Goal: Task Accomplishment & Management: Use online tool/utility

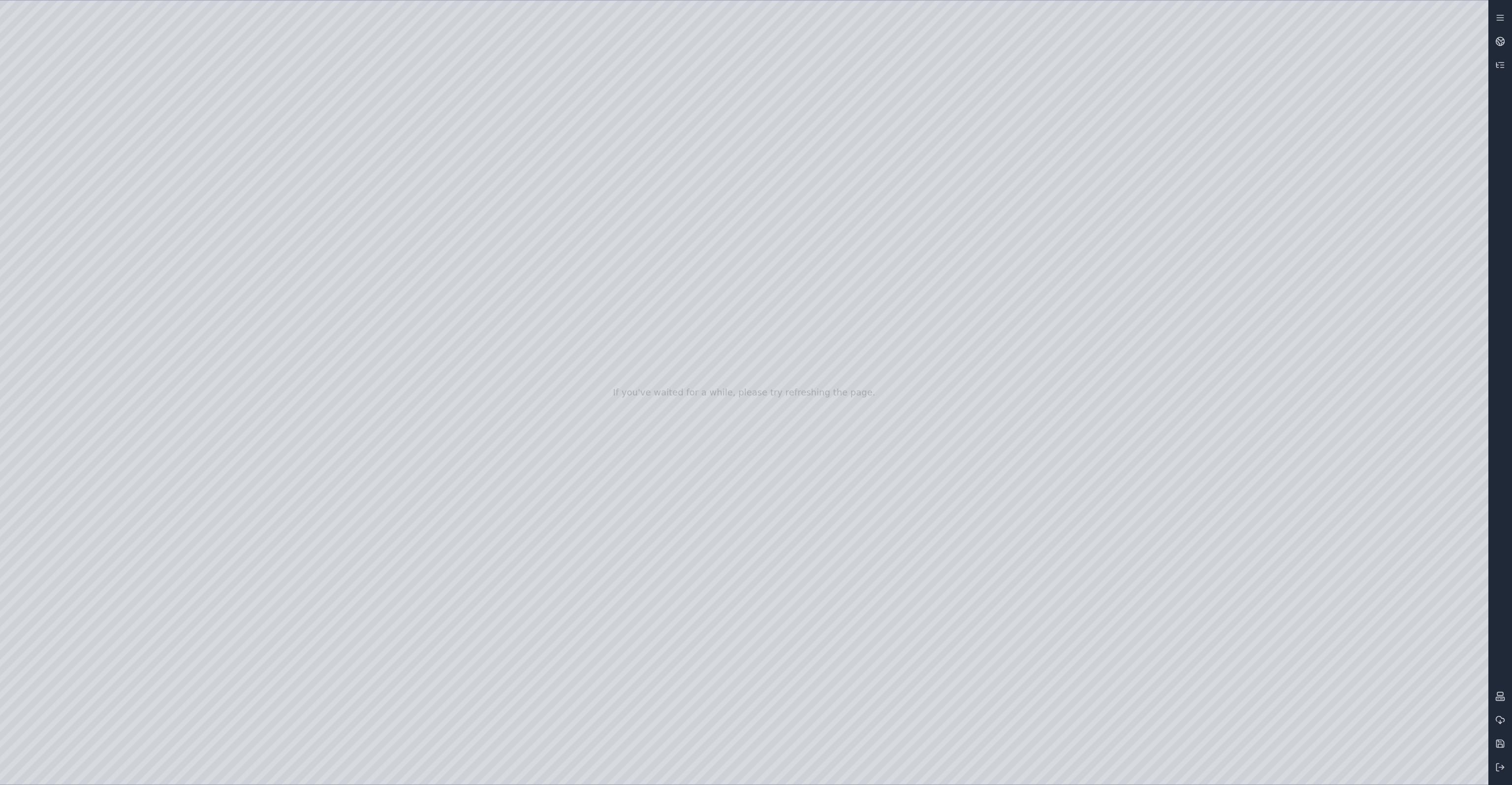
click at [152, 52] on div at bounding box center [744, 392] width 1488 height 784
click at [78, 261] on div at bounding box center [744, 392] width 1488 height 784
click at [351, 49] on div at bounding box center [744, 392] width 1488 height 784
click at [280, 52] on div at bounding box center [744, 392] width 1488 height 784
click at [84, 199] on div at bounding box center [744, 392] width 1488 height 784
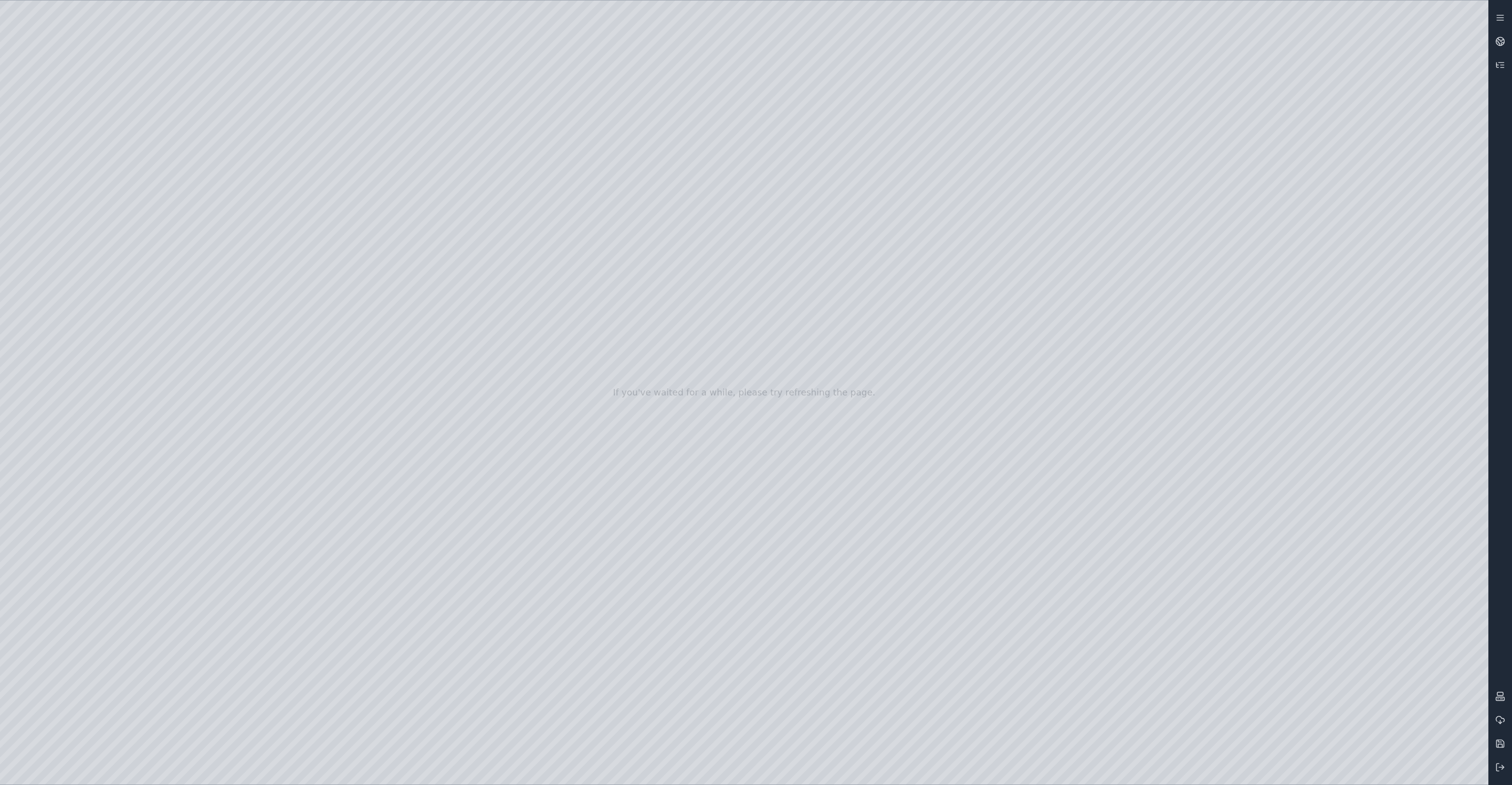
click at [353, 48] on div at bounding box center [744, 392] width 1488 height 784
click at [287, 125] on div at bounding box center [744, 392] width 1488 height 784
click at [1335, 485] on div at bounding box center [744, 392] width 1488 height 784
click at [1319, 564] on div at bounding box center [744, 392] width 1488 height 784
click at [1332, 638] on div at bounding box center [744, 392] width 1488 height 784
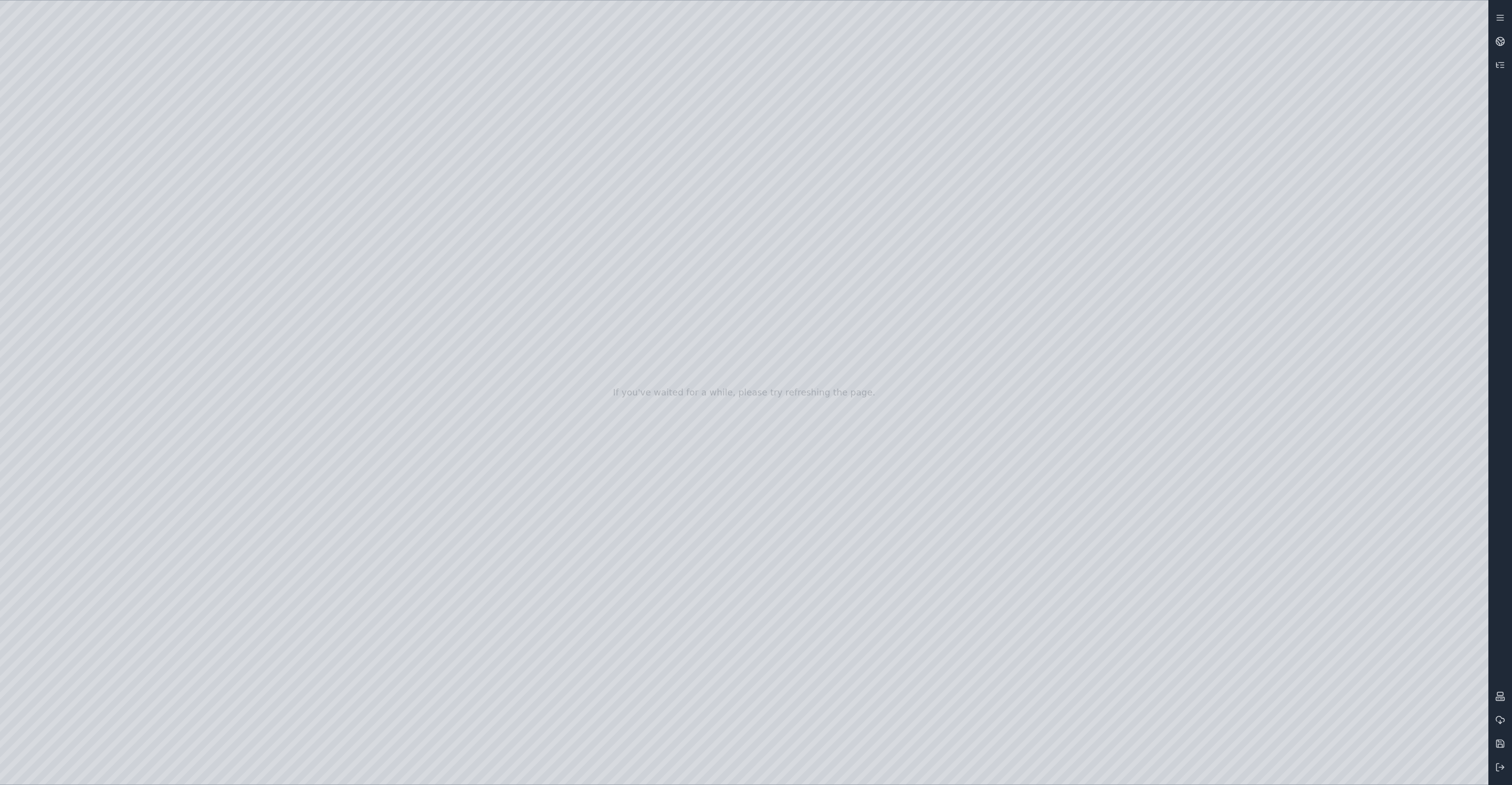
click at [1311, 692] on div at bounding box center [744, 392] width 1488 height 784
drag, startPoint x: 754, startPoint y: 445, endPoint x: 862, endPoint y: 443, distance: 108.0
drag, startPoint x: 599, startPoint y: 463, endPoint x: 614, endPoint y: 458, distance: 15.8
drag, startPoint x: 604, startPoint y: 474, endPoint x: 635, endPoint y: 496, distance: 38.0
drag, startPoint x: 845, startPoint y: 482, endPoint x: 772, endPoint y: 437, distance: 85.8
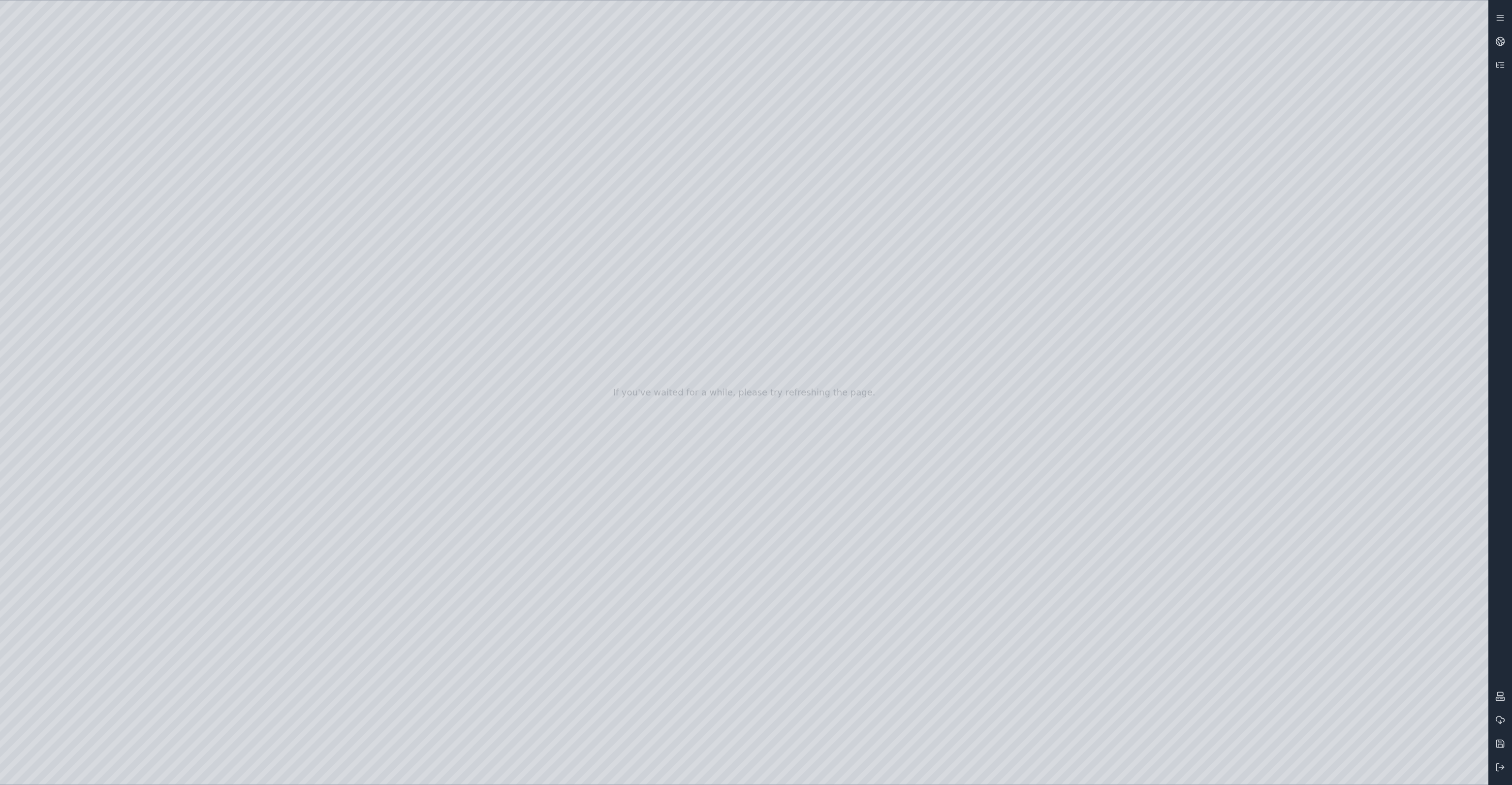
drag, startPoint x: 802, startPoint y: 385, endPoint x: 806, endPoint y: 379, distance: 7.2
drag, startPoint x: 786, startPoint y: 415, endPoint x: 882, endPoint y: 436, distance: 98.3
drag, startPoint x: 857, startPoint y: 503, endPoint x: 758, endPoint y: 577, distance: 123.6
drag, startPoint x: 826, startPoint y: 609, endPoint x: 754, endPoint y: 516, distance: 117.6
drag, startPoint x: 755, startPoint y: 515, endPoint x: 471, endPoint y: 582, distance: 291.8
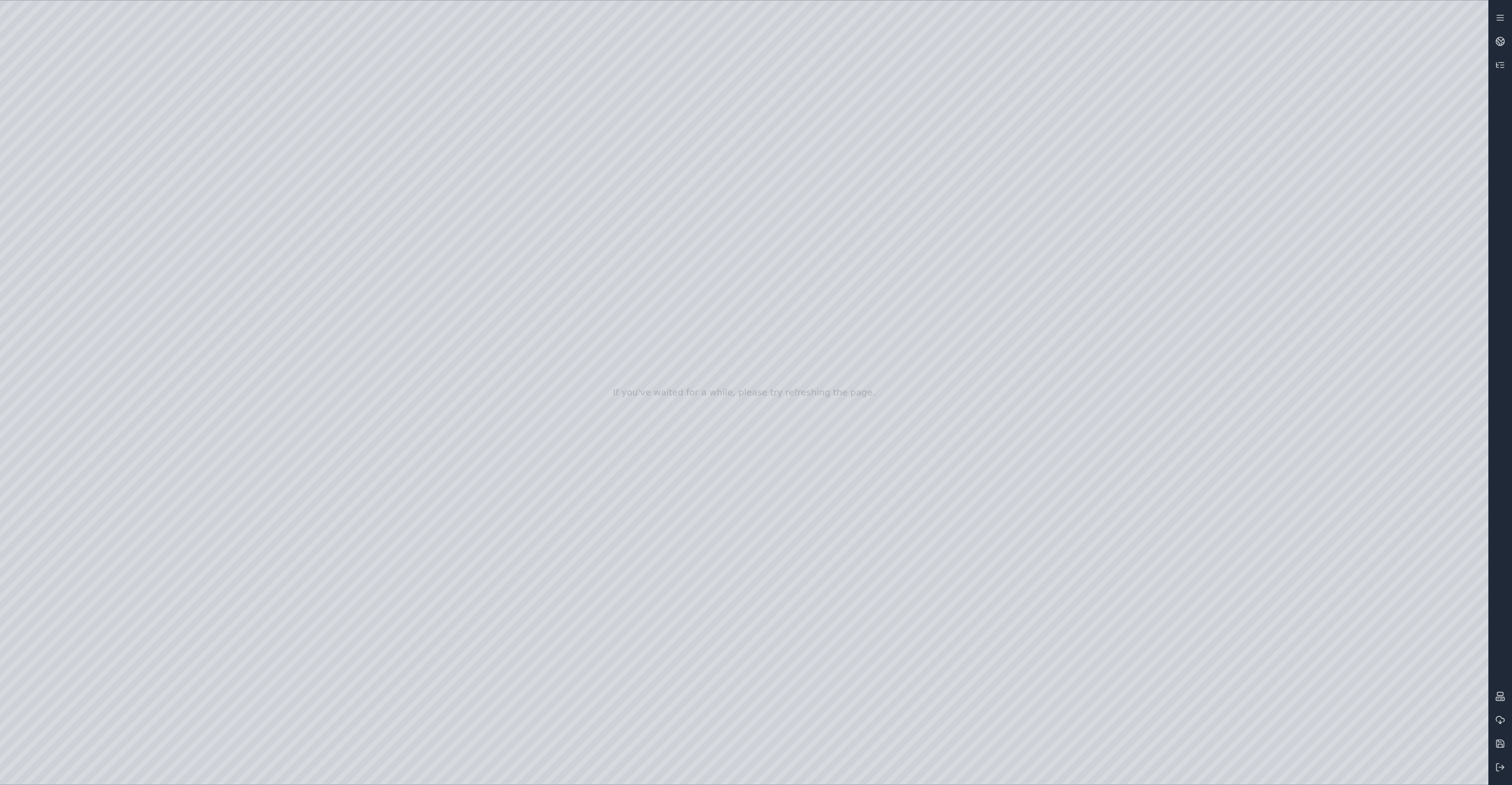
drag, startPoint x: 745, startPoint y: 543, endPoint x: 496, endPoint y: 524, distance: 249.7
drag, startPoint x: 726, startPoint y: 409, endPoint x: 719, endPoint y: 396, distance: 14.8
click at [366, 57] on div at bounding box center [744, 392] width 1488 height 784
drag, startPoint x: 655, startPoint y: 447, endPoint x: 656, endPoint y: 459, distance: 12.0
drag, startPoint x: 749, startPoint y: 479, endPoint x: 726, endPoint y: 483, distance: 23.3
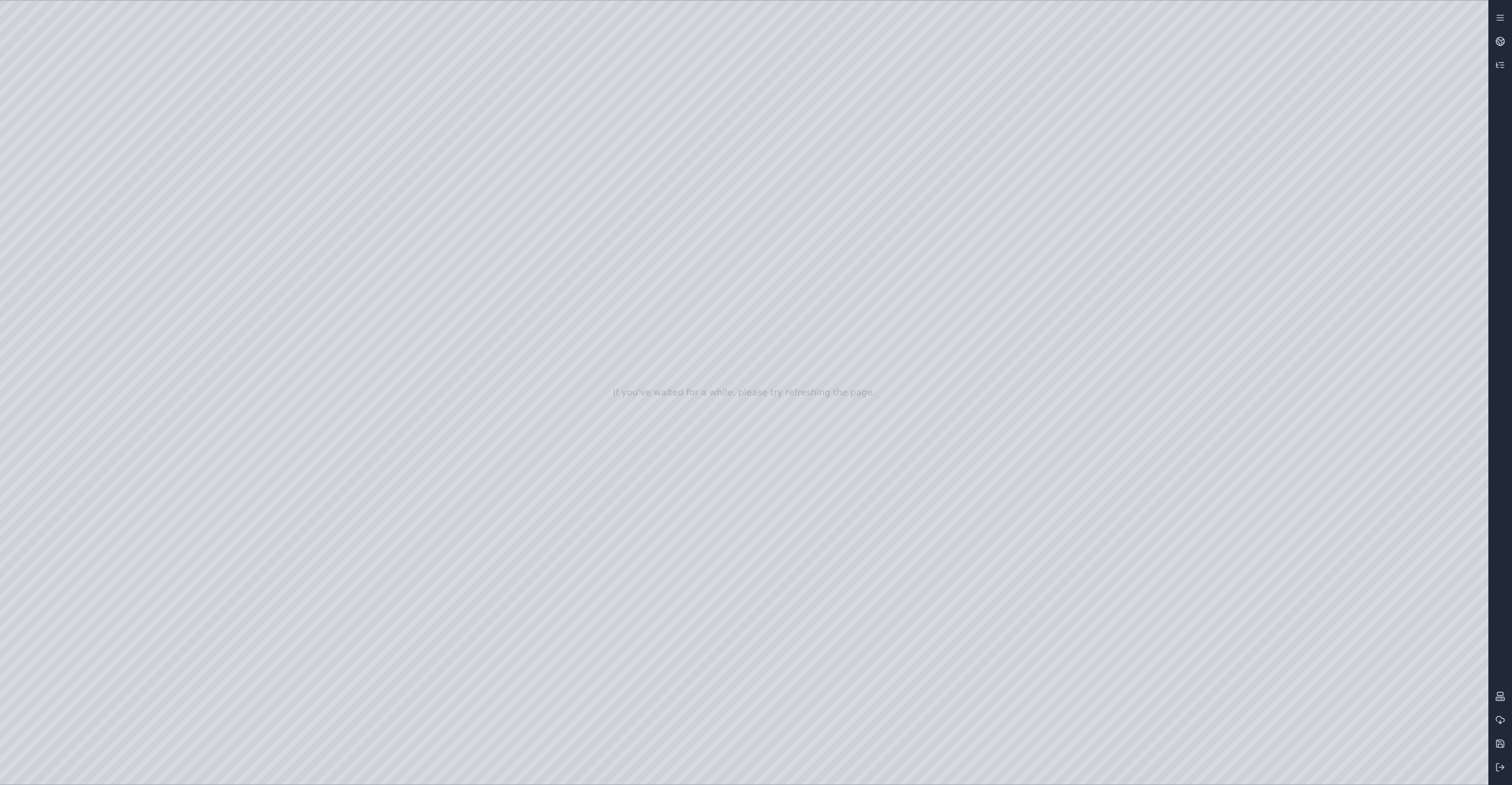
drag, startPoint x: 725, startPoint y: 472, endPoint x: 728, endPoint y: 455, distance: 17.3
drag, startPoint x: 728, startPoint y: 441, endPoint x: 776, endPoint y: 488, distance: 67.2
drag, startPoint x: 779, startPoint y: 484, endPoint x: 753, endPoint y: 458, distance: 36.8
drag, startPoint x: 976, startPoint y: 533, endPoint x: 982, endPoint y: 538, distance: 7.8
click at [1449, 764] on div at bounding box center [744, 392] width 1488 height 784
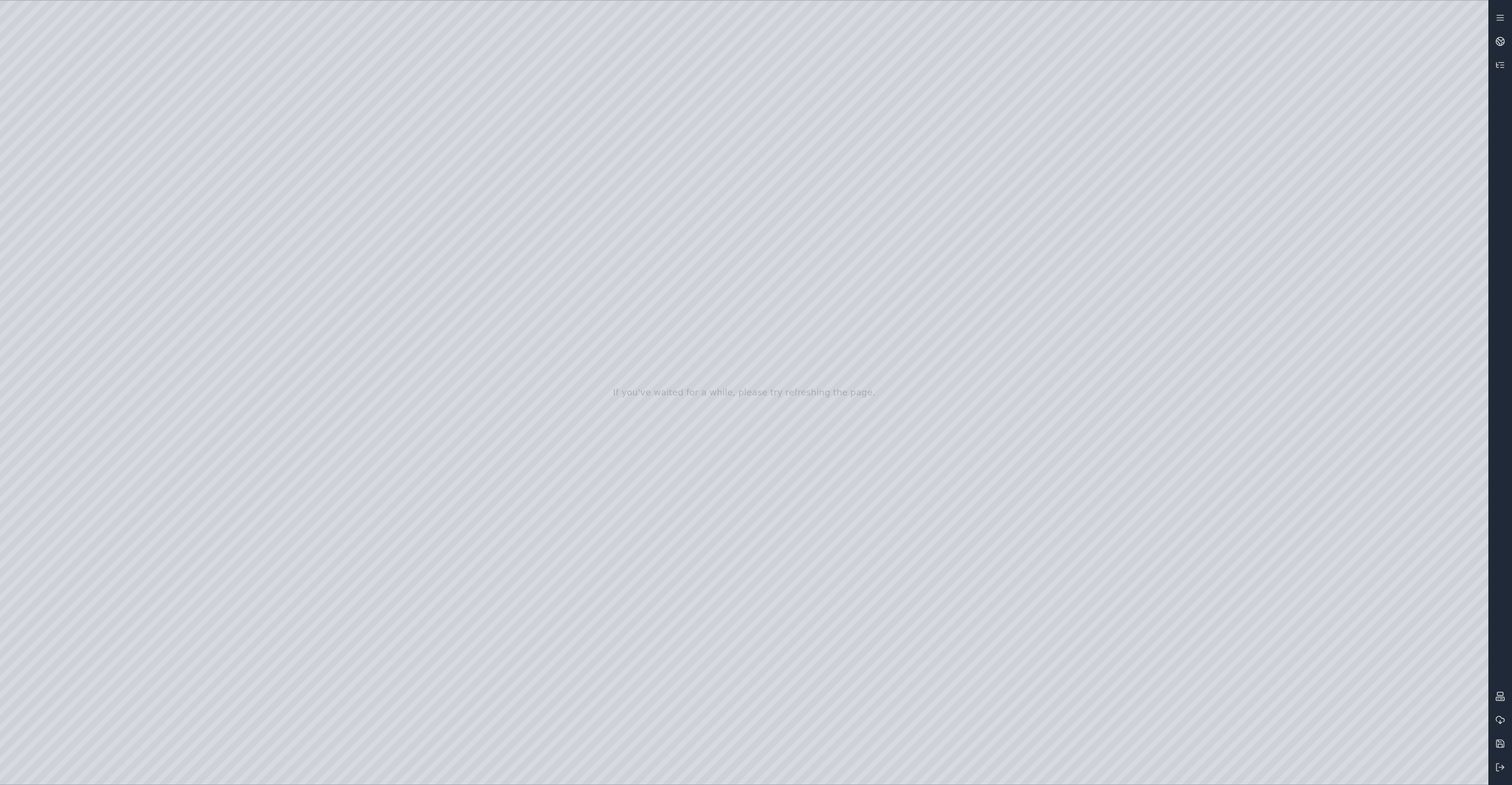
drag, startPoint x: 872, startPoint y: 553, endPoint x: 884, endPoint y: 555, distance: 12.2
click at [1442, 774] on div at bounding box center [744, 392] width 1488 height 784
drag, startPoint x: 973, startPoint y: 613, endPoint x: 980, endPoint y: 614, distance: 7.1
click at [1501, 765] on icon at bounding box center [1501, 767] width 10 height 10
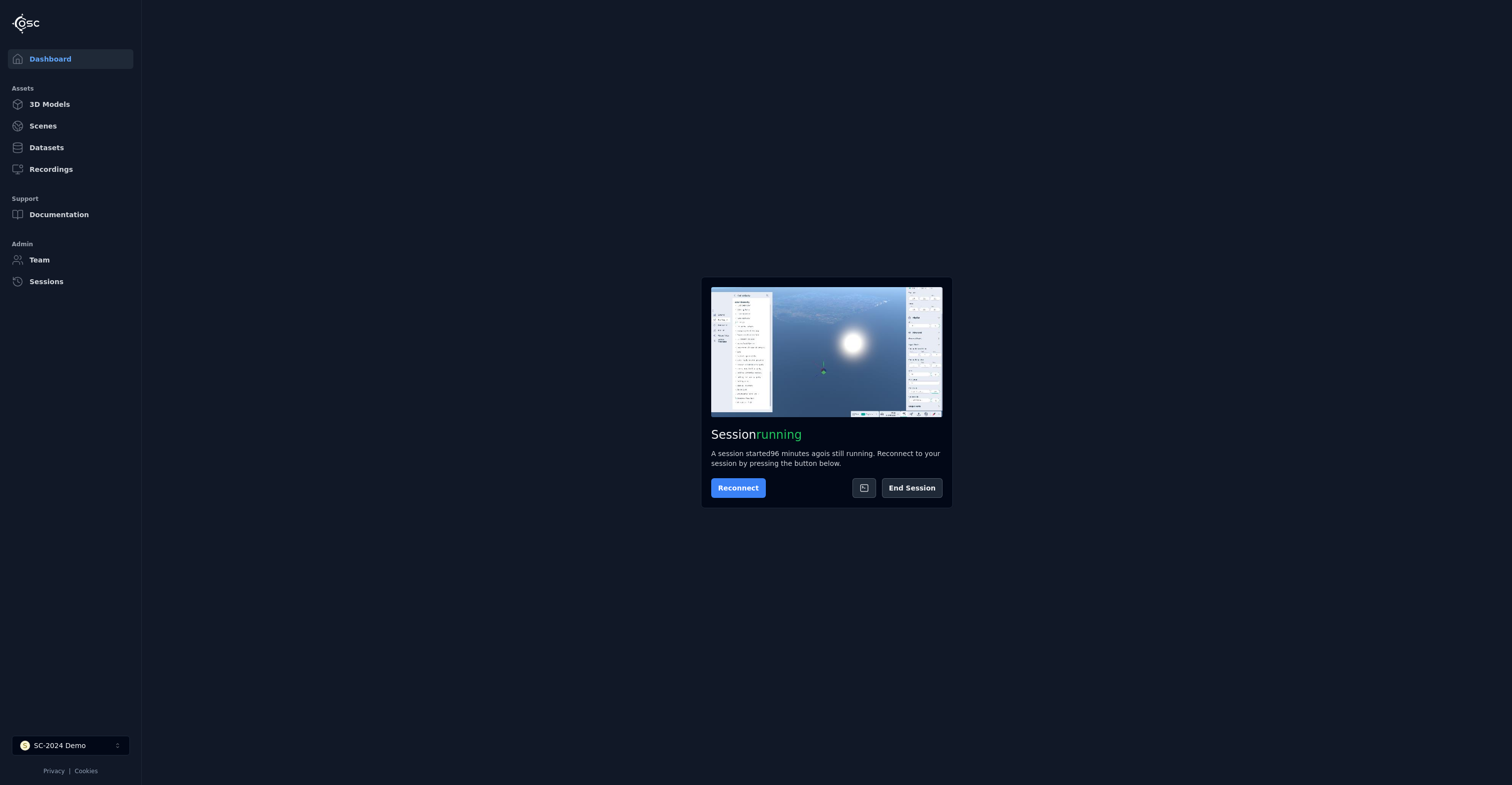
click at [745, 489] on button "Reconnect" at bounding box center [738, 488] width 55 height 20
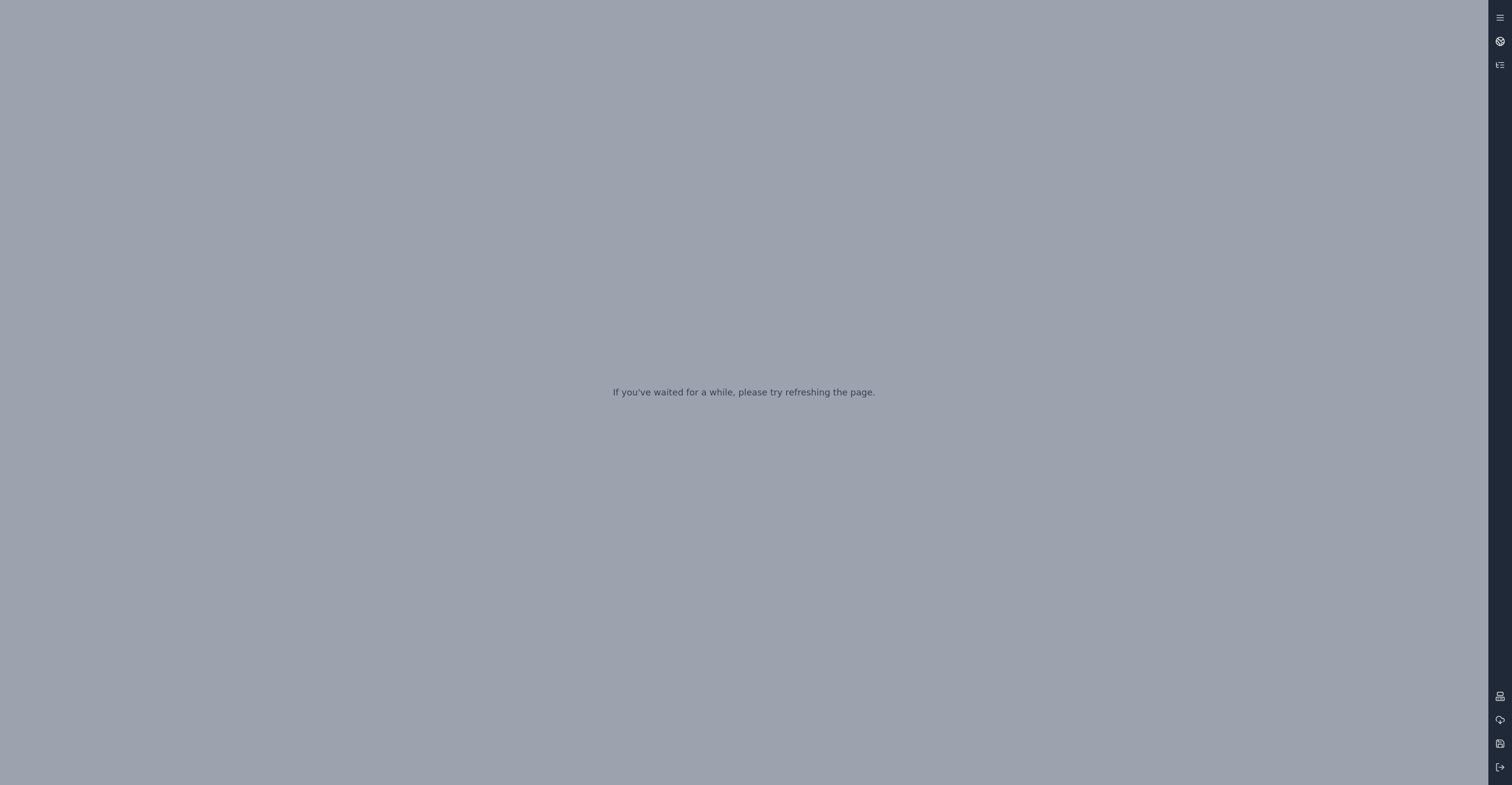
click at [1501, 43] on icon at bounding box center [1502, 43] width 2 height 2
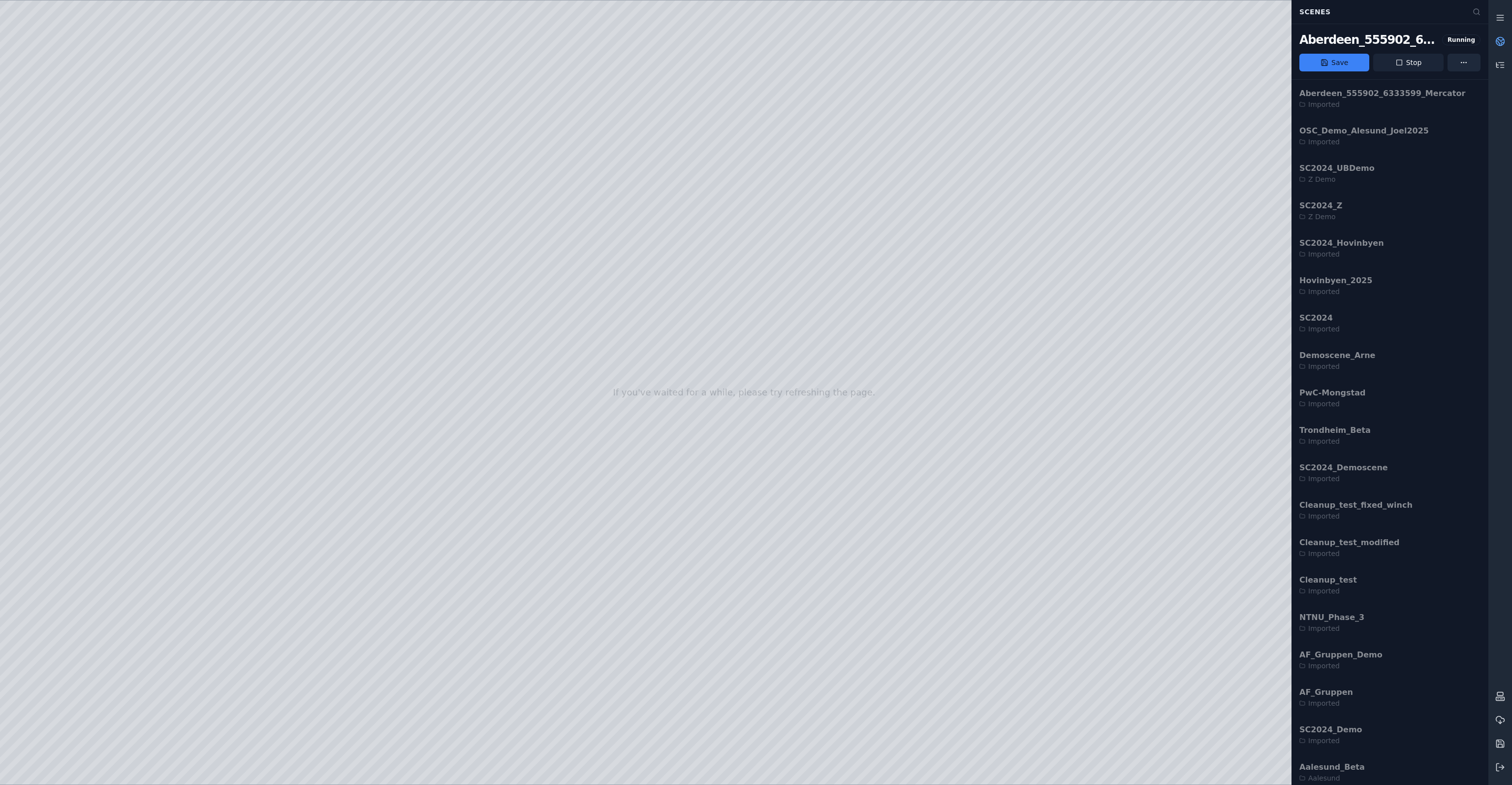
click at [1419, 60] on button "Stop" at bounding box center [1408, 62] width 70 height 18
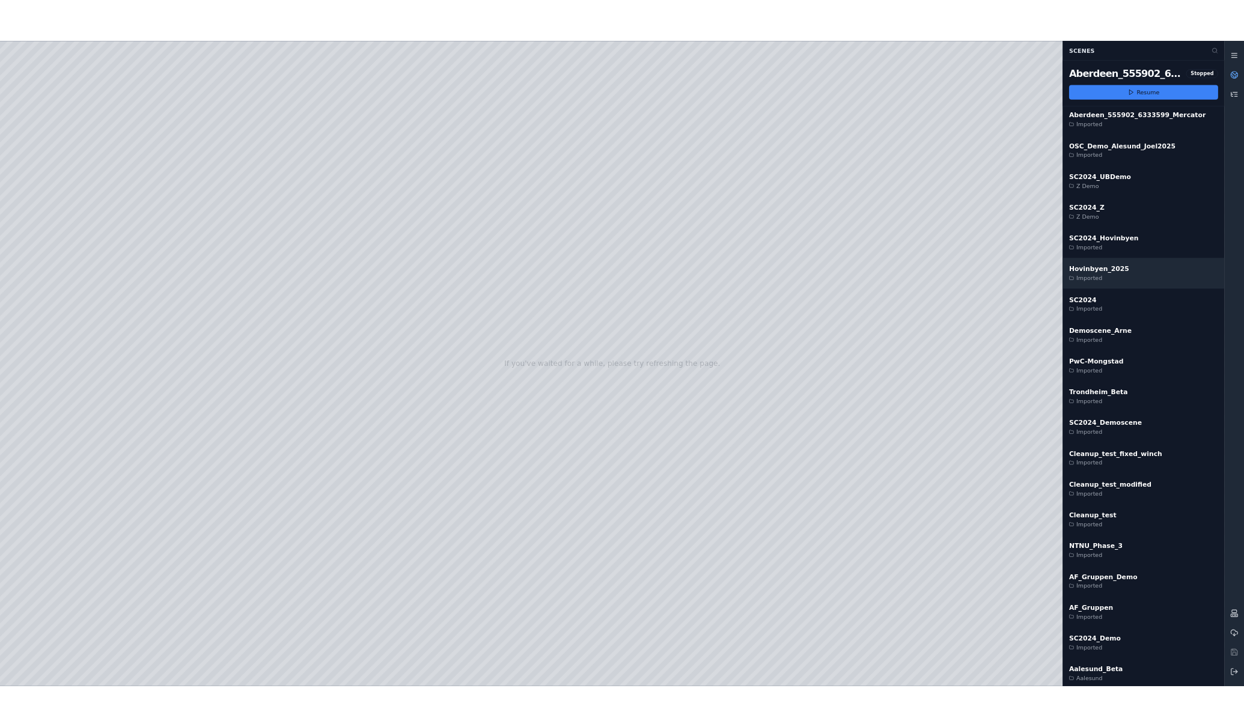
scroll to position [7, 0]
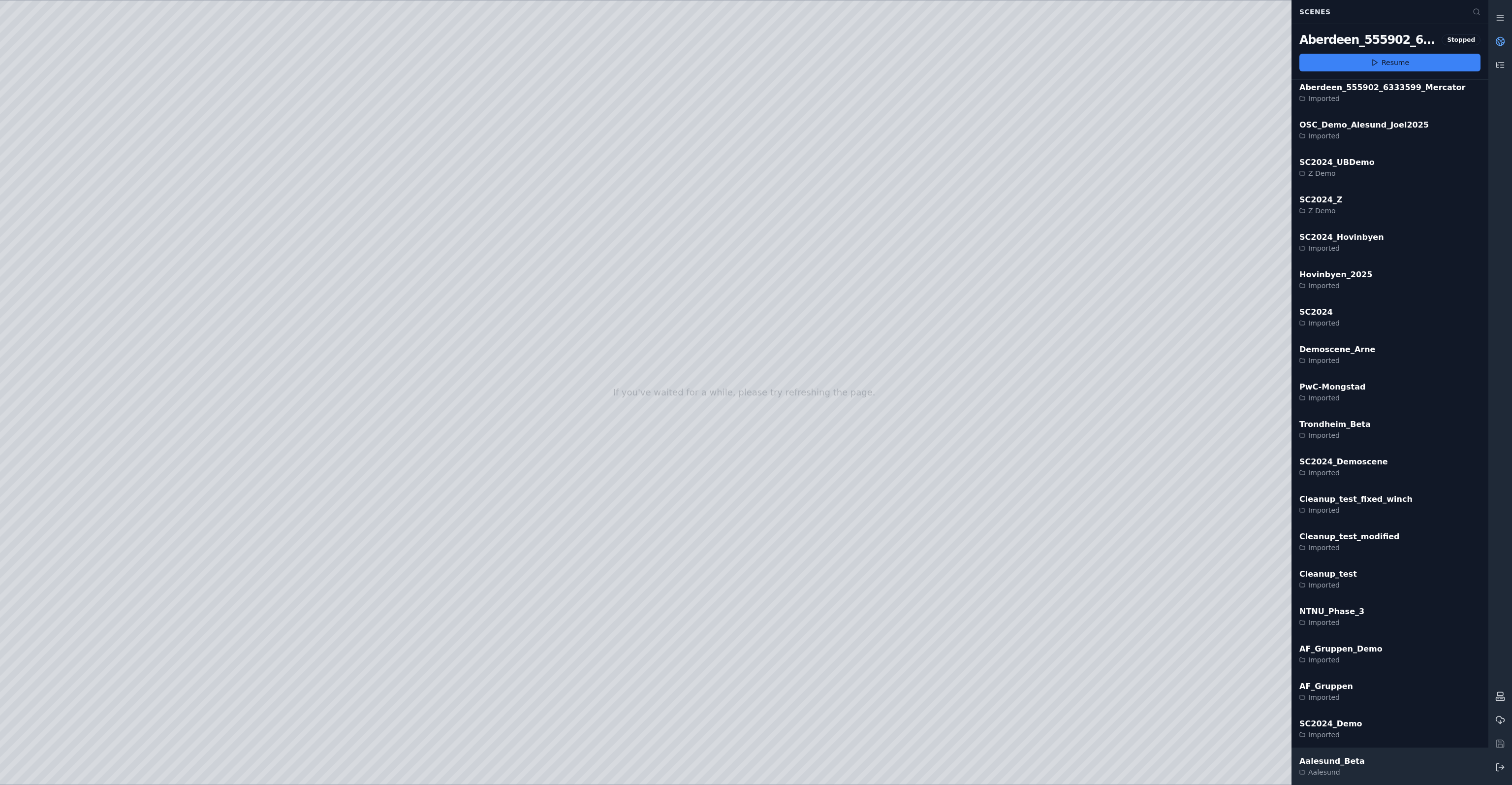
click at [1359, 768] on div "Aalesund_Beta Aalesund" at bounding box center [1390, 766] width 197 height 38
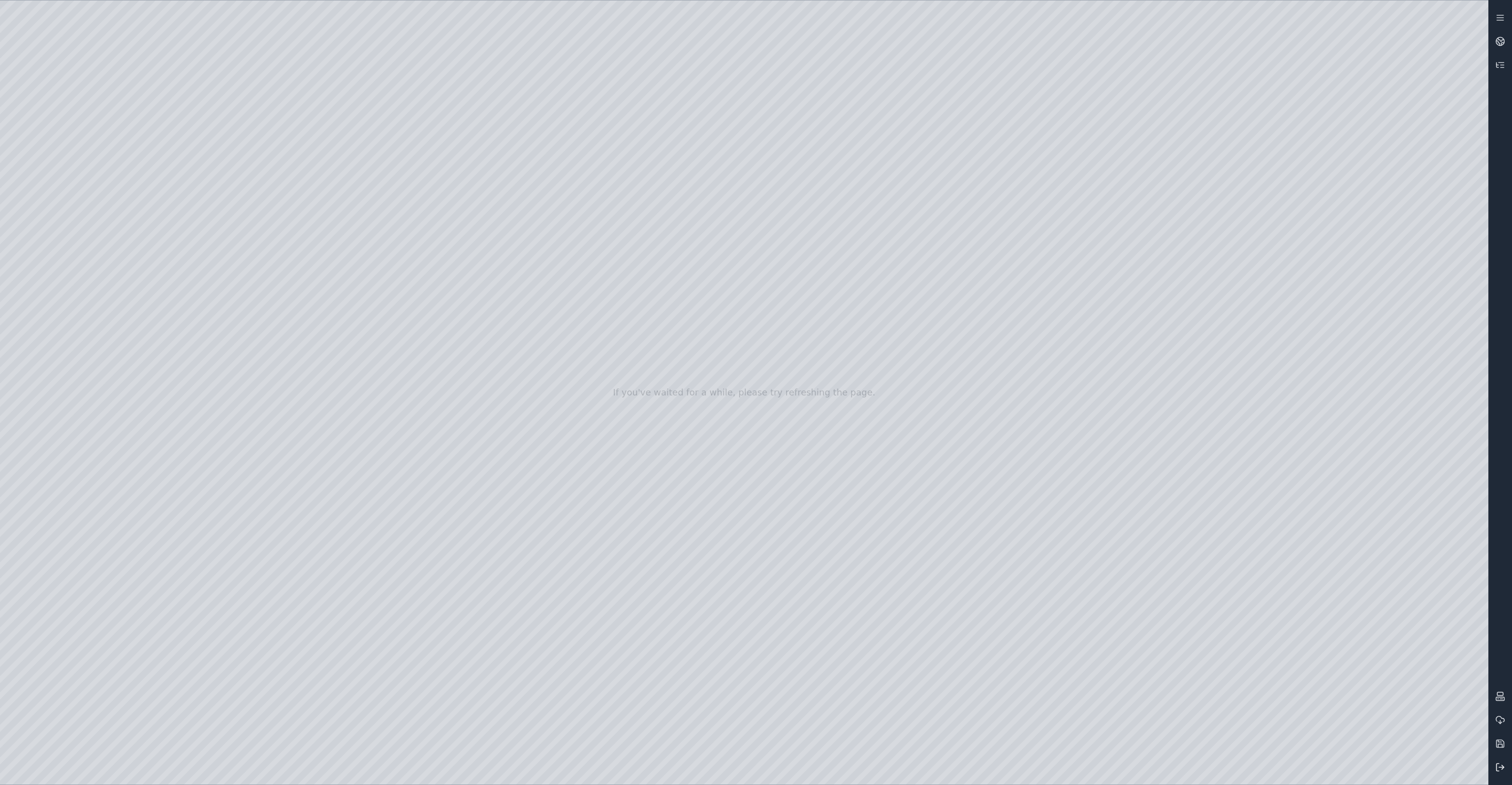
click at [1496, 768] on icon at bounding box center [1501, 767] width 10 height 10
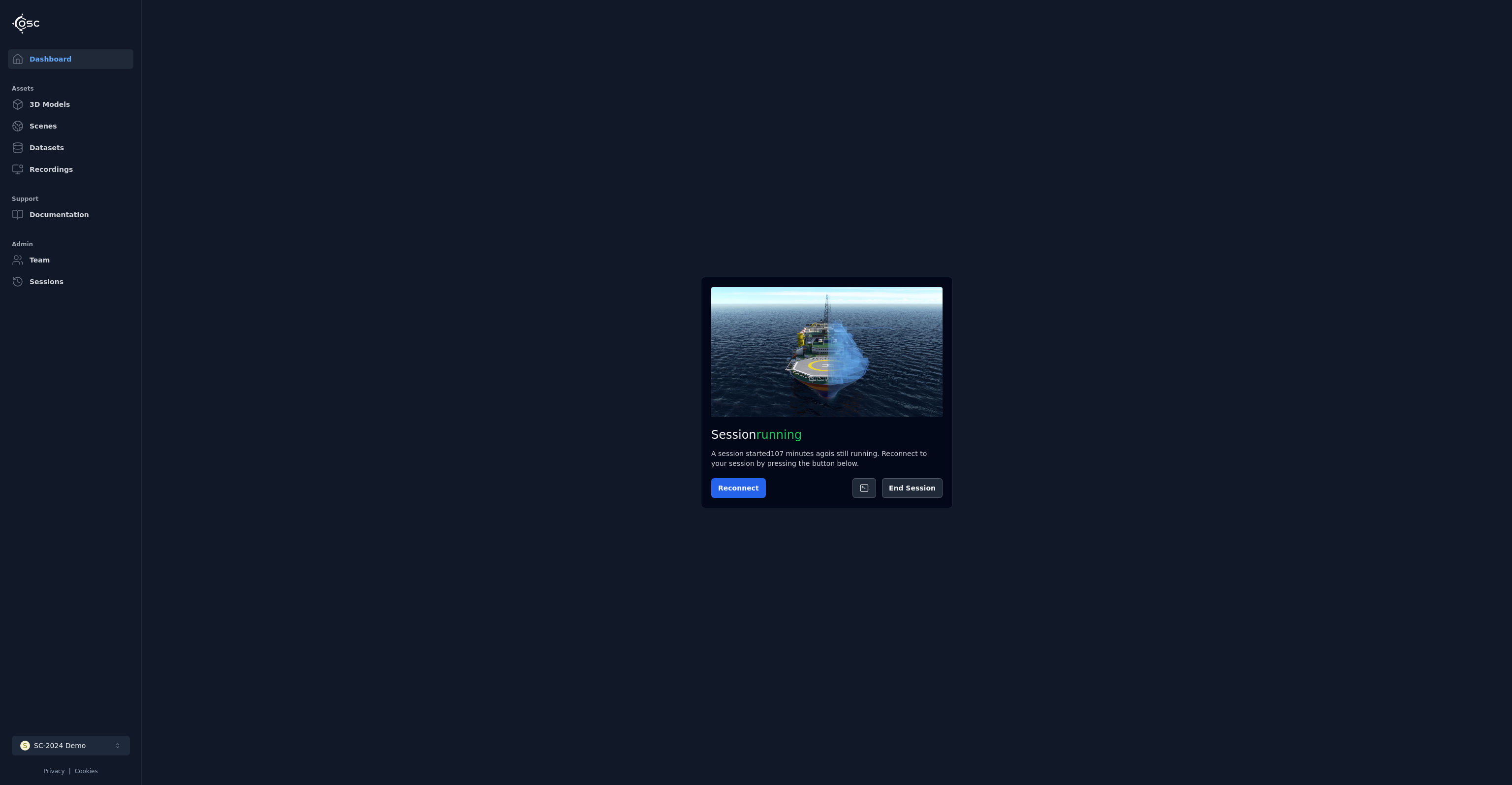
click at [83, 737] on button "S SC-2024 Demo" at bounding box center [70, 746] width 118 height 20
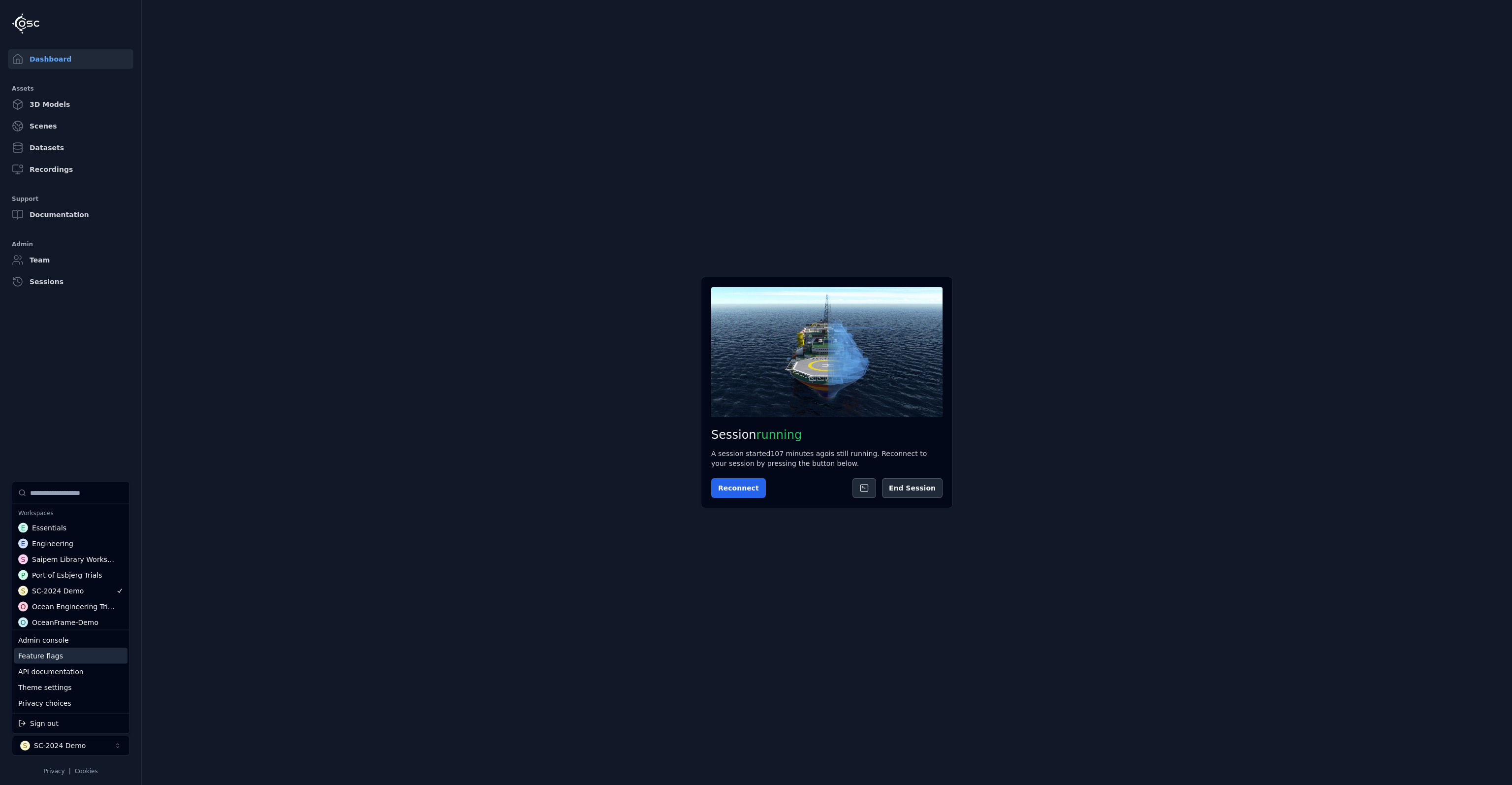
click at [66, 656] on div "Feature flags" at bounding box center [70, 656] width 113 height 16
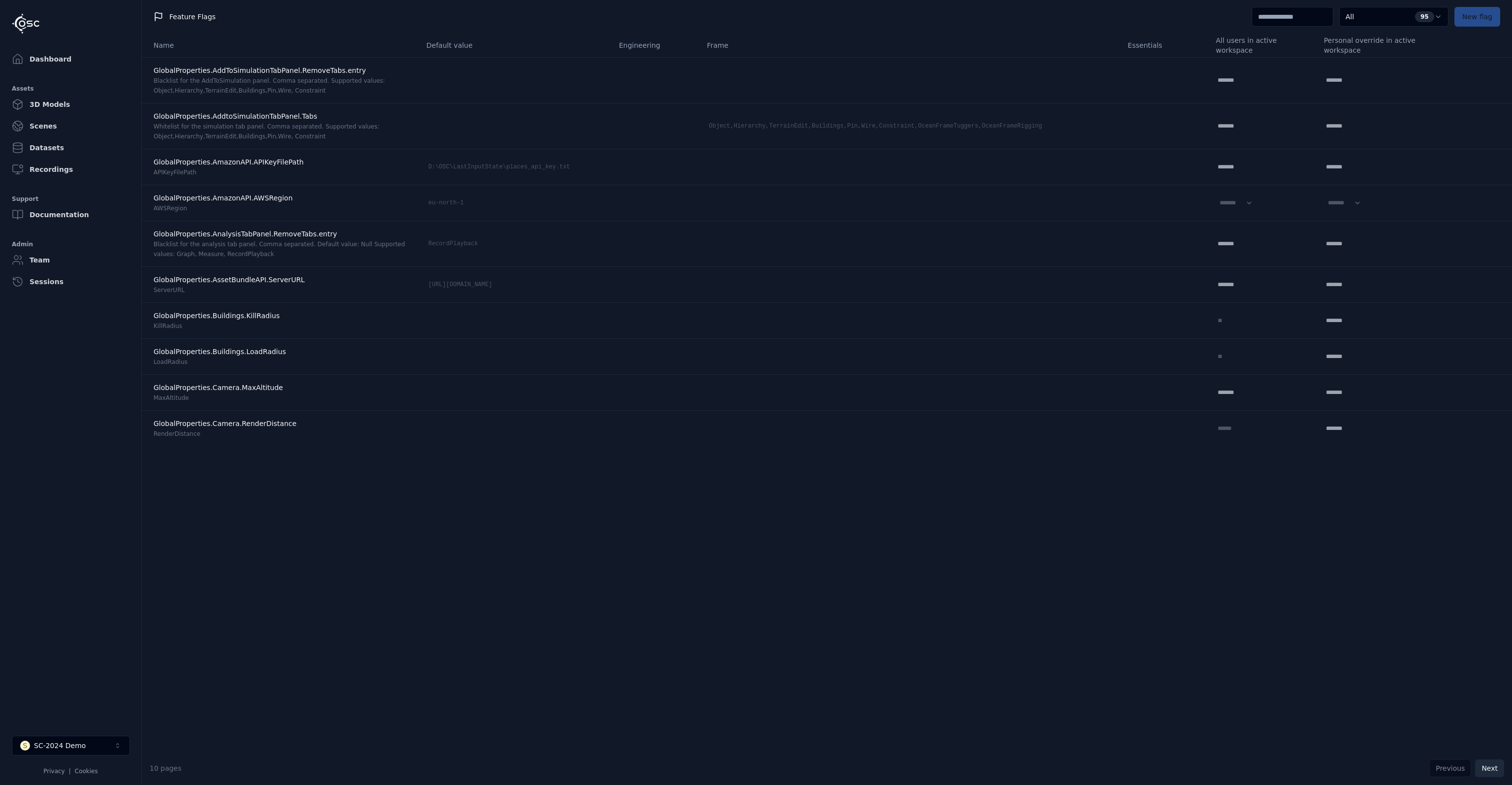
click at [1496, 765] on button "Next" at bounding box center [1489, 769] width 29 height 18
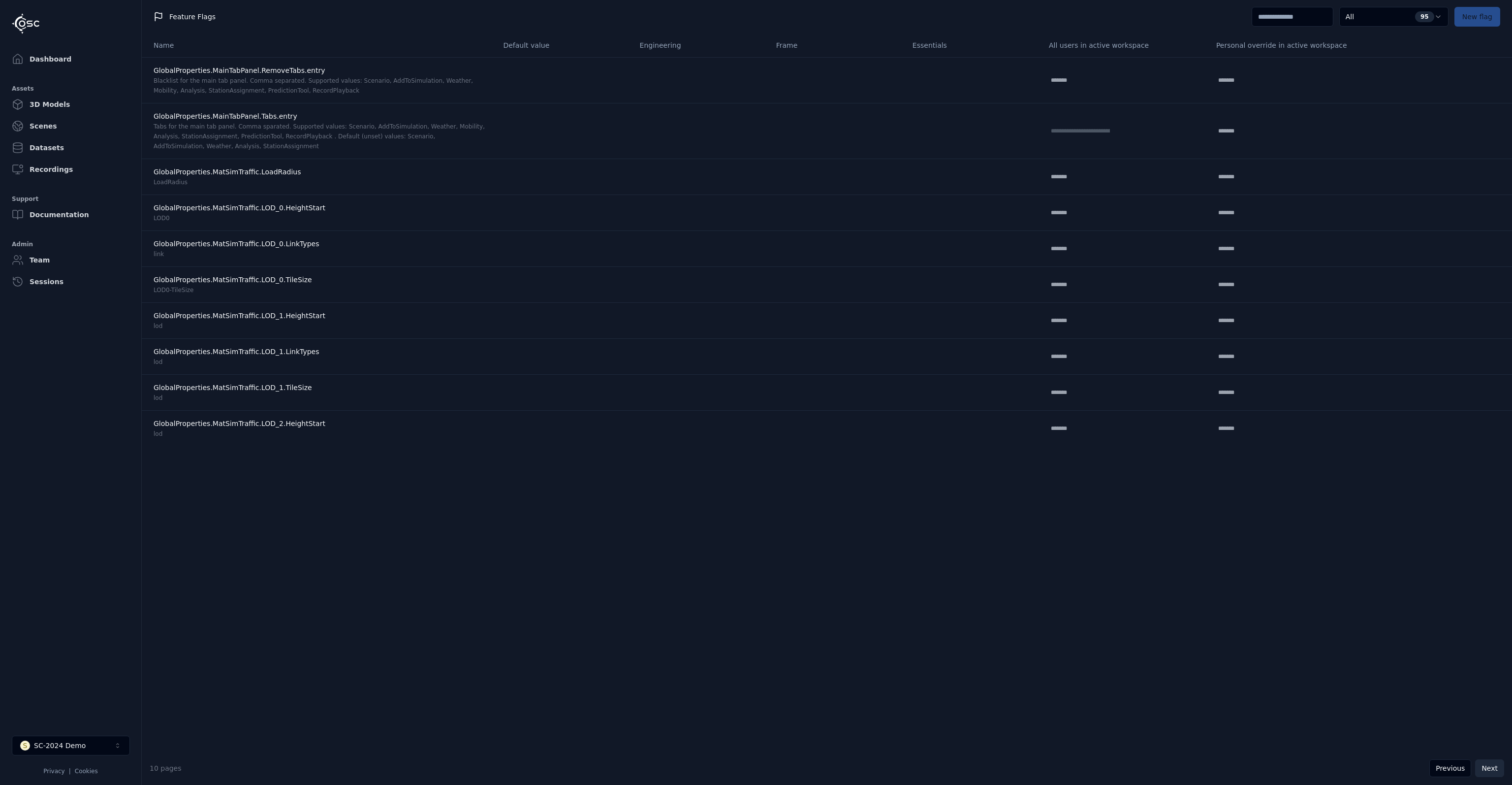
click at [1496, 765] on button "Next" at bounding box center [1489, 769] width 29 height 18
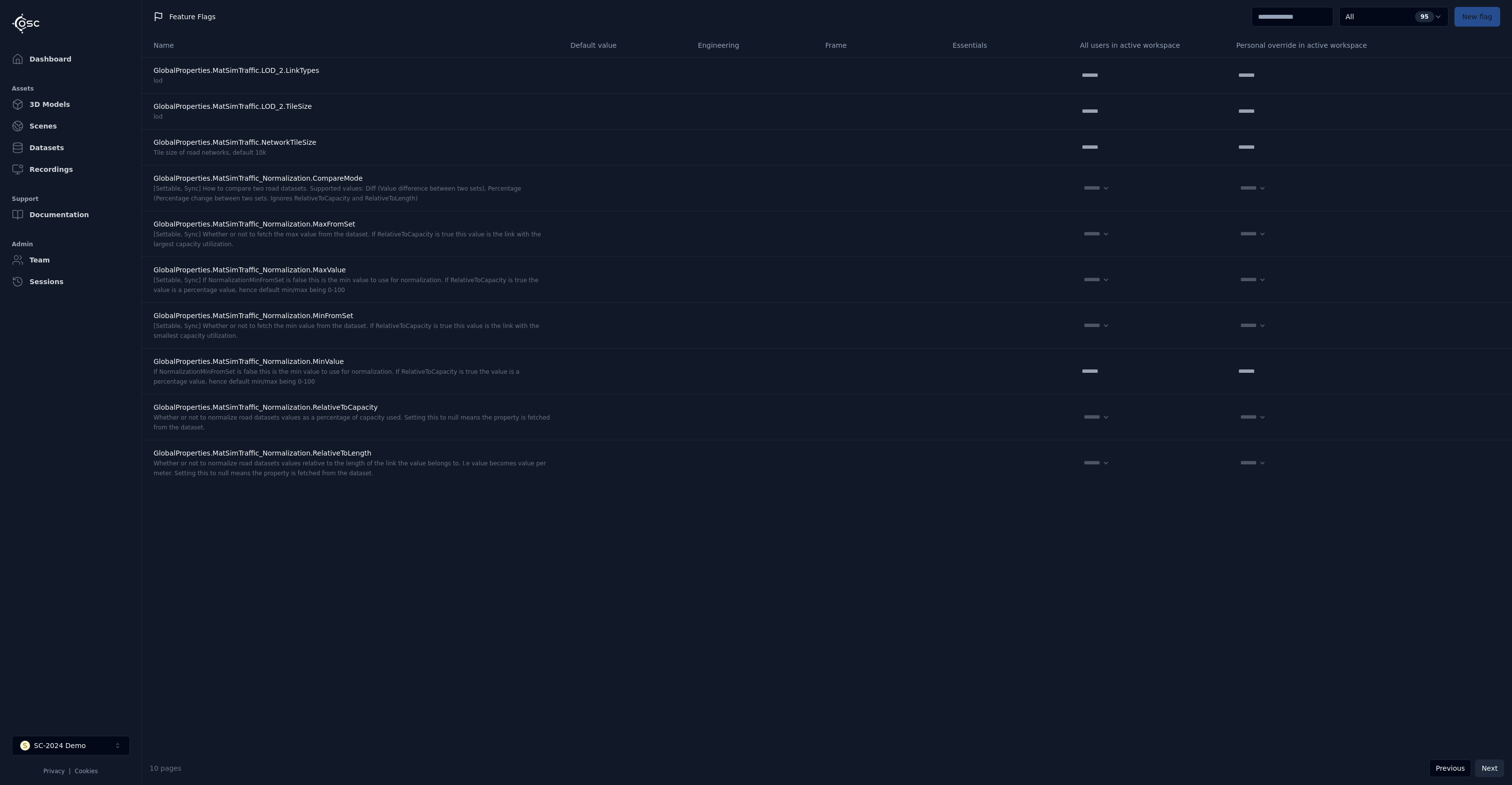
click at [1496, 765] on button "Next" at bounding box center [1489, 769] width 29 height 18
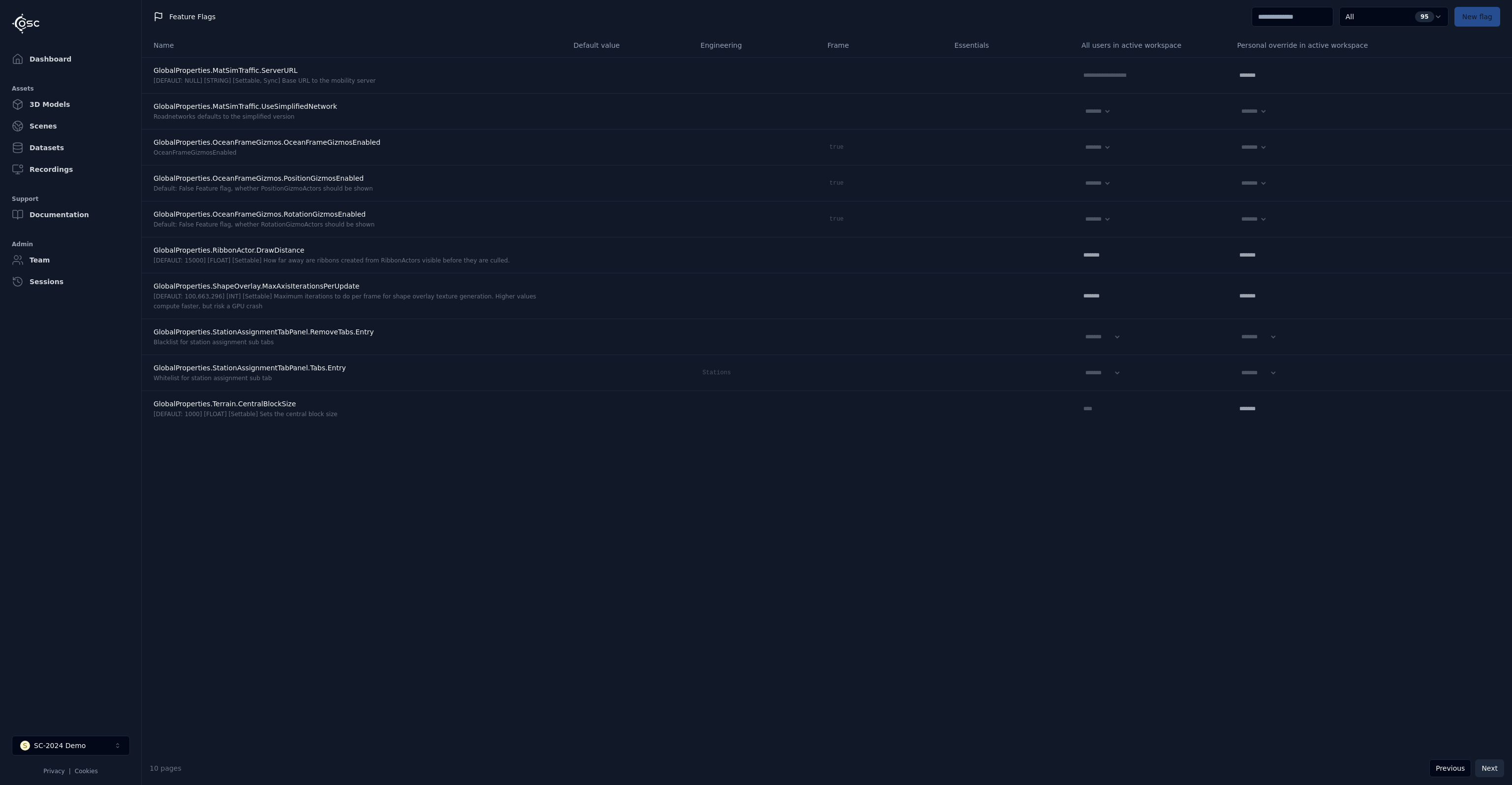
click at [1496, 765] on button "Next" at bounding box center [1489, 769] width 29 height 18
select select "*****"
click at [1496, 765] on button "Next" at bounding box center [1489, 769] width 29 height 18
select select "****"
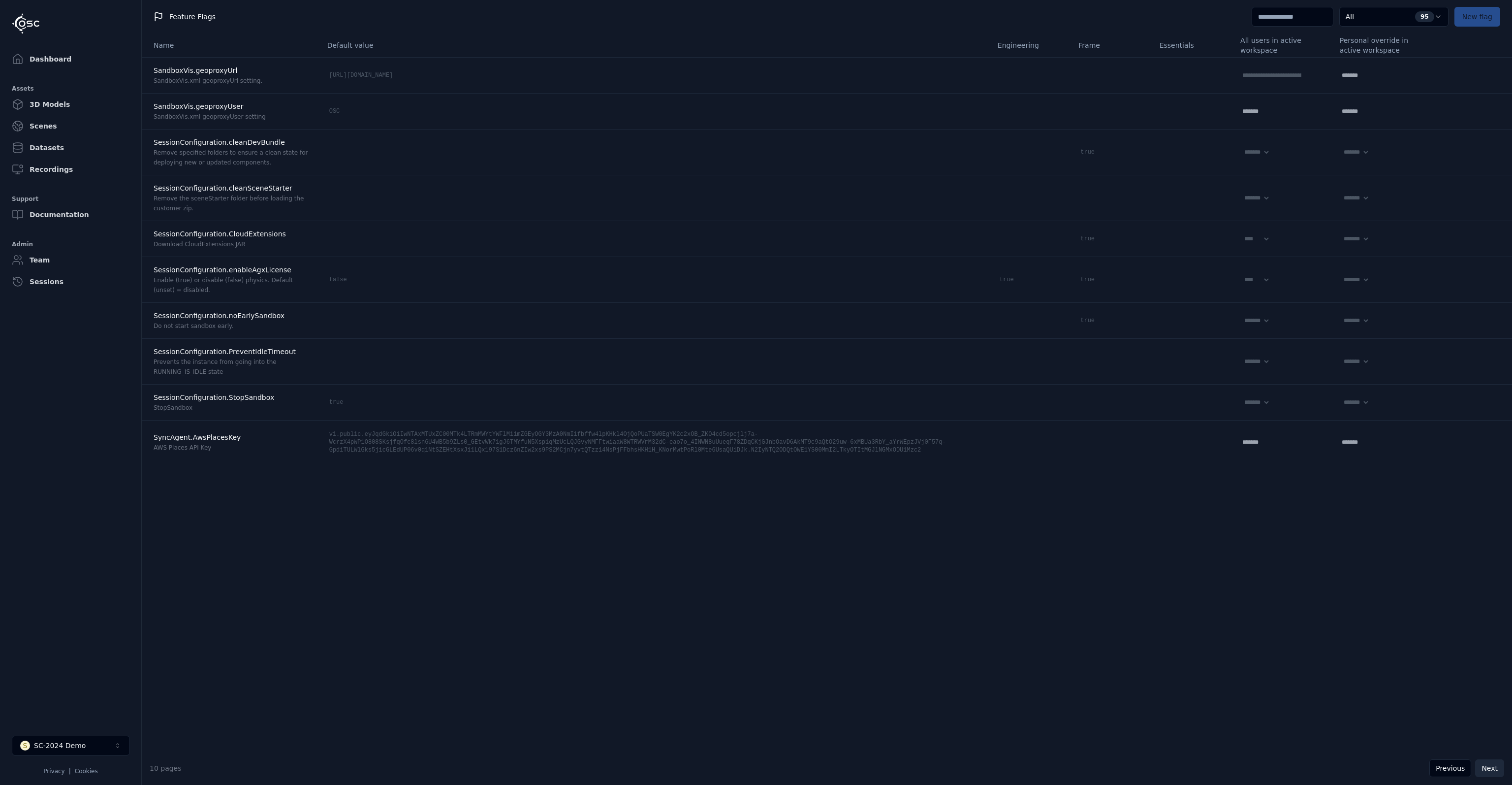
click at [1496, 765] on button "Next" at bounding box center [1489, 769] width 29 height 18
select select "*****"
select select "****"
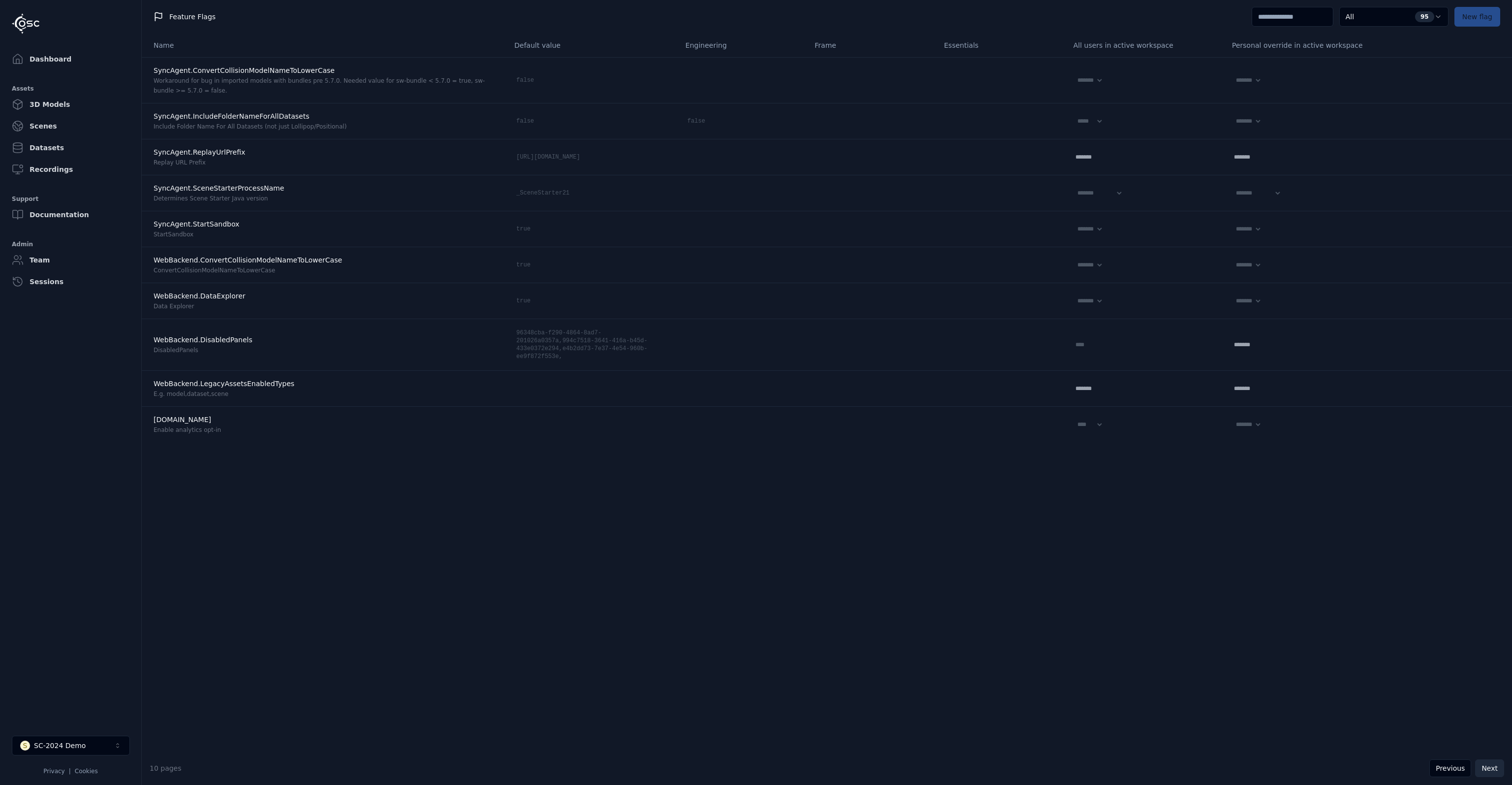
click at [1496, 765] on button "Next" at bounding box center [1489, 769] width 29 height 18
select select "****"
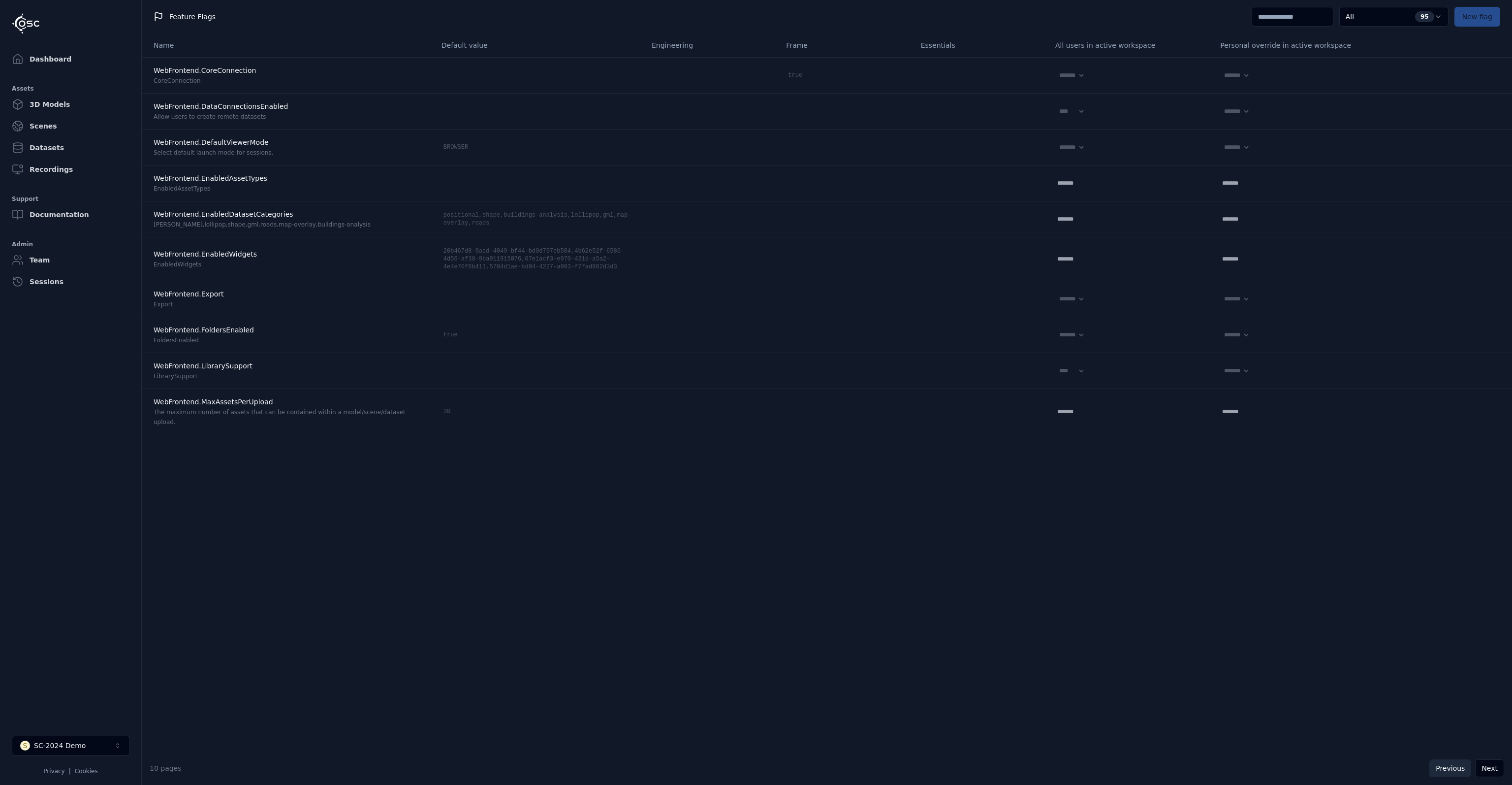
click at [1463, 769] on button "Previous" at bounding box center [1450, 769] width 42 height 18
select select "*****"
select select "****"
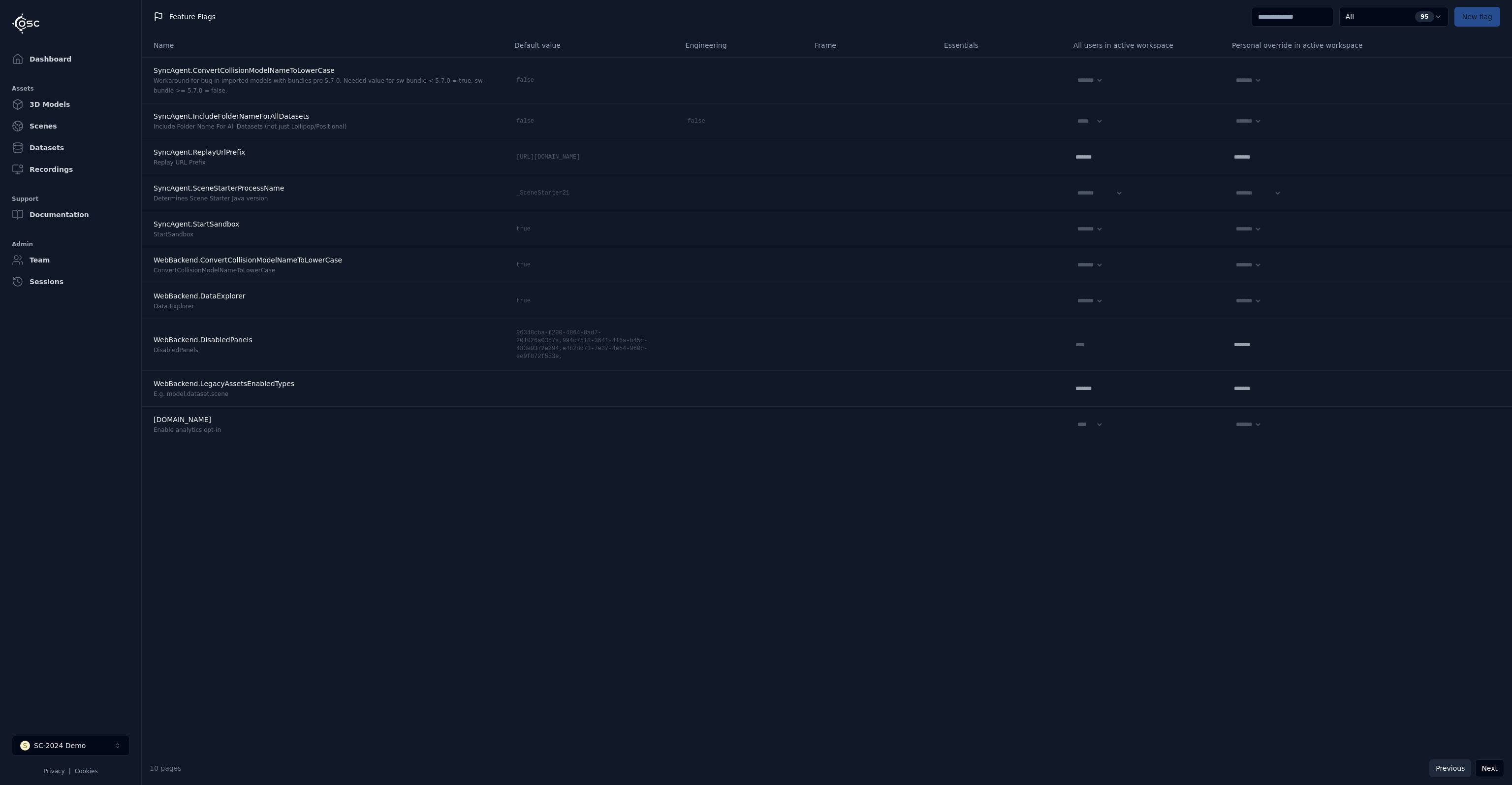
click at [1463, 769] on button "Previous" at bounding box center [1450, 769] width 42 height 18
select select "****"
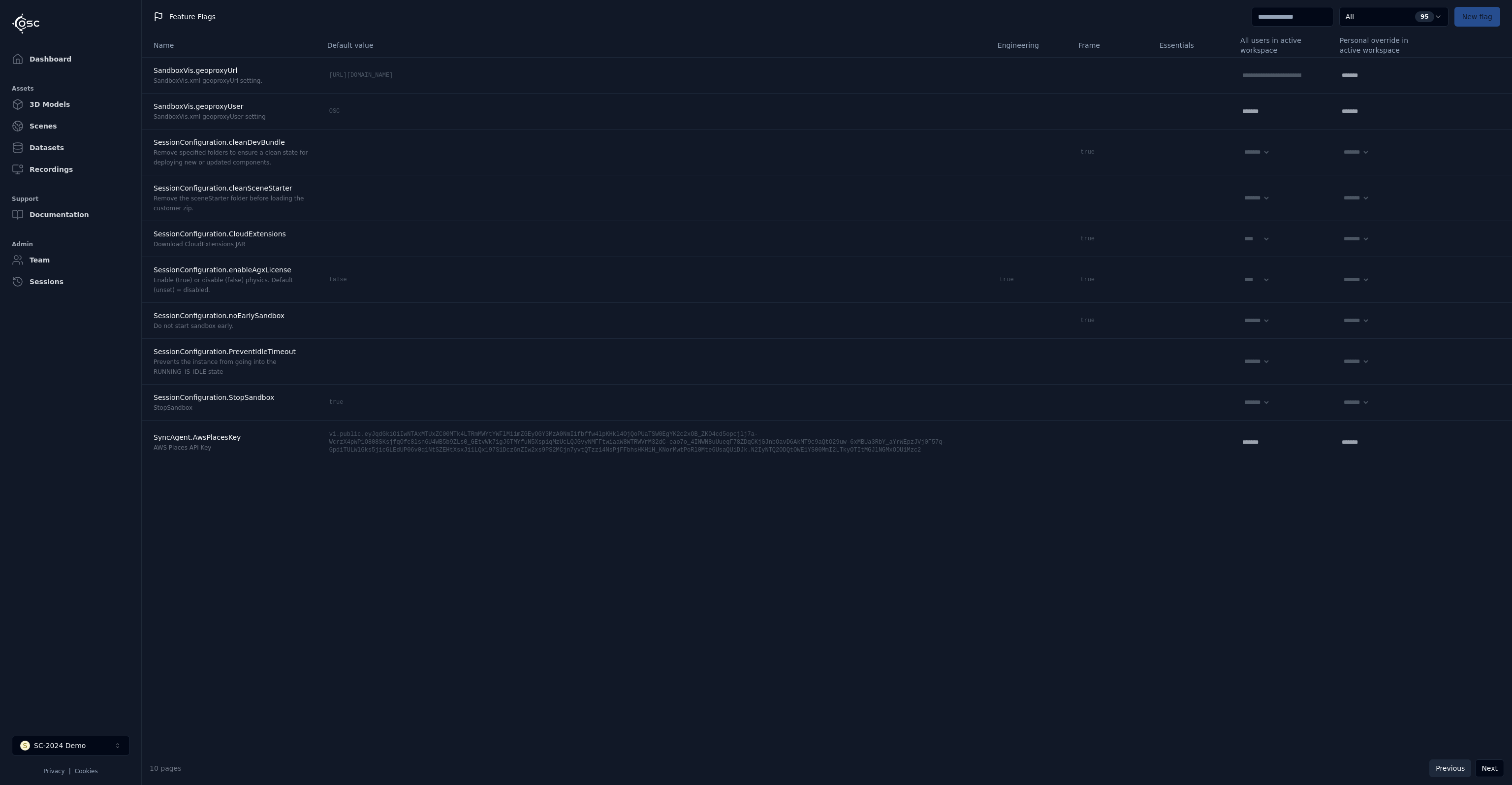
click at [1463, 769] on button "Previous" at bounding box center [1450, 769] width 42 height 18
select select "*****"
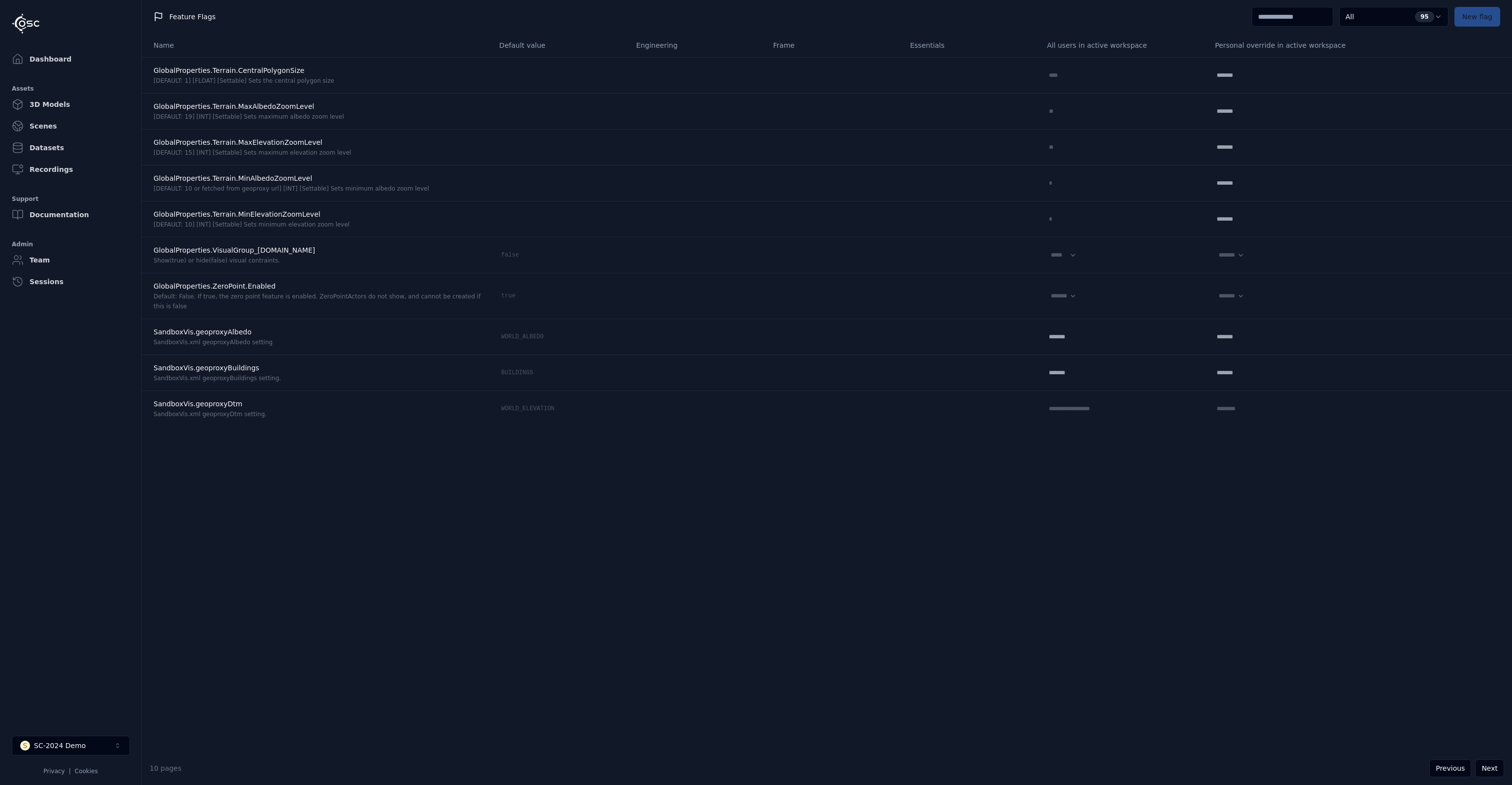
drag, startPoint x: 1463, startPoint y: 769, endPoint x: 1224, endPoint y: 480, distance: 375.0
click at [1369, 609] on div "Feature Flags All 95 New flag Name Default value Engineering Frame Essentials A…" at bounding box center [826, 392] width 1370 height 785
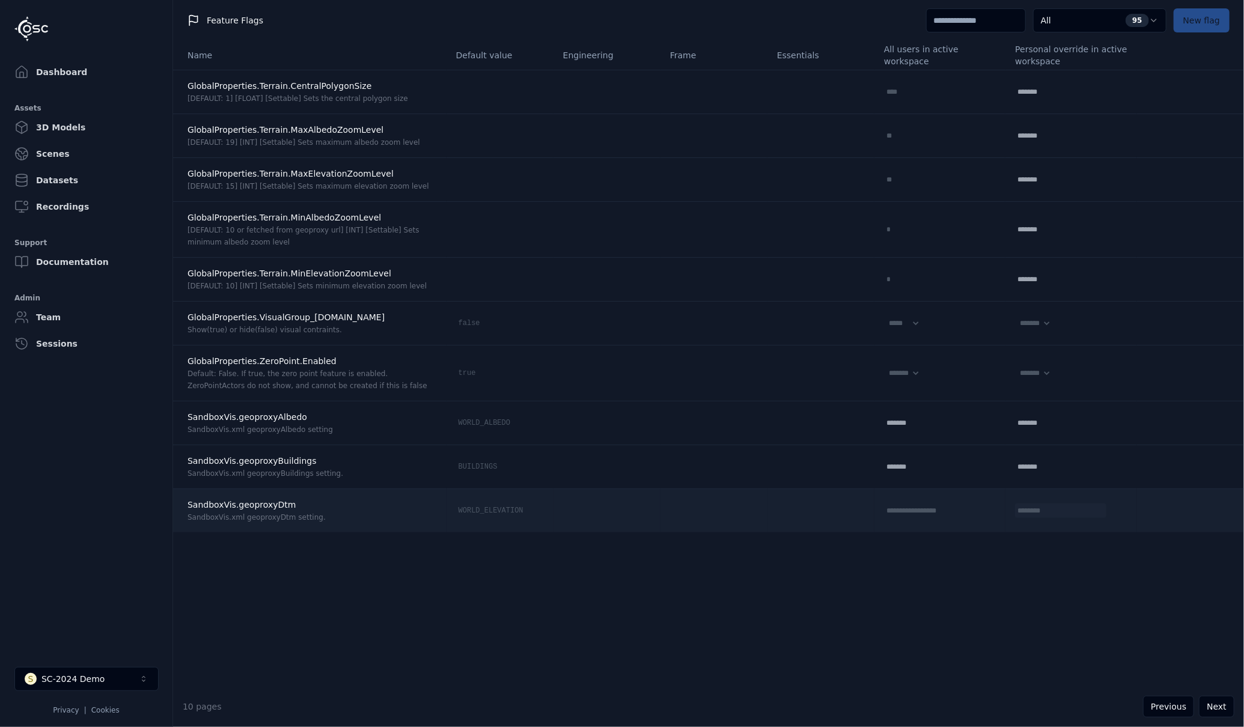
click at [1015, 510] on input "********" at bounding box center [1053, 511] width 77 height 14
paste input "*******"
type input "**********"
click at [1094, 513] on icon at bounding box center [1099, 511] width 10 height 10
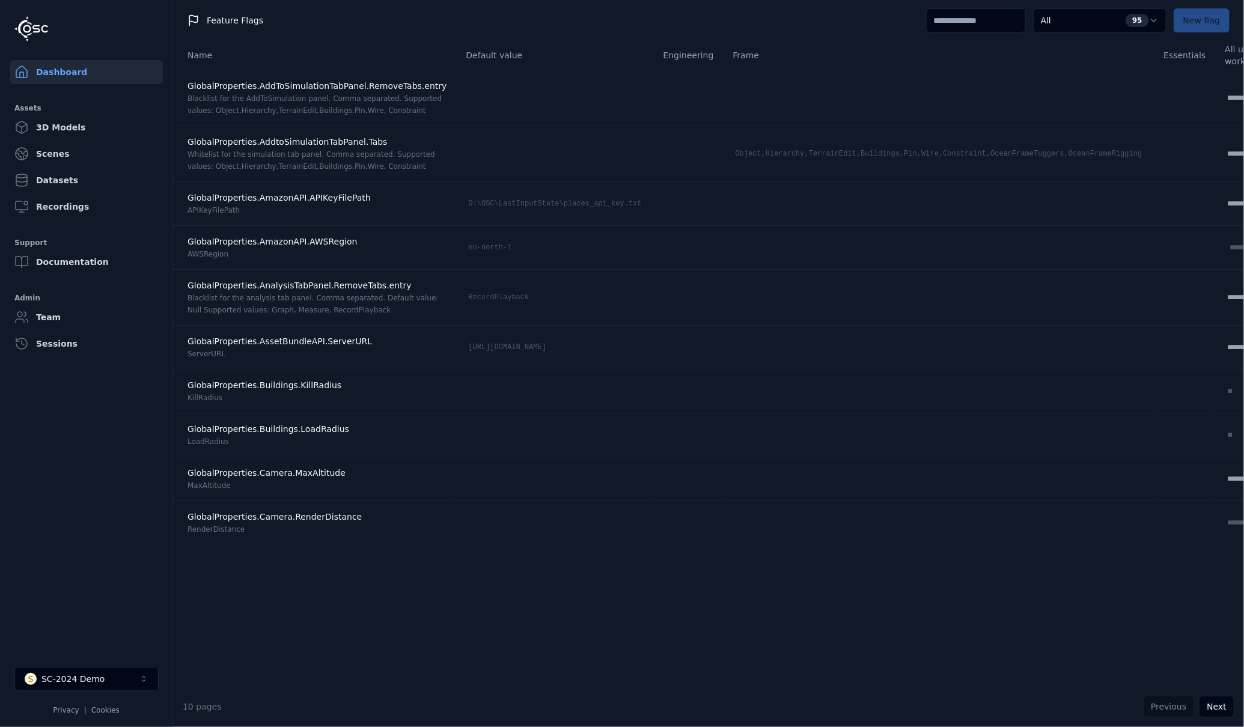
click at [70, 76] on link "Dashboard" at bounding box center [86, 72] width 153 height 24
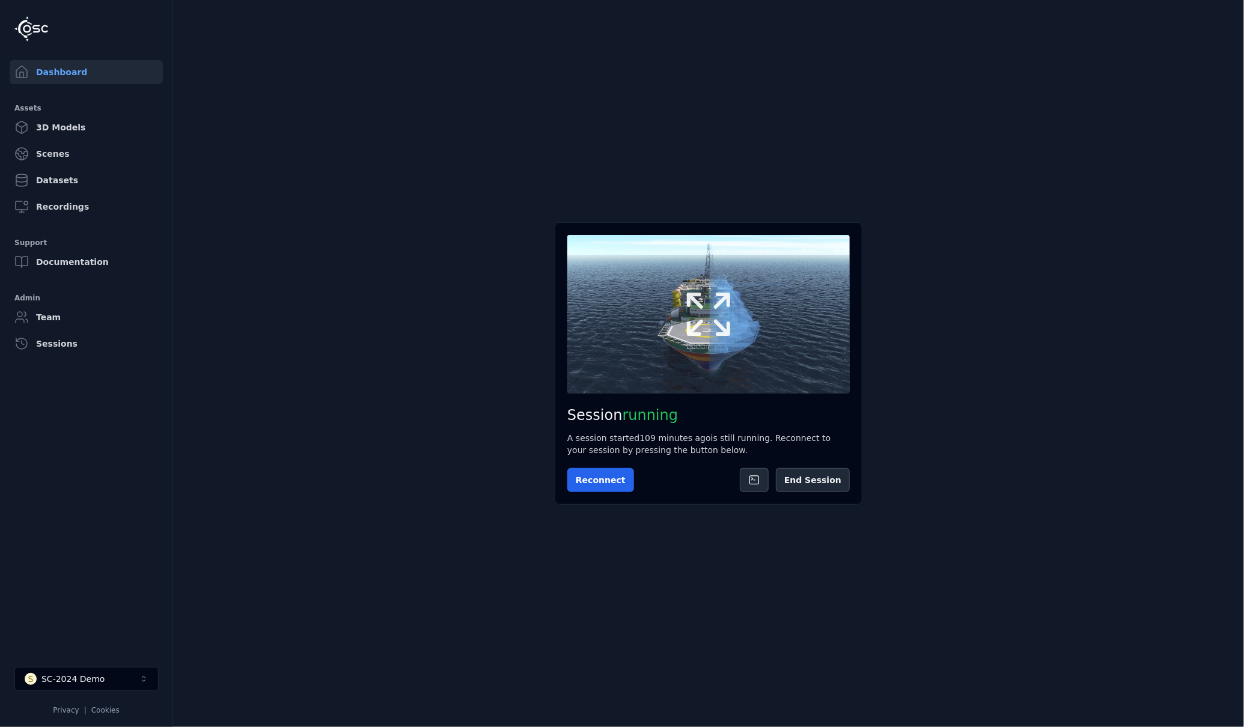
click at [690, 318] on icon at bounding box center [709, 314] width 58 height 58
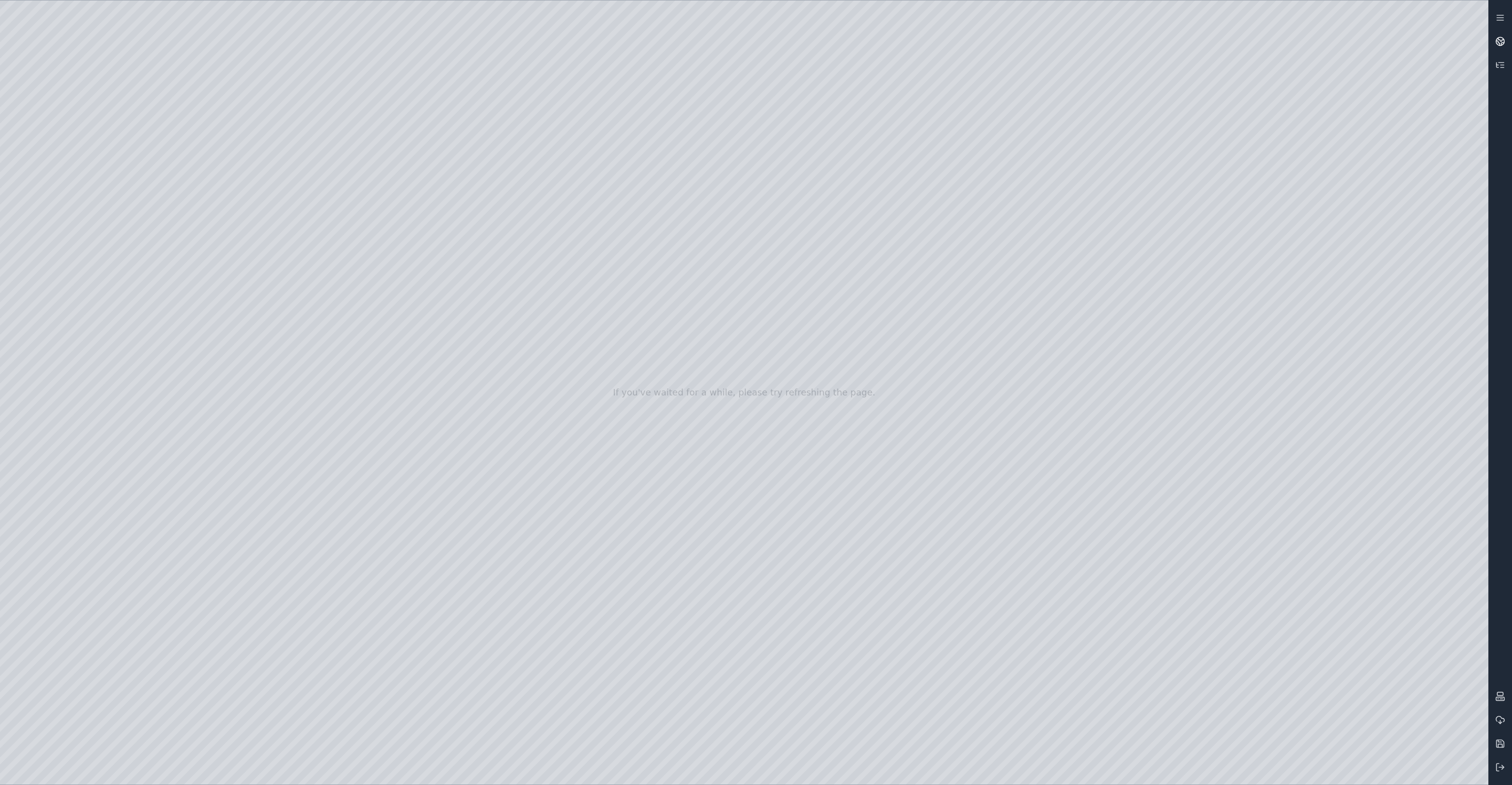
click at [1502, 43] on icon at bounding box center [1502, 43] width 2 height 2
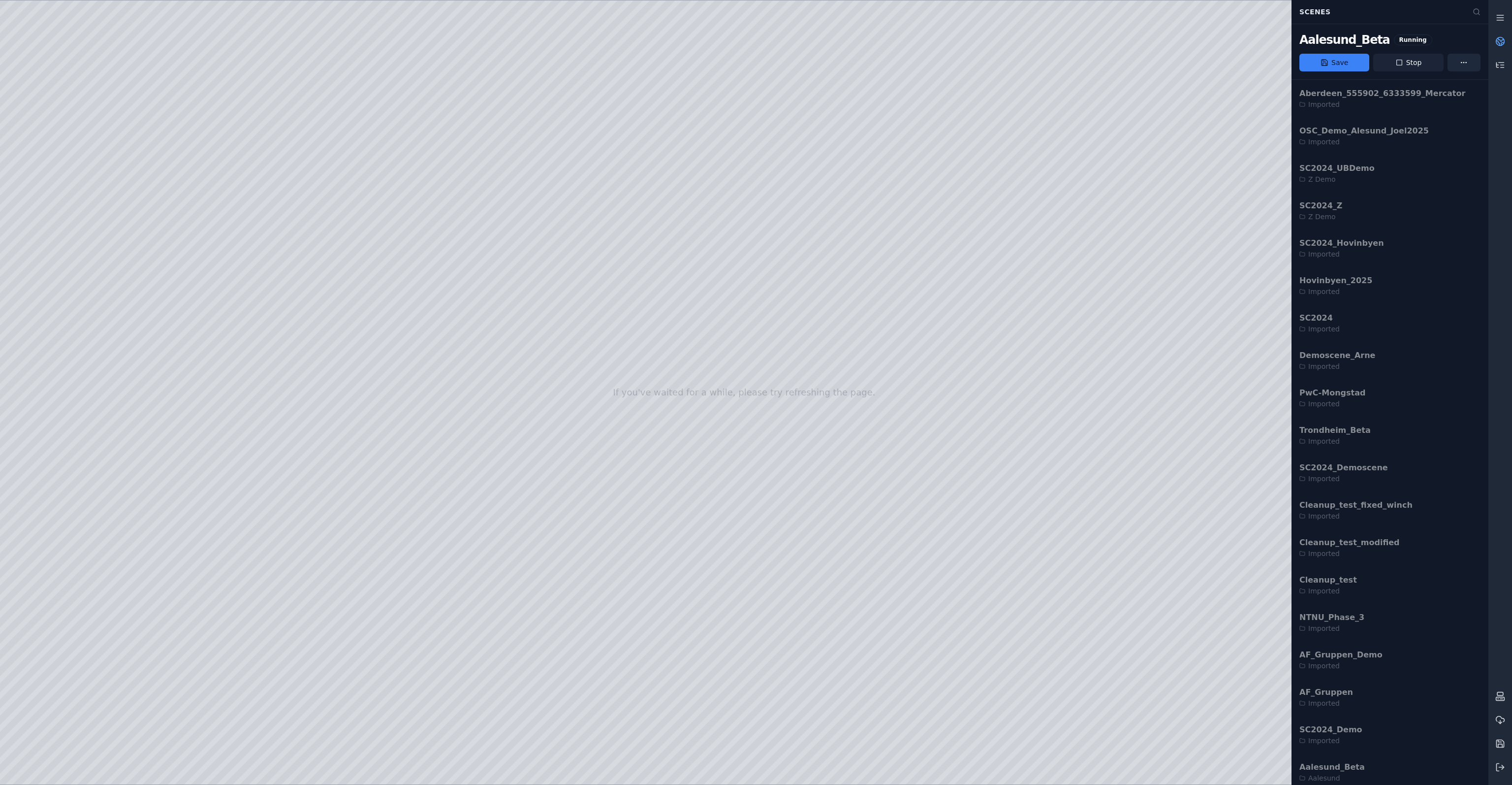
click at [1424, 66] on button "Stop" at bounding box center [1408, 62] width 70 height 18
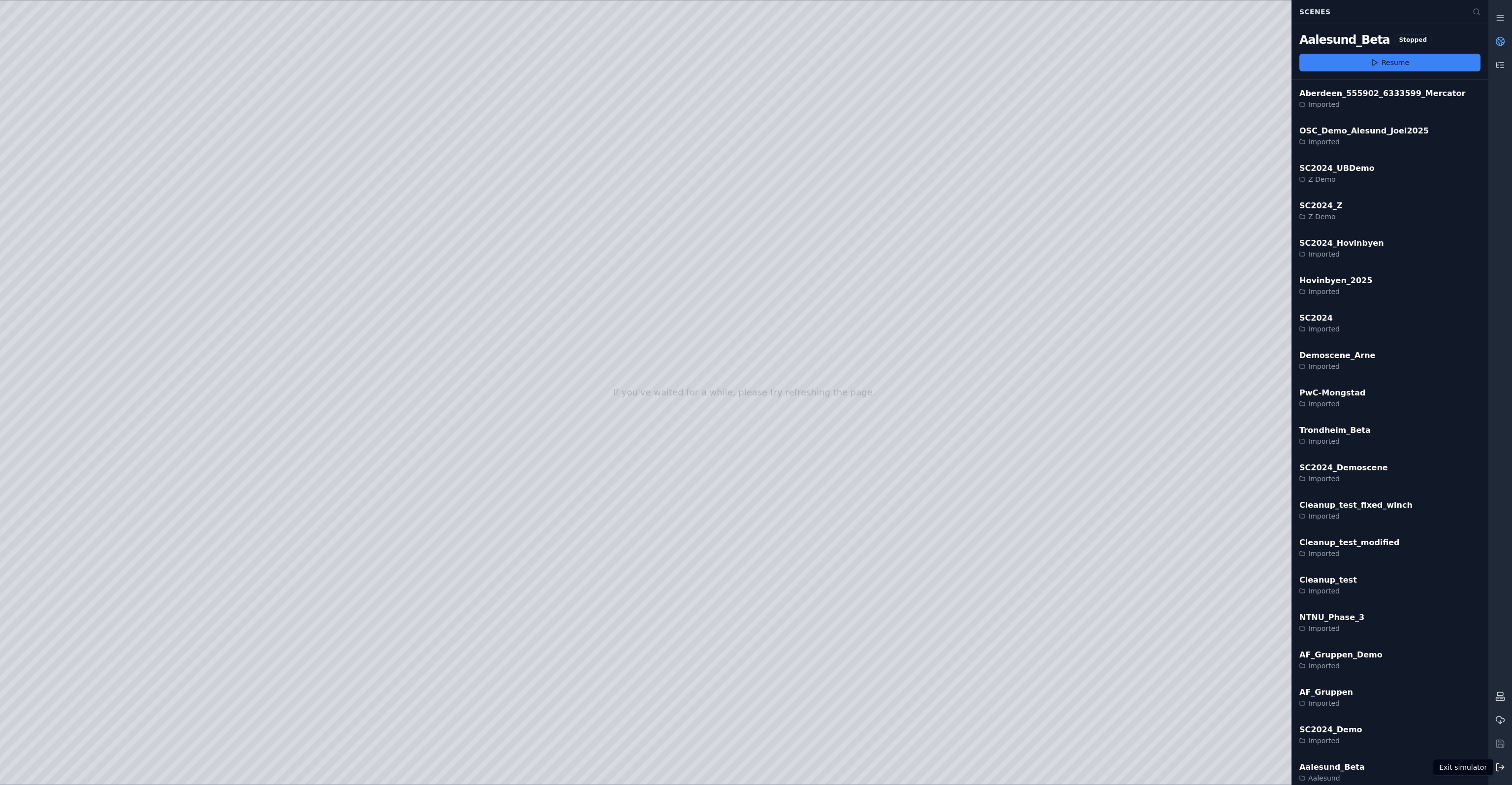
click at [1501, 768] on icon at bounding box center [1501, 767] width 10 height 10
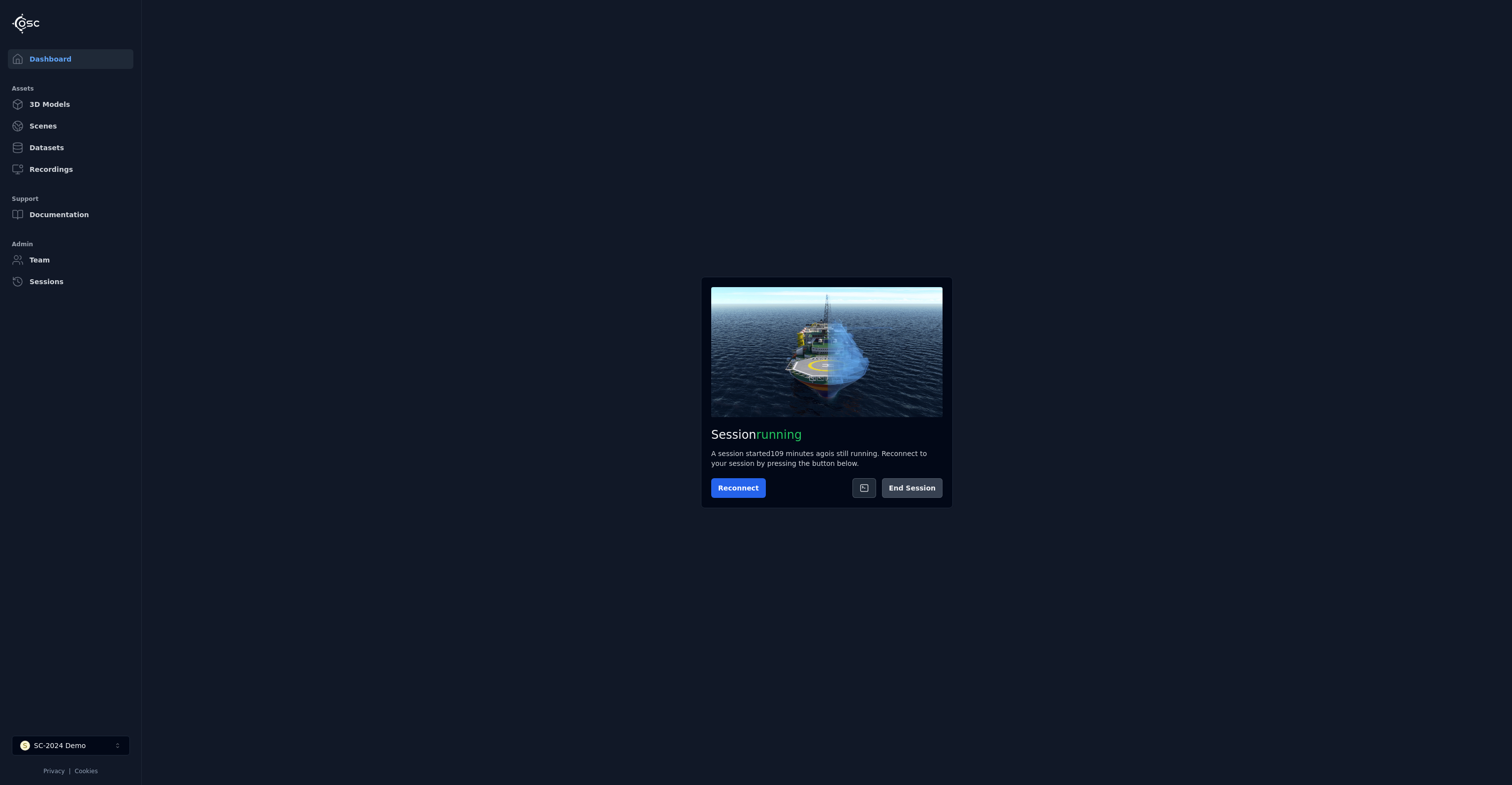
click at [923, 484] on button "End Session" at bounding box center [912, 488] width 61 height 20
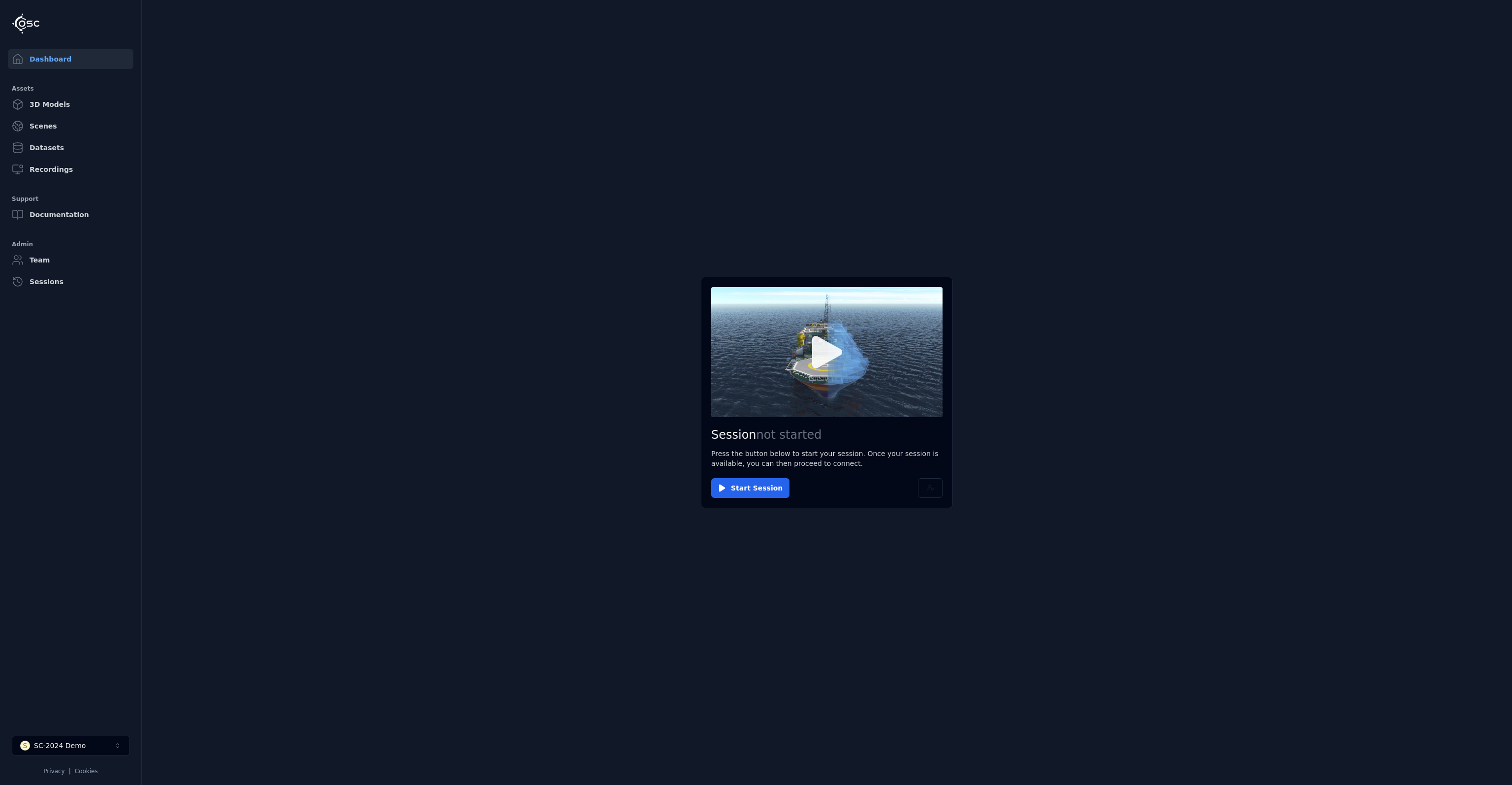
click at [826, 372] on icon at bounding box center [827, 352] width 48 height 48
click at [822, 372] on icon at bounding box center [827, 352] width 48 height 48
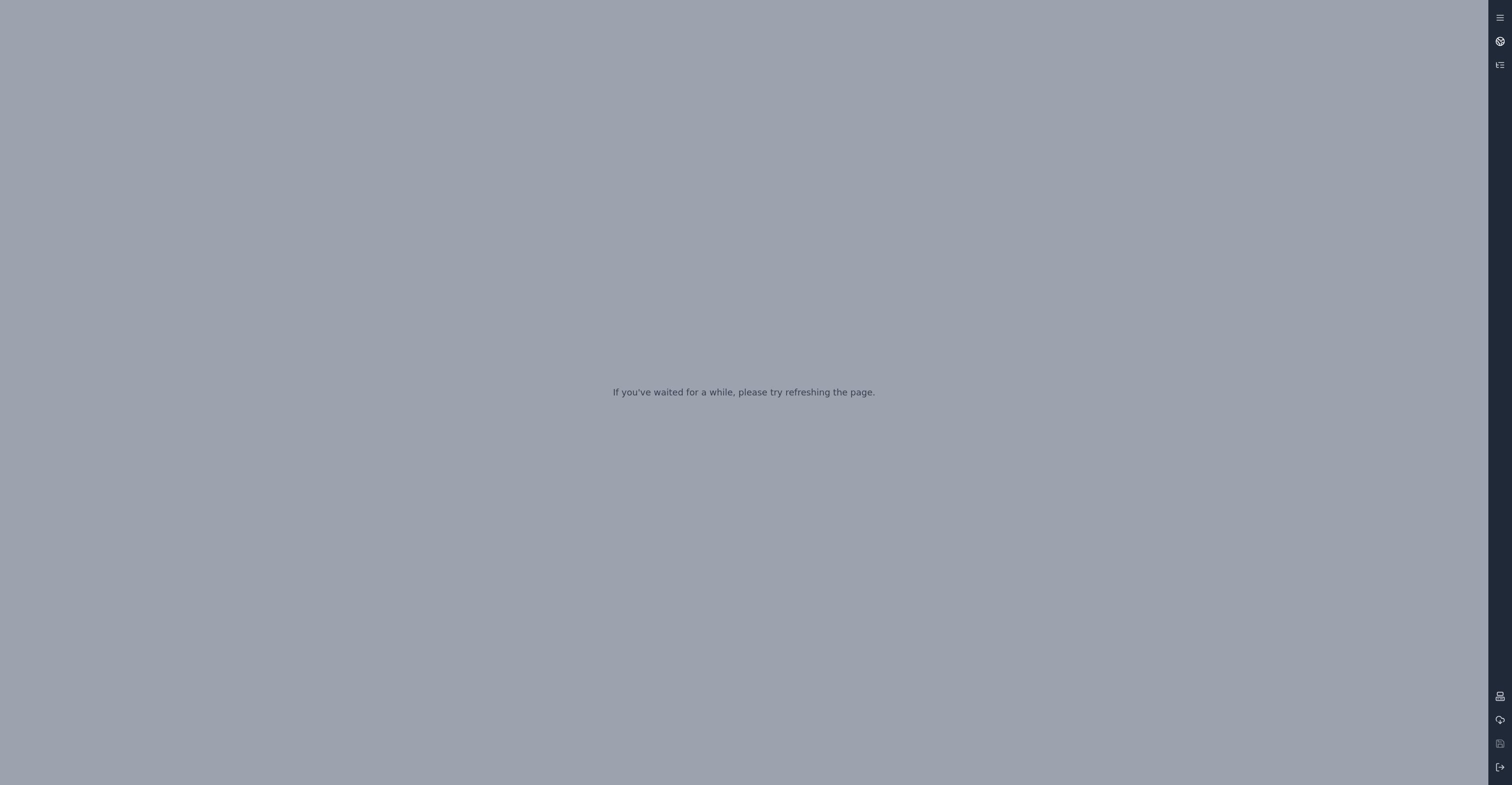
click at [1500, 40] on icon at bounding box center [1501, 39] width 6 height 3
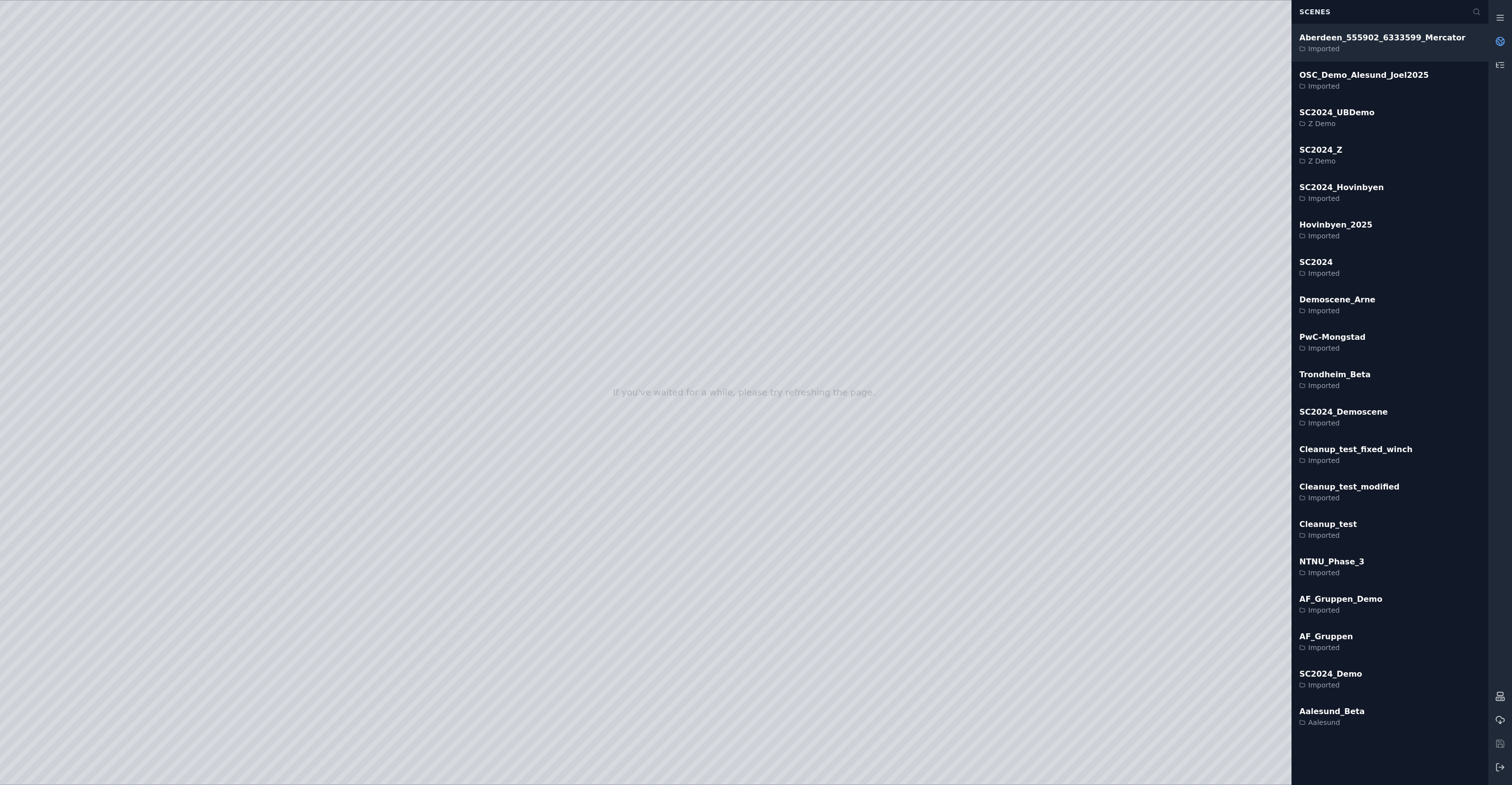
click at [1362, 48] on div "Imported" at bounding box center [1382, 48] width 166 height 10
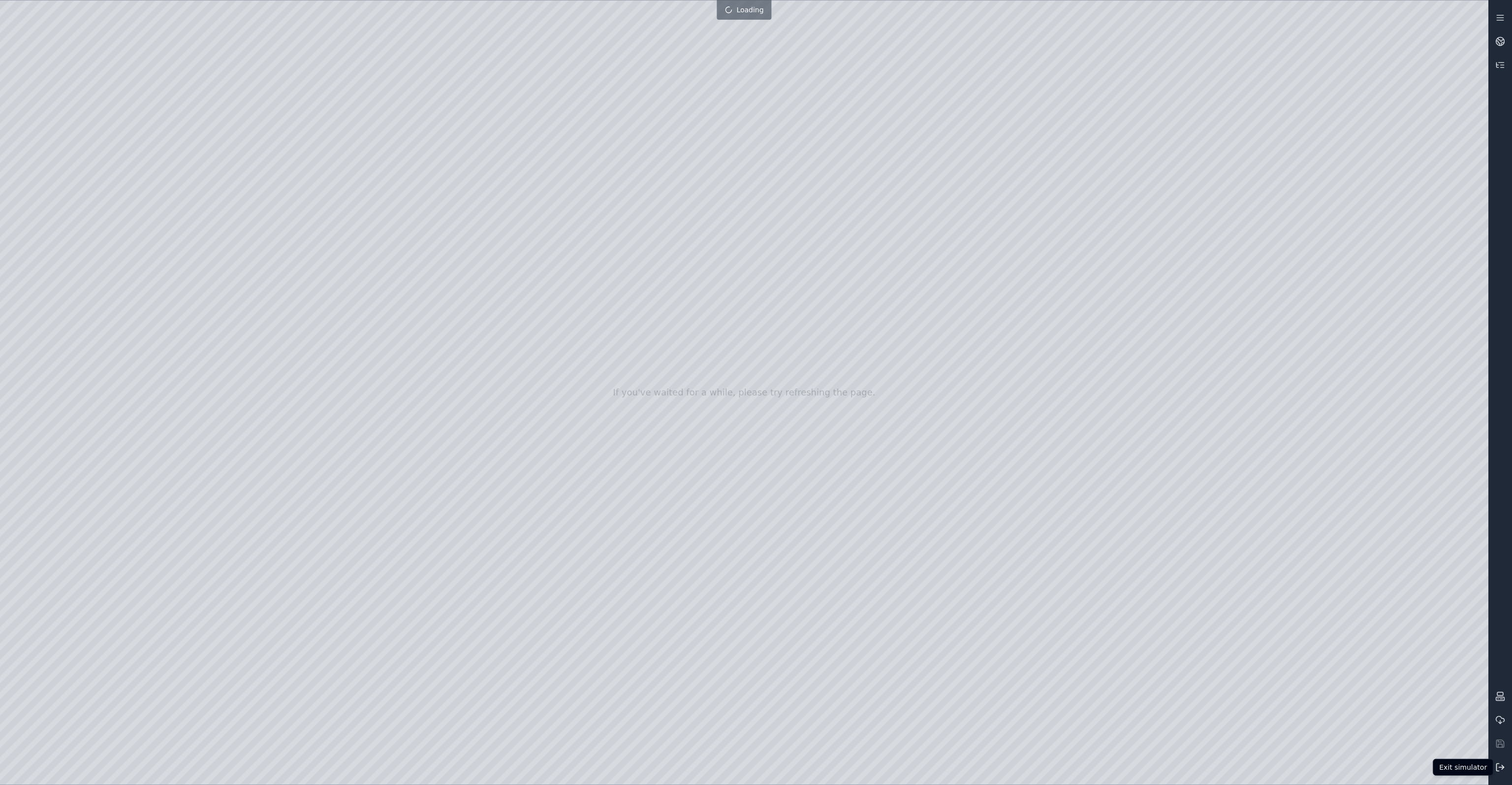
click at [1501, 767] on icon at bounding box center [1501, 767] width 10 height 10
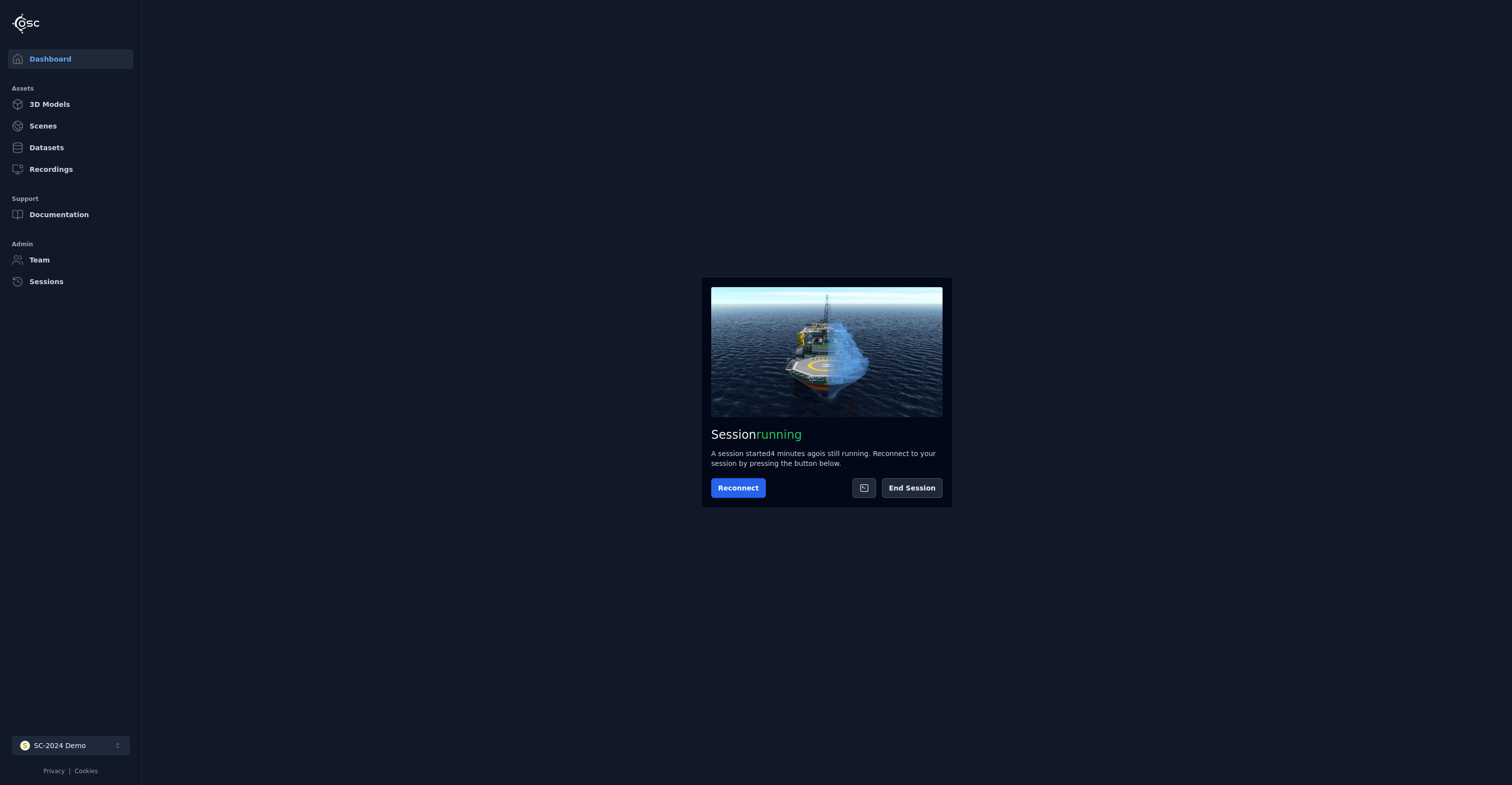
click at [79, 747] on div "SC-2024 Demo" at bounding box center [59, 746] width 52 height 10
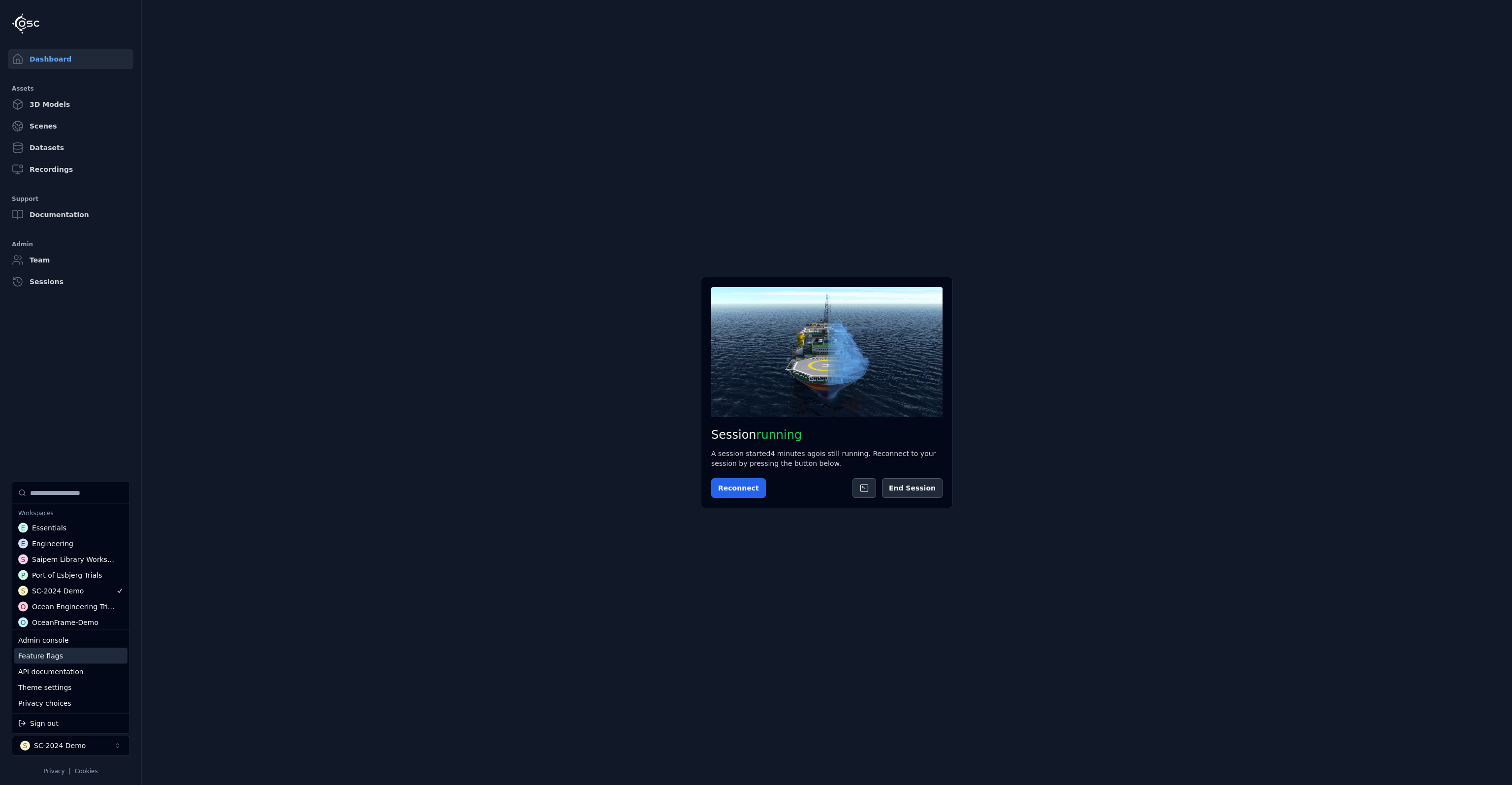
click at [70, 650] on div "Feature flags" at bounding box center [70, 656] width 113 height 16
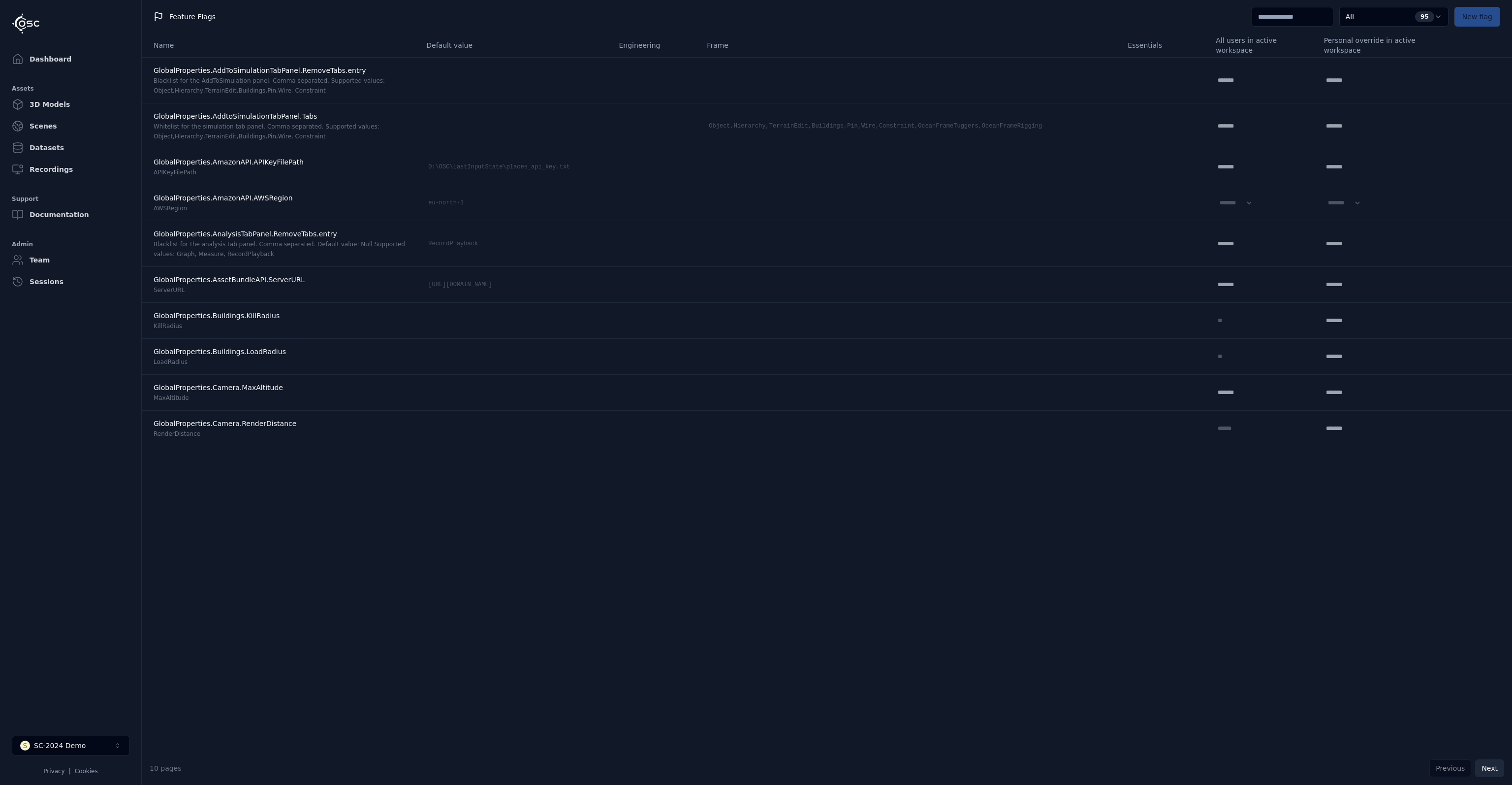
click at [1494, 765] on button "Next" at bounding box center [1489, 769] width 29 height 18
select select "****"
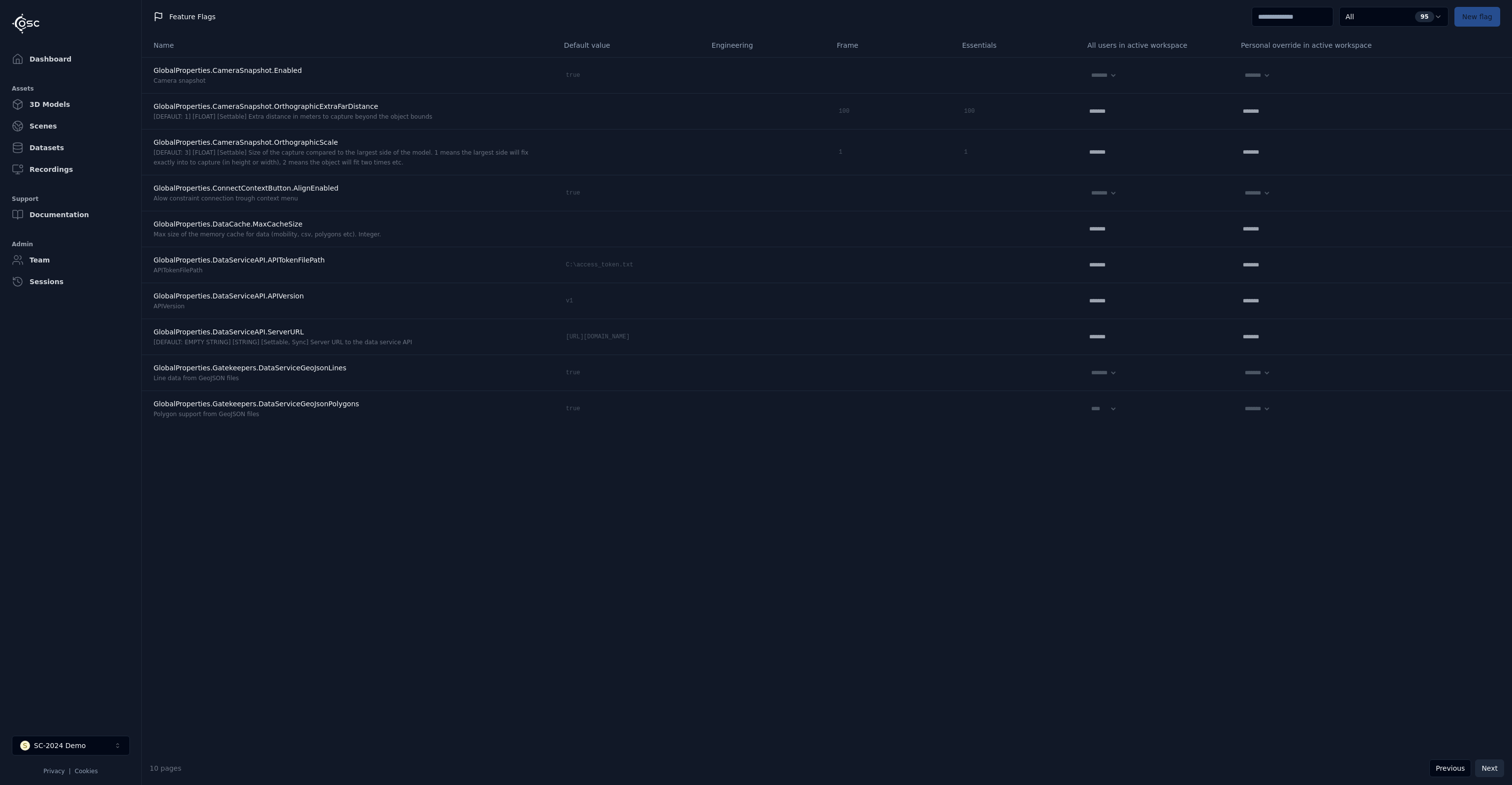
click at [1494, 765] on button "Next" at bounding box center [1489, 769] width 29 height 18
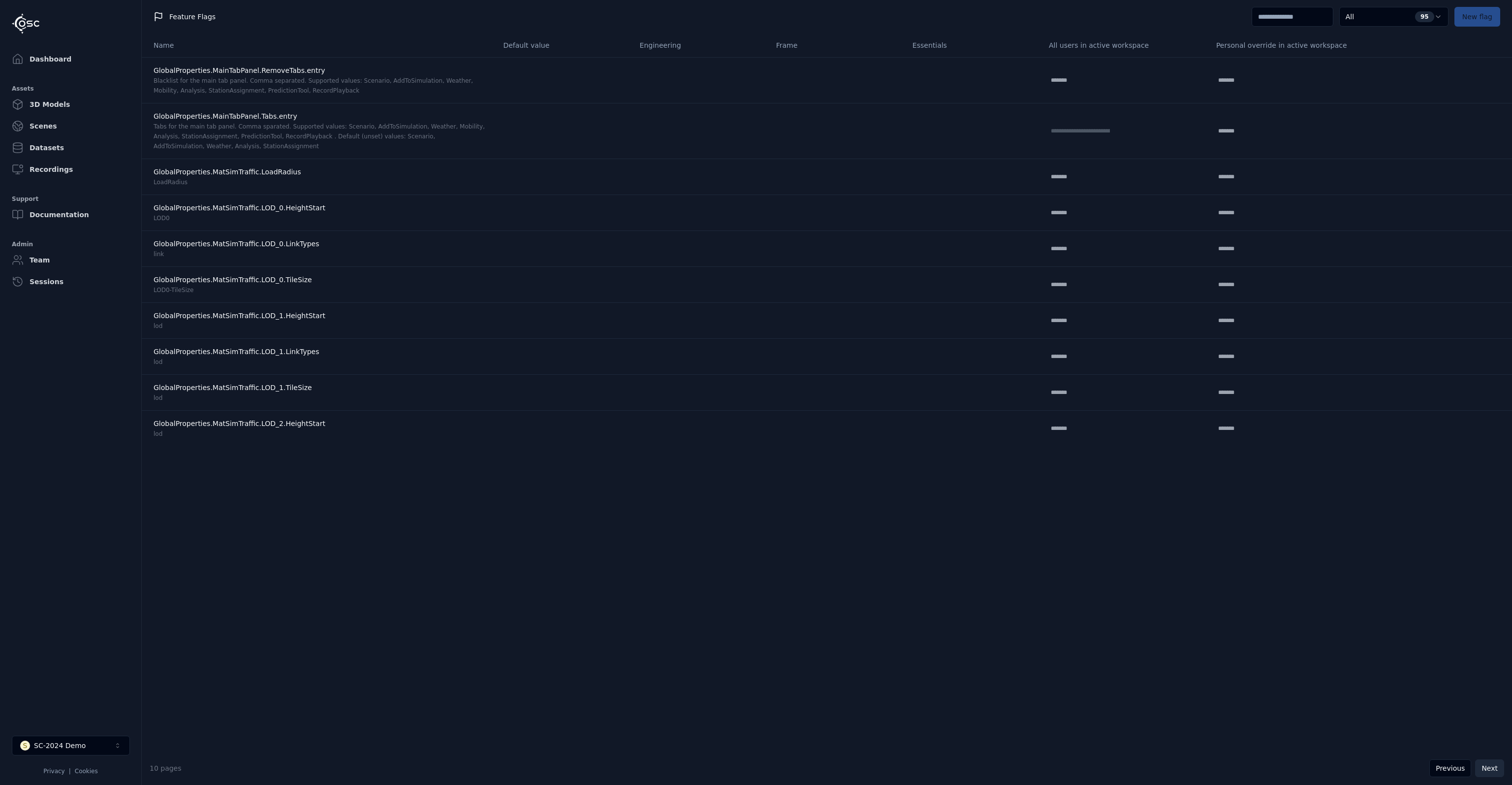
click at [1494, 765] on button "Next" at bounding box center [1489, 769] width 29 height 18
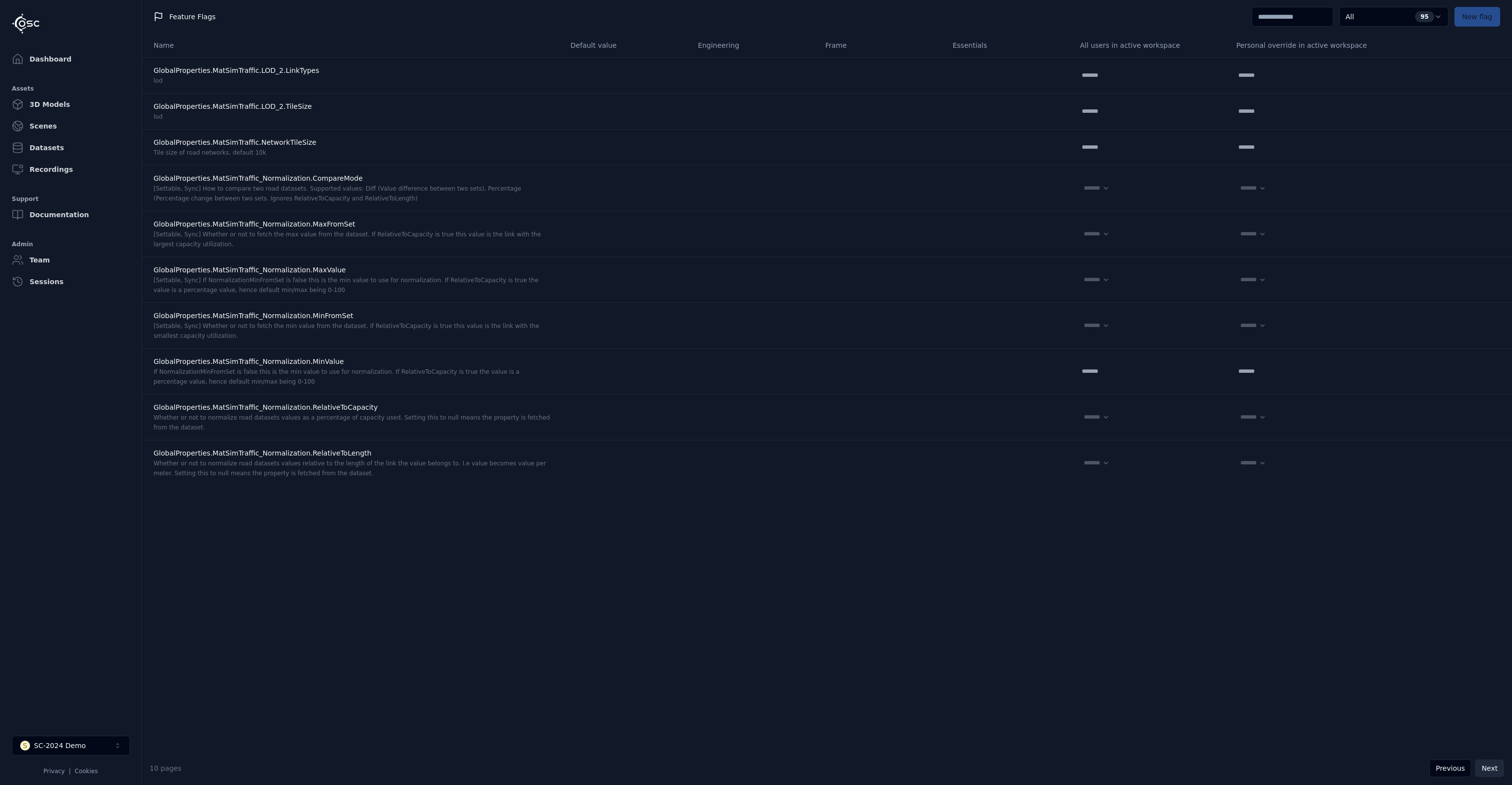
click at [1494, 765] on button "Next" at bounding box center [1489, 769] width 29 height 18
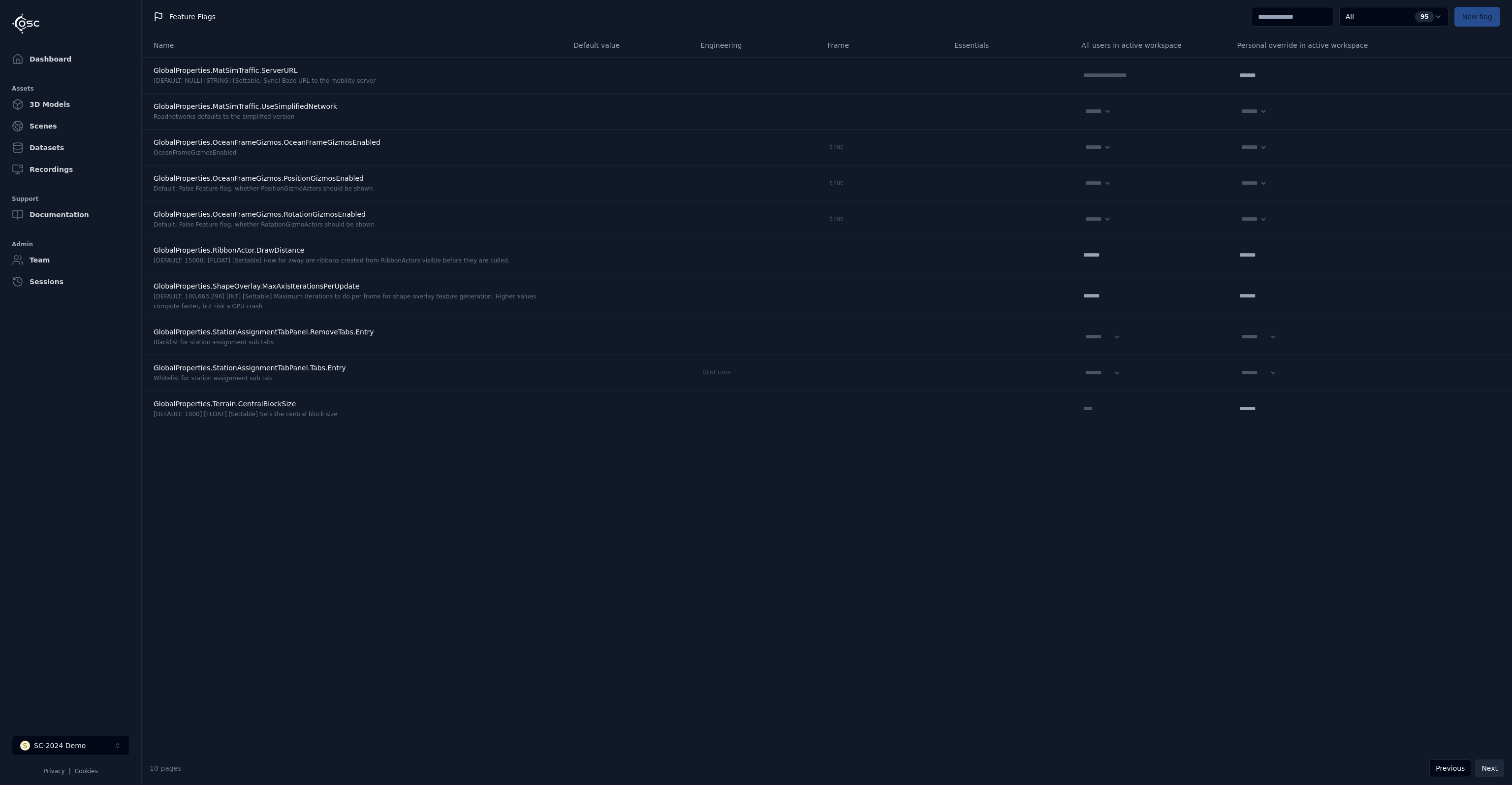
click at [1494, 765] on button "Next" at bounding box center [1489, 769] width 29 height 18
select select "*****"
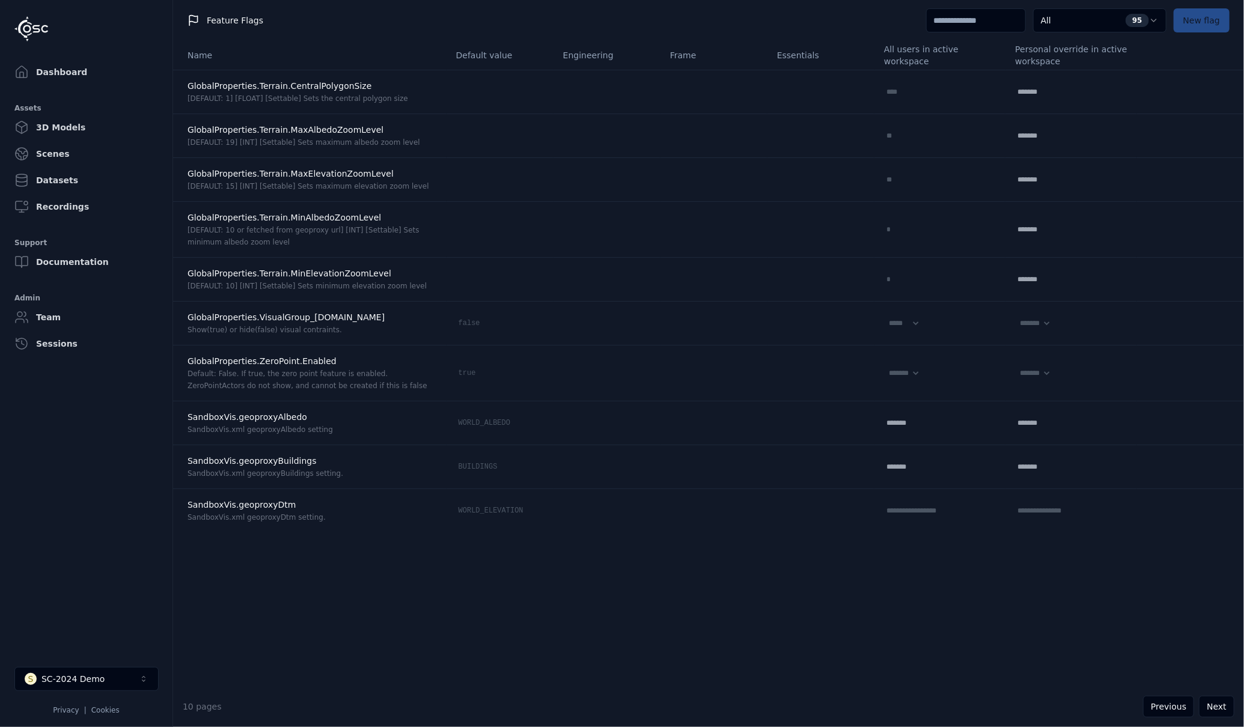
click at [950, 22] on input at bounding box center [976, 20] width 100 height 24
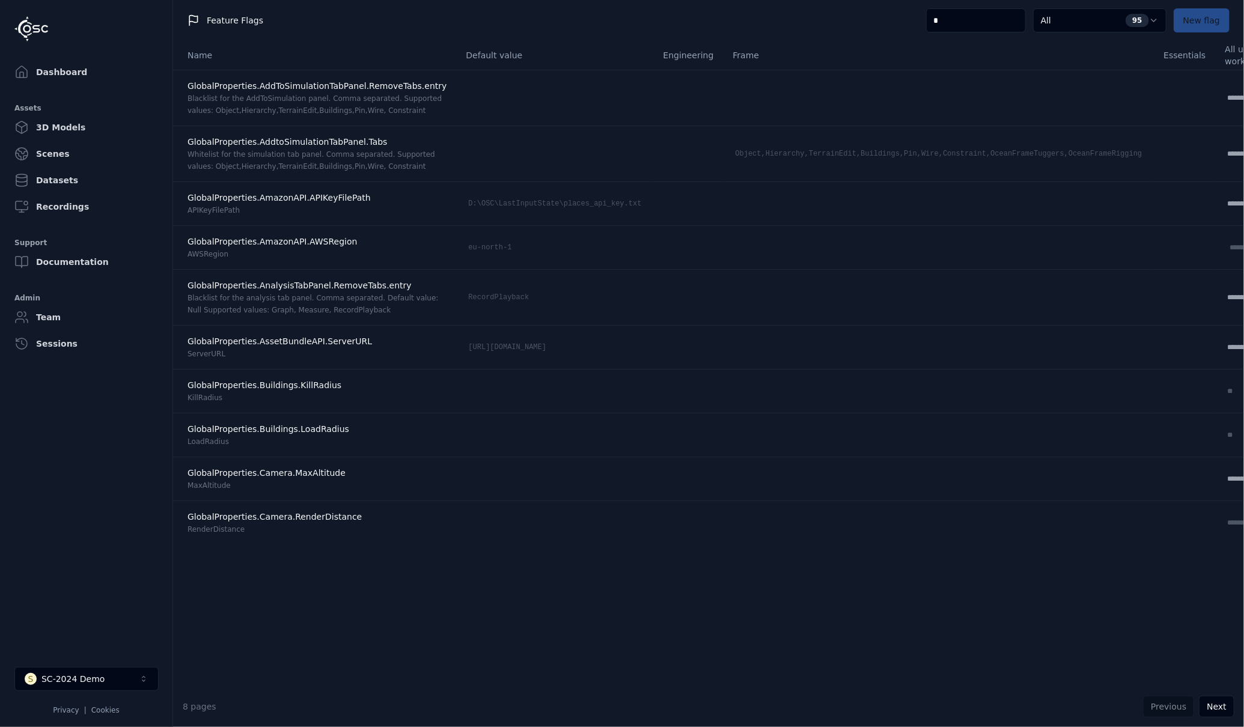
type input "**"
select select "****"
select select "*****"
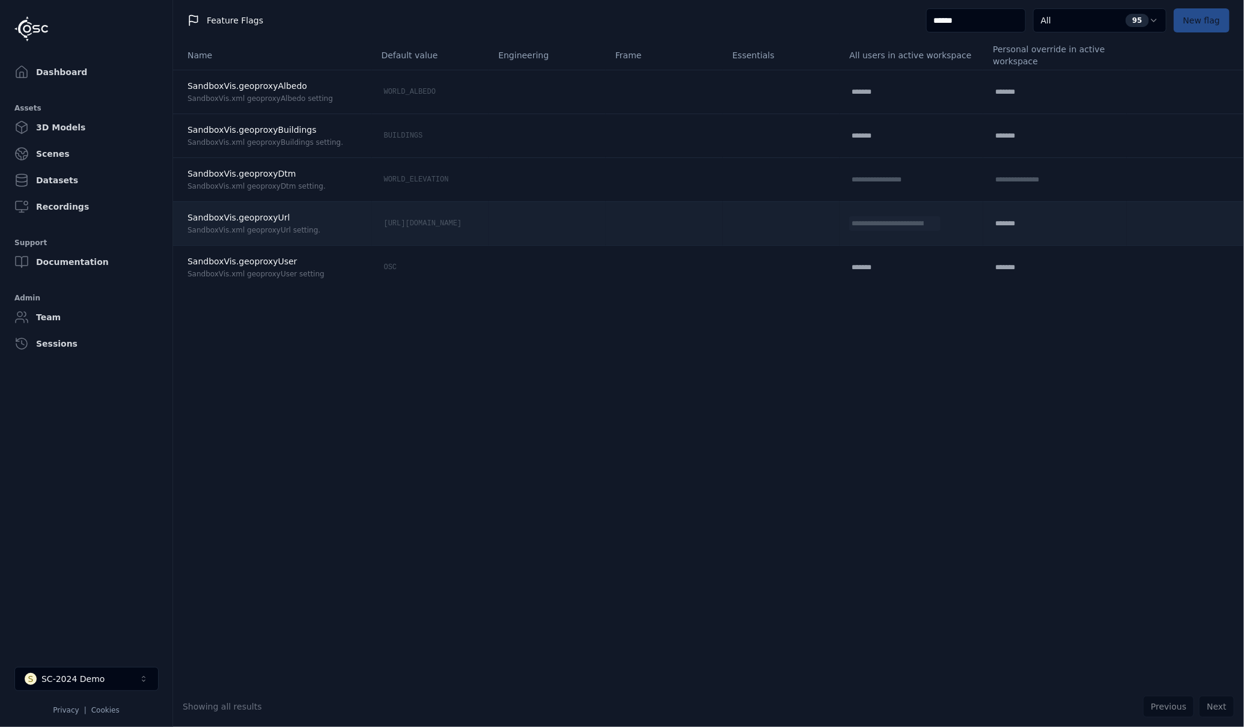
type input "******"
drag, startPoint x: 864, startPoint y: 224, endPoint x: 928, endPoint y: 220, distance: 65.0
click at [928, 220] on td "**********" at bounding box center [908, 223] width 156 height 44
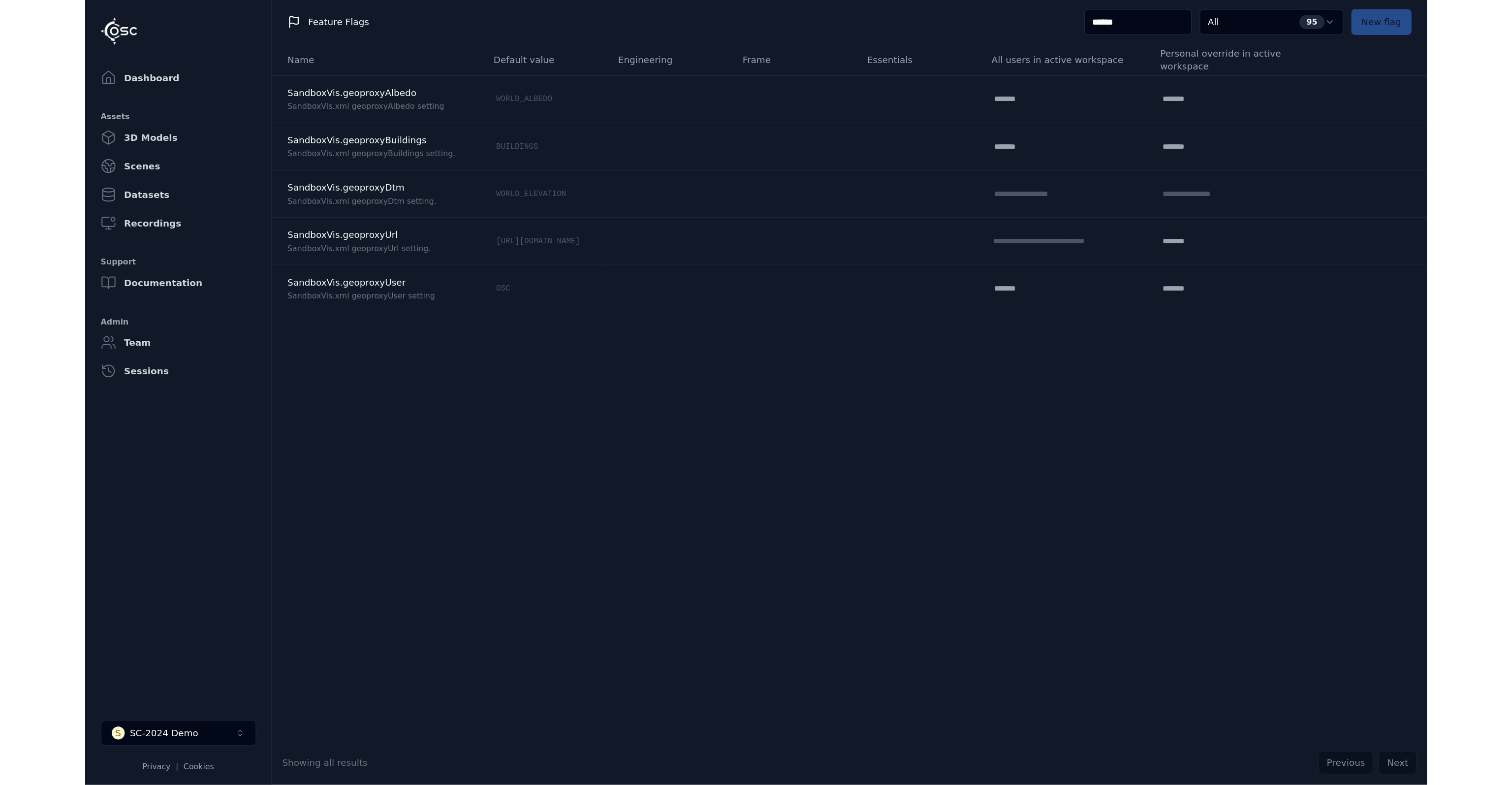
scroll to position [0, 0]
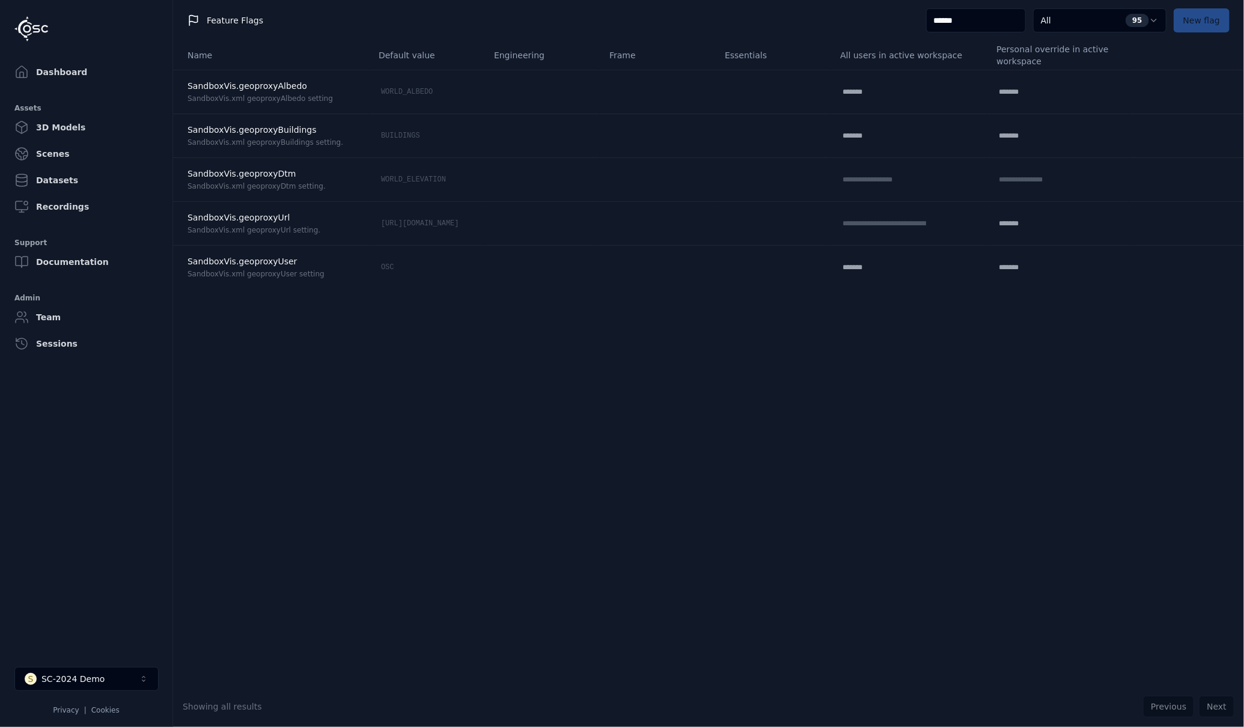
click at [886, 341] on div "**********" at bounding box center [708, 363] width 1071 height 645
click at [81, 75] on link "Dashboard" at bounding box center [86, 72] width 153 height 24
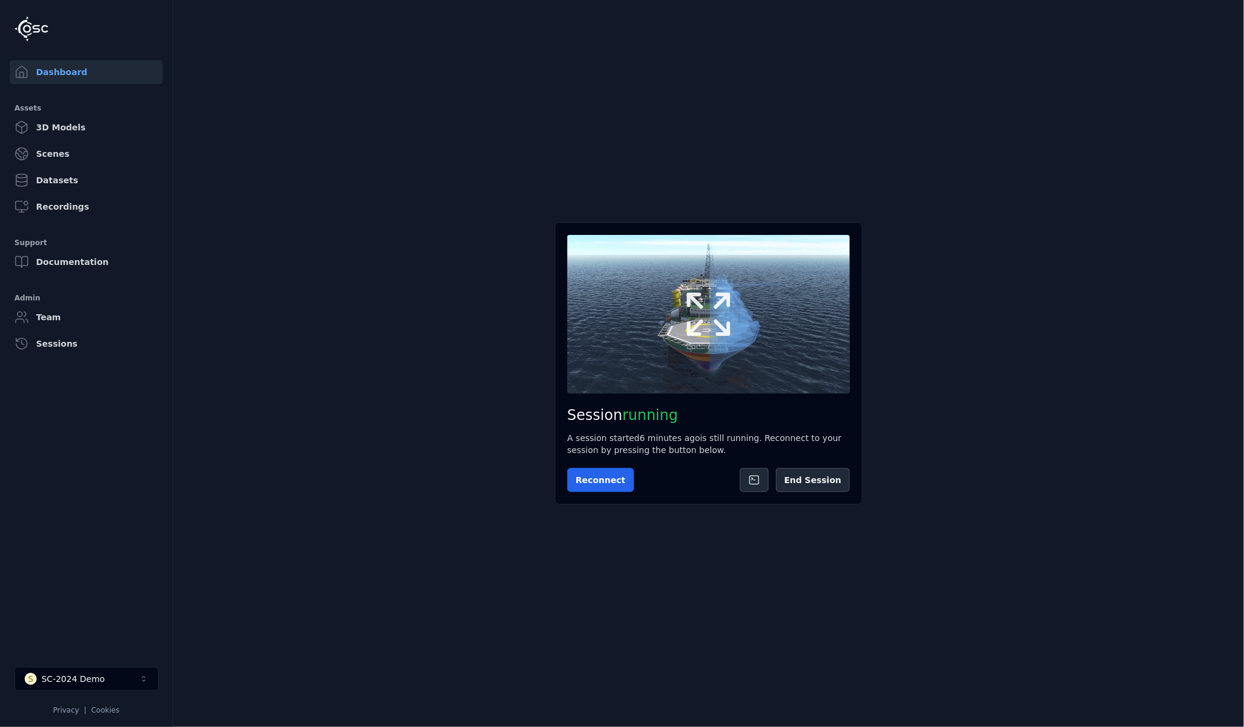
click at [733, 325] on icon at bounding box center [709, 314] width 58 height 58
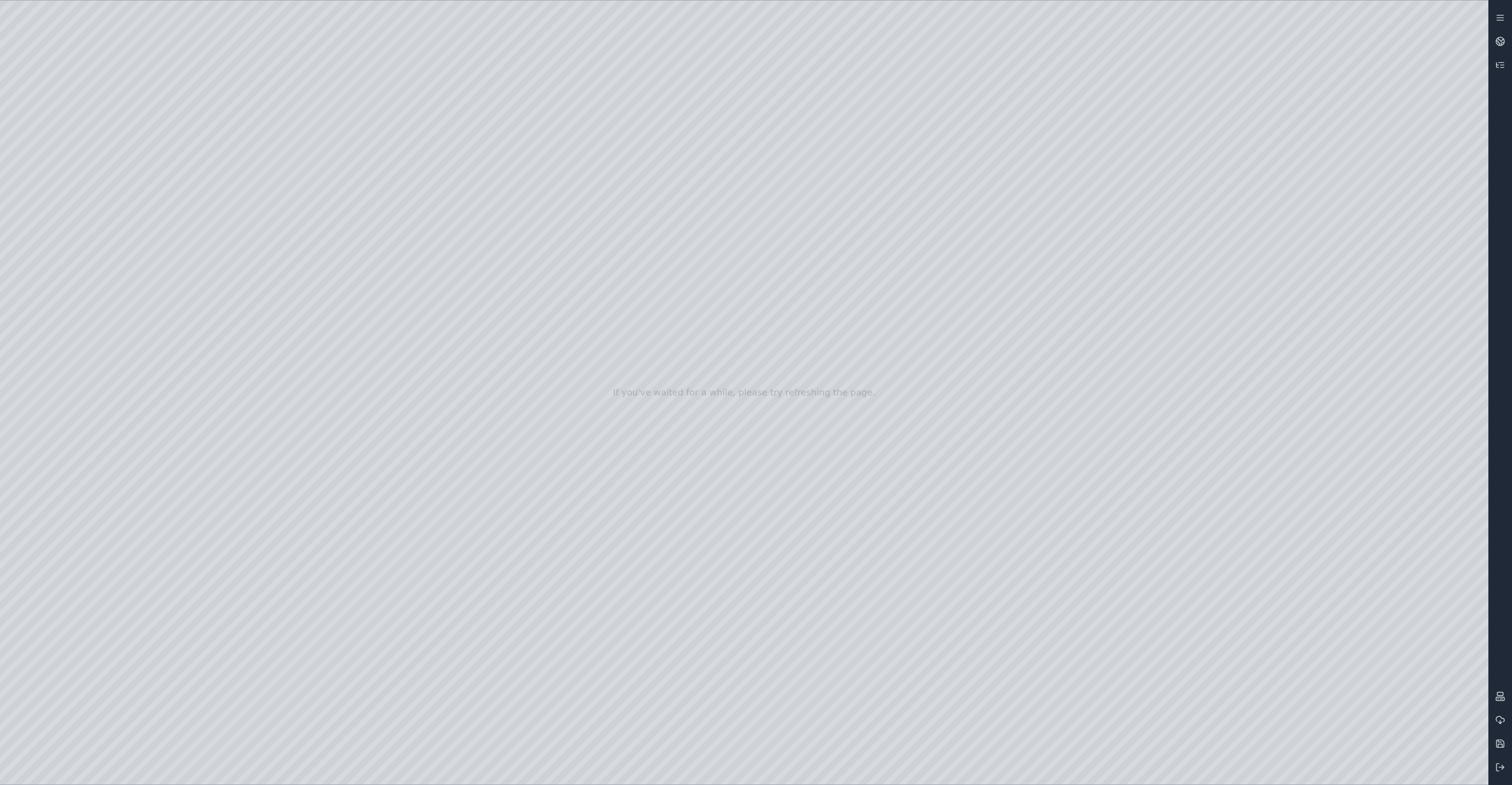
drag, startPoint x: 956, startPoint y: 316, endPoint x: 933, endPoint y: 363, distance: 52.3
drag, startPoint x: 942, startPoint y: 351, endPoint x: 951, endPoint y: 303, distance: 48.8
click at [67, 201] on div at bounding box center [744, 392] width 1488 height 784
click at [62, 261] on div at bounding box center [744, 392] width 1488 height 784
click at [351, 50] on div at bounding box center [744, 392] width 1488 height 784
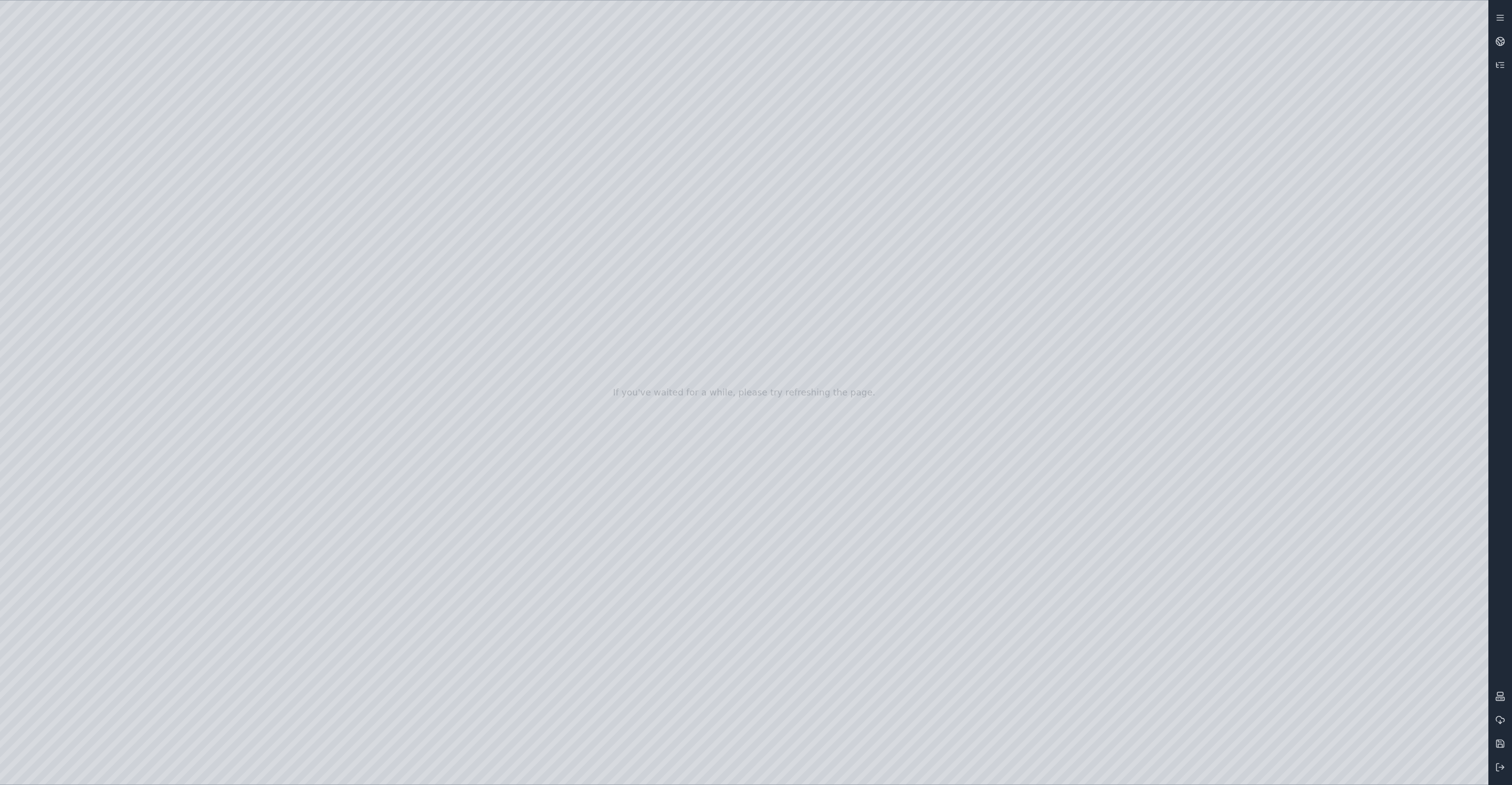
click at [260, 116] on div at bounding box center [744, 392] width 1488 height 784
click at [1293, 473] on div at bounding box center [744, 392] width 1488 height 784
click at [1299, 546] on div at bounding box center [744, 392] width 1488 height 784
click at [1309, 632] on div at bounding box center [744, 392] width 1488 height 784
click at [1301, 686] on div at bounding box center [744, 392] width 1488 height 784
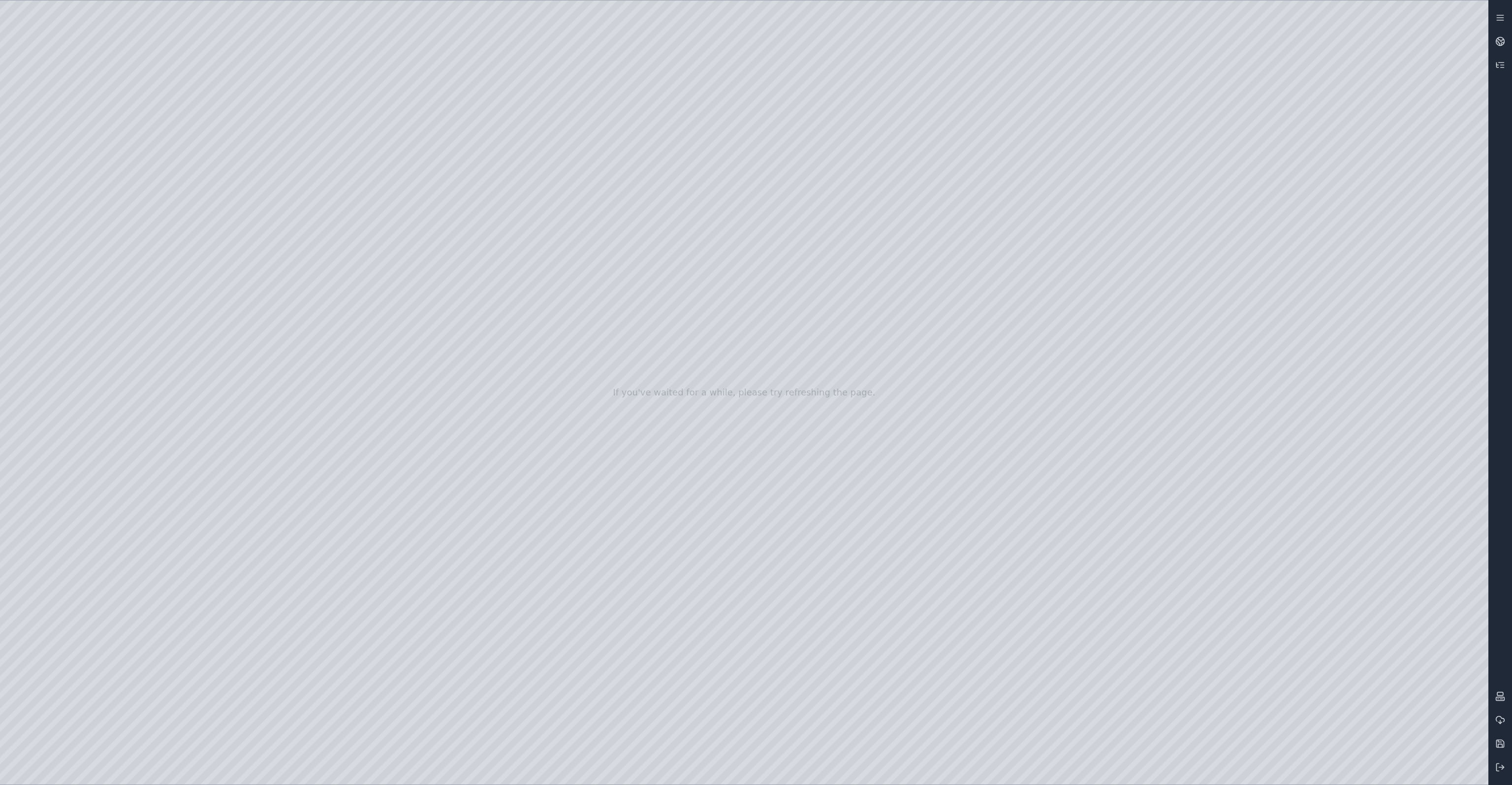
drag, startPoint x: 854, startPoint y: 413, endPoint x: 991, endPoint y: 420, distance: 137.2
drag, startPoint x: 909, startPoint y: 428, endPoint x: 975, endPoint y: 424, distance: 66.1
drag, startPoint x: 893, startPoint y: 450, endPoint x: 899, endPoint y: 451, distance: 6.1
drag, startPoint x: 892, startPoint y: 351, endPoint x: 935, endPoint y: 343, distance: 43.7
drag, startPoint x: 749, startPoint y: 377, endPoint x: 732, endPoint y: 384, distance: 18.4
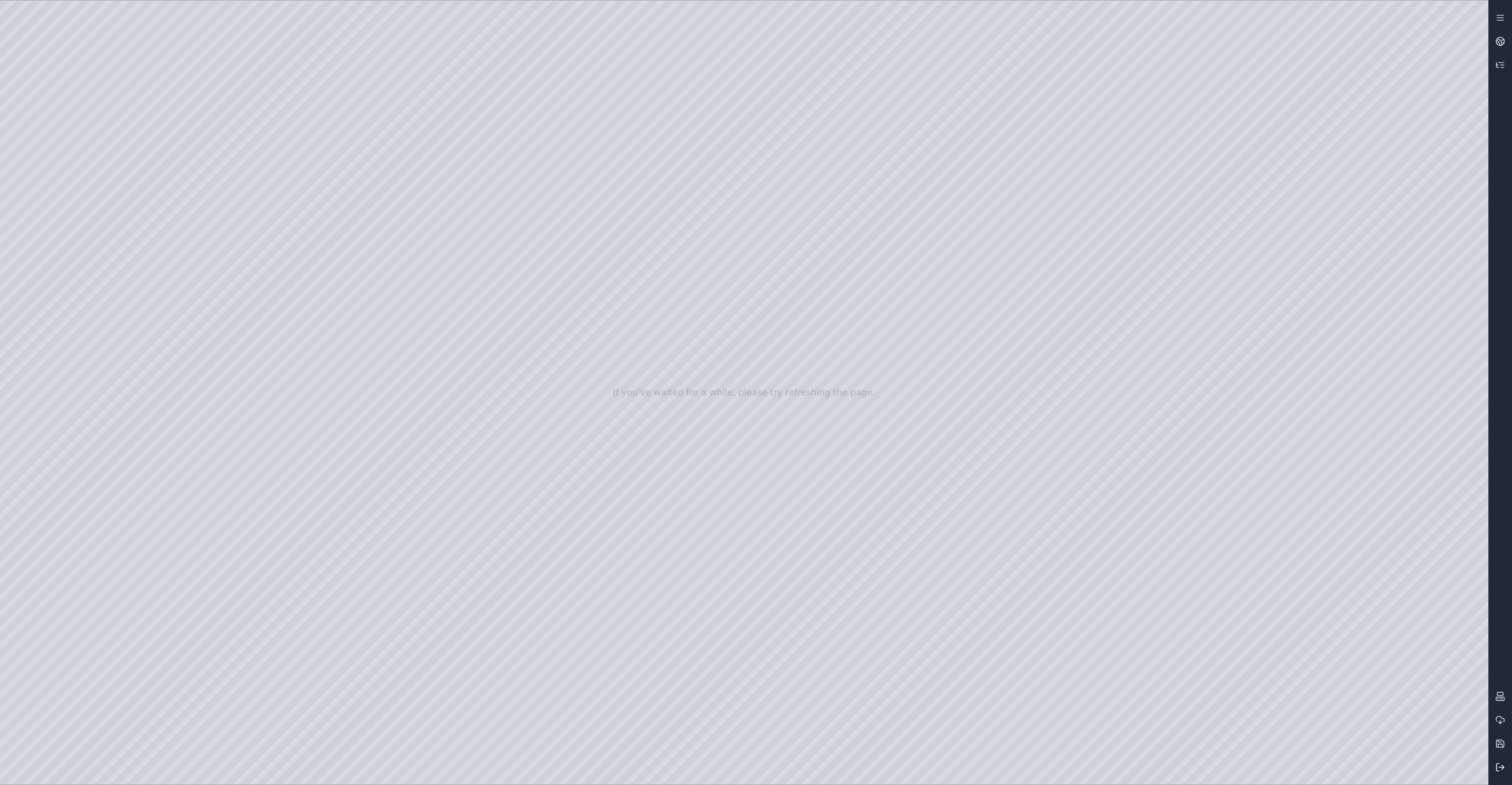
click at [1501, 771] on icon at bounding box center [1501, 767] width 10 height 10
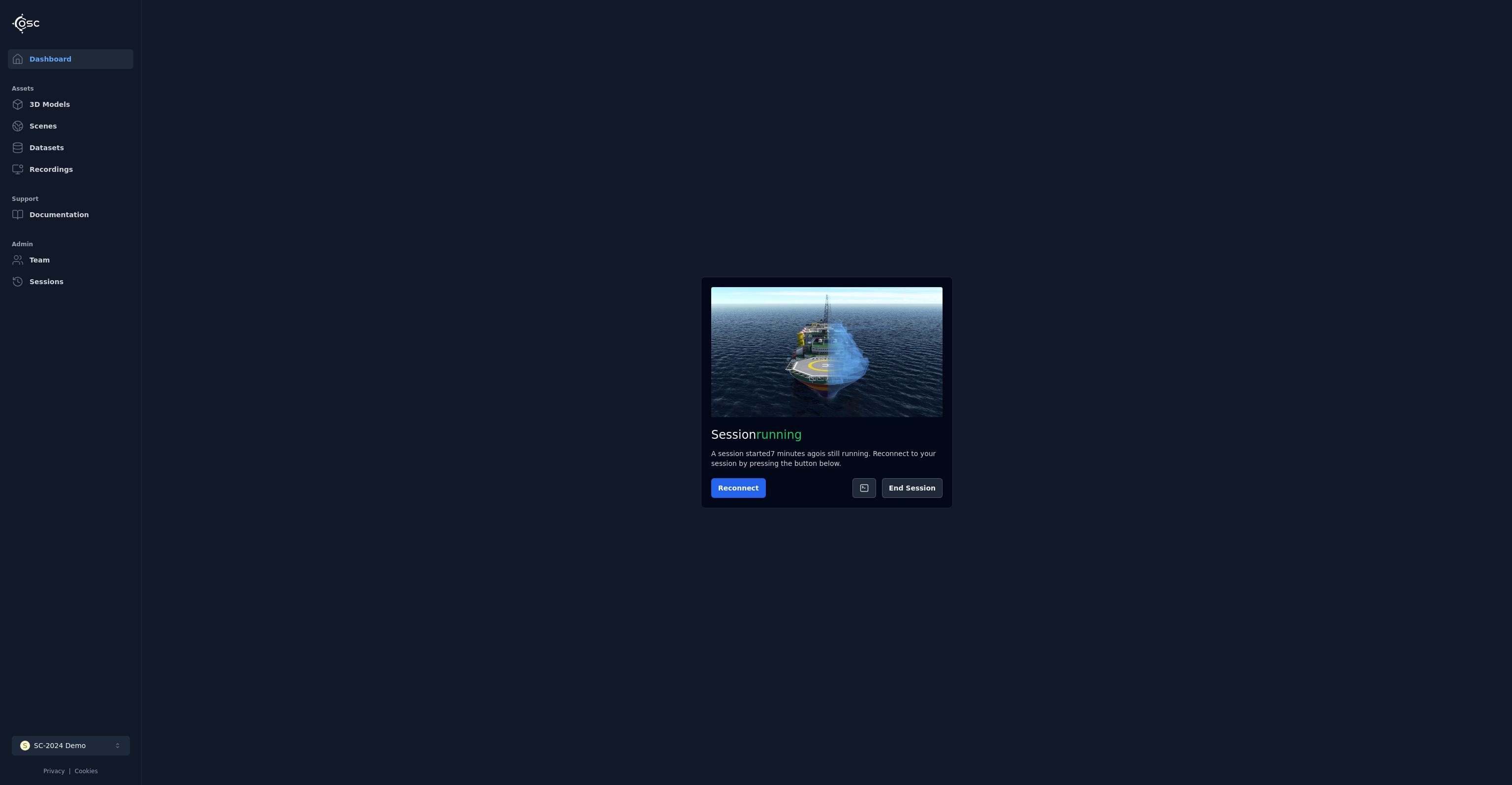
click at [60, 747] on div "SC-2024 Demo" at bounding box center [59, 746] width 52 height 10
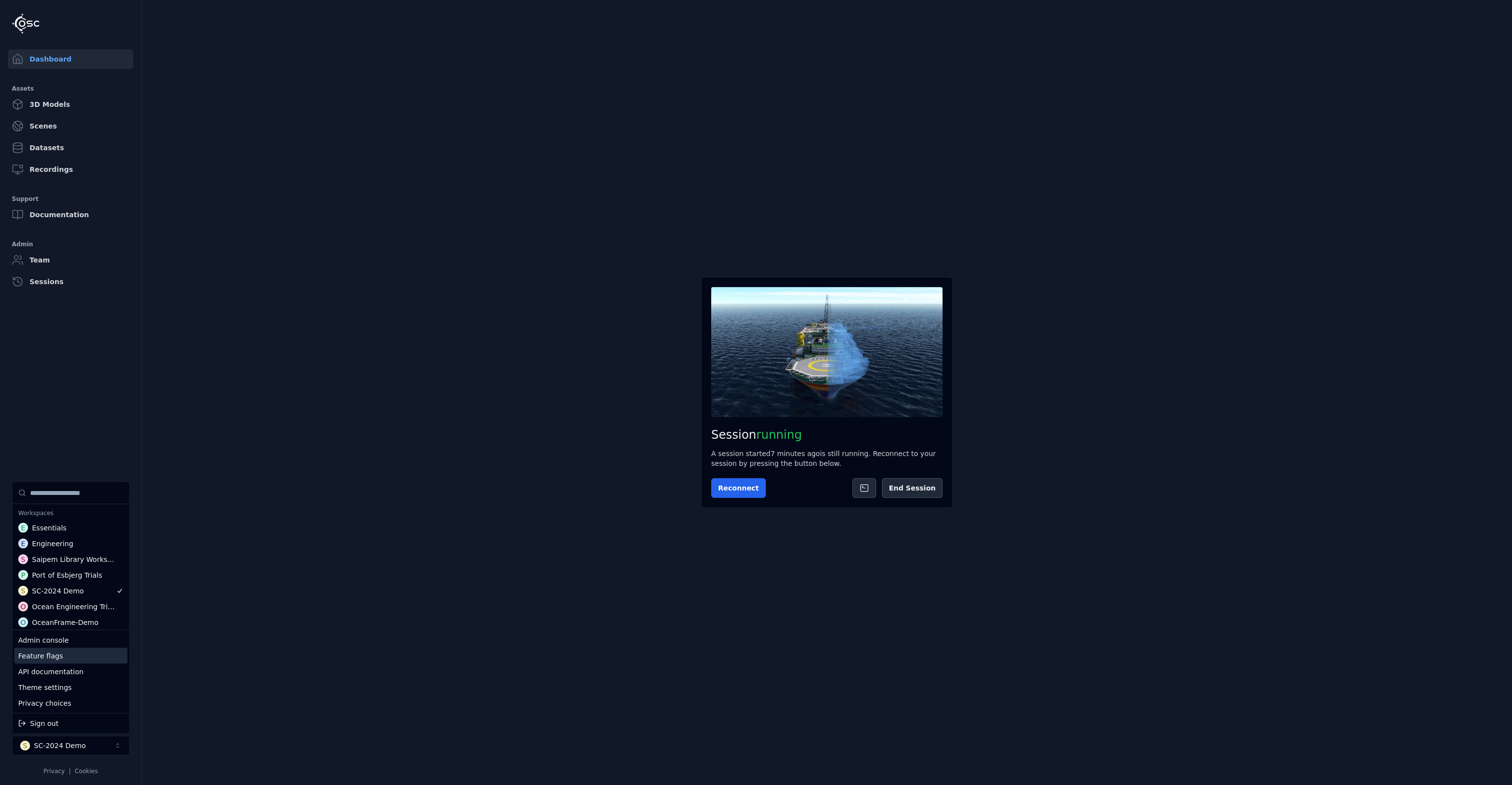
click at [62, 653] on div "Feature flags" at bounding box center [70, 656] width 113 height 16
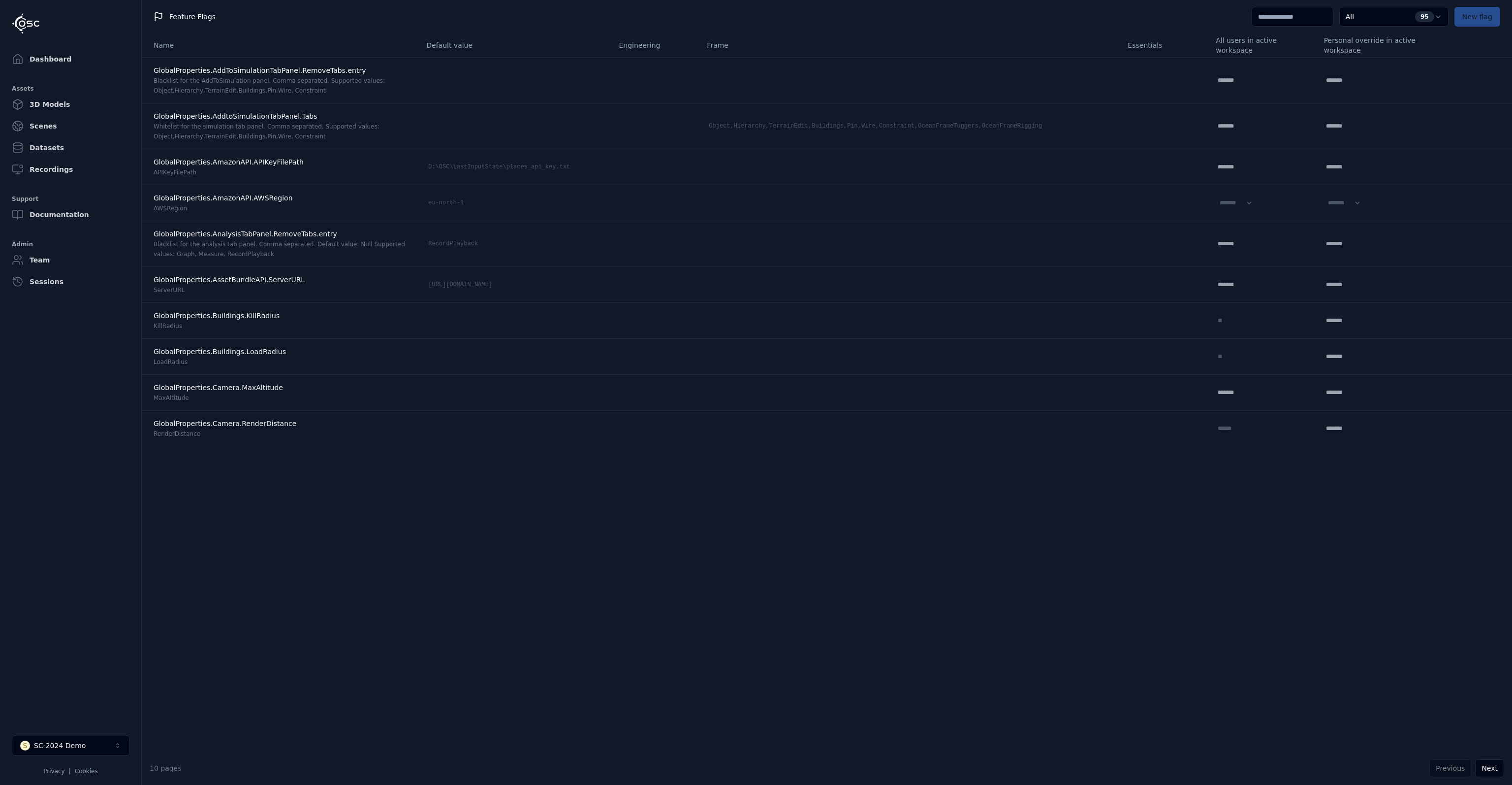
click at [1257, 16] on input at bounding box center [1292, 16] width 82 height 20
type input "**"
select select "****"
select select "*****"
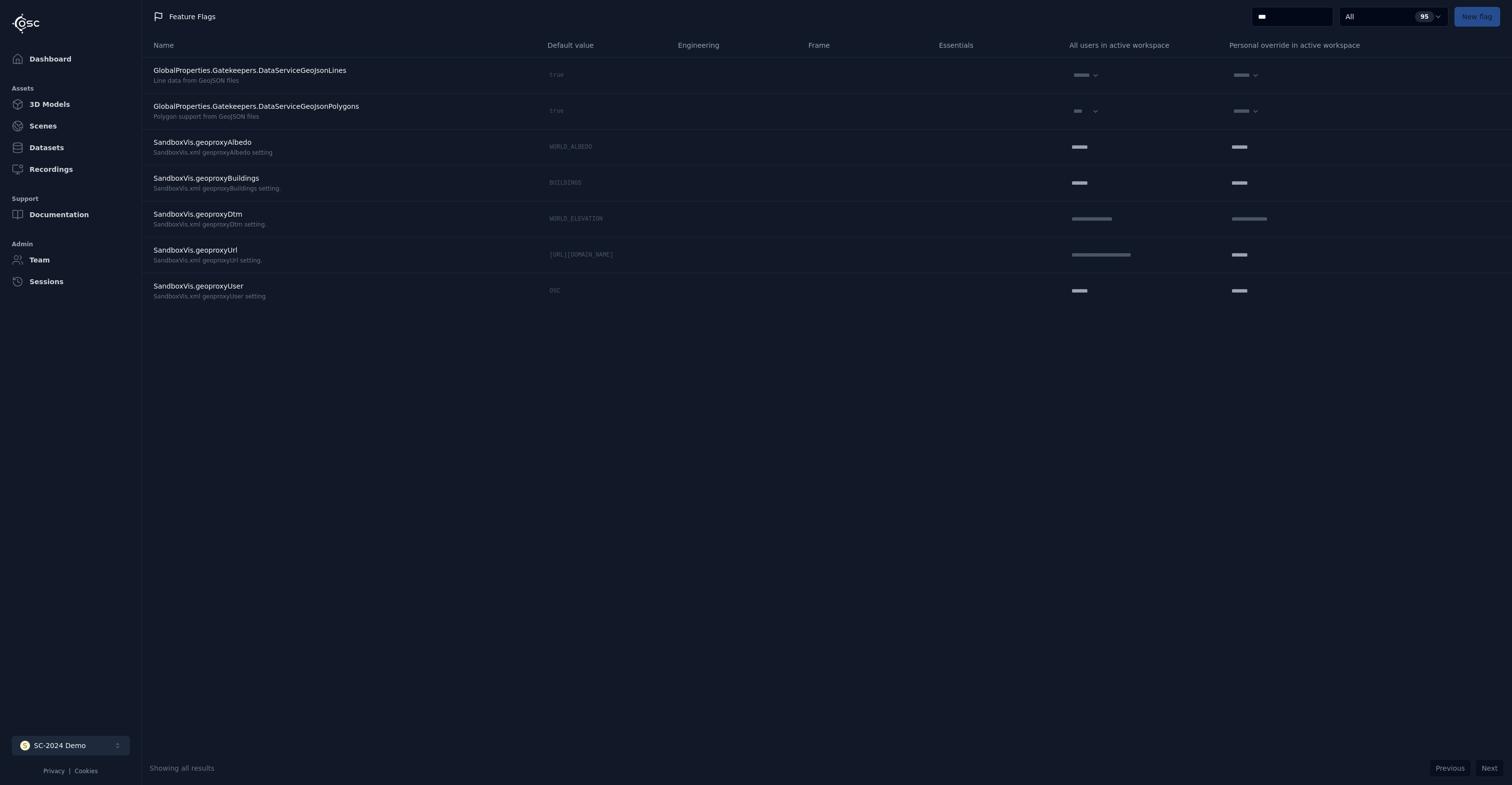
type input "***"
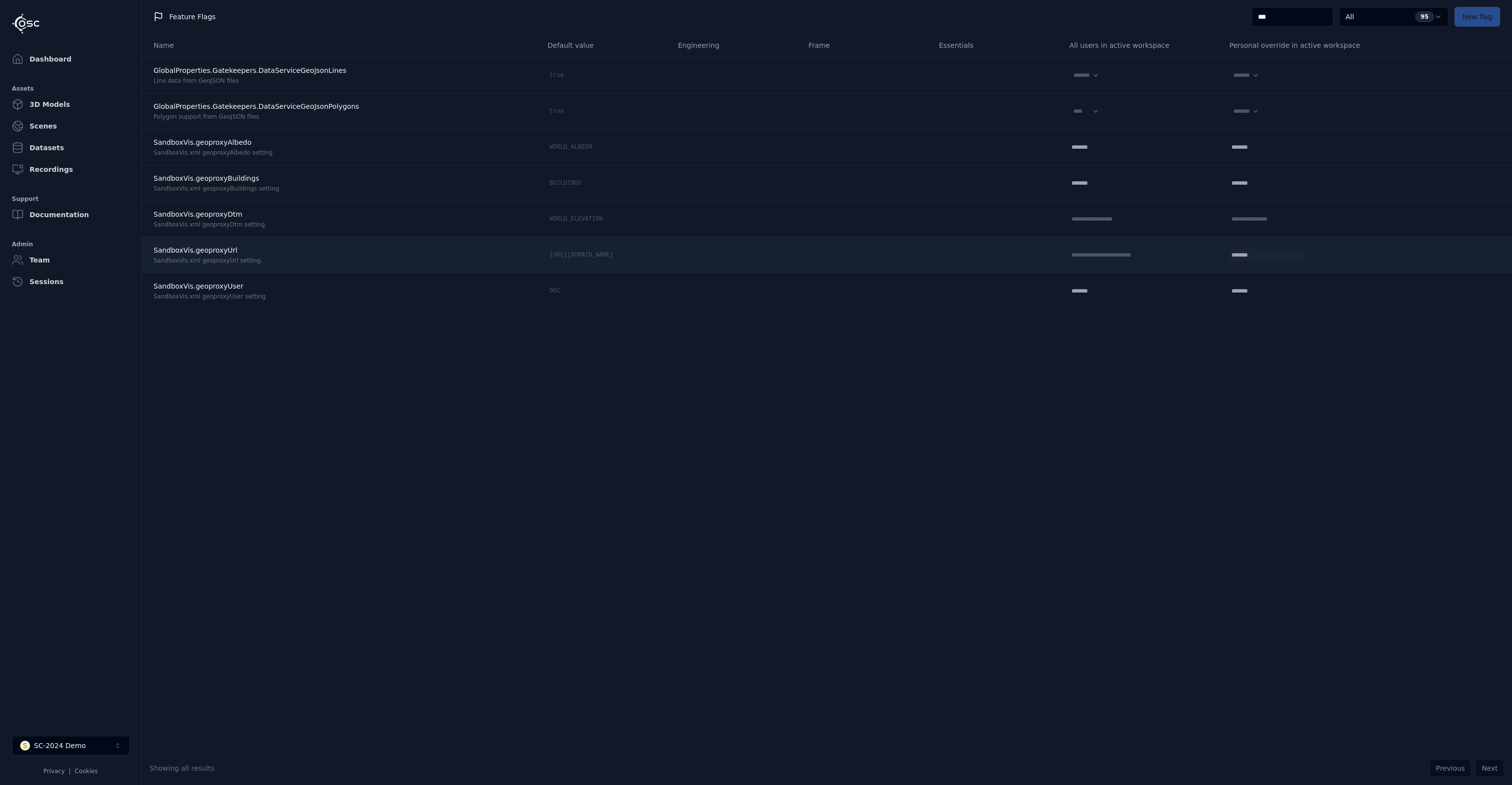
click at [1238, 254] on input "text" at bounding box center [1261, 255] width 63 height 11
click at [1229, 256] on input "text" at bounding box center [1261, 255] width 63 height 11
paste input "**********"
type input "**********"
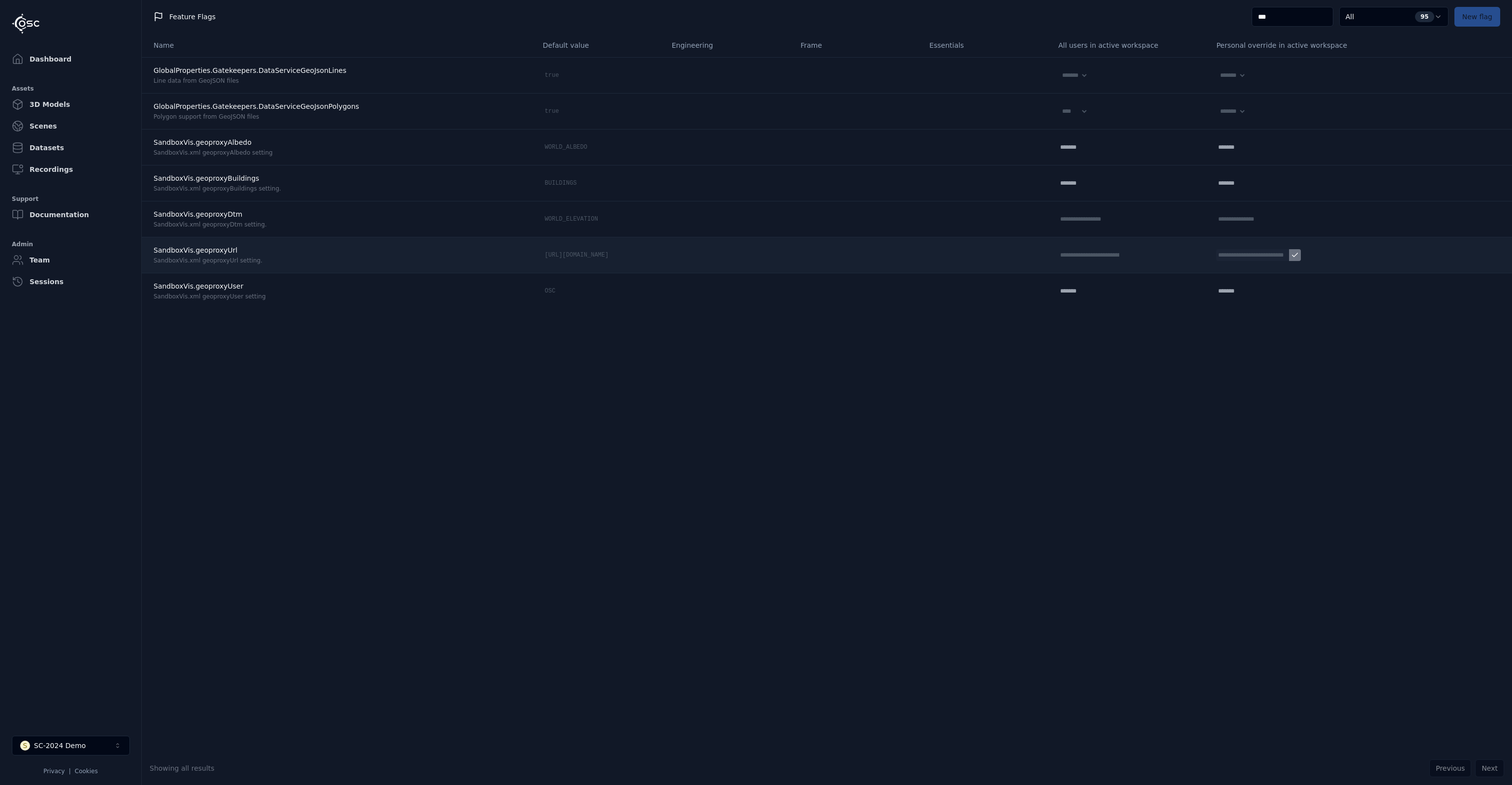
click at [1291, 256] on icon at bounding box center [1295, 255] width 8 height 8
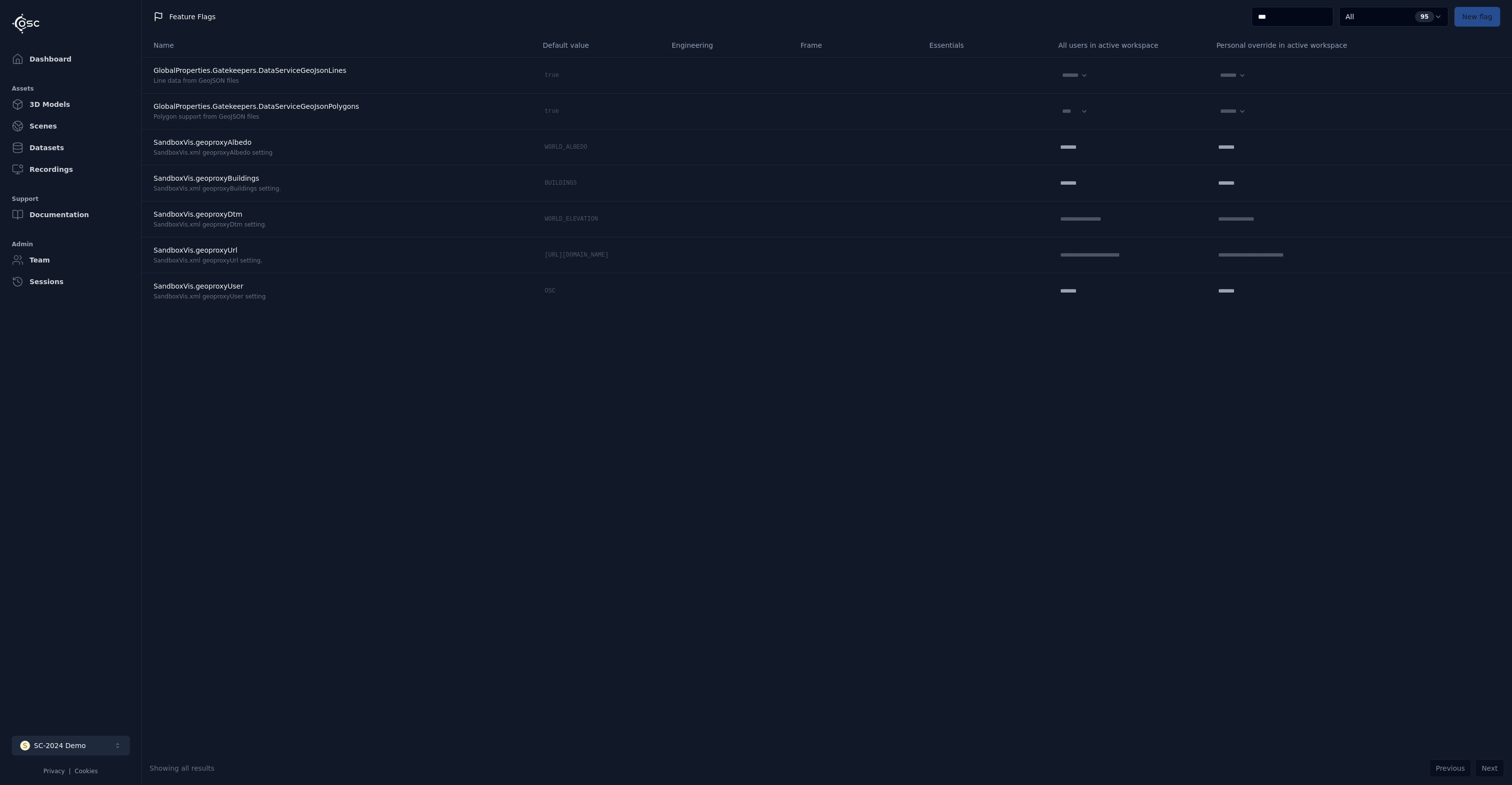
click at [55, 746] on div "SC-2024 Demo" at bounding box center [59, 746] width 52 height 10
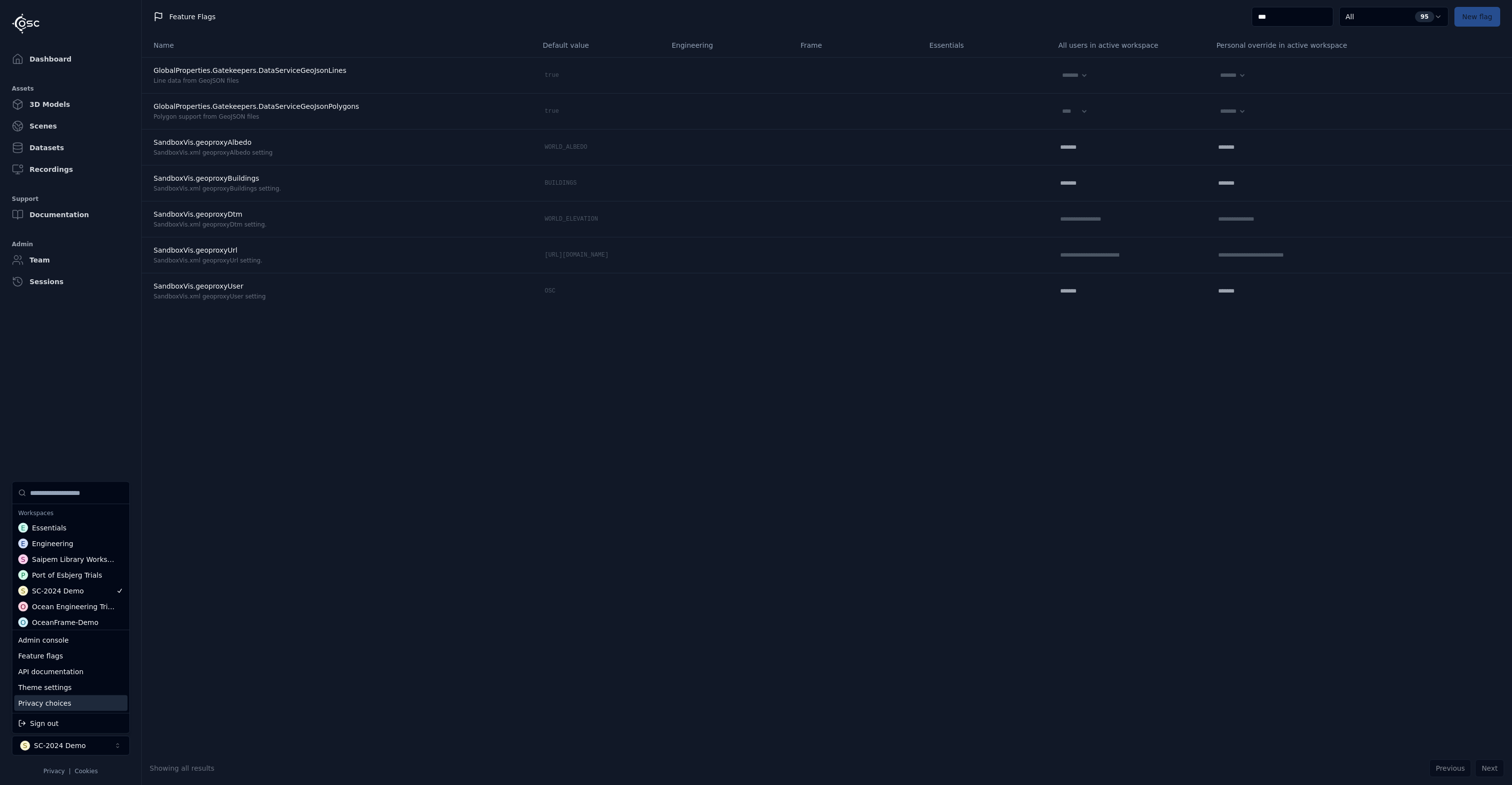
click at [260, 690] on html "**********" at bounding box center [756, 392] width 1512 height 785
click at [34, 57] on link "Dashboard" at bounding box center [70, 59] width 125 height 20
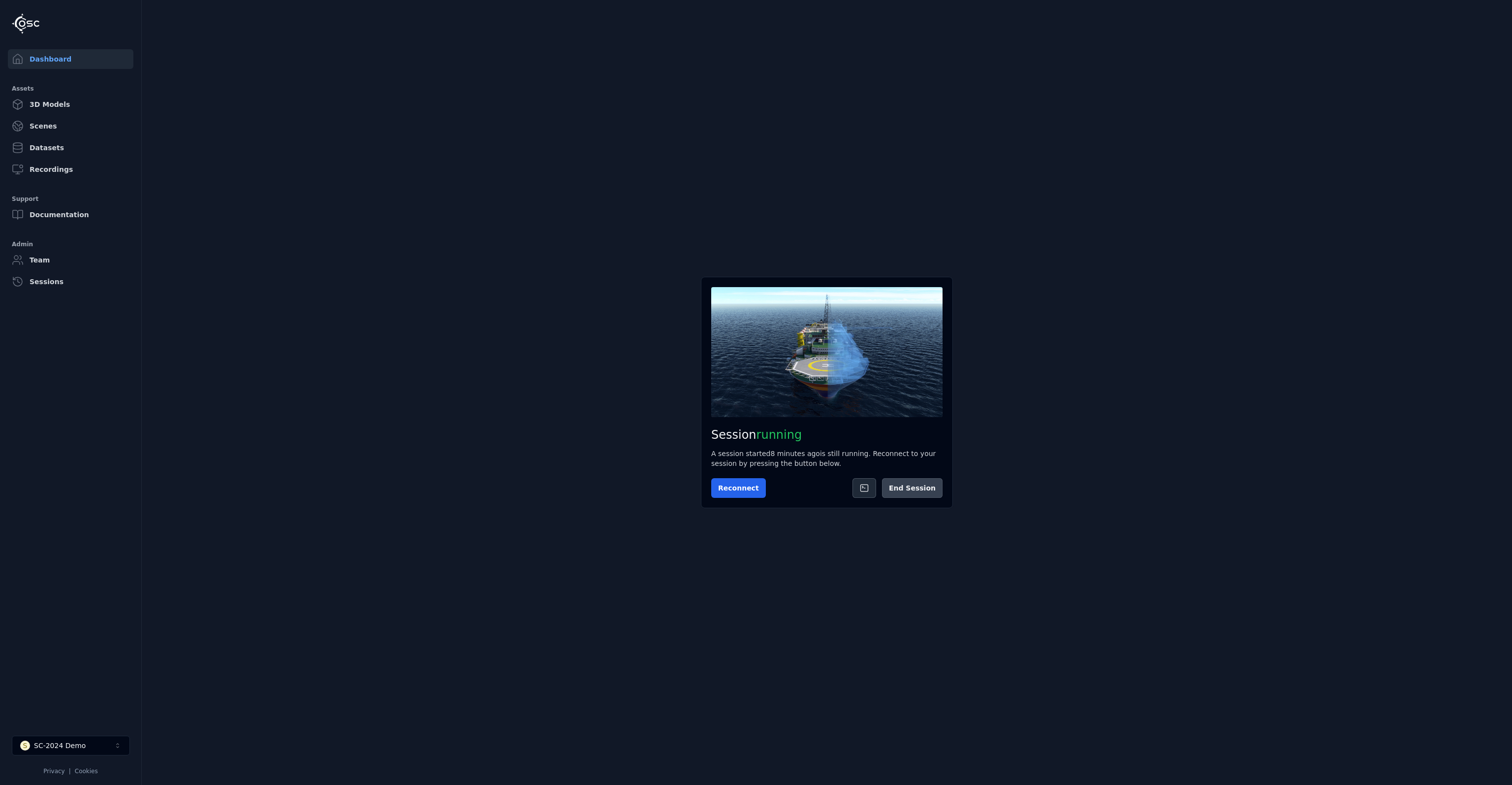
click at [921, 491] on button "End Session" at bounding box center [912, 488] width 61 height 20
click at [759, 485] on button "Start Session" at bounding box center [750, 488] width 79 height 20
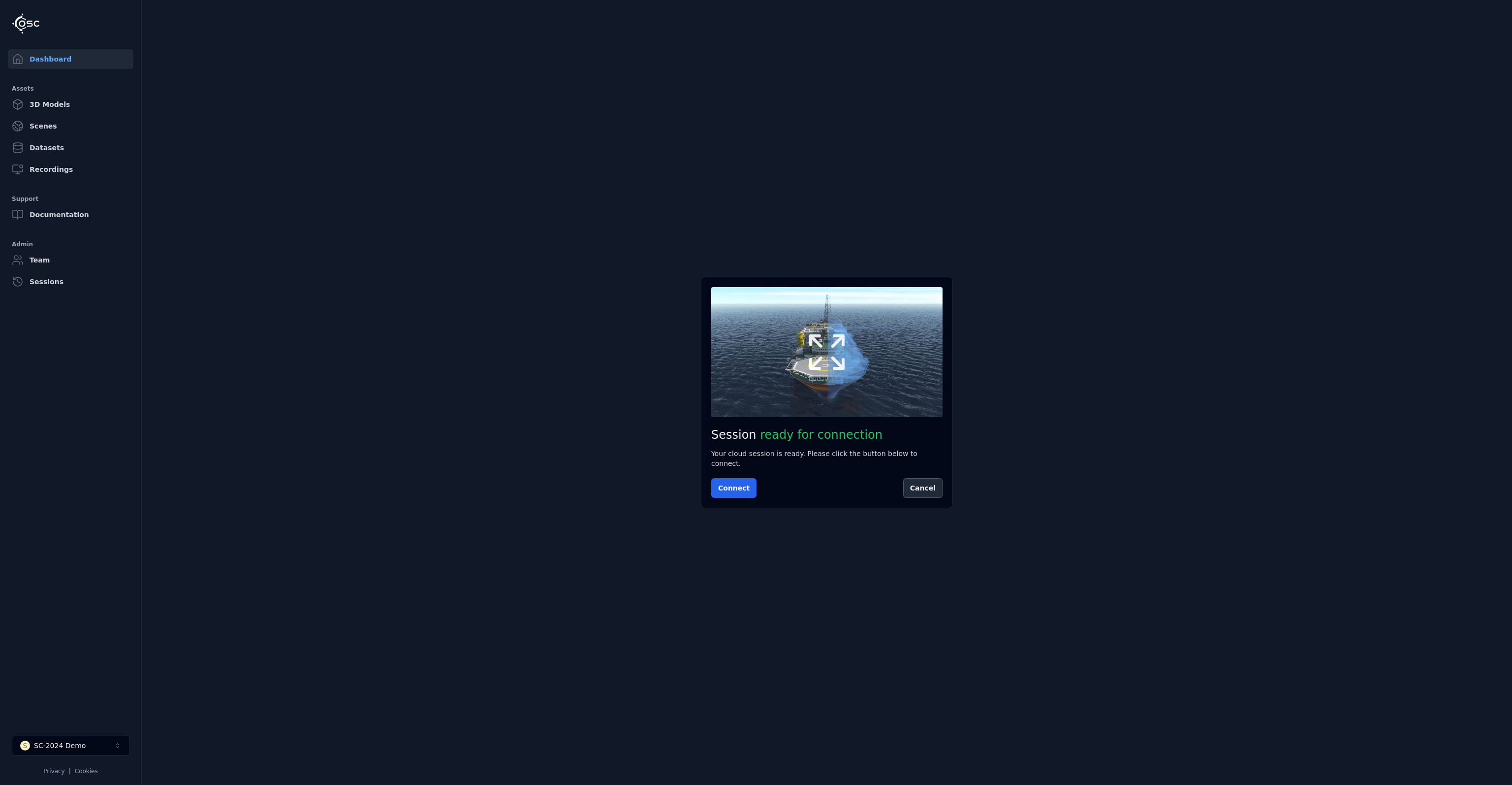
click at [841, 375] on icon at bounding box center [827, 352] width 48 height 48
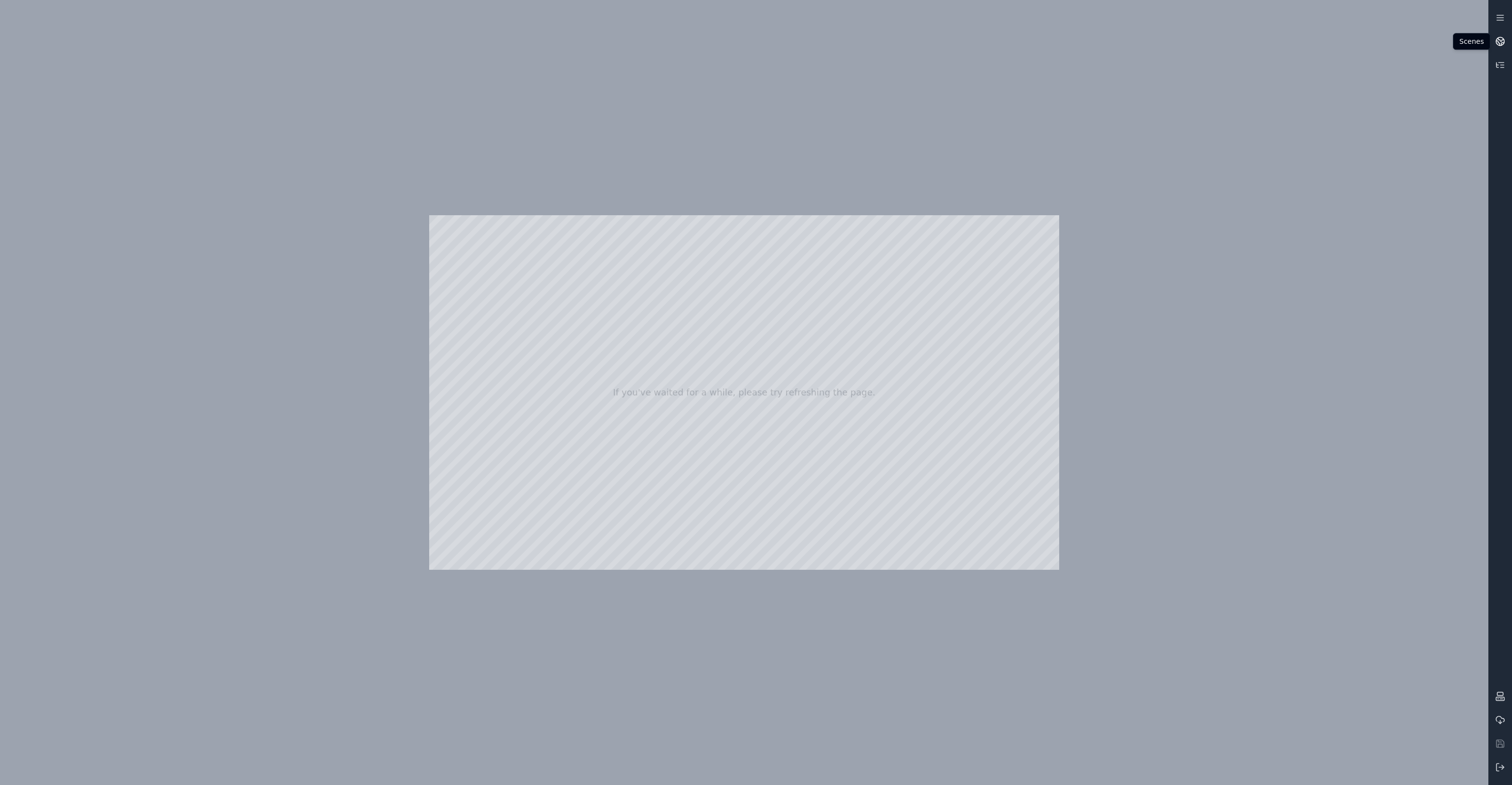
click at [1503, 41] on icon at bounding box center [1501, 41] width 10 height 10
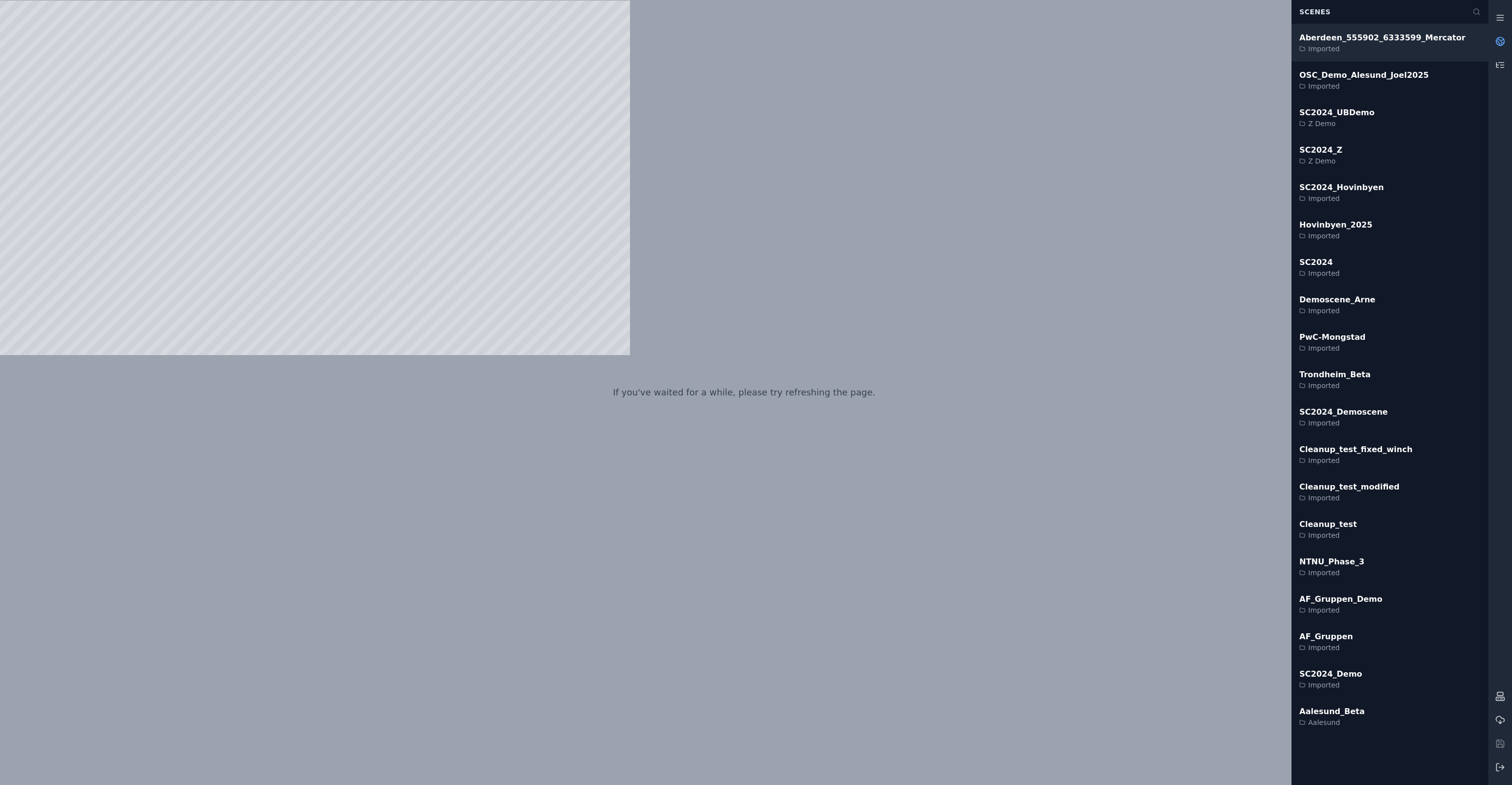
click at [1348, 48] on div "Imported" at bounding box center [1382, 48] width 166 height 10
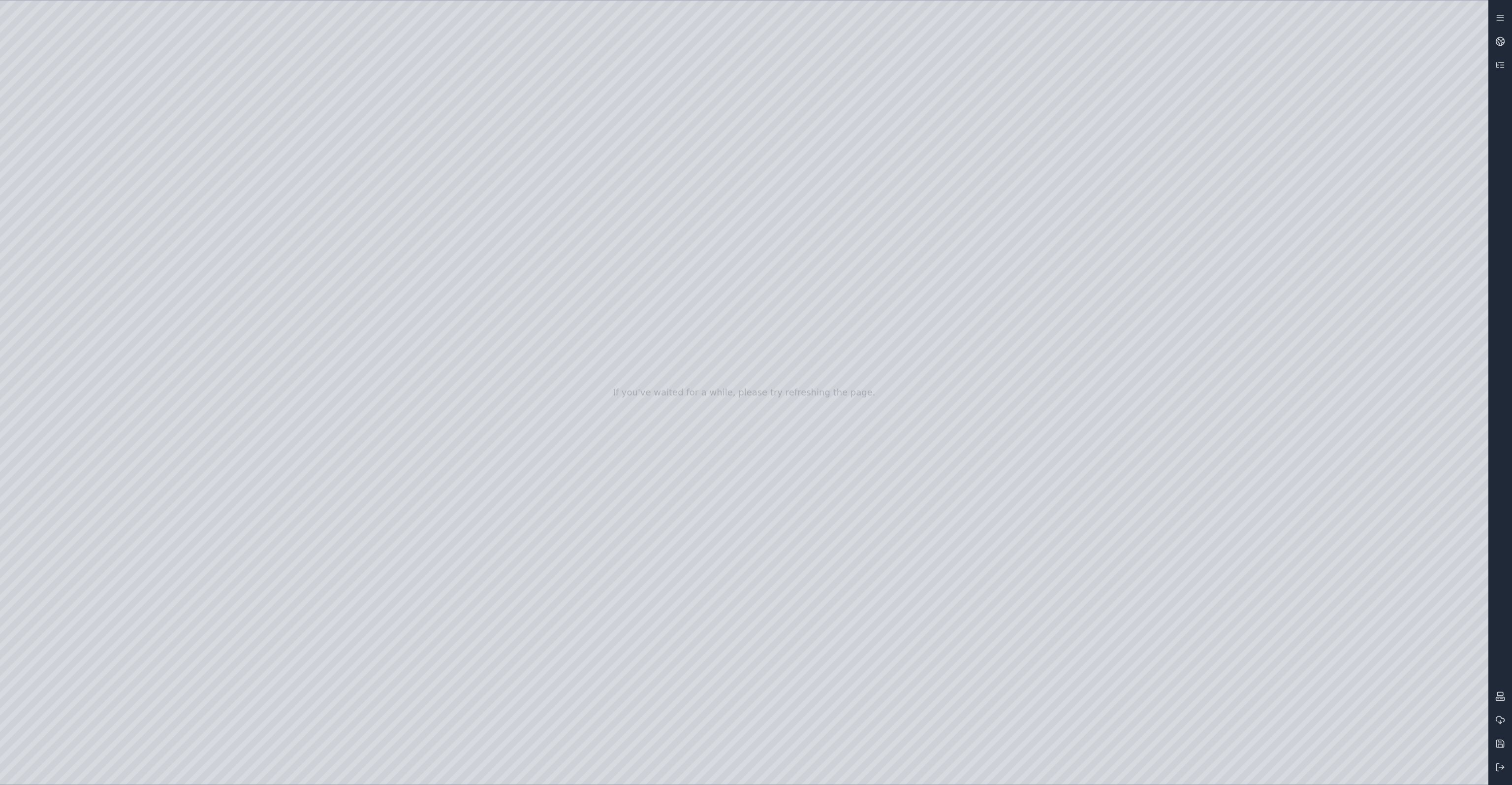
click at [52, 201] on div at bounding box center [744, 392] width 1488 height 784
click at [70, 256] on div at bounding box center [744, 392] width 1488 height 784
click at [364, 51] on div at bounding box center [744, 392] width 1488 height 784
click at [253, 191] on div at bounding box center [744, 392] width 1488 height 784
click at [1296, 477] on div at bounding box center [744, 392] width 1488 height 784
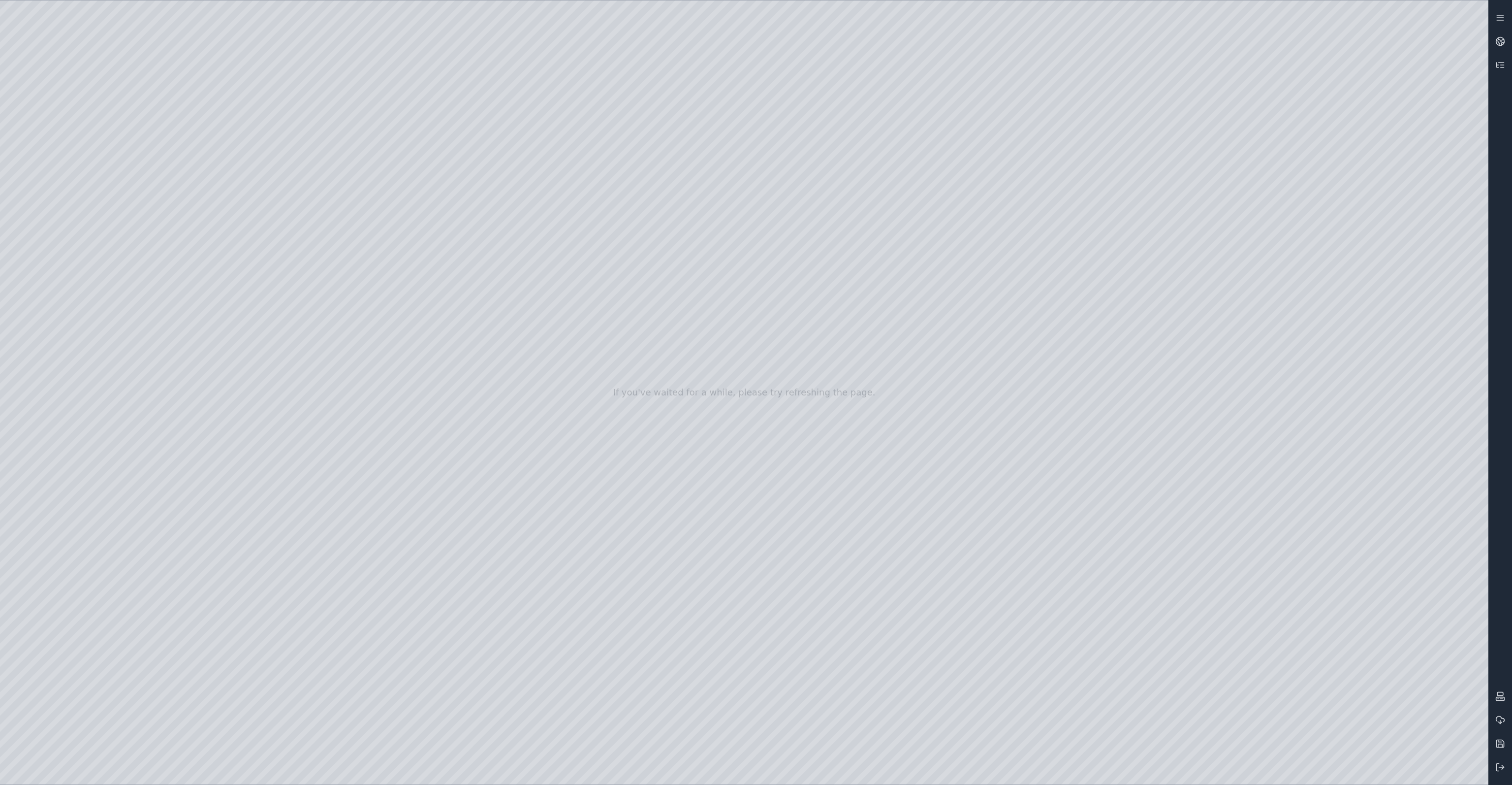
click at [1317, 554] on div at bounding box center [744, 392] width 1488 height 784
click at [1340, 634] on div at bounding box center [744, 392] width 1488 height 784
click at [1314, 678] on div at bounding box center [744, 392] width 1488 height 784
drag, startPoint x: 701, startPoint y: 511, endPoint x: 759, endPoint y: 527, distance: 60.2
drag, startPoint x: 781, startPoint y: 521, endPoint x: 677, endPoint y: 515, distance: 104.2
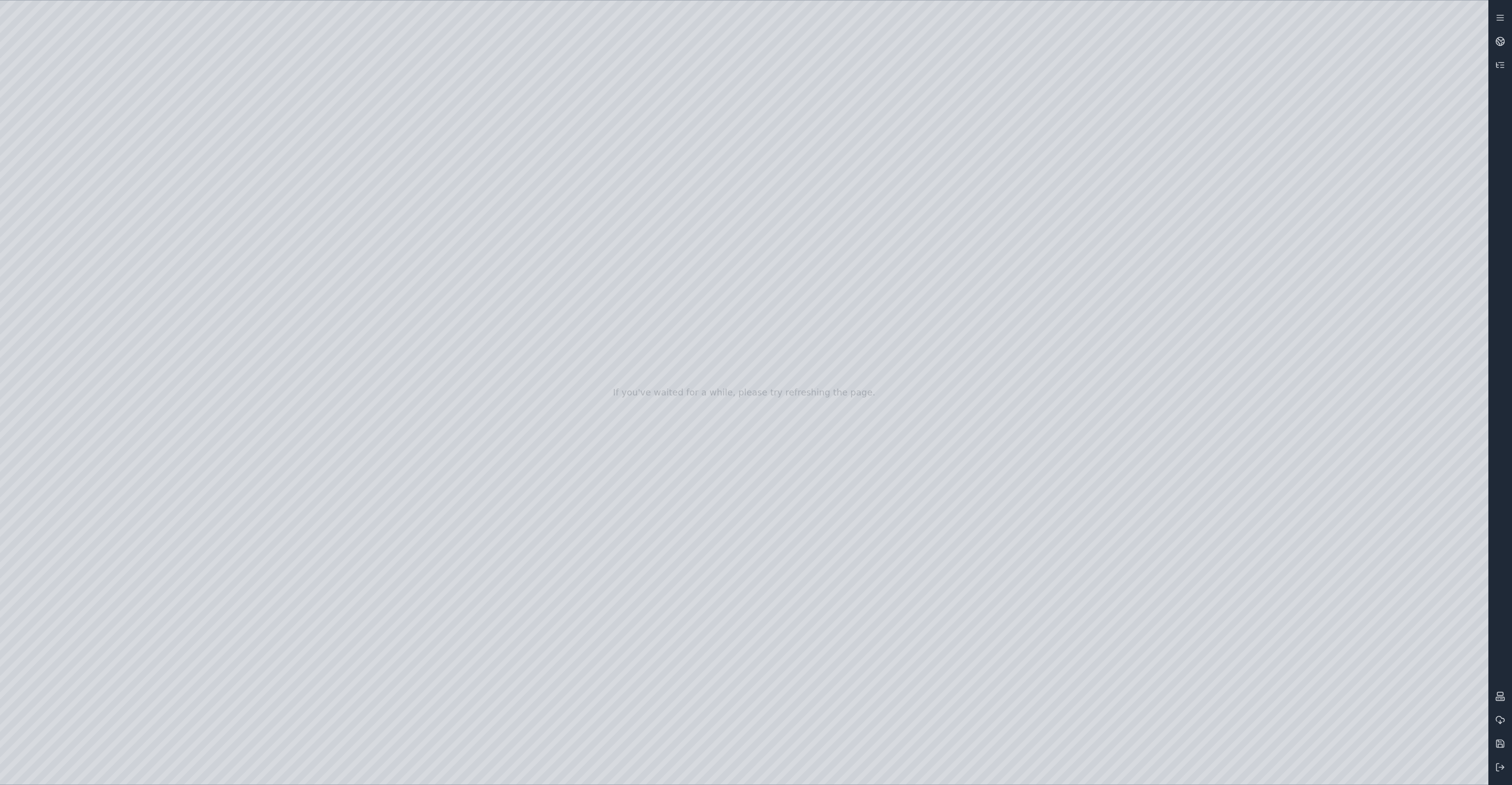
drag, startPoint x: 650, startPoint y: 527, endPoint x: 704, endPoint y: 524, distance: 54.1
drag, startPoint x: 745, startPoint y: 511, endPoint x: 740, endPoint y: 515, distance: 6.4
drag, startPoint x: 732, startPoint y: 524, endPoint x: 750, endPoint y: 523, distance: 18.0
click at [752, 519] on div at bounding box center [744, 392] width 1488 height 784
click at [1505, 46] on link at bounding box center [1500, 41] width 24 height 24
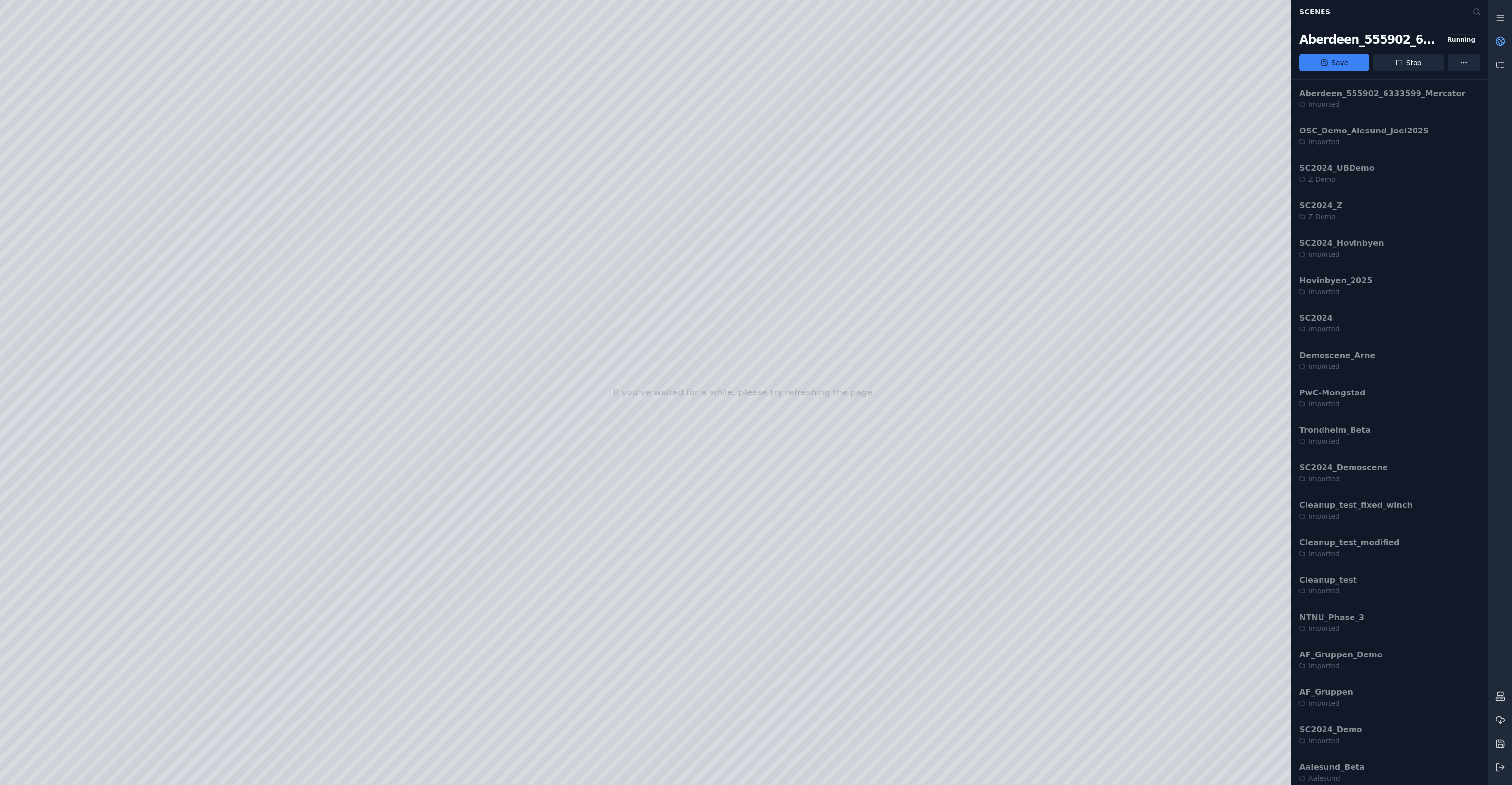
click at [1360, 65] on button "Save" at bounding box center [1333, 62] width 70 height 18
click at [1466, 60] on html "If you've waited for a while, please try refreshing the page. Scenes Aberdeen_5…" at bounding box center [756, 392] width 1512 height 785
click at [1451, 85] on div "Save as..." at bounding box center [1464, 84] width 58 height 16
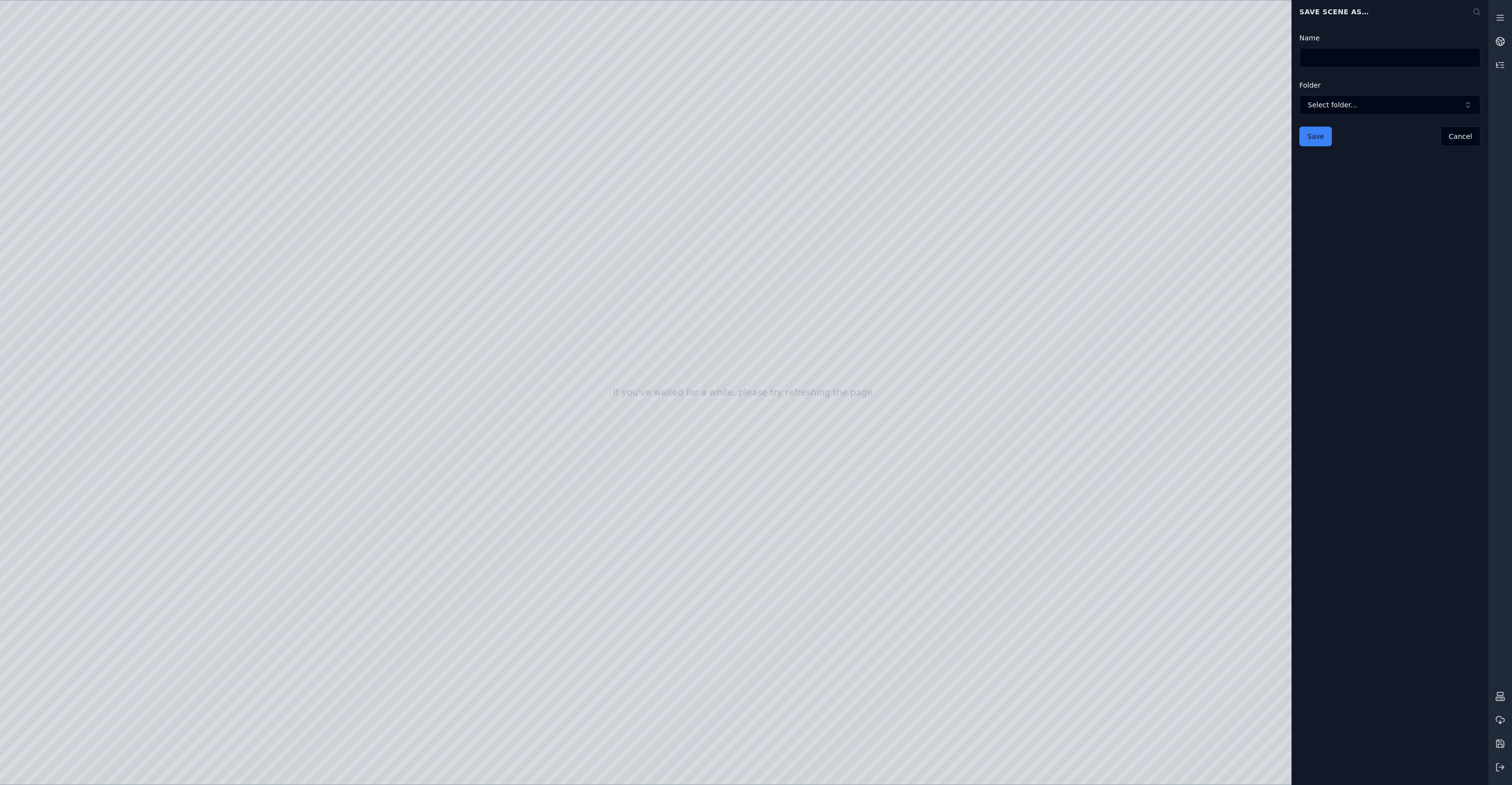
click at [1356, 63] on input "Name" at bounding box center [1389, 57] width 181 height 20
type input "**********"
drag, startPoint x: 1323, startPoint y: 138, endPoint x: 1344, endPoint y: 131, distance: 22.1
click at [1344, 131] on div "Save Cancel" at bounding box center [1389, 136] width 181 height 20
click at [1364, 108] on span "Select folder..." at bounding box center [1384, 105] width 152 height 10
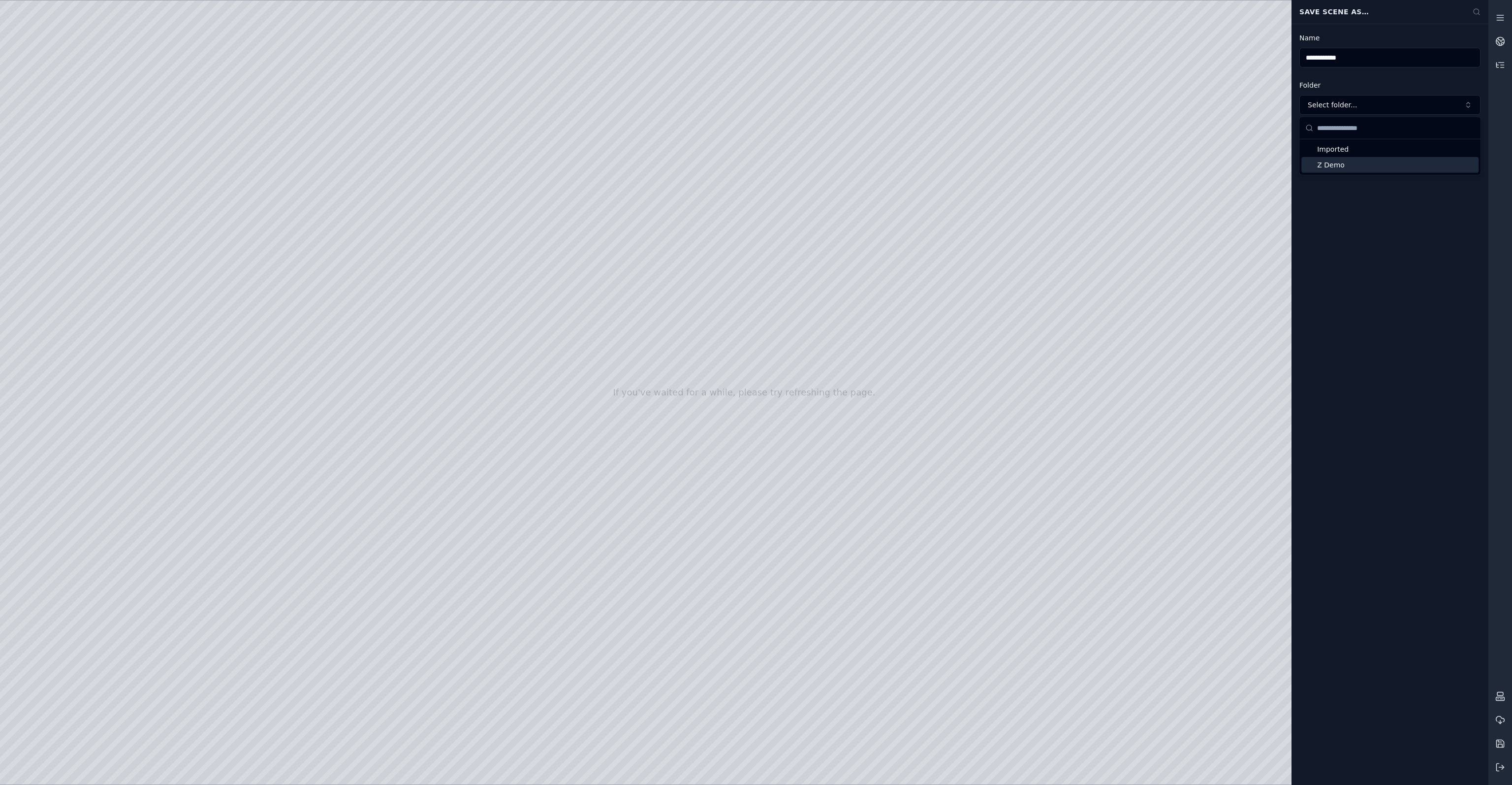
click at [1356, 161] on span "Z Demo" at bounding box center [1396, 165] width 157 height 10
click at [1324, 140] on button "Save" at bounding box center [1315, 136] width 33 height 20
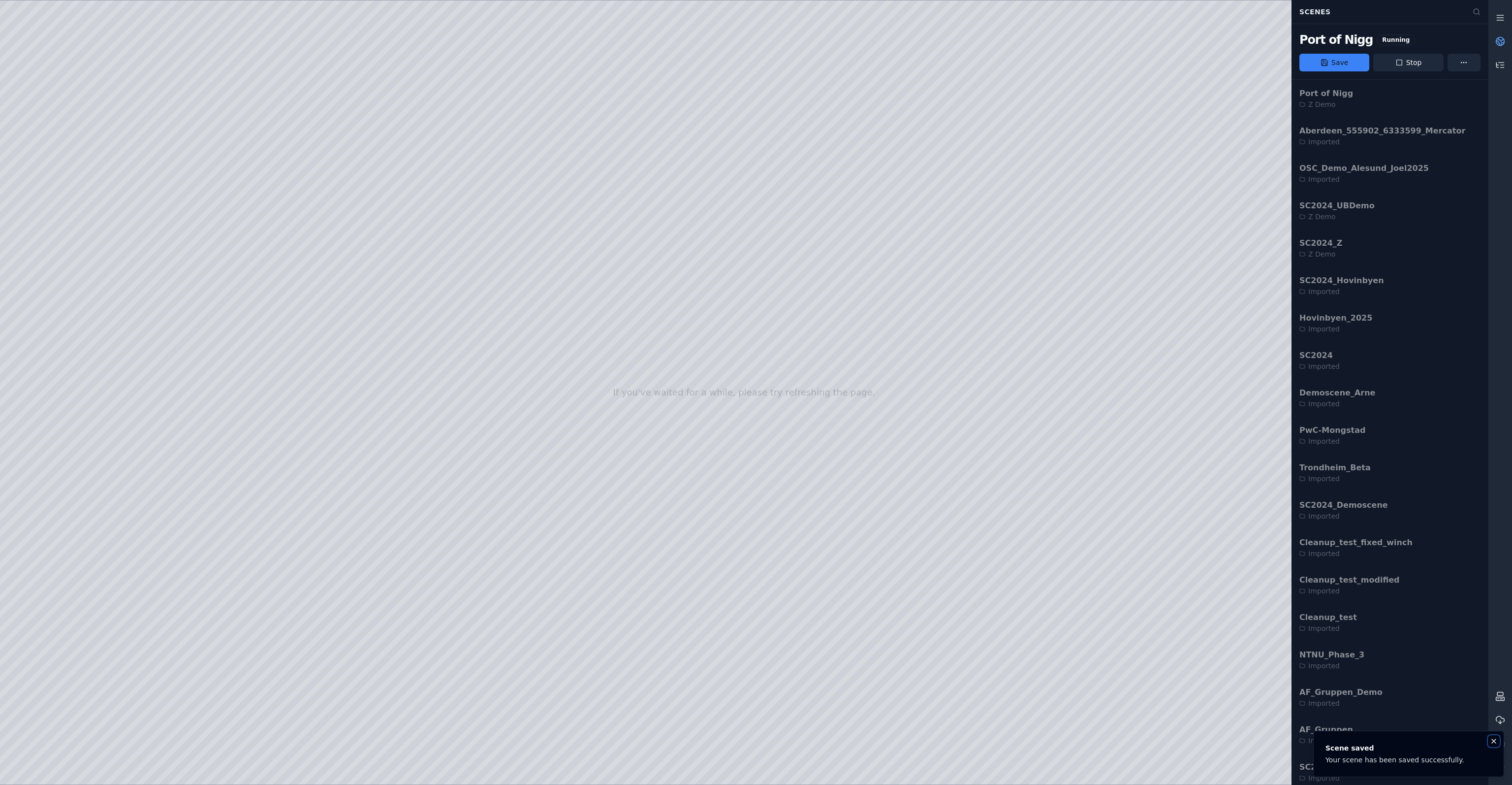
click at [1498, 741] on button "Notifications (F8)" at bounding box center [1494, 741] width 11 height 11
click at [1503, 769] on icon at bounding box center [1501, 767] width 10 height 10
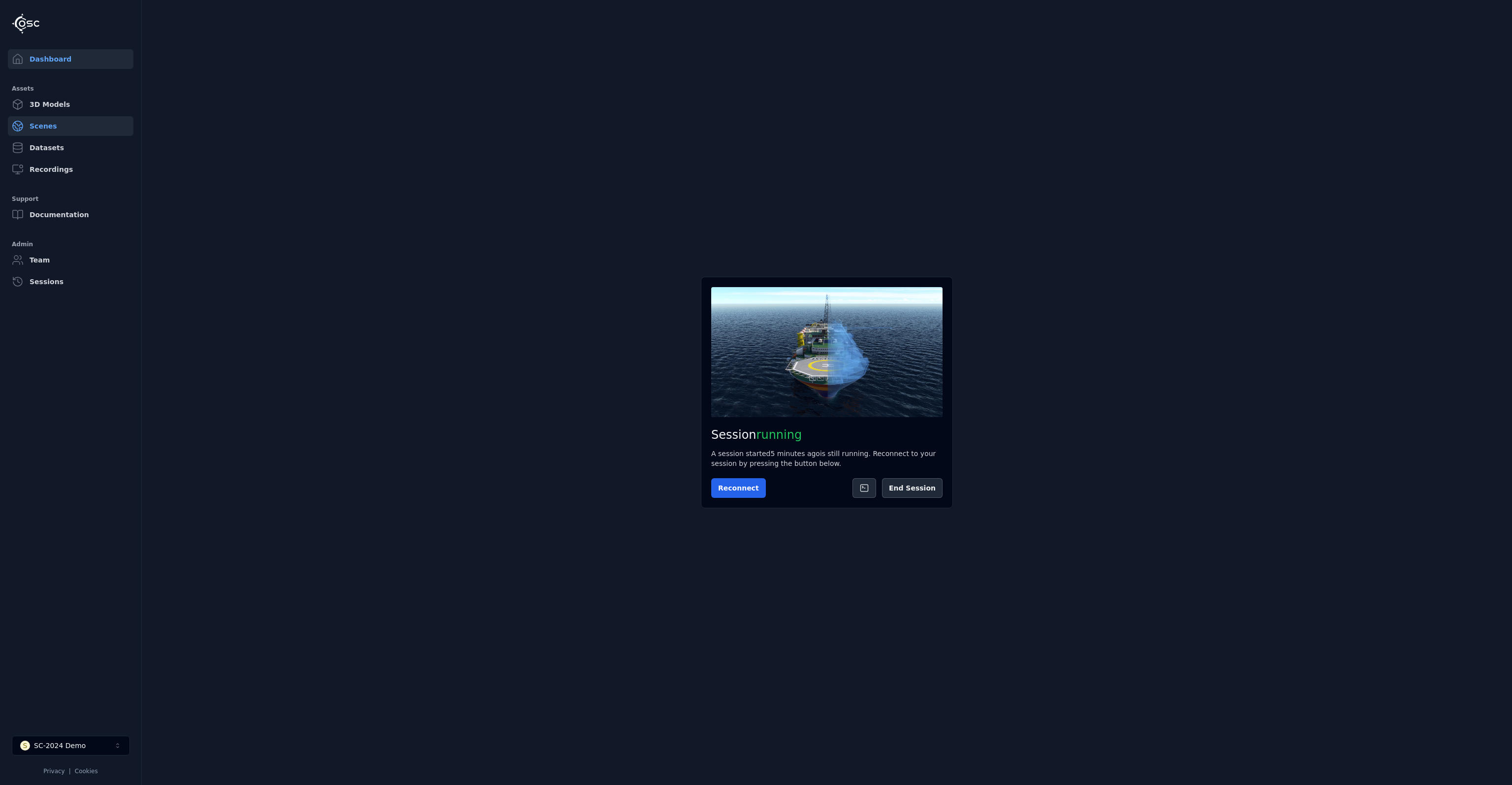
click at [41, 128] on link "Scenes" at bounding box center [70, 126] width 125 height 20
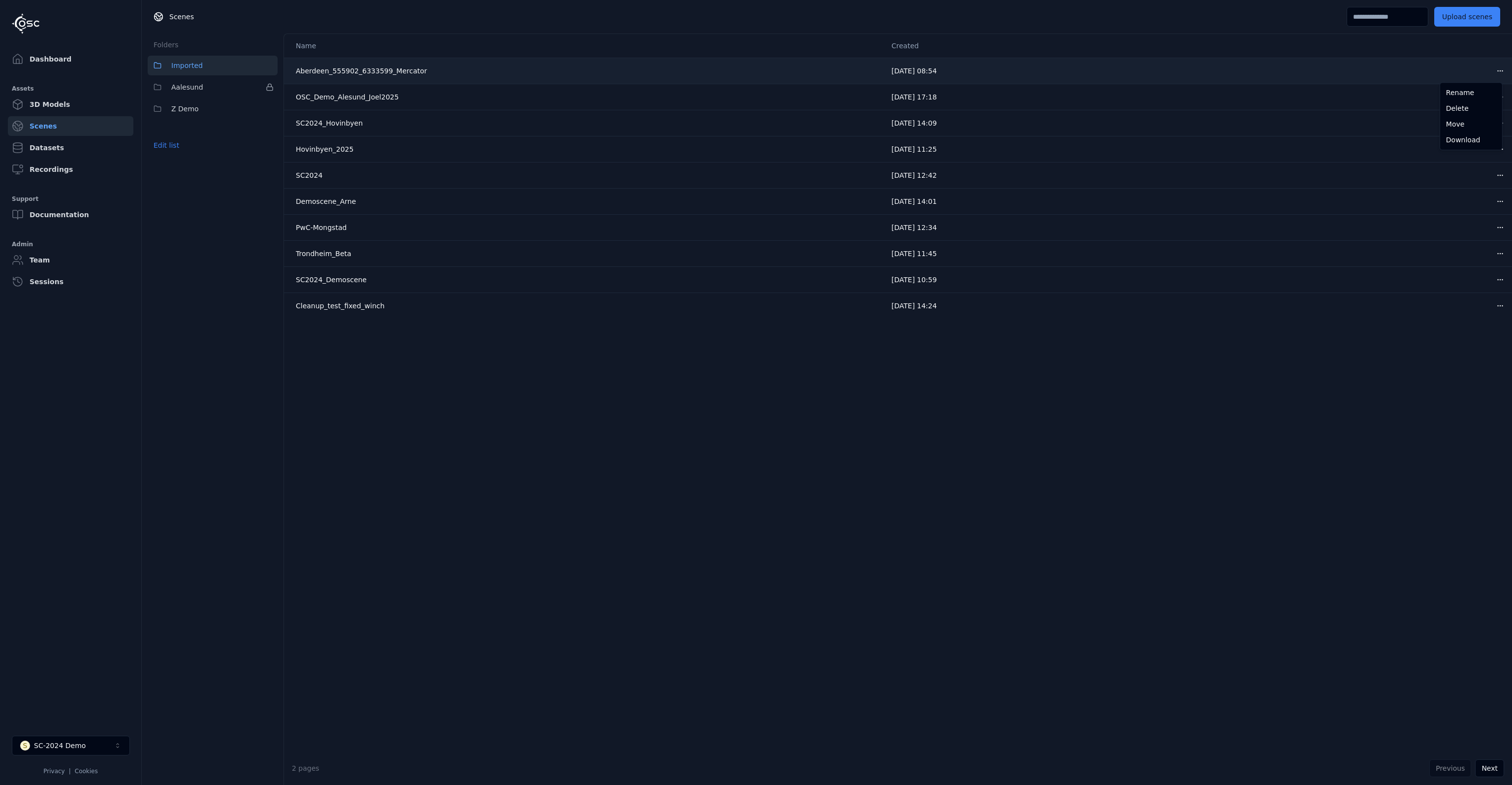
click at [1494, 69] on html "Dashboard Assets 3D Models Scenes Datasets Recordings Support Documentation Adm…" at bounding box center [756, 392] width 1512 height 785
click at [1459, 108] on div "Delete" at bounding box center [1471, 108] width 58 height 16
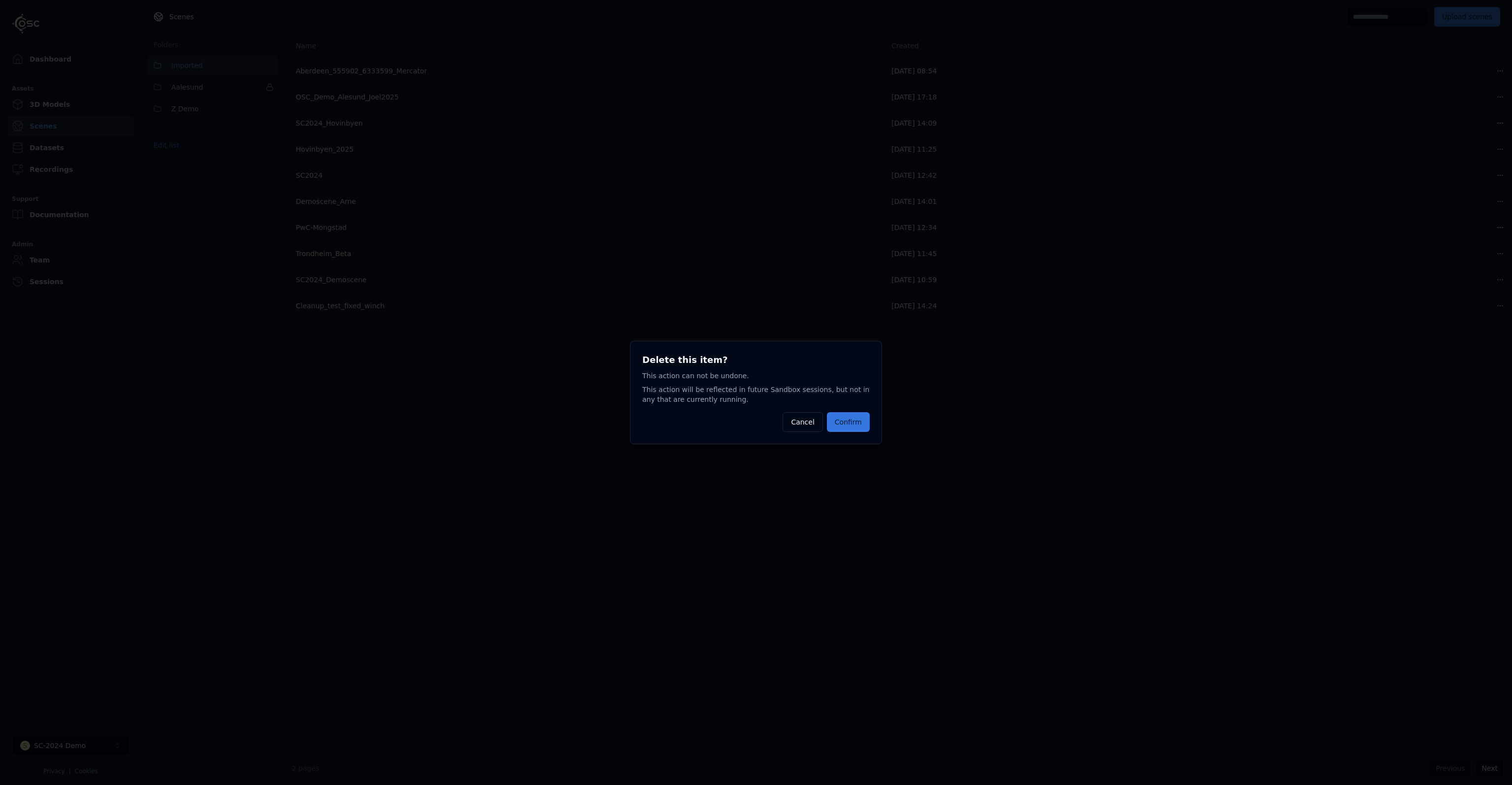
click at [858, 426] on button "Confirm" at bounding box center [849, 422] width 43 height 20
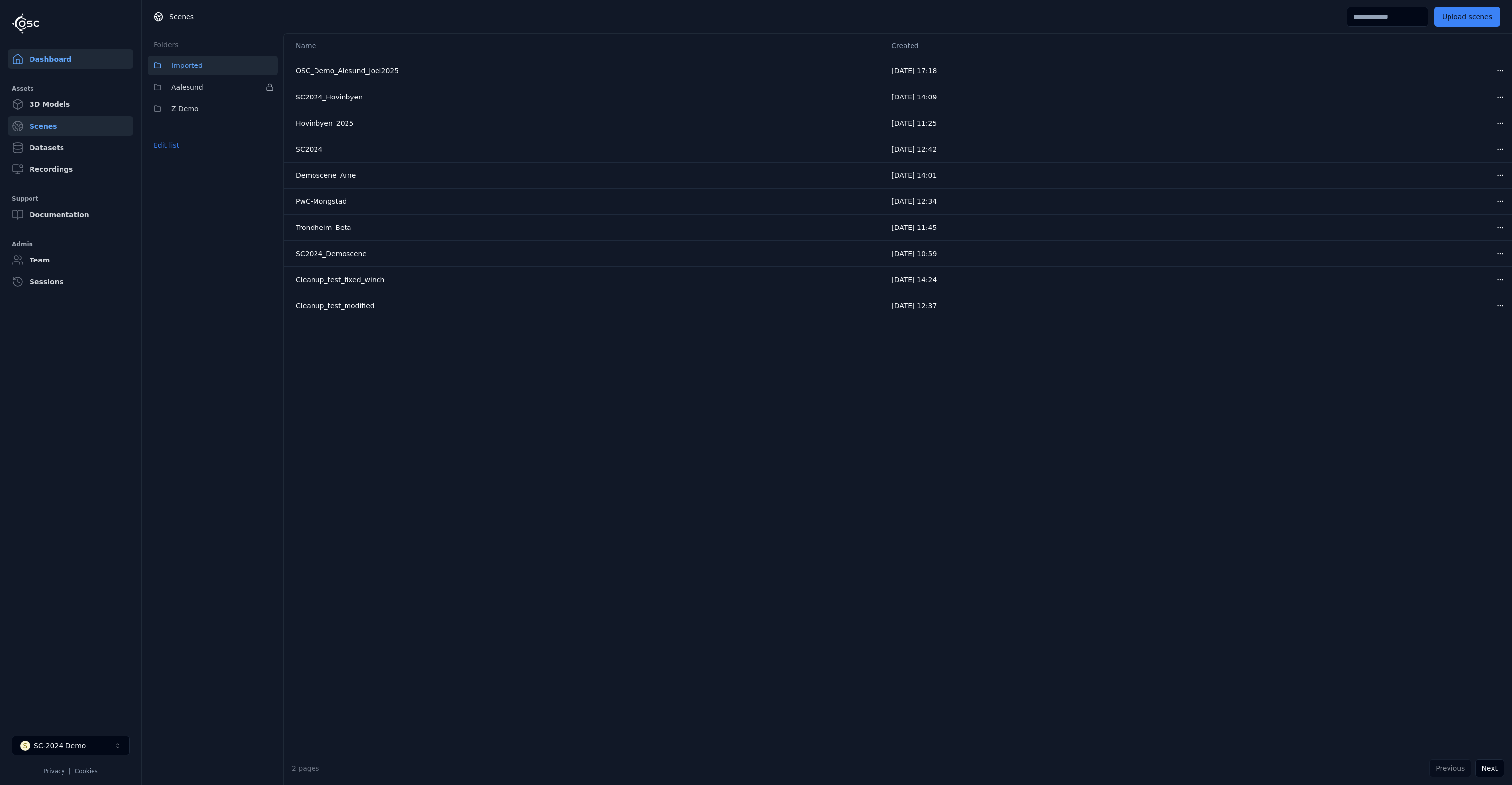
click at [54, 64] on link "Dashboard" at bounding box center [70, 59] width 125 height 20
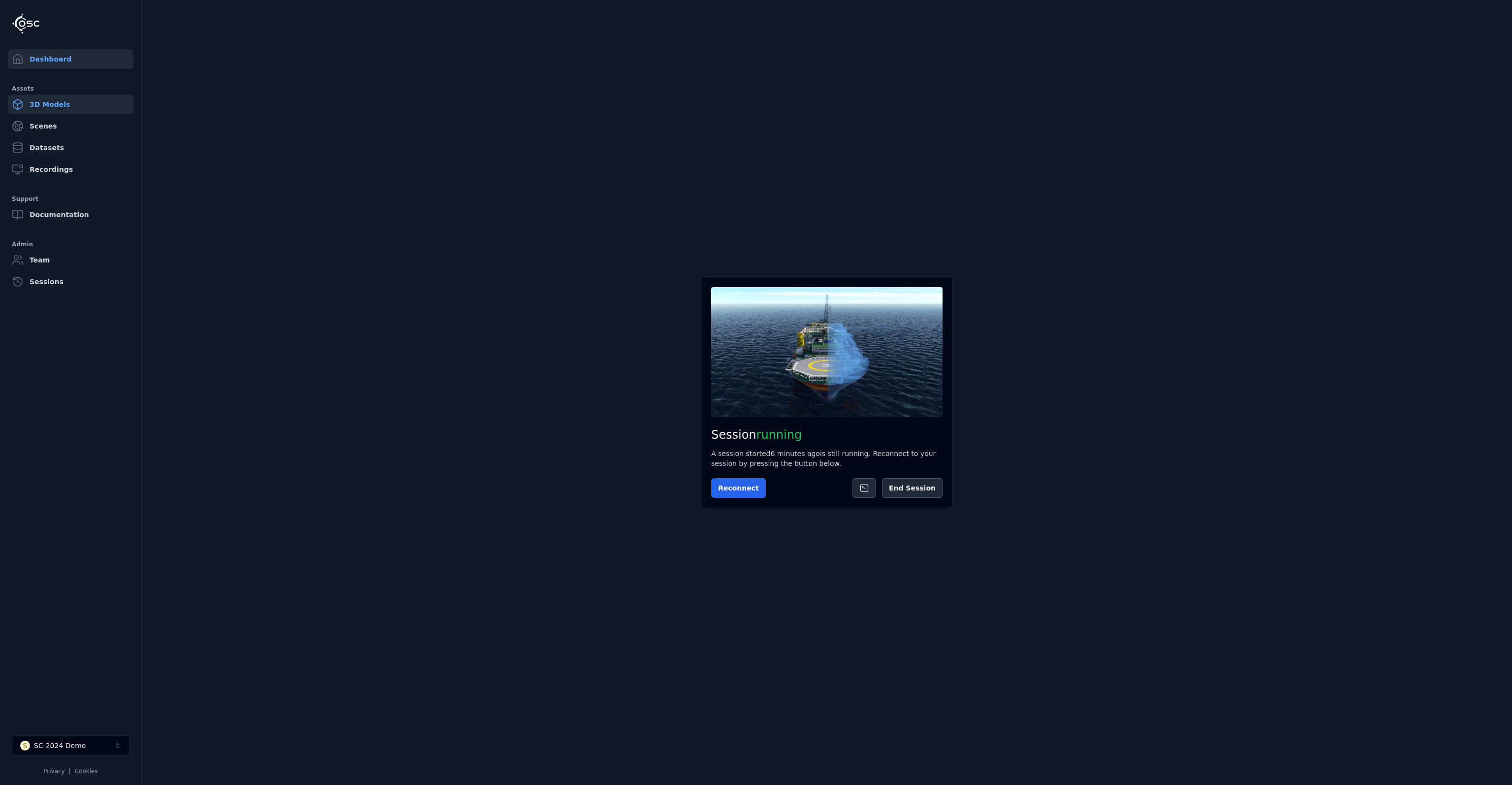
click at [43, 109] on link "3D Models" at bounding box center [70, 104] width 125 height 20
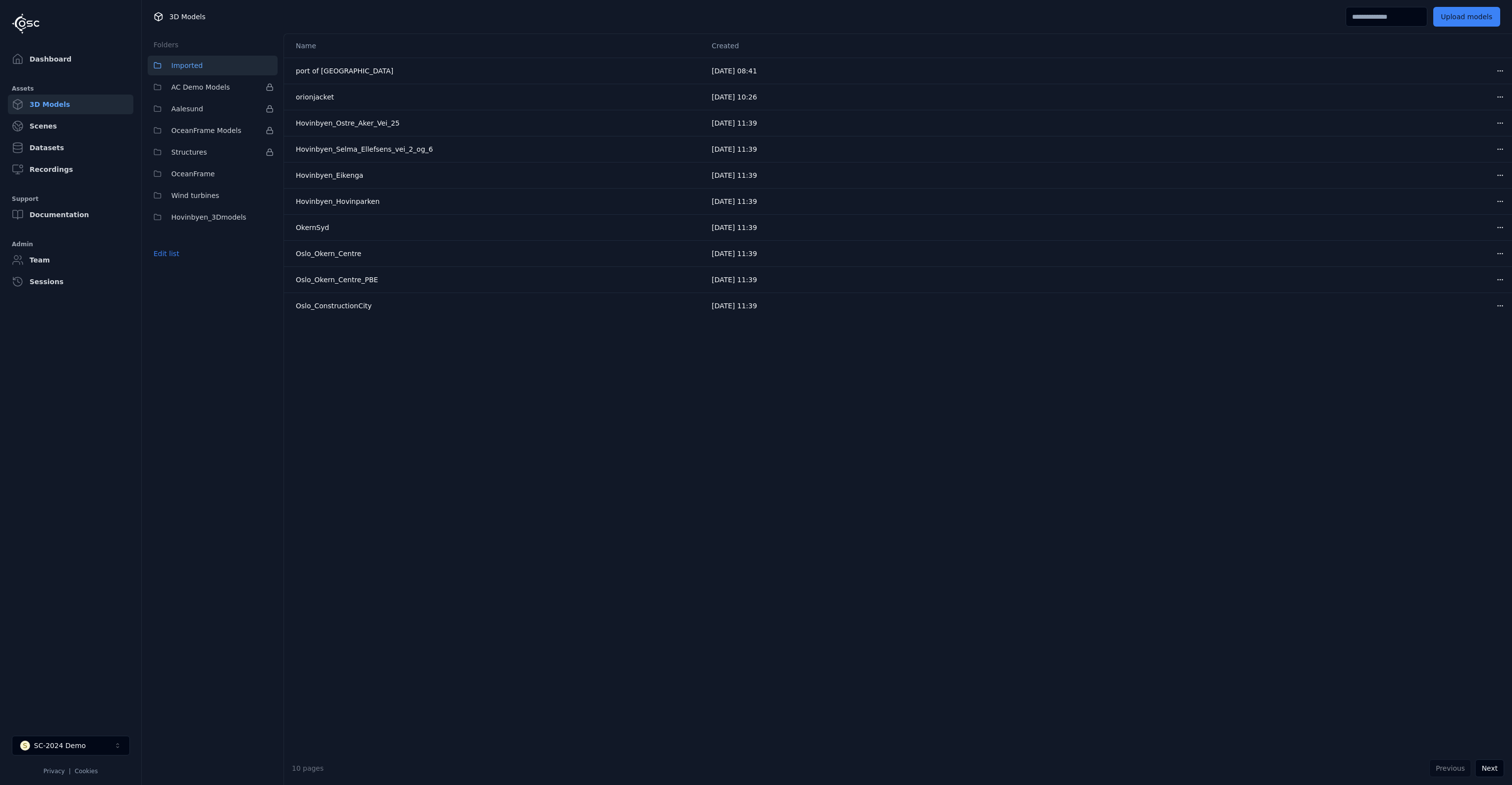
click at [38, 129] on link "Scenes" at bounding box center [70, 126] width 125 height 20
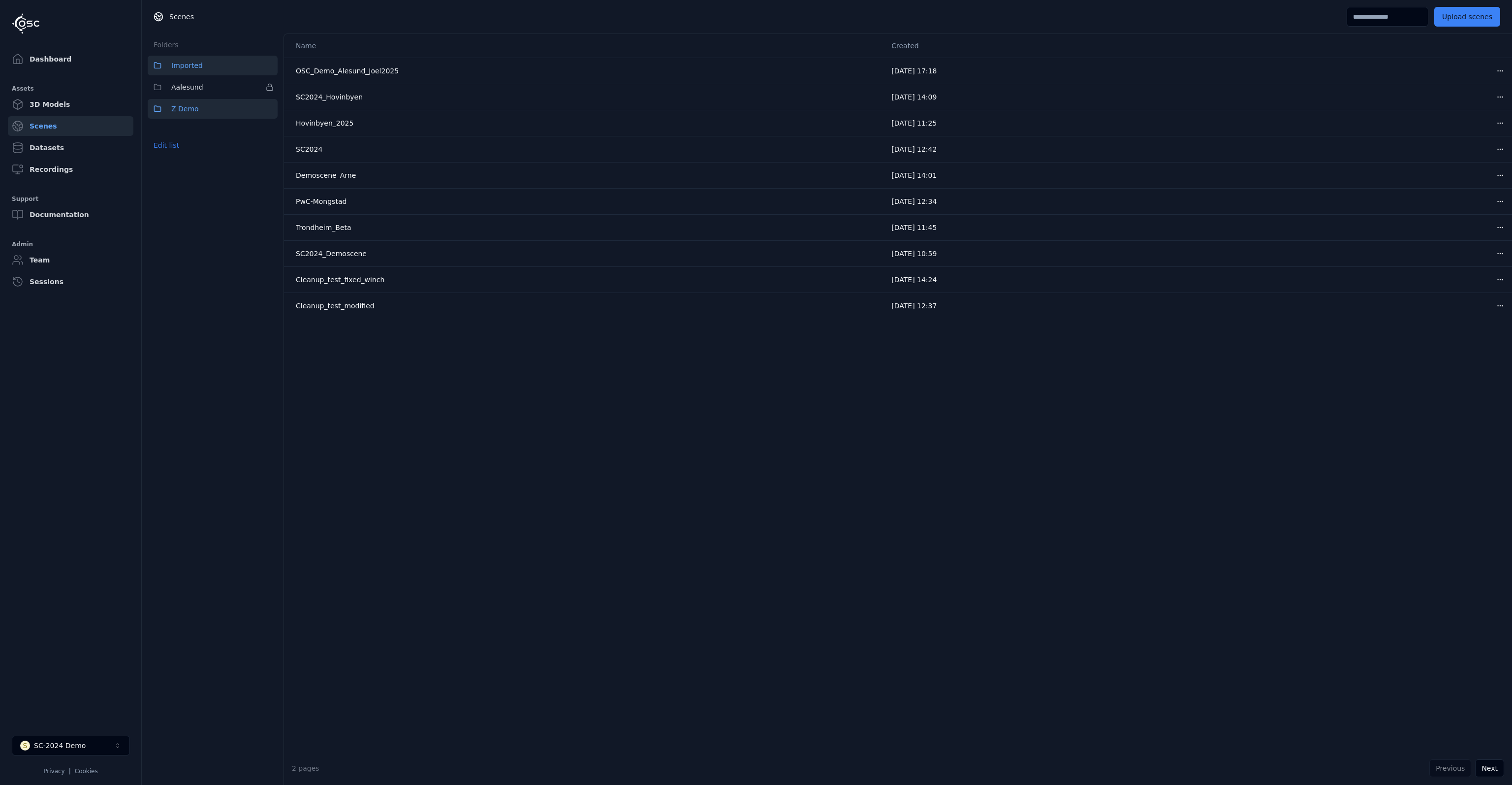
click at [186, 103] on span "Z Demo" at bounding box center [185, 109] width 28 height 11
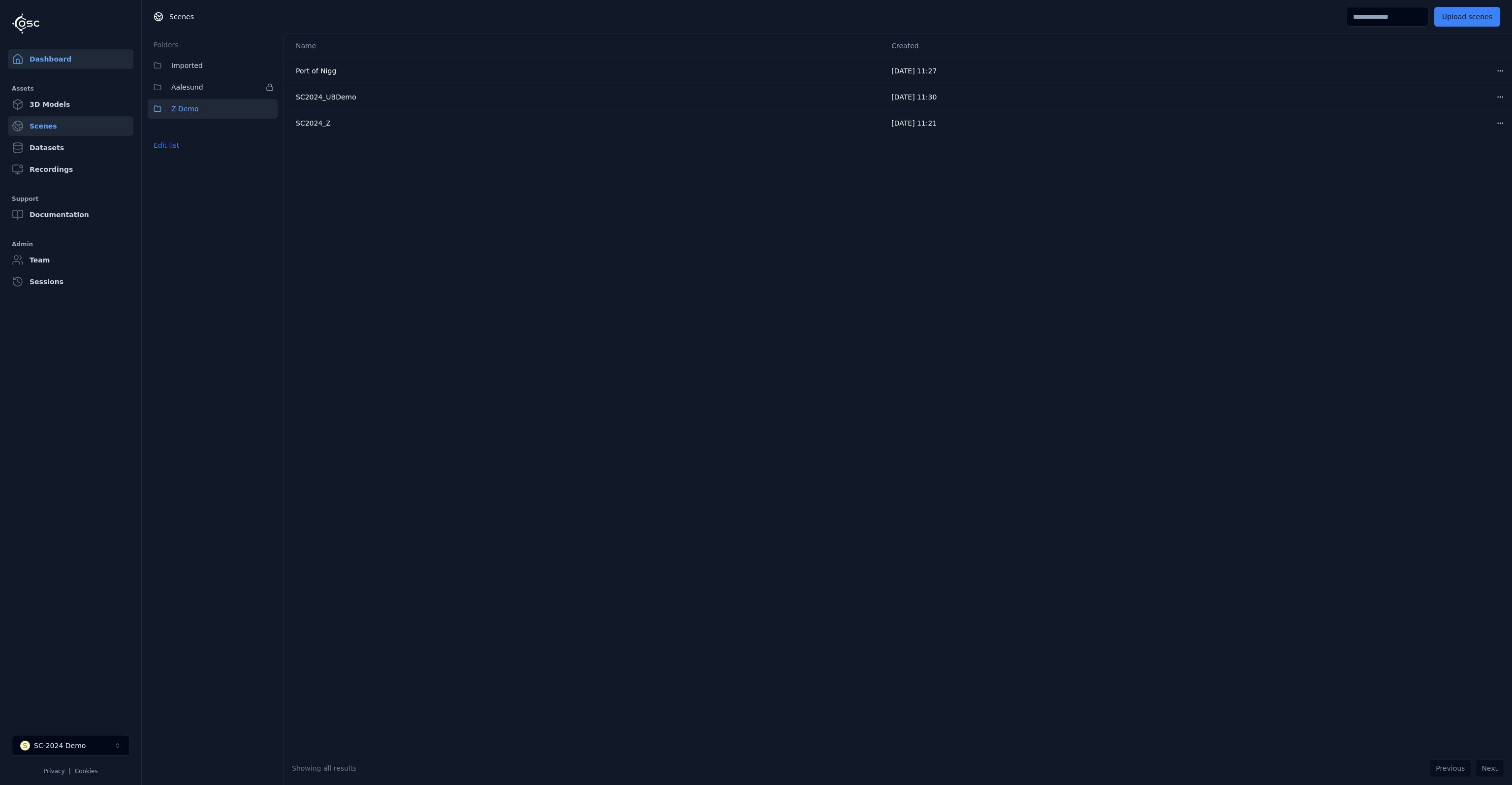
click at [55, 59] on link "Dashboard" at bounding box center [70, 59] width 125 height 20
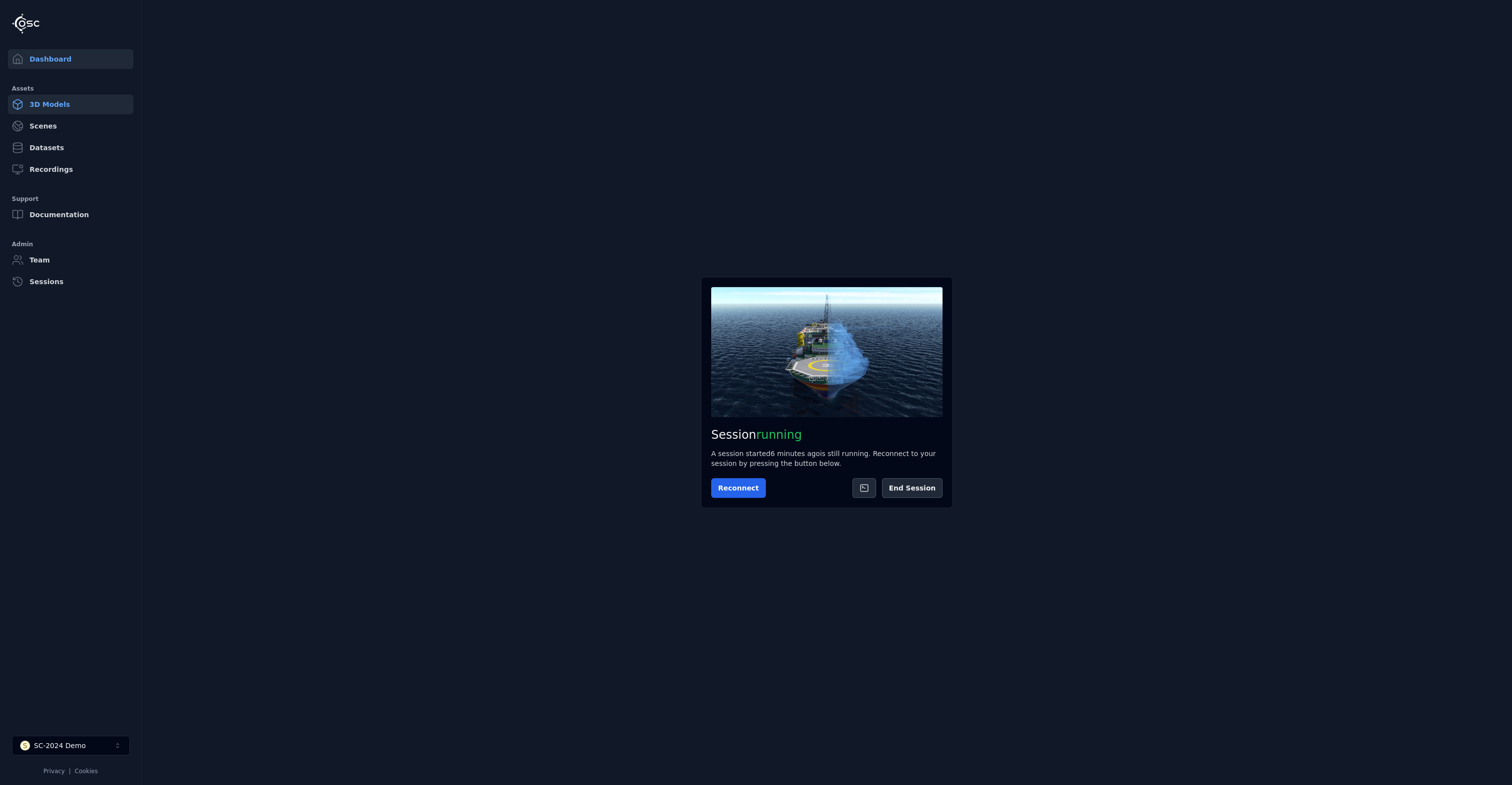
click at [57, 98] on link "3D Models" at bounding box center [70, 104] width 125 height 20
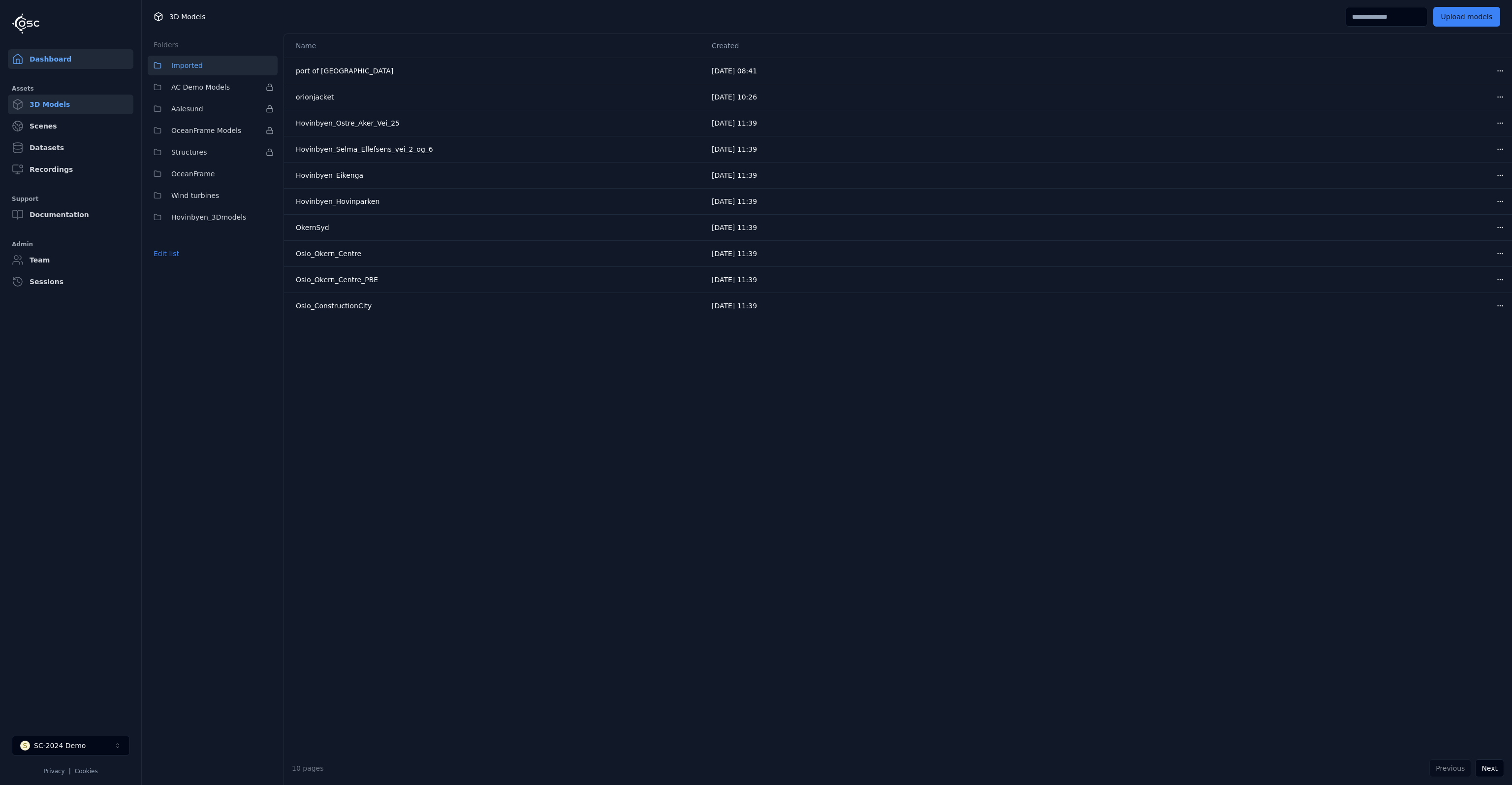
click at [48, 59] on link "Dashboard" at bounding box center [70, 59] width 125 height 20
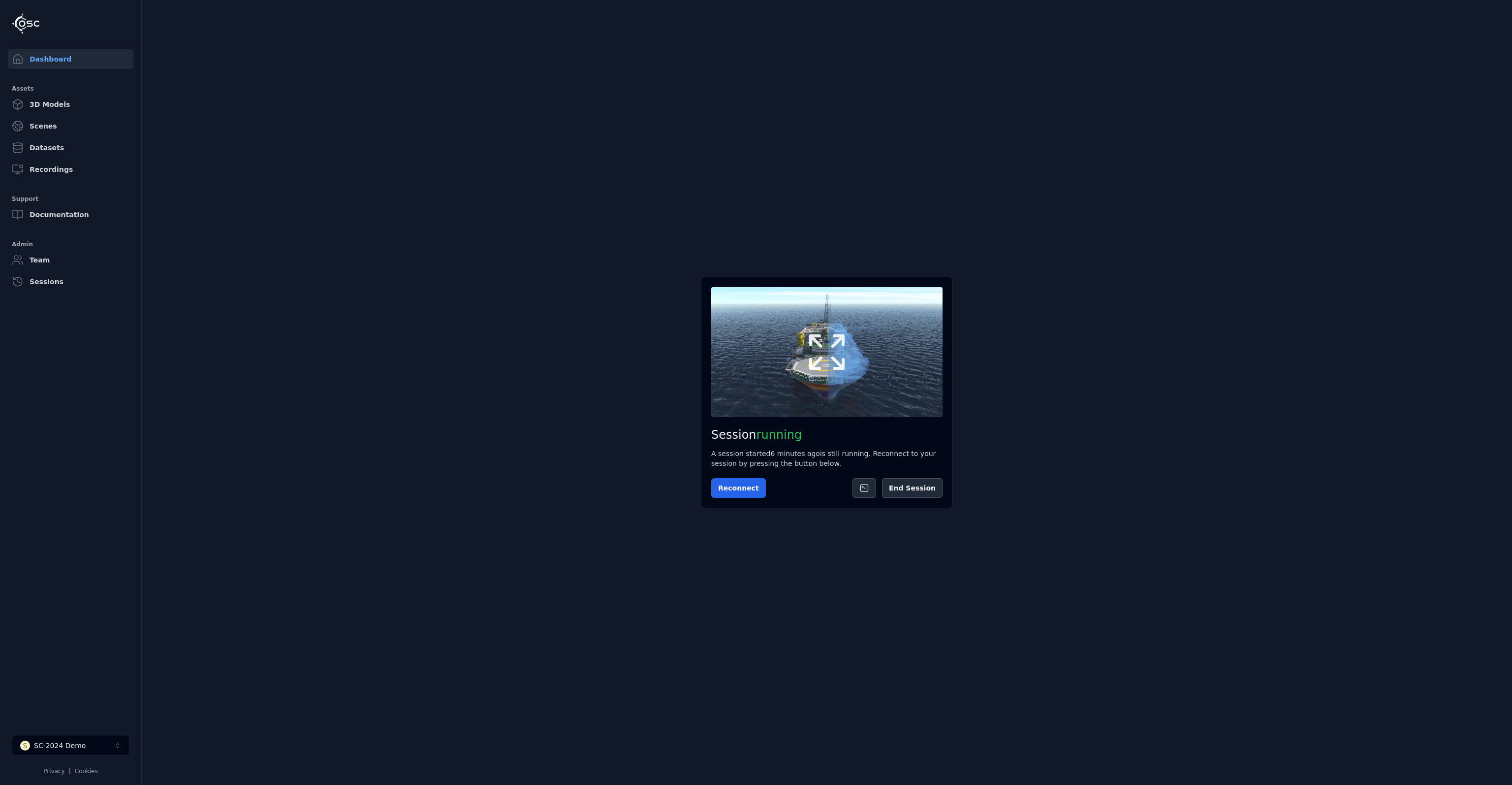
click at [801, 341] on button at bounding box center [826, 352] width 231 height 130
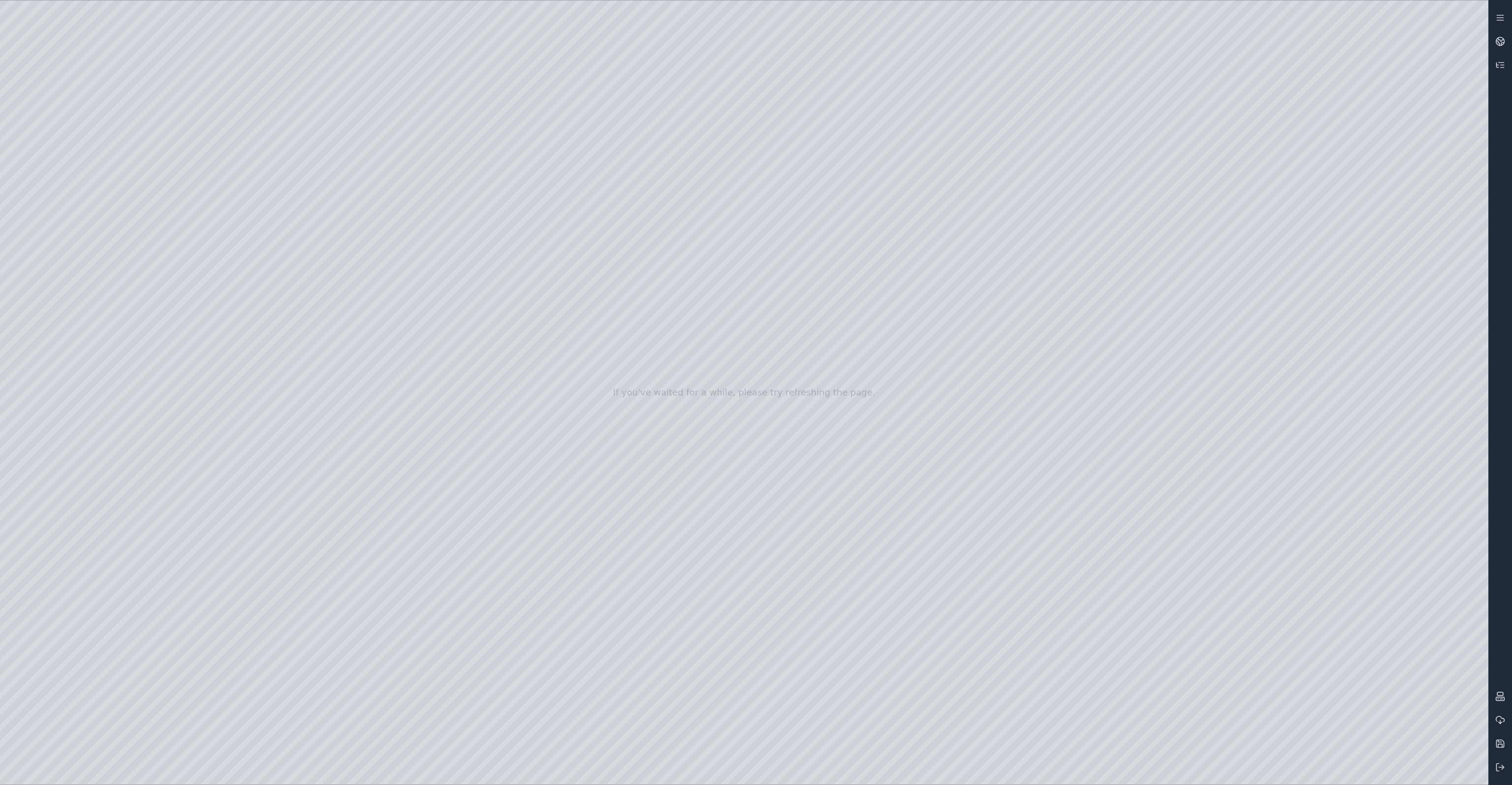
click at [153, 57] on div at bounding box center [744, 392] width 1488 height 784
drag, startPoint x: 777, startPoint y: 365, endPoint x: 780, endPoint y: 356, distance: 9.5
drag, startPoint x: 764, startPoint y: 511, endPoint x: 752, endPoint y: 506, distance: 13.0
drag, startPoint x: 831, startPoint y: 546, endPoint x: 847, endPoint y: 534, distance: 20.0
click at [81, 233] on div at bounding box center [744, 392] width 1488 height 784
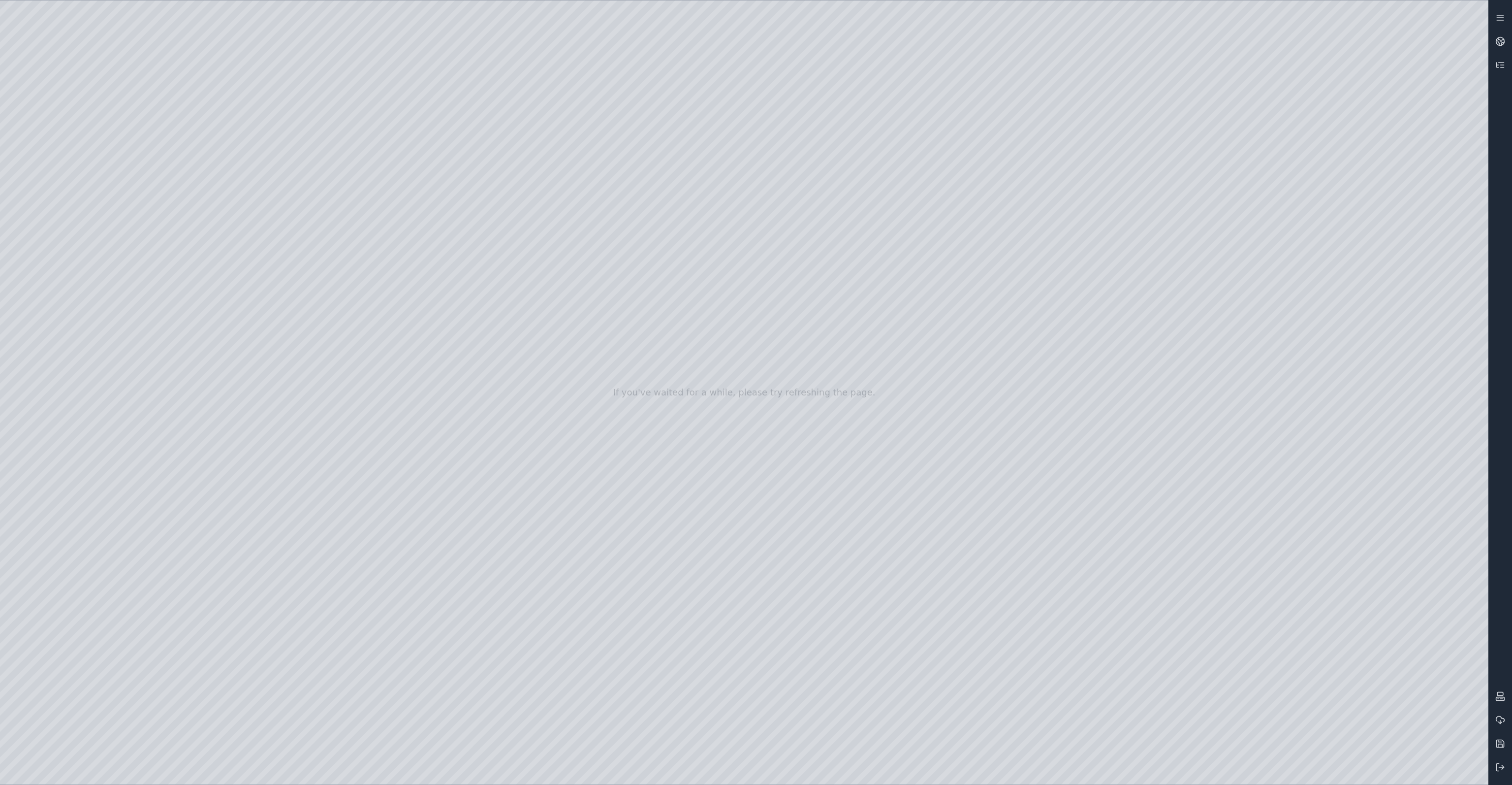
click at [256, 220] on div at bounding box center [744, 392] width 1488 height 784
click at [276, 60] on div at bounding box center [744, 392] width 1488 height 784
drag, startPoint x: 194, startPoint y: 114, endPoint x: 730, endPoint y: 472, distance: 644.6
click at [730, 472] on div at bounding box center [744, 392] width 1488 height 784
drag, startPoint x: 737, startPoint y: 451, endPoint x: 585, endPoint y: 444, distance: 152.2
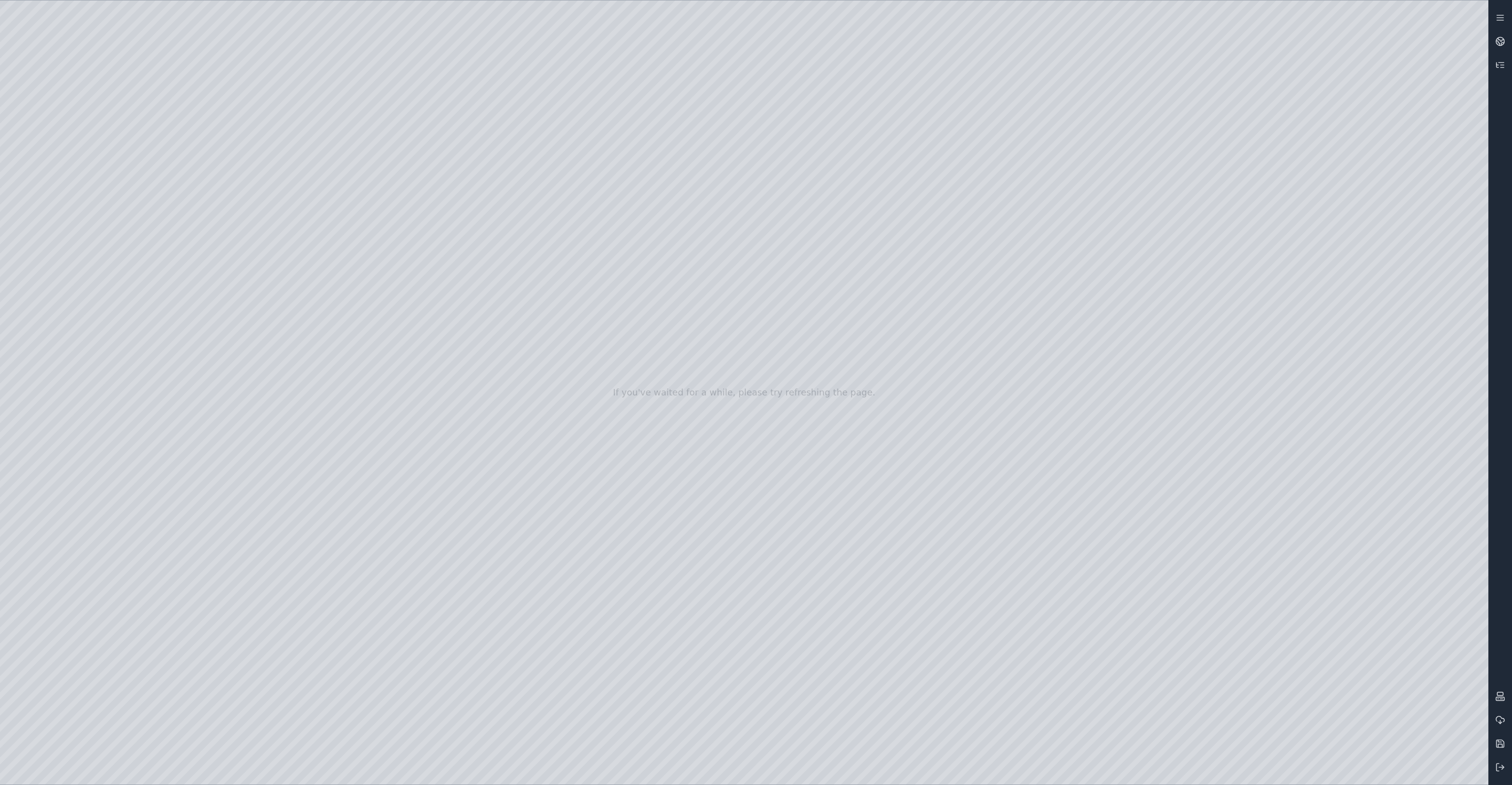
click at [585, 444] on div at bounding box center [744, 392] width 1488 height 784
drag, startPoint x: 600, startPoint y: 374, endPoint x: 612, endPoint y: 528, distance: 154.5
click at [612, 528] on div at bounding box center [744, 392] width 1488 height 784
drag, startPoint x: 586, startPoint y: 361, endPoint x: 599, endPoint y: 459, distance: 98.9
drag, startPoint x: 768, startPoint y: 447, endPoint x: 763, endPoint y: 442, distance: 7.1
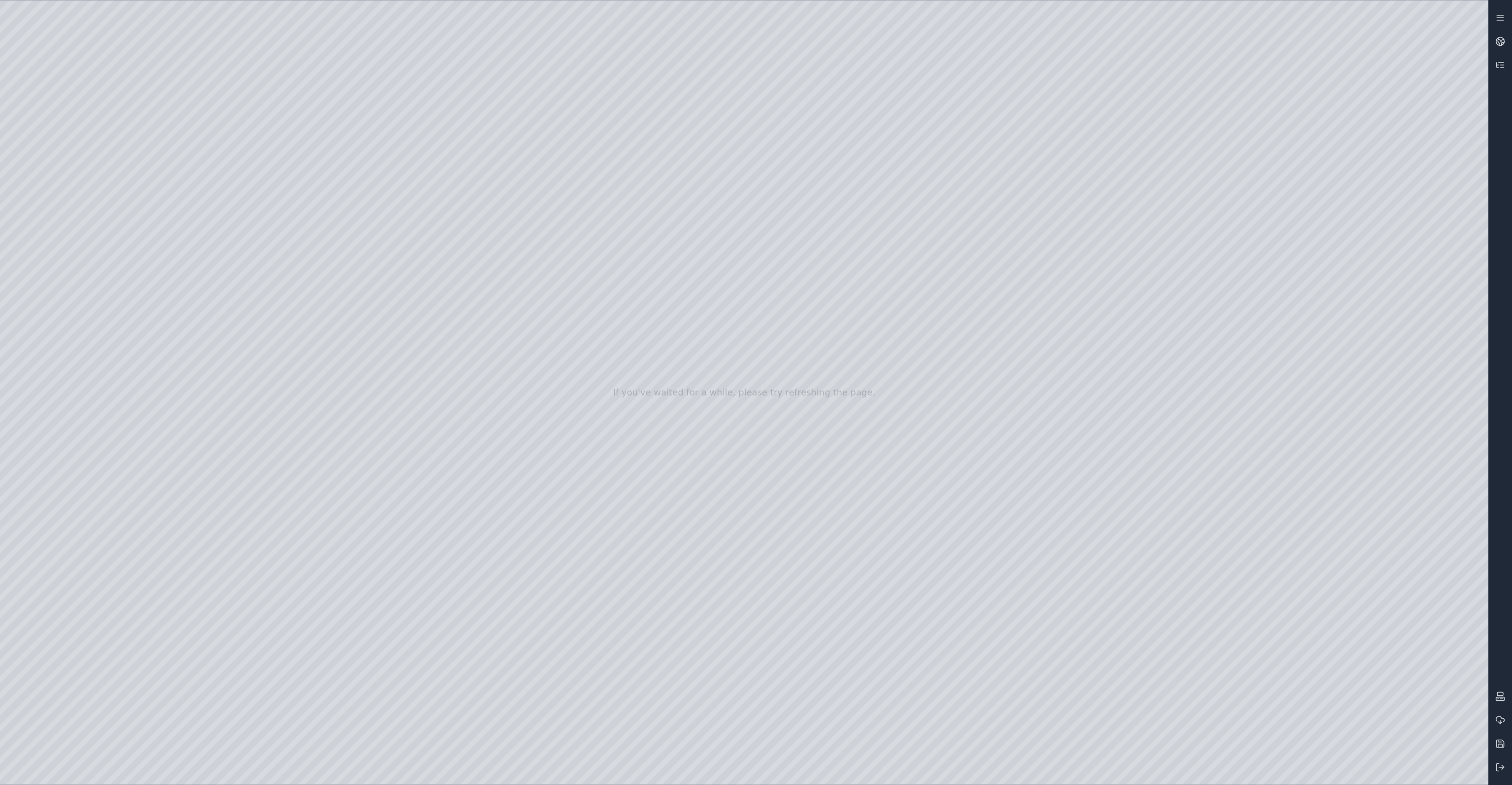
click at [763, 442] on div at bounding box center [744, 392] width 1488 height 784
drag, startPoint x: 808, startPoint y: 499, endPoint x: 786, endPoint y: 406, distance: 95.6
click at [1406, 171] on div at bounding box center [744, 392] width 1488 height 784
click at [1345, 175] on div at bounding box center [744, 392] width 1488 height 784
drag, startPoint x: 870, startPoint y: 515, endPoint x: 853, endPoint y: 536, distance: 27.0
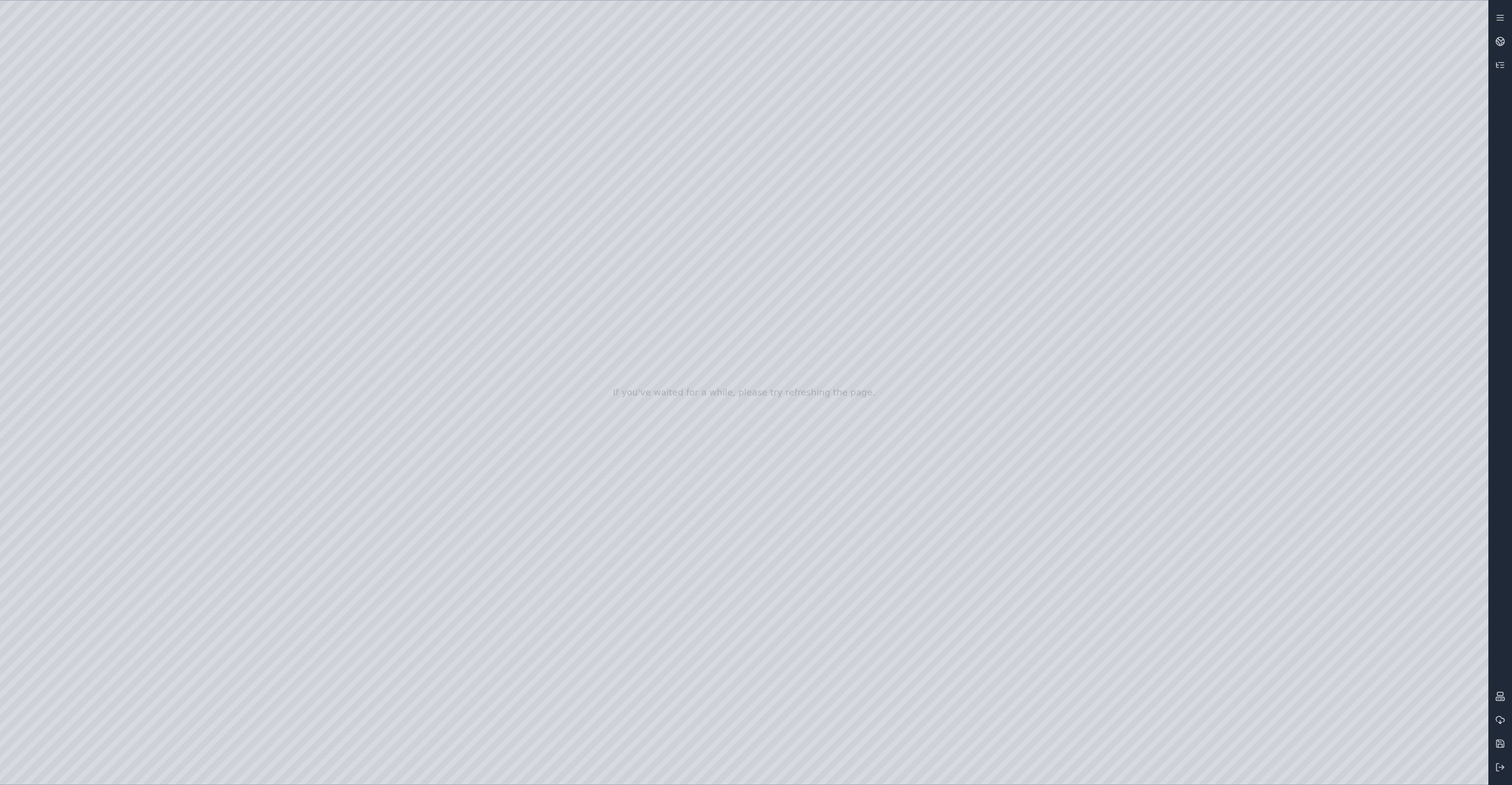
drag, startPoint x: 853, startPoint y: 528, endPoint x: 721, endPoint y: 526, distance: 132.0
click at [699, 237] on div at bounding box center [744, 392] width 1488 height 784
drag, startPoint x: 702, startPoint y: 172, endPoint x: 710, endPoint y: 171, distance: 8.1
click at [710, 171] on div at bounding box center [744, 392] width 1488 height 784
click at [657, 219] on div at bounding box center [744, 392] width 1488 height 784
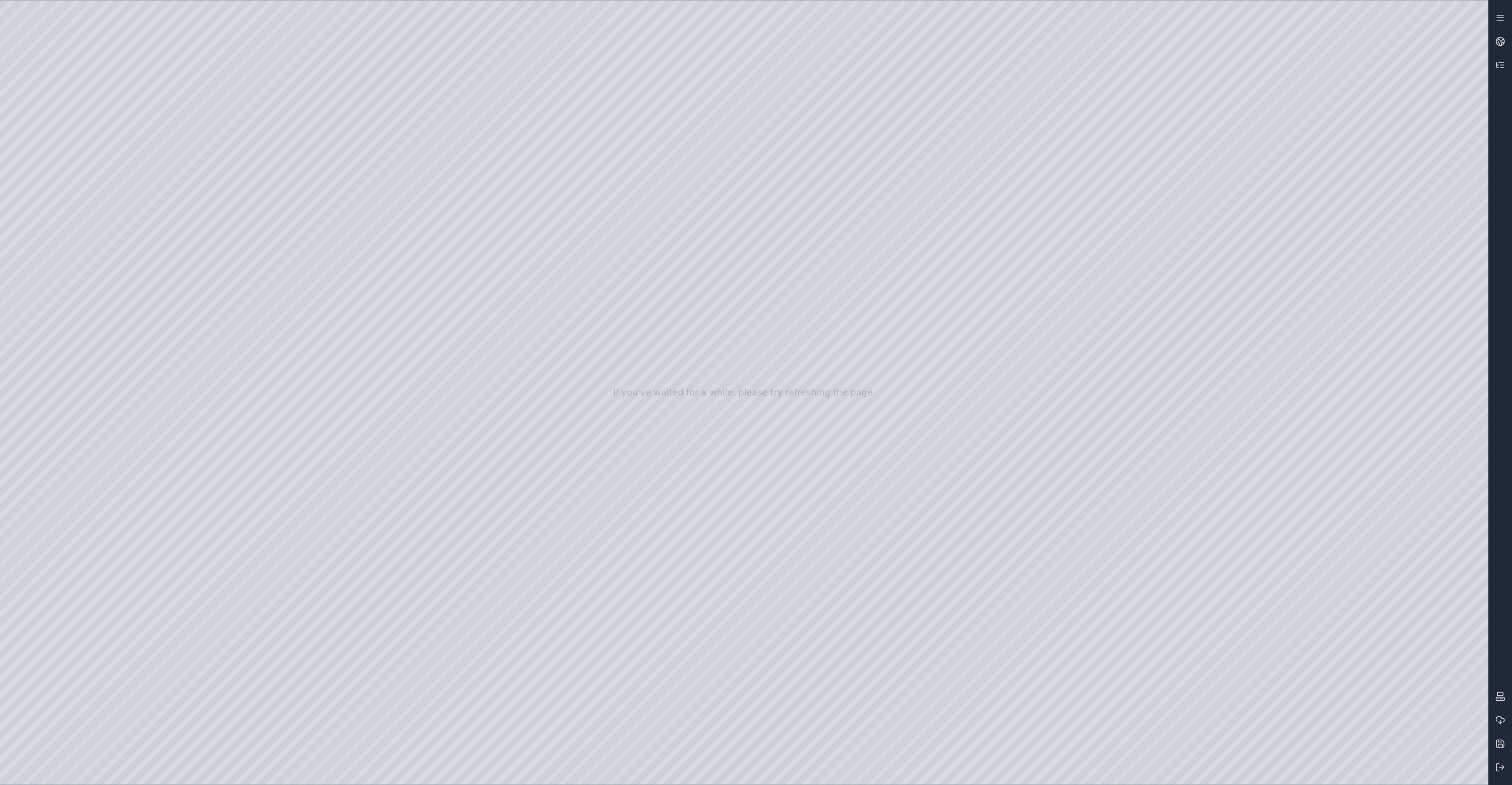
drag, startPoint x: 674, startPoint y: 113, endPoint x: 850, endPoint y: 85, distance: 178.2
drag, startPoint x: 864, startPoint y: 565, endPoint x: 855, endPoint y: 551, distance: 16.6
drag, startPoint x: 819, startPoint y: 346, endPoint x: 819, endPoint y: 370, distance: 24.0
click at [819, 370] on div at bounding box center [744, 392] width 1488 height 784
click at [729, 711] on div at bounding box center [744, 392] width 1488 height 784
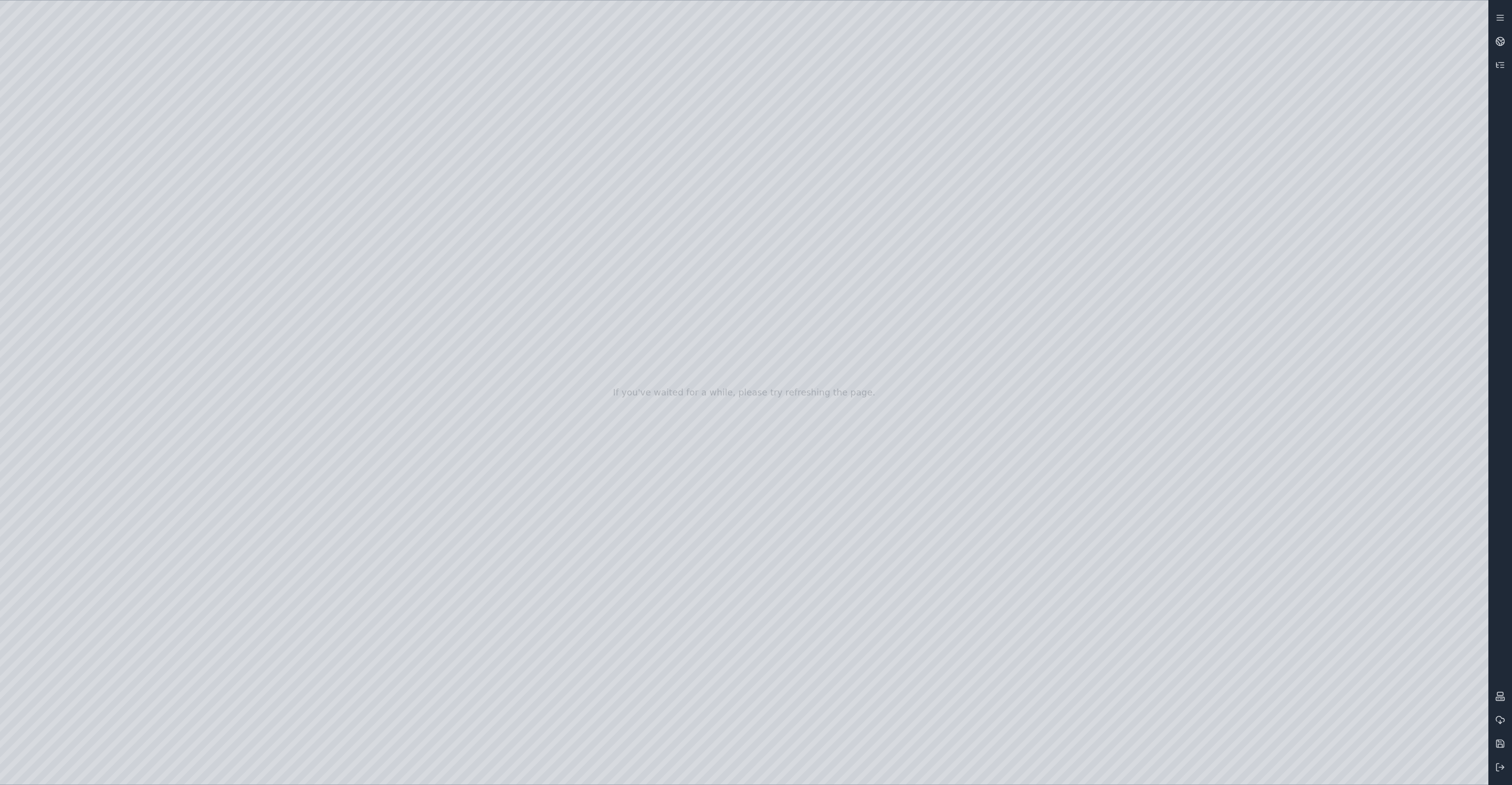
drag, startPoint x: 807, startPoint y: 462, endPoint x: 801, endPoint y: 505, distance: 43.4
drag, startPoint x: 817, startPoint y: 463, endPoint x: 815, endPoint y: 446, distance: 17.1
drag, startPoint x: 774, startPoint y: 501, endPoint x: 770, endPoint y: 515, distance: 14.6
click at [93, 294] on div at bounding box center [744, 392] width 1488 height 784
click at [171, 200] on div at bounding box center [744, 392] width 1488 height 784
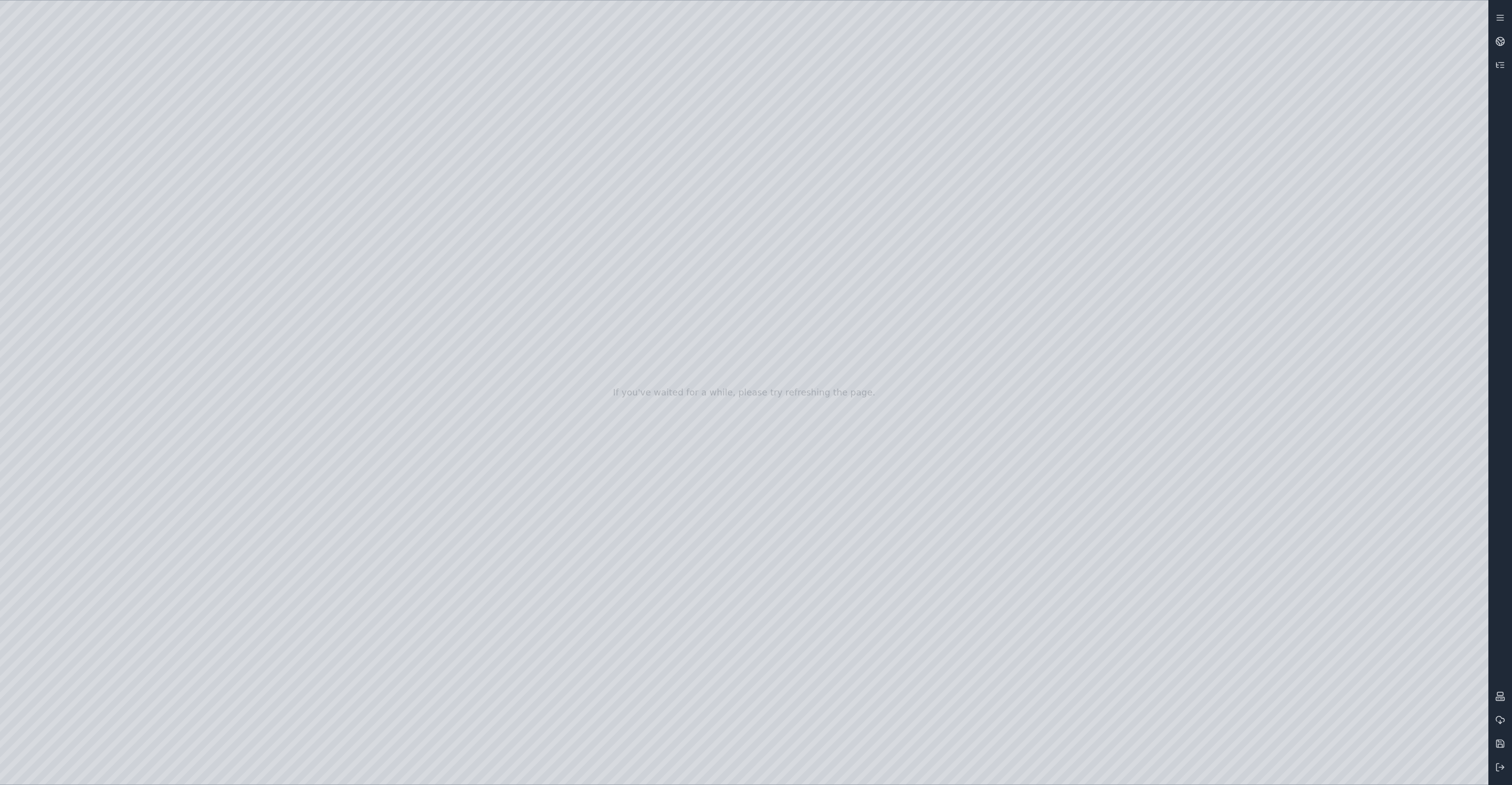
click at [874, 460] on div at bounding box center [744, 392] width 1488 height 784
drag, startPoint x: 872, startPoint y: 450, endPoint x: 750, endPoint y: 442, distance: 122.3
click at [750, 442] on div at bounding box center [744, 392] width 1488 height 784
drag, startPoint x: 766, startPoint y: 447, endPoint x: 799, endPoint y: 446, distance: 33.0
click at [772, 451] on div at bounding box center [744, 392] width 1488 height 784
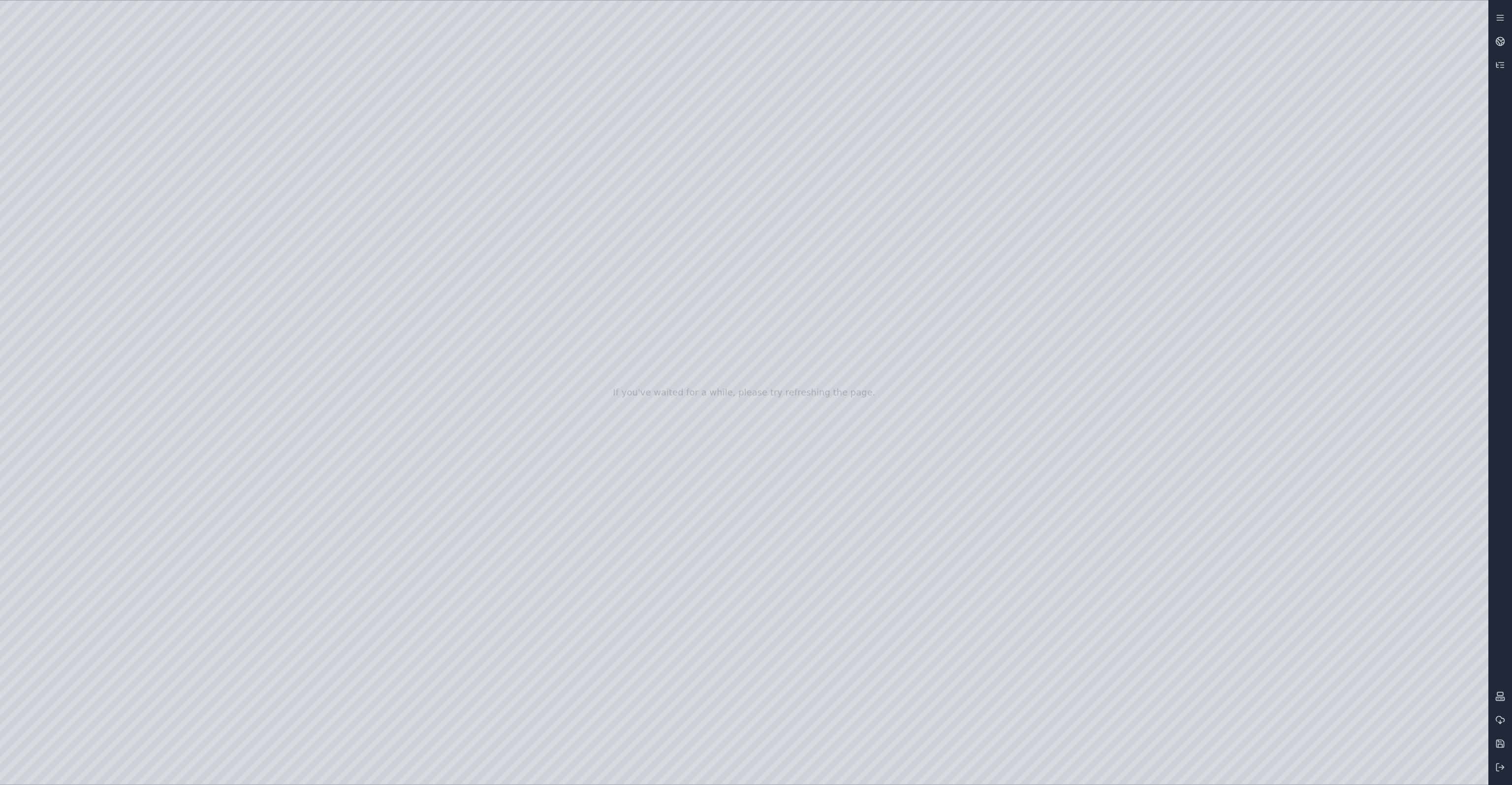
drag, startPoint x: 840, startPoint y: 448, endPoint x: 1120, endPoint y: 446, distance: 280.0
click at [1120, 446] on div at bounding box center [744, 392] width 1488 height 784
drag, startPoint x: 907, startPoint y: 418, endPoint x: 917, endPoint y: 379, distance: 40.3
click at [917, 379] on div at bounding box center [744, 392] width 1488 height 784
drag, startPoint x: 912, startPoint y: 472, endPoint x: 917, endPoint y: 533, distance: 61.2
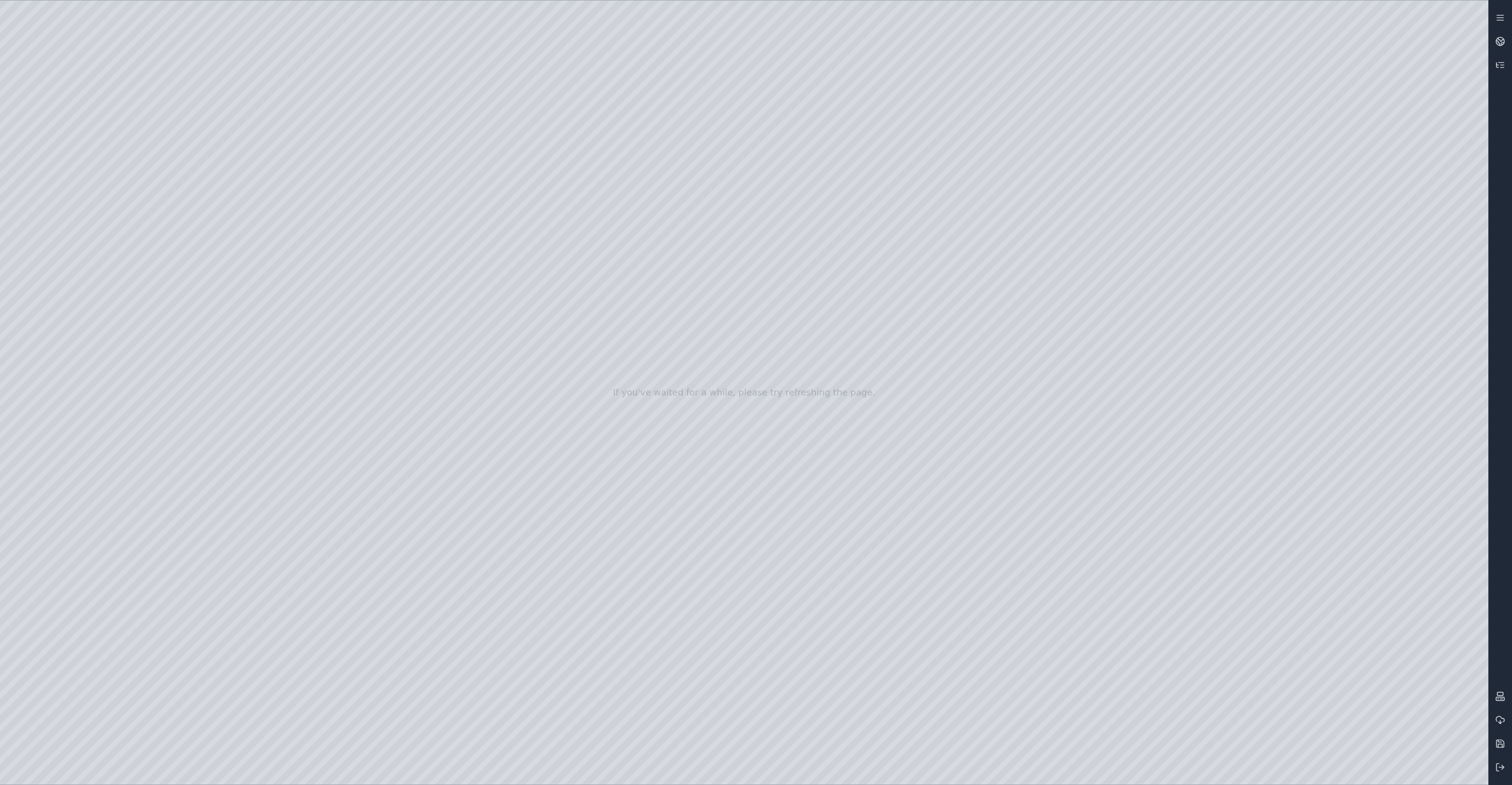
click at [917, 533] on div at bounding box center [744, 392] width 1488 height 784
drag, startPoint x: 883, startPoint y: 507, endPoint x: 880, endPoint y: 528, distance: 21.2
drag, startPoint x: 1002, startPoint y: 478, endPoint x: 796, endPoint y: 513, distance: 209.0
click at [796, 513] on div at bounding box center [744, 392] width 1488 height 784
drag, startPoint x: 799, startPoint y: 479, endPoint x: 687, endPoint y: 466, distance: 112.8
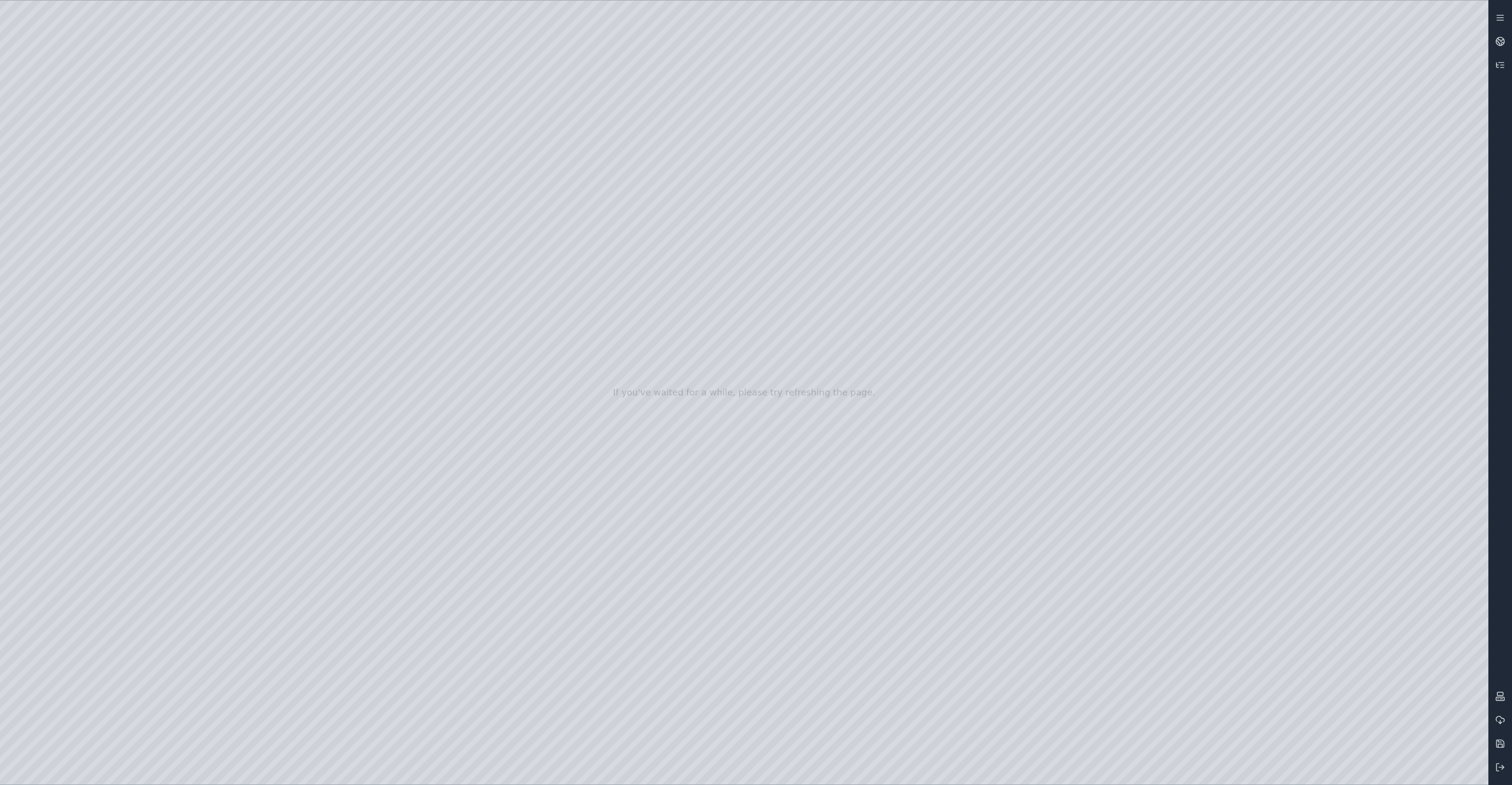
click at [831, 497] on div at bounding box center [744, 392] width 1488 height 784
click at [831, 498] on div at bounding box center [744, 392] width 1488 height 784
click at [245, 331] on div at bounding box center [744, 392] width 1488 height 784
click at [244, 330] on div at bounding box center [744, 392] width 1488 height 784
click at [270, 347] on div at bounding box center [744, 392] width 1488 height 784
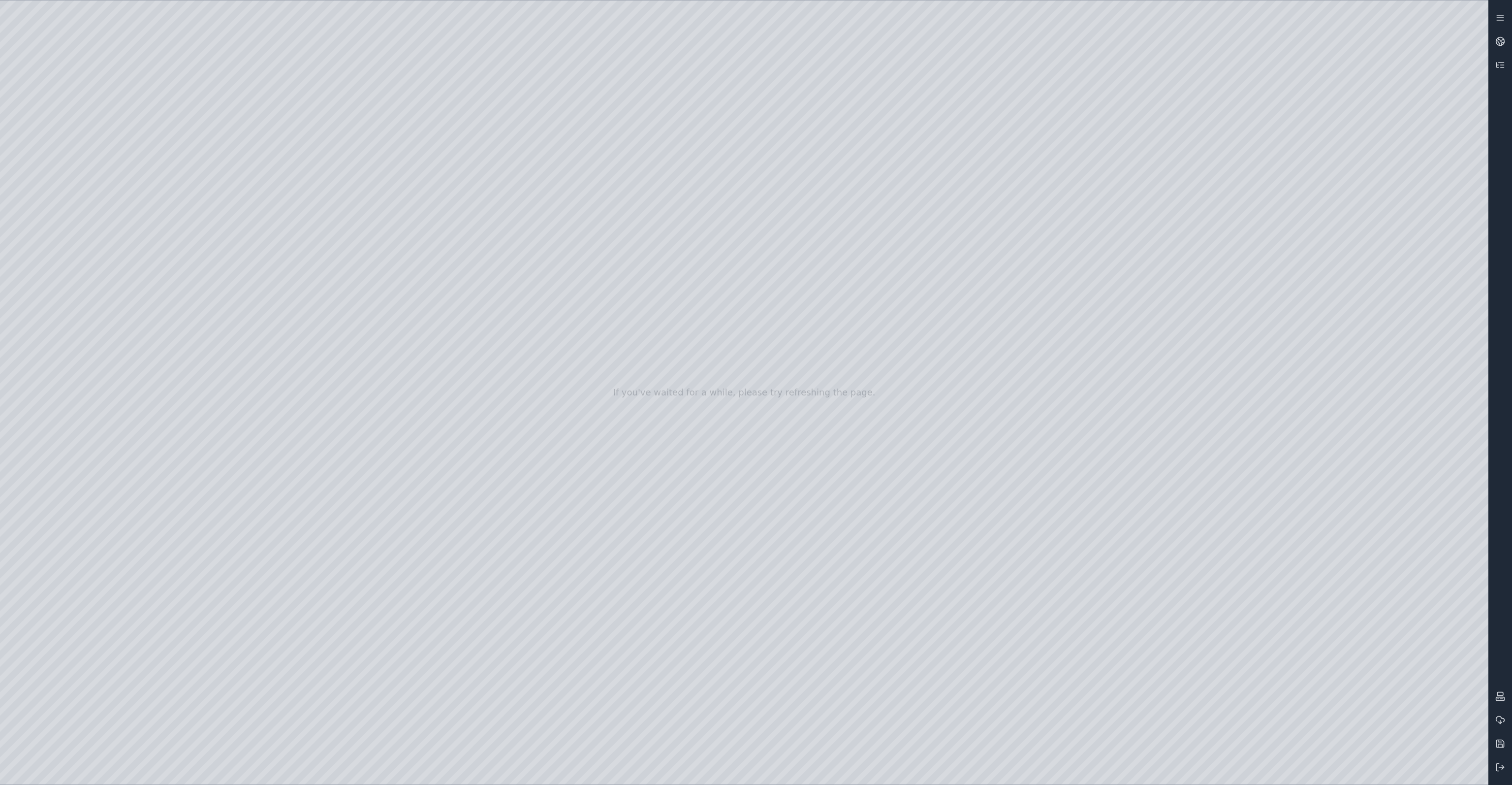
click at [179, 323] on div at bounding box center [744, 392] width 1488 height 784
click at [201, 357] on div at bounding box center [744, 392] width 1488 height 784
drag, startPoint x: 401, startPoint y: 359, endPoint x: 514, endPoint y: 350, distance: 113.4
click at [728, 489] on div at bounding box center [744, 392] width 1488 height 784
click at [480, 196] on div at bounding box center [744, 392] width 1488 height 784
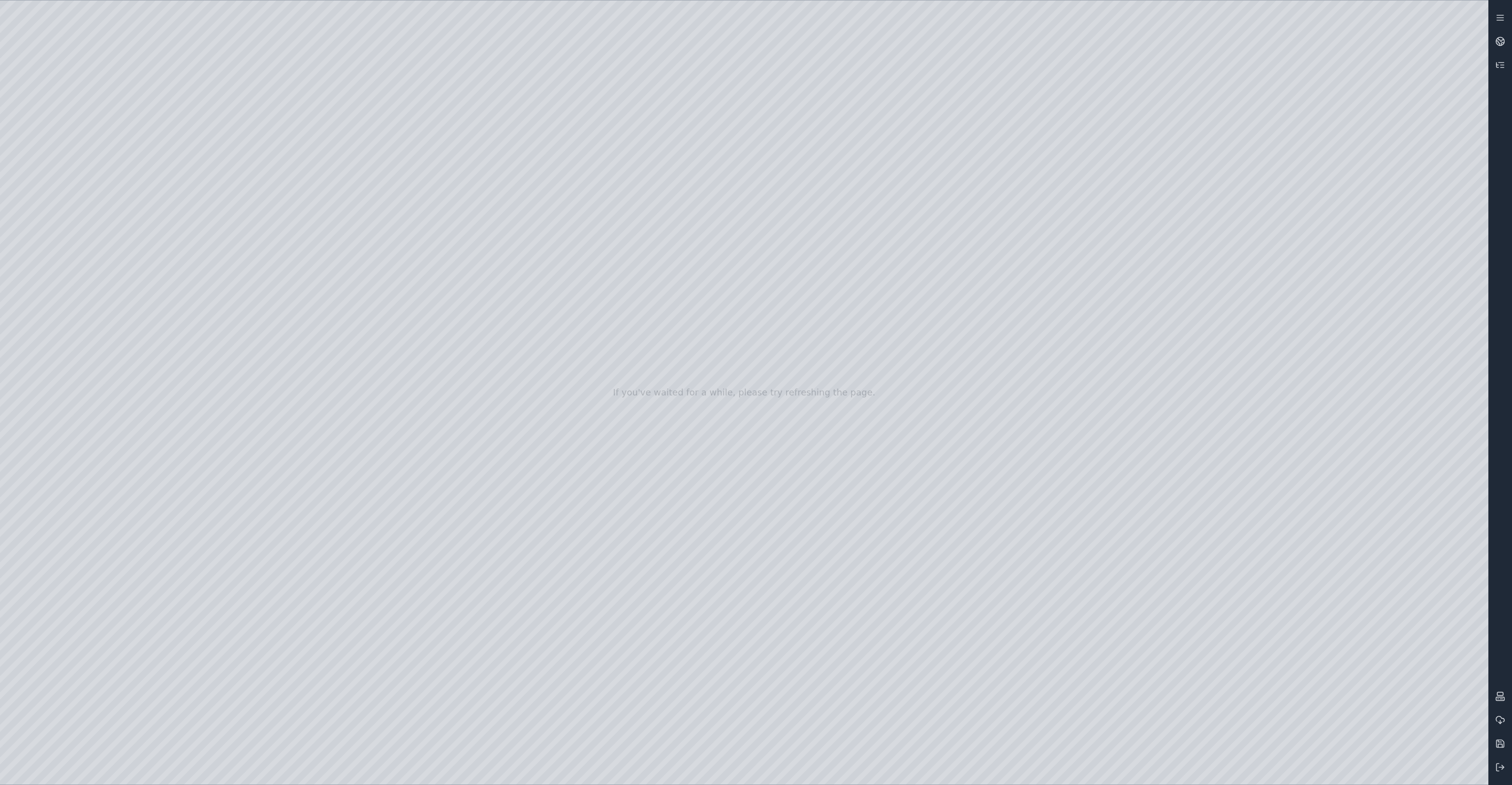
click at [710, 546] on div at bounding box center [744, 392] width 1488 height 784
click at [699, 556] on div at bounding box center [744, 392] width 1488 height 784
click at [457, 25] on div at bounding box center [744, 392] width 1488 height 784
click at [706, 536] on div at bounding box center [744, 392] width 1488 height 784
click at [663, 545] on div at bounding box center [744, 392] width 1488 height 784
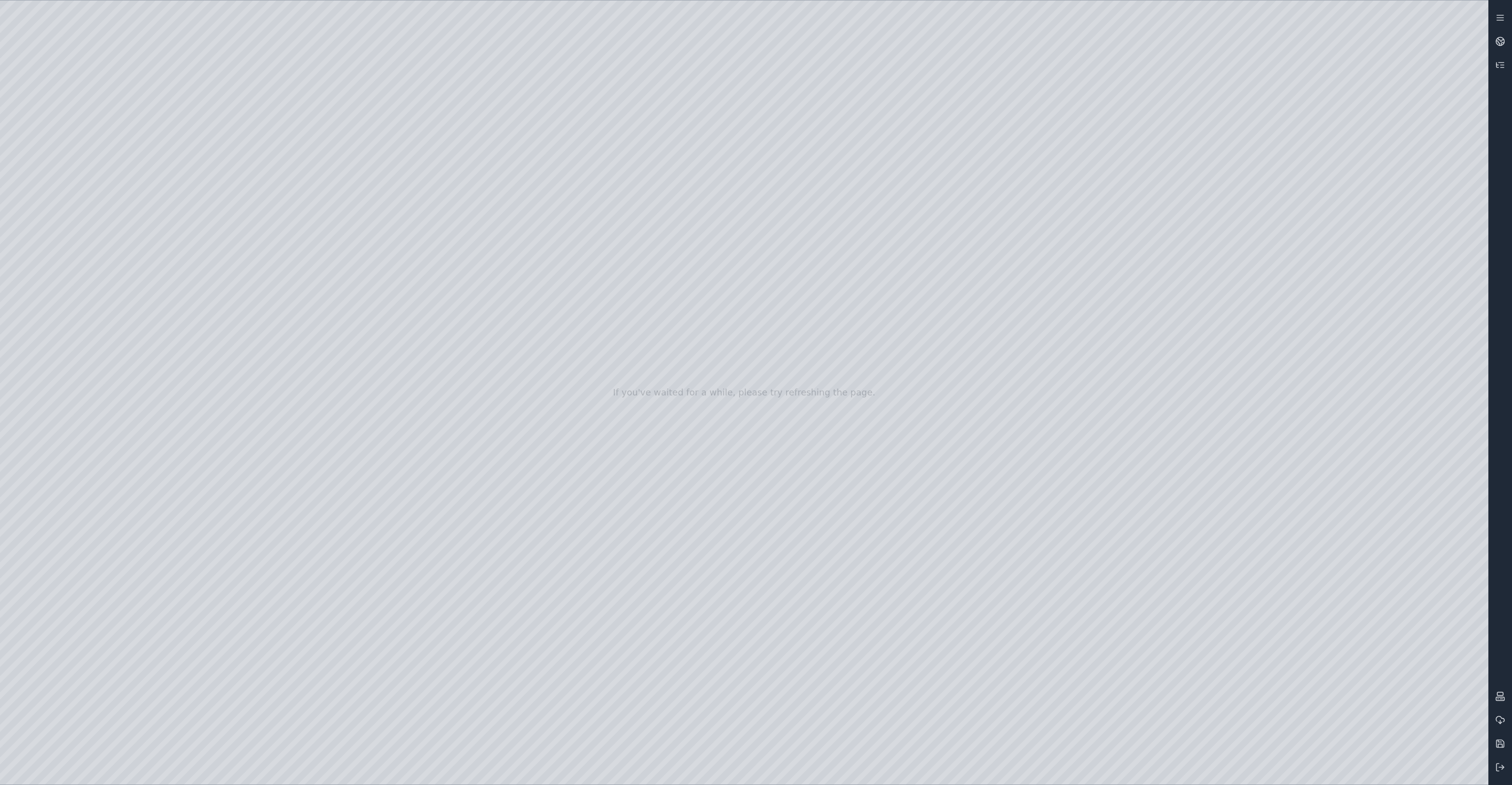
drag, startPoint x: 658, startPoint y: 547, endPoint x: 681, endPoint y: 538, distance: 24.7
click at [979, 774] on div at bounding box center [744, 392] width 1488 height 784
click at [577, 611] on div at bounding box center [744, 392] width 1488 height 784
click at [59, 245] on div at bounding box center [744, 392] width 1488 height 784
click at [366, 46] on div at bounding box center [744, 392] width 1488 height 784
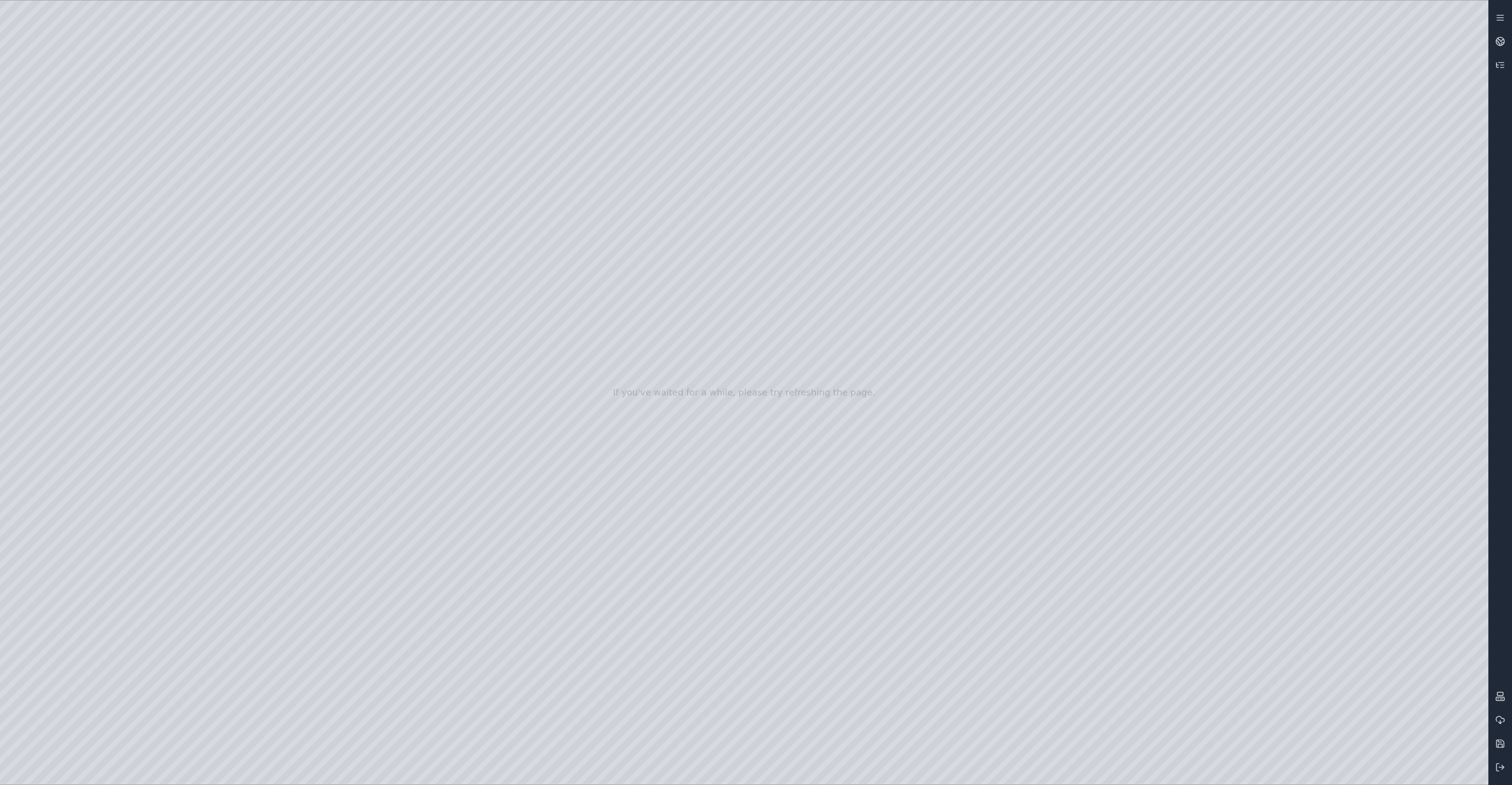
click at [253, 124] on div at bounding box center [744, 392] width 1488 height 784
click at [1433, 396] on div at bounding box center [744, 392] width 1488 height 784
click at [1433, 391] on div at bounding box center [744, 392] width 1488 height 784
click at [1437, 328] on div at bounding box center [744, 392] width 1488 height 784
drag, startPoint x: 814, startPoint y: 421, endPoint x: 827, endPoint y: 415, distance: 14.3
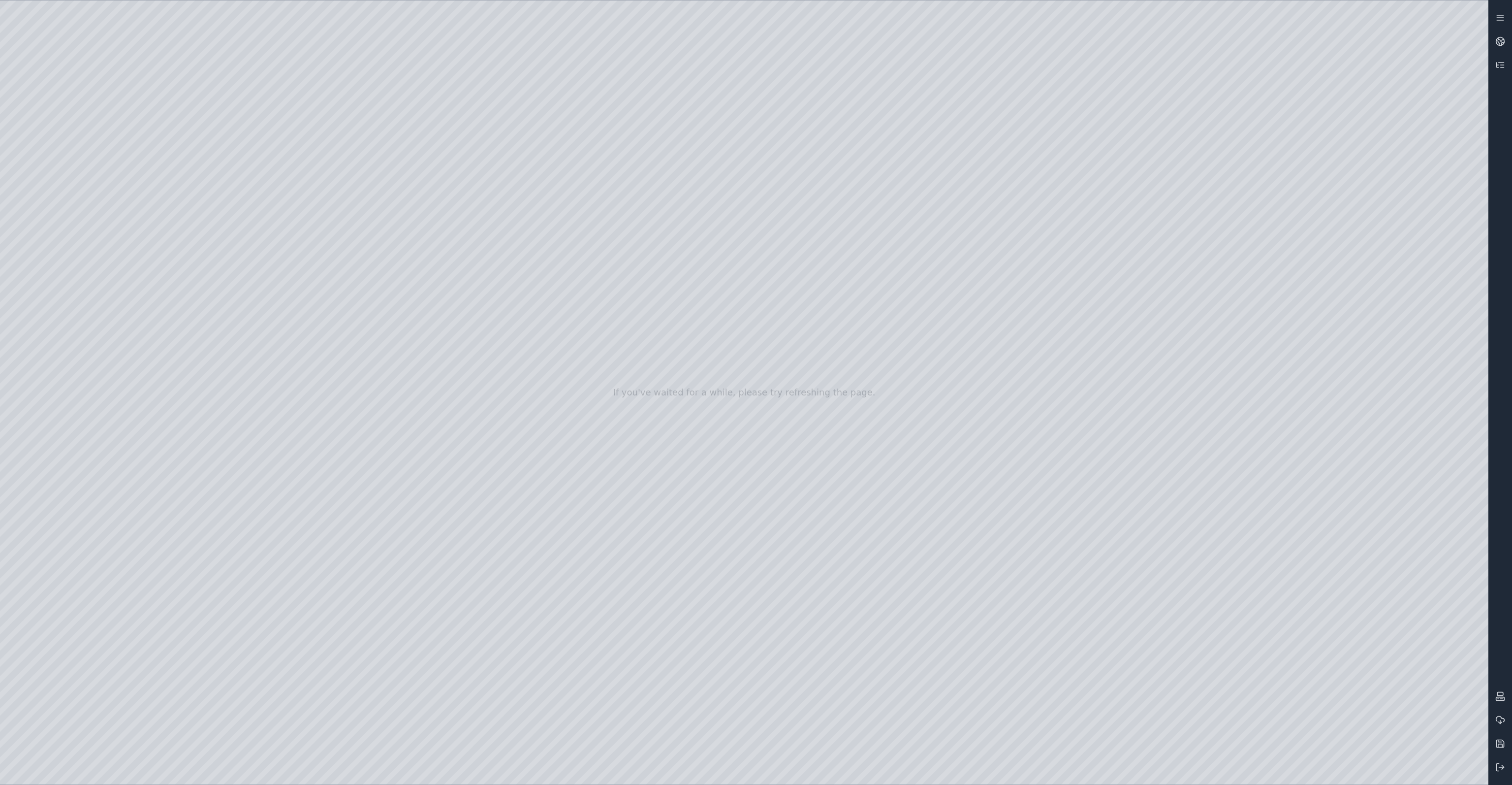
click at [1111, 512] on div at bounding box center [744, 392] width 1488 height 784
click at [994, 770] on div at bounding box center [744, 392] width 1488 height 784
click at [993, 770] on div at bounding box center [744, 392] width 1488 height 784
drag, startPoint x: 903, startPoint y: 631, endPoint x: 881, endPoint y: 651, distance: 29.7
drag, startPoint x: 909, startPoint y: 616, endPoint x: 914, endPoint y: 601, distance: 15.8
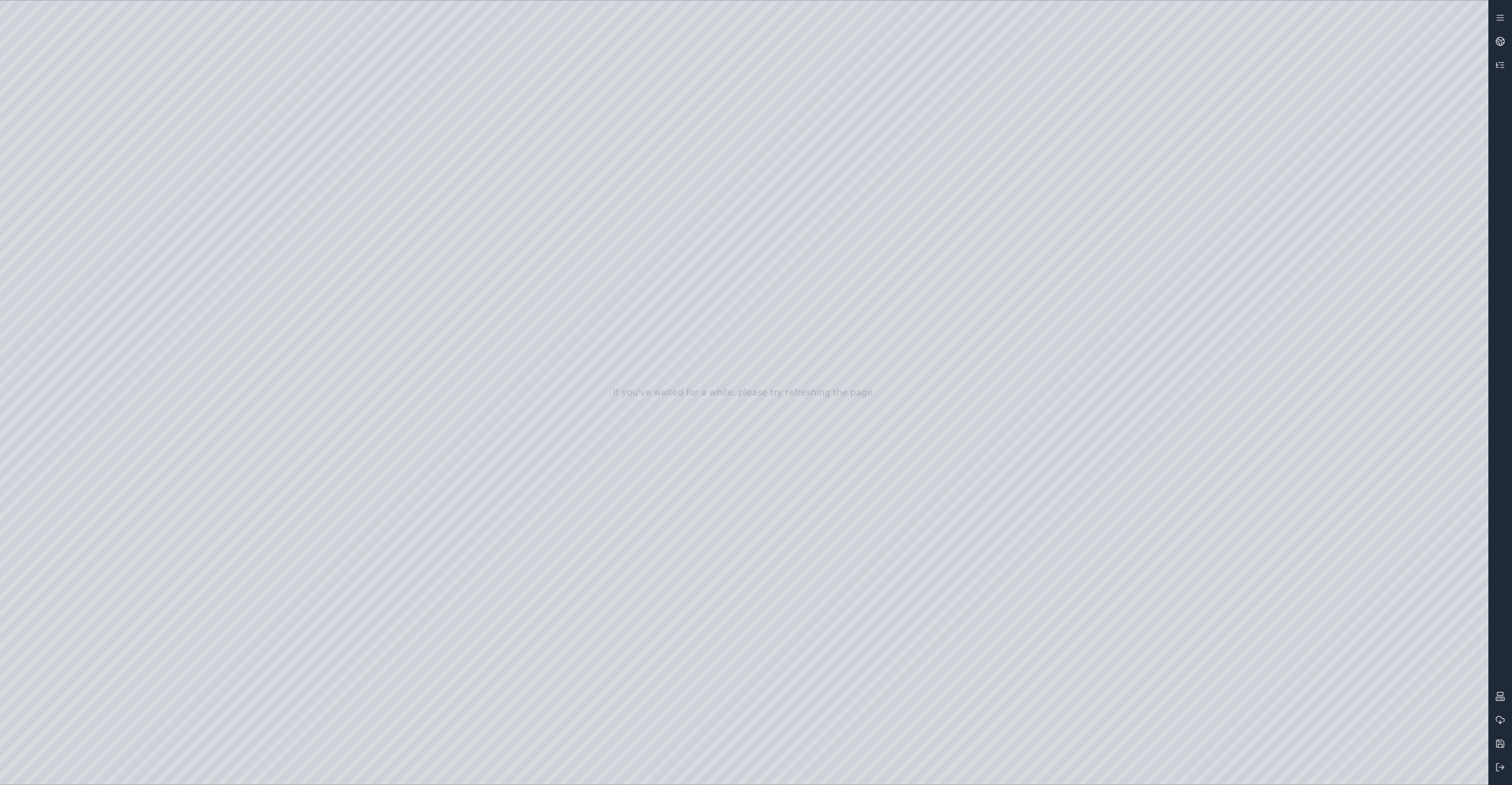
click at [151, 55] on div at bounding box center [744, 392] width 1488 height 784
drag, startPoint x: 776, startPoint y: 392, endPoint x: 491, endPoint y: 409, distance: 285.5
click at [88, 296] on div at bounding box center [744, 392] width 1488 height 784
click at [167, 203] on div at bounding box center [744, 392] width 1488 height 784
click at [587, 302] on div at bounding box center [744, 392] width 1488 height 784
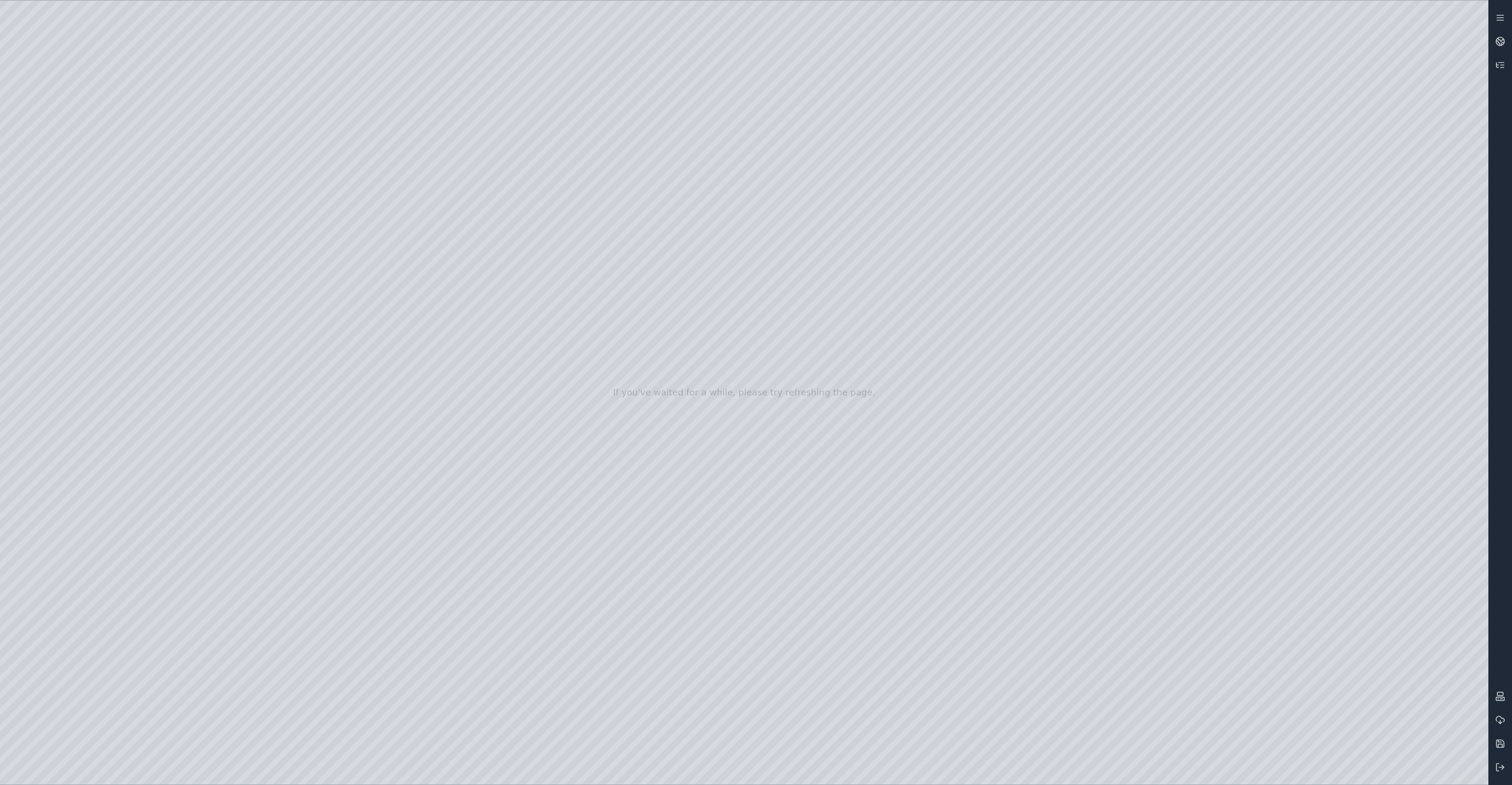
click at [586, 491] on div at bounding box center [744, 392] width 1488 height 784
drag, startPoint x: 586, startPoint y: 333, endPoint x: 596, endPoint y: 532, distance: 199.3
click at [596, 532] on div at bounding box center [744, 392] width 1488 height 784
click at [613, 273] on div at bounding box center [744, 392] width 1488 height 784
drag, startPoint x: 609, startPoint y: 292, endPoint x: 867, endPoint y: 302, distance: 258.2
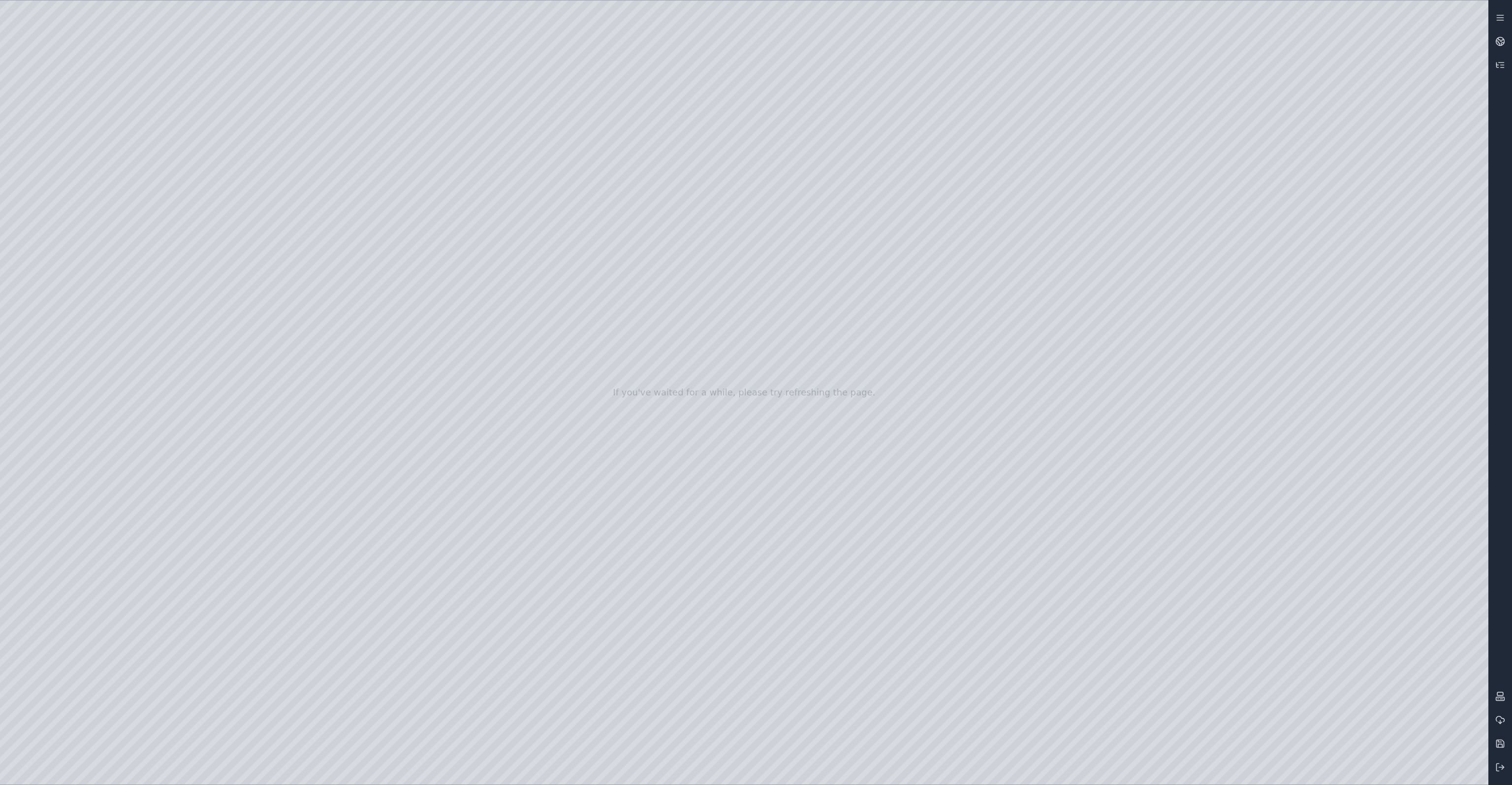
drag, startPoint x: 882, startPoint y: 298, endPoint x: 821, endPoint y: 293, distance: 61.2
click at [821, 293] on div at bounding box center [744, 392] width 1488 height 784
drag, startPoint x: 952, startPoint y: 424, endPoint x: 917, endPoint y: 604, distance: 183.4
click at [917, 604] on div at bounding box center [744, 392] width 1488 height 784
drag, startPoint x: 1053, startPoint y: 291, endPoint x: 1109, endPoint y: 288, distance: 56.1
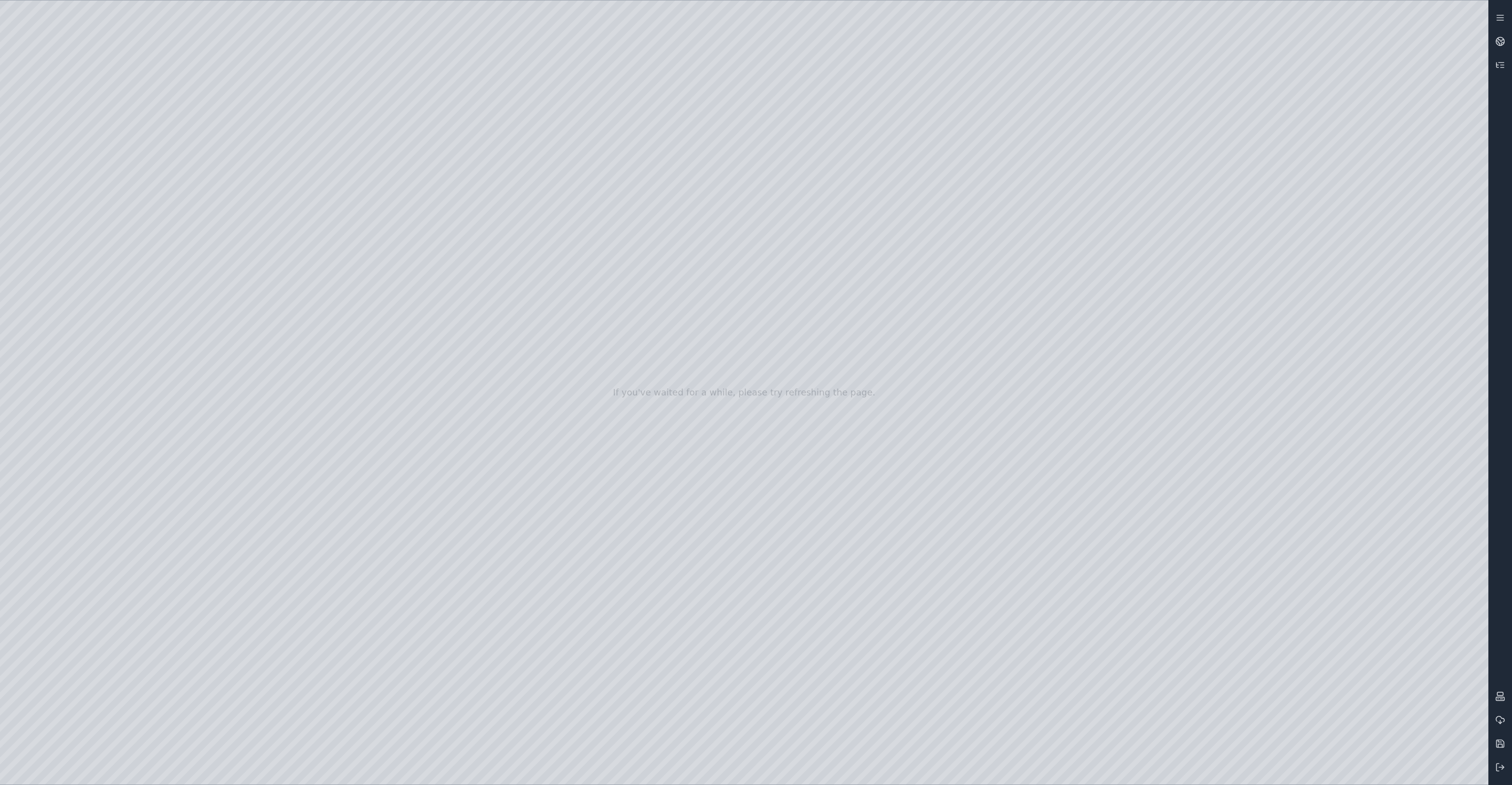
click at [1111, 292] on div at bounding box center [744, 392] width 1488 height 784
drag, startPoint x: 1021, startPoint y: 201, endPoint x: 1009, endPoint y: 275, distance: 75.0
click at [1009, 275] on div at bounding box center [744, 392] width 1488 height 784
click at [233, 326] on div at bounding box center [744, 392] width 1488 height 784
drag, startPoint x: 979, startPoint y: 446, endPoint x: 992, endPoint y: 450, distance: 13.6
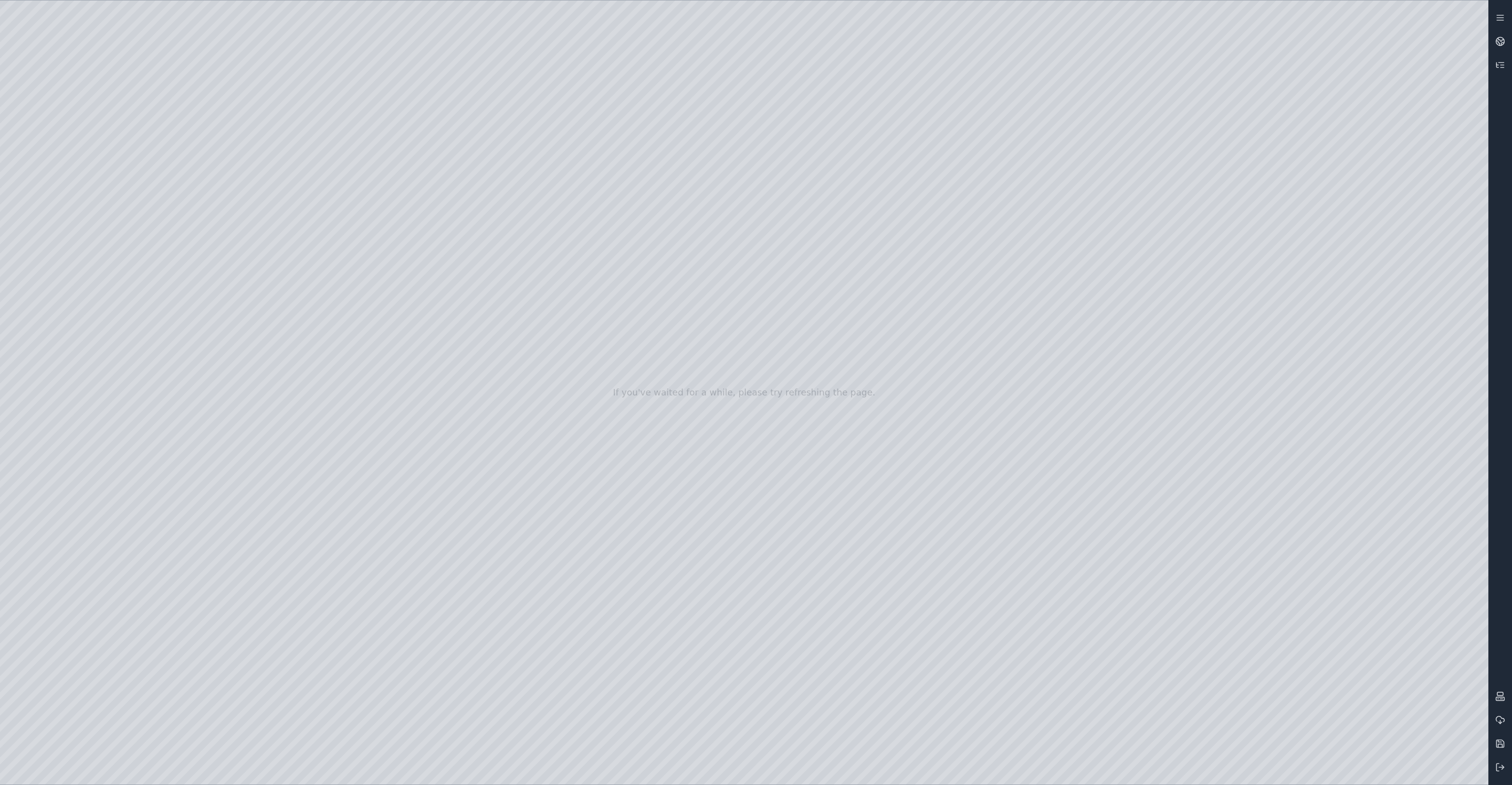
drag, startPoint x: 840, startPoint y: 578, endPoint x: 830, endPoint y: 558, distance: 22.4
click at [206, 312] on div at bounding box center [744, 392] width 1488 height 784
drag, startPoint x: 732, startPoint y: 560, endPoint x: 685, endPoint y: 655, distance: 106.0
click at [685, 655] on div at bounding box center [744, 392] width 1488 height 784
click at [180, 315] on div at bounding box center [744, 392] width 1488 height 784
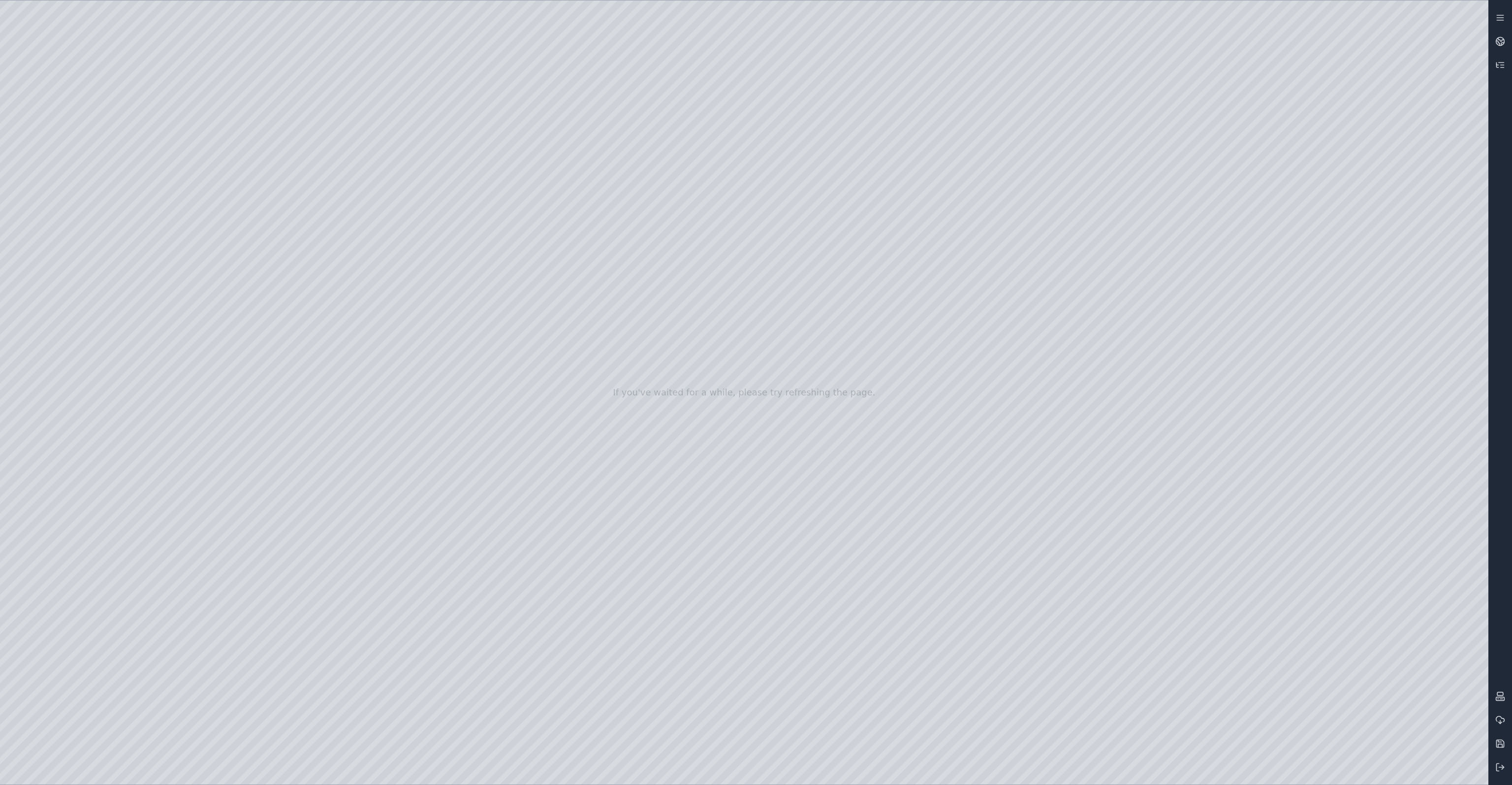
click at [163, 321] on div at bounding box center [744, 392] width 1488 height 784
click at [654, 28] on div at bounding box center [744, 392] width 1488 height 784
click at [152, 152] on div at bounding box center [744, 392] width 1488 height 784
drag, startPoint x: 404, startPoint y: 424, endPoint x: 432, endPoint y: 440, distance: 32.2
click at [90, 286] on div at bounding box center [744, 392] width 1488 height 784
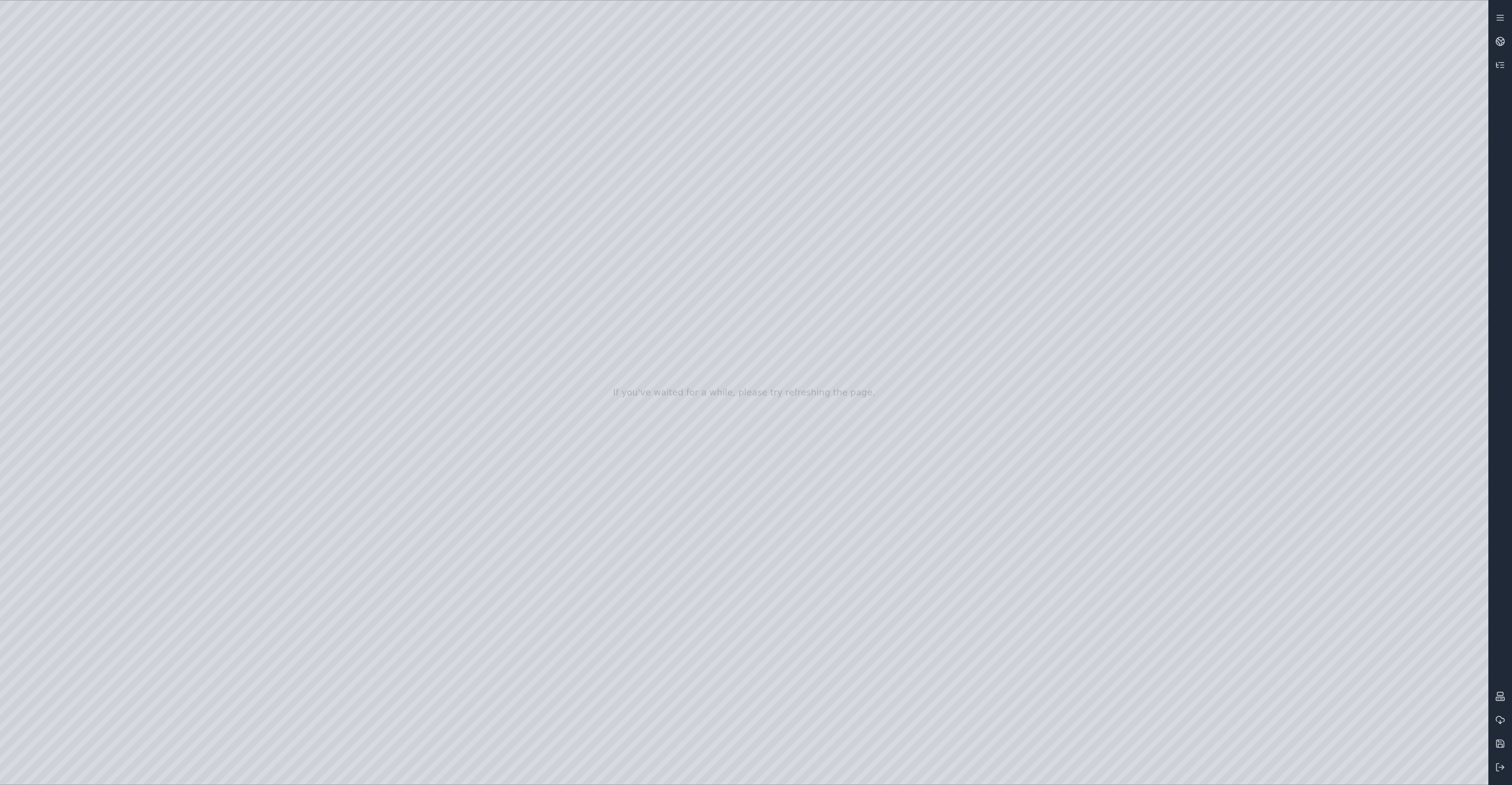
click at [725, 345] on div at bounding box center [744, 392] width 1488 height 784
drag, startPoint x: 749, startPoint y: 442, endPoint x: 749, endPoint y: 578, distance: 136.0
click at [749, 578] on div at bounding box center [744, 392] width 1488 height 784
drag, startPoint x: 808, startPoint y: 579, endPoint x: 809, endPoint y: 598, distance: 19.0
click at [809, 598] on div at bounding box center [744, 392] width 1488 height 784
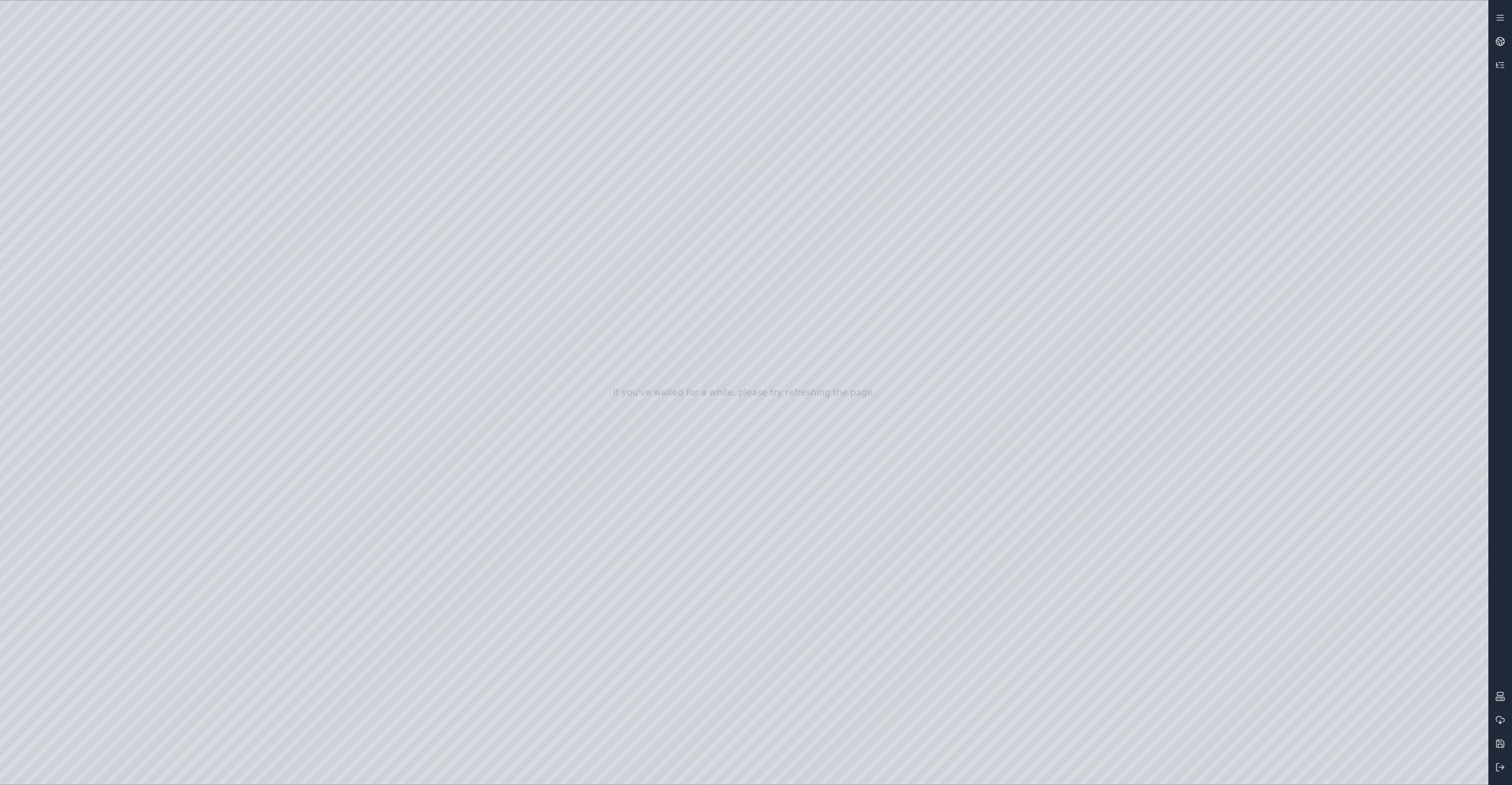
click at [177, 213] on div at bounding box center [744, 392] width 1488 height 784
click at [491, 516] on div at bounding box center [744, 392] width 1488 height 784
drag, startPoint x: 658, startPoint y: 579, endPoint x: 613, endPoint y: 581, distance: 45.0
drag, startPoint x: 735, startPoint y: 458, endPoint x: 461, endPoint y: 375, distance: 286.3
click at [461, 375] on div at bounding box center [744, 392] width 1488 height 784
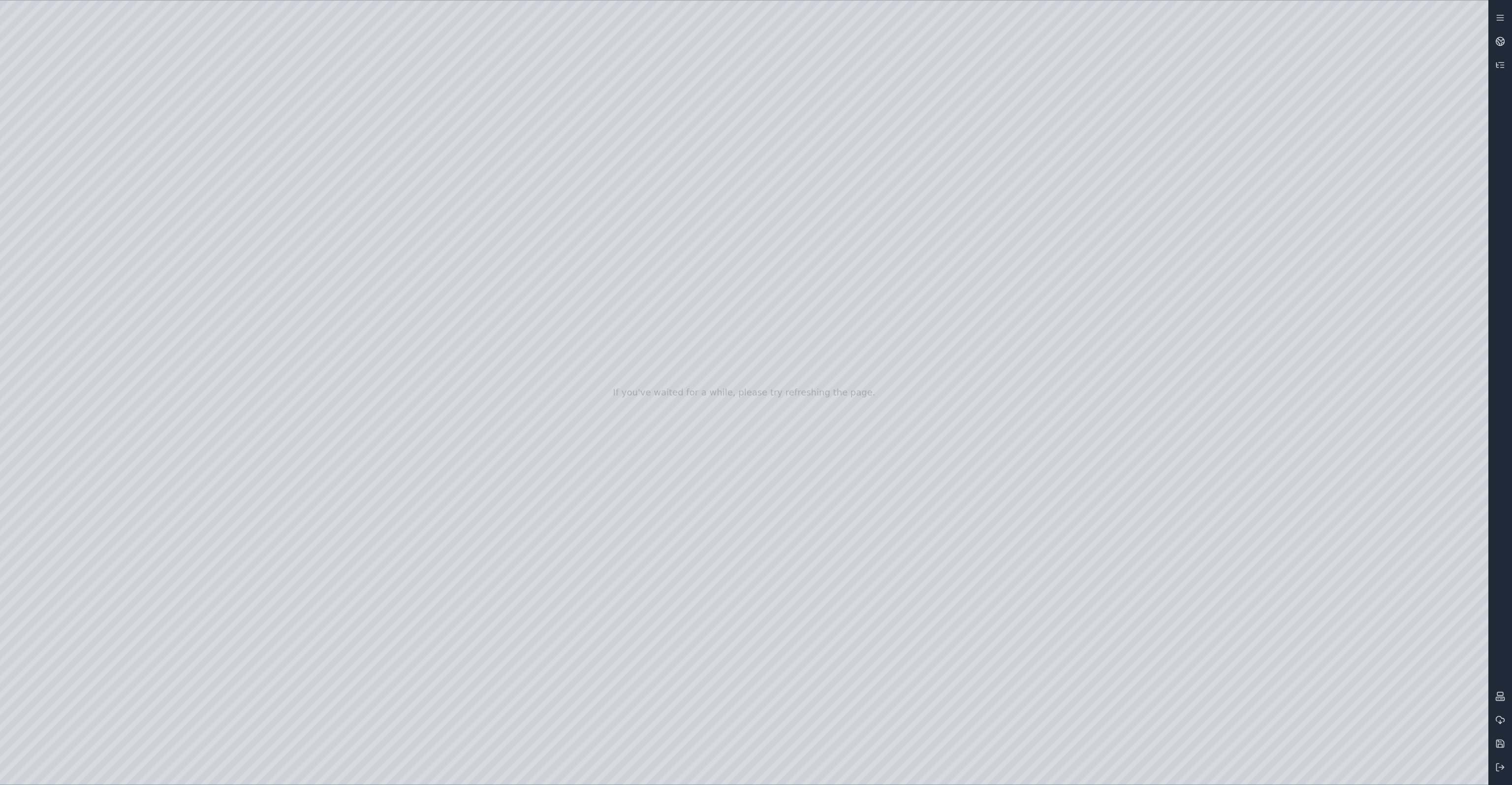
drag, startPoint x: 515, startPoint y: 396, endPoint x: 1238, endPoint y: 650, distance: 766.3
click at [1238, 650] on div at bounding box center [744, 392] width 1488 height 784
click at [745, 506] on div at bounding box center [744, 392] width 1488 height 784
drag, startPoint x: 1004, startPoint y: 516, endPoint x: 1012, endPoint y: 501, distance: 17.0
click at [1012, 501] on div at bounding box center [744, 392] width 1488 height 784
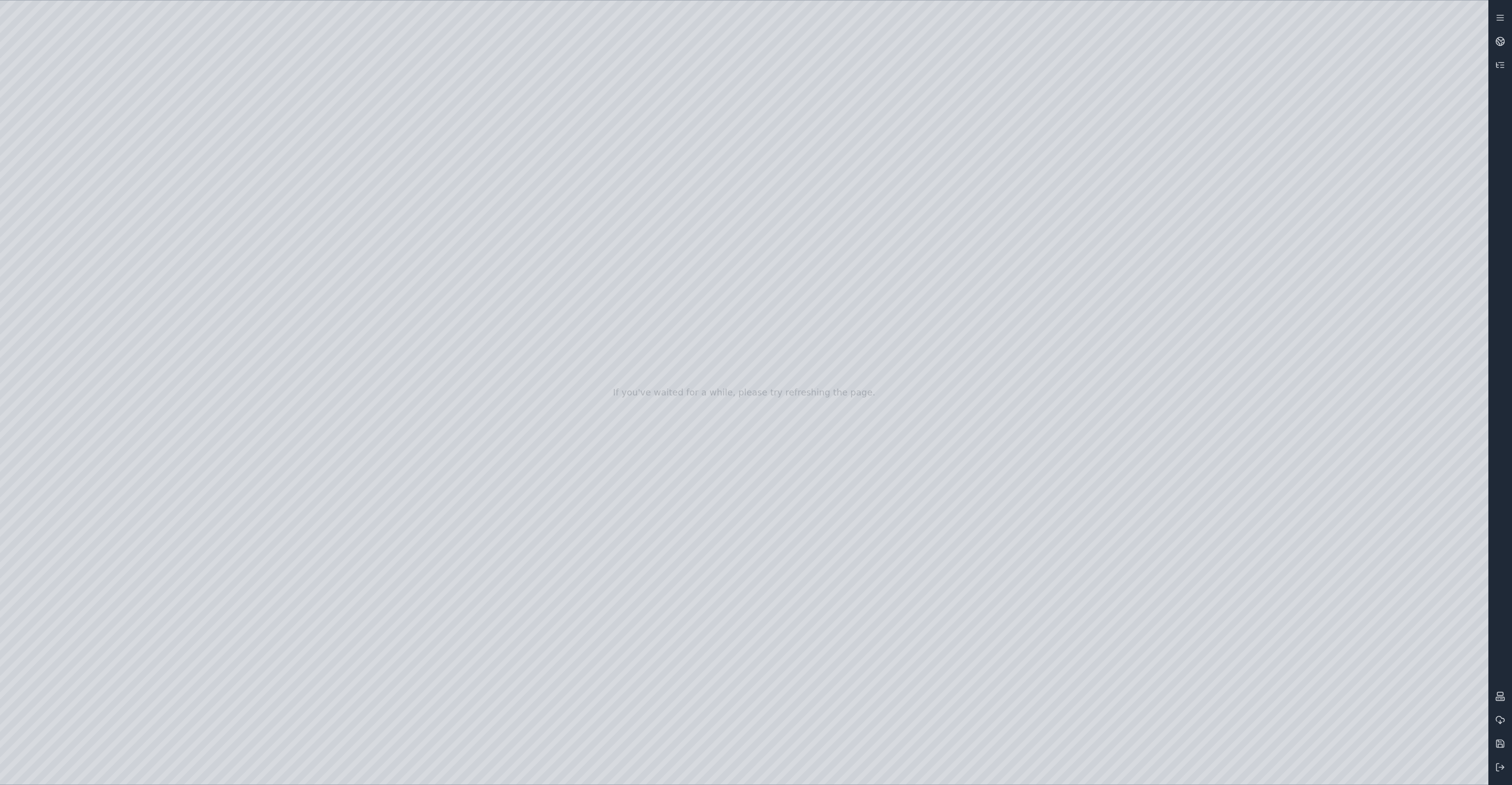
drag, startPoint x: 923, startPoint y: 555, endPoint x: 955, endPoint y: 569, distance: 34.9
drag, startPoint x: 908, startPoint y: 515, endPoint x: 911, endPoint y: 610, distance: 95.0
click at [911, 610] on div at bounding box center [744, 392] width 1488 height 784
click at [242, 329] on div at bounding box center [744, 392] width 1488 height 784
click at [844, 302] on div at bounding box center [744, 392] width 1488 height 784
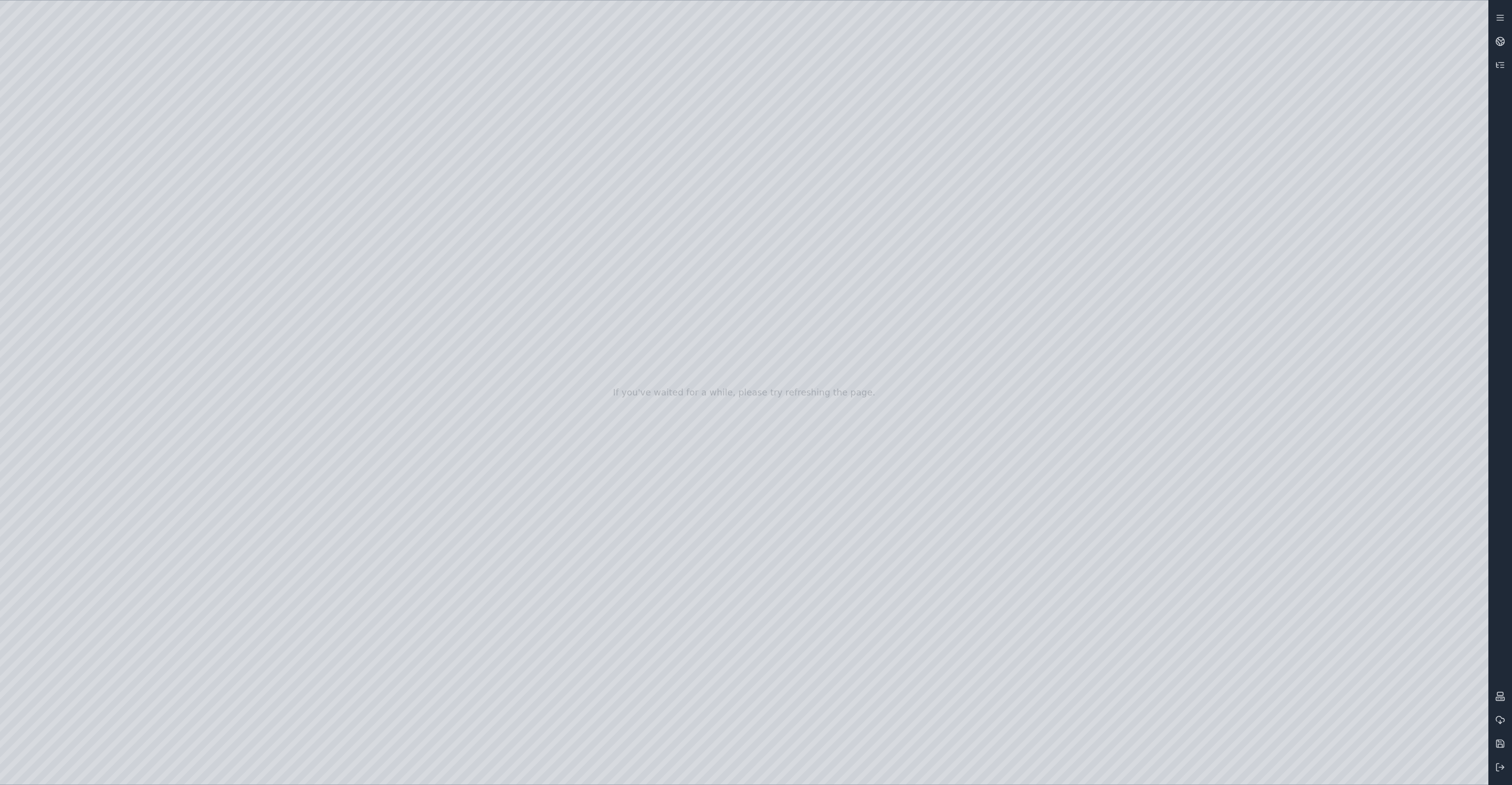
click at [205, 320] on div at bounding box center [744, 392] width 1488 height 784
drag, startPoint x: 835, startPoint y: 387, endPoint x: 755, endPoint y: 364, distance: 83.2
drag, startPoint x: 786, startPoint y: 318, endPoint x: 926, endPoint y: 330, distance: 140.5
click at [867, 174] on div at bounding box center [744, 392] width 1488 height 784
click at [867, 170] on div at bounding box center [744, 392] width 1488 height 784
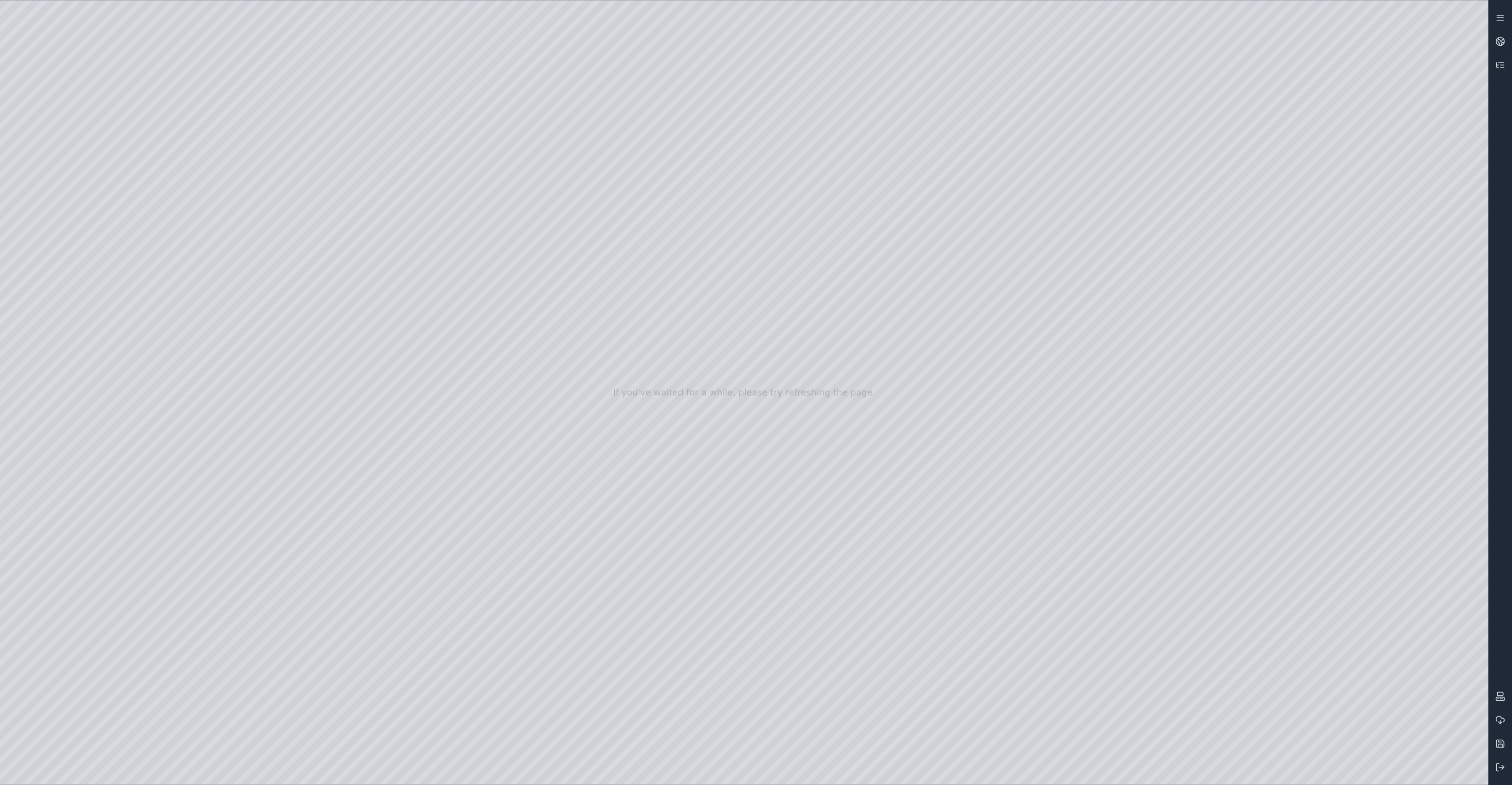
click at [864, 171] on div at bounding box center [744, 392] width 1488 height 784
click at [863, 172] on div at bounding box center [744, 392] width 1488 height 784
click at [862, 170] on div at bounding box center [744, 392] width 1488 height 784
click at [1243, 294] on div at bounding box center [744, 392] width 1488 height 784
click at [65, 260] on div at bounding box center [744, 392] width 1488 height 784
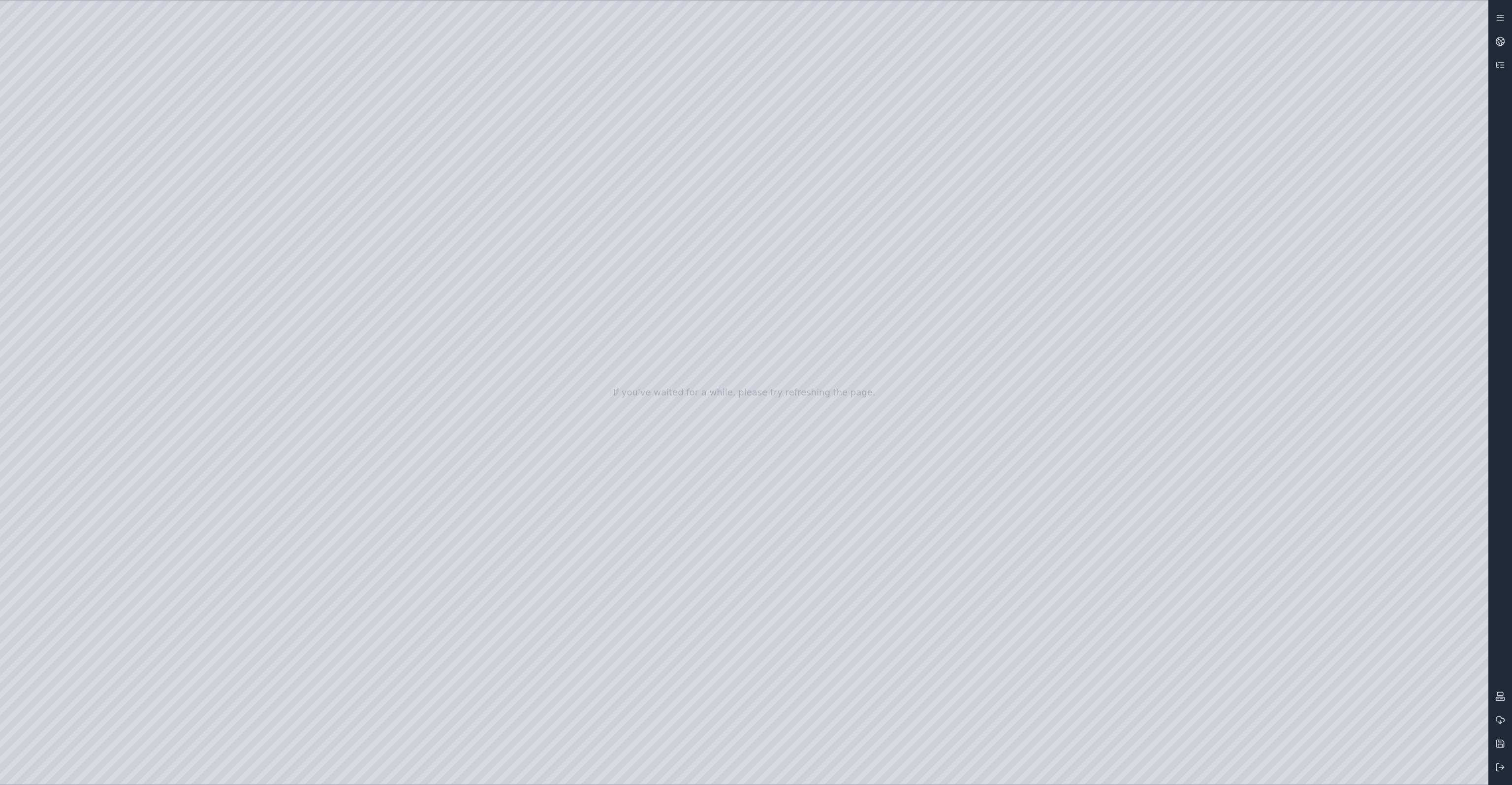
click at [225, 142] on div at bounding box center [744, 392] width 1488 height 784
drag, startPoint x: 628, startPoint y: 475, endPoint x: 491, endPoint y: 577, distance: 170.8
click at [491, 577] on div at bounding box center [744, 392] width 1488 height 784
drag, startPoint x: 708, startPoint y: 554, endPoint x: 754, endPoint y: 599, distance: 64.4
click at [754, 599] on div at bounding box center [744, 392] width 1488 height 784
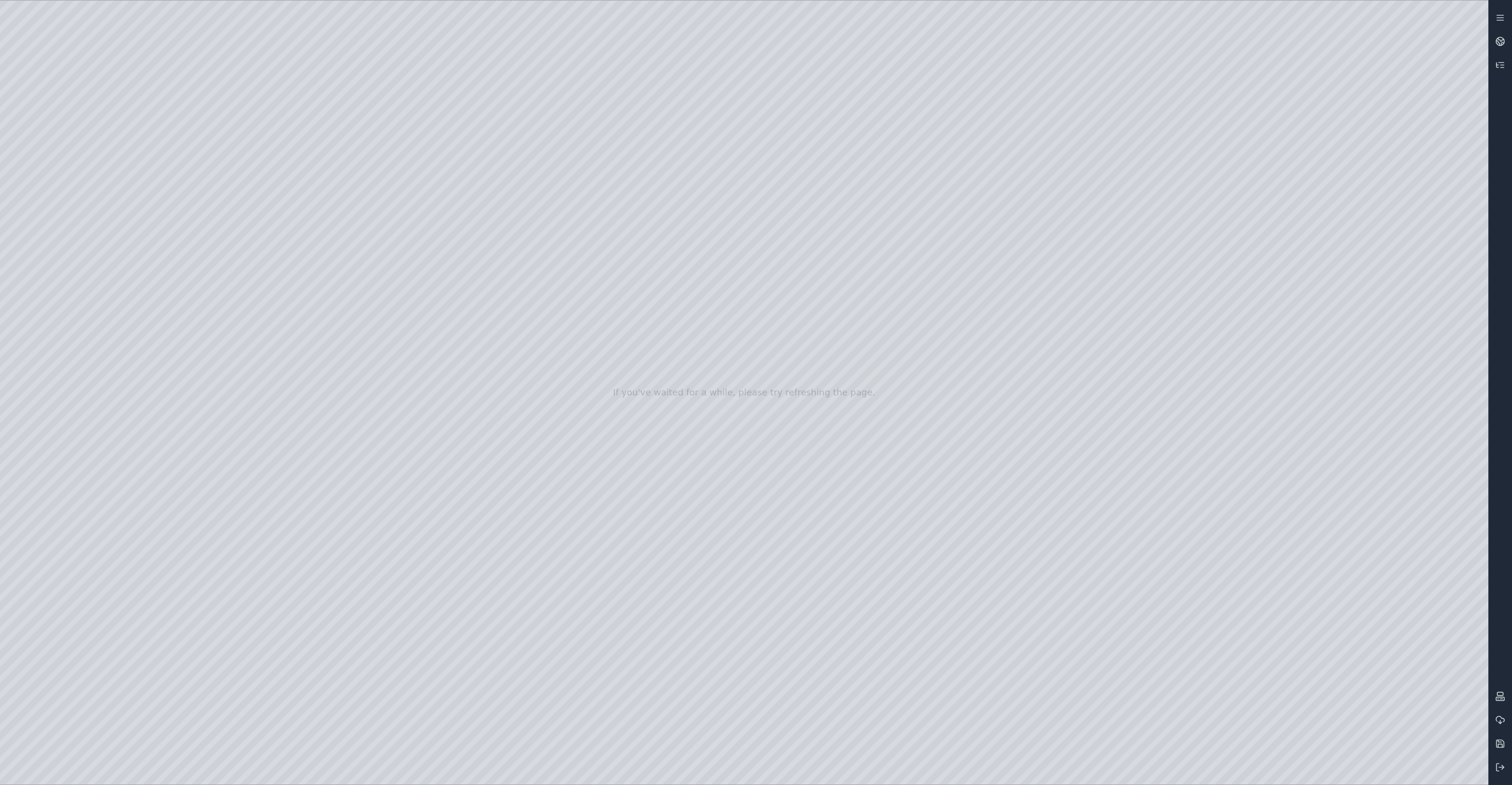
drag, startPoint x: 750, startPoint y: 569, endPoint x: 721, endPoint y: 578, distance: 30.4
click at [63, 292] on div at bounding box center [744, 392] width 1488 height 784
click at [233, 324] on div at bounding box center [744, 392] width 1488 height 784
drag, startPoint x: 667, startPoint y: 443, endPoint x: 722, endPoint y: 430, distance: 56.5
click at [722, 430] on div at bounding box center [744, 392] width 1488 height 784
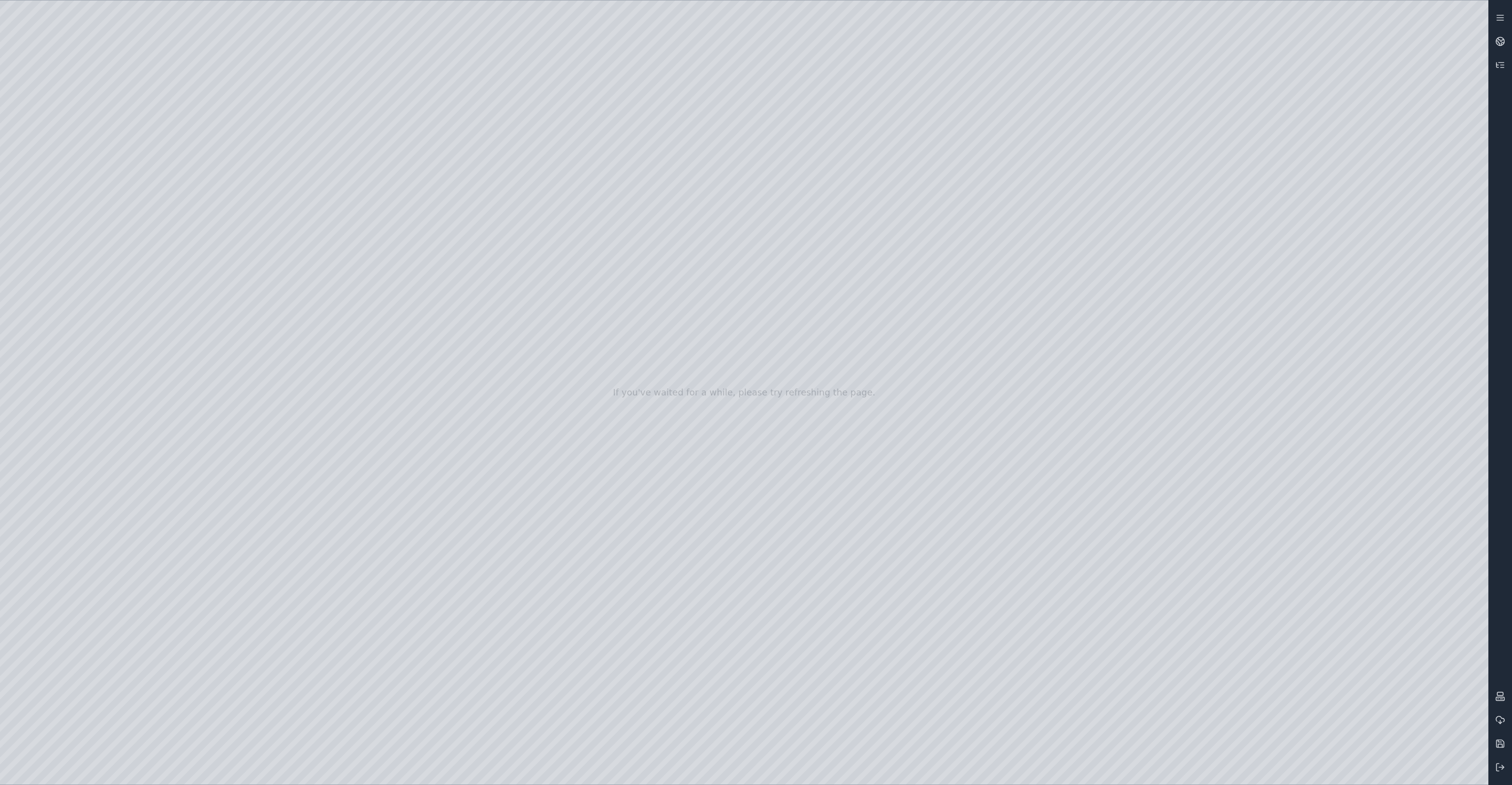
drag, startPoint x: 723, startPoint y: 433, endPoint x: 733, endPoint y: 432, distance: 10.0
click at [733, 432] on div at bounding box center [744, 392] width 1488 height 784
drag, startPoint x: 733, startPoint y: 433, endPoint x: 740, endPoint y: 432, distance: 7.1
click at [740, 432] on div at bounding box center [744, 392] width 1488 height 784
drag, startPoint x: 674, startPoint y: 487, endPoint x: 692, endPoint y: 487, distance: 18.0
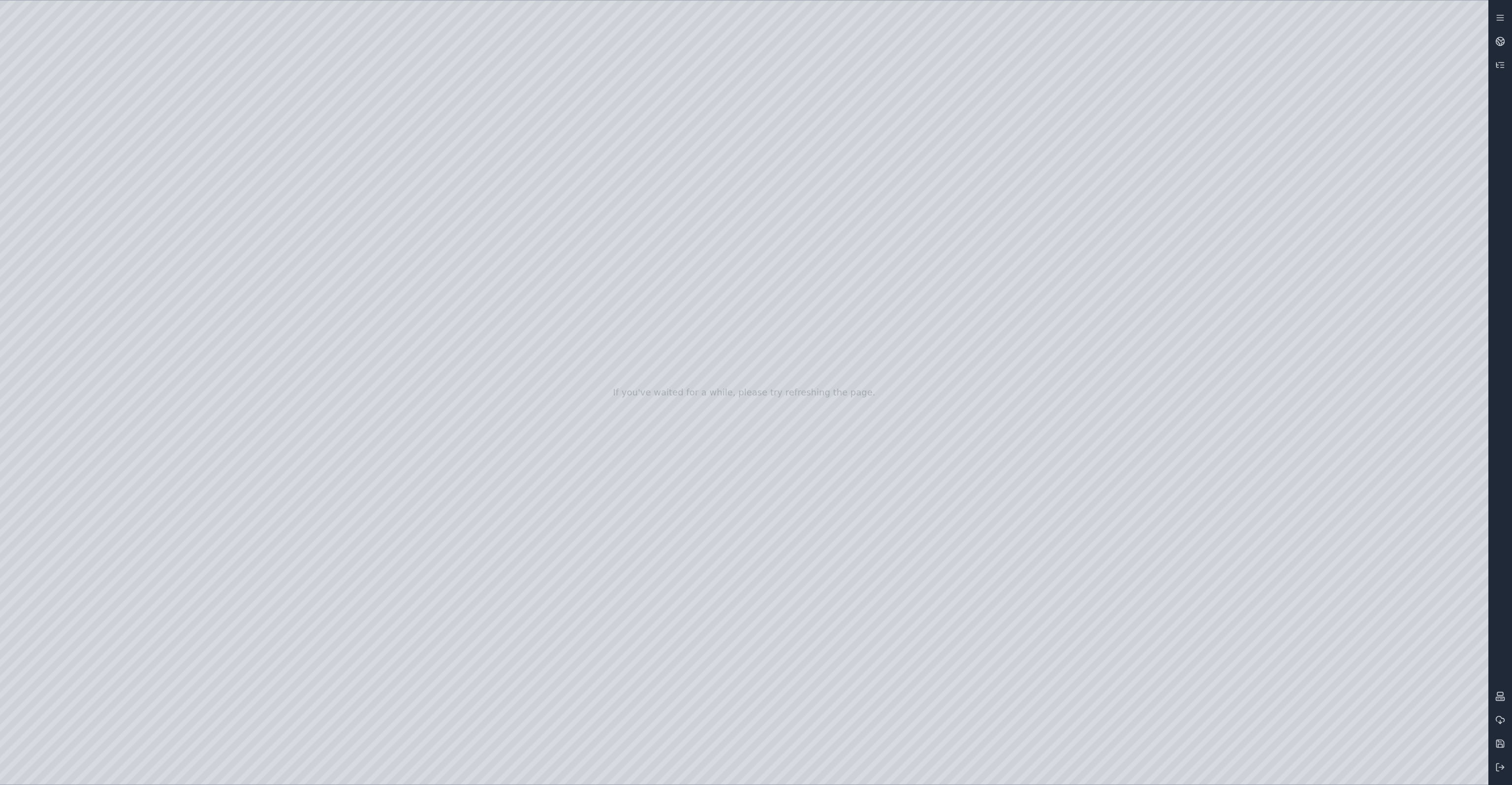
click at [1101, 431] on div at bounding box center [744, 392] width 1488 height 784
click at [1030, 325] on div at bounding box center [744, 392] width 1488 height 784
click at [67, 257] on div at bounding box center [744, 392] width 1488 height 784
click at [251, 160] on div at bounding box center [744, 392] width 1488 height 784
click at [81, 285] on div at bounding box center [744, 392] width 1488 height 784
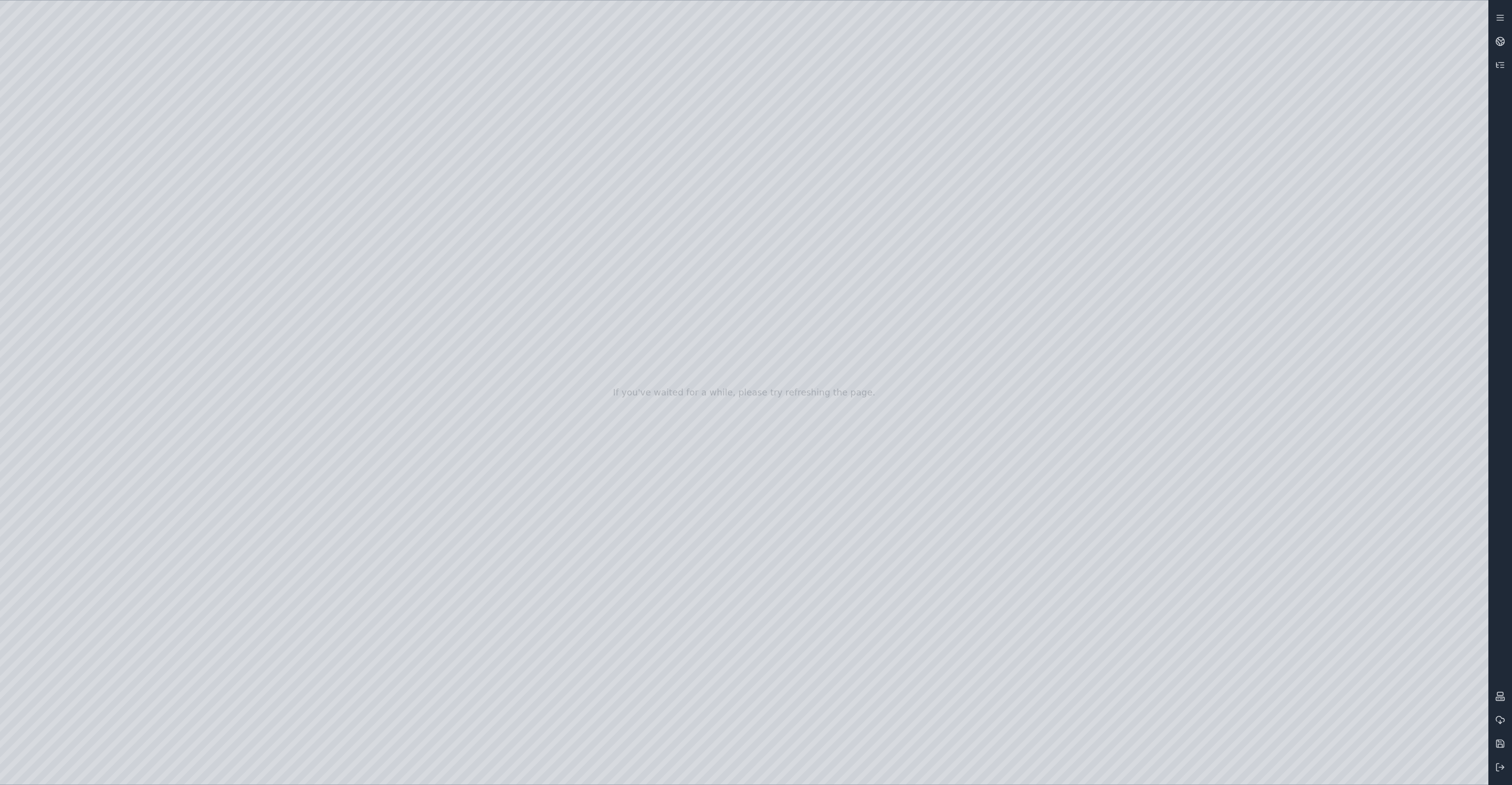
click at [221, 322] on div at bounding box center [744, 392] width 1488 height 784
click at [213, 327] on div at bounding box center [744, 392] width 1488 height 784
drag, startPoint x: 534, startPoint y: 457, endPoint x: 588, endPoint y: 447, distance: 54.9
click at [588, 447] on div at bounding box center [744, 392] width 1488 height 784
click at [211, 319] on div at bounding box center [744, 392] width 1488 height 784
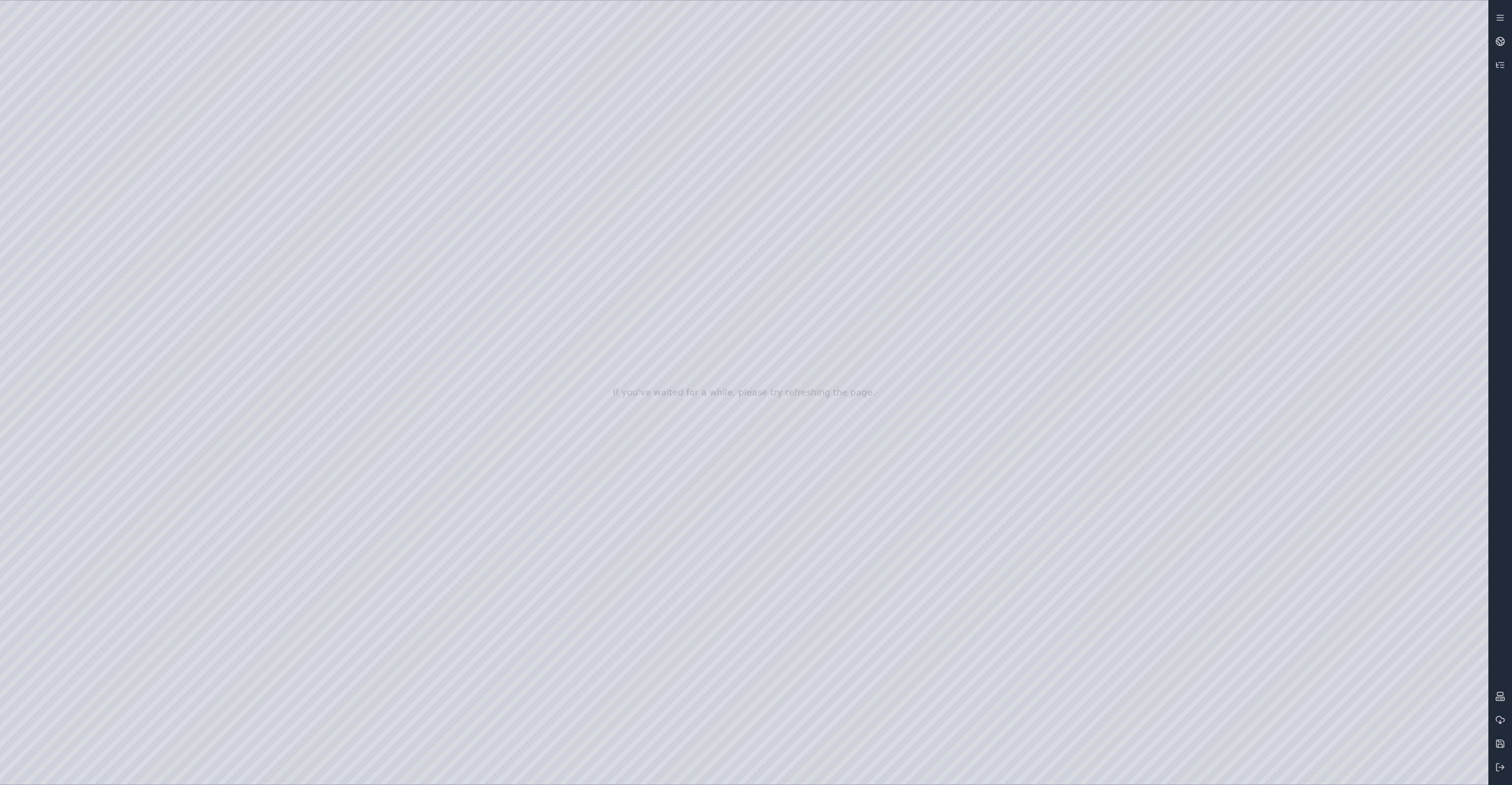
click at [199, 321] on div at bounding box center [744, 392] width 1488 height 784
drag, startPoint x: 166, startPoint y: 319, endPoint x: 184, endPoint y: 318, distance: 18.0
click at [184, 318] on div at bounding box center [744, 392] width 1488 height 784
drag, startPoint x: 613, startPoint y: 441, endPoint x: 604, endPoint y: 446, distance: 10.3
click at [604, 446] on div at bounding box center [744, 392] width 1488 height 784
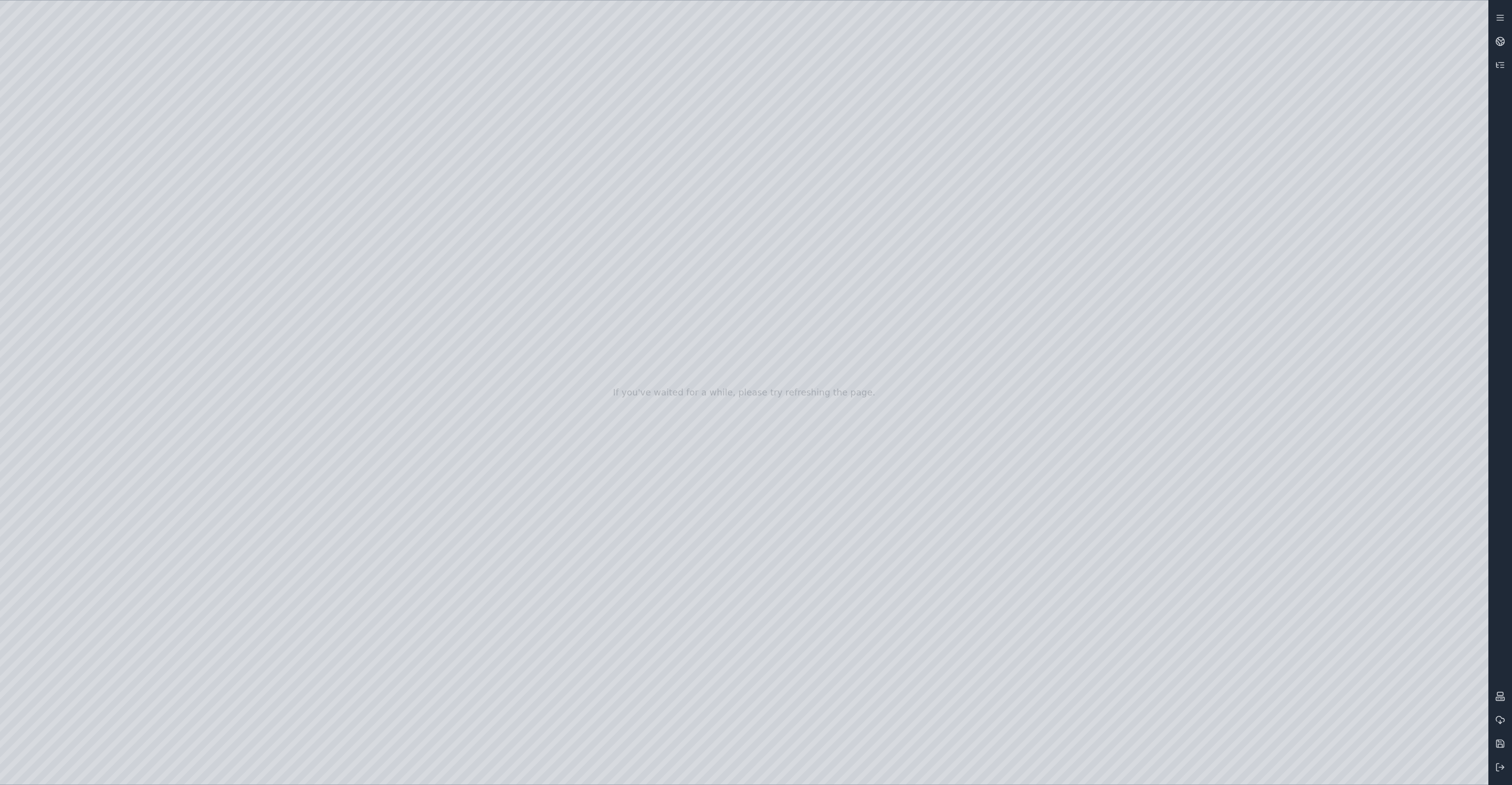
drag, startPoint x: 604, startPoint y: 450, endPoint x: 635, endPoint y: 438, distance: 33.2
click at [635, 438] on div at bounding box center [744, 392] width 1488 height 784
drag, startPoint x: 635, startPoint y: 438, endPoint x: 627, endPoint y: 441, distance: 8.5
click at [627, 441] on div at bounding box center [744, 392] width 1488 height 784
click at [184, 313] on div at bounding box center [744, 392] width 1488 height 784
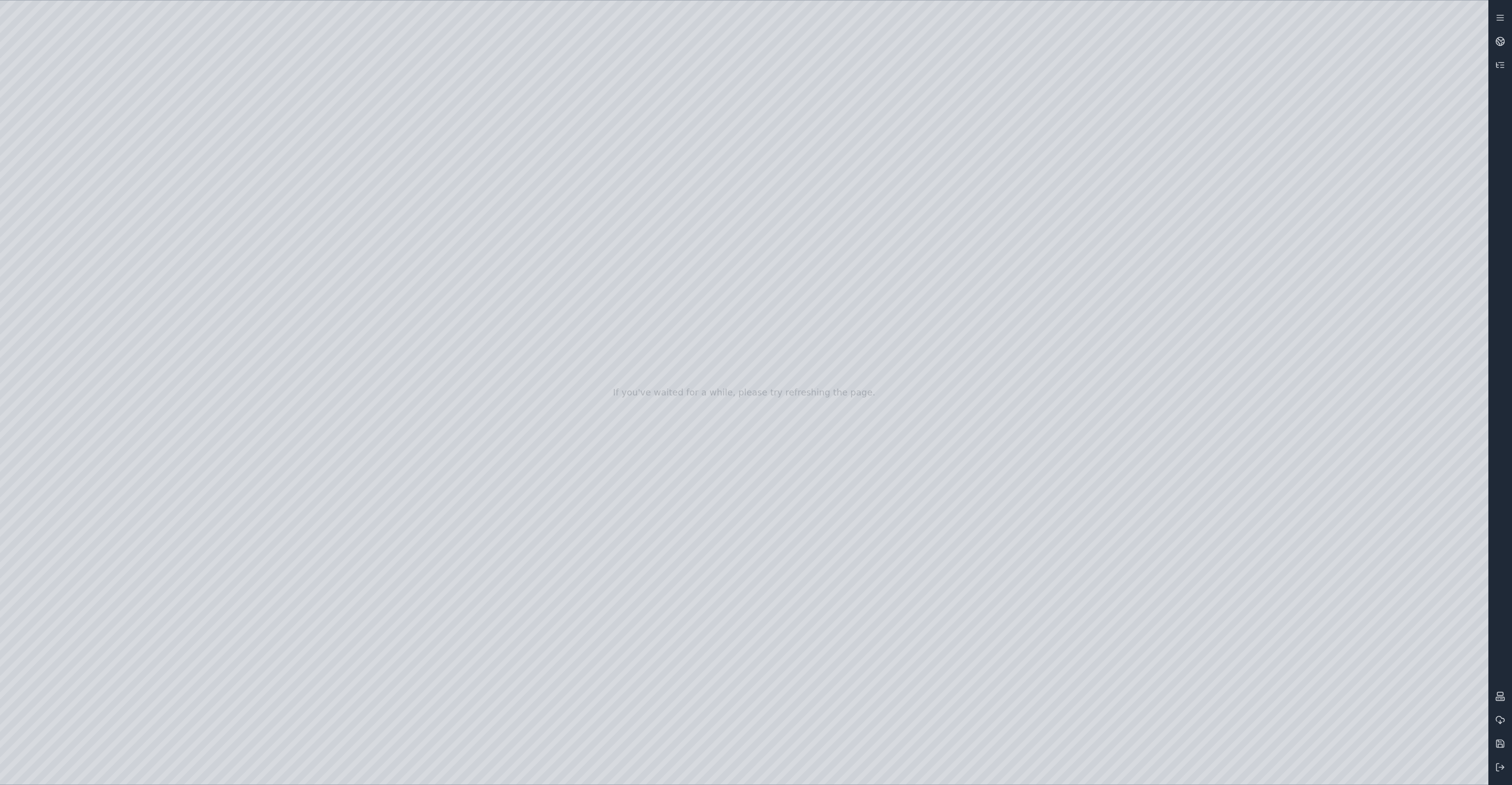
drag, startPoint x: 164, startPoint y: 321, endPoint x: 173, endPoint y: 321, distance: 9.0
click at [173, 321] on div at bounding box center [744, 392] width 1488 height 784
drag, startPoint x: 992, startPoint y: 480, endPoint x: 957, endPoint y: 456, distance: 42.4
click at [957, 456] on div at bounding box center [744, 392] width 1488 height 784
drag, startPoint x: 928, startPoint y: 463, endPoint x: 954, endPoint y: 481, distance: 31.6
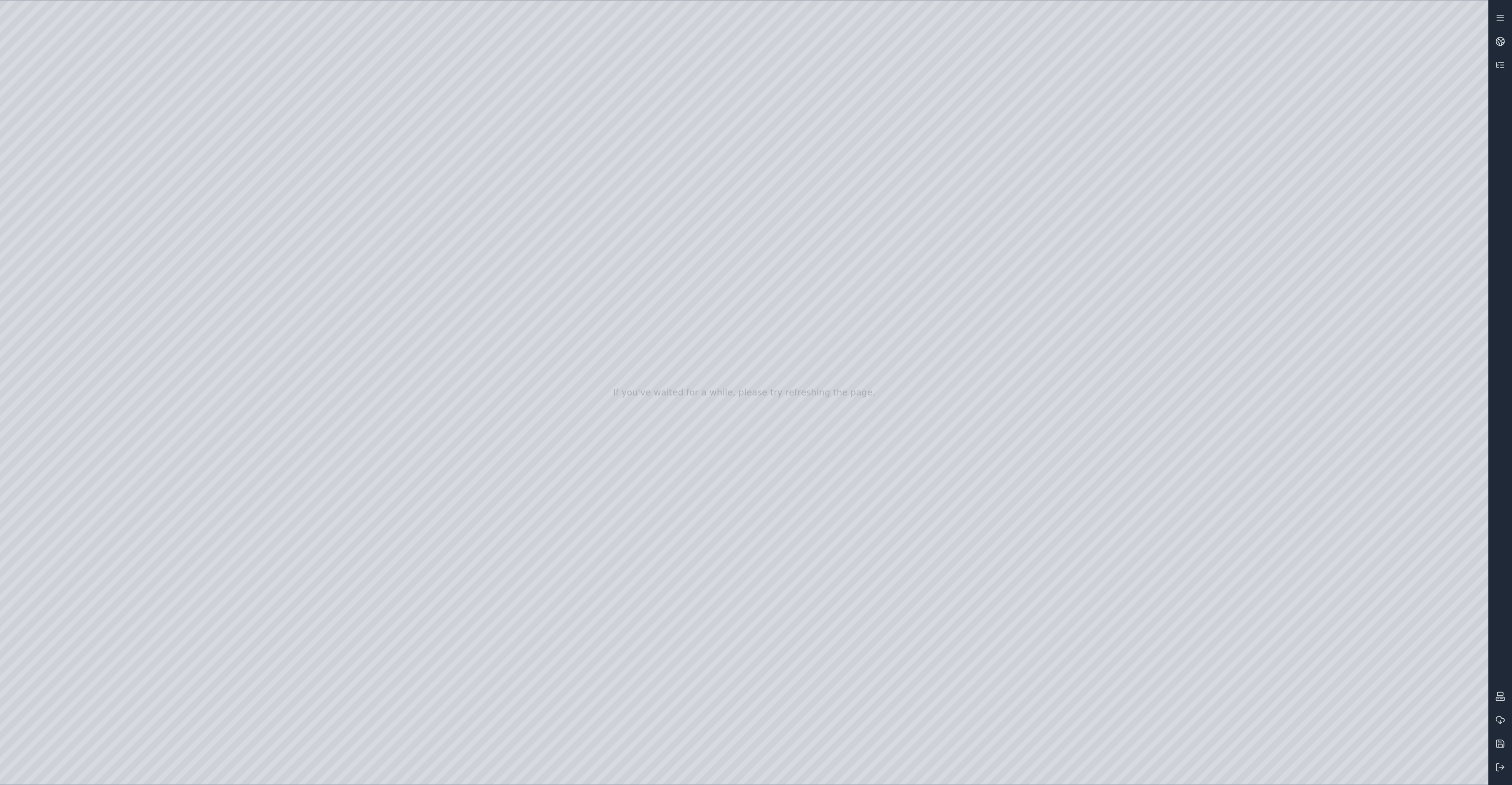
click at [954, 481] on div at bounding box center [744, 392] width 1488 height 784
drag, startPoint x: 842, startPoint y: 477, endPoint x: 893, endPoint y: 448, distance: 58.7
click at [1038, 370] on div at bounding box center [744, 392] width 1488 height 784
drag, startPoint x: 807, startPoint y: 472, endPoint x: 681, endPoint y: 542, distance: 144.1
click at [681, 542] on div at bounding box center [744, 392] width 1488 height 784
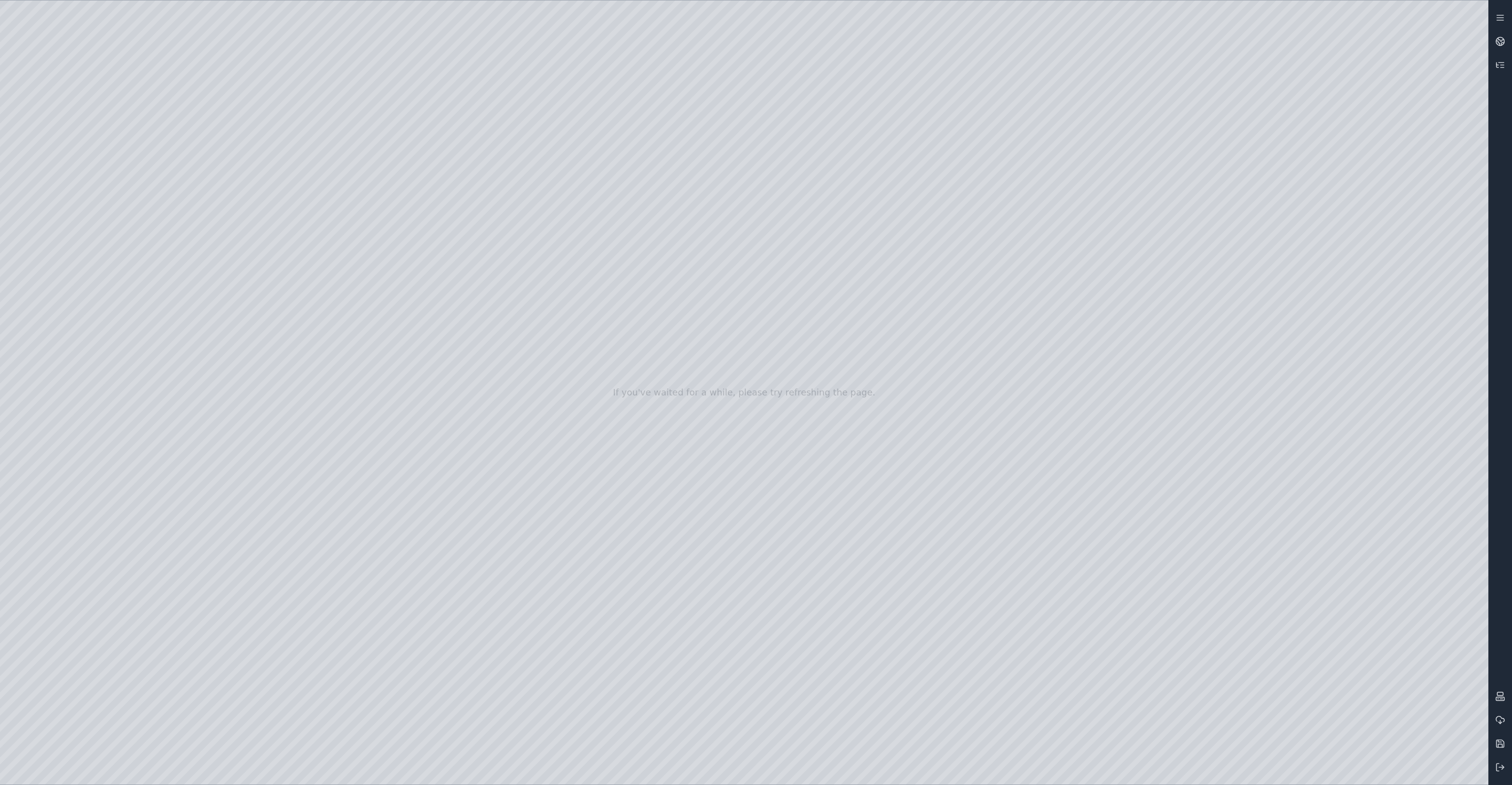
drag, startPoint x: 680, startPoint y: 543, endPoint x: 811, endPoint y: 463, distance: 153.5
click at [811, 463] on div at bounding box center [744, 392] width 1488 height 784
click at [810, 465] on div at bounding box center [744, 392] width 1488 height 784
click at [496, 98] on div at bounding box center [744, 392] width 1488 height 784
drag, startPoint x: 567, startPoint y: 116, endPoint x: 478, endPoint y: 135, distance: 91.0
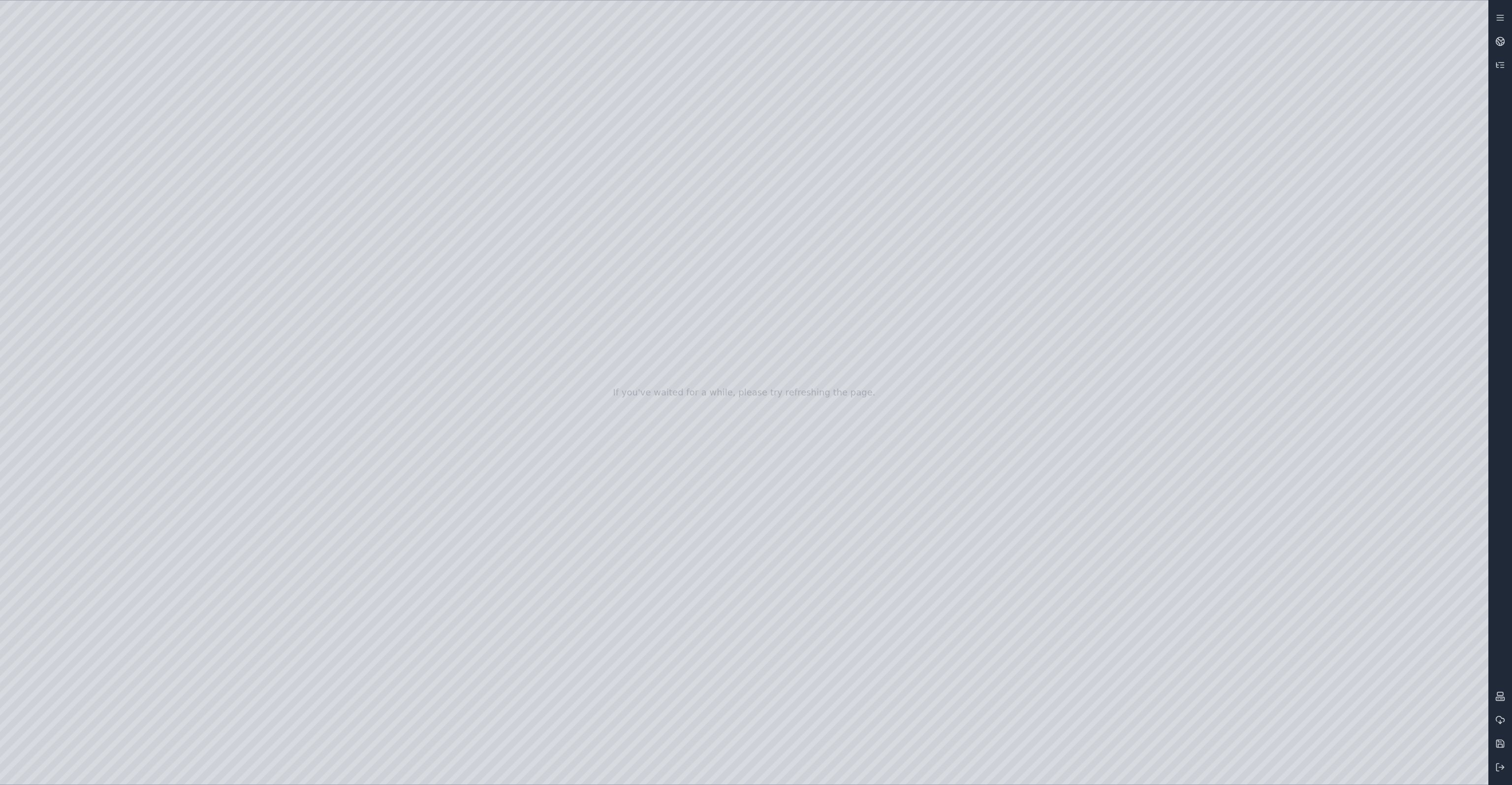
click at [138, 151] on div at bounding box center [744, 392] width 1488 height 784
drag, startPoint x: 628, startPoint y: 303, endPoint x: 672, endPoint y: 274, distance: 52.7
click at [1502, 43] on icon at bounding box center [1501, 41] width 10 height 10
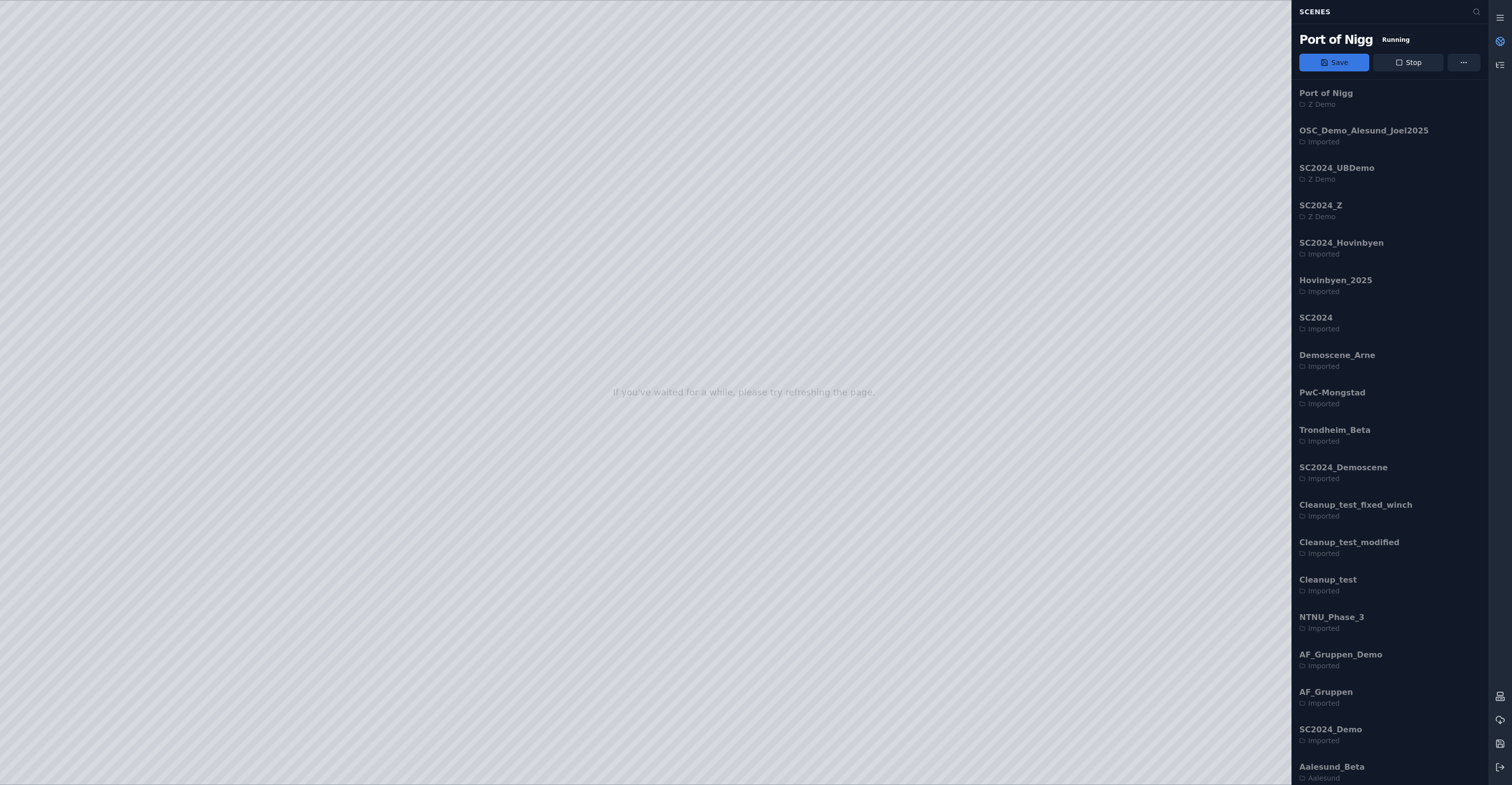
click at [1341, 64] on button "Save" at bounding box center [1333, 62] width 70 height 18
click at [829, 101] on div at bounding box center [744, 392] width 1488 height 784
drag, startPoint x: 516, startPoint y: 311, endPoint x: 559, endPoint y: 308, distance: 43.1
drag, startPoint x: 584, startPoint y: 365, endPoint x: 487, endPoint y: 418, distance: 110.5
drag, startPoint x: 662, startPoint y: 270, endPoint x: 678, endPoint y: 238, distance: 35.8
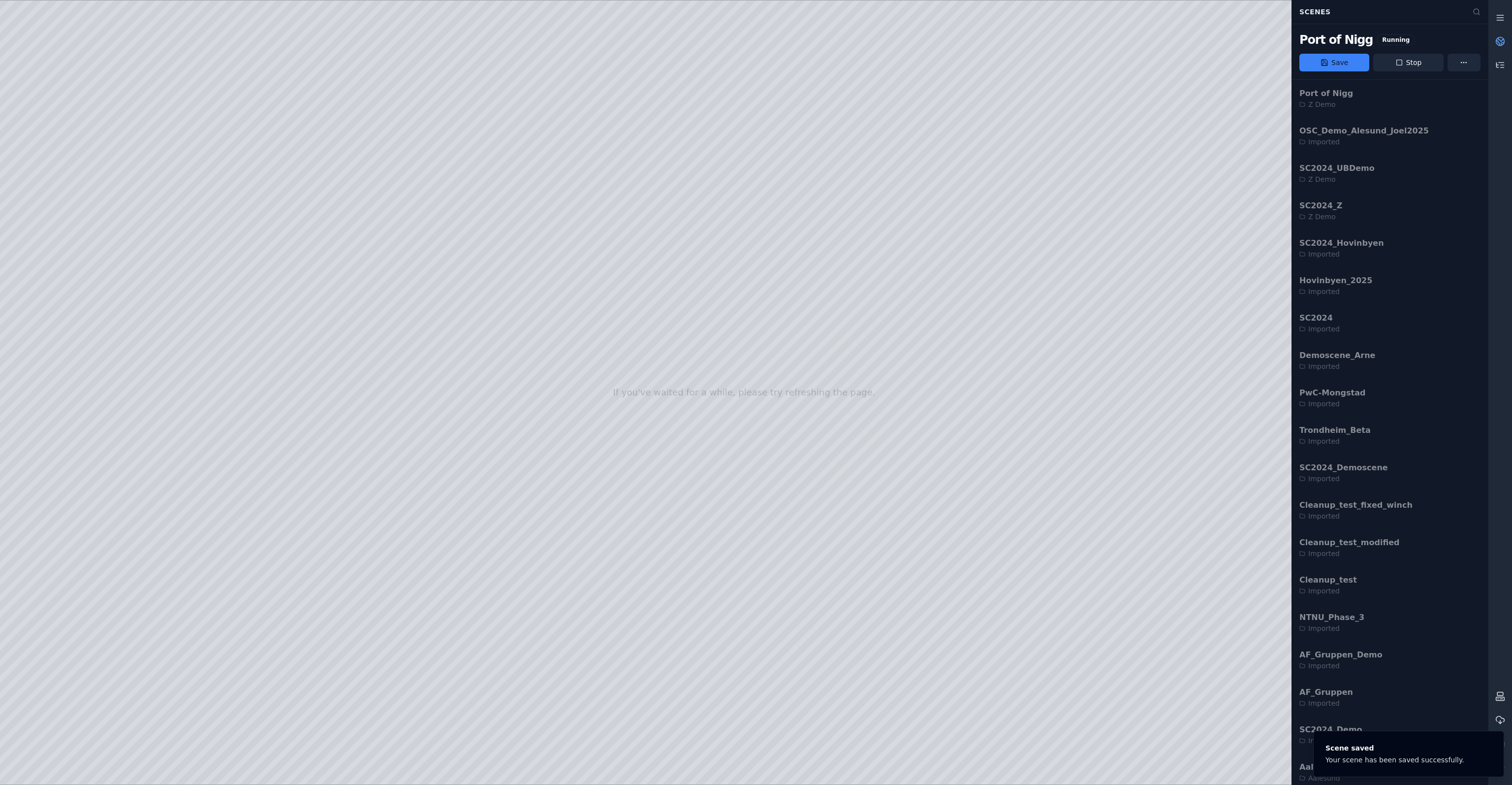
click at [48, 226] on div at bounding box center [744, 392] width 1488 height 784
click at [83, 174] on div at bounding box center [744, 392] width 1488 height 784
click at [84, 202] on div at bounding box center [744, 392] width 1488 height 784
click at [1509, 66] on link at bounding box center [1500, 65] width 24 height 24
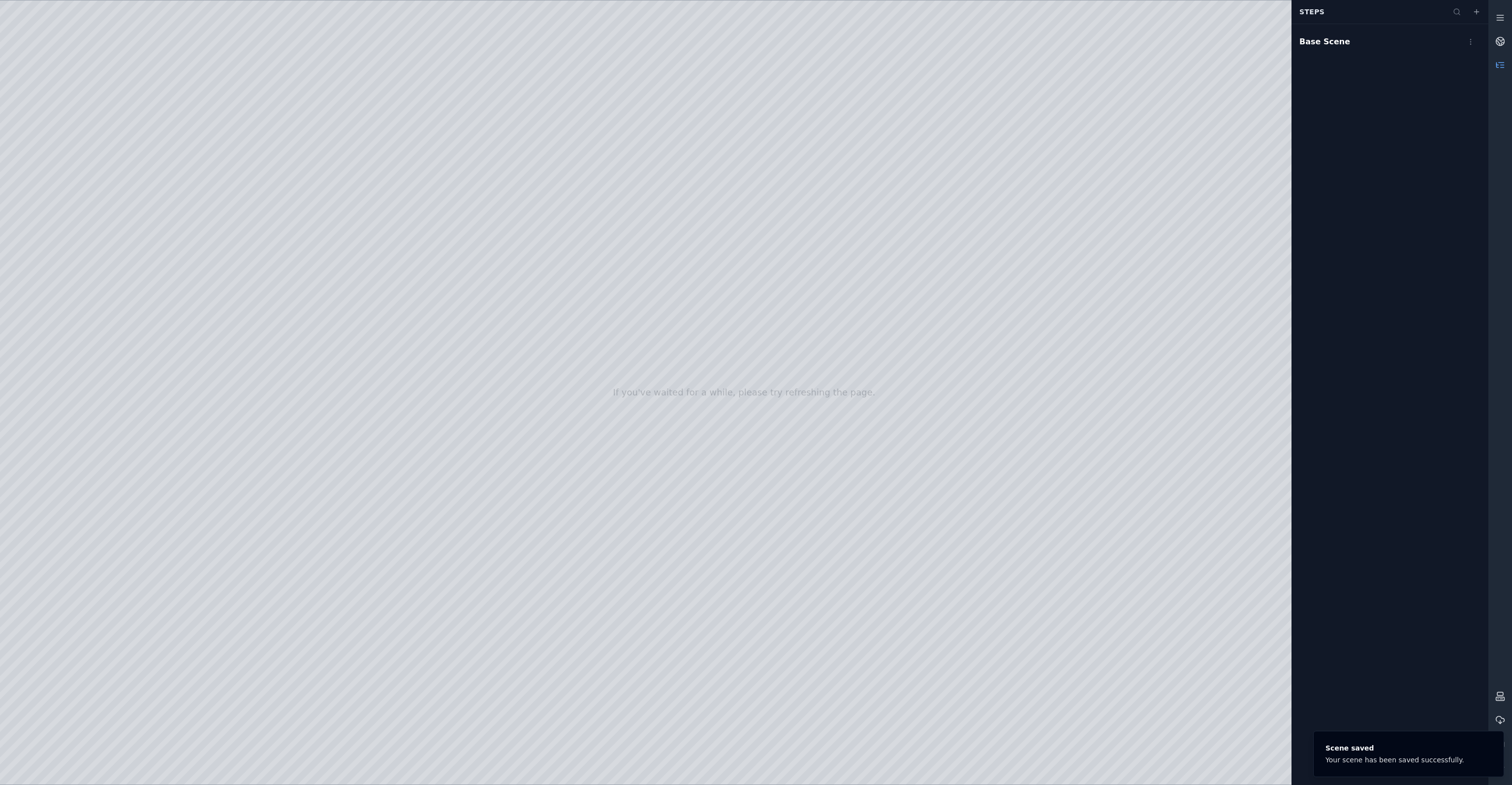
click at [500, 178] on div at bounding box center [744, 392] width 1488 height 784
drag, startPoint x: 498, startPoint y: 234, endPoint x: 504, endPoint y: 206, distance: 28.6
click at [620, 124] on div at bounding box center [744, 392] width 1488 height 784
click at [537, 661] on div at bounding box center [744, 392] width 1488 height 784
click at [890, 213] on div at bounding box center [744, 392] width 1488 height 784
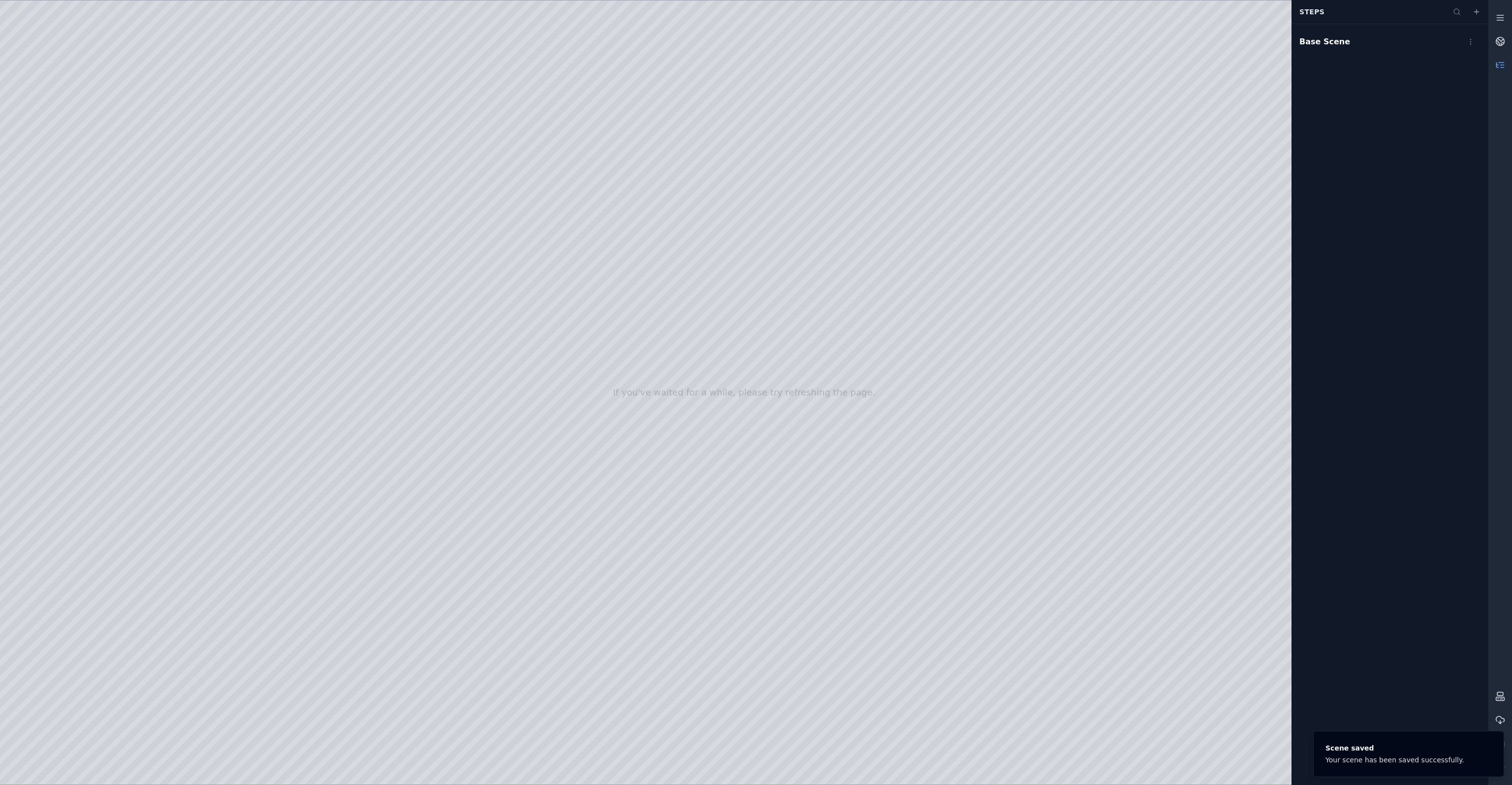
click at [767, 265] on div at bounding box center [744, 392] width 1488 height 784
drag, startPoint x: 872, startPoint y: 220, endPoint x: 880, endPoint y: 229, distance: 12.0
click at [844, 178] on div at bounding box center [744, 392] width 1488 height 784
click at [143, 52] on div at bounding box center [744, 392] width 1488 height 784
click at [756, 32] on div at bounding box center [744, 392] width 1488 height 784
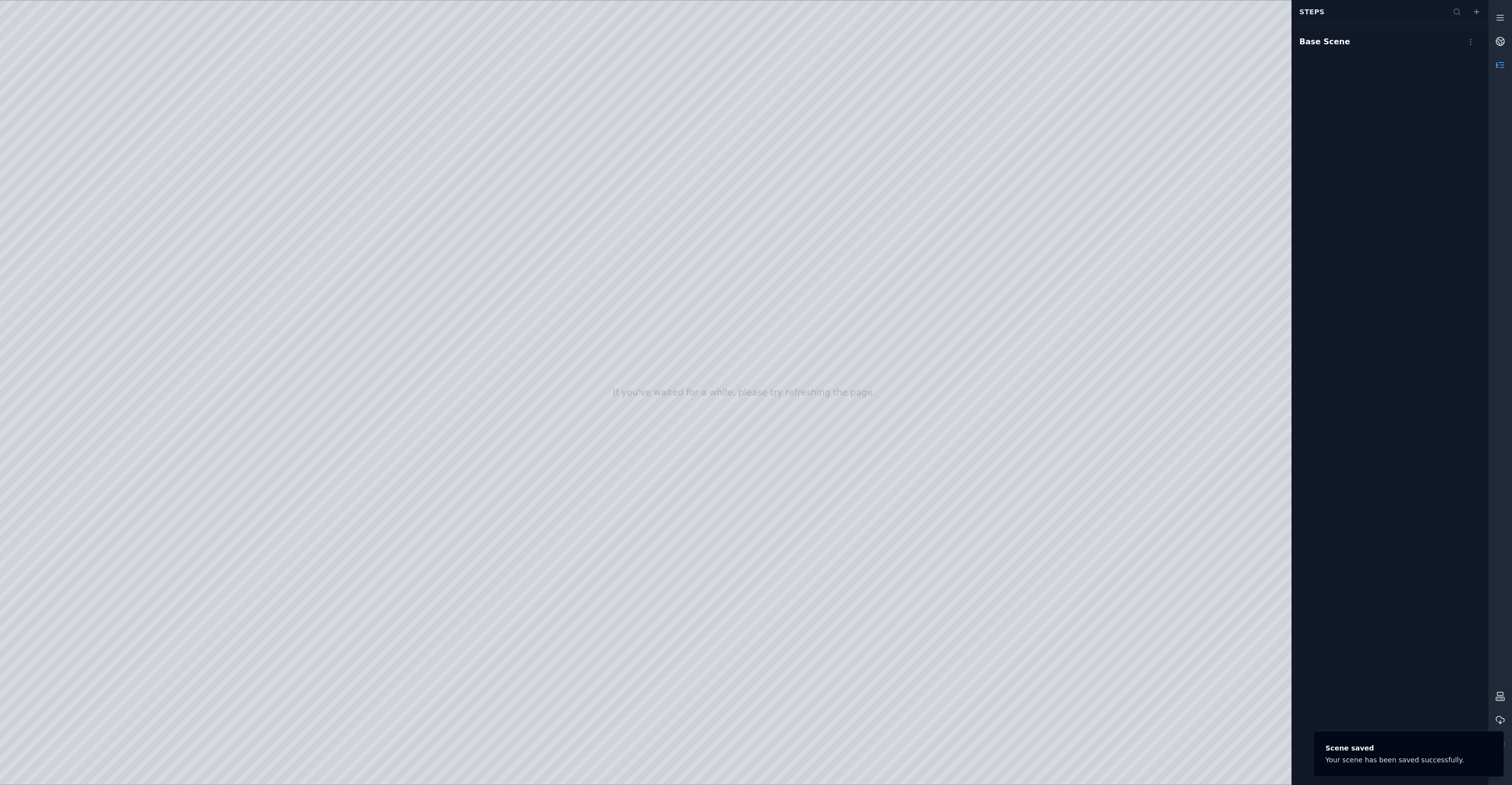
drag, startPoint x: 763, startPoint y: 129, endPoint x: 762, endPoint y: 102, distance: 27.0
drag, startPoint x: 762, startPoint y: 126, endPoint x: 758, endPoint y: 165, distance: 39.2
drag, startPoint x: 750, startPoint y: 164, endPoint x: 754, endPoint y: 155, distance: 9.8
click at [731, 197] on div at bounding box center [744, 392] width 1488 height 784
click at [711, 192] on div at bounding box center [744, 392] width 1488 height 784
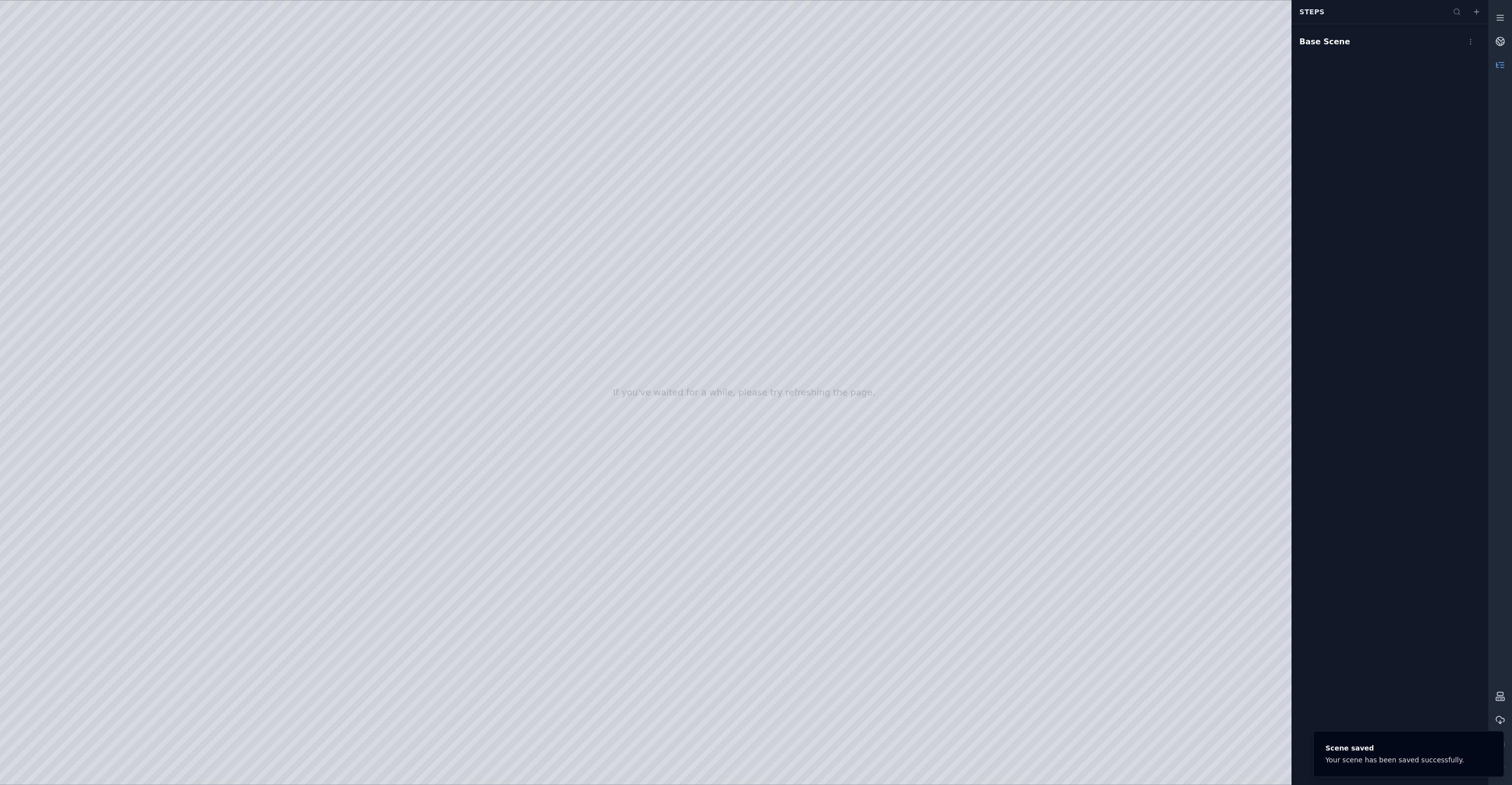
click at [713, 304] on div at bounding box center [744, 392] width 1488 height 784
click at [527, 442] on div at bounding box center [744, 392] width 1488 height 784
drag, startPoint x: 591, startPoint y: 244, endPoint x: 606, endPoint y: 238, distance: 16.2
click at [623, 256] on div at bounding box center [744, 392] width 1488 height 784
click at [41, 321] on div at bounding box center [744, 392] width 1488 height 784
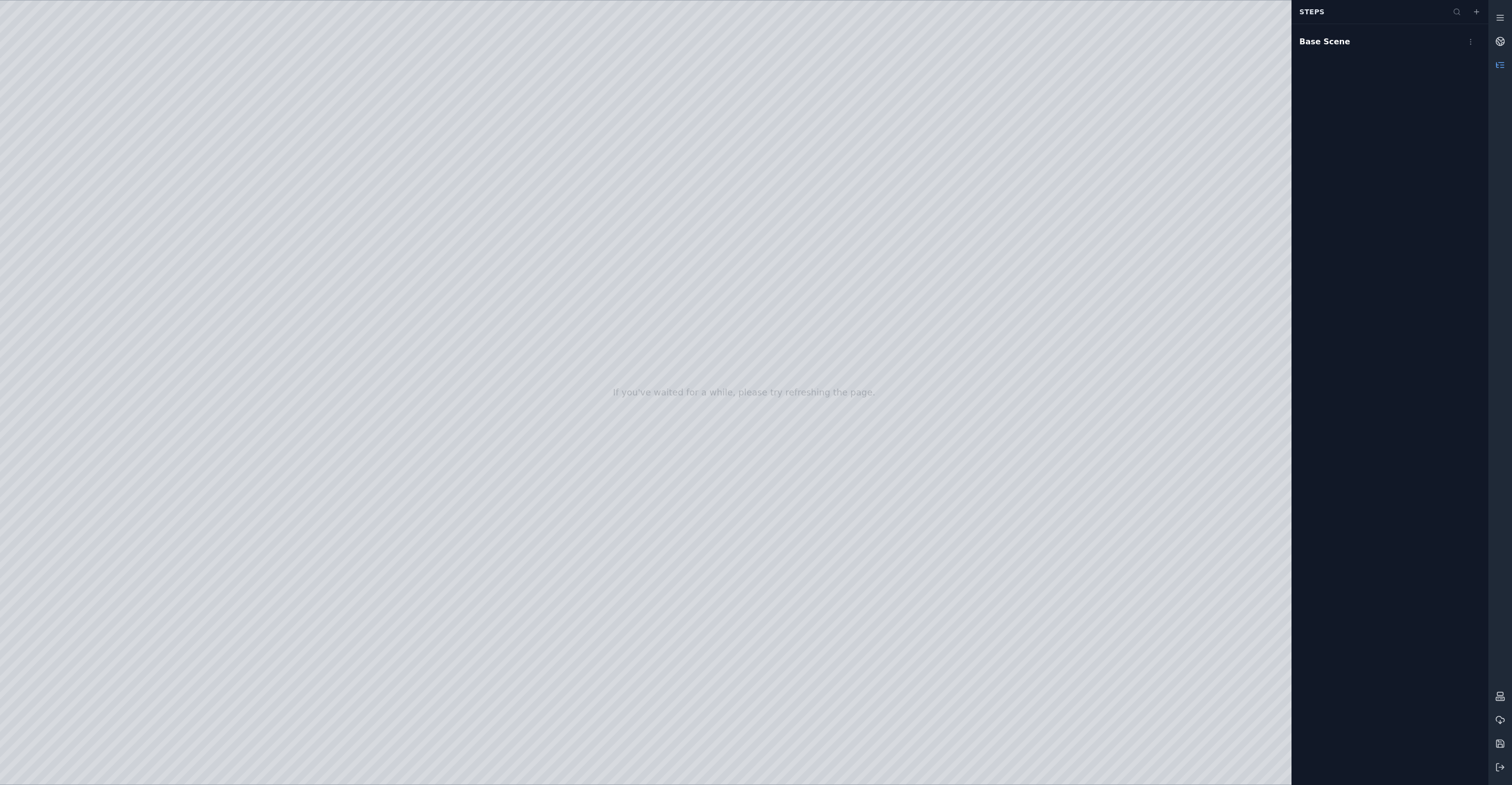
click at [73, 247] on div at bounding box center [744, 392] width 1488 height 784
drag, startPoint x: 622, startPoint y: 282, endPoint x: 599, endPoint y: 290, distance: 24.4
click at [49, 260] on div at bounding box center [744, 392] width 1488 height 784
drag, startPoint x: 398, startPoint y: 193, endPoint x: 423, endPoint y: 185, distance: 26.2
click at [1357, 43] on div "Base Scene" at bounding box center [1390, 41] width 197 height 35
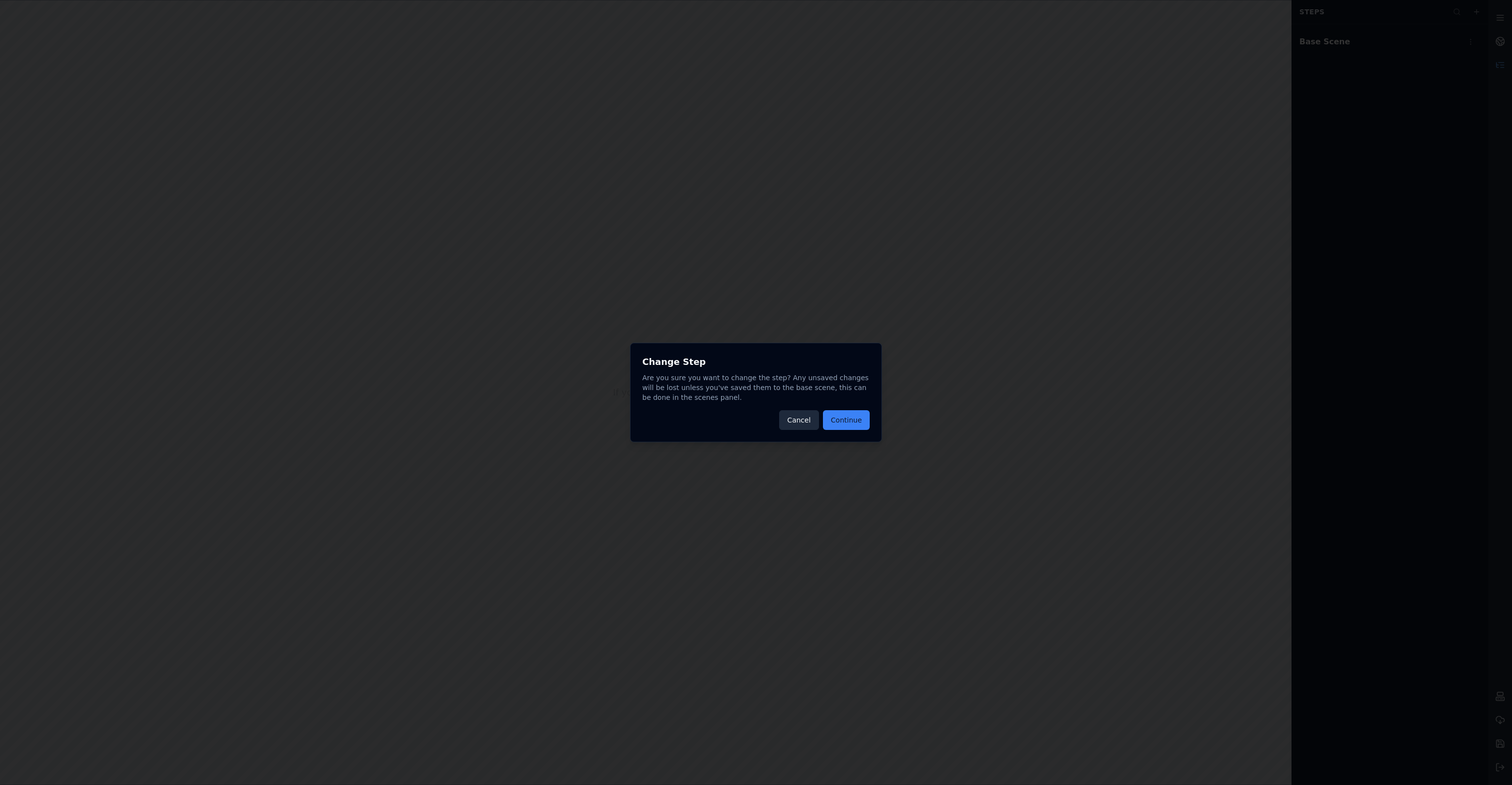
click at [808, 422] on button "Cancel" at bounding box center [799, 420] width 40 height 20
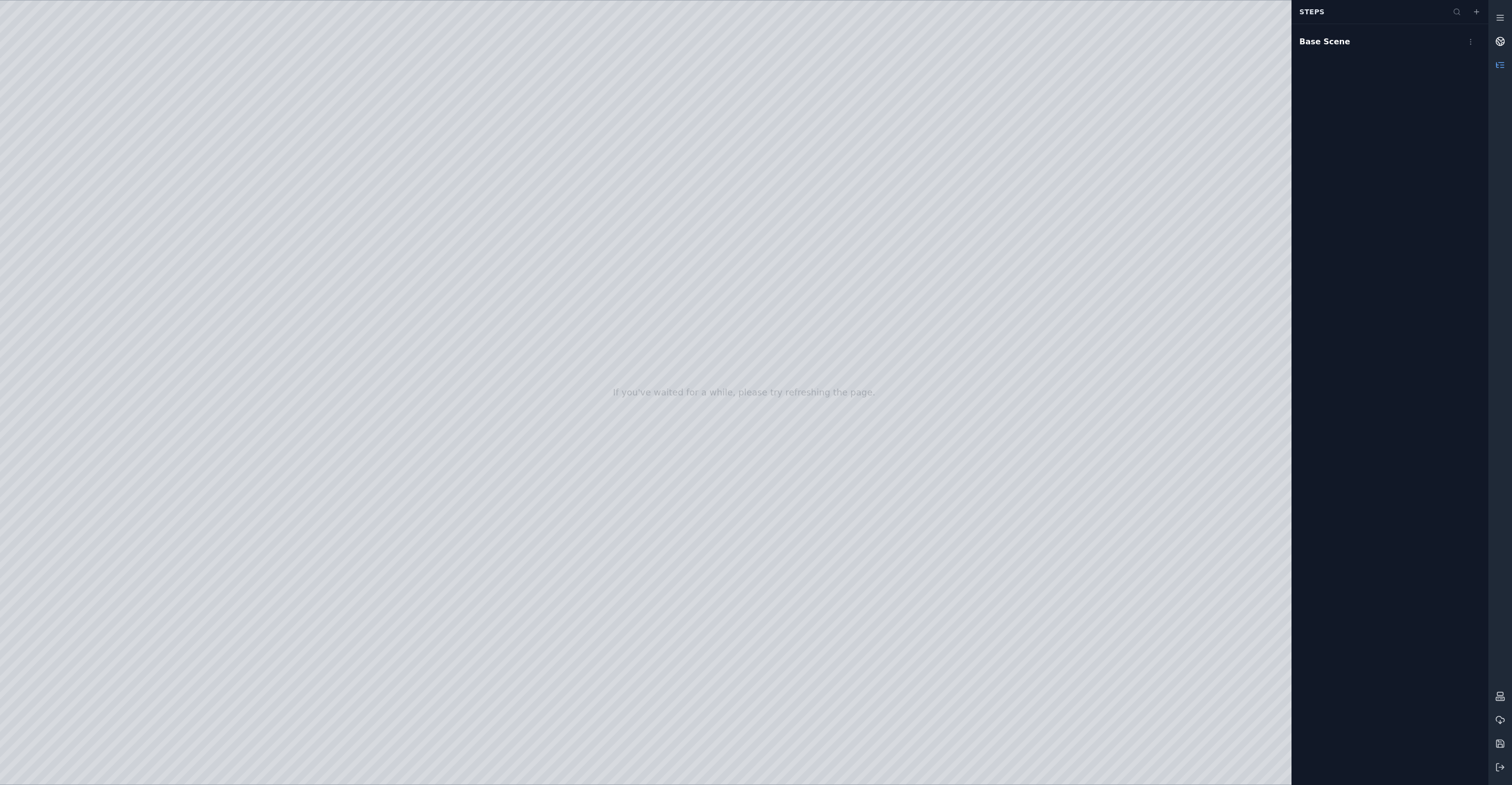
click at [1499, 43] on icon at bounding box center [1498, 43] width 3 height 4
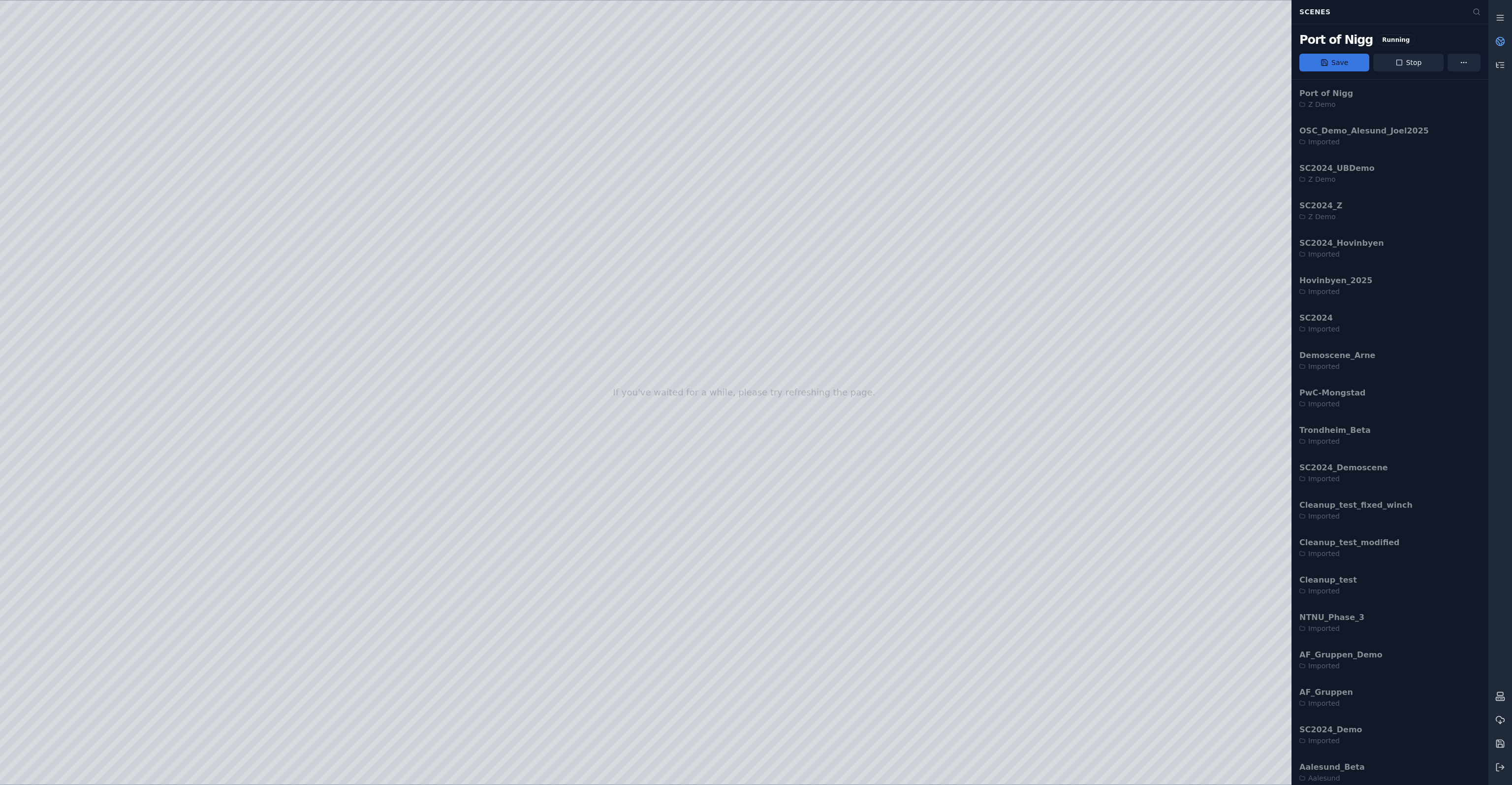
click at [1348, 62] on button "Save" at bounding box center [1333, 62] width 70 height 18
drag, startPoint x: 772, startPoint y: 201, endPoint x: 760, endPoint y: 201, distance: 12.0
click at [1506, 67] on link at bounding box center [1500, 65] width 24 height 24
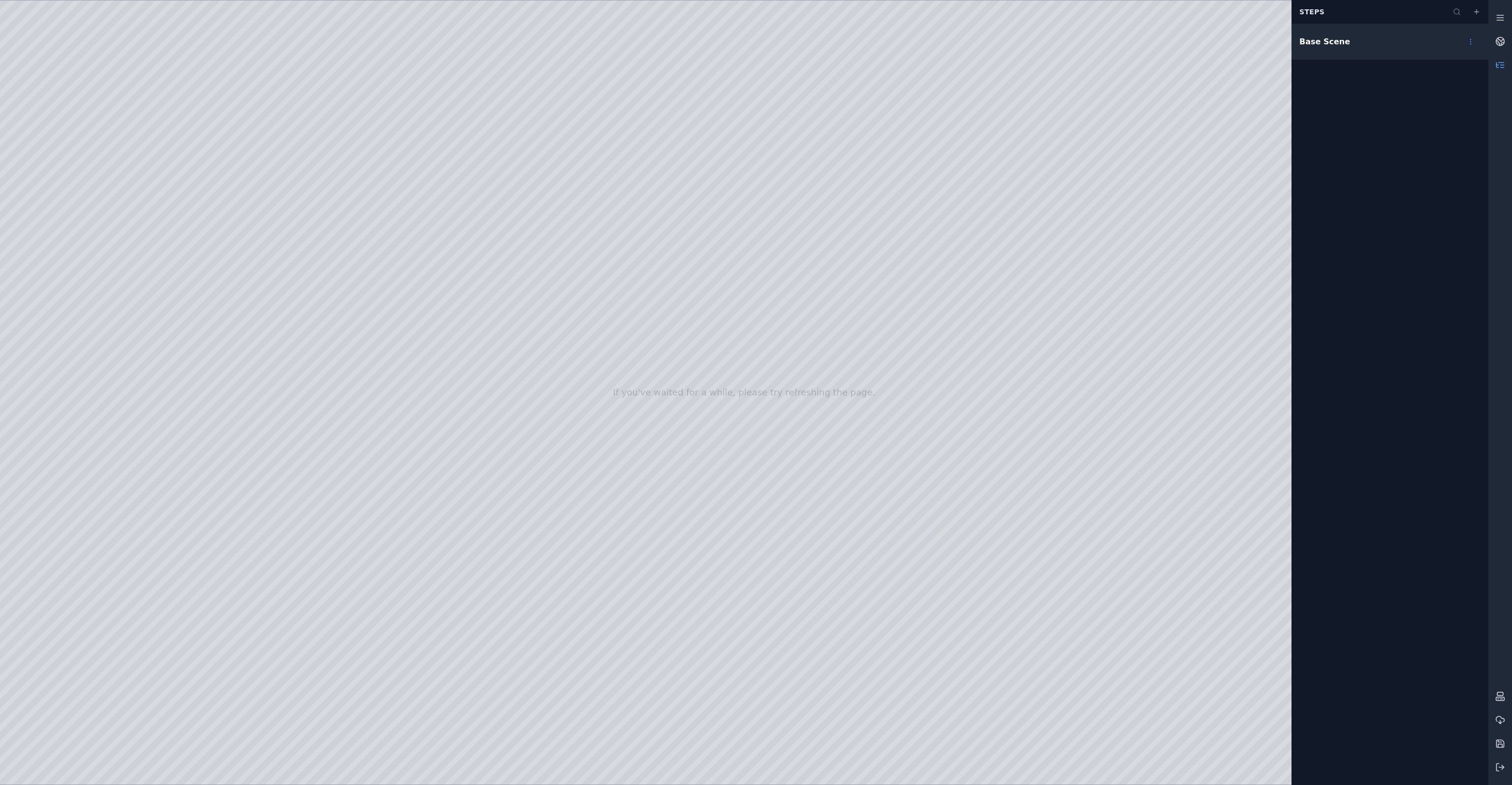
click at [1328, 43] on div "Base Scene" at bounding box center [1324, 42] width 51 height 11
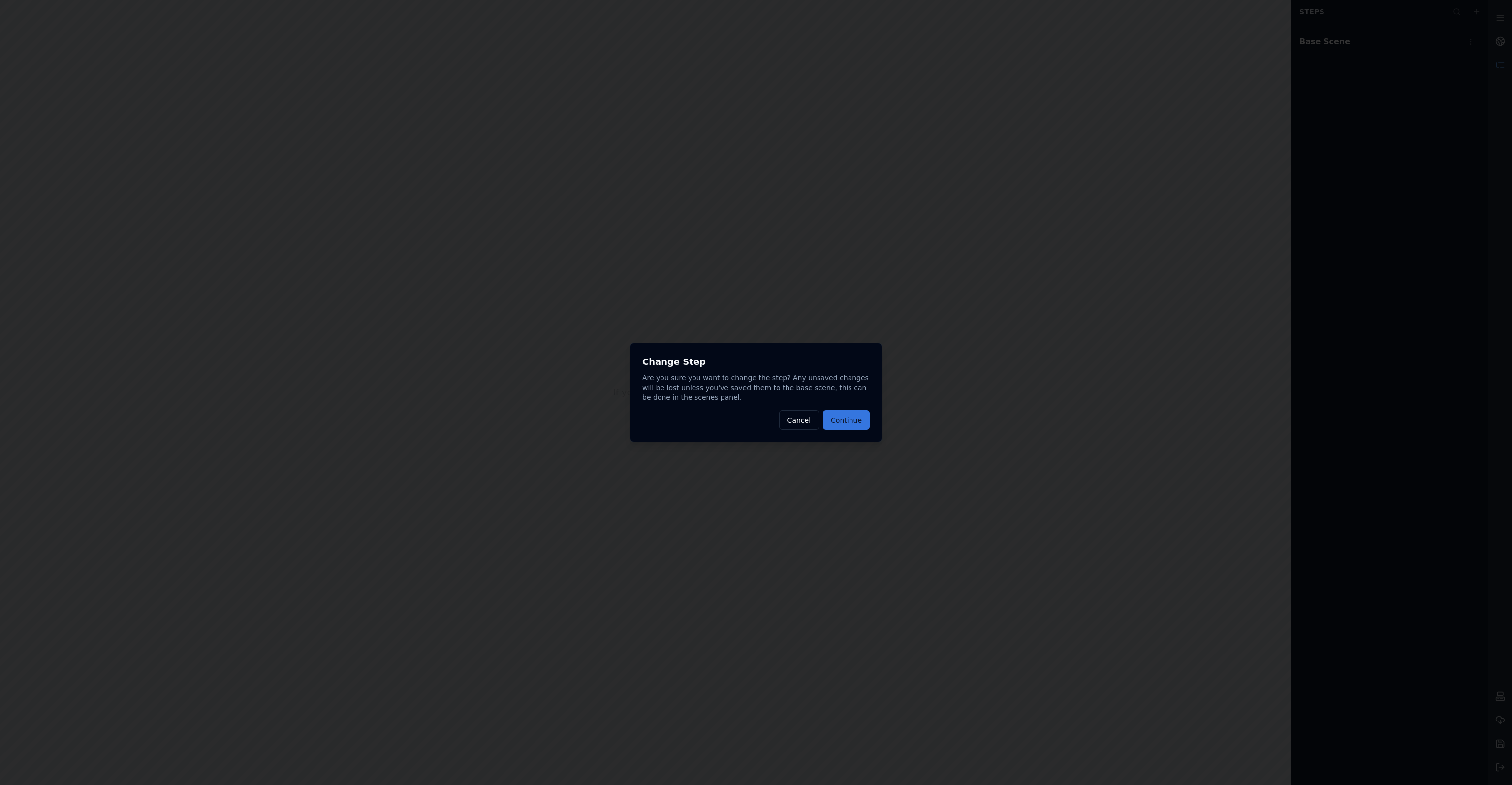
click at [842, 421] on button "Continue" at bounding box center [846, 420] width 47 height 20
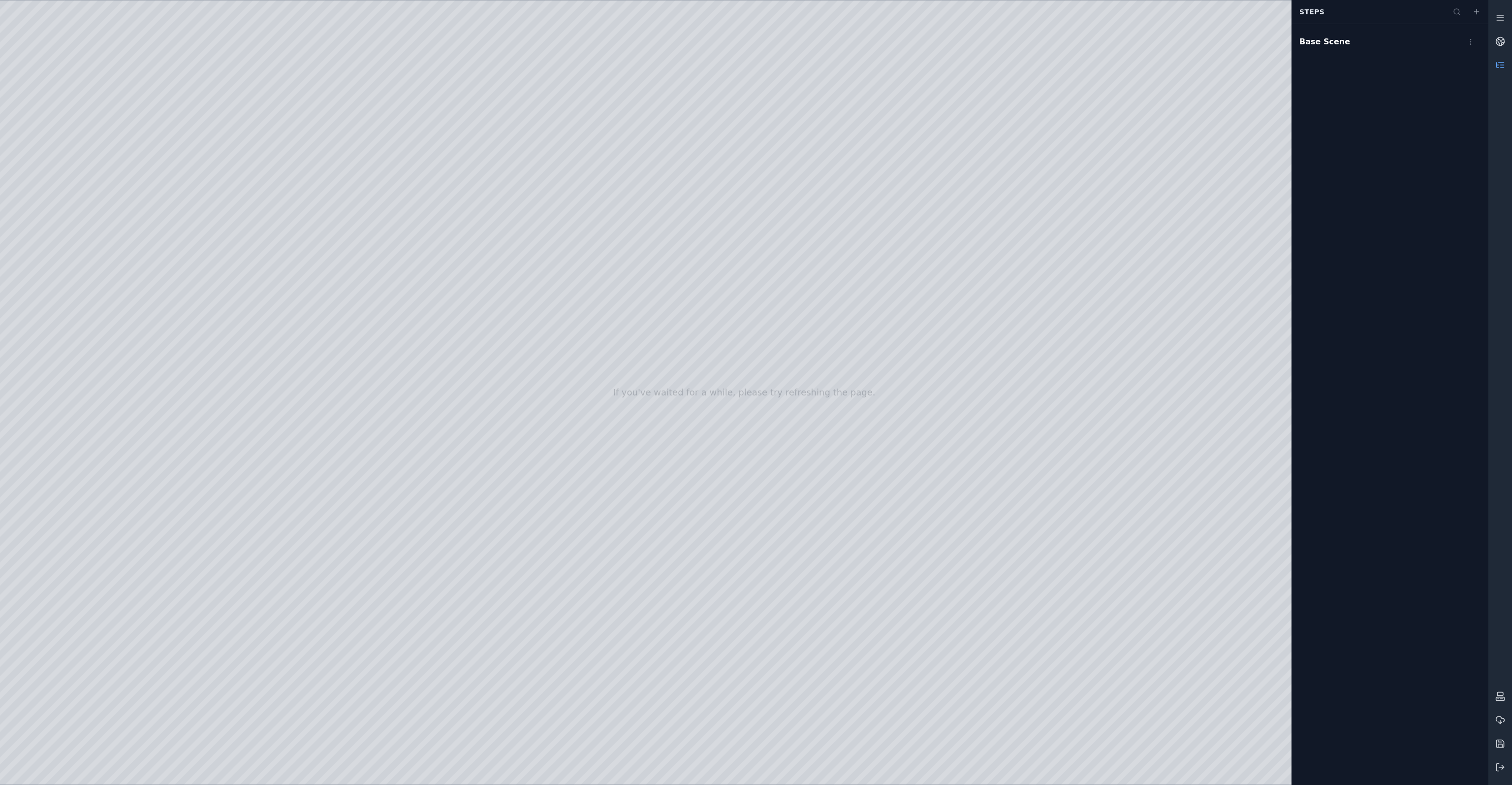
click at [77, 219] on div at bounding box center [744, 392] width 1488 height 784
click at [253, 52] on div at bounding box center [744, 392] width 1488 height 784
drag, startPoint x: 262, startPoint y: 118, endPoint x: 701, endPoint y: 383, distance: 512.8
click at [701, 383] on div at bounding box center [744, 392] width 1488 height 784
drag, startPoint x: 701, startPoint y: 366, endPoint x: 641, endPoint y: 355, distance: 61.0
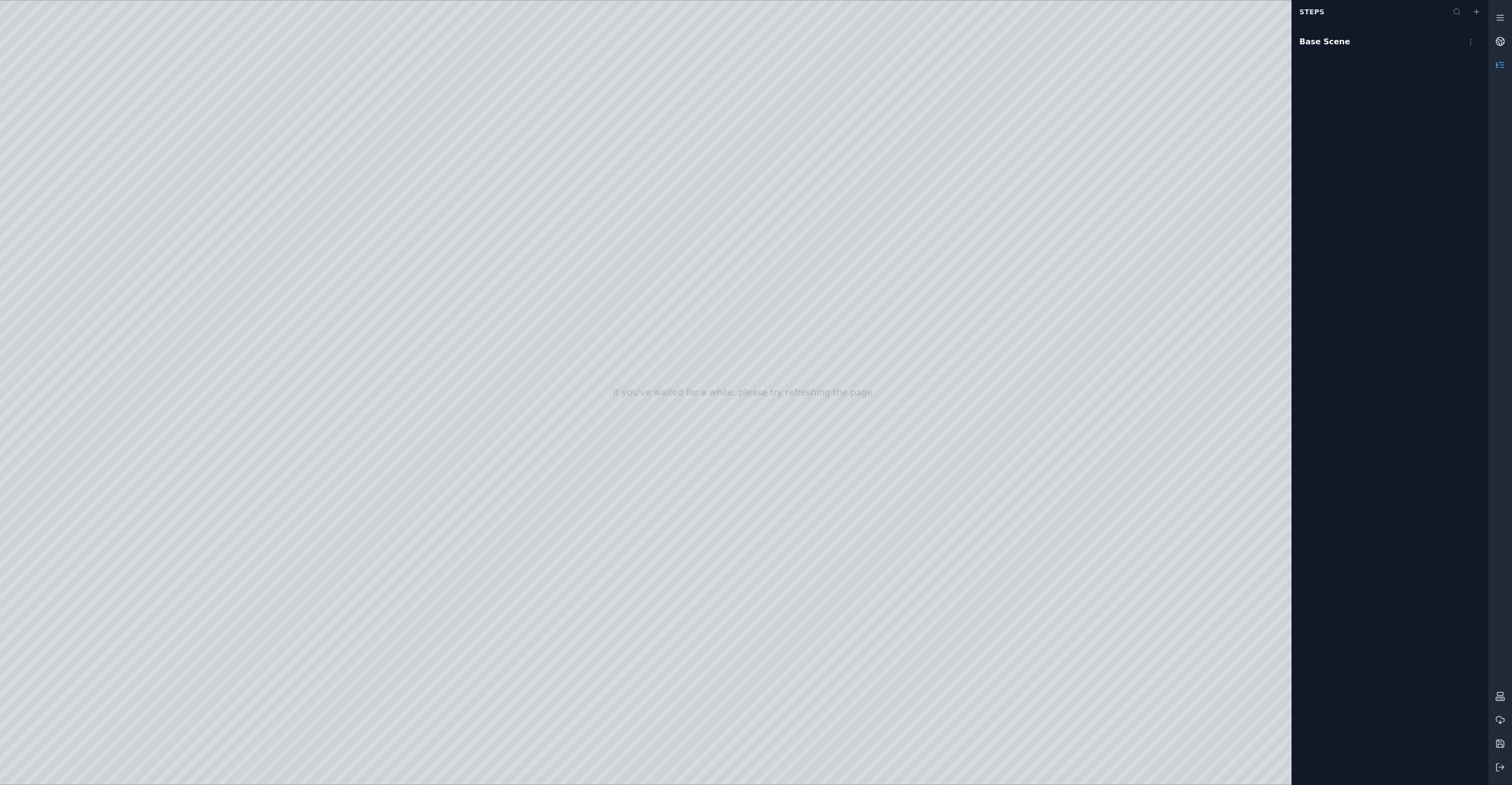
click at [1504, 69] on icon at bounding box center [1501, 65] width 10 height 10
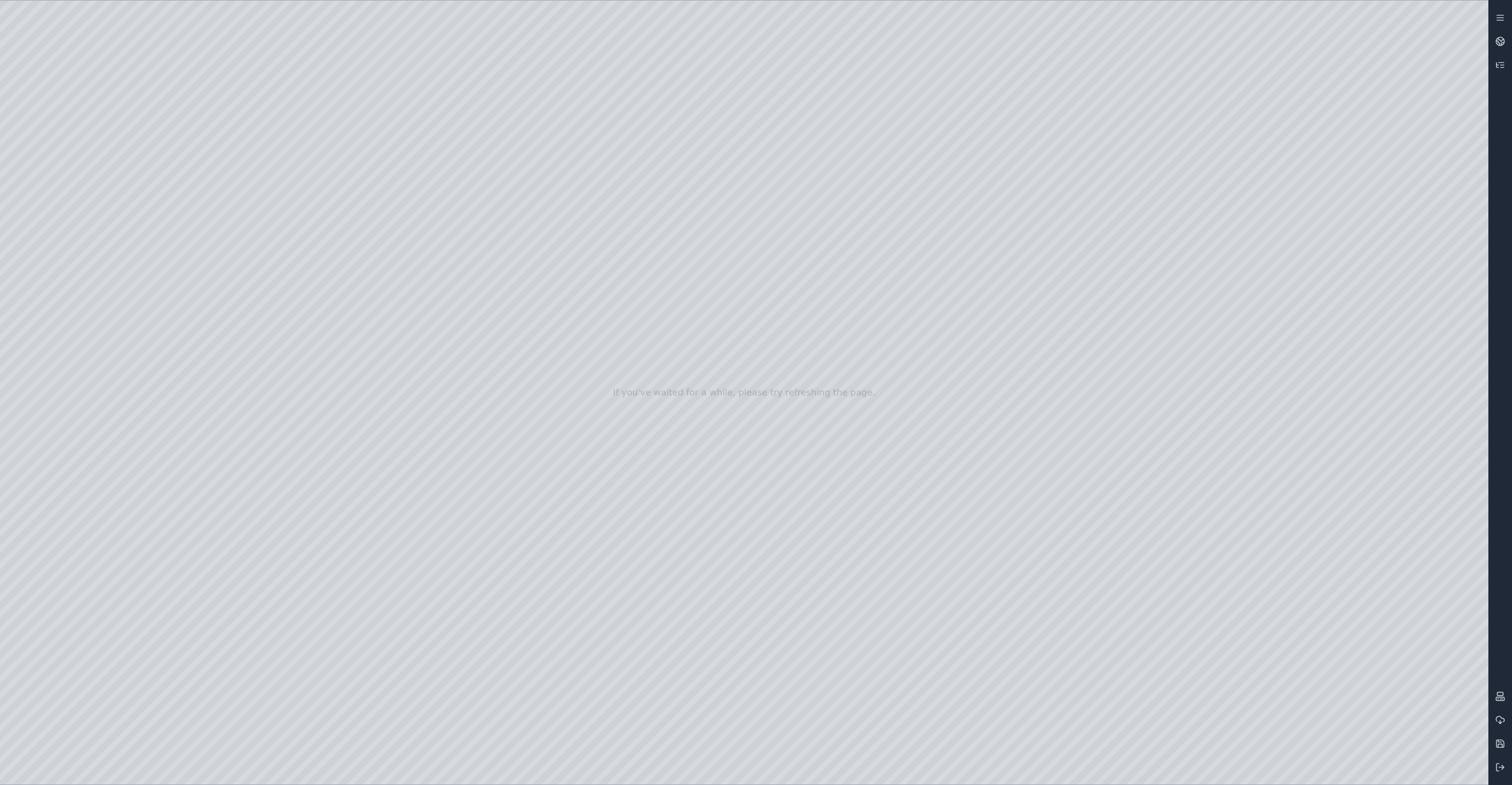
drag, startPoint x: 721, startPoint y: 429, endPoint x: 721, endPoint y: 436, distance: 7.0
click at [721, 436] on div at bounding box center [744, 392] width 1488 height 784
click at [737, 710] on div at bounding box center [744, 392] width 1488 height 784
click at [76, 258] on div at bounding box center [744, 392] width 1488 height 784
click at [628, 251] on div at bounding box center [744, 392] width 1488 height 784
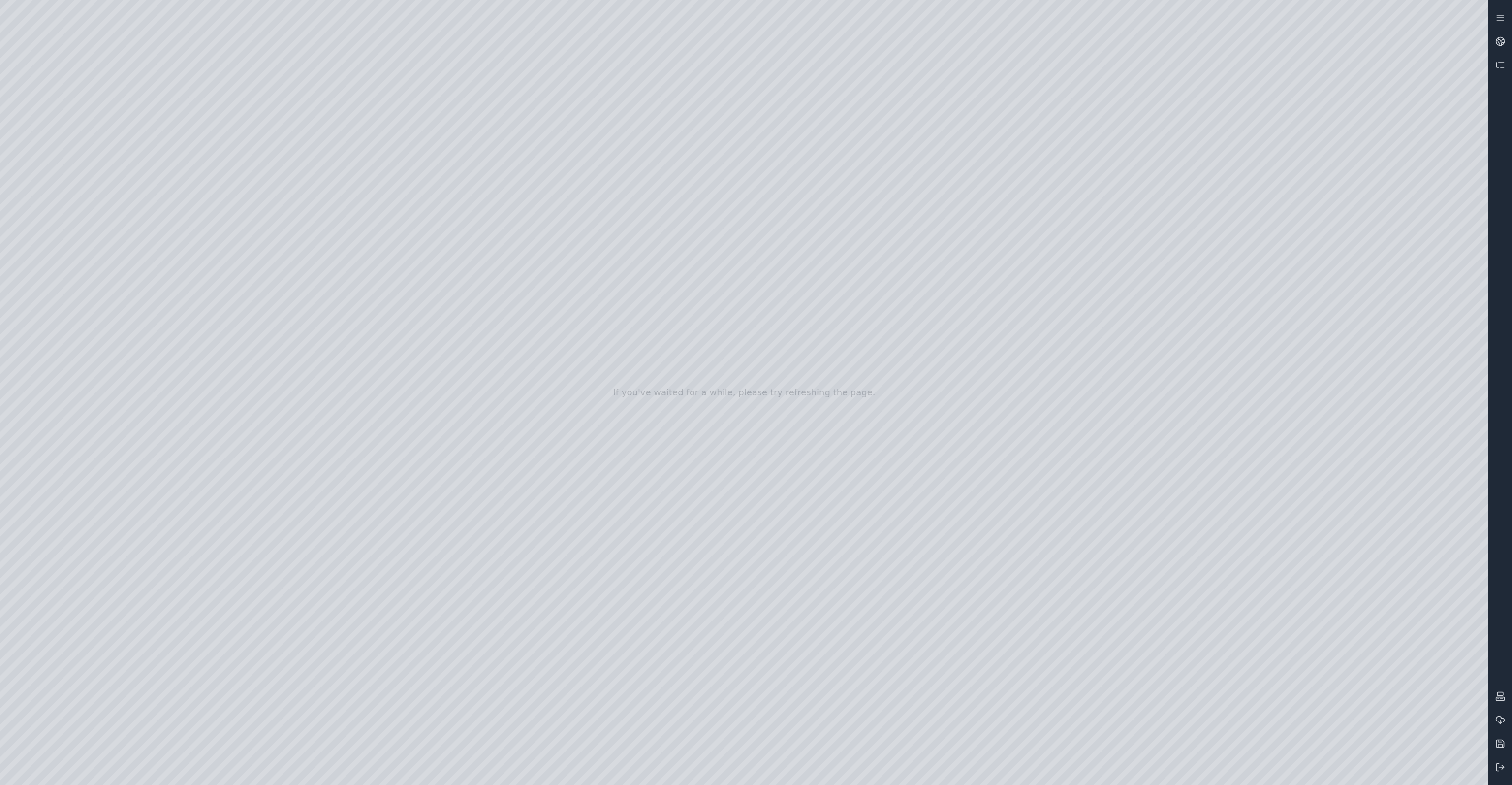
click at [365, 52] on div at bounding box center [744, 392] width 1488 height 784
click at [265, 119] on div at bounding box center [744, 392] width 1488 height 784
click at [819, 453] on div at bounding box center [744, 392] width 1488 height 784
click at [156, 53] on div at bounding box center [744, 392] width 1488 height 784
click at [83, 245] on div at bounding box center [744, 392] width 1488 height 784
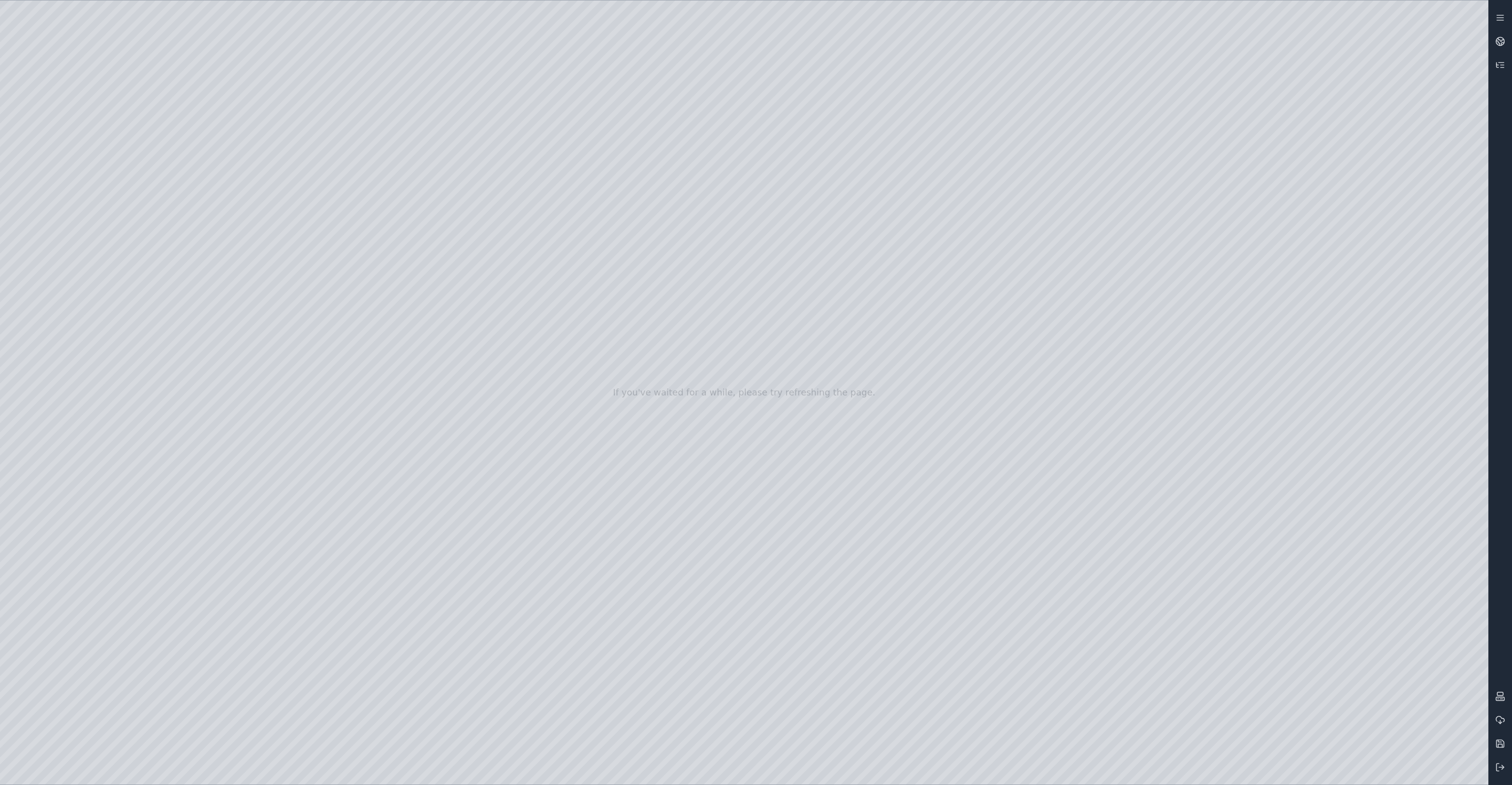
click at [255, 61] on div at bounding box center [744, 392] width 1488 height 784
click at [72, 233] on div at bounding box center [744, 392] width 1488 height 784
click at [269, 48] on div at bounding box center [744, 392] width 1488 height 784
drag, startPoint x: 197, startPoint y: 133, endPoint x: 735, endPoint y: 554, distance: 683.1
click at [731, 556] on div at bounding box center [744, 392] width 1488 height 784
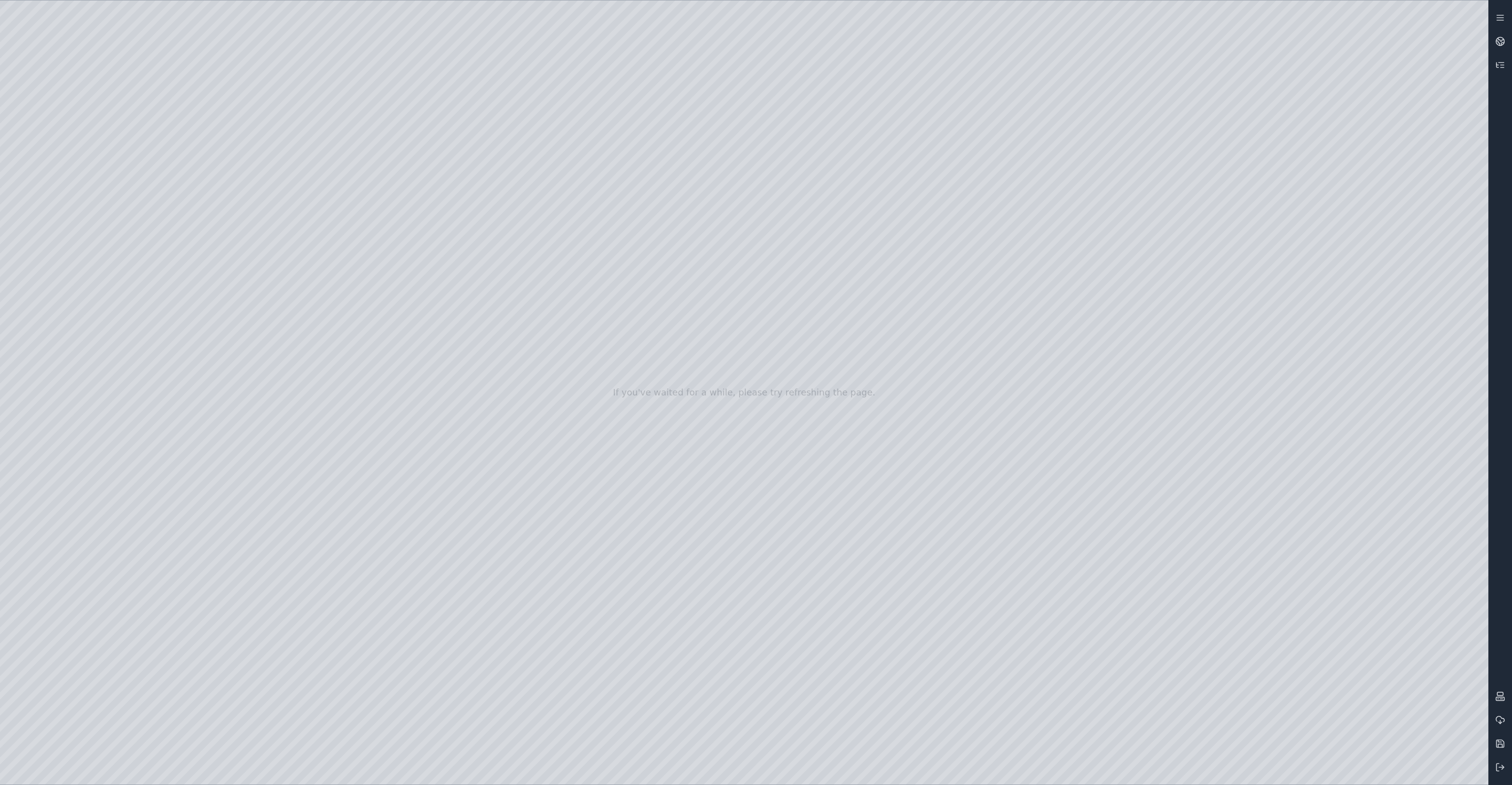
drag, startPoint x: 809, startPoint y: 584, endPoint x: 867, endPoint y: 603, distance: 61.0
drag, startPoint x: 727, startPoint y: 501, endPoint x: 730, endPoint y: 524, distance: 23.2
click at [754, 721] on div at bounding box center [744, 392] width 1488 height 784
click at [770, 475] on div at bounding box center [744, 392] width 1488 height 784
drag, startPoint x: 742, startPoint y: 452, endPoint x: 578, endPoint y: 435, distance: 164.9
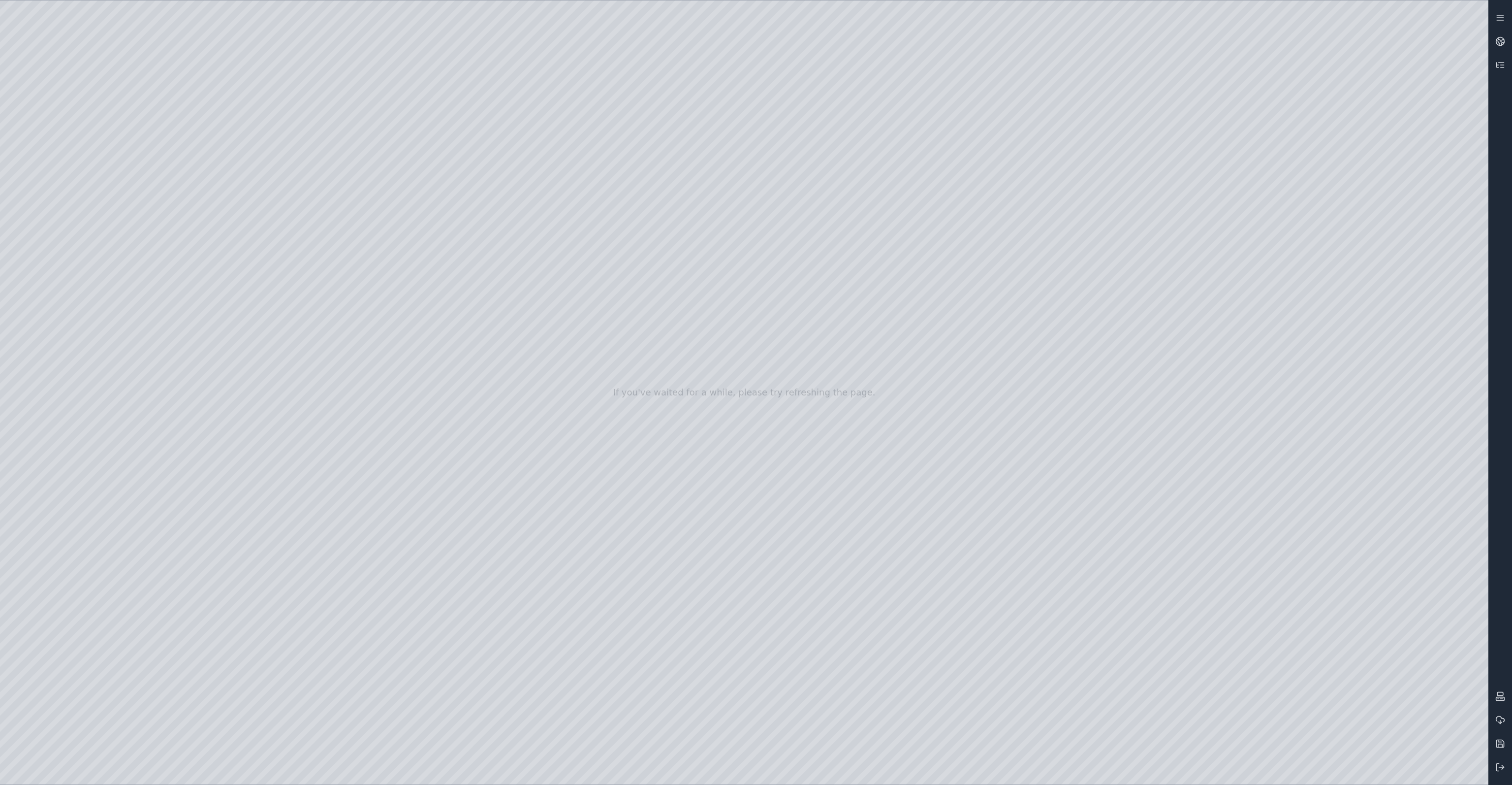
click at [578, 435] on div at bounding box center [744, 392] width 1488 height 784
drag, startPoint x: 620, startPoint y: 436, endPoint x: 637, endPoint y: 446, distance: 19.7
click at [637, 446] on div at bounding box center [744, 392] width 1488 height 784
click at [663, 504] on div at bounding box center [744, 392] width 1488 height 784
click at [815, 374] on div at bounding box center [744, 392] width 1488 height 784
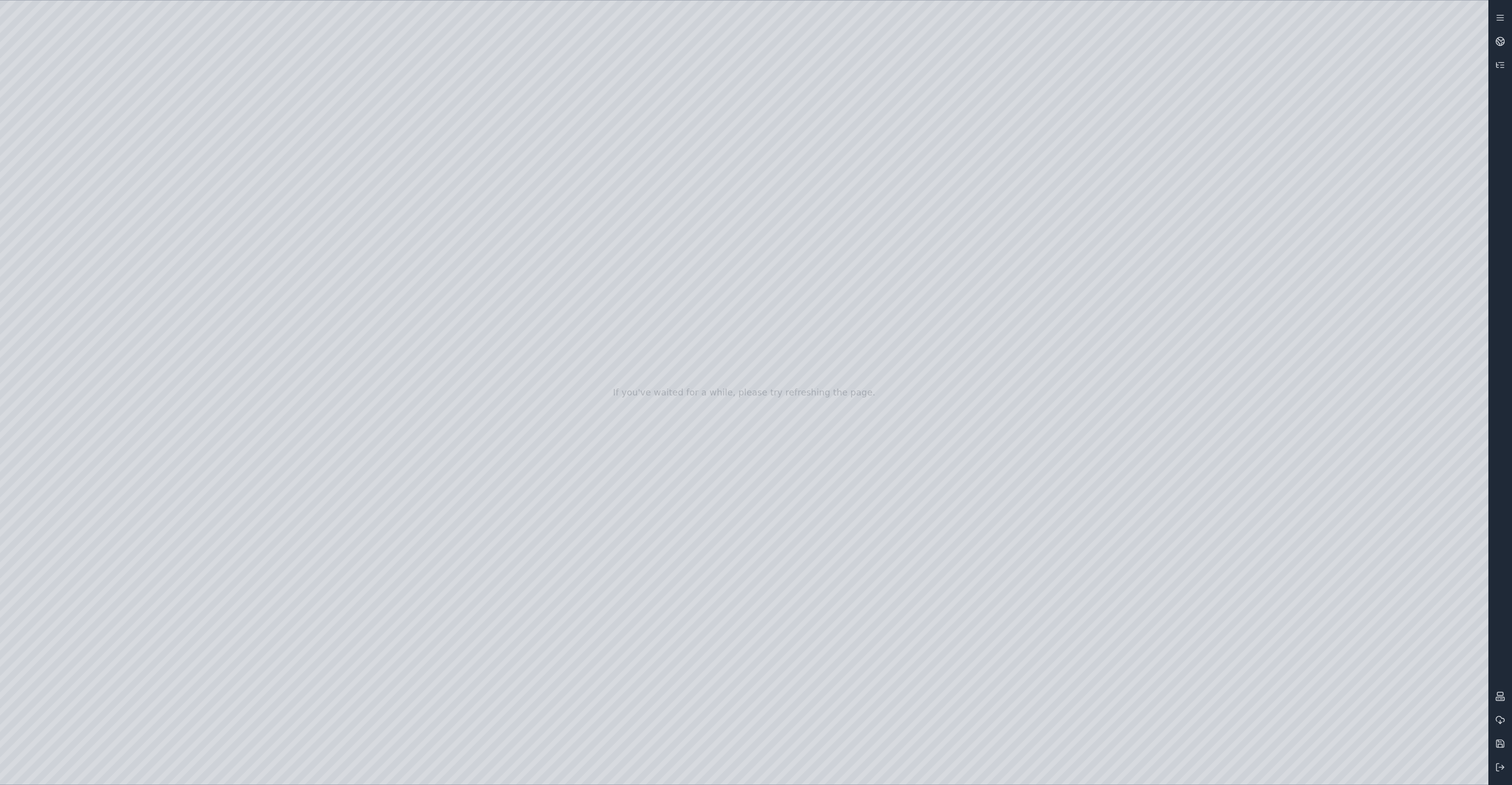
click at [630, 433] on div at bounding box center [744, 392] width 1488 height 784
click at [676, 638] on div at bounding box center [744, 392] width 1488 height 784
click at [628, 440] on div at bounding box center [744, 392] width 1488 height 784
drag, startPoint x: 695, startPoint y: 426, endPoint x: 758, endPoint y: 422, distance: 63.1
click at [758, 422] on div at bounding box center [744, 392] width 1488 height 784
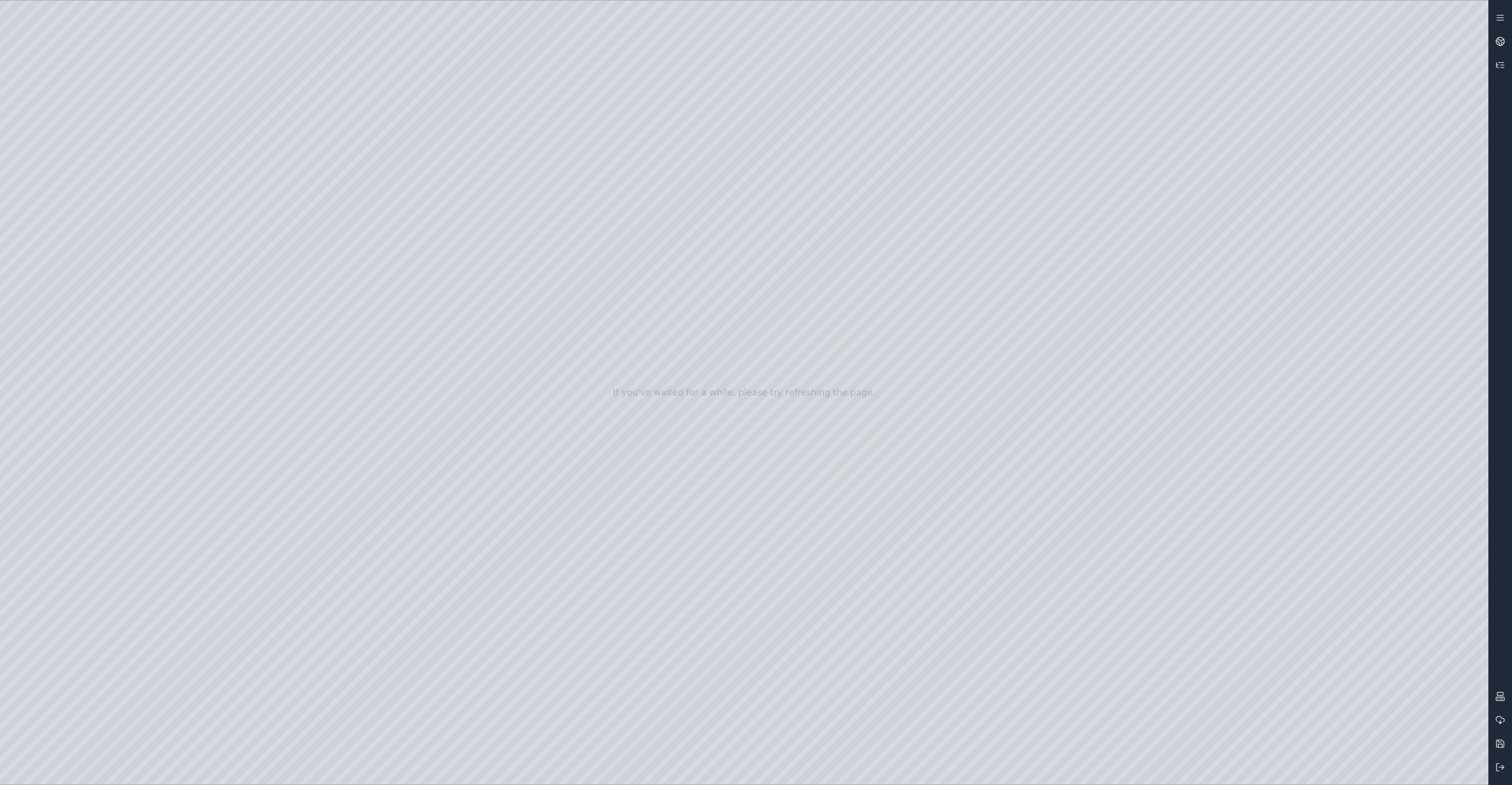
drag, startPoint x: 737, startPoint y: 422, endPoint x: 746, endPoint y: 422, distance: 9.0
click at [746, 422] on div at bounding box center [744, 392] width 1488 height 784
click at [734, 675] on div at bounding box center [744, 392] width 1488 height 784
drag, startPoint x: 750, startPoint y: 421, endPoint x: 825, endPoint y: 419, distance: 75.0
click at [825, 419] on div at bounding box center [744, 392] width 1488 height 784
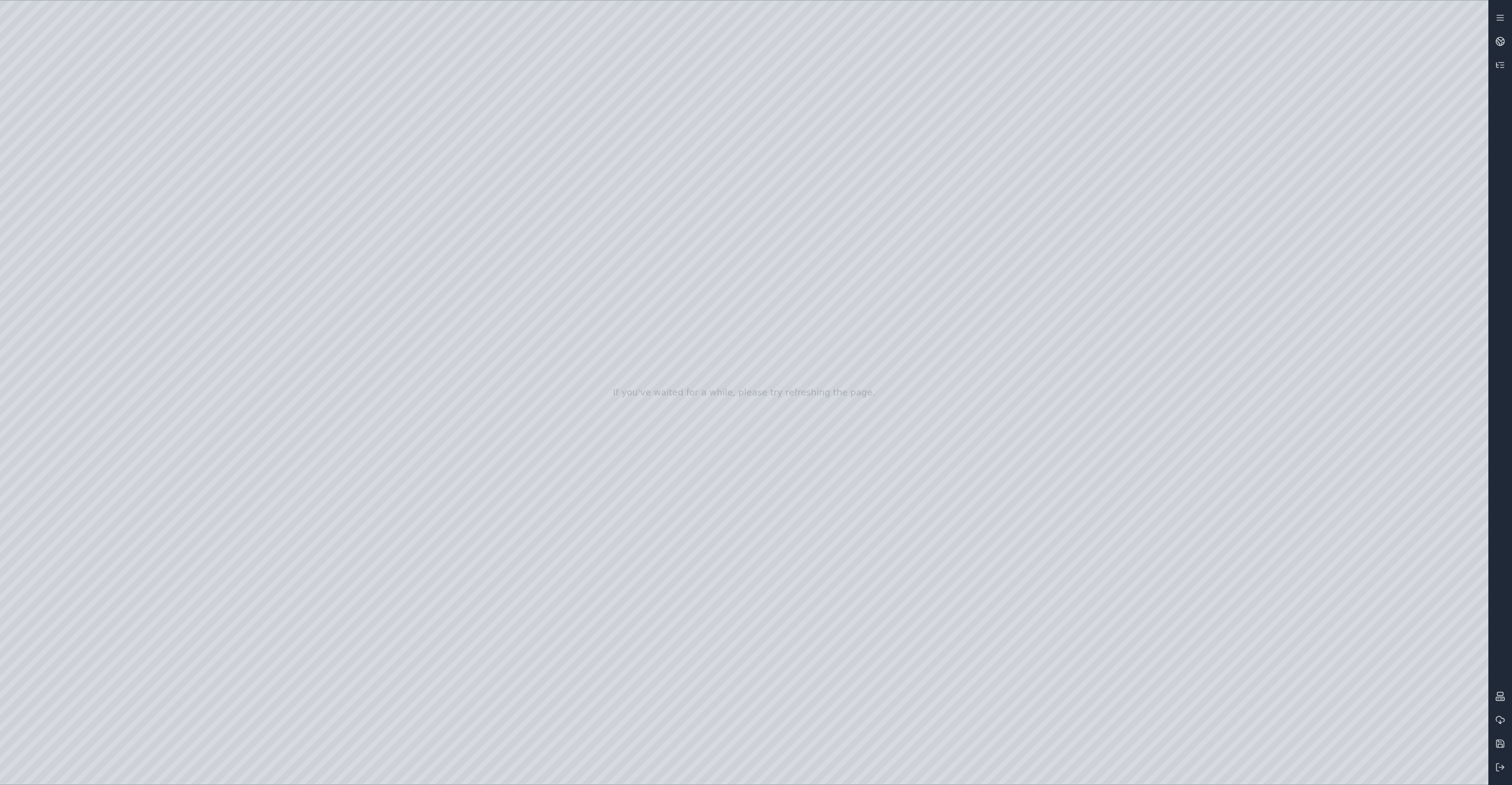
click at [813, 663] on div at bounding box center [744, 392] width 1488 height 784
drag, startPoint x: 827, startPoint y: 420, endPoint x: 896, endPoint y: 410, distance: 69.7
click at [896, 410] on div at bounding box center [744, 392] width 1488 height 784
click at [917, 660] on div at bounding box center [744, 392] width 1488 height 784
drag, startPoint x: 898, startPoint y: 407, endPoint x: 943, endPoint y: 406, distance: 45.0
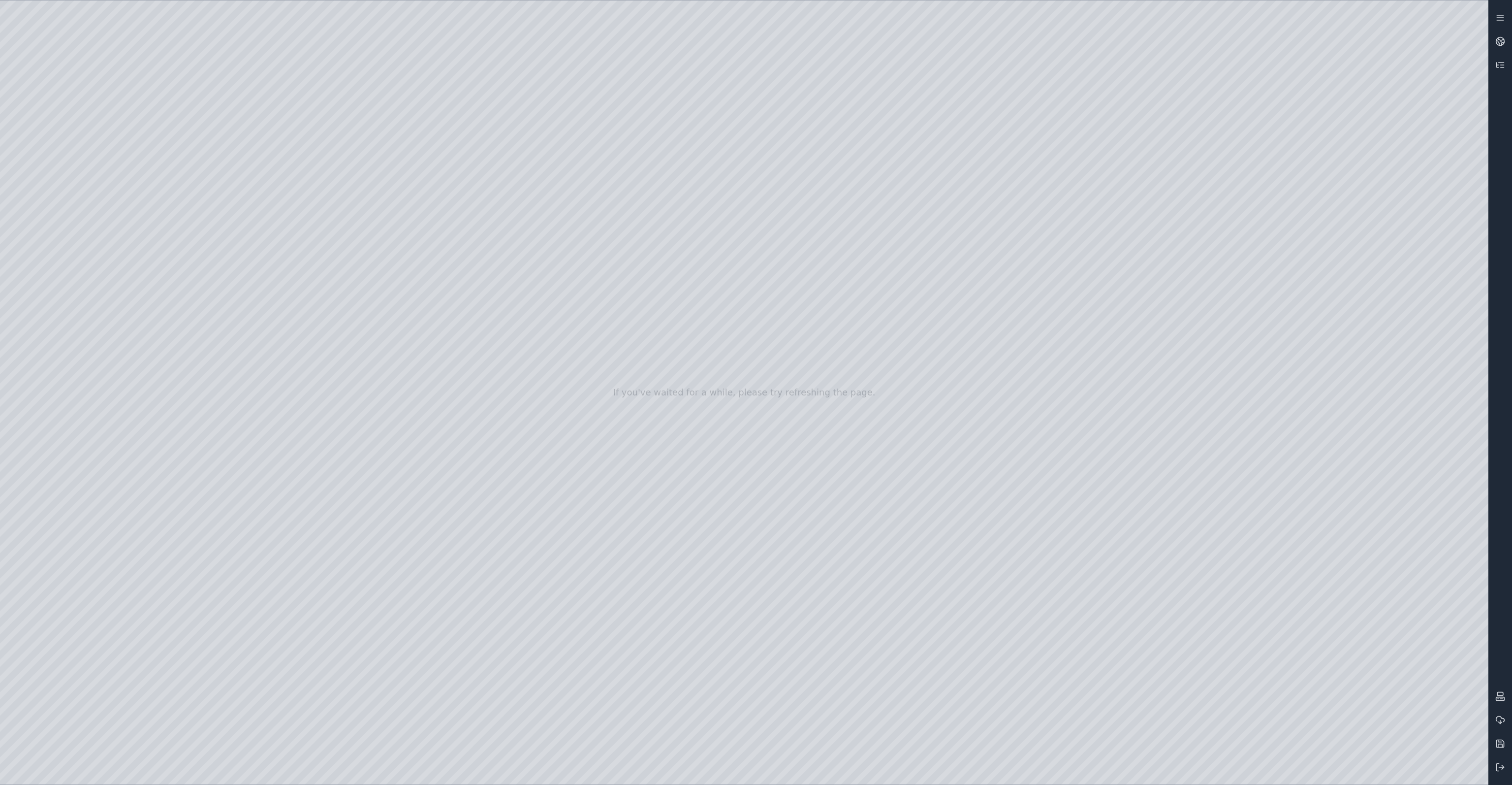
click at [943, 406] on div at bounding box center [744, 392] width 1488 height 784
click at [831, 437] on div at bounding box center [744, 392] width 1488 height 784
click at [764, 442] on div at bounding box center [744, 392] width 1488 height 784
click at [690, 446] on div at bounding box center [744, 392] width 1488 height 784
click at [623, 448] on div at bounding box center [744, 392] width 1488 height 784
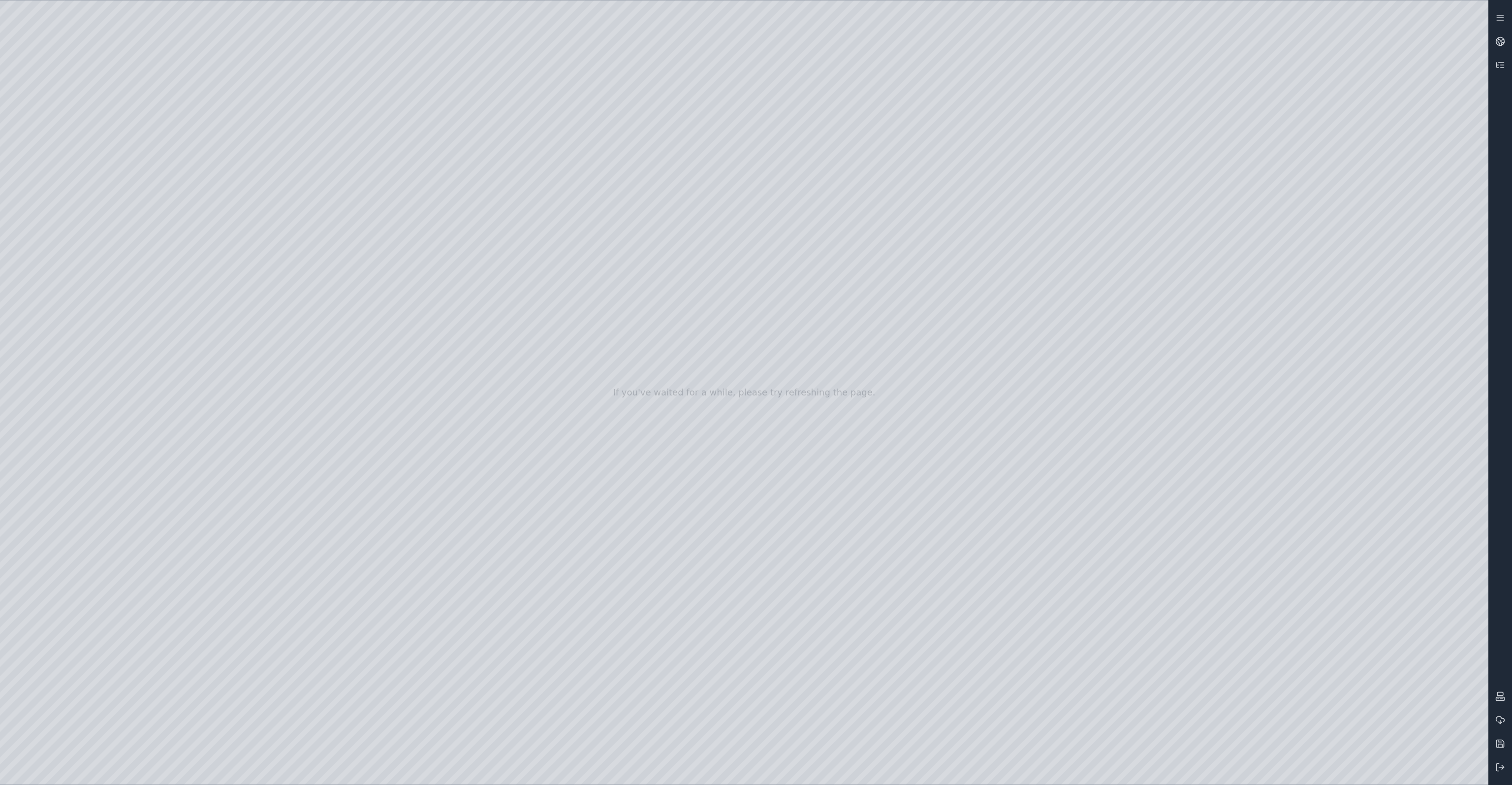
click at [691, 451] on div at bounding box center [744, 392] width 1488 height 784
click at [1414, 172] on div at bounding box center [744, 392] width 1488 height 784
click at [758, 714] on div at bounding box center [744, 392] width 1488 height 784
click at [699, 424] on div at bounding box center [744, 392] width 1488 height 784
click at [825, 433] on div at bounding box center [744, 392] width 1488 height 784
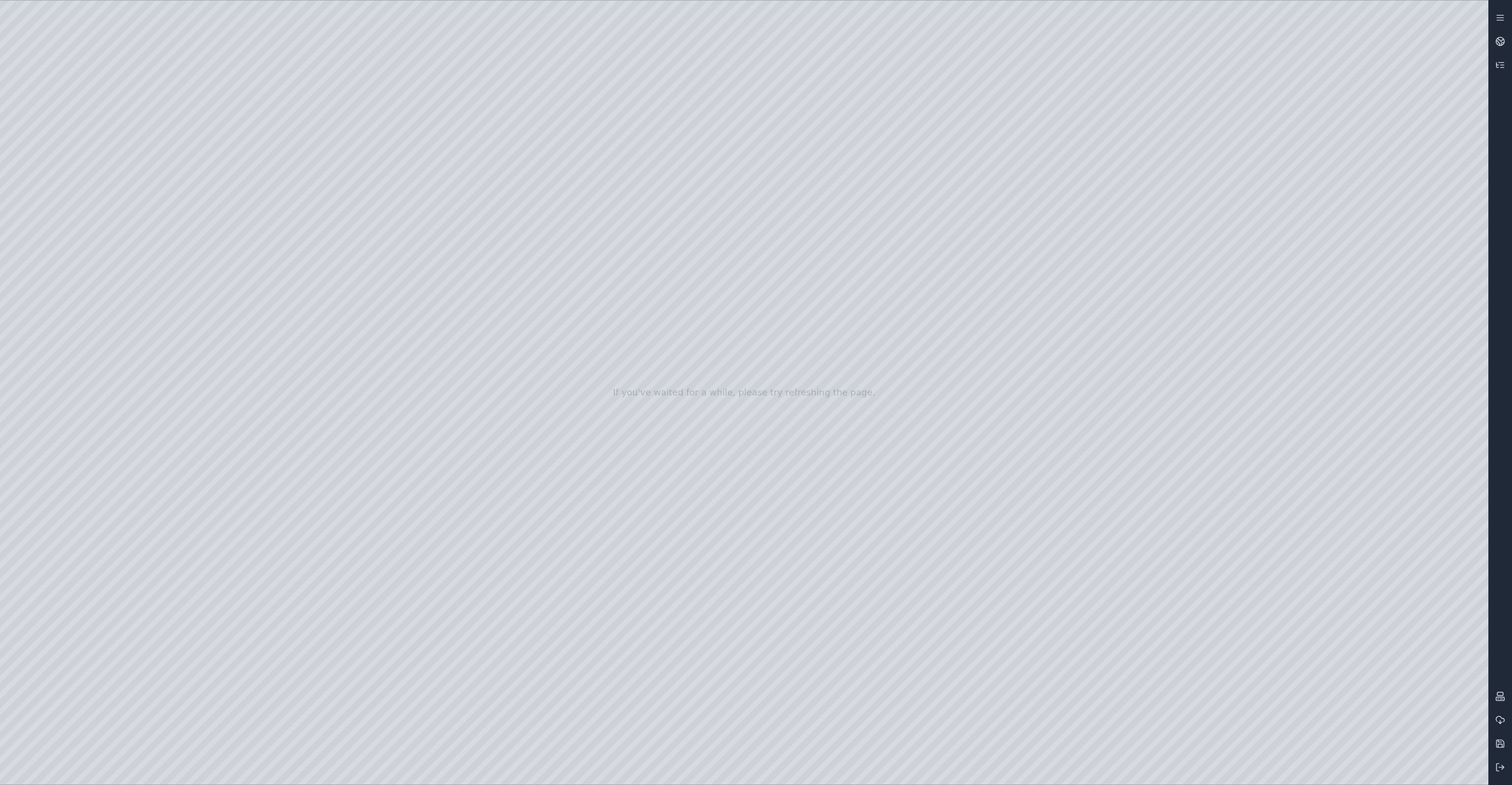
click at [975, 763] on div at bounding box center [744, 392] width 1488 height 784
click at [781, 412] on div at bounding box center [744, 392] width 1488 height 784
drag, startPoint x: 840, startPoint y: 375, endPoint x: 713, endPoint y: 399, distance: 129.2
click at [713, 399] on div at bounding box center [744, 392] width 1488 height 784
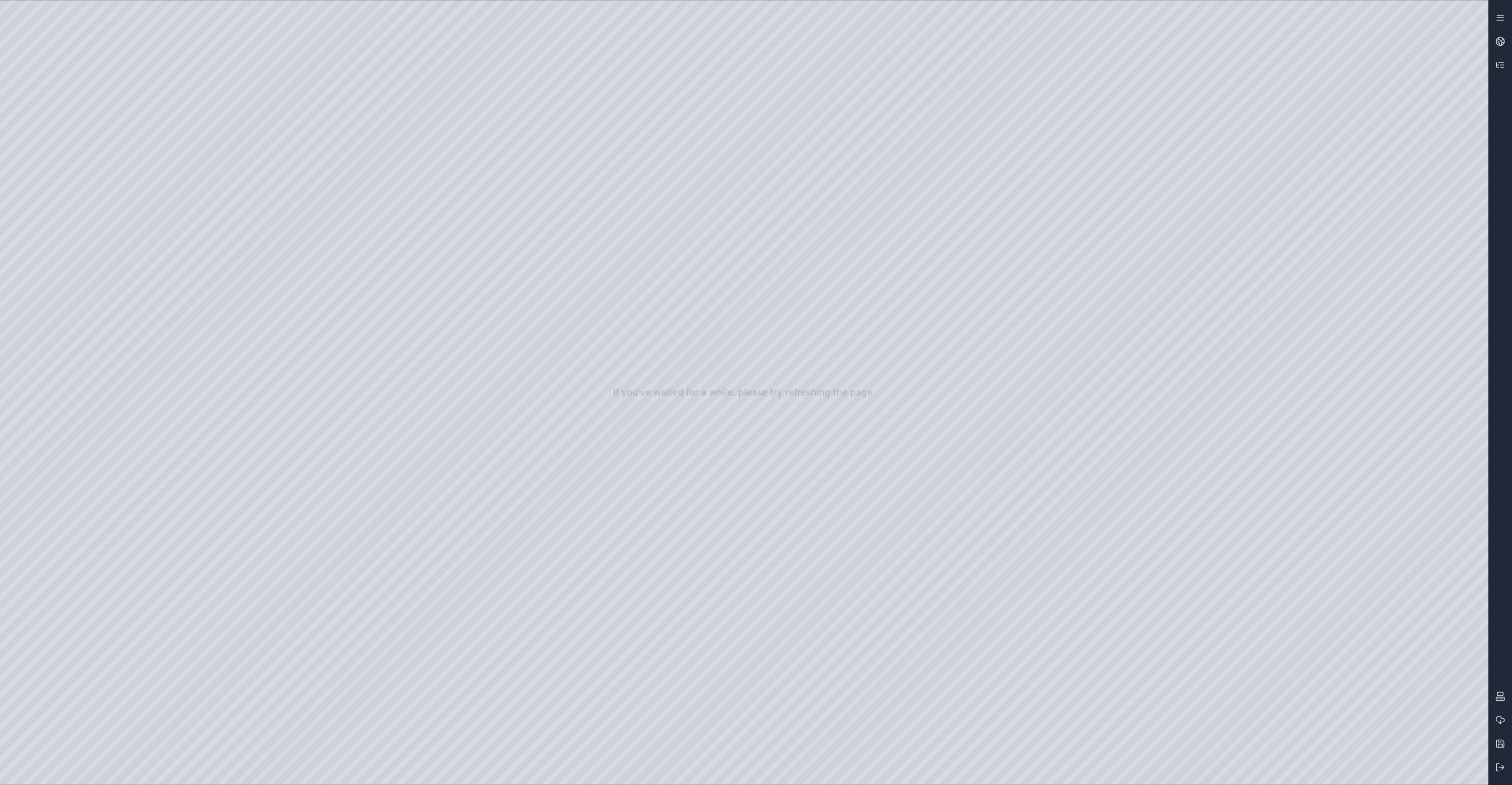
click at [871, 377] on div at bounding box center [744, 392] width 1488 height 784
drag, startPoint x: 925, startPoint y: 370, endPoint x: 763, endPoint y: 402, distance: 165.1
click at [763, 402] on div at bounding box center [744, 392] width 1488 height 784
click at [921, 362] on div at bounding box center [744, 392] width 1488 height 784
drag, startPoint x: 980, startPoint y: 366, endPoint x: 818, endPoint y: 402, distance: 166.0
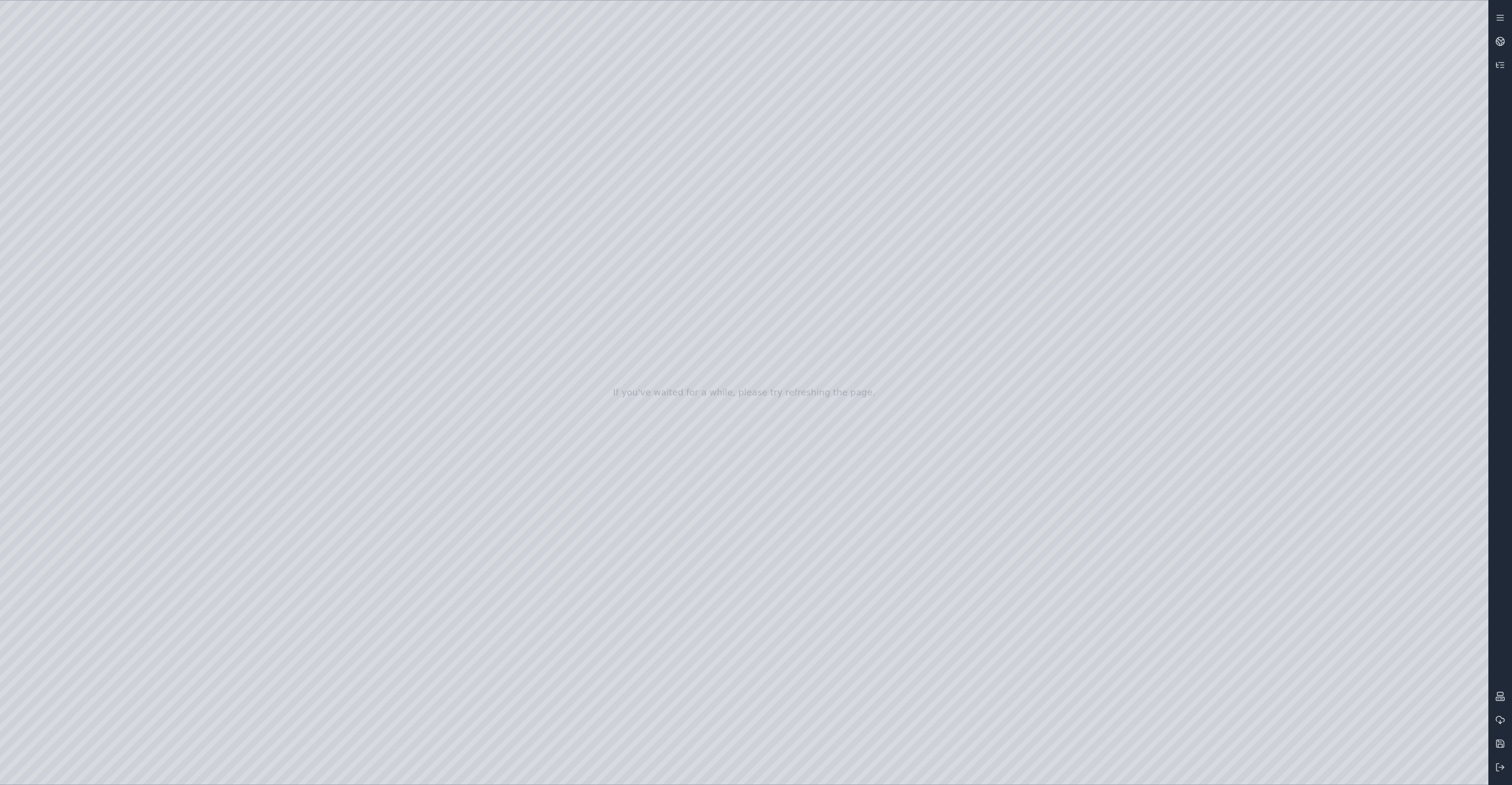
click at [818, 402] on div at bounding box center [744, 392] width 1488 height 784
click at [241, 58] on div at bounding box center [744, 392] width 1488 height 784
drag, startPoint x: 336, startPoint y: 301, endPoint x: 811, endPoint y: 425, distance: 490.9
click at [811, 425] on div at bounding box center [744, 392] width 1488 height 784
click at [751, 718] on div at bounding box center [744, 392] width 1488 height 784
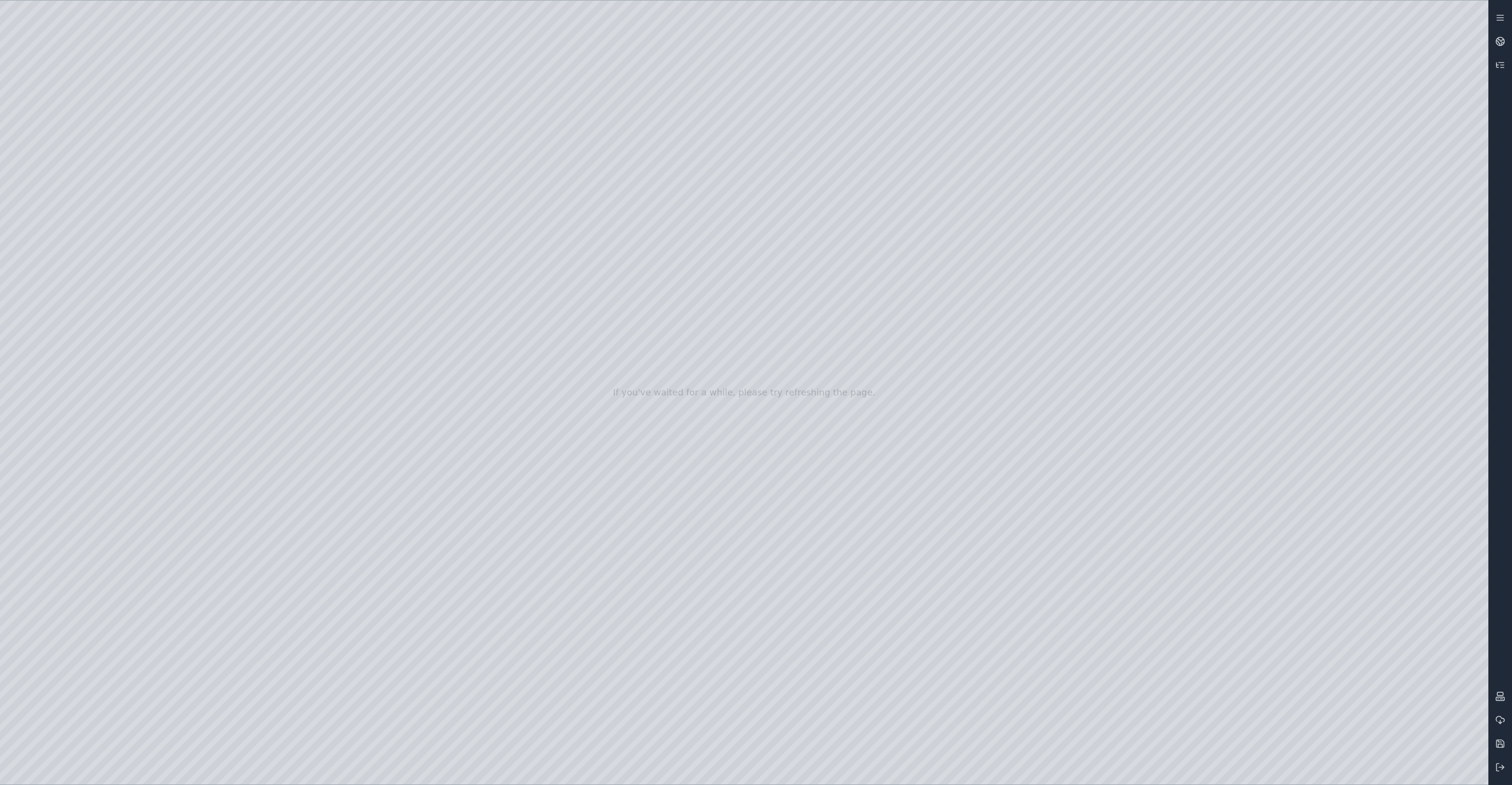
click at [994, 765] on div at bounding box center [744, 392] width 1488 height 784
click at [813, 387] on div at bounding box center [744, 392] width 1488 height 784
click at [1058, 765] on div at bounding box center [744, 392] width 1488 height 784
click at [994, 770] on div at bounding box center [744, 392] width 1488 height 784
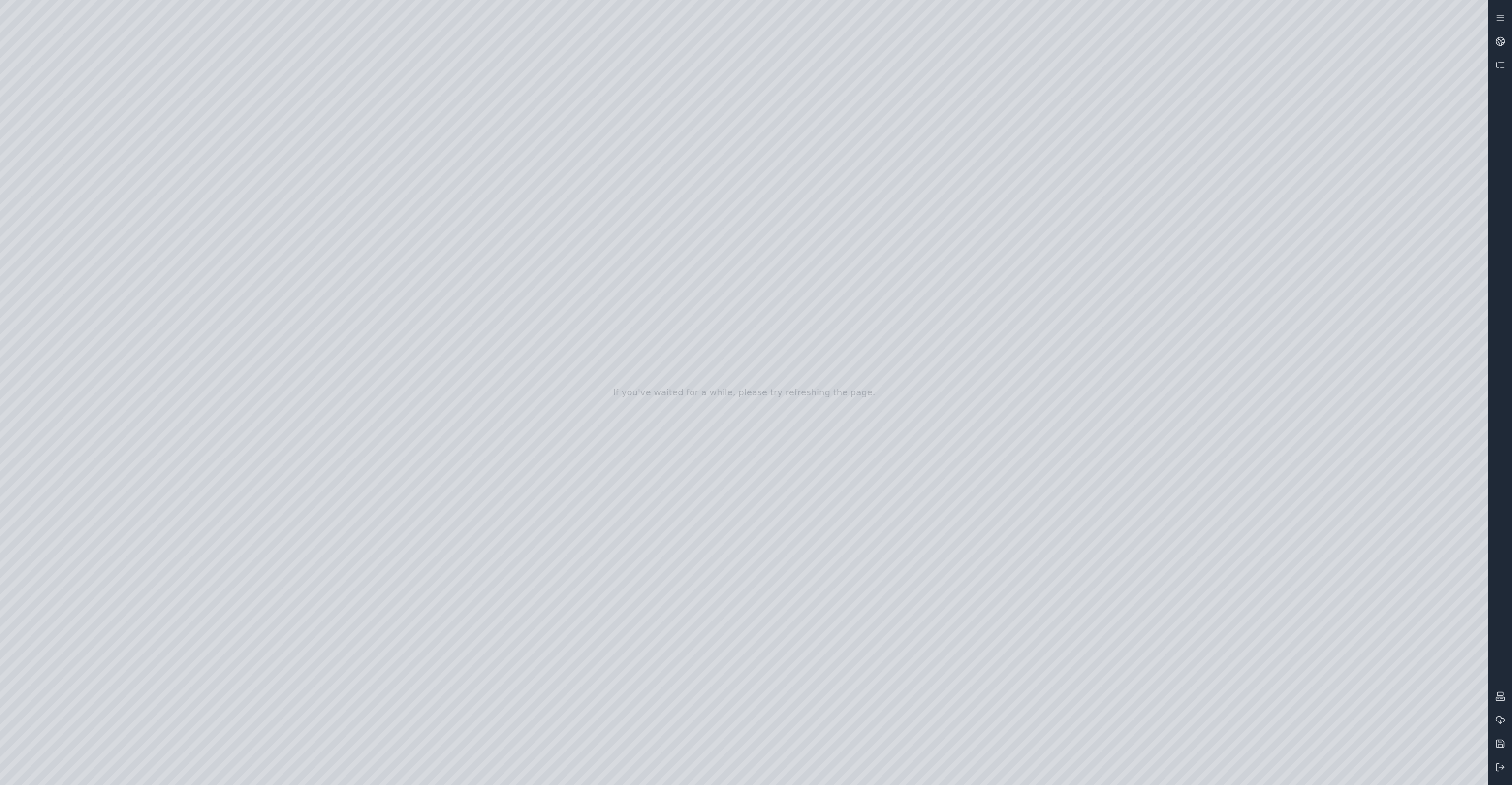
click at [877, 618] on div at bounding box center [744, 392] width 1488 height 784
drag, startPoint x: 850, startPoint y: 418, endPoint x: 892, endPoint y: 416, distance: 42.0
click at [892, 416] on div at bounding box center [744, 392] width 1488 height 784
click at [1415, 170] on div at bounding box center [744, 392] width 1488 height 784
click at [924, 608] on div at bounding box center [744, 392] width 1488 height 784
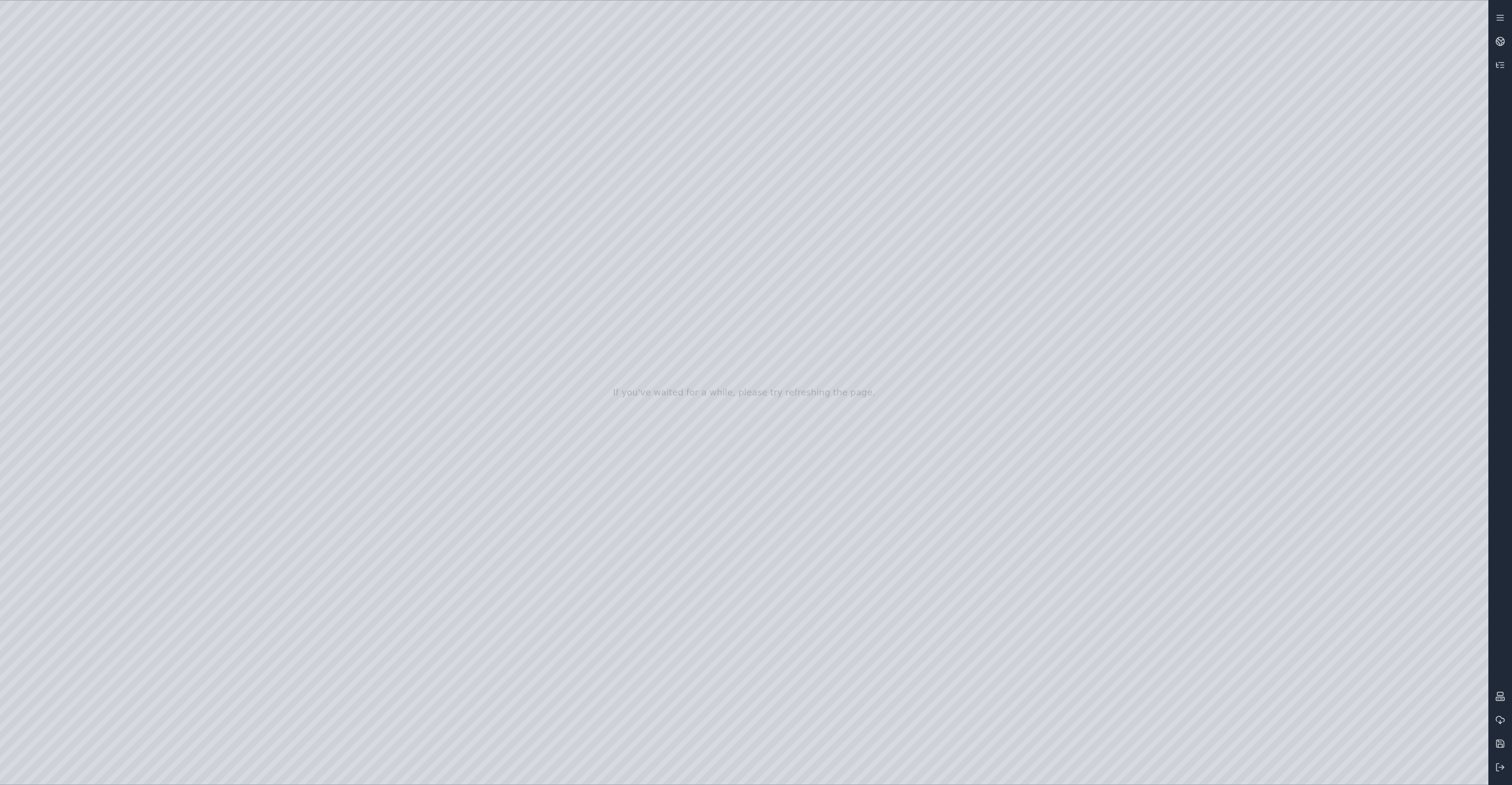
drag, startPoint x: 918, startPoint y: 421, endPoint x: 962, endPoint y: 419, distance: 44.0
click at [962, 419] on div at bounding box center [744, 392] width 1488 height 784
click at [957, 601] on div at bounding box center [744, 392] width 1488 height 784
drag, startPoint x: 952, startPoint y: 418, endPoint x: 997, endPoint y: 411, distance: 45.5
click at [997, 411] on div at bounding box center [744, 392] width 1488 height 784
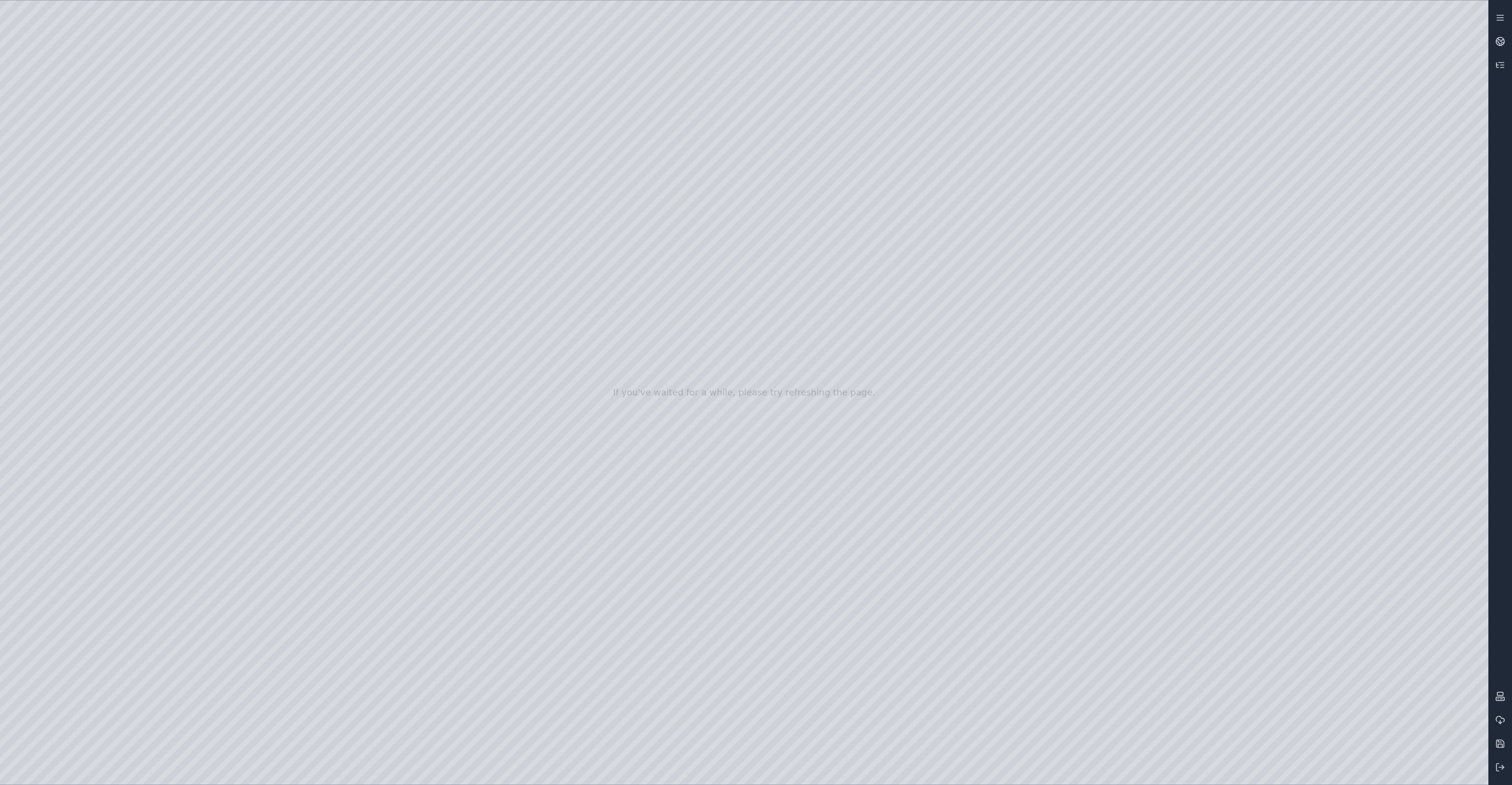
click at [998, 606] on div at bounding box center [744, 392] width 1488 height 784
drag, startPoint x: 1005, startPoint y: 412, endPoint x: 1049, endPoint y: 406, distance: 44.4
click at [1049, 406] on div at bounding box center [744, 392] width 1488 height 784
click at [1052, 408] on div at bounding box center [744, 392] width 1488 height 784
click at [758, 721] on div at bounding box center [744, 392] width 1488 height 784
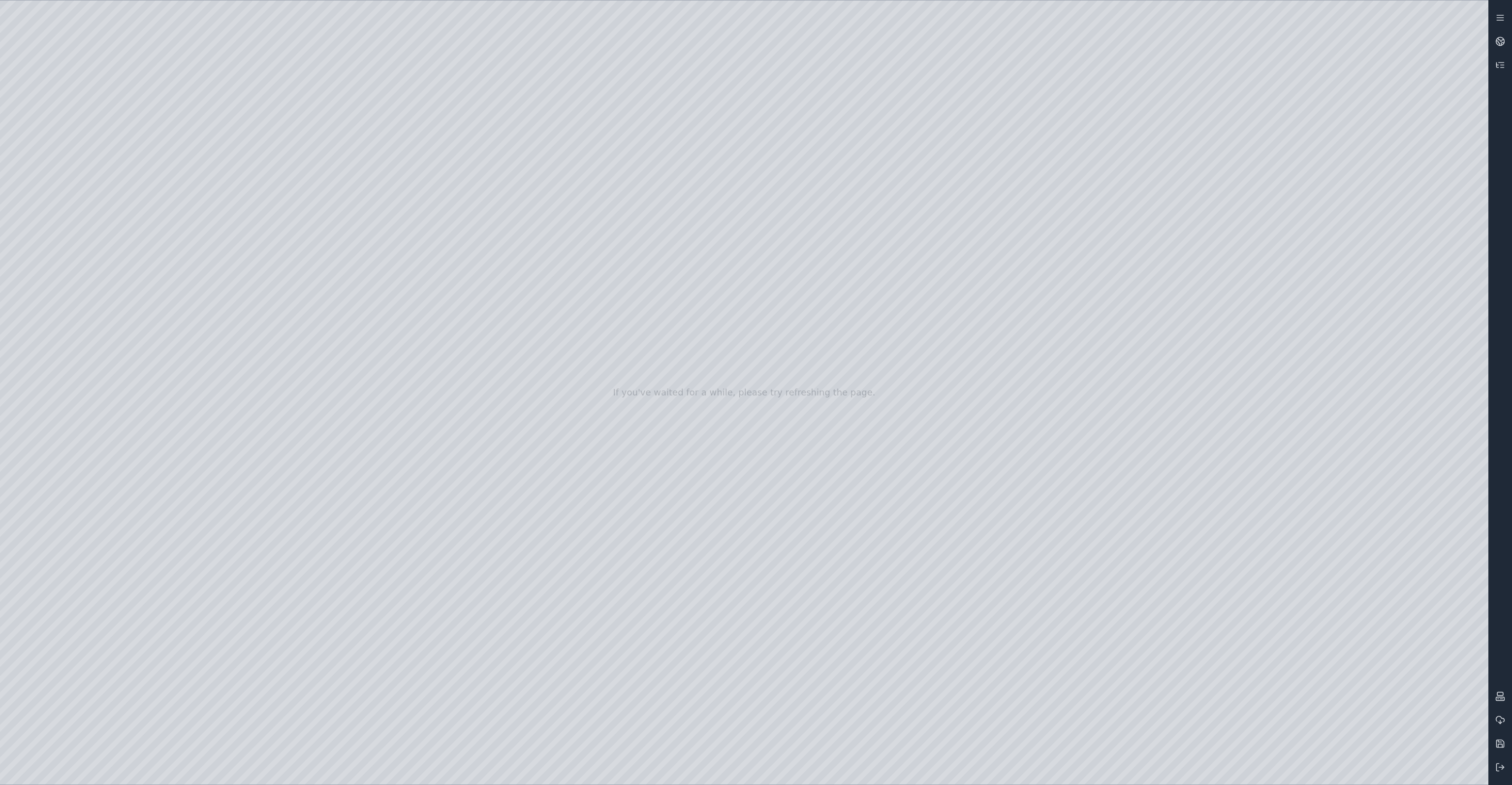
click at [821, 386] on div at bounding box center [744, 392] width 1488 height 784
click at [828, 429] on div at bounding box center [744, 392] width 1488 height 784
click at [198, 51] on div at bounding box center [744, 392] width 1488 height 784
drag, startPoint x: 258, startPoint y: 391, endPoint x: 1016, endPoint y: 392, distance: 758.0
click at [1016, 392] on div at bounding box center [744, 392] width 1488 height 784
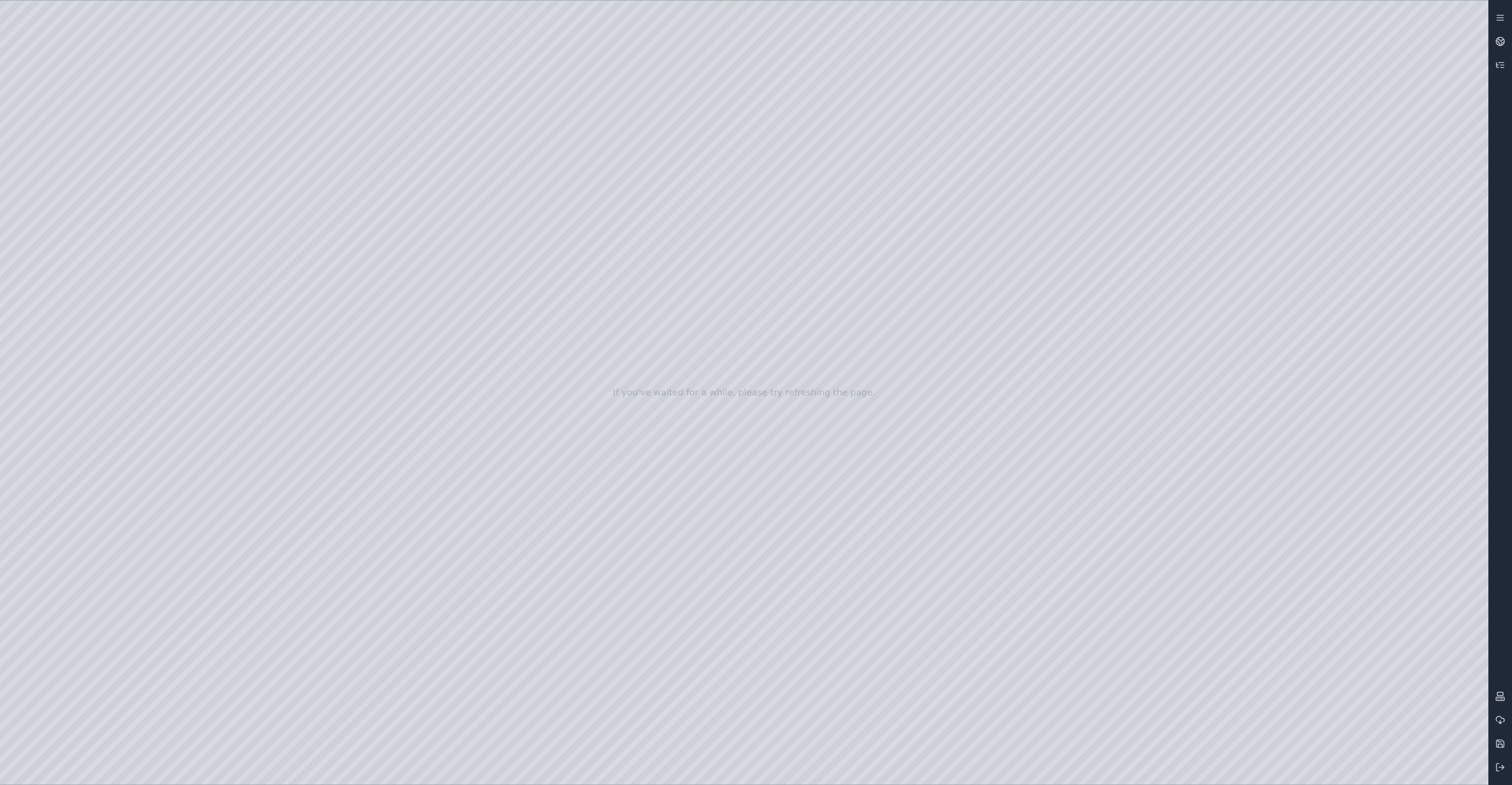
drag, startPoint x: 1001, startPoint y: 393, endPoint x: 620, endPoint y: 478, distance: 390.4
click at [620, 478] on div at bounding box center [744, 392] width 1488 height 784
click at [743, 724] on div at bounding box center [744, 392] width 1488 height 784
click at [925, 773] on div at bounding box center [744, 392] width 1488 height 784
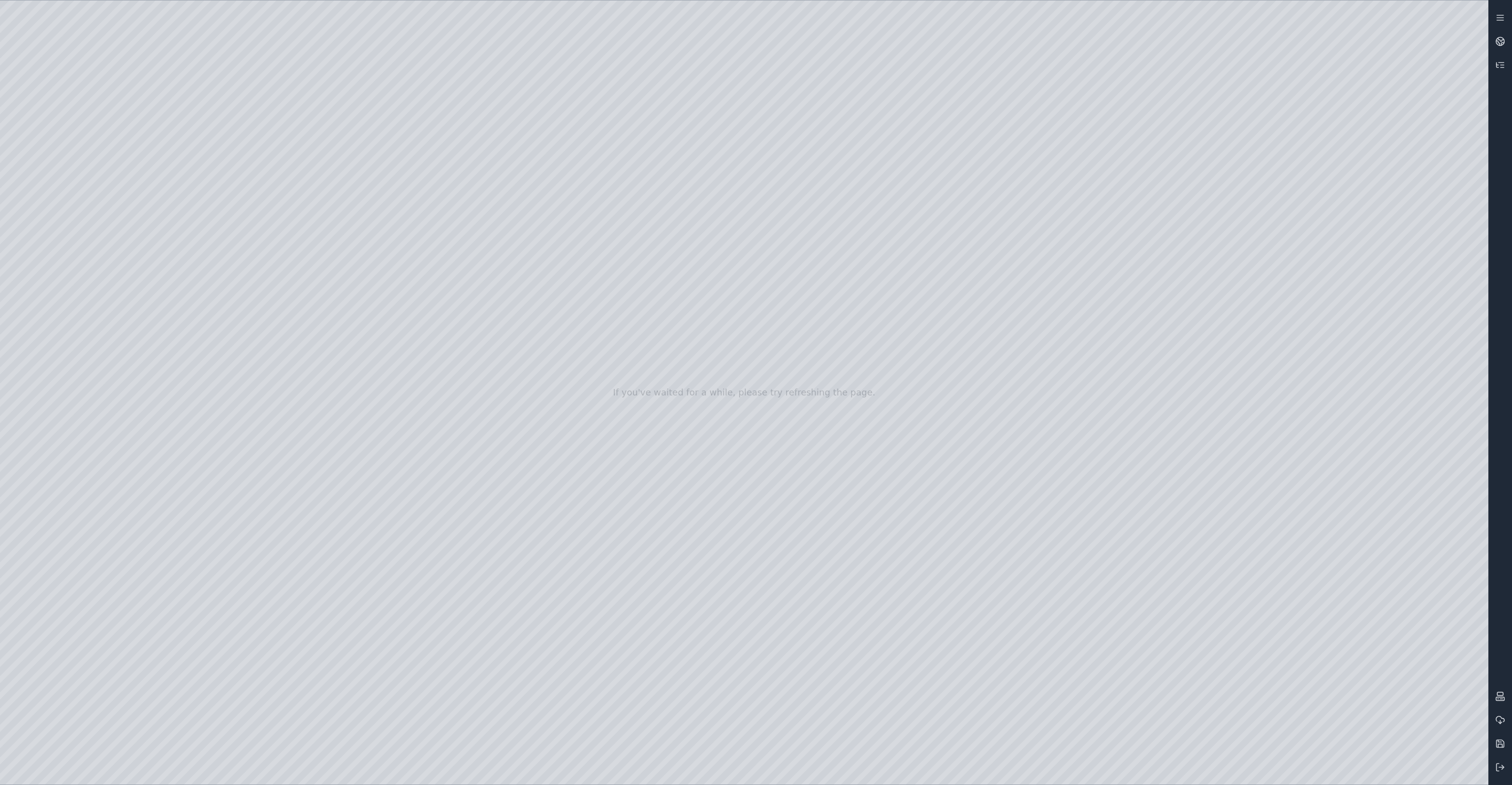
click at [695, 383] on div at bounding box center [744, 392] width 1488 height 784
drag, startPoint x: 766, startPoint y: 291, endPoint x: 689, endPoint y: 293, distance: 77.0
click at [1424, 325] on div at bounding box center [744, 392] width 1488 height 784
click at [1437, 329] on div at bounding box center [744, 392] width 1488 height 784
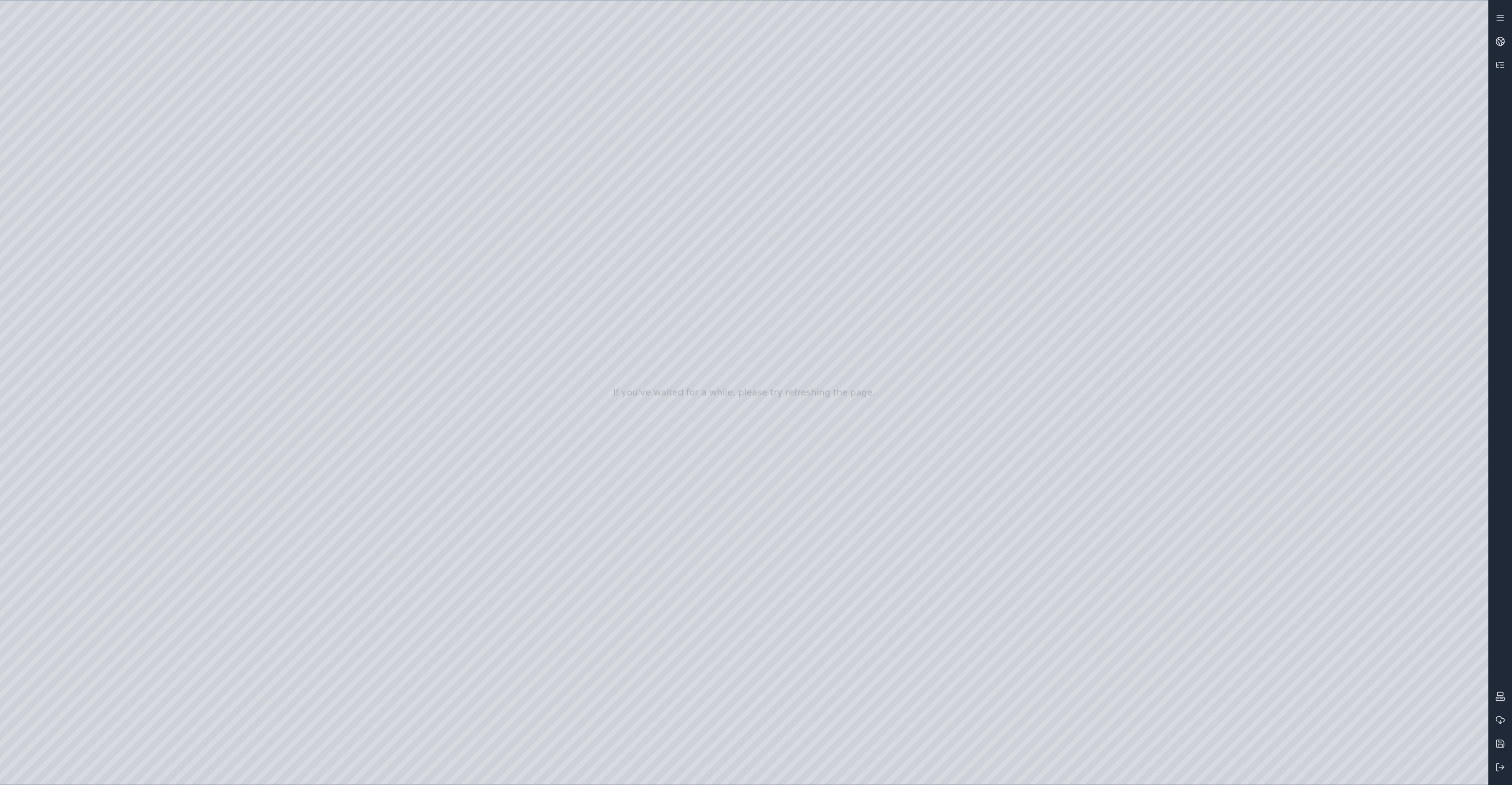
click at [1464, 309] on div at bounding box center [744, 392] width 1488 height 784
click at [1461, 318] on div at bounding box center [744, 392] width 1488 height 784
click at [1455, 318] on div at bounding box center [744, 392] width 1488 height 784
drag, startPoint x: 880, startPoint y: 348, endPoint x: 959, endPoint y: 318, distance: 84.5
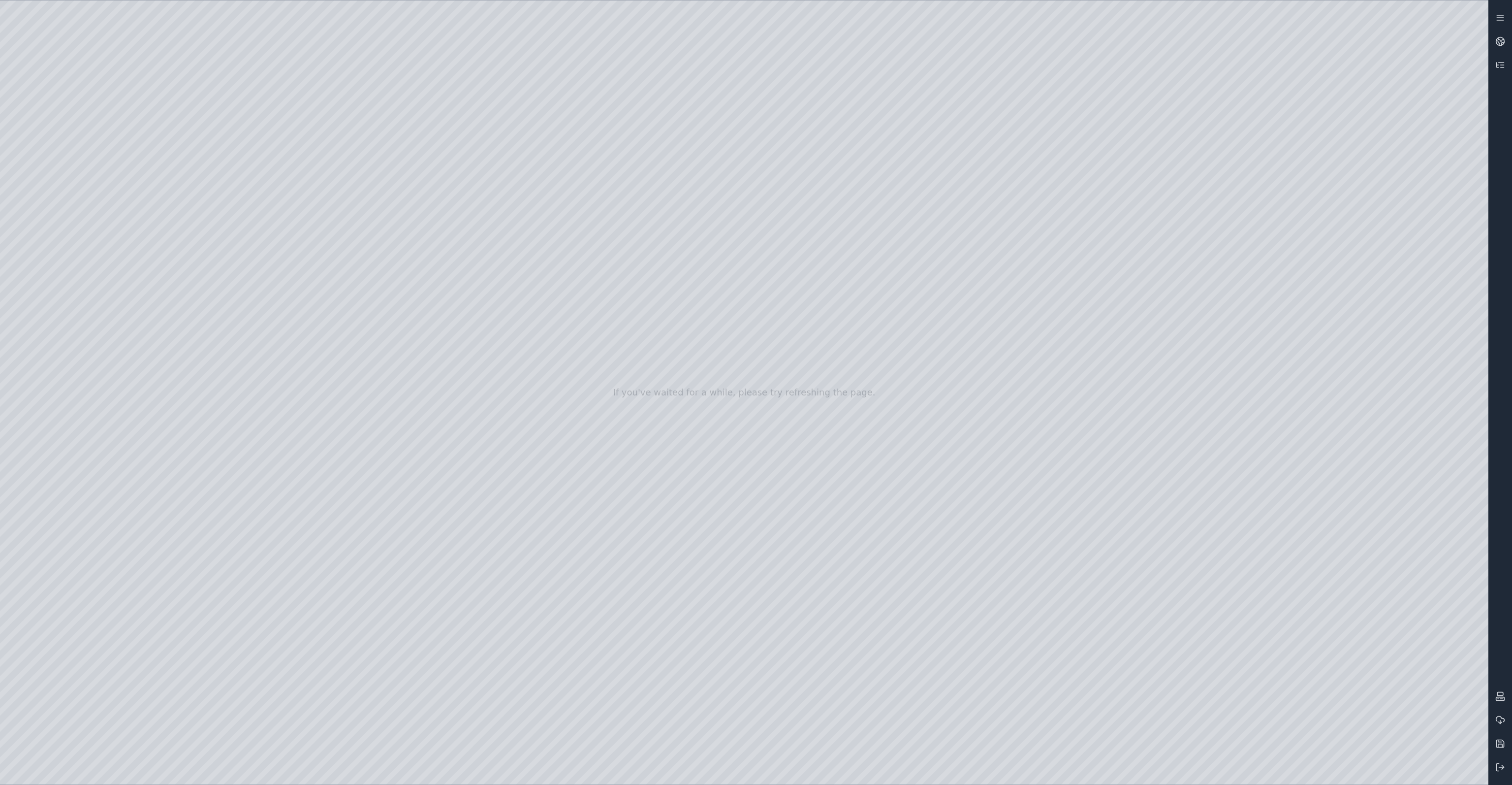
click at [672, 403] on div at bounding box center [744, 392] width 1488 height 784
click at [748, 417] on div at bounding box center [744, 392] width 1488 height 784
click at [752, 421] on div at bounding box center [744, 392] width 1488 height 784
click at [825, 414] on div at bounding box center [744, 392] width 1488 height 784
click at [876, 402] on div at bounding box center [744, 392] width 1488 height 784
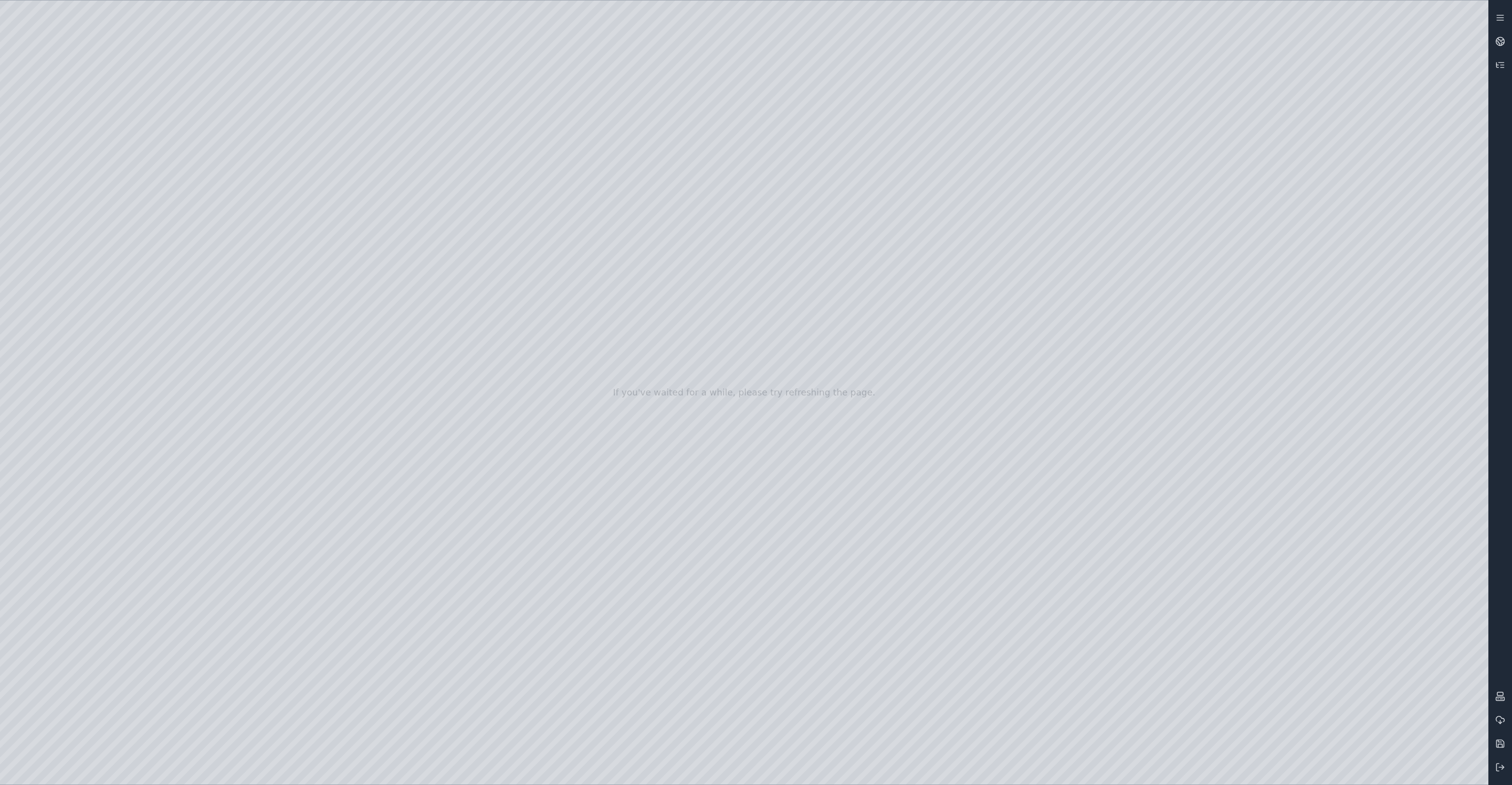
drag, startPoint x: 1070, startPoint y: 382, endPoint x: 992, endPoint y: 384, distance: 78.0
drag, startPoint x: 718, startPoint y: 388, endPoint x: 720, endPoint y: 370, distance: 18.1
click at [720, 370] on div at bounding box center [744, 392] width 1488 height 784
drag, startPoint x: 853, startPoint y: 338, endPoint x: 710, endPoint y: 352, distance: 143.7
click at [830, 298] on div at bounding box center [744, 392] width 1488 height 784
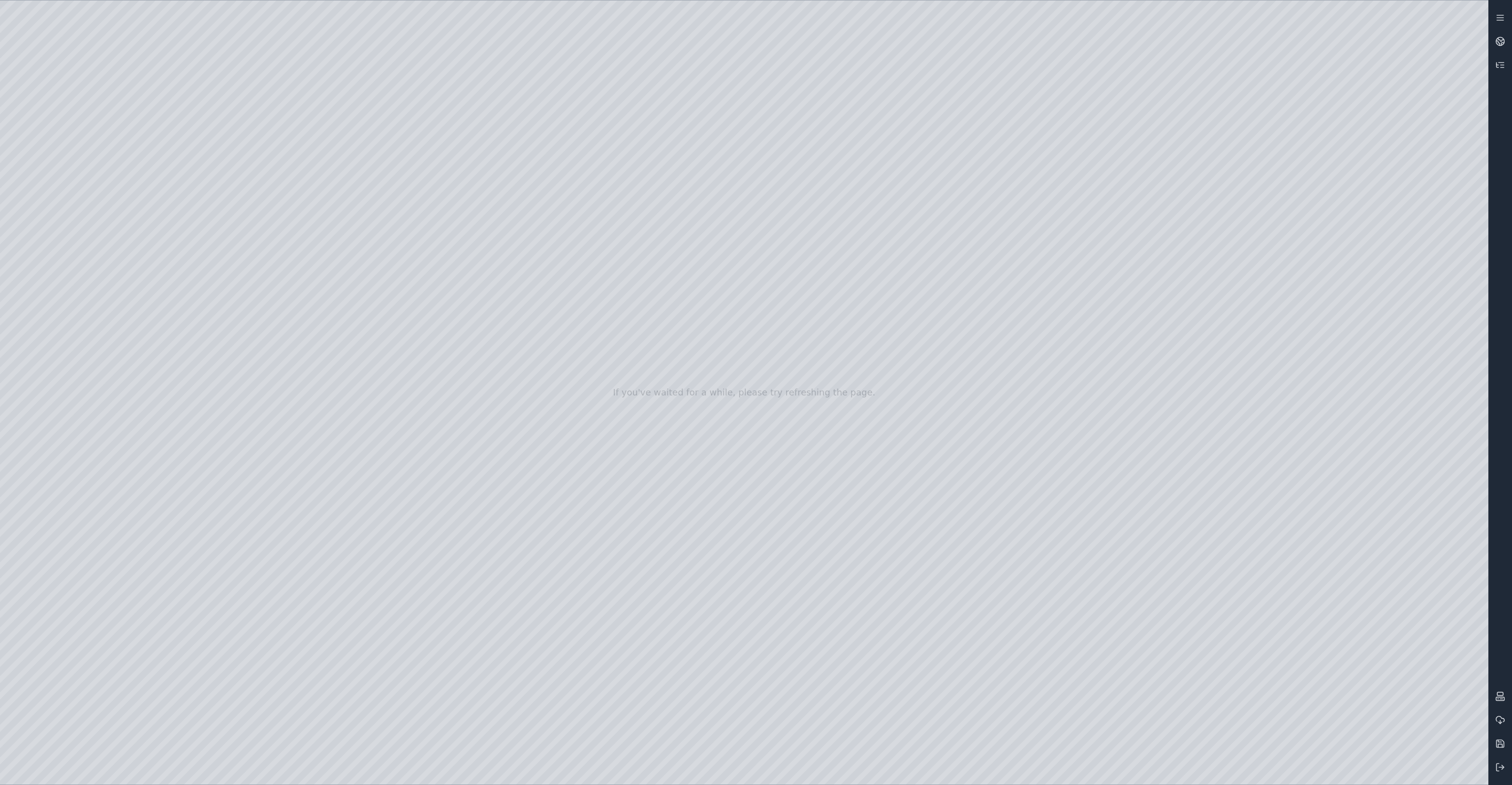
click at [840, 325] on div at bounding box center [744, 392] width 1488 height 784
click at [847, 365] on div at bounding box center [744, 392] width 1488 height 784
click at [858, 414] on div at bounding box center [744, 392] width 1488 height 784
drag, startPoint x: 781, startPoint y: 526, endPoint x: 855, endPoint y: 468, distance: 94.0
click at [855, 468] on div at bounding box center [744, 392] width 1488 height 784
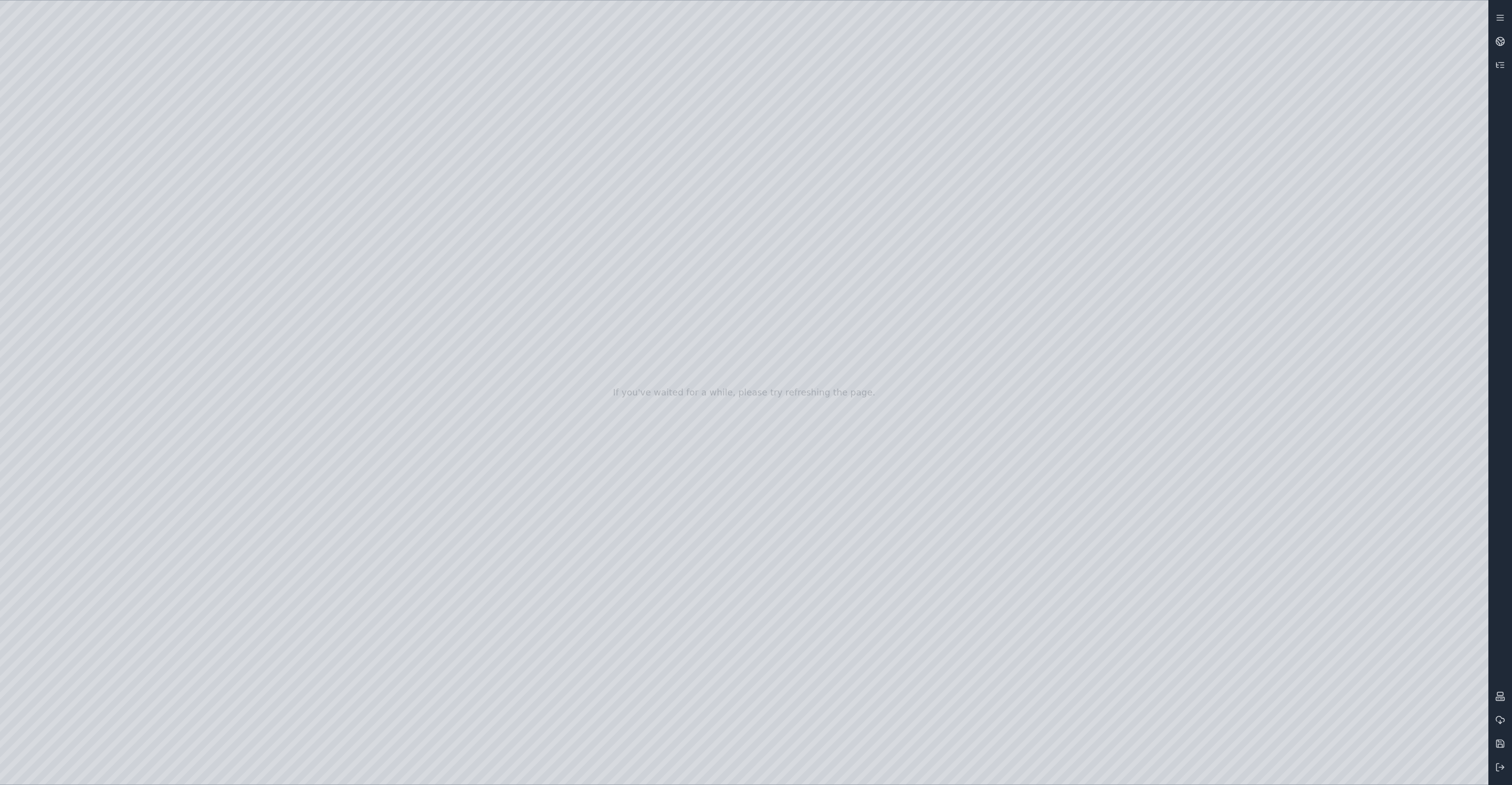
click at [985, 424] on div at bounding box center [744, 392] width 1488 height 784
drag, startPoint x: 971, startPoint y: 401, endPoint x: 1126, endPoint y: 369, distance: 158.3
click at [153, 52] on div at bounding box center [744, 392] width 1488 height 784
click at [147, 55] on div at bounding box center [744, 392] width 1488 height 784
drag, startPoint x: 969, startPoint y: 454, endPoint x: 951, endPoint y: 508, distance: 56.9
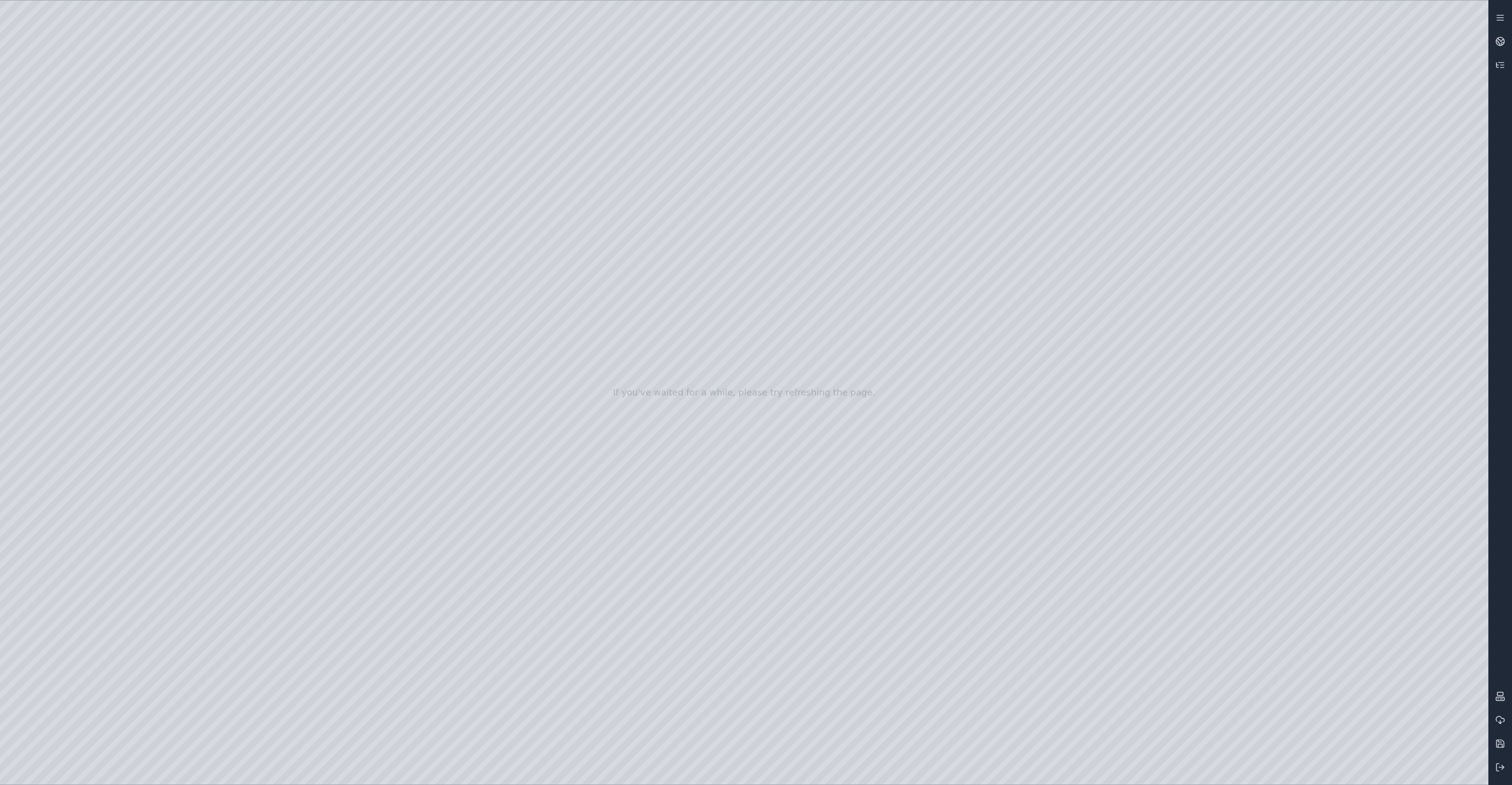
drag, startPoint x: 961, startPoint y: 483, endPoint x: 967, endPoint y: 496, distance: 14.3
drag, startPoint x: 970, startPoint y: 472, endPoint x: 969, endPoint y: 464, distance: 8.1
click at [65, 261] on div at bounding box center [744, 392] width 1488 height 784
click at [350, 50] on div at bounding box center [744, 392] width 1488 height 784
click at [351, 49] on div at bounding box center [744, 392] width 1488 height 784
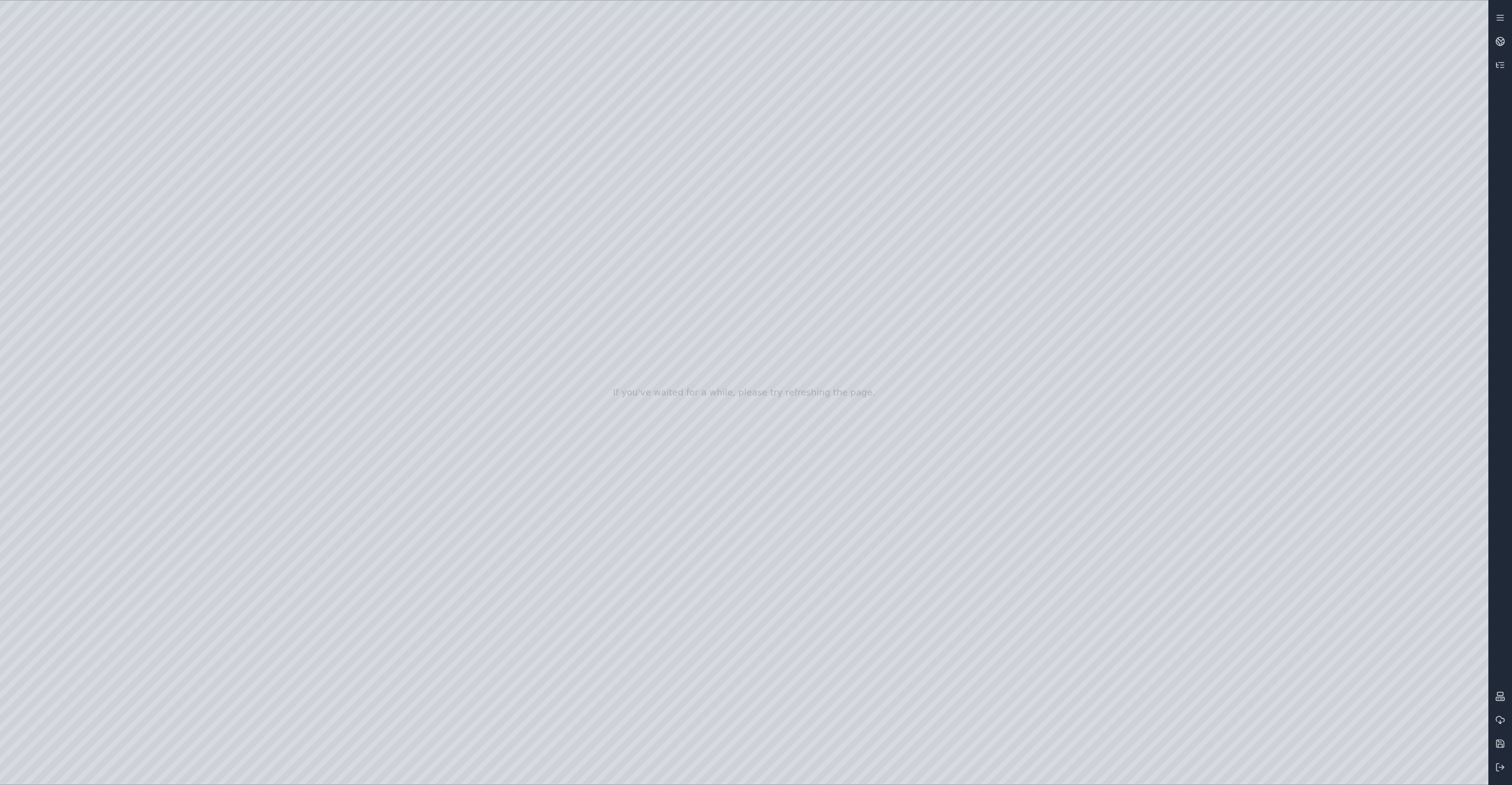
click at [81, 228] on div at bounding box center [744, 392] width 1488 height 784
click at [349, 48] on div at bounding box center [744, 392] width 1488 height 784
click at [352, 48] on div at bounding box center [744, 392] width 1488 height 784
click at [256, 58] on div at bounding box center [744, 392] width 1488 height 784
drag, startPoint x: 172, startPoint y: 126, endPoint x: 786, endPoint y: 411, distance: 676.9
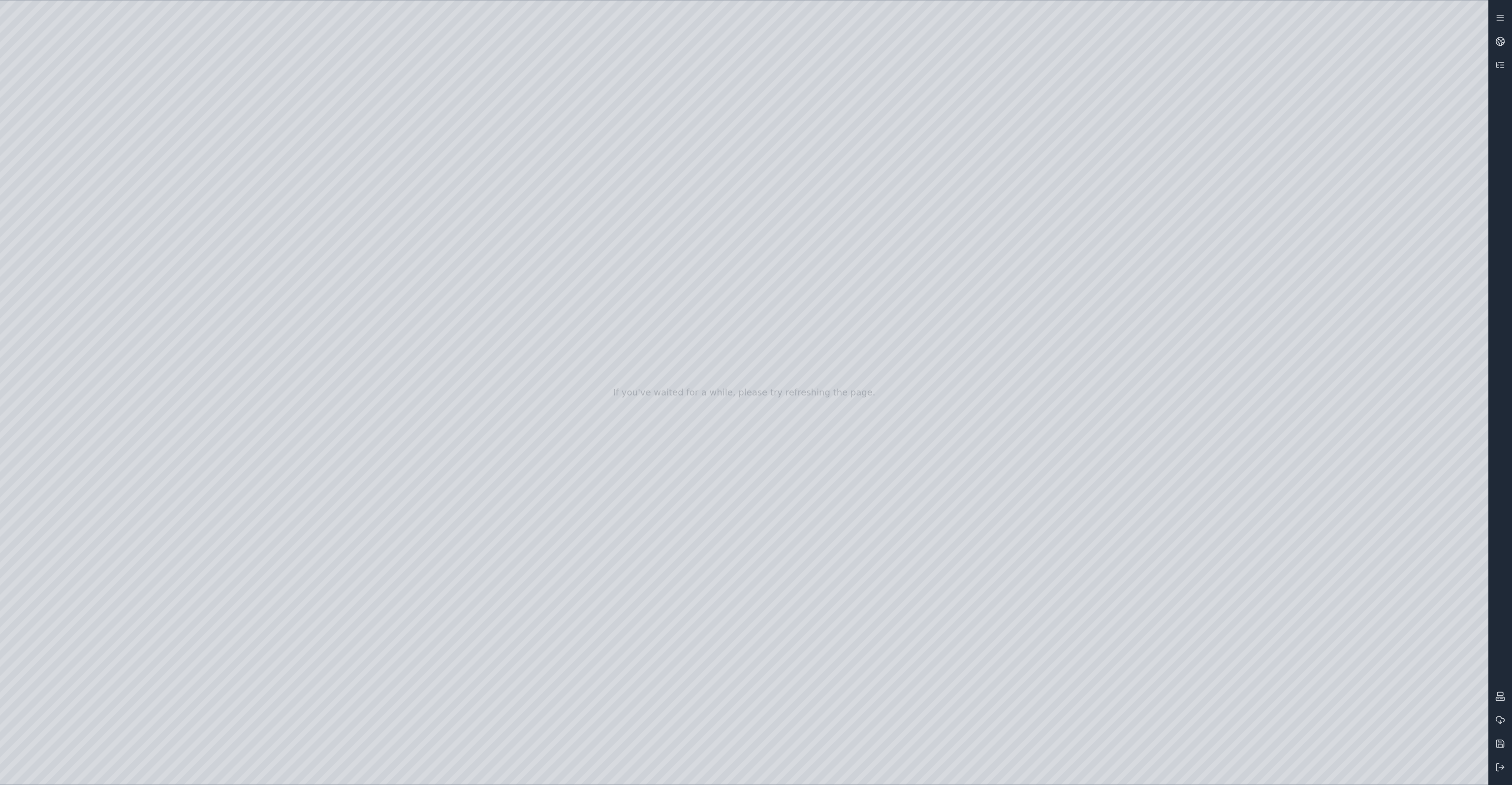
click at [786, 411] on div at bounding box center [744, 392] width 1488 height 784
click at [1405, 170] on div at bounding box center [744, 392] width 1488 height 784
drag, startPoint x: 874, startPoint y: 181, endPoint x: 827, endPoint y: 186, distance: 47.3
drag, startPoint x: 1038, startPoint y: 224, endPoint x: 1029, endPoint y: 284, distance: 60.7
click at [1029, 284] on div at bounding box center [744, 392] width 1488 height 784
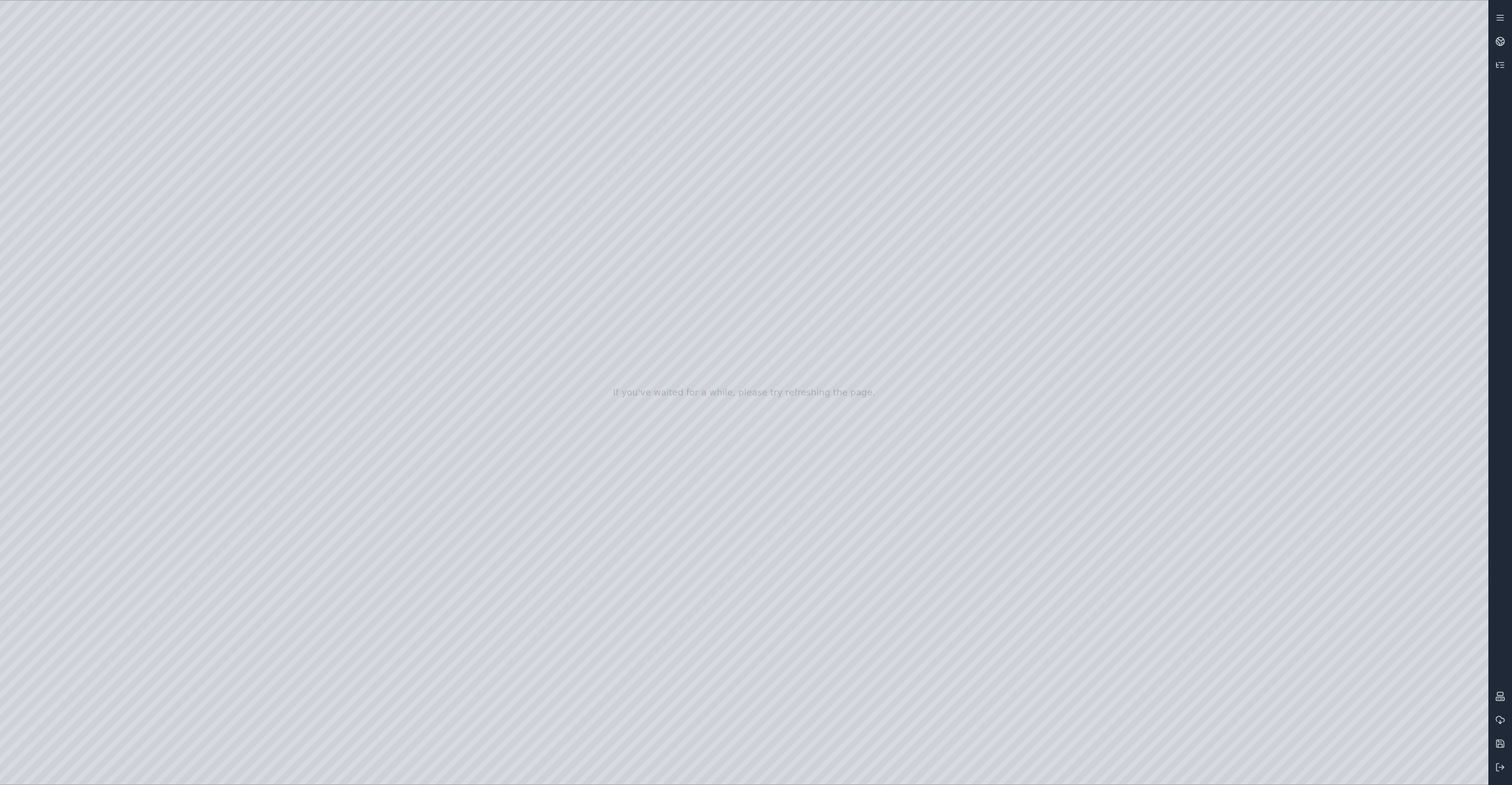
drag, startPoint x: 752, startPoint y: 433, endPoint x: 813, endPoint y: 419, distance: 62.6
click at [723, 715] on div at bounding box center [744, 392] width 1488 height 784
click at [654, 227] on div at bounding box center [744, 392] width 1488 height 784
drag, startPoint x: 673, startPoint y: 177, endPoint x: 677, endPoint y: 235, distance: 58.1
click at [677, 235] on div at bounding box center [744, 392] width 1488 height 784
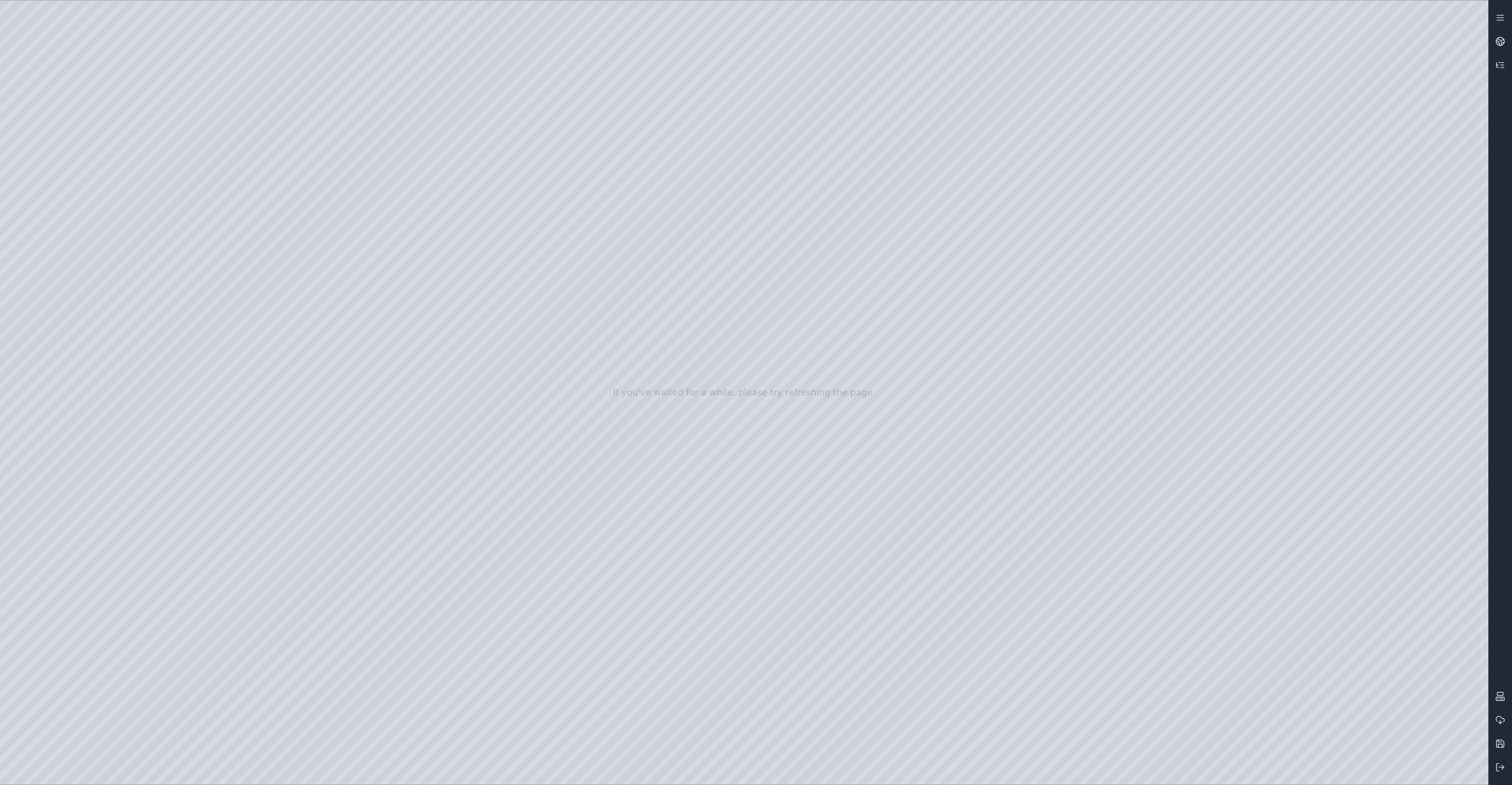
click at [75, 256] on div at bounding box center [744, 392] width 1488 height 784
click at [54, 462] on div at bounding box center [744, 392] width 1488 height 784
click at [79, 292] on div at bounding box center [744, 392] width 1488 height 784
click at [79, 255] on div at bounding box center [744, 392] width 1488 height 784
click at [338, 328] on div at bounding box center [744, 392] width 1488 height 784
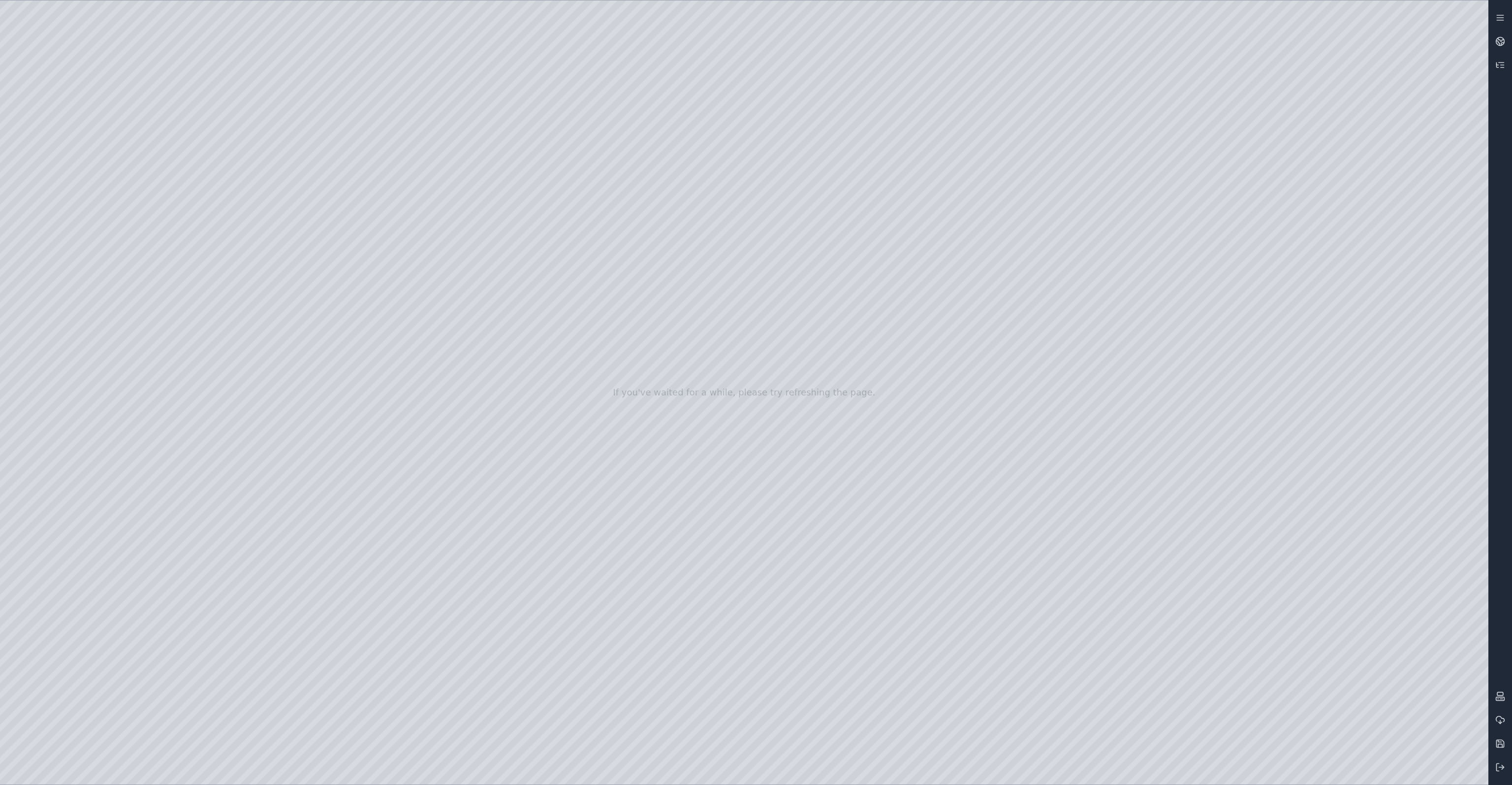
drag, startPoint x: 864, startPoint y: 214, endPoint x: 921, endPoint y: 191, distance: 61.5
drag, startPoint x: 772, startPoint y: 189, endPoint x: 839, endPoint y: 184, distance: 67.2
drag, startPoint x: 760, startPoint y: 202, endPoint x: 750, endPoint y: 197, distance: 11.2
click at [333, 329] on div at bounding box center [744, 392] width 1488 height 784
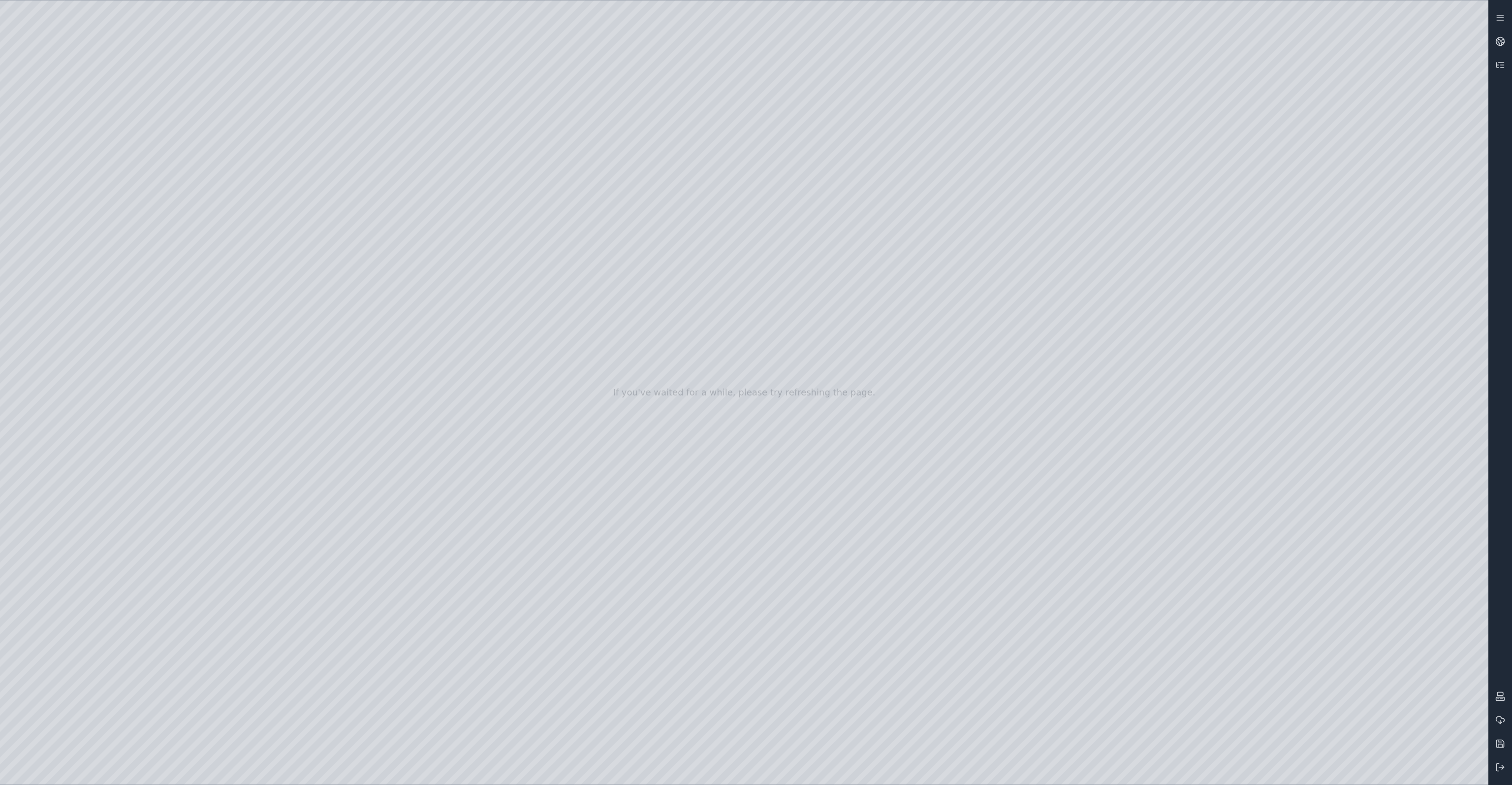
drag, startPoint x: 605, startPoint y: 306, endPoint x: 650, endPoint y: 316, distance: 46.1
click at [348, 329] on div at bounding box center [744, 392] width 1488 height 784
click at [319, 384] on div at bounding box center [744, 392] width 1488 height 784
click at [319, 387] on div at bounding box center [744, 392] width 1488 height 784
click at [326, 388] on div at bounding box center [744, 392] width 1488 height 784
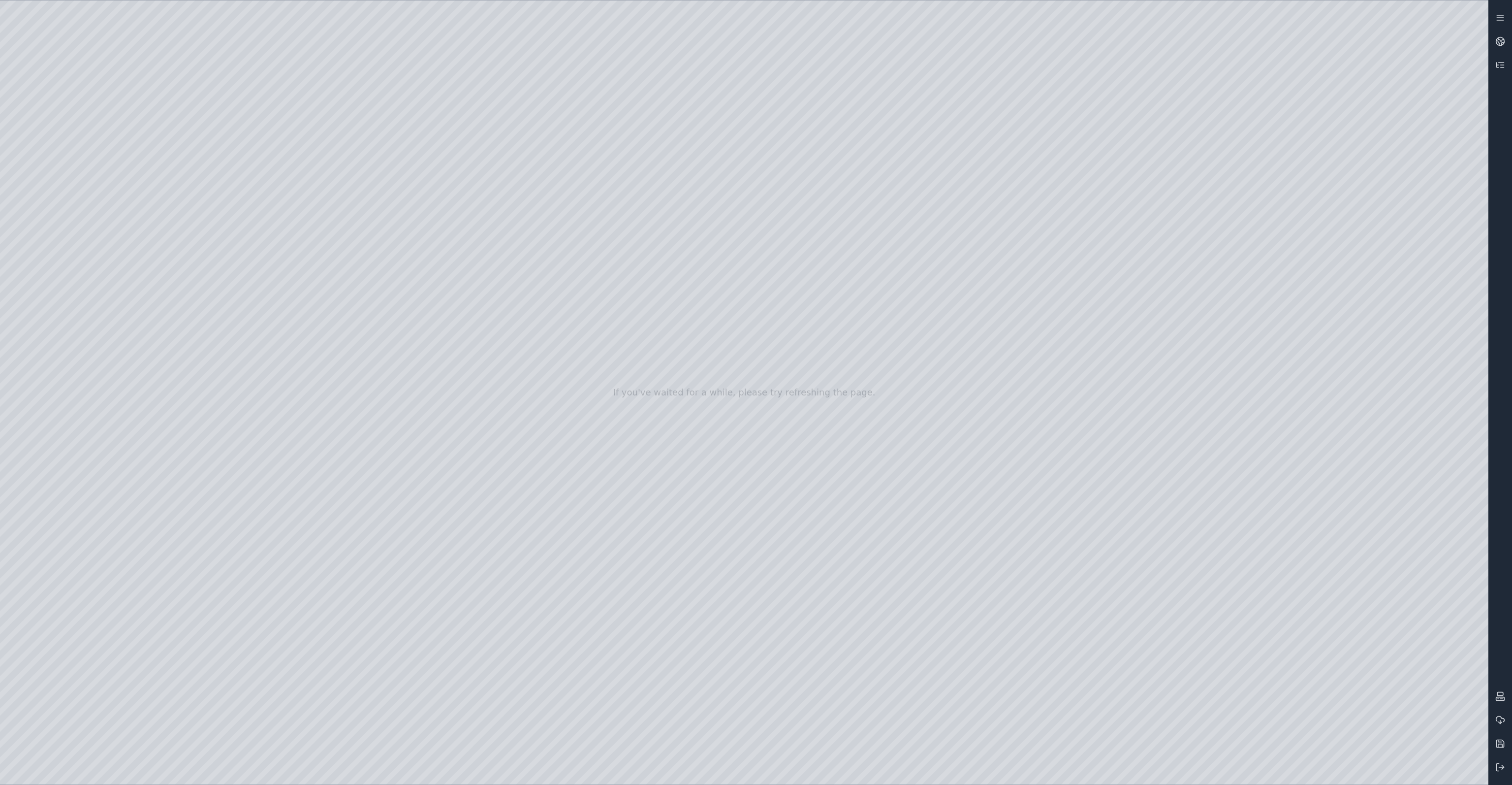
click at [335, 716] on div at bounding box center [744, 392] width 1488 height 784
click at [299, 655] on div at bounding box center [744, 392] width 1488 height 784
click at [223, 643] on div at bounding box center [744, 392] width 1488 height 784
click at [205, 631] on div at bounding box center [744, 392] width 1488 height 784
click at [340, 701] on div at bounding box center [744, 392] width 1488 height 784
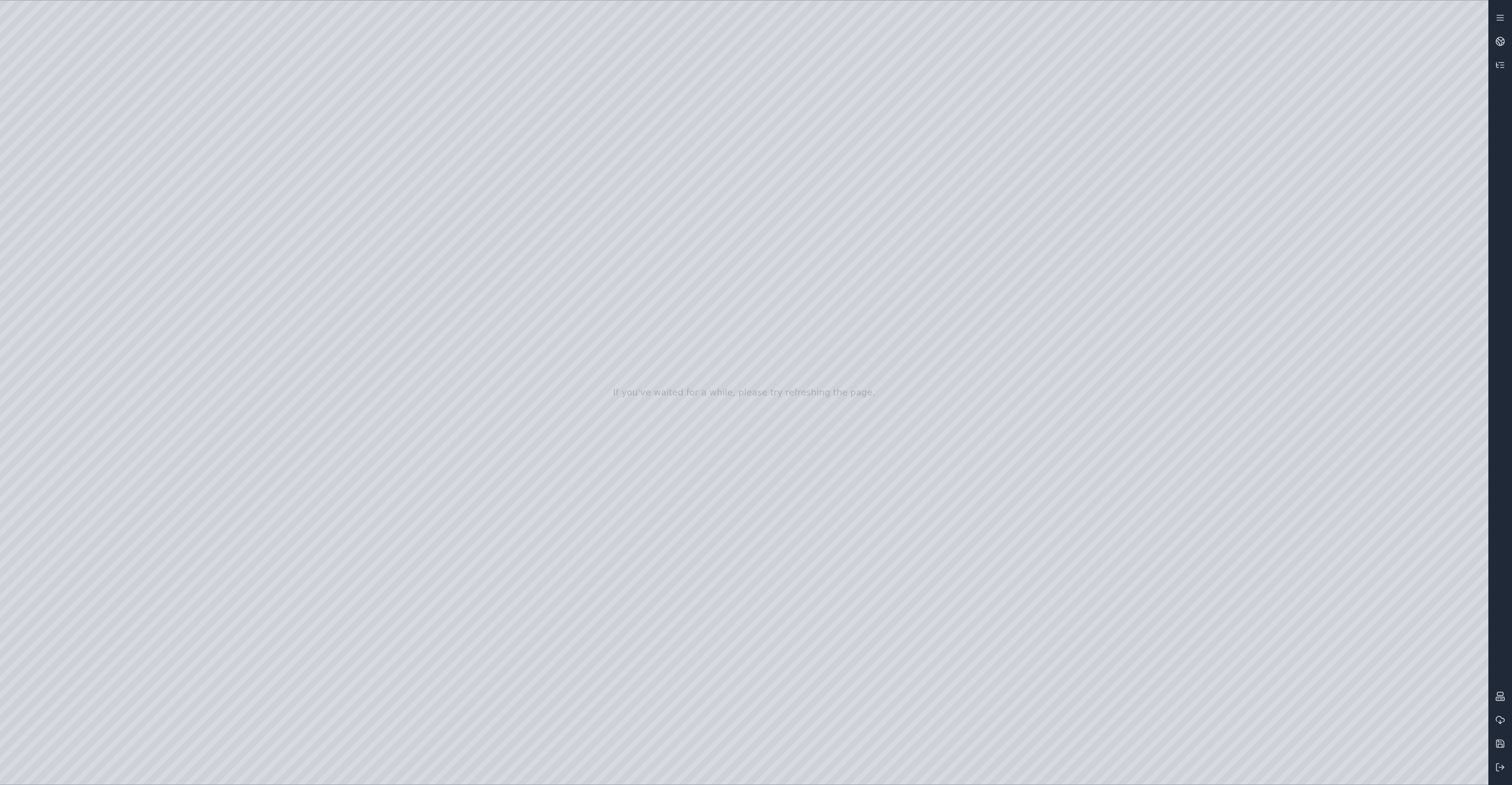
drag, startPoint x: 547, startPoint y: 634, endPoint x: 510, endPoint y: 645, distance: 38.6
drag, startPoint x: 537, startPoint y: 615, endPoint x: 495, endPoint y: 624, distance: 43.0
click at [335, 655] on div at bounding box center [744, 392] width 1488 height 784
click at [341, 715] on div at bounding box center [744, 392] width 1488 height 784
drag, startPoint x: 711, startPoint y: 613, endPoint x: 748, endPoint y: 615, distance: 37.1
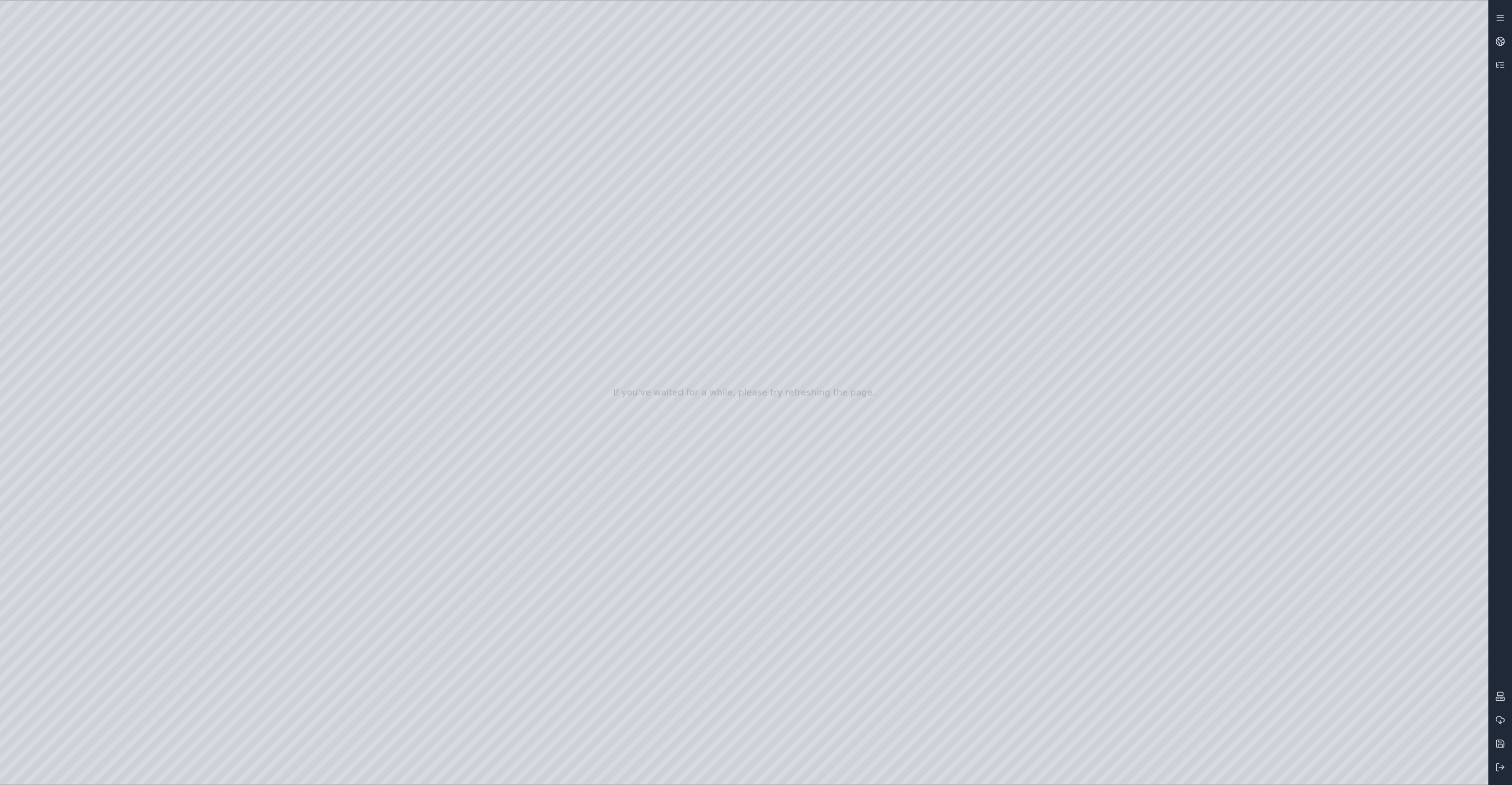
drag, startPoint x: 889, startPoint y: 575, endPoint x: 916, endPoint y: 568, distance: 27.9
drag, startPoint x: 822, startPoint y: 606, endPoint x: 775, endPoint y: 445, distance: 167.7
click at [775, 445] on div at bounding box center [744, 392] width 1488 height 784
drag, startPoint x: 813, startPoint y: 510, endPoint x: 785, endPoint y: 522, distance: 30.5
drag, startPoint x: 799, startPoint y: 372, endPoint x: 772, endPoint y: 369, distance: 27.2
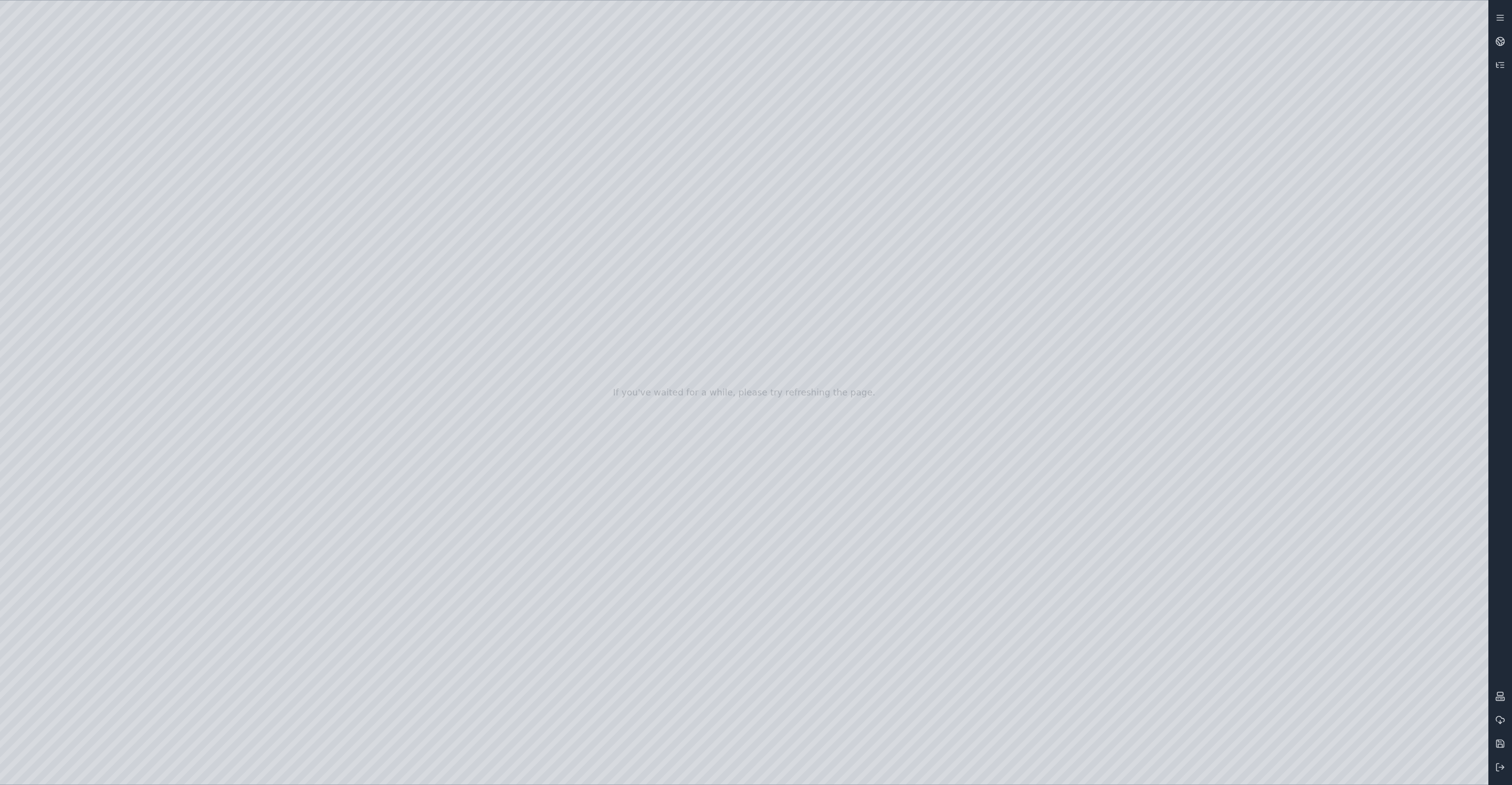
drag, startPoint x: 928, startPoint y: 514, endPoint x: 891, endPoint y: 510, distance: 37.2
click at [335, 447] on div at bounding box center [744, 392] width 1488 height 784
drag, startPoint x: 401, startPoint y: 442, endPoint x: 466, endPoint y: 428, distance: 66.5
drag, startPoint x: 638, startPoint y: 493, endPoint x: 622, endPoint y: 499, distance: 17.1
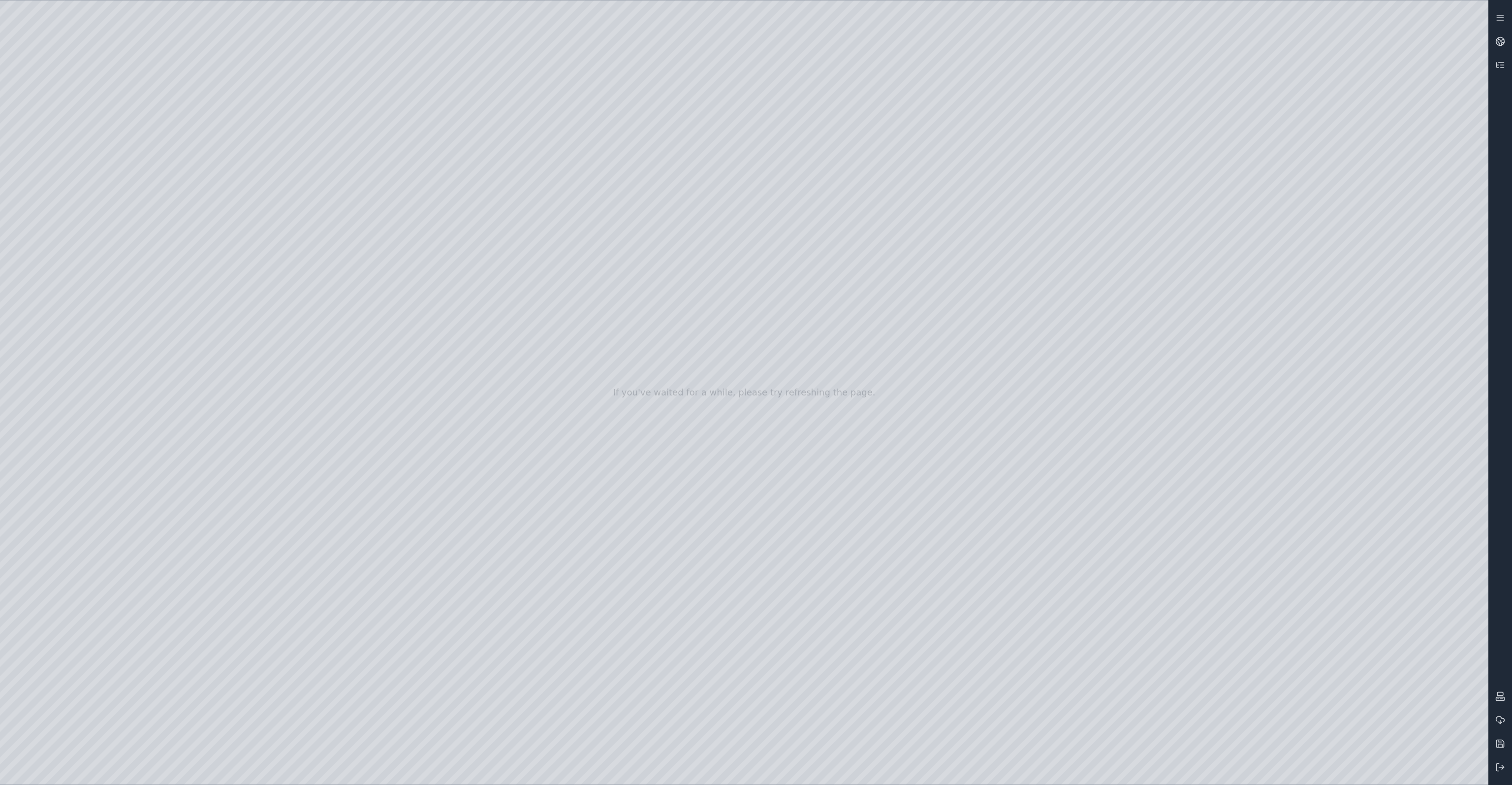
drag, startPoint x: 621, startPoint y: 499, endPoint x: 535, endPoint y: 507, distance: 86.4
drag, startPoint x: 549, startPoint y: 523, endPoint x: 528, endPoint y: 533, distance: 23.3
drag, startPoint x: 690, startPoint y: 588, endPoint x: 703, endPoint y: 575, distance: 18.4
click at [756, 503] on div at bounding box center [744, 392] width 1488 height 784
drag, startPoint x: 732, startPoint y: 592, endPoint x: 857, endPoint y: 662, distance: 143.3
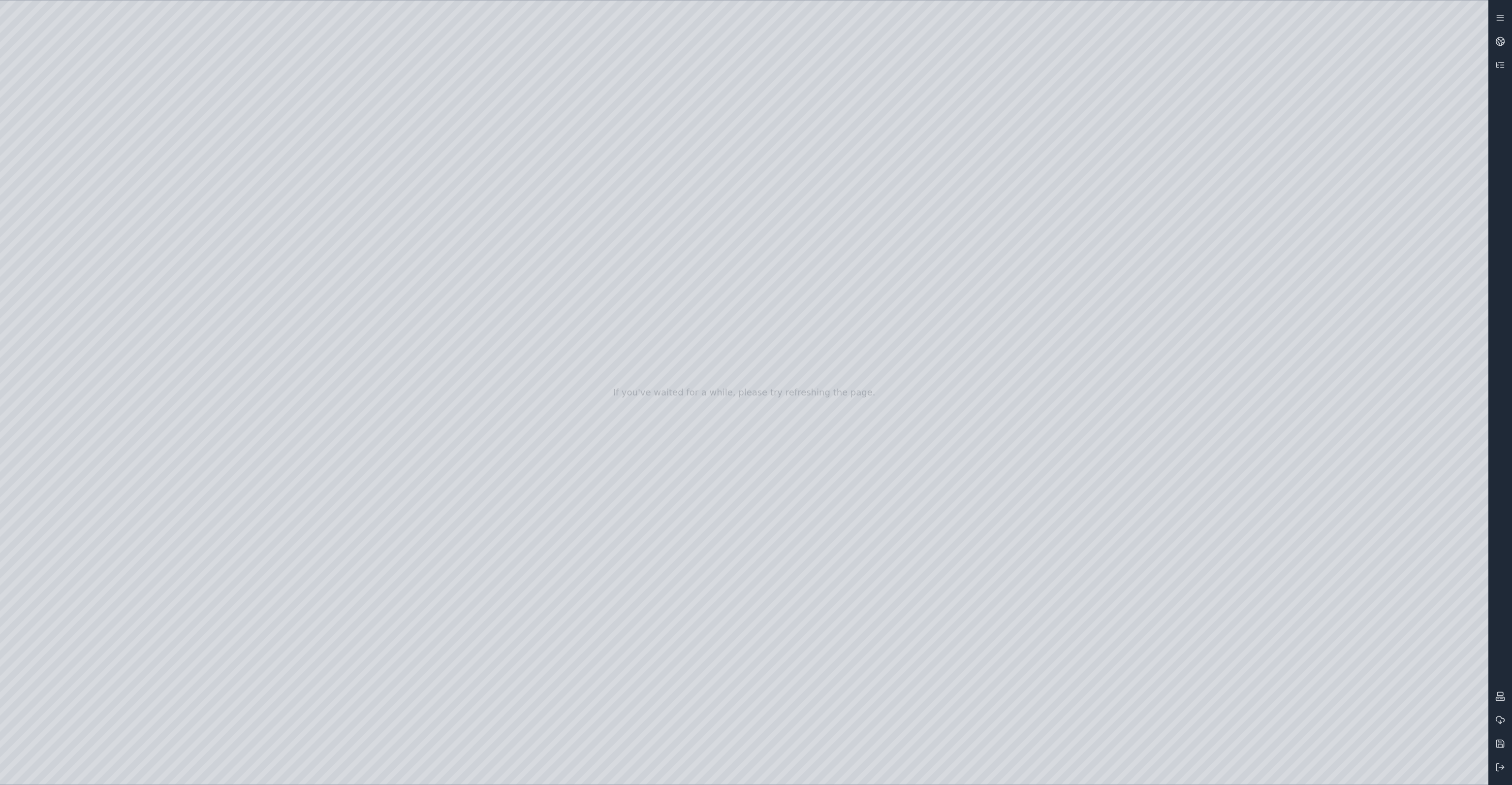
click at [857, 662] on div at bounding box center [744, 392] width 1488 height 784
drag, startPoint x: 712, startPoint y: 575, endPoint x: 790, endPoint y: 579, distance: 78.1
click at [849, 483] on div at bounding box center [744, 392] width 1488 height 784
drag, startPoint x: 846, startPoint y: 550, endPoint x: 1039, endPoint y: 542, distance: 193.2
click at [1039, 542] on div at bounding box center [744, 392] width 1488 height 784
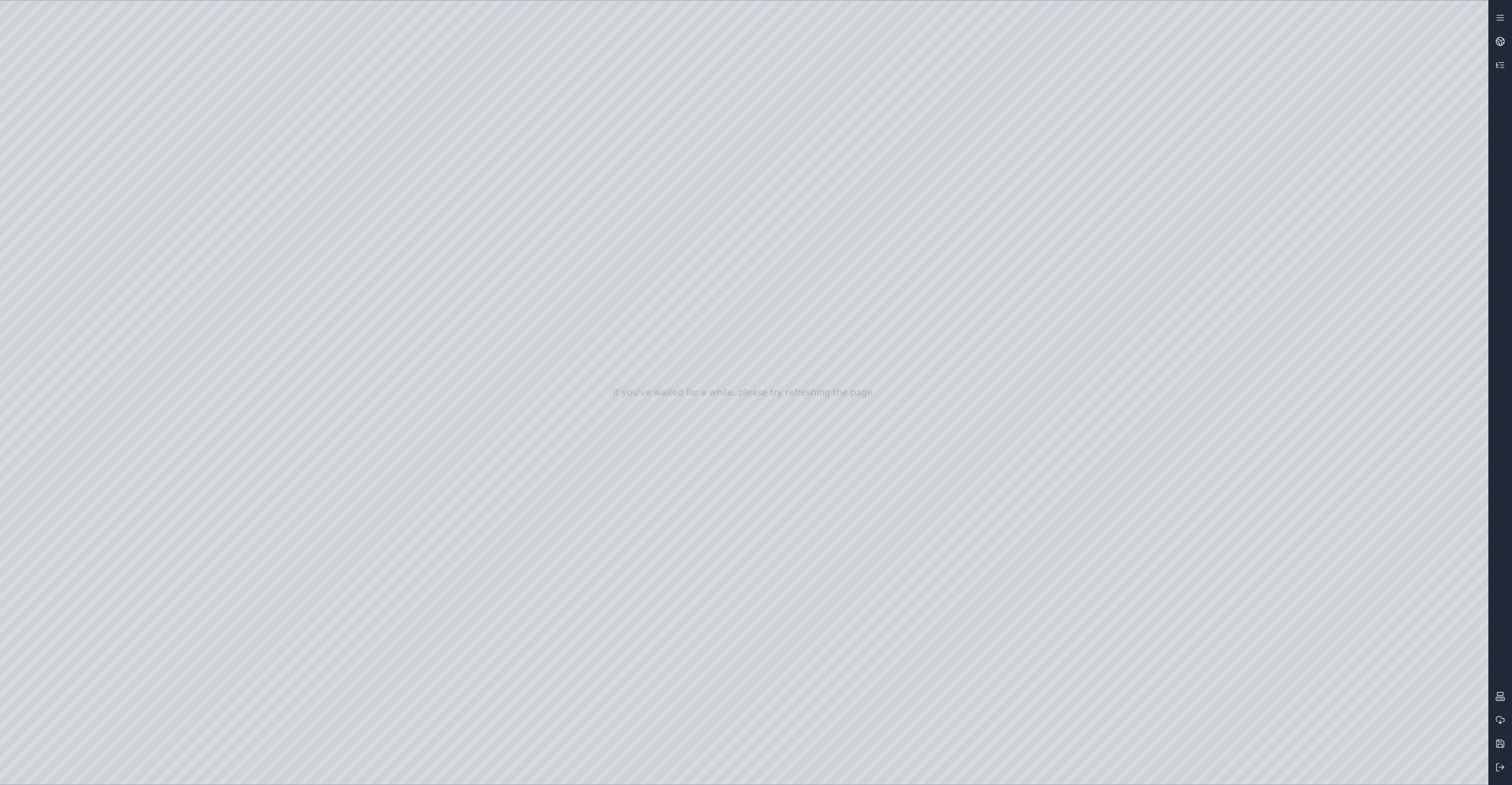
click at [797, 549] on div at bounding box center [744, 392] width 1488 height 784
drag, startPoint x: 840, startPoint y: 547, endPoint x: 870, endPoint y: 547, distance: 30.0
click at [870, 547] on div at bounding box center [744, 392] width 1488 height 784
click at [748, 719] on div at bounding box center [744, 392] width 1488 height 784
drag, startPoint x: 857, startPoint y: 638, endPoint x: 864, endPoint y: 641, distance: 7.6
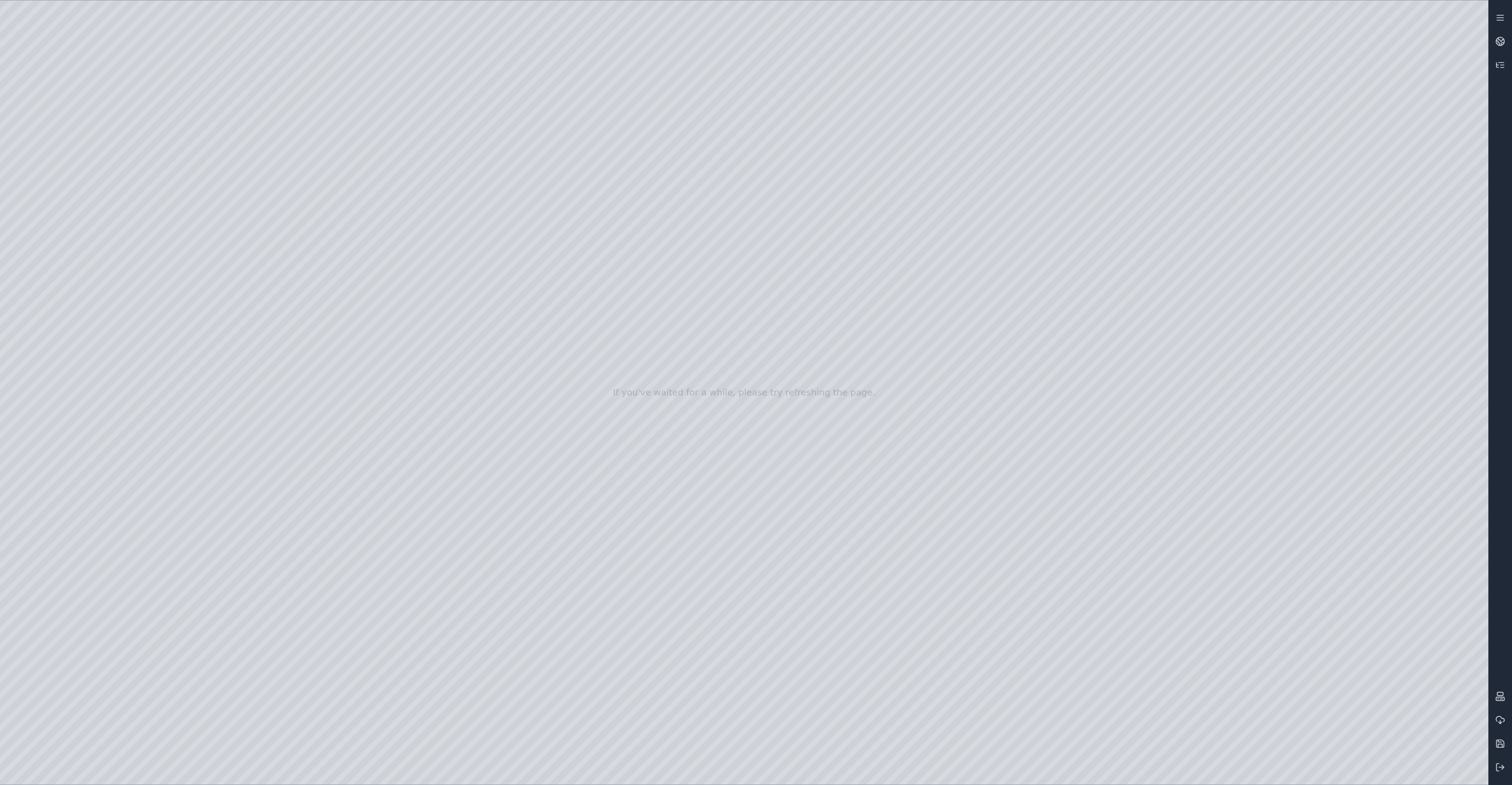
click at [765, 457] on div at bounding box center [744, 392] width 1488 height 784
drag, startPoint x: 817, startPoint y: 461, endPoint x: 838, endPoint y: 461, distance: 21.0
click at [838, 461] on div at bounding box center [744, 392] width 1488 height 784
click at [618, 462] on div at bounding box center [744, 392] width 1488 height 784
click at [849, 668] on div at bounding box center [744, 392] width 1488 height 784
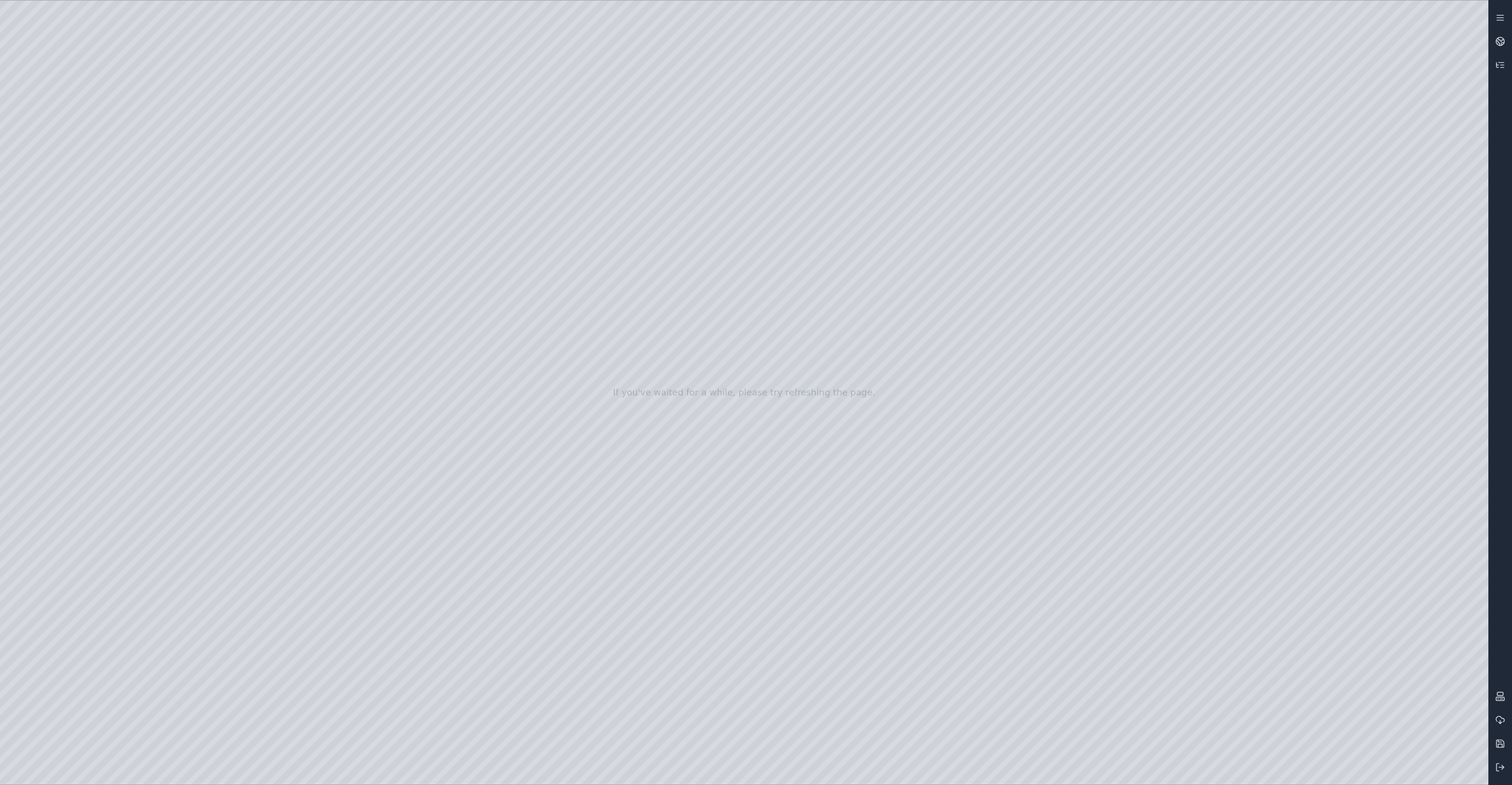
drag, startPoint x: 769, startPoint y: 409, endPoint x: 786, endPoint y: 482, distance: 75.0
click at [786, 482] on div at bounding box center [744, 392] width 1488 height 784
click at [749, 710] on div at bounding box center [744, 392] width 1488 height 784
click at [844, 502] on div at bounding box center [744, 392] width 1488 height 784
drag, startPoint x: 860, startPoint y: 547, endPoint x: 662, endPoint y: 567, distance: 199.0
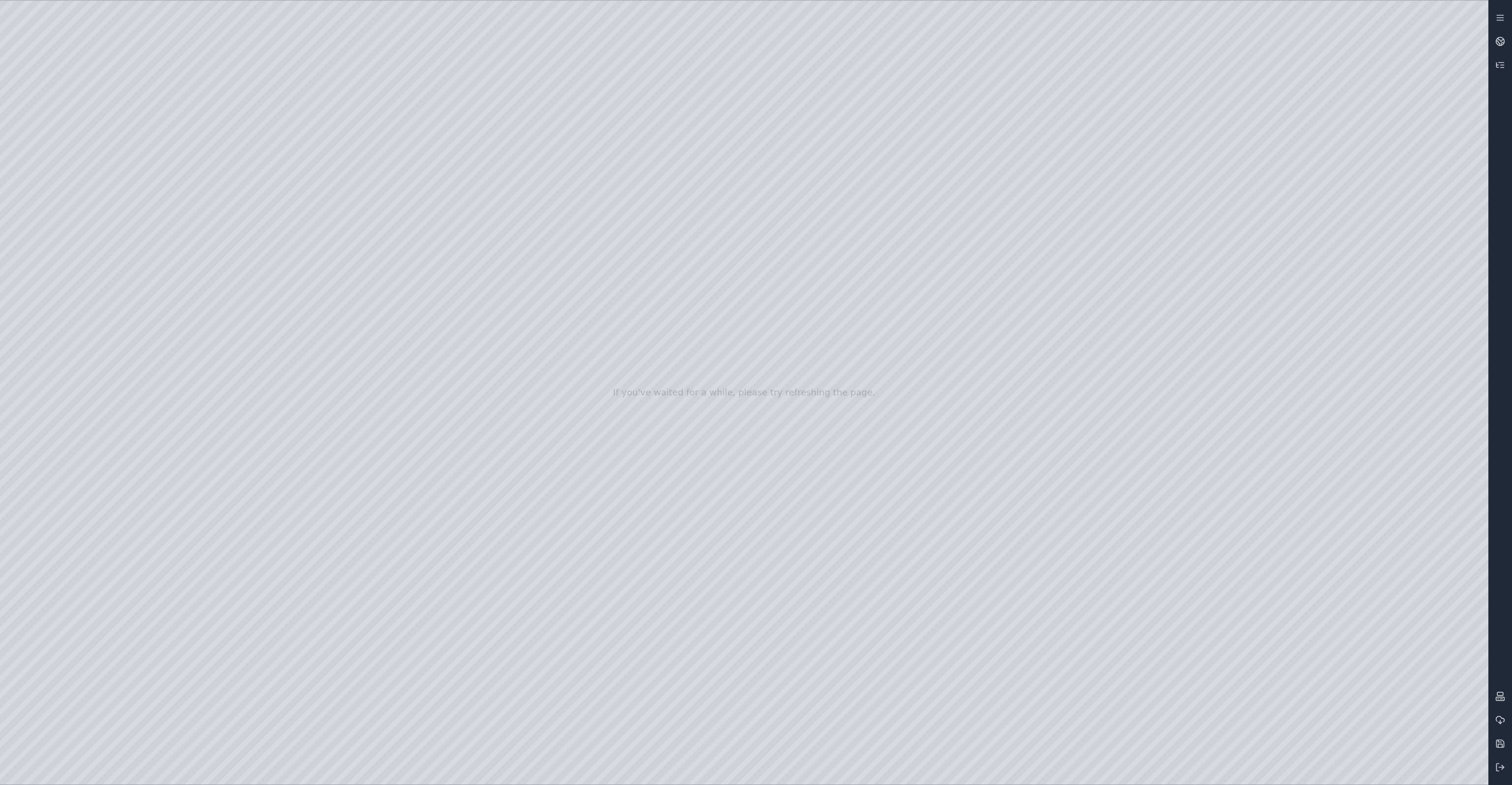
click at [662, 567] on div at bounding box center [744, 392] width 1488 height 784
click at [736, 714] on div at bounding box center [744, 392] width 1488 height 784
drag, startPoint x: 754, startPoint y: 584, endPoint x: 603, endPoint y: 597, distance: 151.6
click at [707, 397] on div at bounding box center [744, 392] width 1488 height 784
click at [713, 288] on div at bounding box center [744, 392] width 1488 height 784
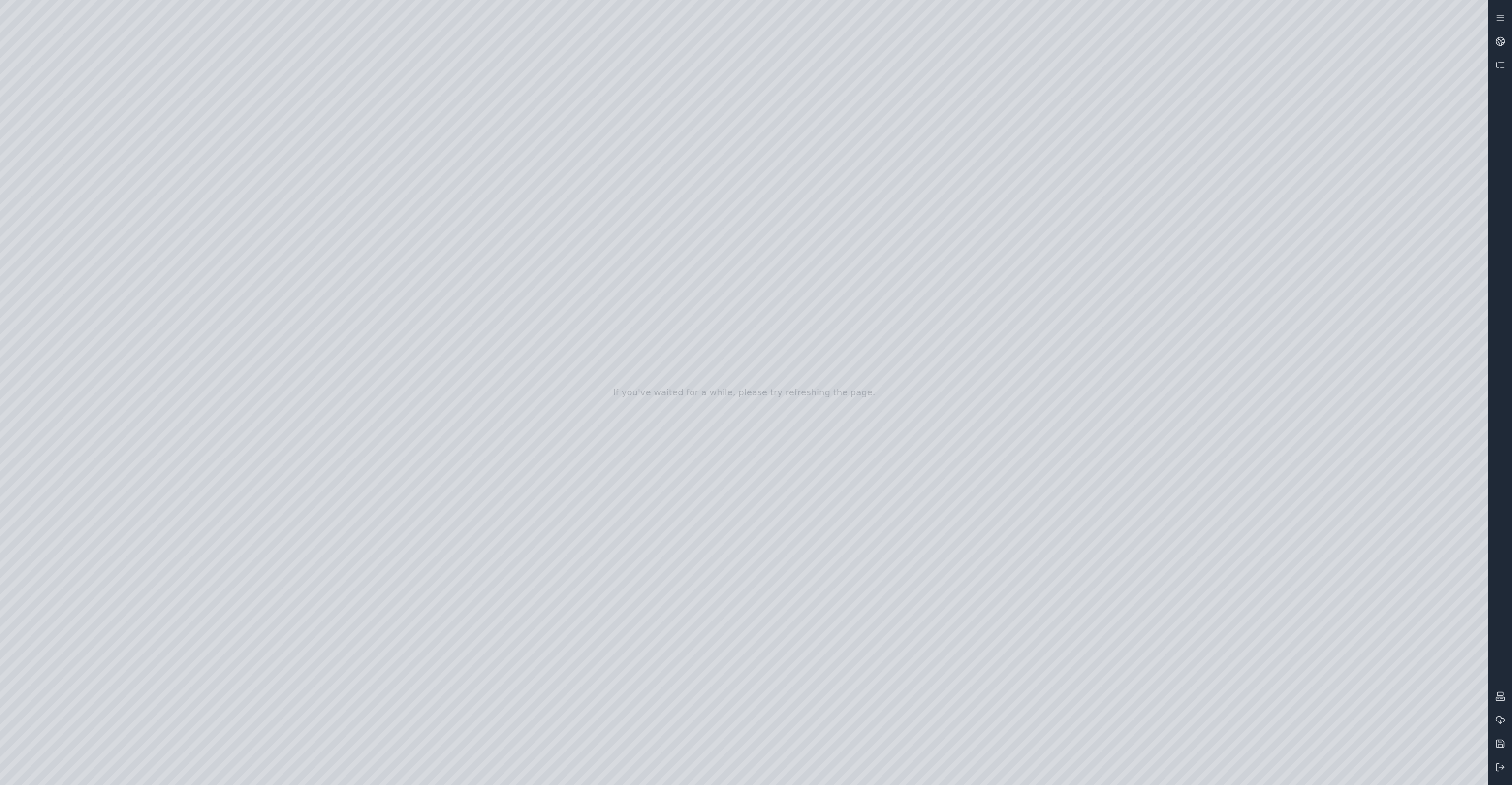
click at [818, 435] on div at bounding box center [744, 392] width 1488 height 784
drag, startPoint x: 779, startPoint y: 445, endPoint x: 816, endPoint y: 428, distance: 40.7
click at [209, 648] on div at bounding box center [744, 392] width 1488 height 784
click at [187, 611] on div at bounding box center [744, 392] width 1488 height 784
click at [315, 708] on div at bounding box center [744, 392] width 1488 height 784
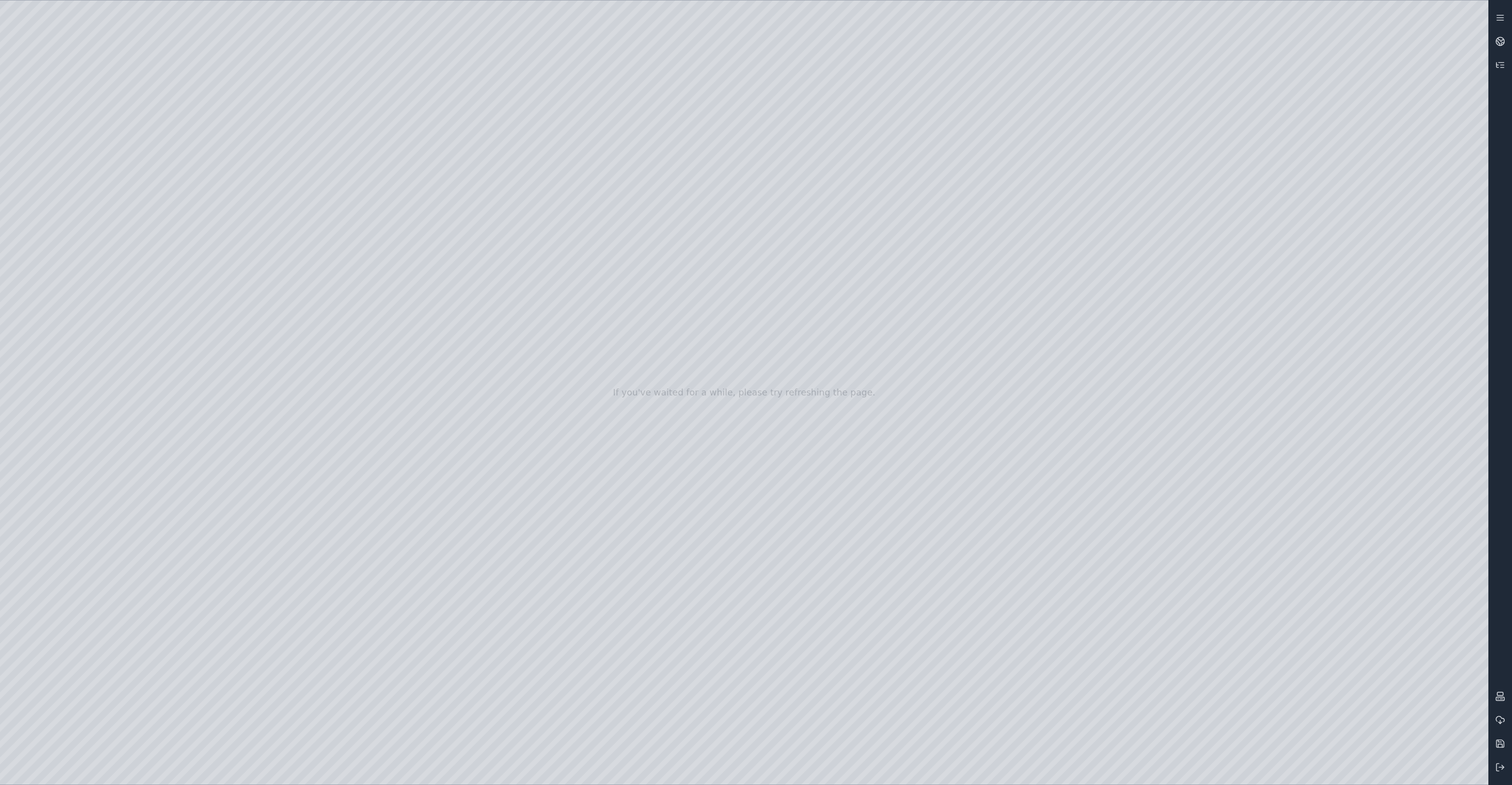
drag, startPoint x: 624, startPoint y: 575, endPoint x: 725, endPoint y: 568, distance: 101.2
drag, startPoint x: 931, startPoint y: 562, endPoint x: 874, endPoint y: 575, distance: 58.5
click at [54, 179] on div at bounding box center [744, 392] width 1488 height 784
click at [57, 206] on div at bounding box center [744, 392] width 1488 height 784
click at [59, 220] on div at bounding box center [744, 392] width 1488 height 784
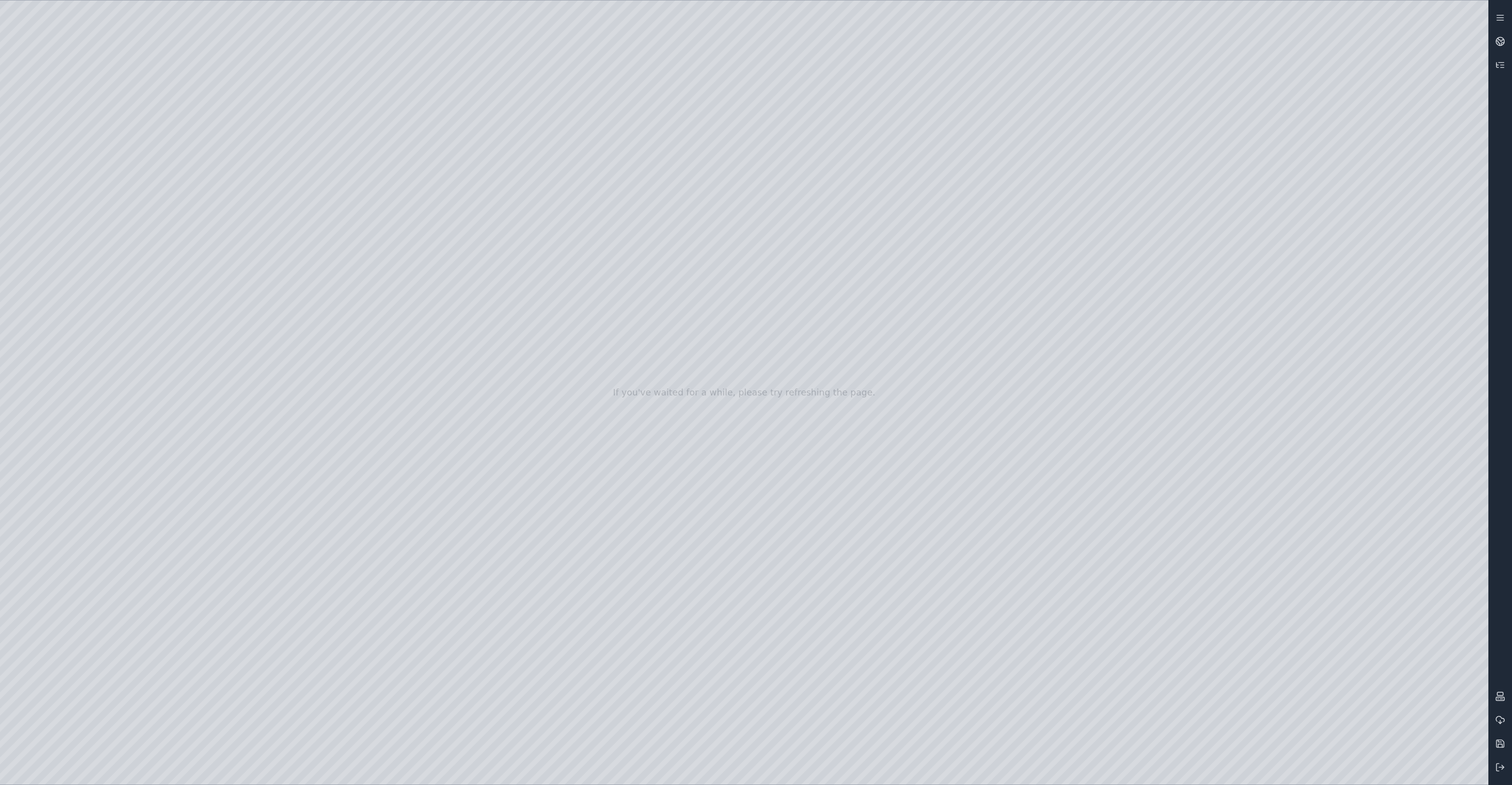
click at [55, 310] on div at bounding box center [744, 392] width 1488 height 784
click at [77, 247] on div at bounding box center [744, 392] width 1488 height 784
click at [84, 229] on div at bounding box center [744, 392] width 1488 height 784
click at [355, 53] on div at bounding box center [744, 392] width 1488 height 784
drag, startPoint x: 267, startPoint y: 379, endPoint x: 935, endPoint y: 538, distance: 686.7
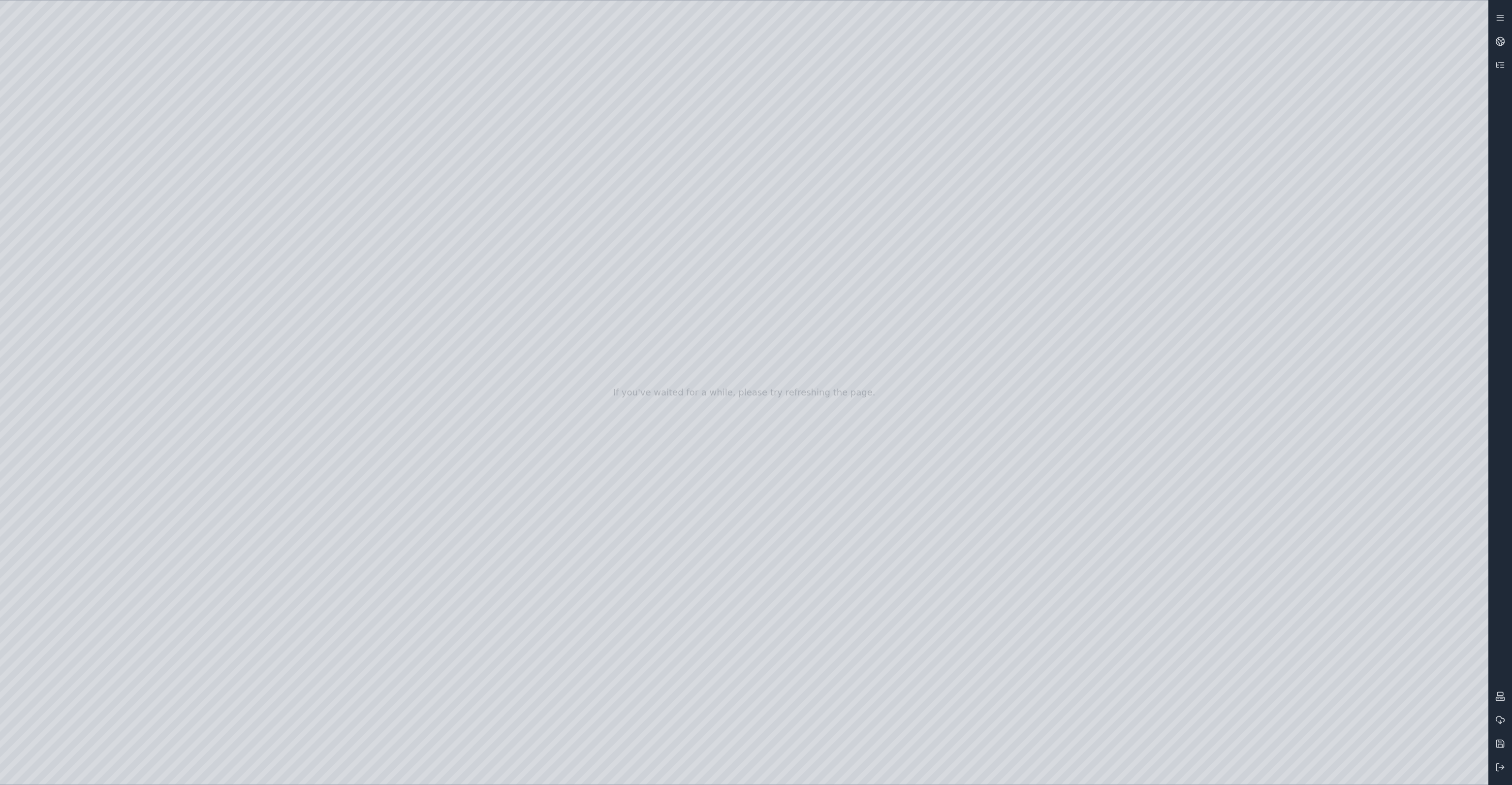
click at [935, 538] on div at bounding box center [744, 392] width 1488 height 784
drag, startPoint x: 881, startPoint y: 563, endPoint x: 925, endPoint y: 551, distance: 45.6
drag, startPoint x: 896, startPoint y: 554, endPoint x: 764, endPoint y: 560, distance: 132.1
drag, startPoint x: 784, startPoint y: 572, endPoint x: 820, endPoint y: 579, distance: 36.7
drag, startPoint x: 877, startPoint y: 534, endPoint x: 877, endPoint y: 509, distance: 25.0
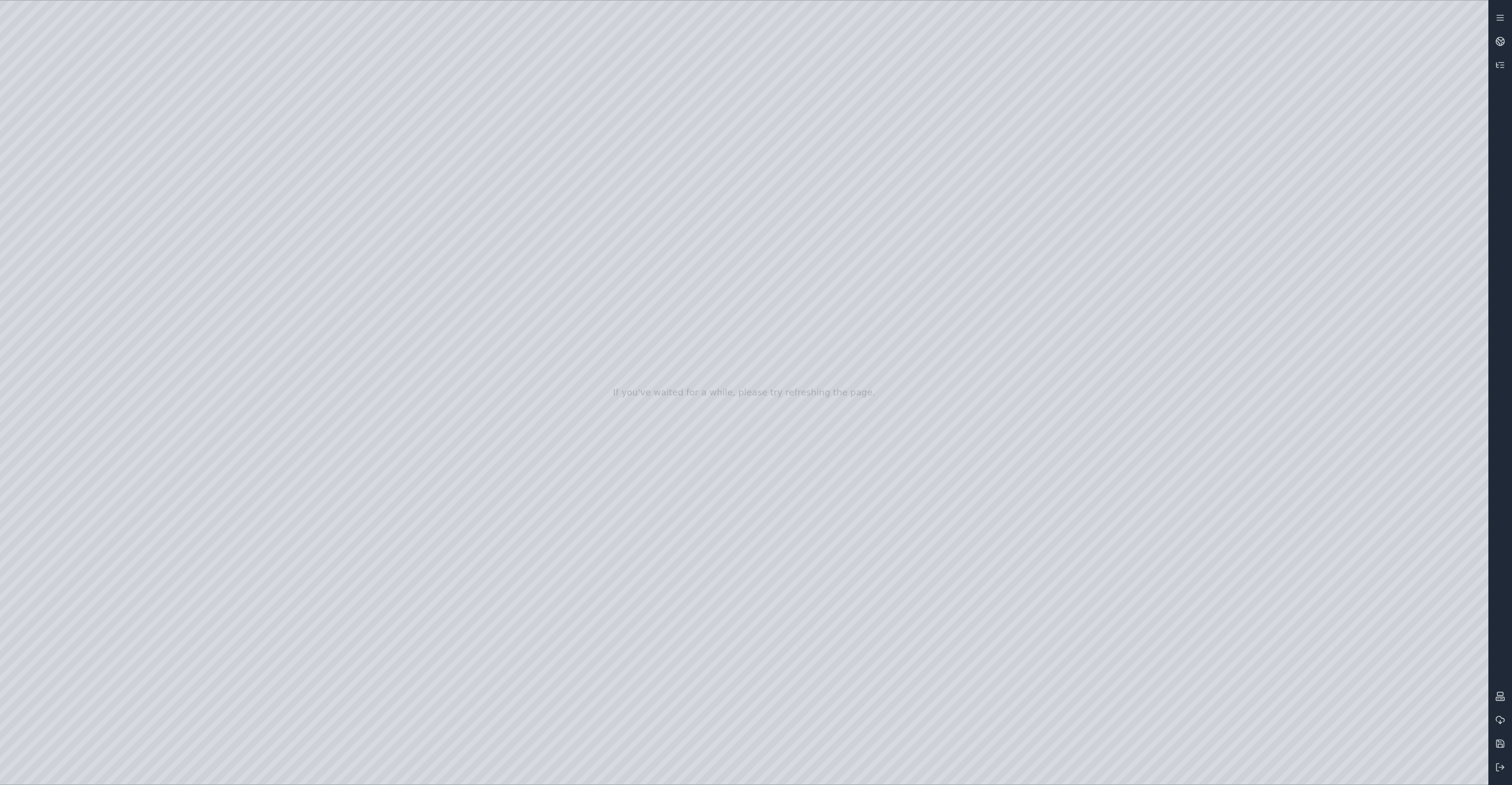
drag, startPoint x: 687, startPoint y: 484, endPoint x: 985, endPoint y: 515, distance: 299.6
click at [986, 513] on div at bounding box center [744, 392] width 1488 height 784
drag, startPoint x: 852, startPoint y: 562, endPoint x: 851, endPoint y: 555, distance: 7.1
drag, startPoint x: 825, startPoint y: 474, endPoint x: 1025, endPoint y: 552, distance: 214.7
click at [1025, 552] on div at bounding box center [744, 392] width 1488 height 784
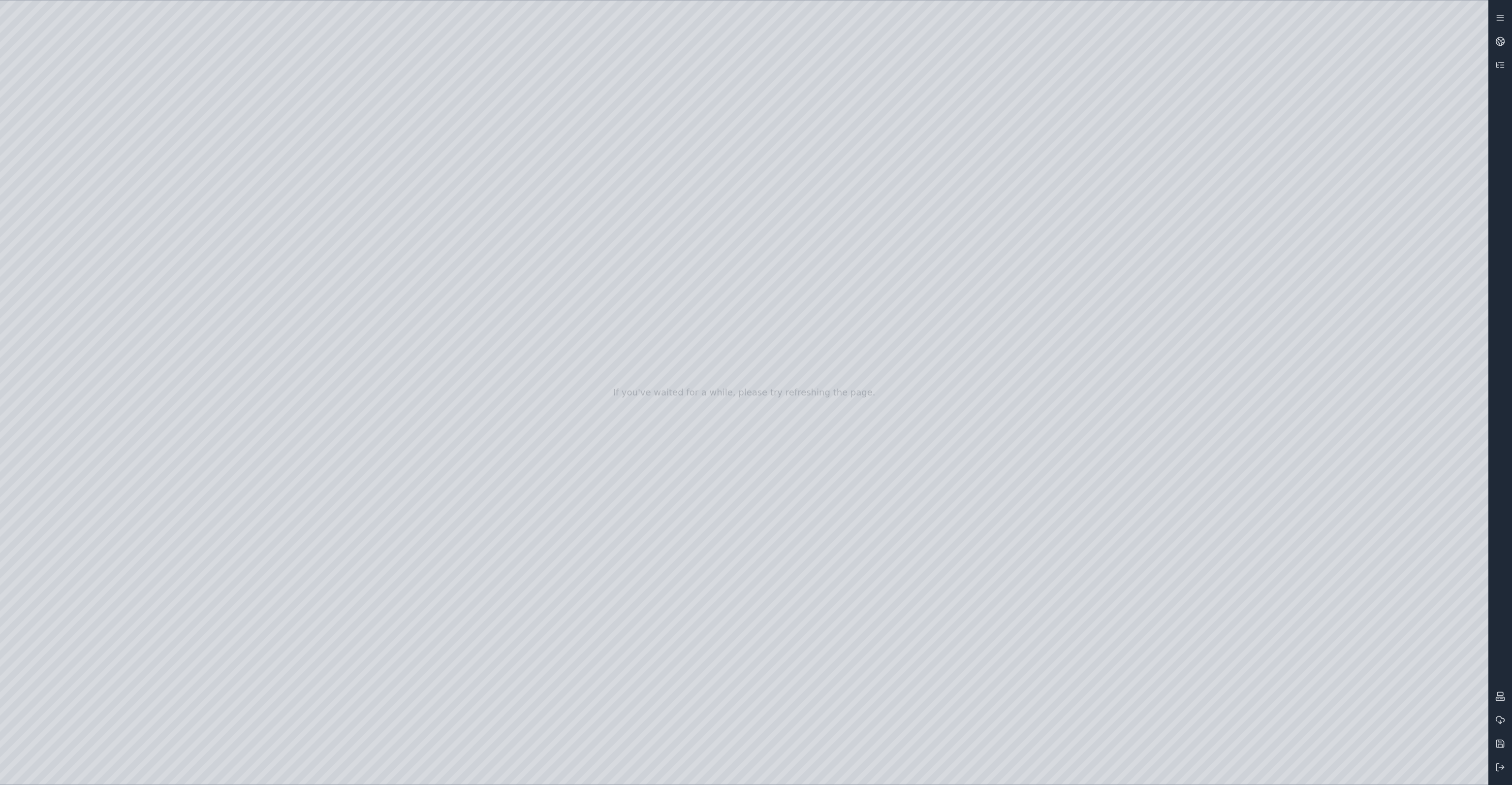
drag, startPoint x: 963, startPoint y: 597, endPoint x: 1043, endPoint y: 603, distance: 80.2
click at [1043, 603] on div at bounding box center [744, 392] width 1488 height 784
drag, startPoint x: 1011, startPoint y: 540, endPoint x: 1079, endPoint y: 560, distance: 70.9
click at [1079, 560] on div at bounding box center [744, 392] width 1488 height 784
drag, startPoint x: 948, startPoint y: 656, endPoint x: 1016, endPoint y: 650, distance: 68.3
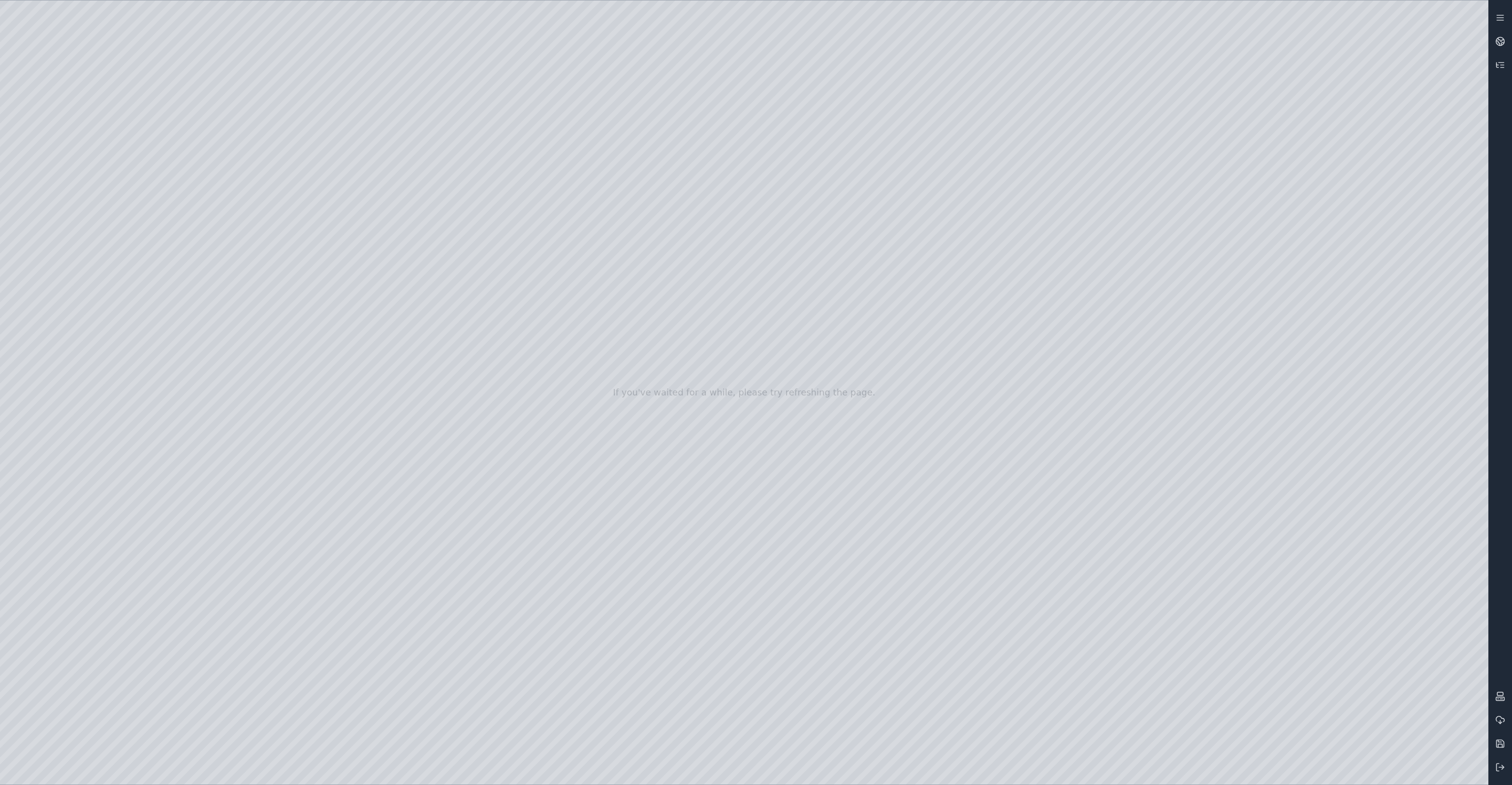
drag, startPoint x: 1049, startPoint y: 591, endPoint x: 1037, endPoint y: 586, distance: 13.0
click at [730, 719] on div at bounding box center [744, 392] width 1488 height 784
click at [62, 284] on div at bounding box center [744, 392] width 1488 height 784
drag, startPoint x: 592, startPoint y: 422, endPoint x: 618, endPoint y: 450, distance: 38.2
drag, startPoint x: 693, startPoint y: 410, endPoint x: 631, endPoint y: 388, distance: 65.8
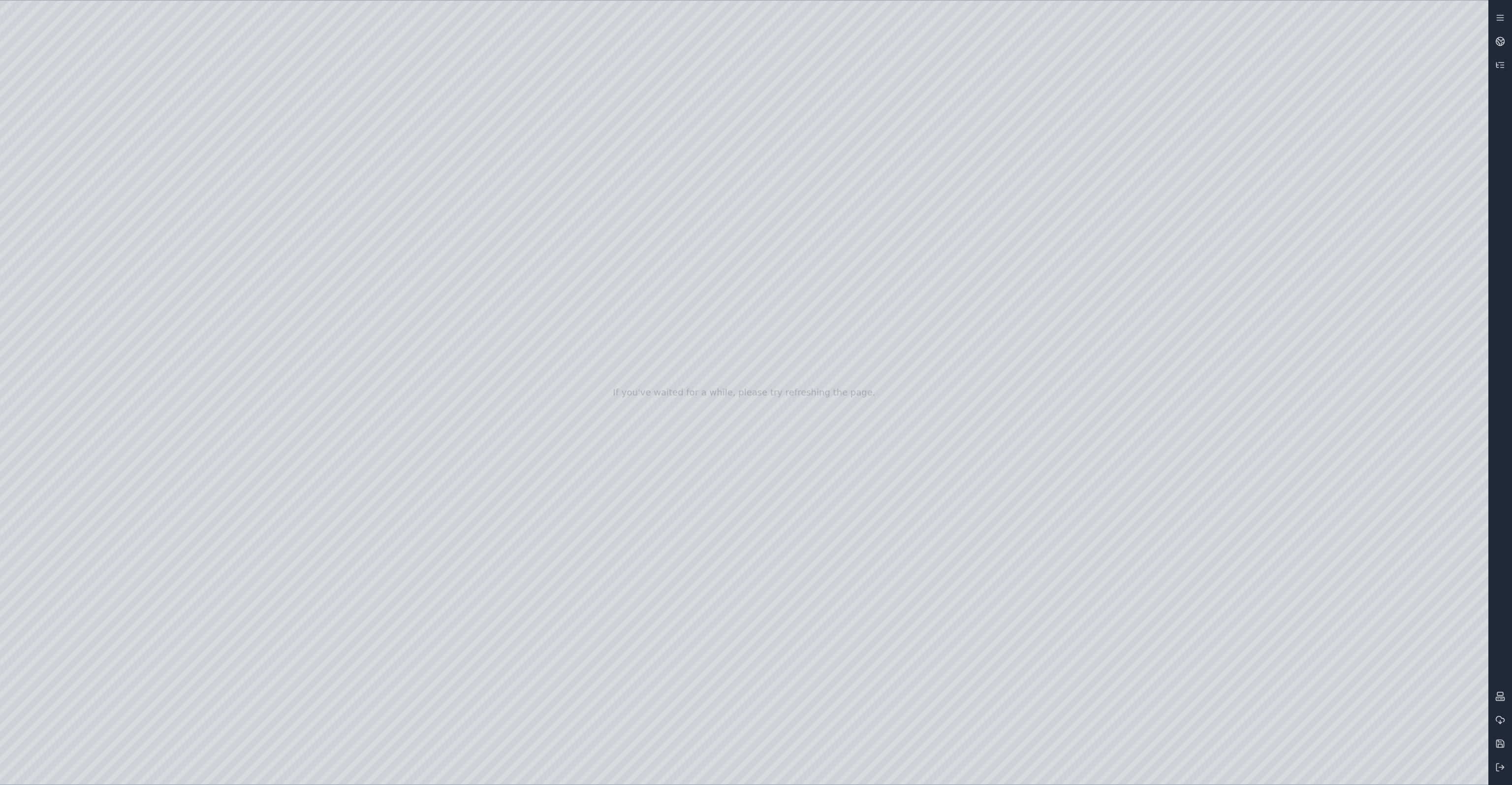
click at [32, 457] on div at bounding box center [744, 392] width 1488 height 784
click at [96, 287] on div at bounding box center [744, 392] width 1488 height 784
click at [61, 261] on div at bounding box center [744, 392] width 1488 height 784
click at [238, 391] on div at bounding box center [744, 392] width 1488 height 784
click at [223, 388] on div at bounding box center [744, 392] width 1488 height 784
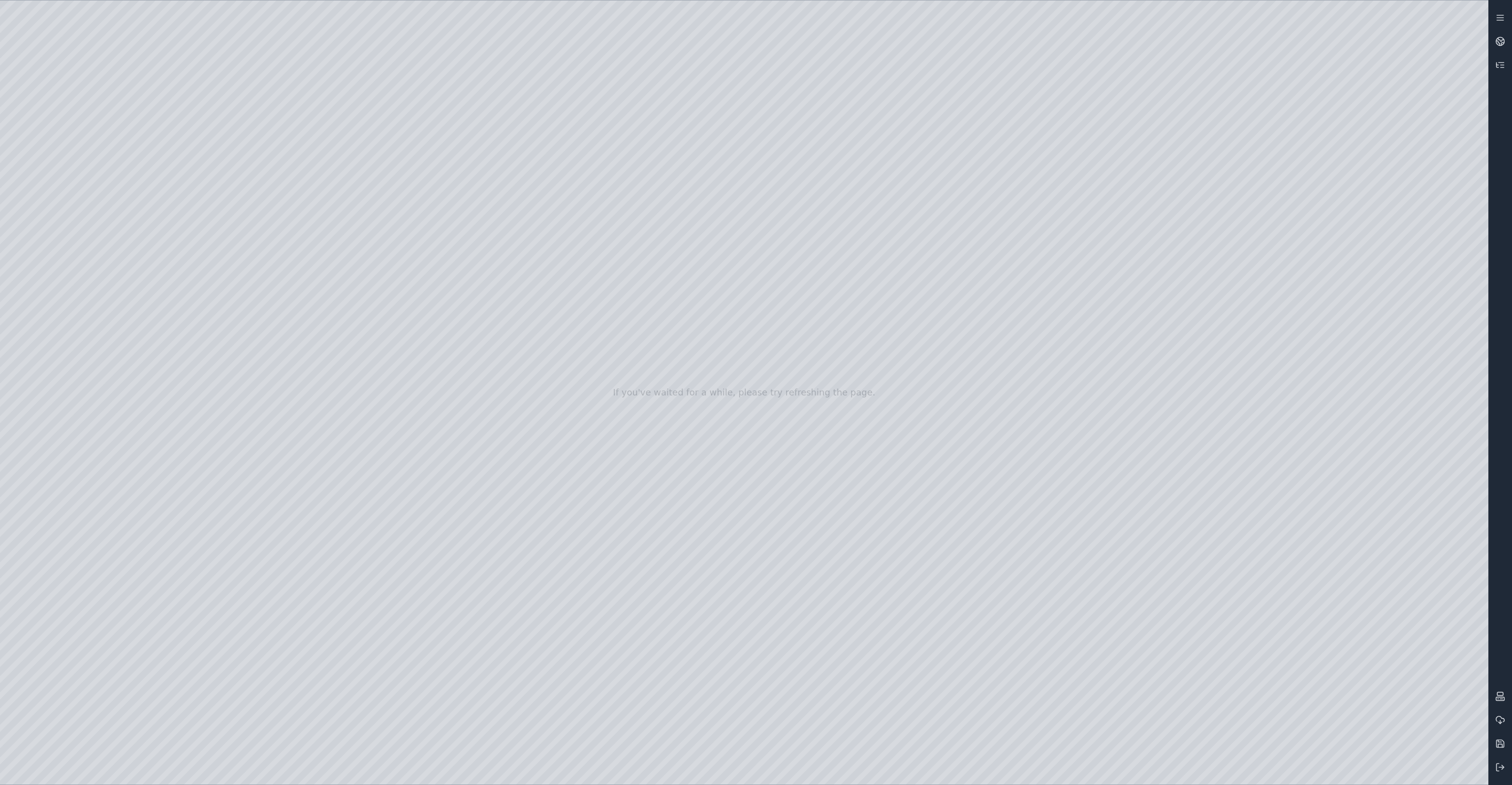
click at [345, 704] on div at bounding box center [744, 392] width 1488 height 784
click at [62, 236] on div at bounding box center [744, 392] width 1488 height 784
click at [48, 225] on div at bounding box center [744, 392] width 1488 height 784
click at [151, 62] on div at bounding box center [744, 392] width 1488 height 784
click at [55, 229] on div at bounding box center [744, 392] width 1488 height 784
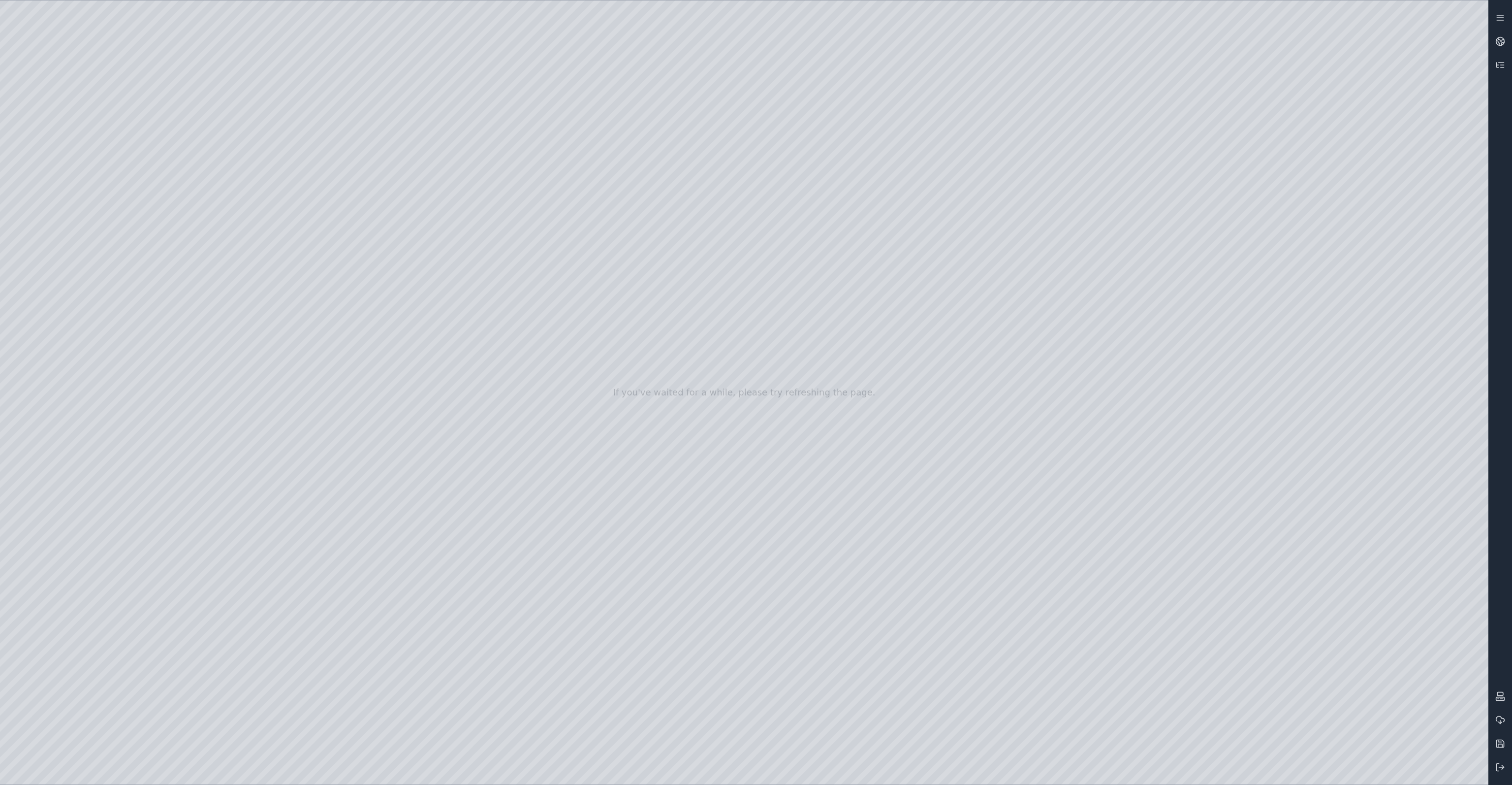
click at [84, 206] on div at bounding box center [744, 392] width 1488 height 784
click at [67, 243] on div at bounding box center [744, 392] width 1488 height 784
click at [96, 225] on div at bounding box center [744, 392] width 1488 height 784
click at [274, 53] on div at bounding box center [744, 392] width 1488 height 784
drag, startPoint x: 179, startPoint y: 111, endPoint x: 867, endPoint y: 351, distance: 728.7
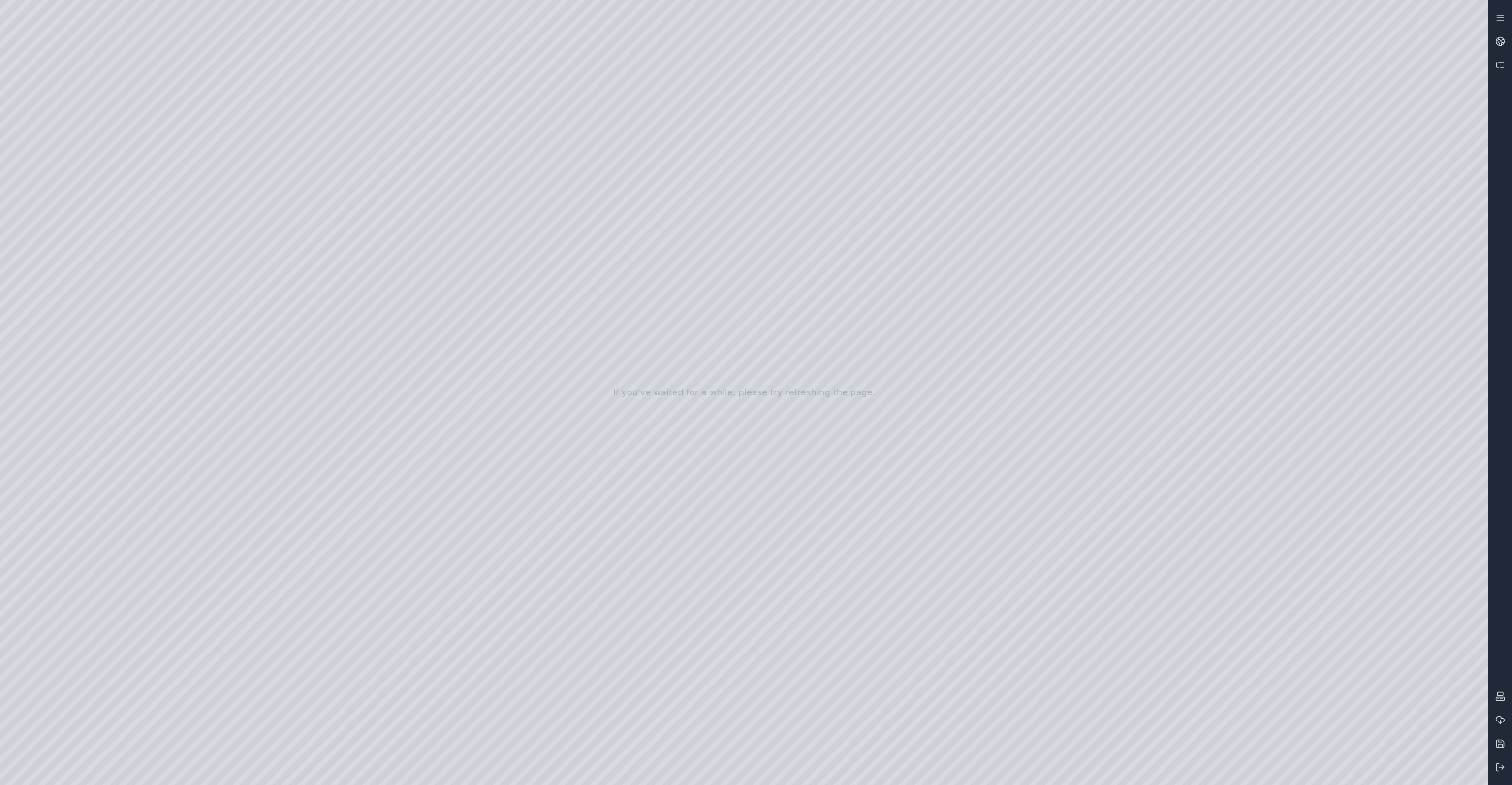
click at [867, 351] on div at bounding box center [744, 392] width 1488 height 784
drag, startPoint x: 904, startPoint y: 335, endPoint x: 895, endPoint y: 341, distance: 10.8
click at [758, 711] on div at bounding box center [744, 392] width 1488 height 784
click at [752, 307] on div at bounding box center [744, 392] width 1488 height 784
click at [805, 525] on div at bounding box center [744, 392] width 1488 height 784
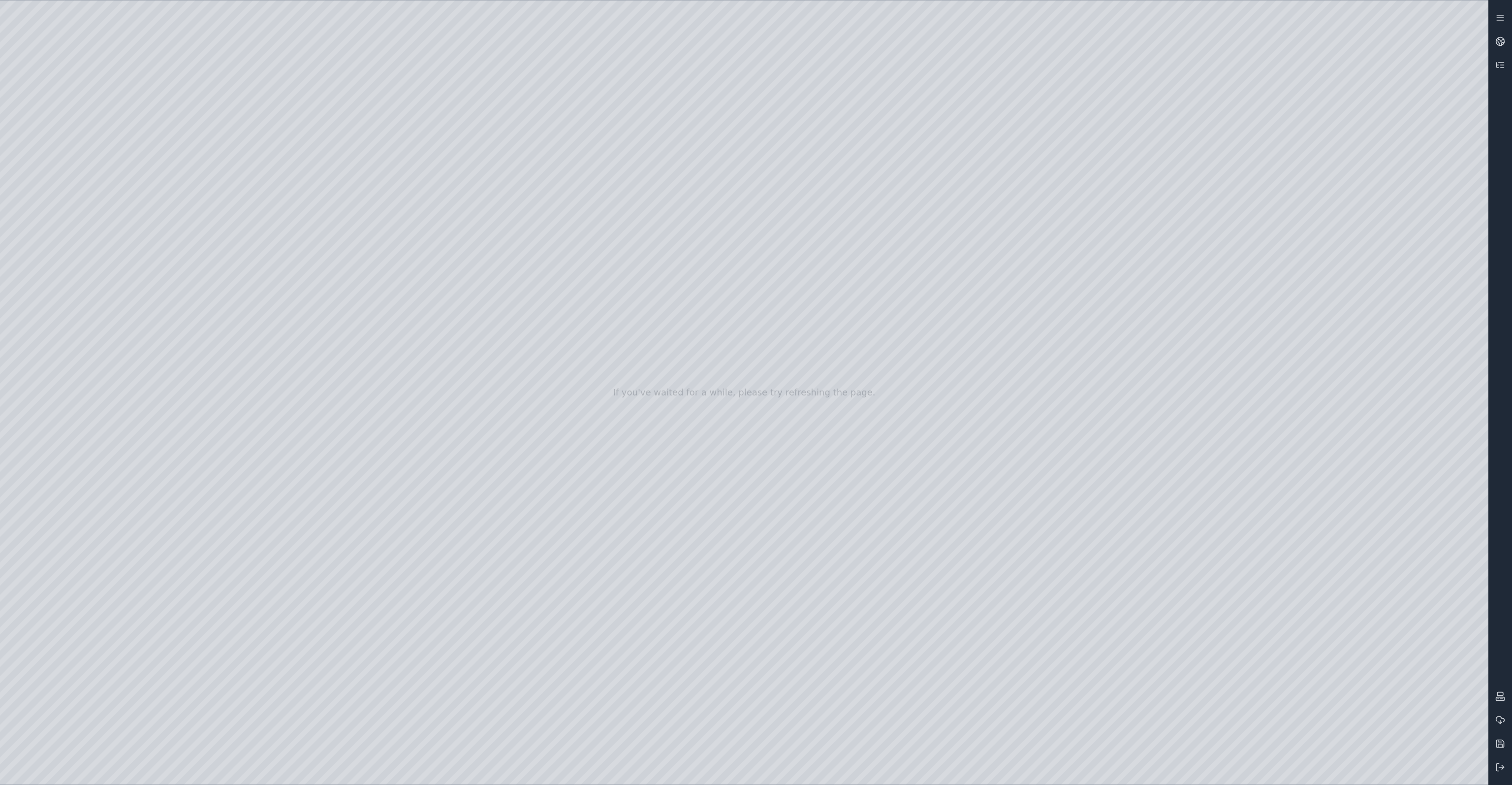
drag, startPoint x: 786, startPoint y: 354, endPoint x: 874, endPoint y: 377, distance: 91.0
click at [874, 377] on div at bounding box center [744, 392] width 1488 height 784
click at [892, 539] on div at bounding box center [744, 392] width 1488 height 784
drag, startPoint x: 902, startPoint y: 397, endPoint x: 996, endPoint y: 425, distance: 98.1
click at [996, 425] on div at bounding box center [744, 392] width 1488 height 784
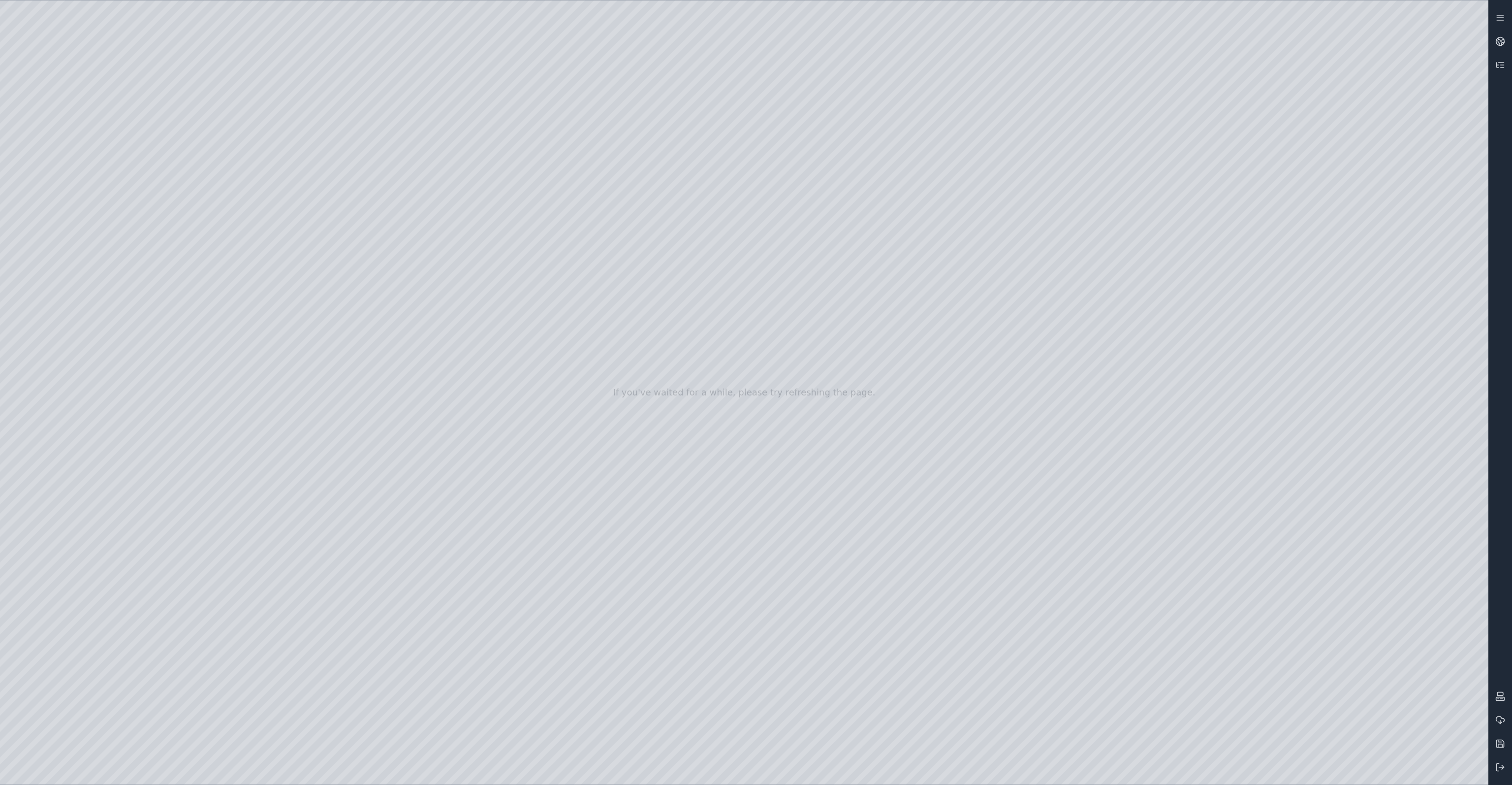
drag, startPoint x: 784, startPoint y: 442, endPoint x: 814, endPoint y: 439, distance: 30.1
click at [821, 597] on div at bounding box center [744, 392] width 1488 height 784
drag, startPoint x: 833, startPoint y: 427, endPoint x: 913, endPoint y: 433, distance: 80.2
click at [913, 433] on div at bounding box center [744, 392] width 1488 height 784
click at [886, 620] on div at bounding box center [744, 392] width 1488 height 784
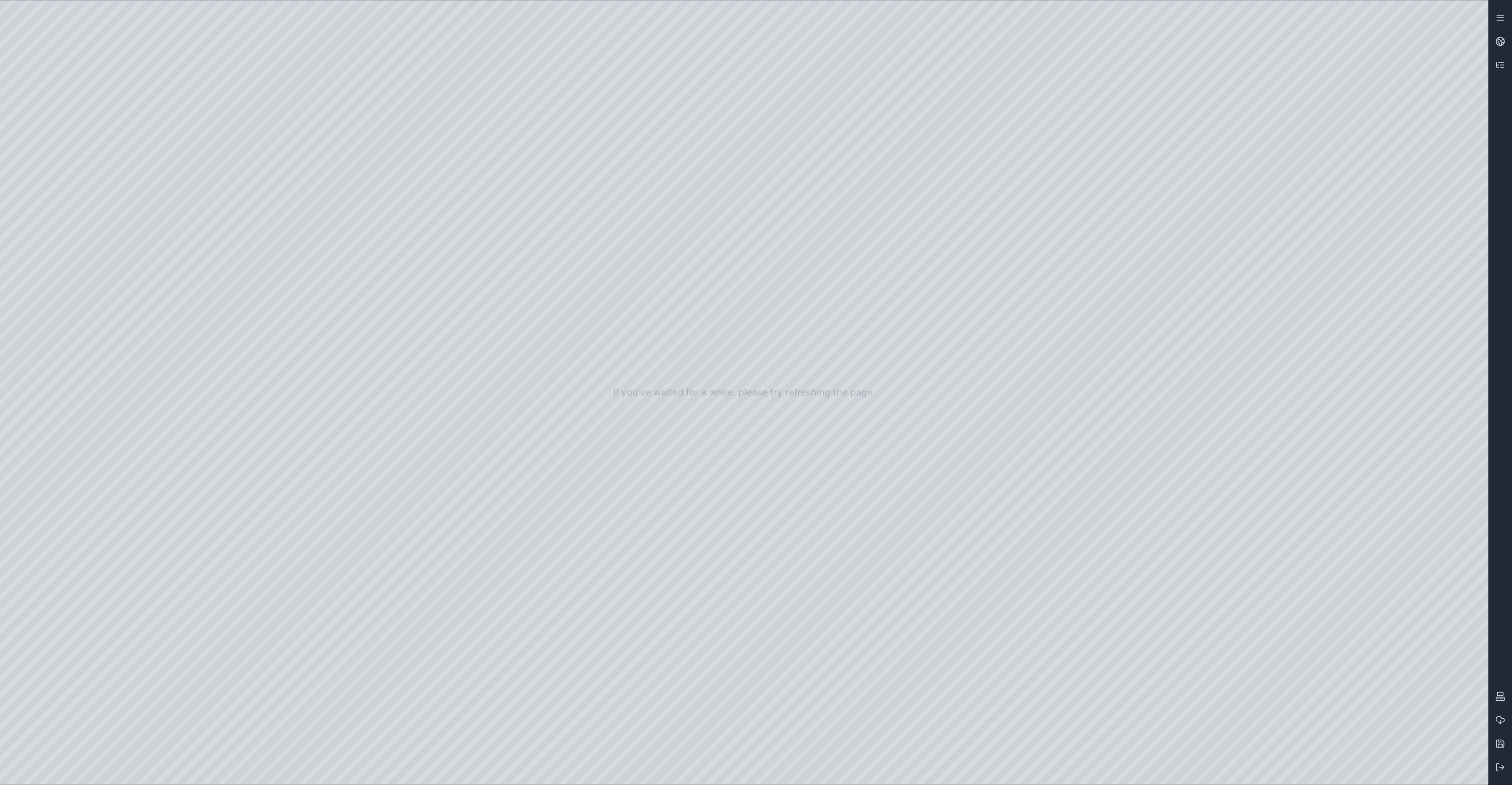
drag, startPoint x: 888, startPoint y: 433, endPoint x: 979, endPoint y: 443, distance: 91.5
click at [979, 443] on div at bounding box center [744, 392] width 1488 height 784
click at [1419, 176] on div at bounding box center [744, 392] width 1488 height 784
click at [835, 387] on div at bounding box center [744, 392] width 1488 height 784
click at [750, 386] on div at bounding box center [744, 392] width 1488 height 784
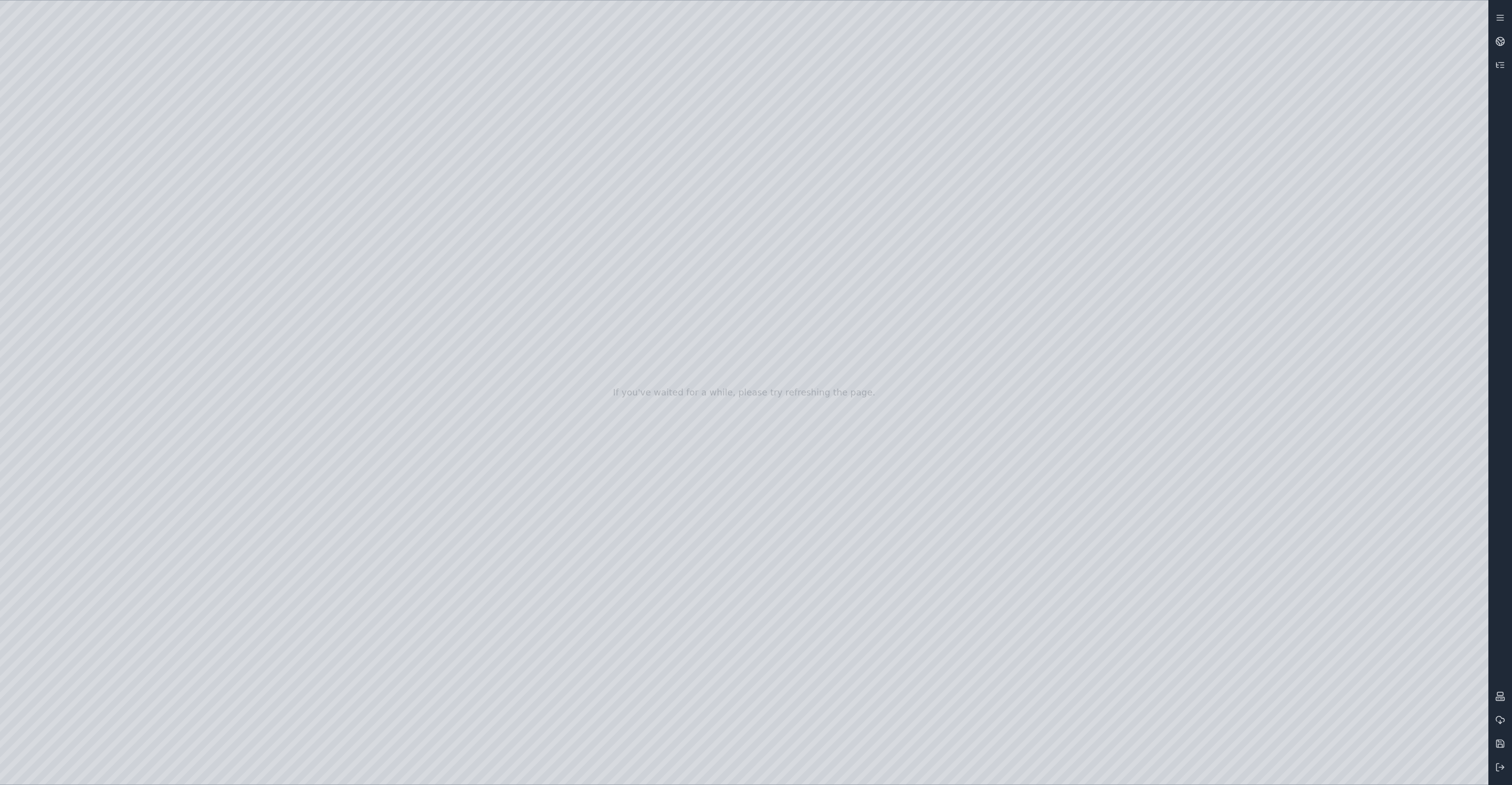
click at [676, 370] on div at bounding box center [744, 392] width 1488 height 784
click at [1348, 172] on div at bounding box center [744, 392] width 1488 height 784
click at [1404, 170] on div at bounding box center [744, 392] width 1488 height 784
click at [743, 718] on div at bounding box center [744, 392] width 1488 height 784
click at [604, 374] on div at bounding box center [744, 392] width 1488 height 784
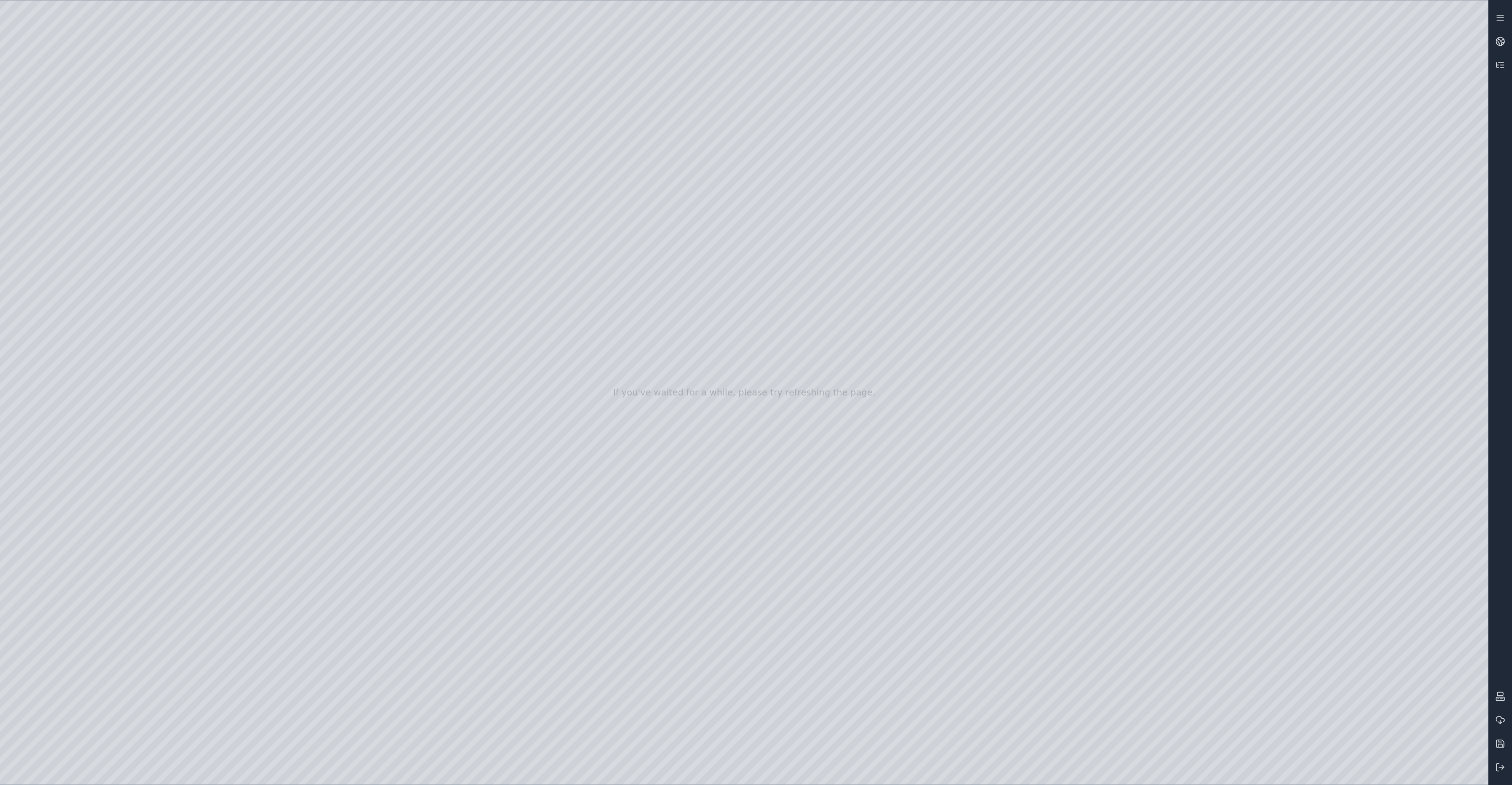
click at [799, 420] on div at bounding box center [744, 392] width 1488 height 784
drag, startPoint x: 776, startPoint y: 446, endPoint x: 764, endPoint y: 436, distance: 15.6
drag, startPoint x: 689, startPoint y: 548, endPoint x: 712, endPoint y: 546, distance: 23.1
drag, startPoint x: 805, startPoint y: 465, endPoint x: 657, endPoint y: 485, distance: 149.3
click at [222, 60] on div at bounding box center [744, 392] width 1488 height 784
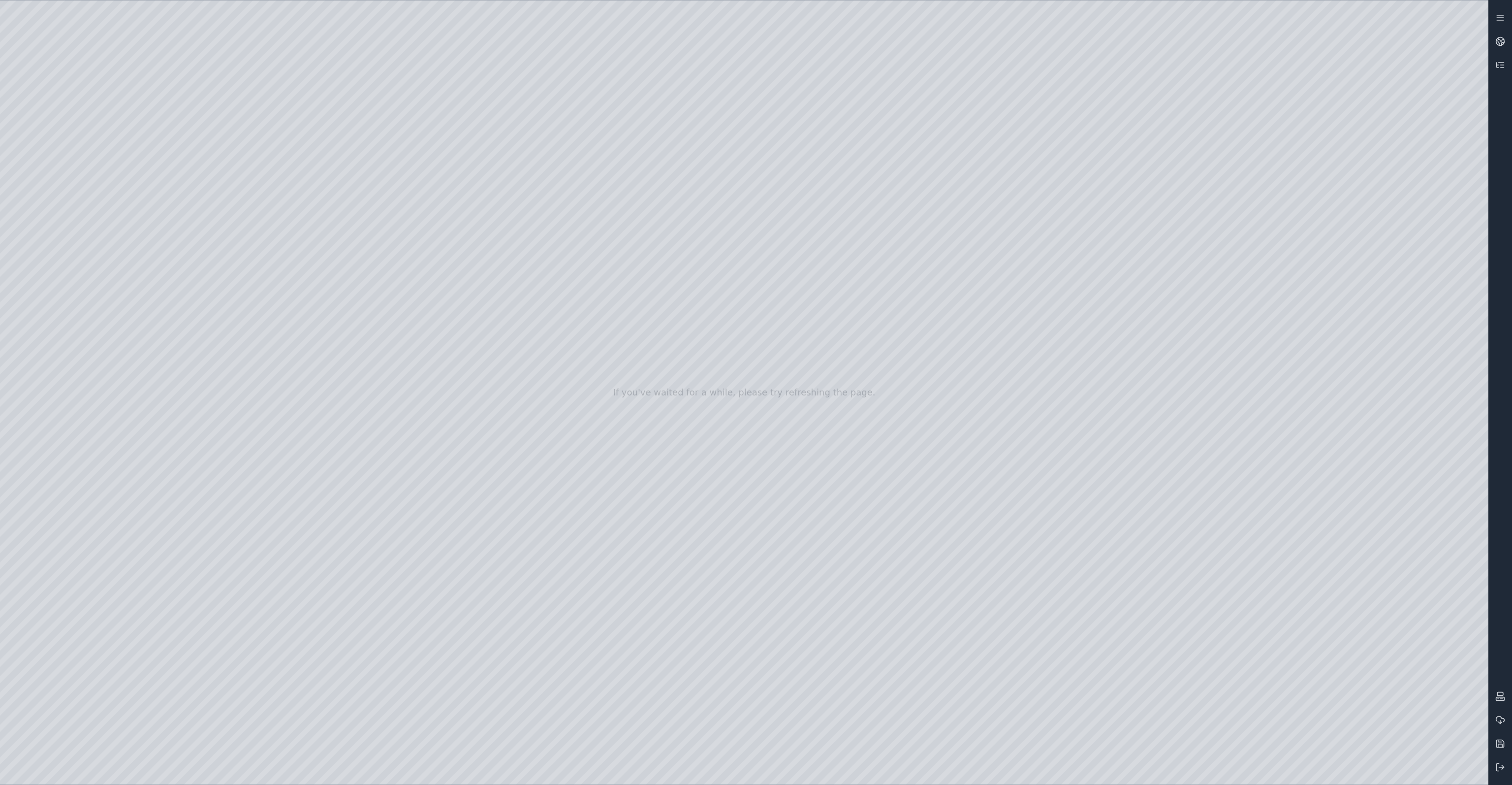
drag, startPoint x: 211, startPoint y: 54, endPoint x: 183, endPoint y: 56, distance: 28.1
click at [183, 56] on div at bounding box center [744, 392] width 1488 height 784
drag, startPoint x: 899, startPoint y: 405, endPoint x: 923, endPoint y: 411, distance: 24.7
drag, startPoint x: 784, startPoint y: 468, endPoint x: 764, endPoint y: 439, distance: 35.2
click at [542, 417] on div at bounding box center [744, 392] width 1488 height 784
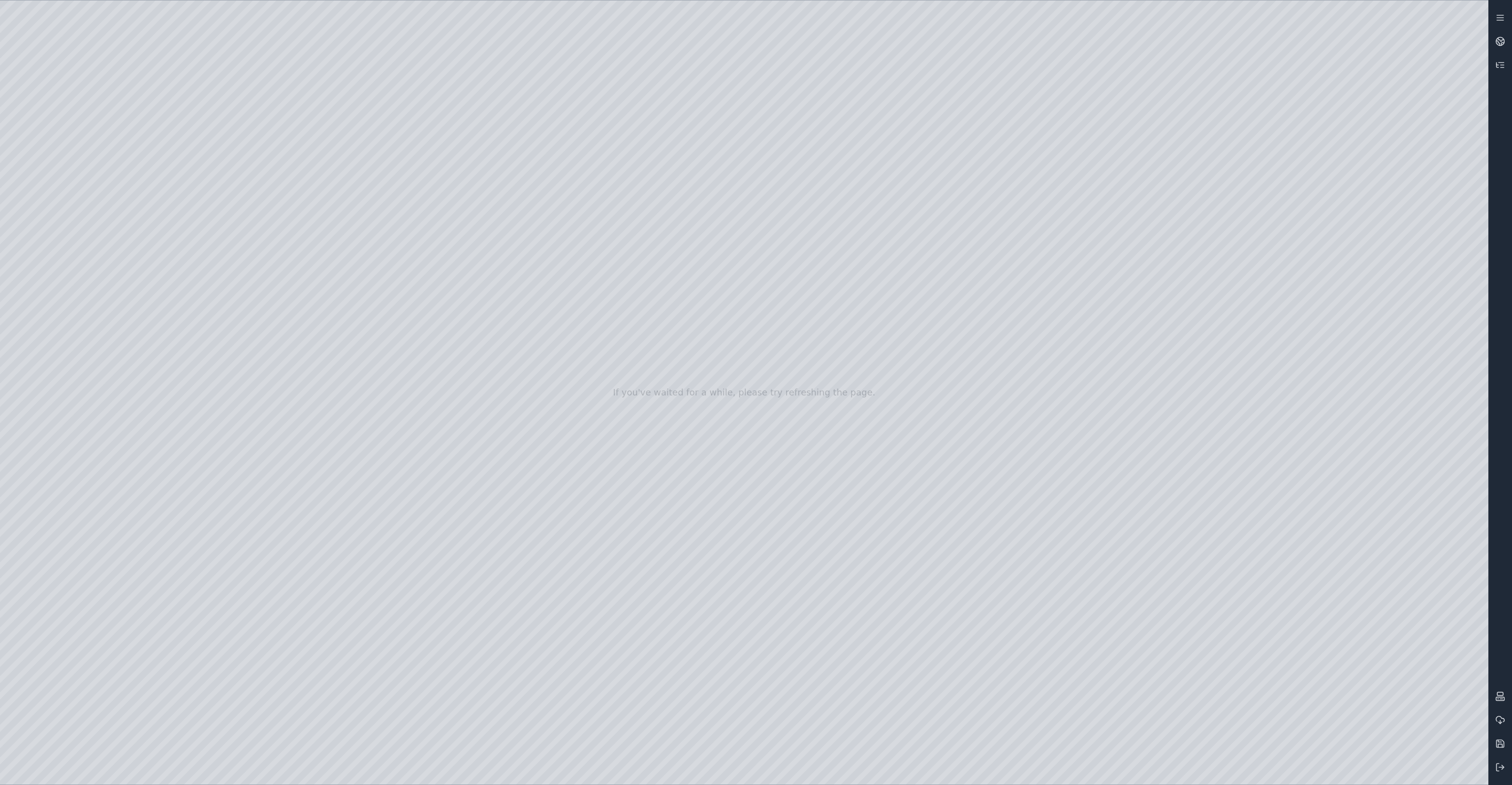
drag, startPoint x: 577, startPoint y: 436, endPoint x: 631, endPoint y: 440, distance: 54.1
click at [632, 439] on div at bounding box center [744, 392] width 1488 height 784
drag, startPoint x: 504, startPoint y: 559, endPoint x: 592, endPoint y: 527, distance: 93.6
drag, startPoint x: 561, startPoint y: 607, endPoint x: 587, endPoint y: 589, distance: 31.6
drag, startPoint x: 833, startPoint y: 416, endPoint x: 826, endPoint y: 521, distance: 105.2
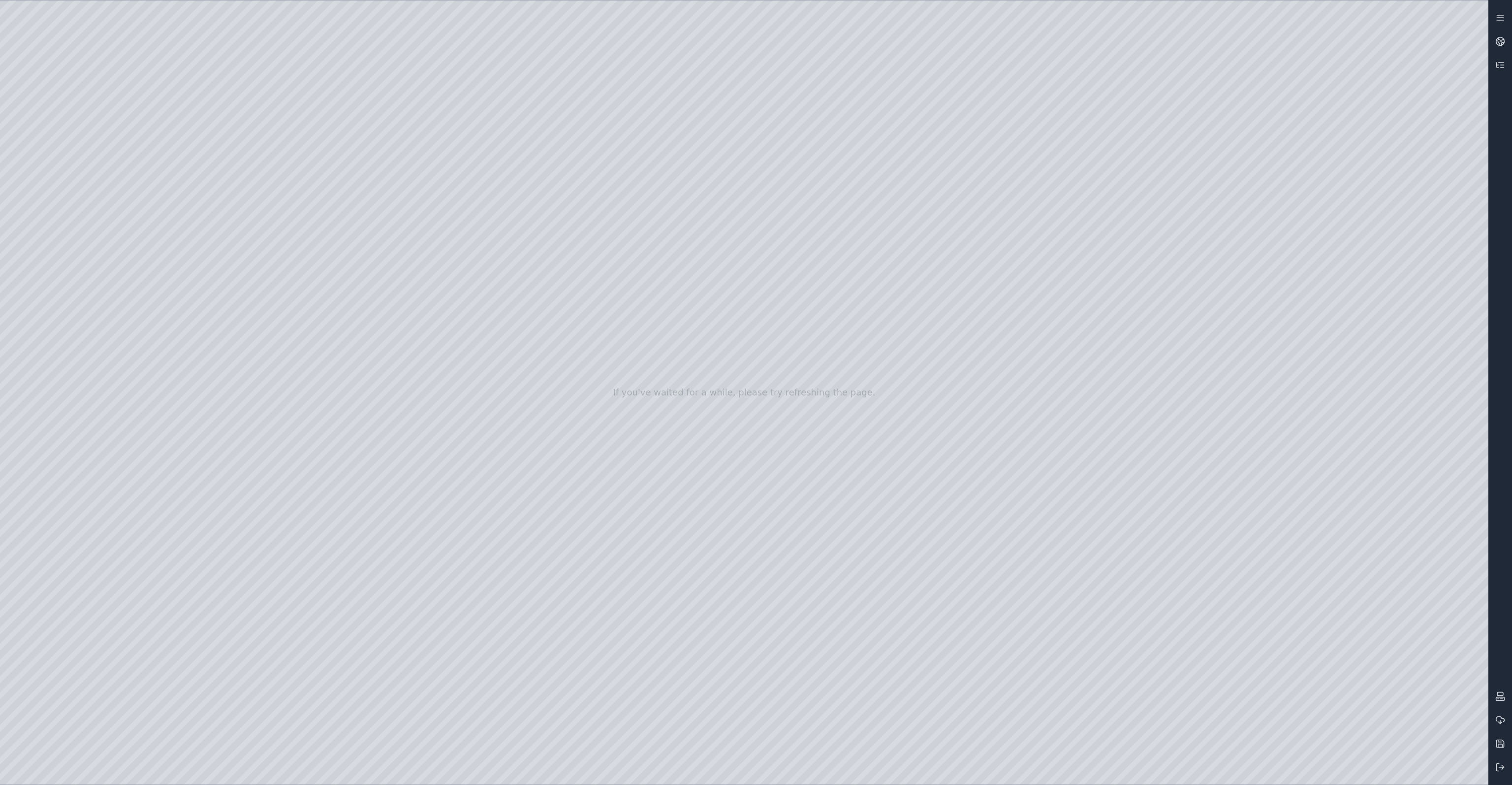
click at [826, 521] on div at bounding box center [744, 392] width 1488 height 784
drag, startPoint x: 682, startPoint y: 511, endPoint x: 709, endPoint y: 515, distance: 27.3
drag, startPoint x: 735, startPoint y: 519, endPoint x: 645, endPoint y: 550, distance: 95.2
drag, startPoint x: 754, startPoint y: 440, endPoint x: 765, endPoint y: 436, distance: 11.7
click at [765, 436] on div at bounding box center [744, 392] width 1488 height 784
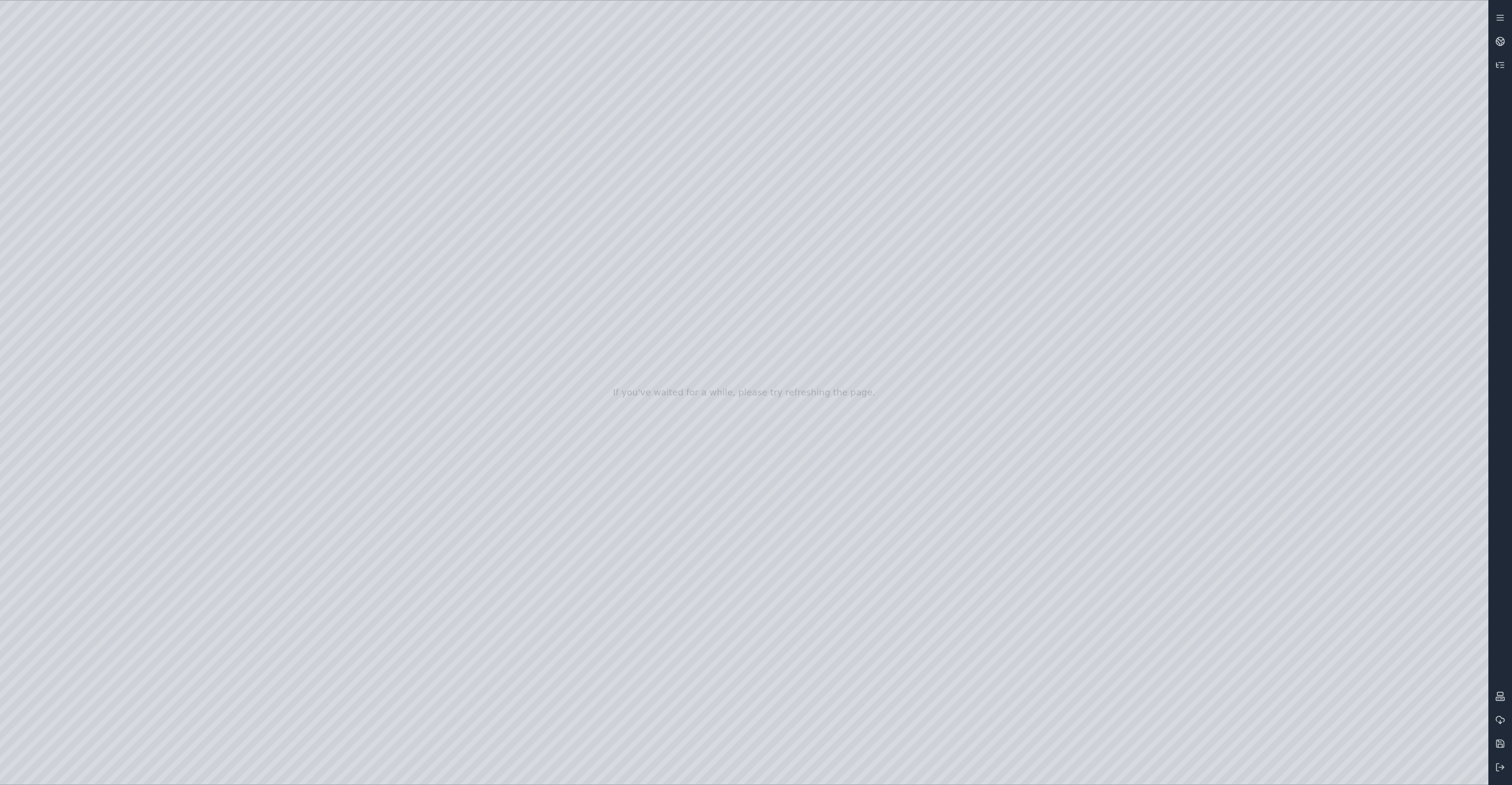
click at [806, 631] on div at bounding box center [744, 392] width 1488 height 784
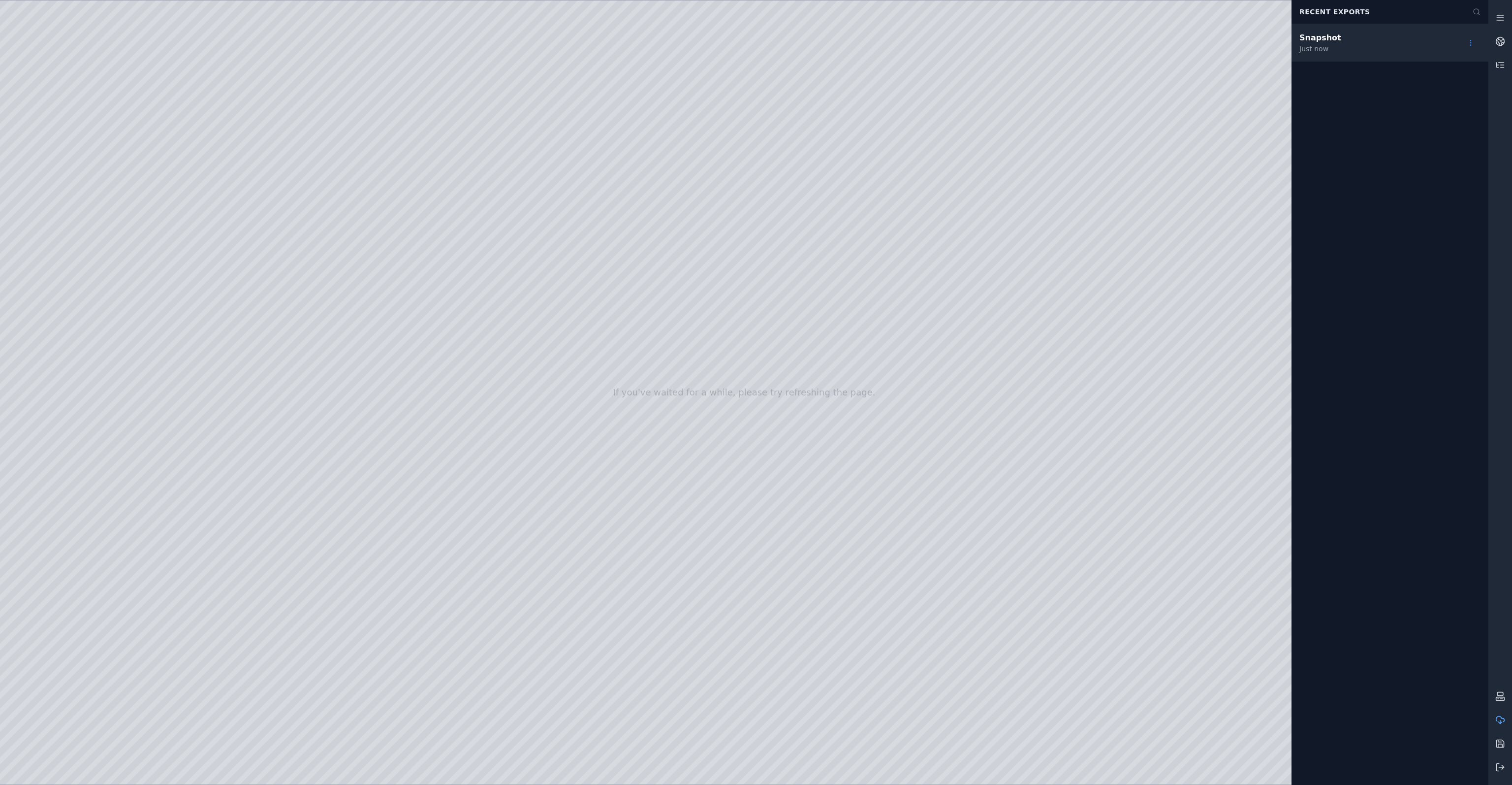
click at [1471, 46] on html "If you've waited for a while, please try refreshing the page. Recent Exports Sn…" at bounding box center [756, 392] width 1512 height 785
click at [1466, 123] on html "If you've waited for a while, please try refreshing the page. Recent Exports Sn…" at bounding box center [756, 392] width 1512 height 785
click at [1496, 67] on icon at bounding box center [1497, 66] width 2 height 3
click at [1499, 718] on icon at bounding box center [1501, 720] width 10 height 10
click at [1469, 39] on html "If you've waited for a while, please try refreshing the page. Recent Exports Sn…" at bounding box center [756, 392] width 1512 height 785
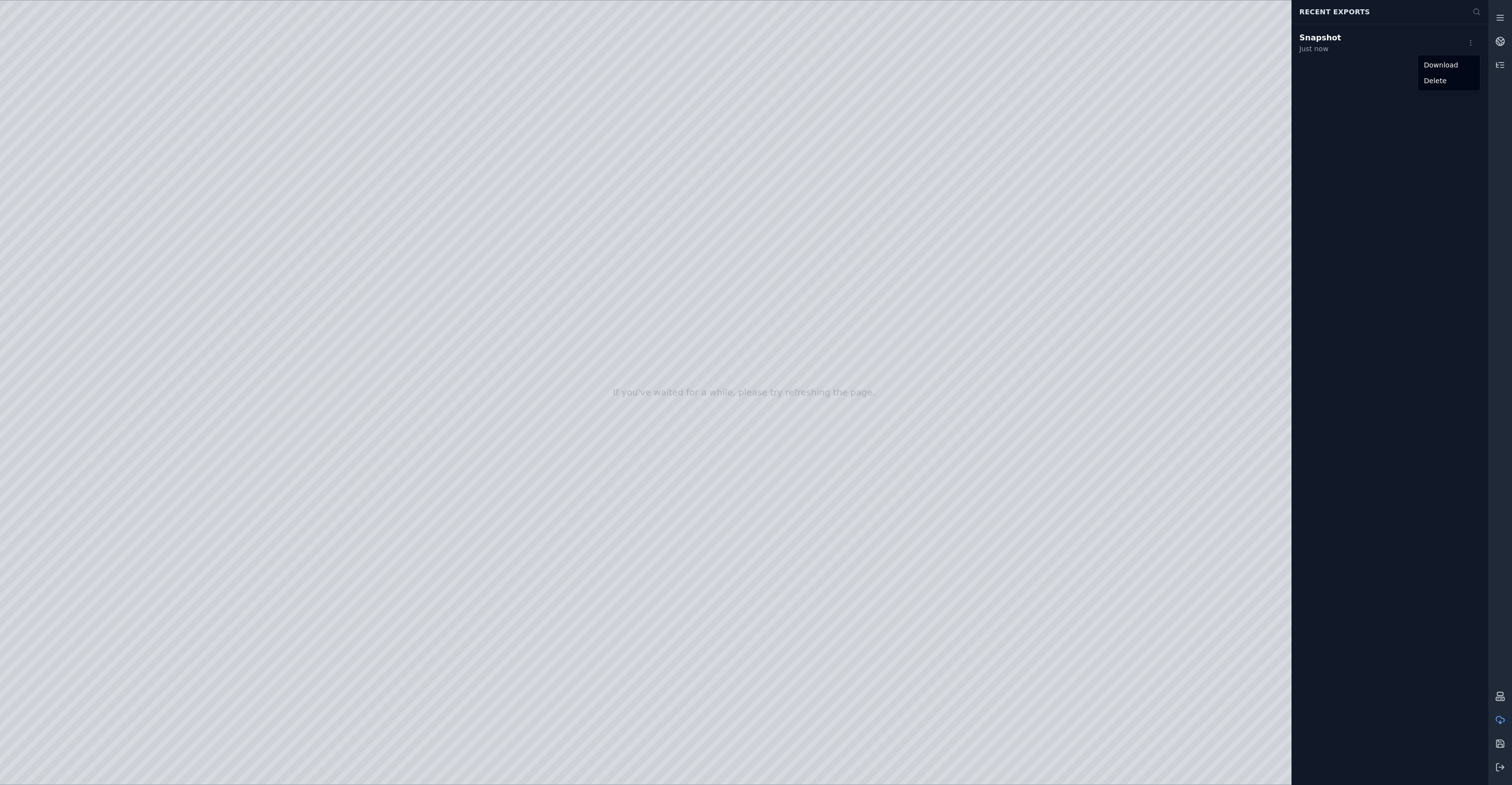
click at [1343, 43] on html "If you've waited for a while, please try refreshing the page. Recent Exports Sn…" at bounding box center [756, 392] width 1512 height 785
drag, startPoint x: 1338, startPoint y: 41, endPoint x: 1374, endPoint y: 46, distance: 36.3
click at [1374, 46] on div "Snapshot Just now" at bounding box center [1390, 43] width 197 height 38
click at [1501, 68] on icon at bounding box center [1501, 65] width 10 height 10
click at [1469, 39] on html "If you've waited for a while, please try refreshing the page. Steps Base Scene …" at bounding box center [756, 392] width 1512 height 785
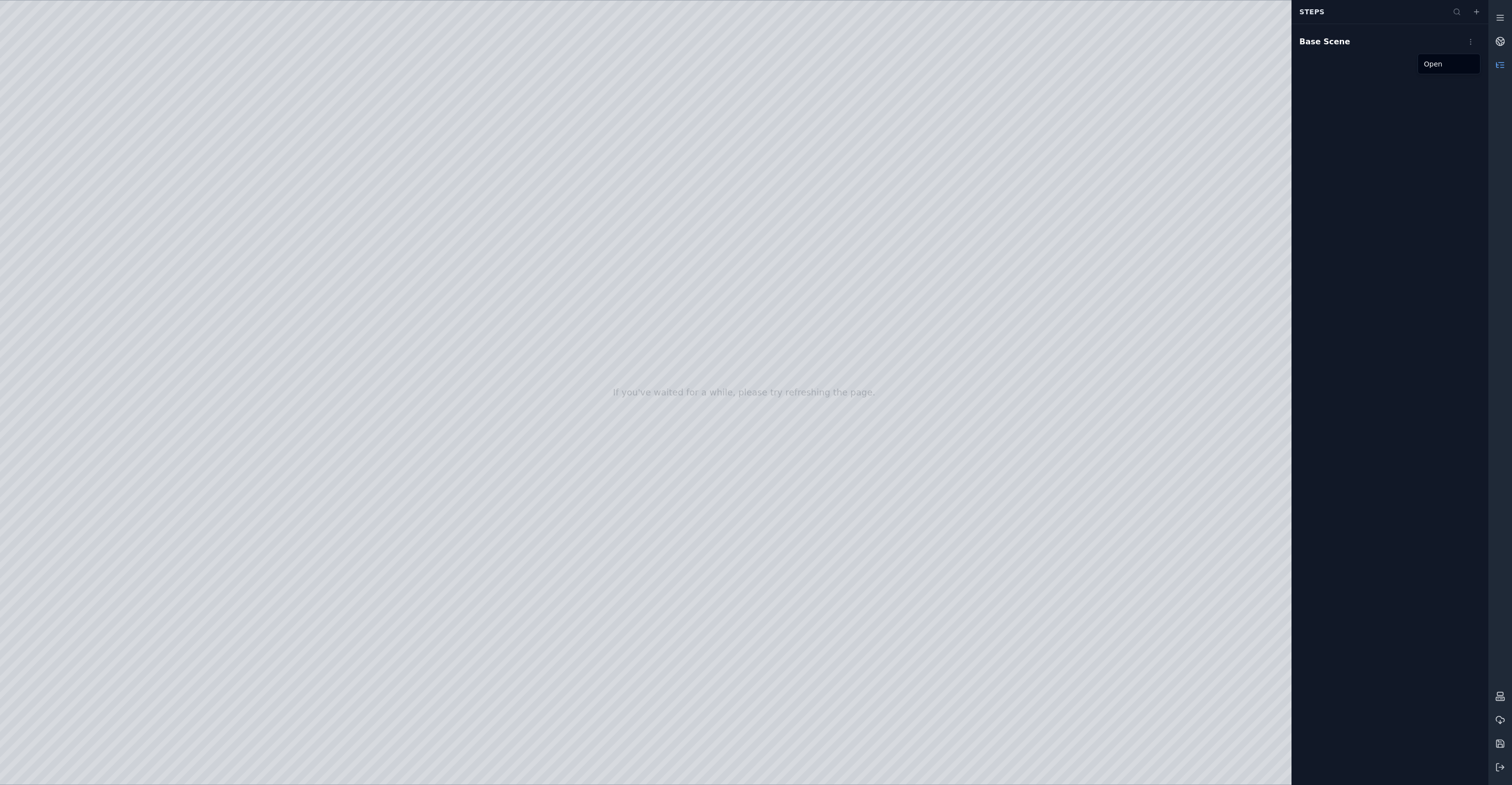
click at [1464, 146] on html "If you've waited for a while, please try refreshing the page. Steps Base Scene …" at bounding box center [756, 392] width 1512 height 785
click at [1498, 719] on icon at bounding box center [1501, 720] width 10 height 10
click at [1469, 43] on html "If you've waited for a while, please try refreshing the page. Recent Exports Sn…" at bounding box center [756, 392] width 1512 height 785
click at [1414, 166] on html "If you've waited for a while, please try refreshing the page. Recent Exports Sn…" at bounding box center [756, 392] width 1512 height 785
click at [1499, 719] on icon at bounding box center [1501, 720] width 10 height 10
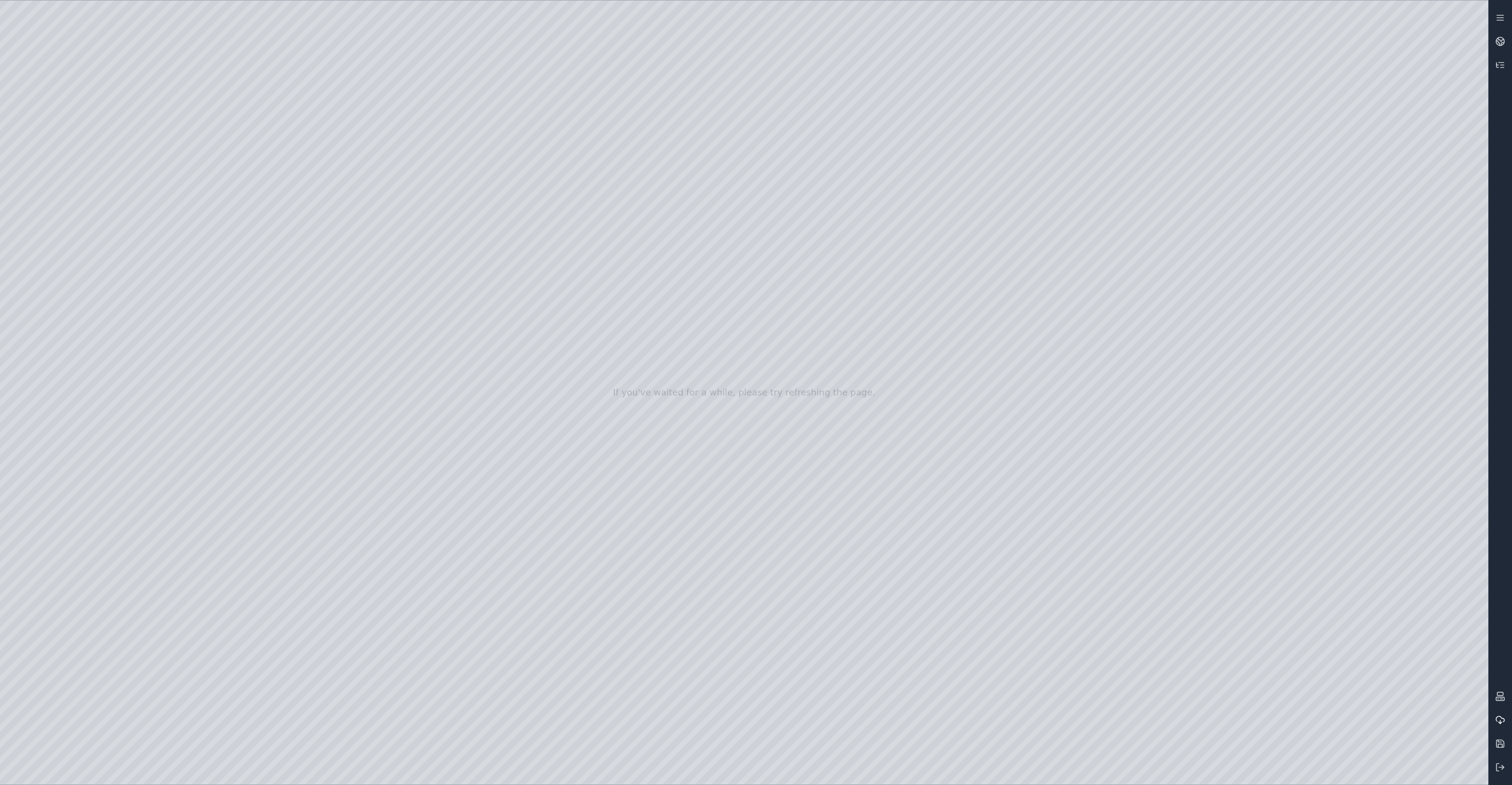
click at [1499, 719] on icon at bounding box center [1501, 720] width 10 height 10
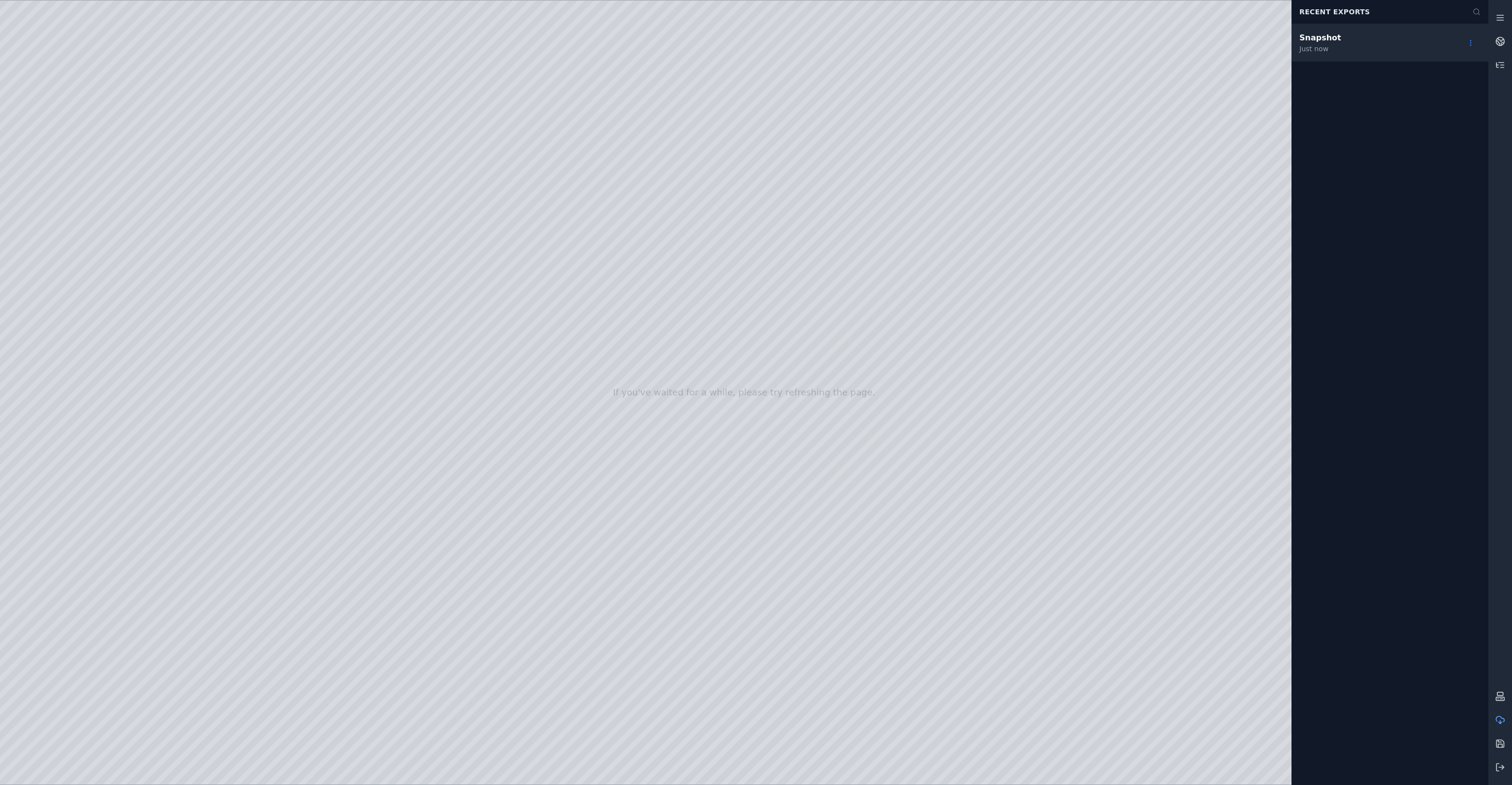
click at [1472, 42] on html "If you've waited for a while, please try refreshing the page. Recent Exports Sn…" at bounding box center [756, 392] width 1512 height 785
click at [1501, 766] on html "If you've waited for a while, please try refreshing the page. Recent Exports Sn…" at bounding box center [756, 392] width 1512 height 785
click at [1500, 766] on icon at bounding box center [1501, 767] width 10 height 10
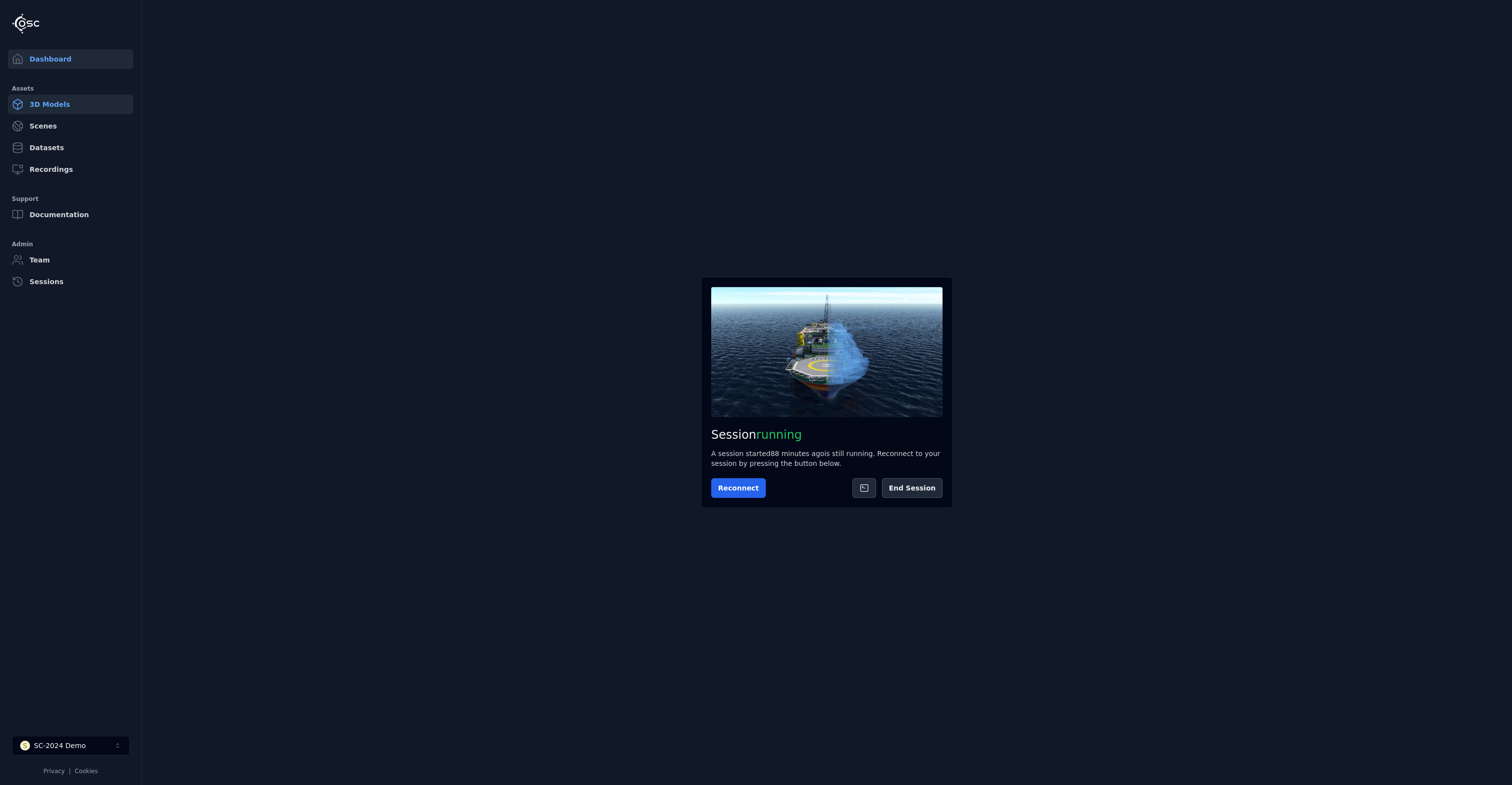
click at [71, 102] on link "3D Models" at bounding box center [70, 104] width 125 height 20
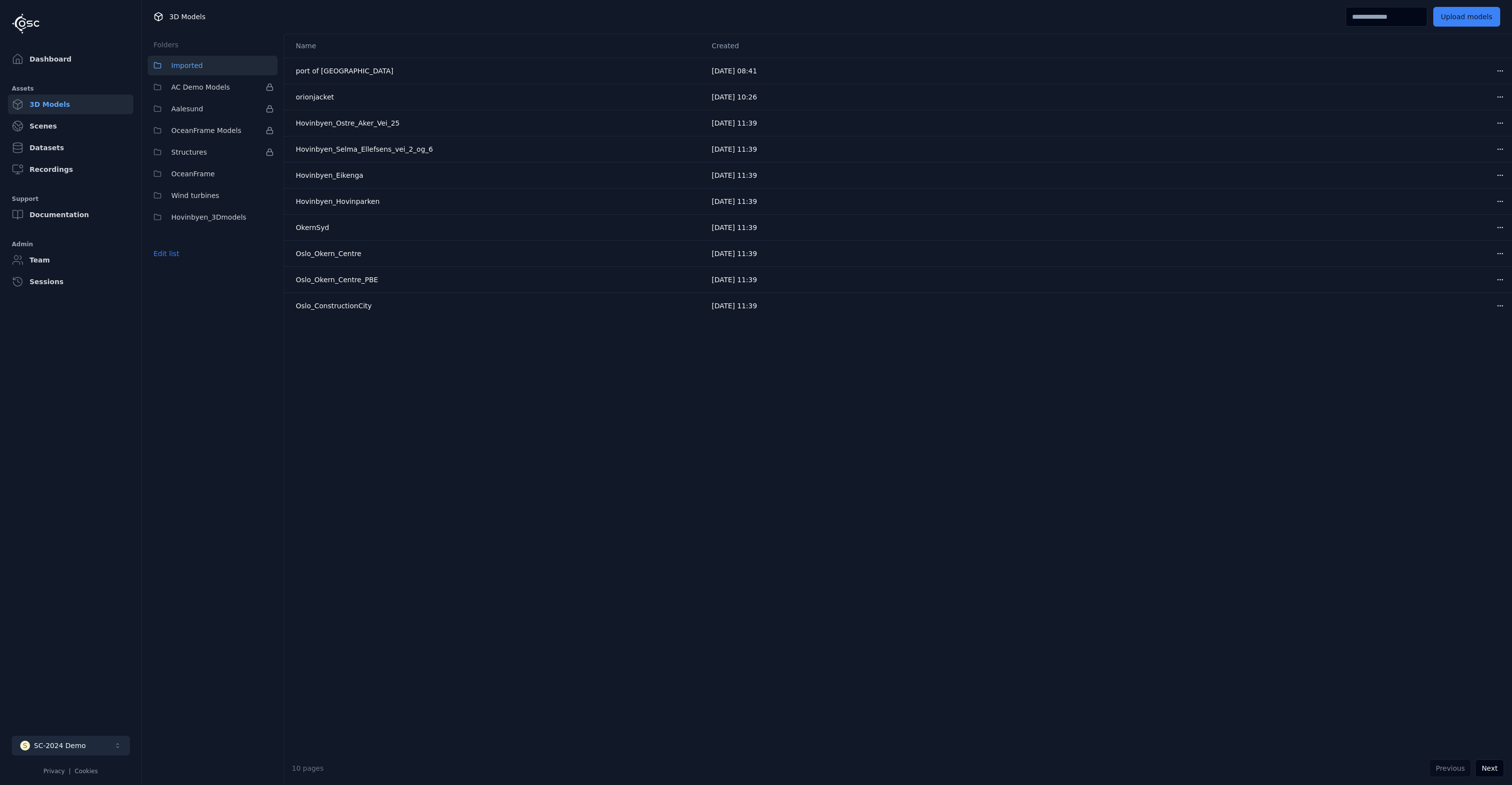
click at [82, 747] on button "S SC-2024 Demo" at bounding box center [70, 746] width 118 height 20
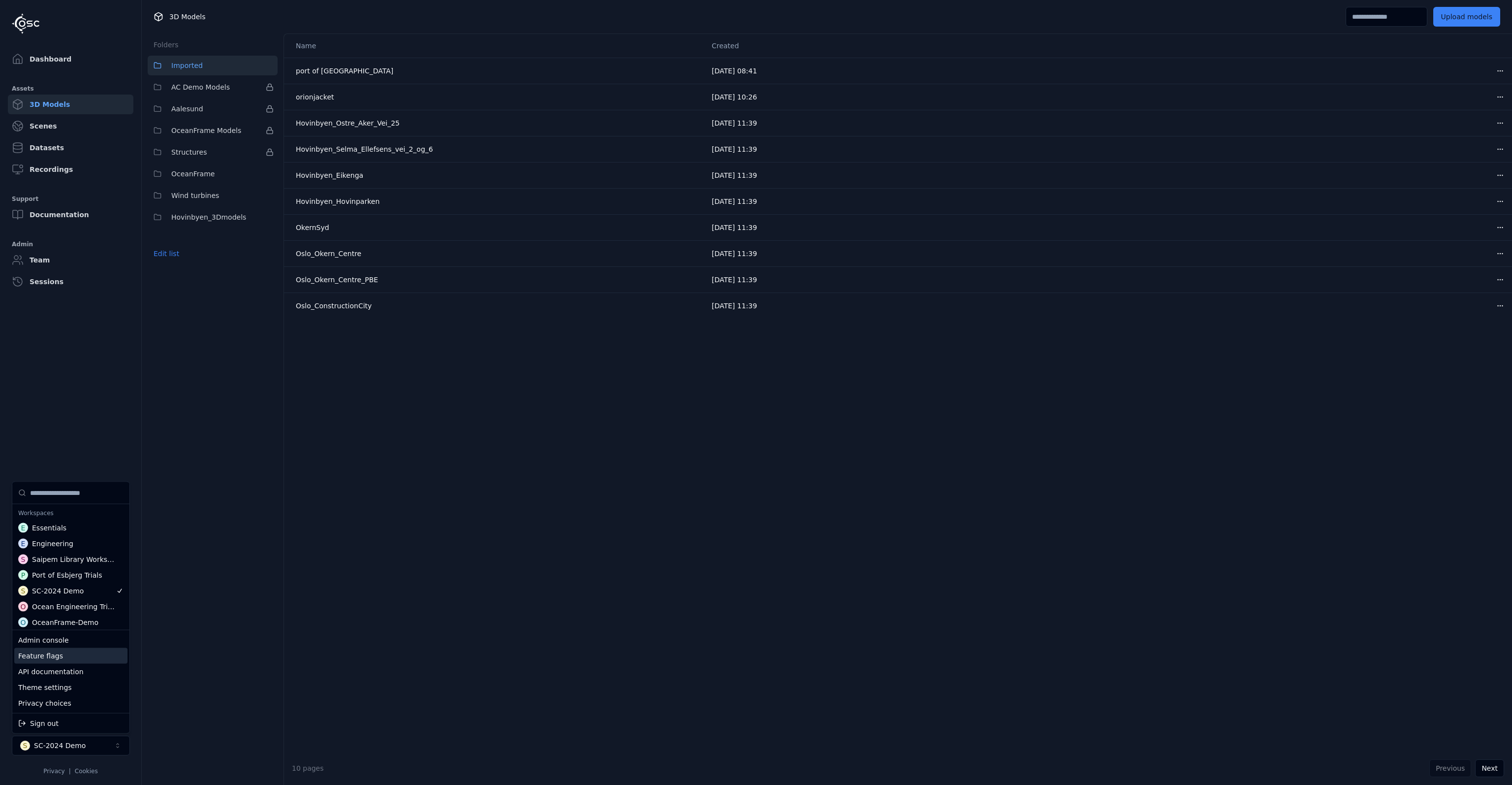
click at [56, 656] on div "Feature flags" at bounding box center [70, 656] width 113 height 16
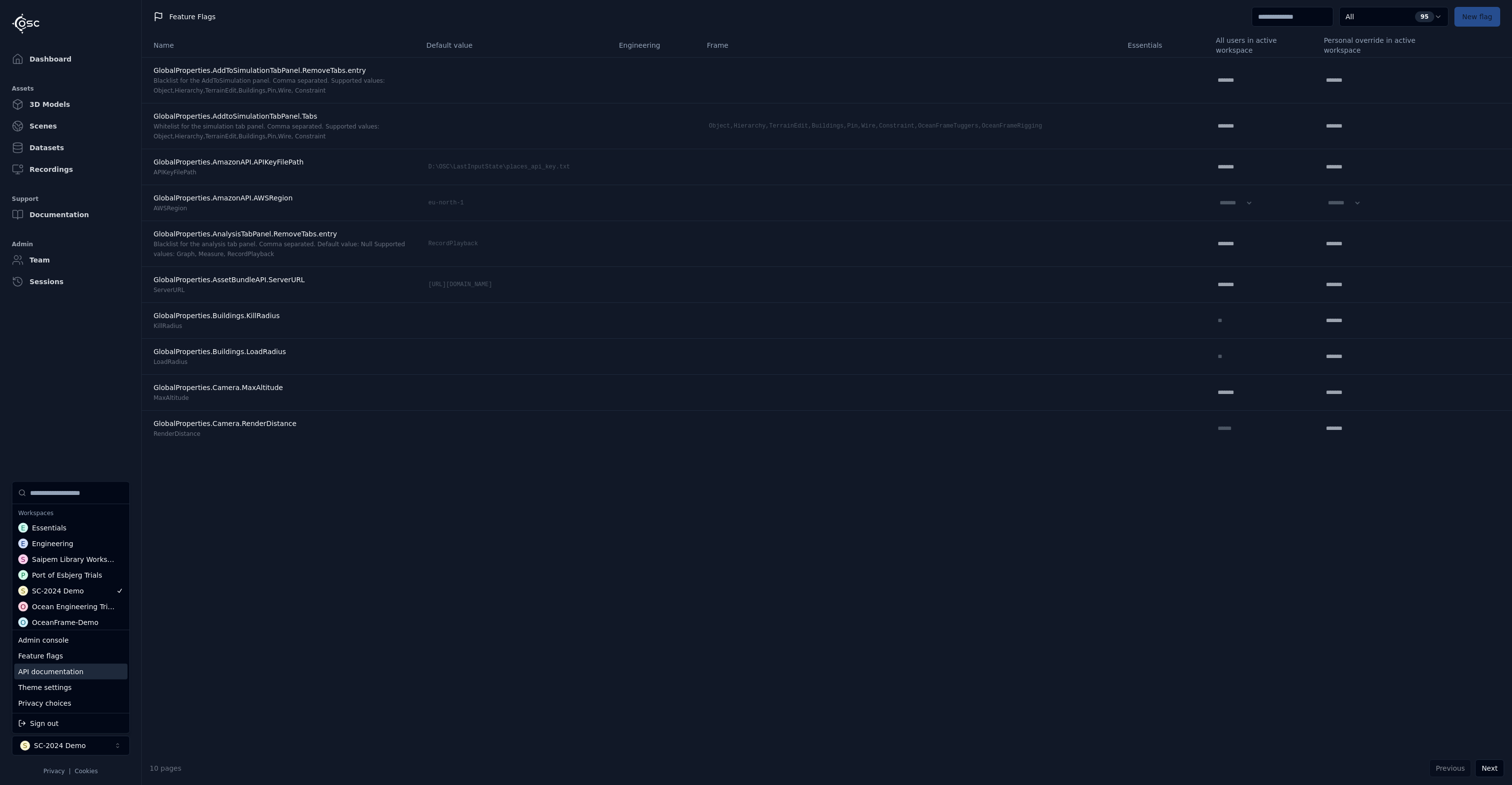
click at [1297, 13] on html "**********" at bounding box center [756, 392] width 1512 height 785
click at [1289, 16] on input at bounding box center [1292, 16] width 82 height 20
type input "*"
select select "*****"
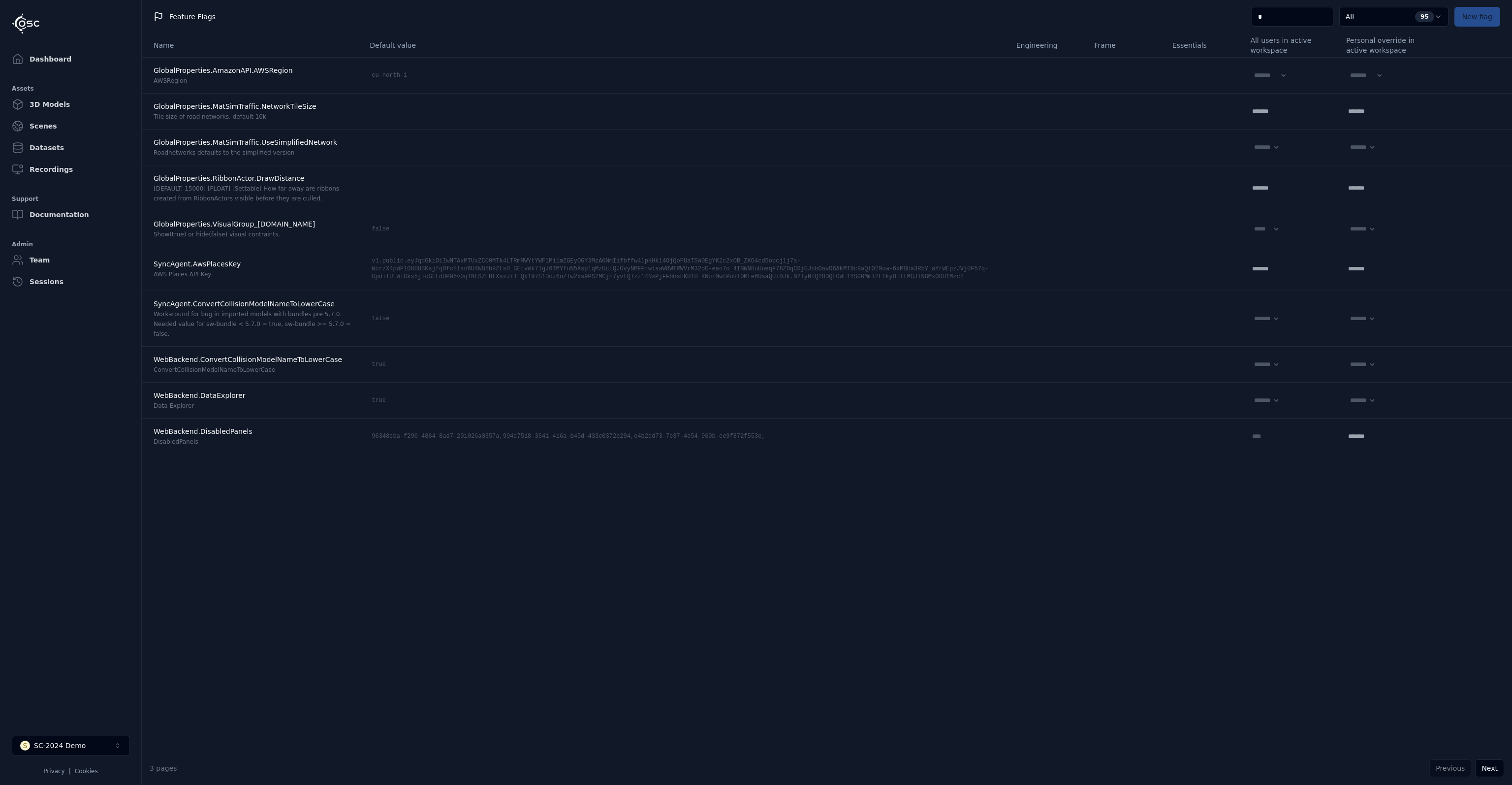
type input "**"
select select "****"
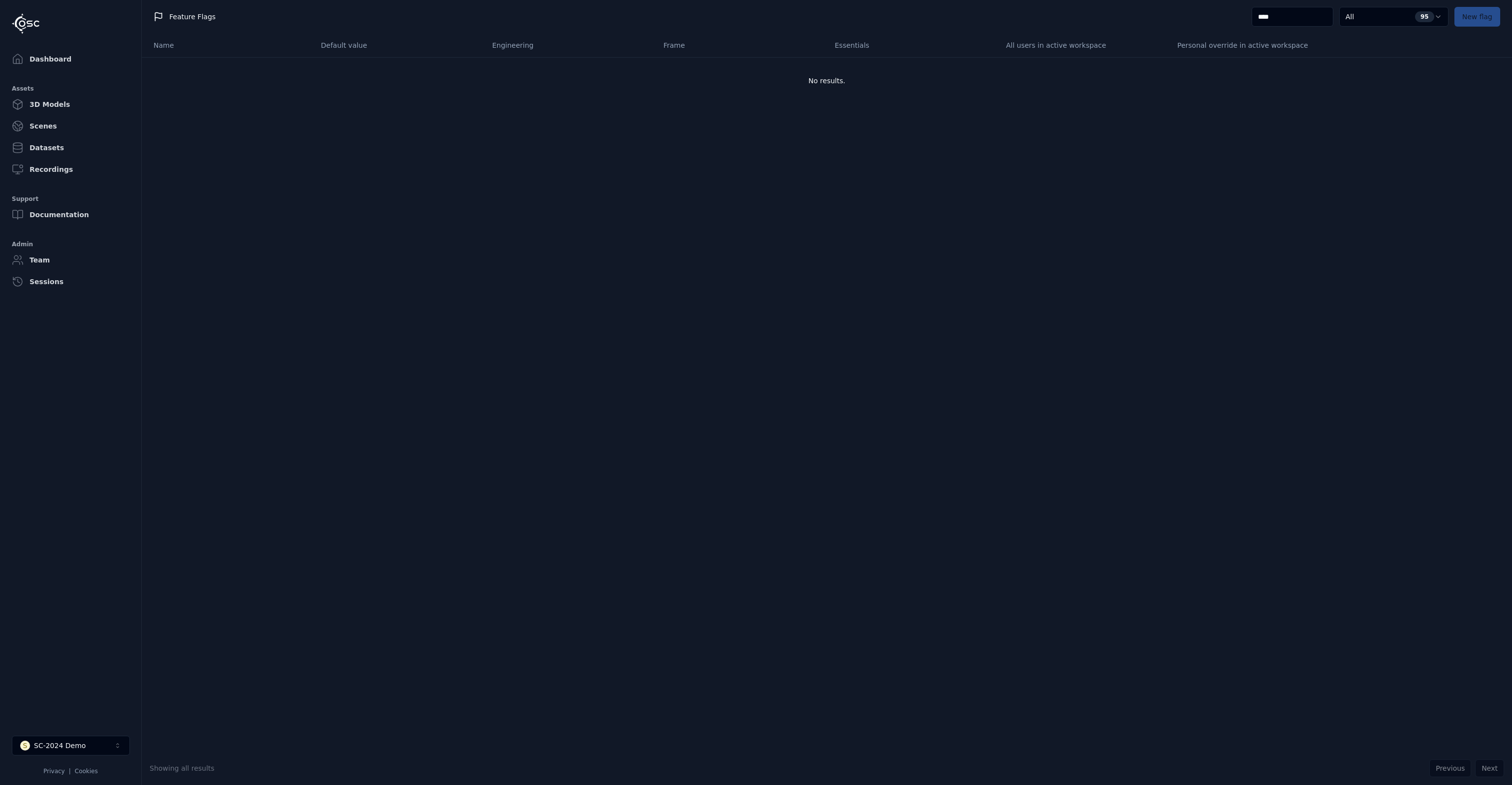
type input "***"
select select "****"
drag, startPoint x: 1297, startPoint y: 18, endPoint x: 1229, endPoint y: 22, distance: 68.1
click at [1229, 22] on div "Feature Flags ******* All 95 New flag" at bounding box center [826, 16] width 1370 height 34
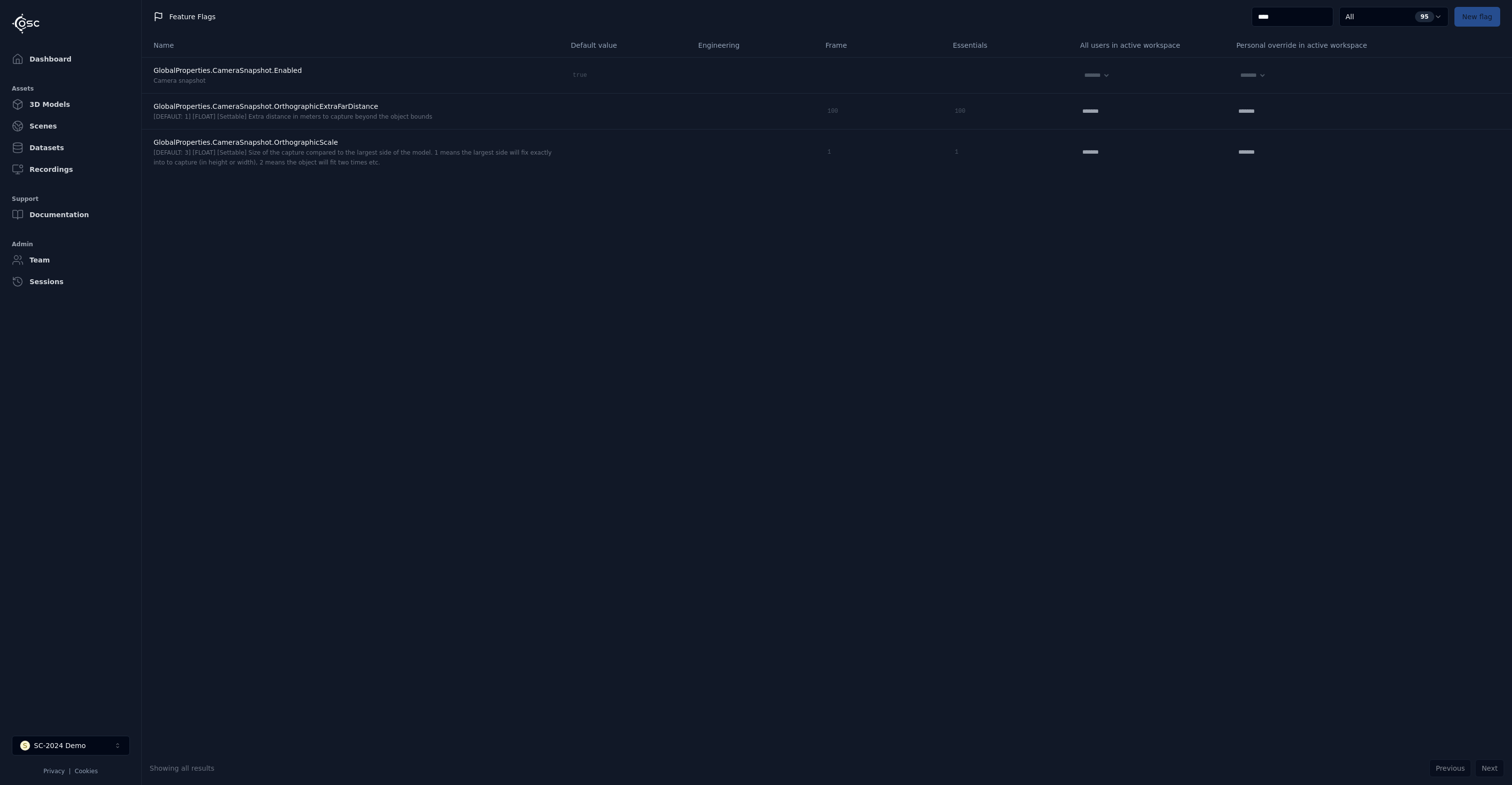
type input "****"
click at [72, 738] on button "S SC-2024 Demo" at bounding box center [70, 746] width 118 height 20
click at [69, 656] on div "Feature flags" at bounding box center [70, 656] width 113 height 16
click at [45, 656] on div "Feature flags" at bounding box center [70, 656] width 113 height 16
click at [1260, 276] on html "Dashboard Assets 3D Models Scenes Datasets Recordings Support Documentation Adm…" at bounding box center [756, 392] width 1512 height 785
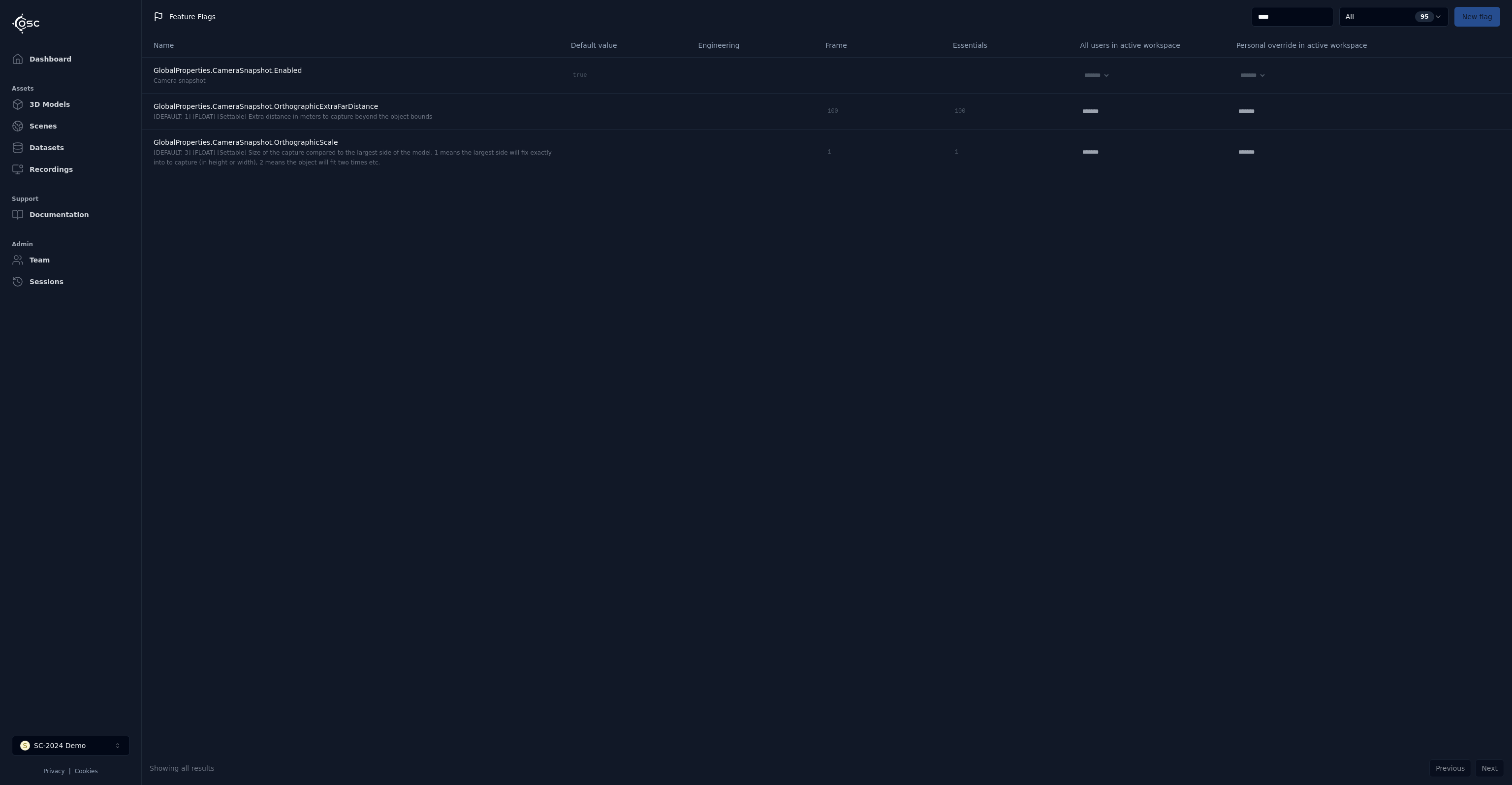
click at [1484, 12] on div "**** All 95 New flag" at bounding box center [1382, 16] width 260 height 20
click at [1483, 20] on div "**** All 95 New flag" at bounding box center [1382, 16] width 260 height 20
click at [1468, 21] on div "**** All 95 New flag" at bounding box center [1382, 16] width 260 height 20
drag, startPoint x: 1286, startPoint y: 12, endPoint x: 1177, endPoint y: 32, distance: 110.8
click at [1177, 32] on div "Feature Flags **** All 95 New flag" at bounding box center [826, 16] width 1370 height 34
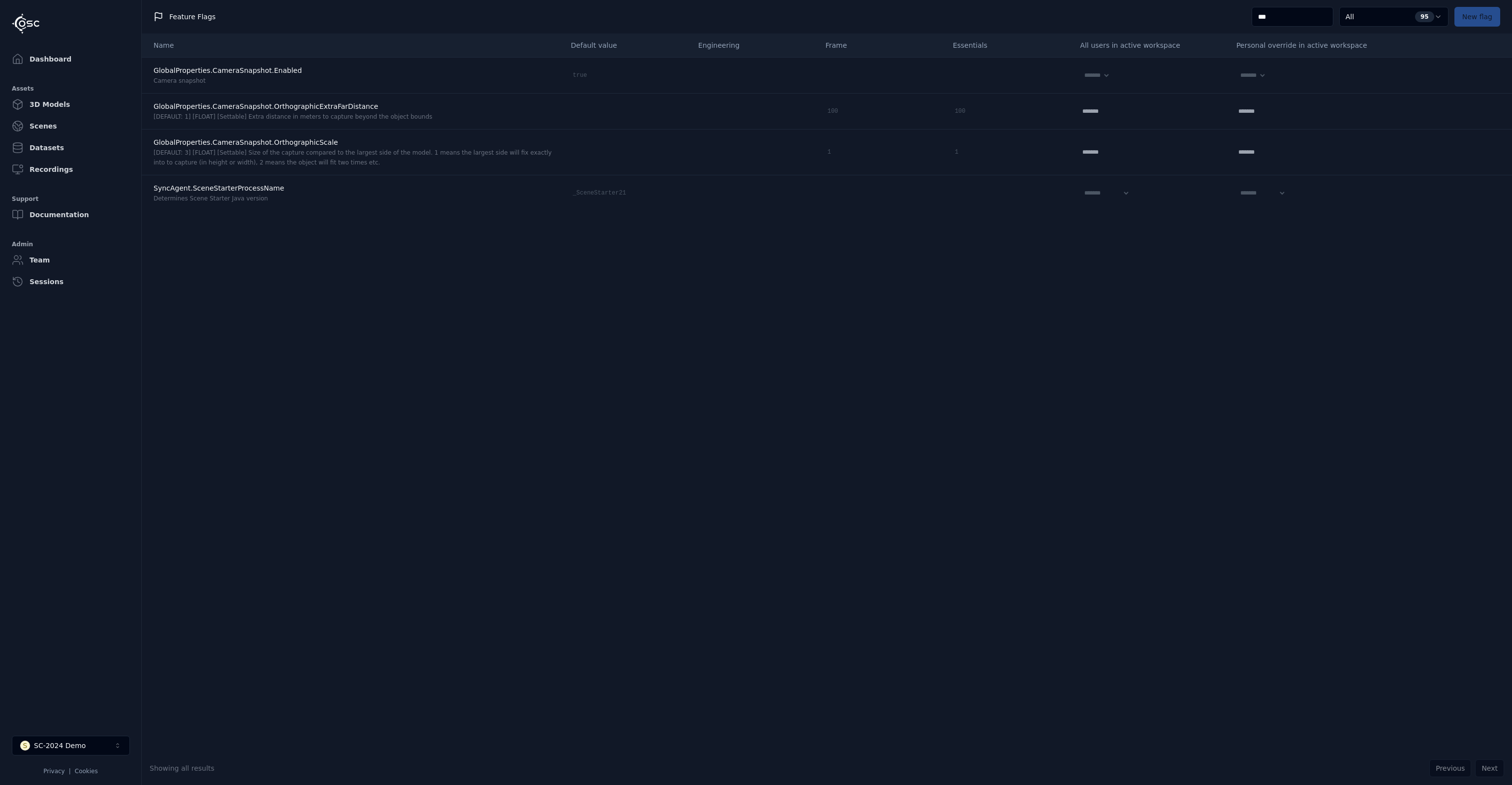
type input "****"
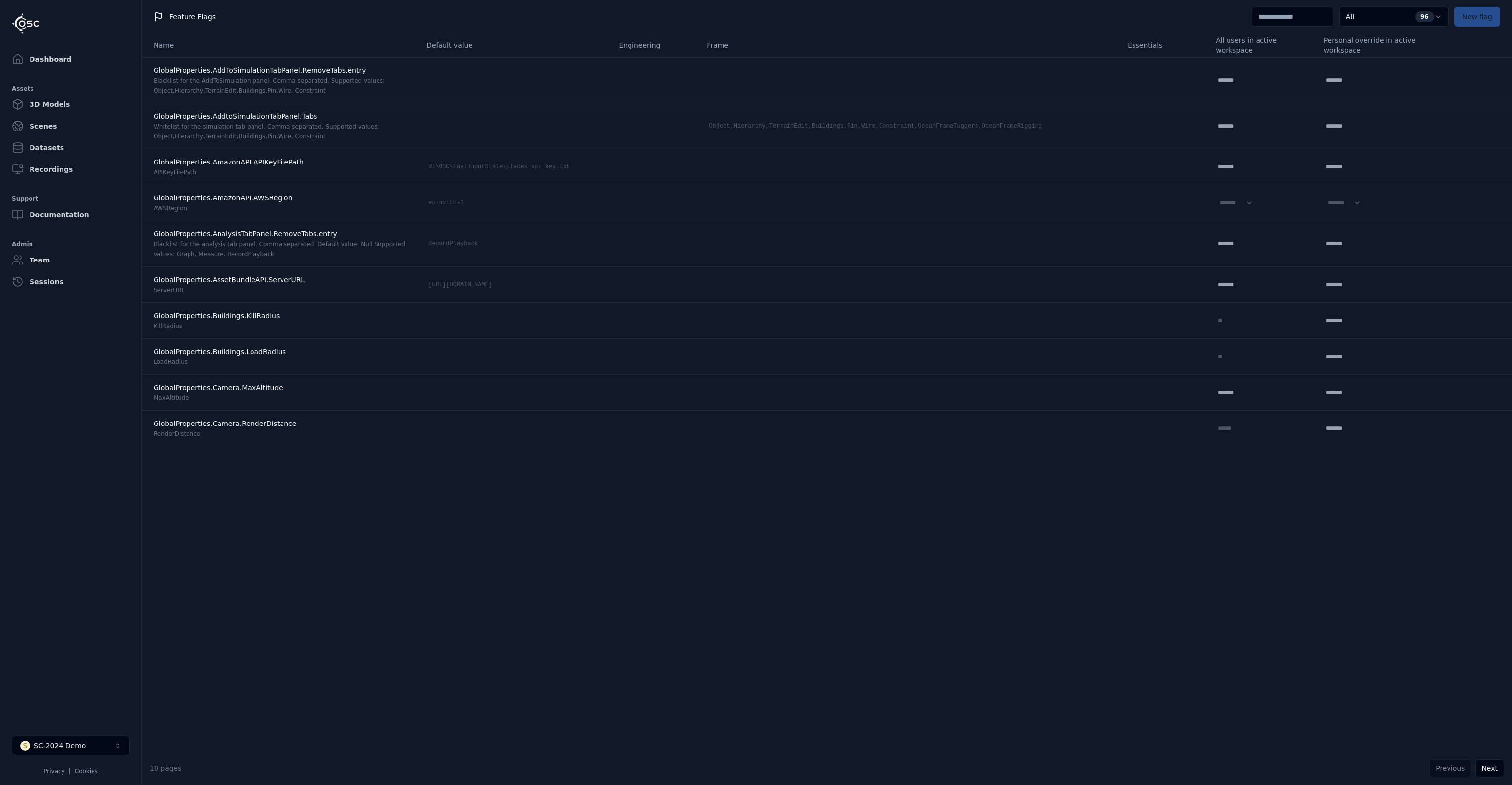
click at [1289, 17] on input at bounding box center [1292, 16] width 82 height 20
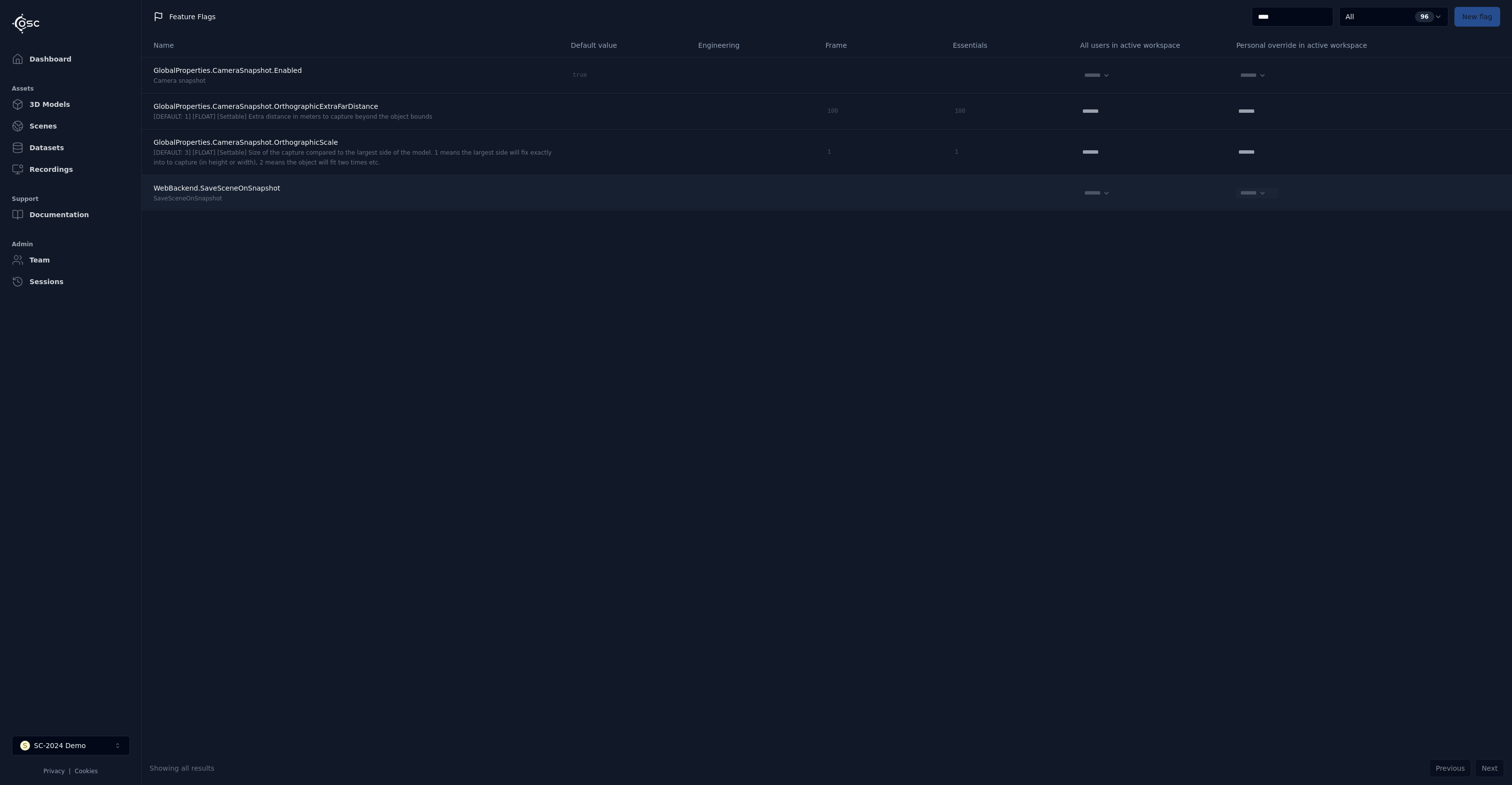
type input "****"
click at [1238, 193] on select "******* **** *****" at bounding box center [1251, 193] width 30 height 11
select select "****"
click at [1236, 188] on select "******* **** *****" at bounding box center [1251, 193] width 30 height 11
click at [1269, 193] on icon at bounding box center [1273, 193] width 8 height 8
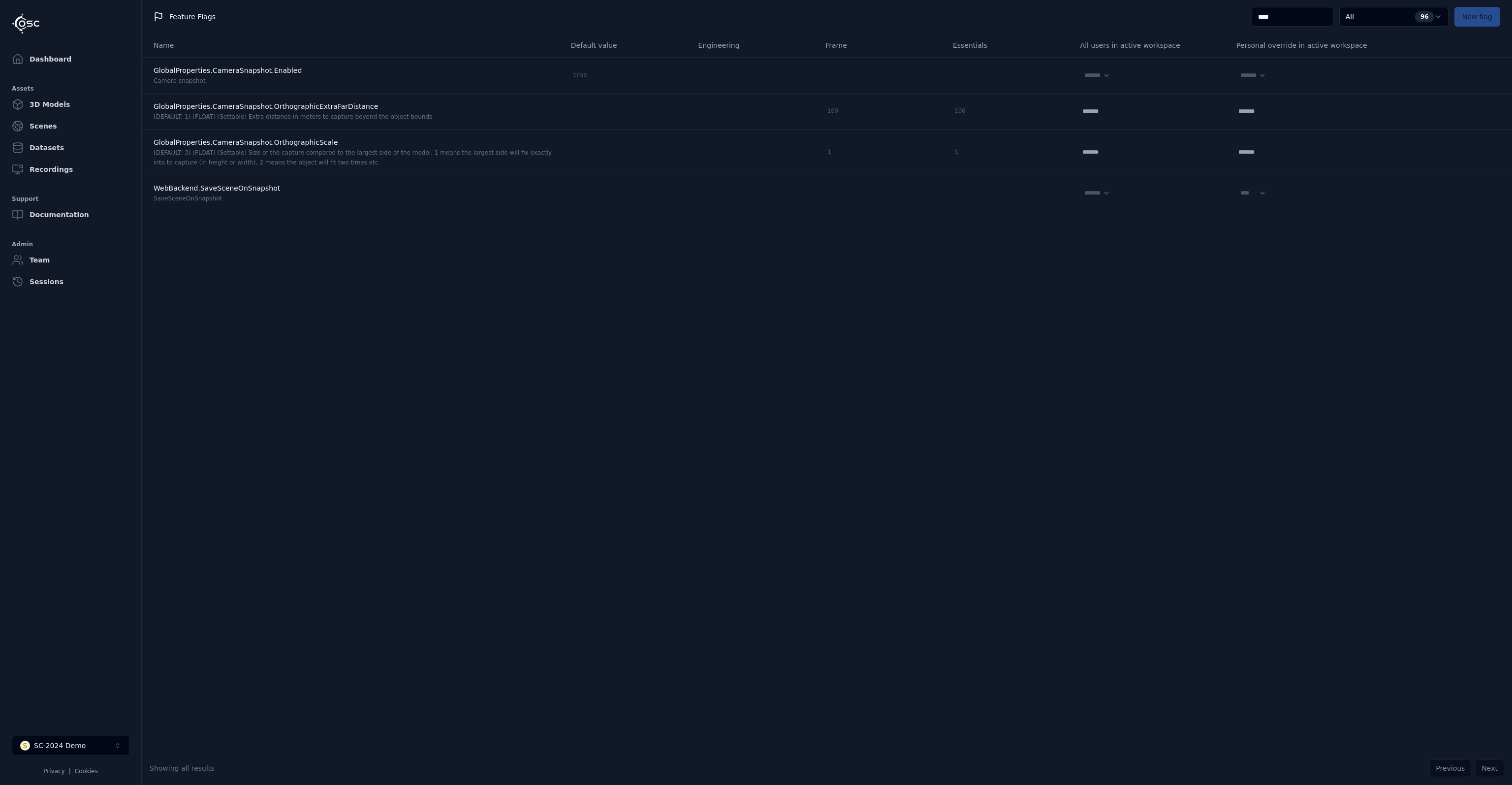
click at [957, 291] on div "Name Default value Engineering Frame Essentials All users in active workspace P…" at bounding box center [826, 392] width 1370 height 718
click at [51, 65] on link "Dashboard" at bounding box center [70, 59] width 125 height 20
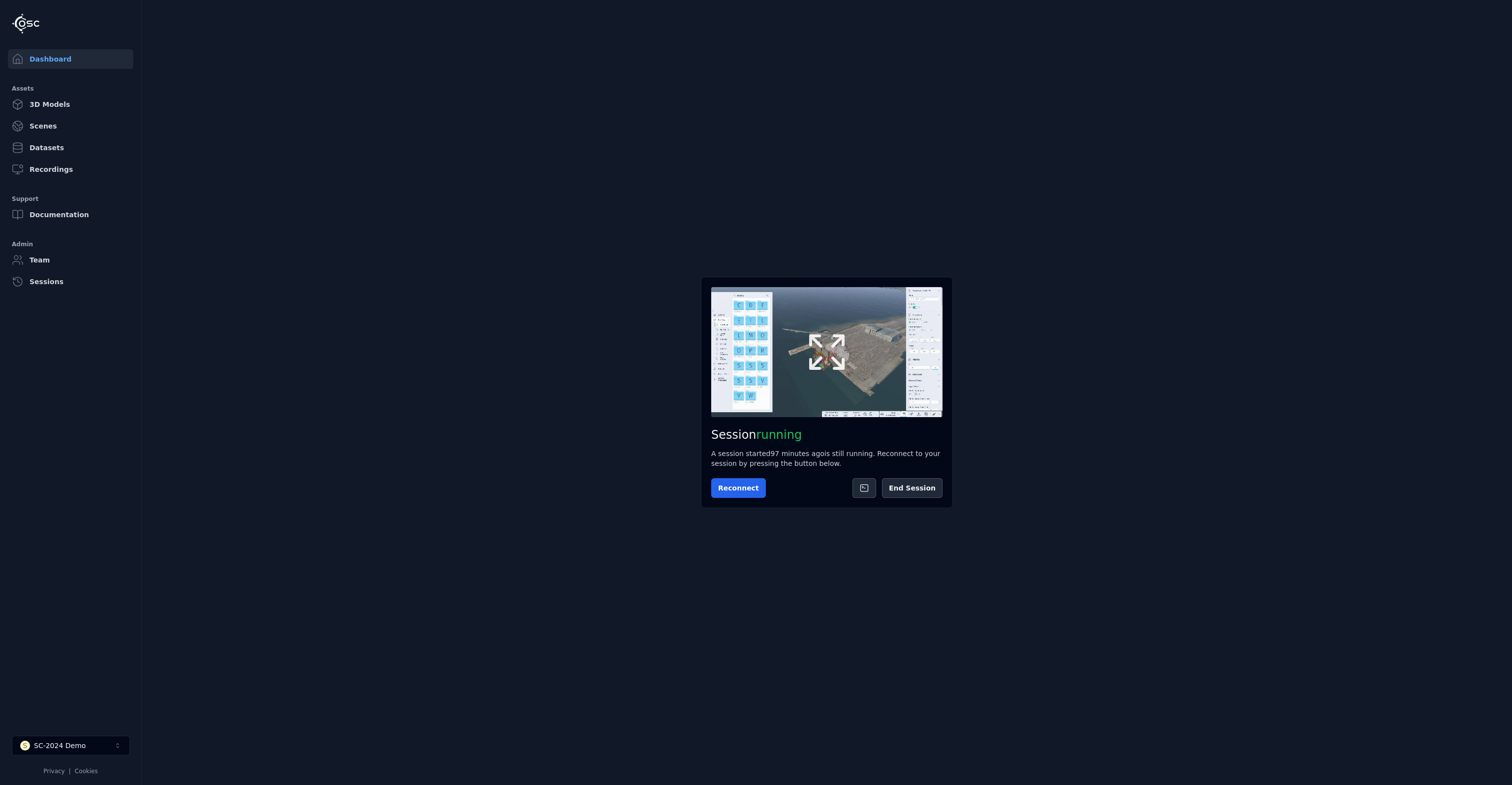
click at [829, 347] on icon at bounding box center [827, 352] width 48 height 48
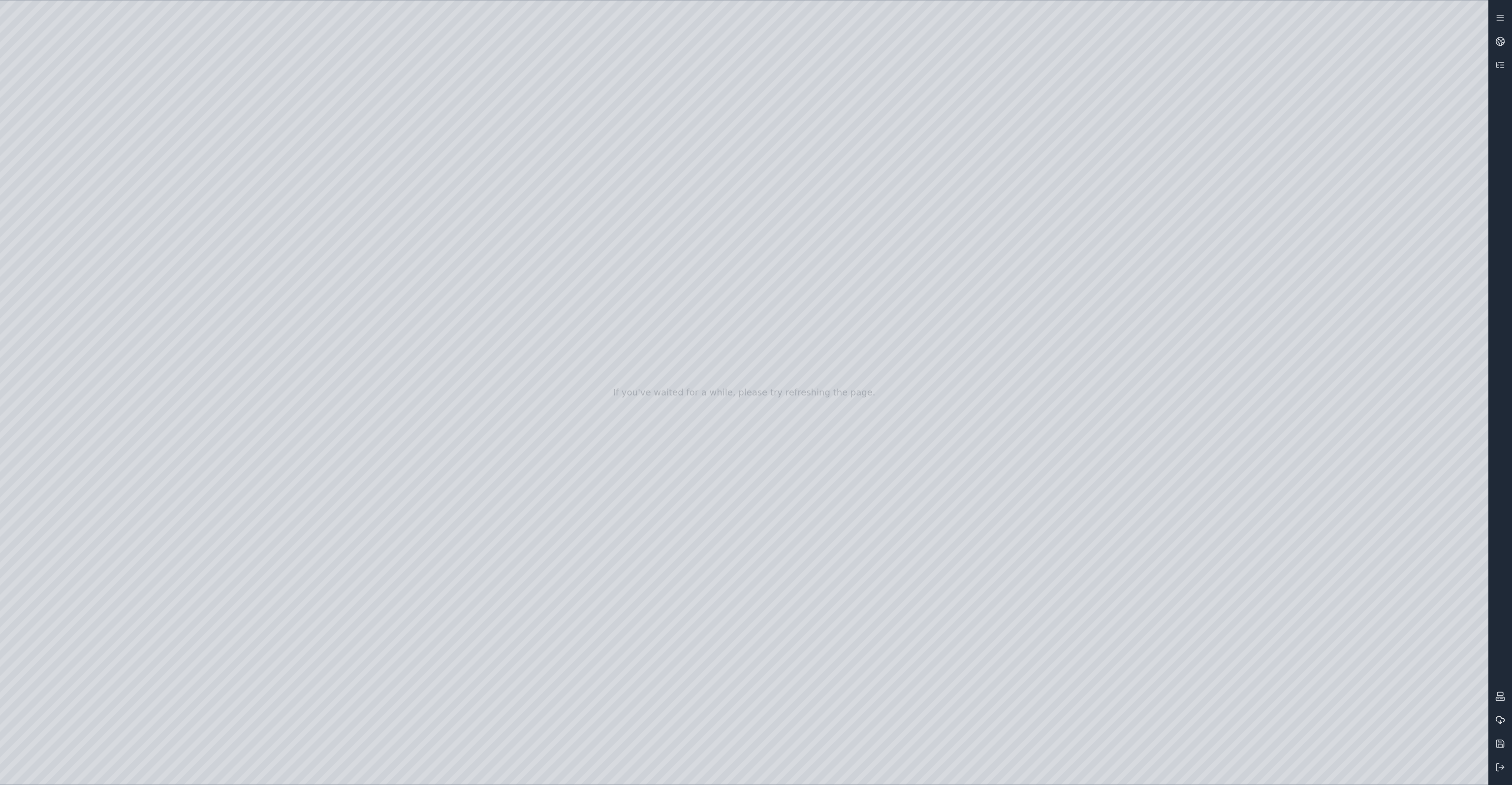
click at [1499, 723] on icon at bounding box center [1501, 720] width 10 height 10
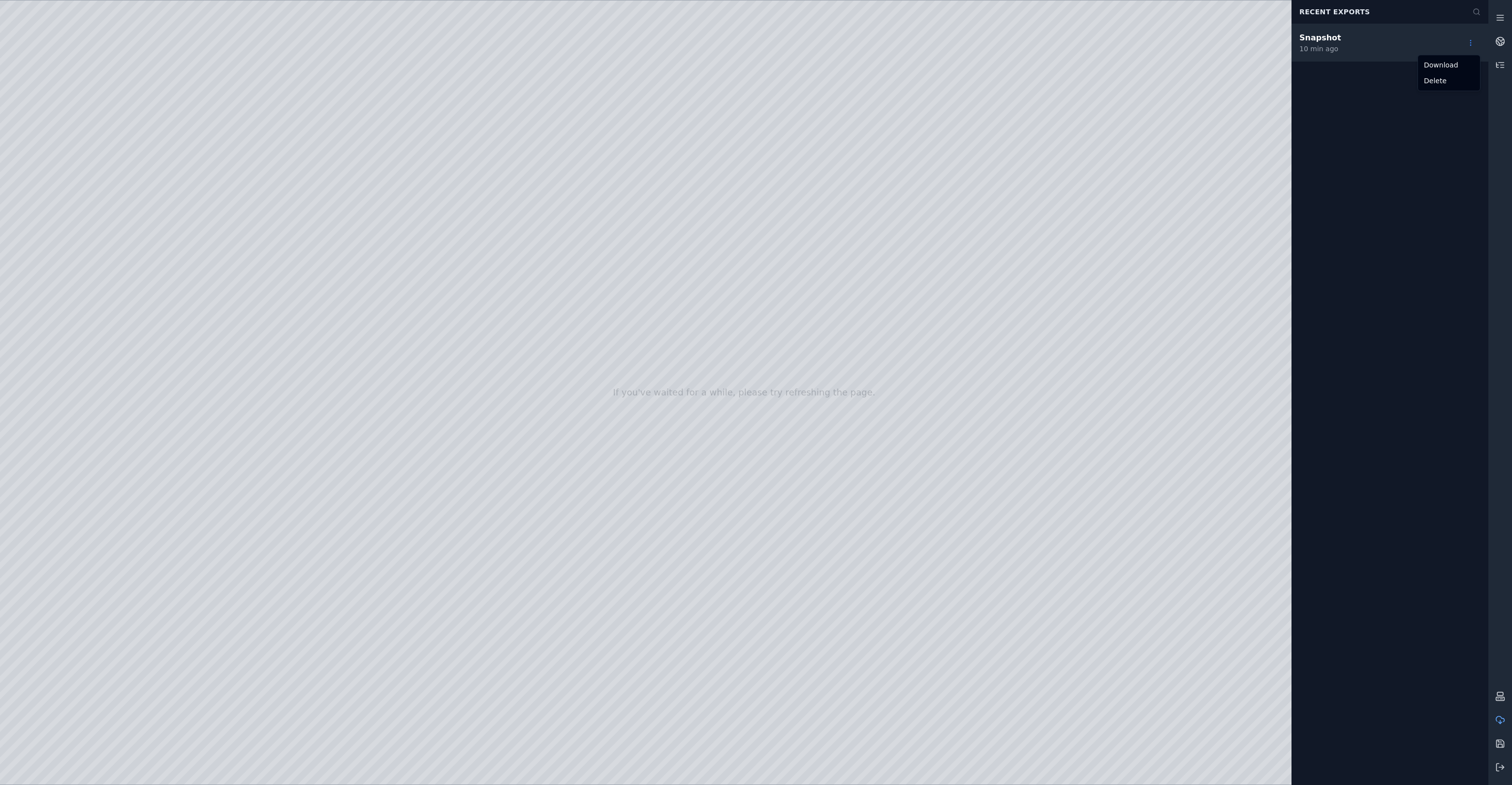
click at [1470, 44] on html "If you've waited for a while, please try refreshing the page. Recent Exports Sn…" at bounding box center [756, 392] width 1512 height 785
click at [1470, 43] on html "If you've waited for a while, please try refreshing the page. Recent Exports Sn…" at bounding box center [756, 392] width 1512 height 785
click at [1456, 84] on div "Delete" at bounding box center [1449, 80] width 58 height 16
click at [800, 623] on div at bounding box center [744, 392] width 1488 height 784
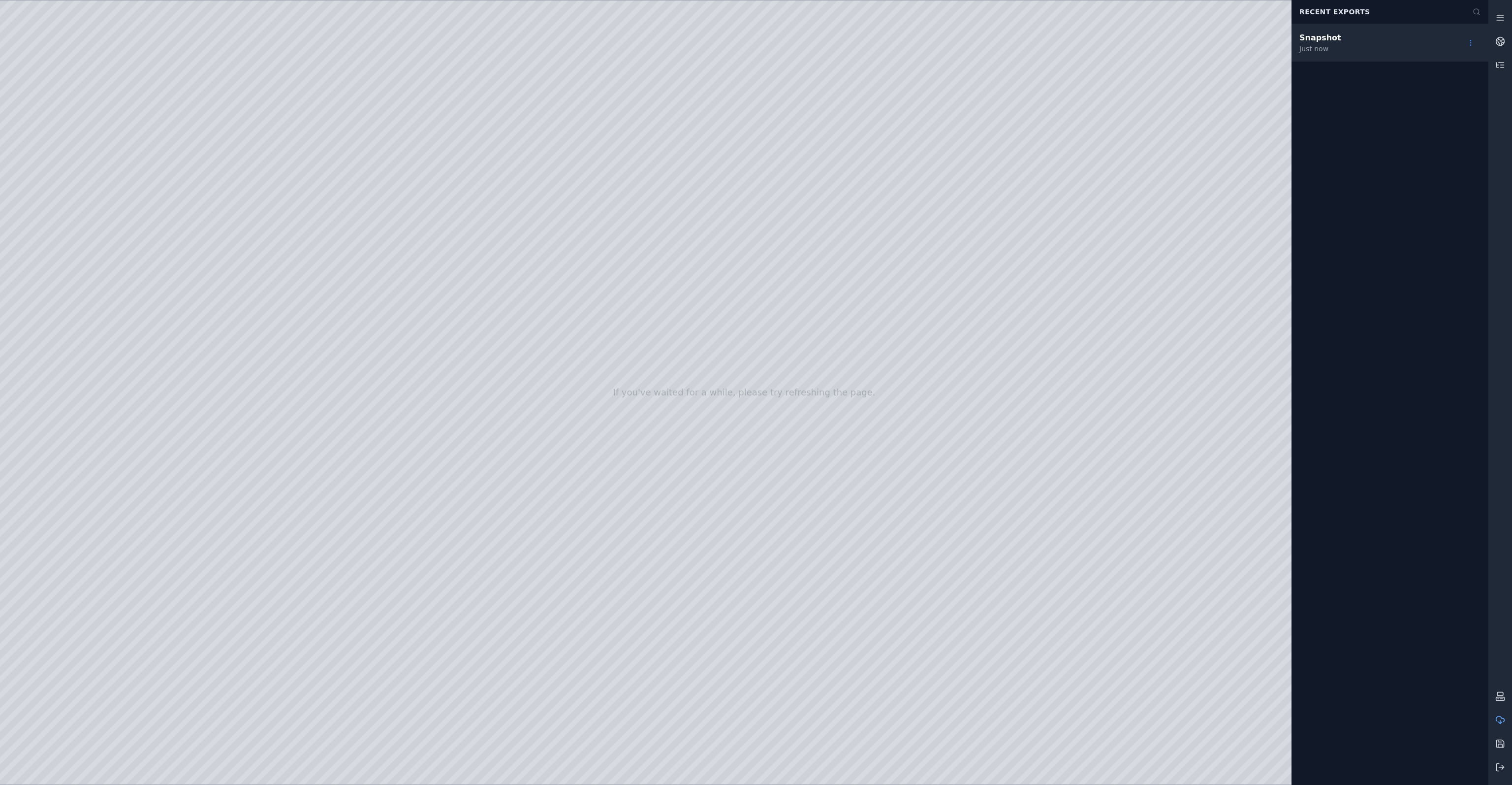
click at [1473, 43] on html "If you've waited for a while, please try refreshing the page. Recent Exports Sn…" at bounding box center [756, 392] width 1512 height 785
click at [1447, 65] on div "Make Step" at bounding box center [1449, 65] width 58 height 16
click at [1502, 65] on icon at bounding box center [1502, 65] width 3 height 0
click at [1342, 77] on span "Snapshot" at bounding box center [1336, 77] width 42 height 11
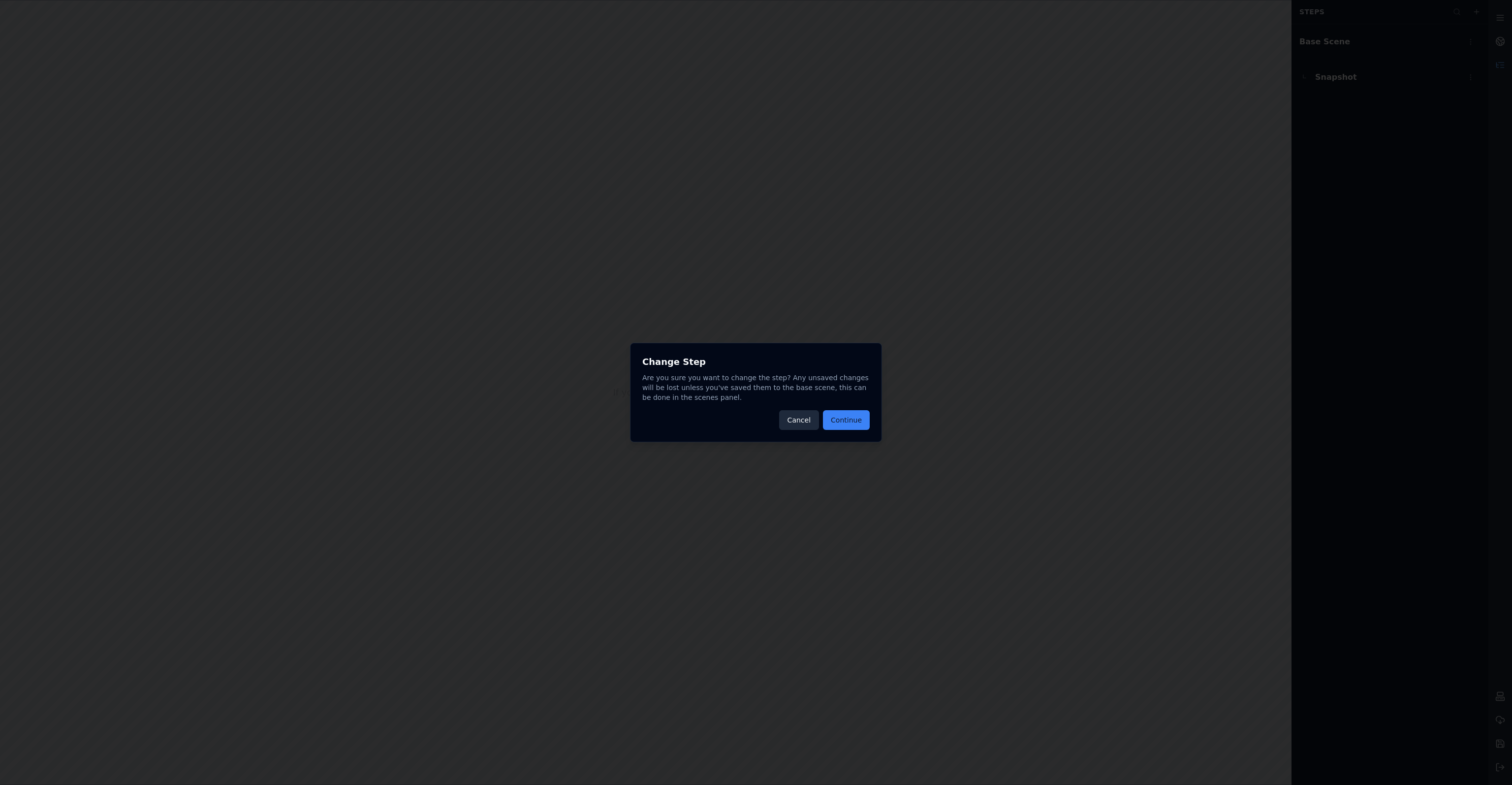
click at [799, 422] on button "Cancel" at bounding box center [799, 420] width 40 height 20
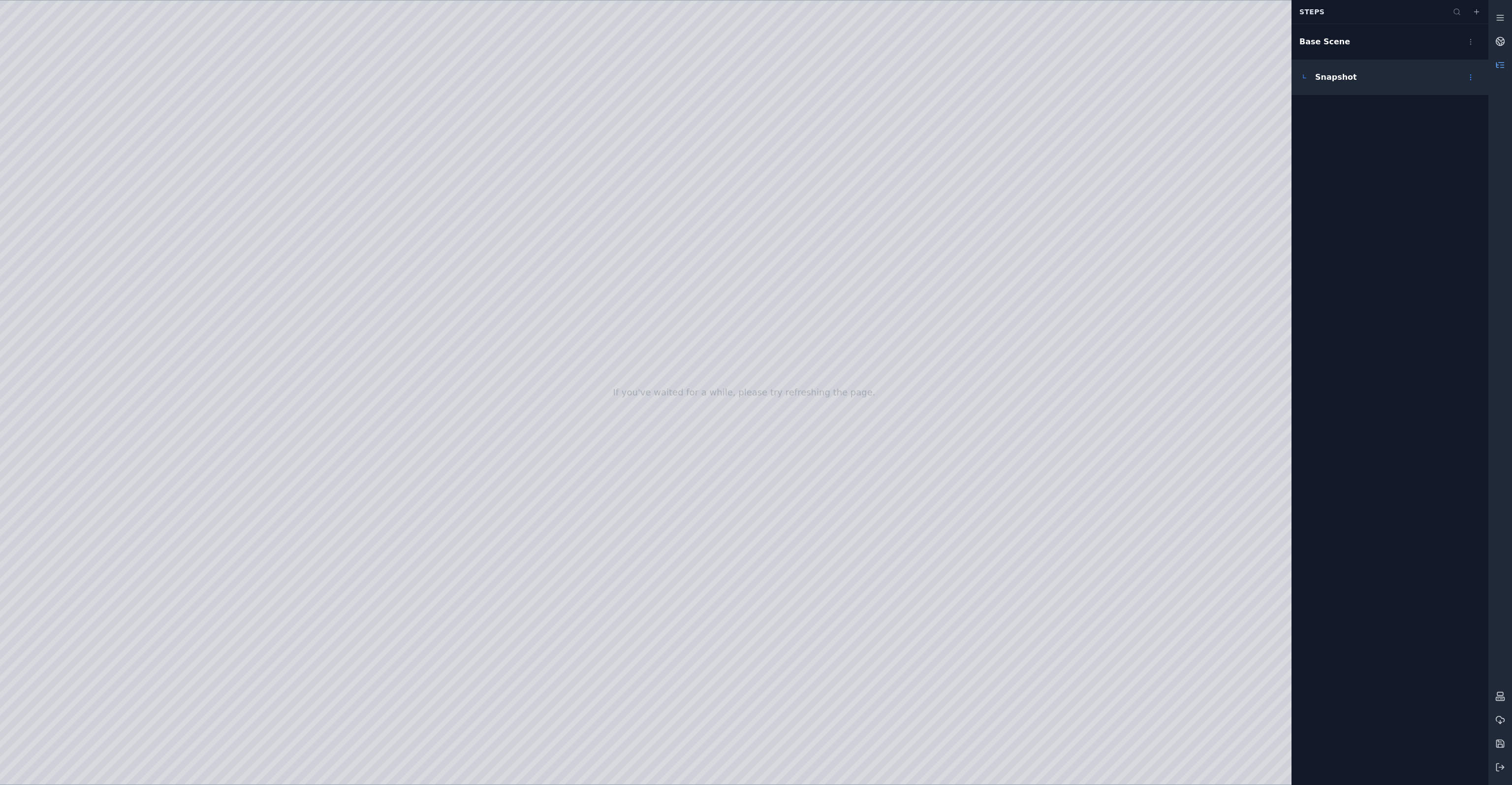
click at [1469, 79] on html "If you've waited for a while, please try refreshing the page. Steps Base Scene …" at bounding box center [756, 392] width 1512 height 785
click at [1443, 133] on div "Rename" at bounding box center [1449, 130] width 58 height 16
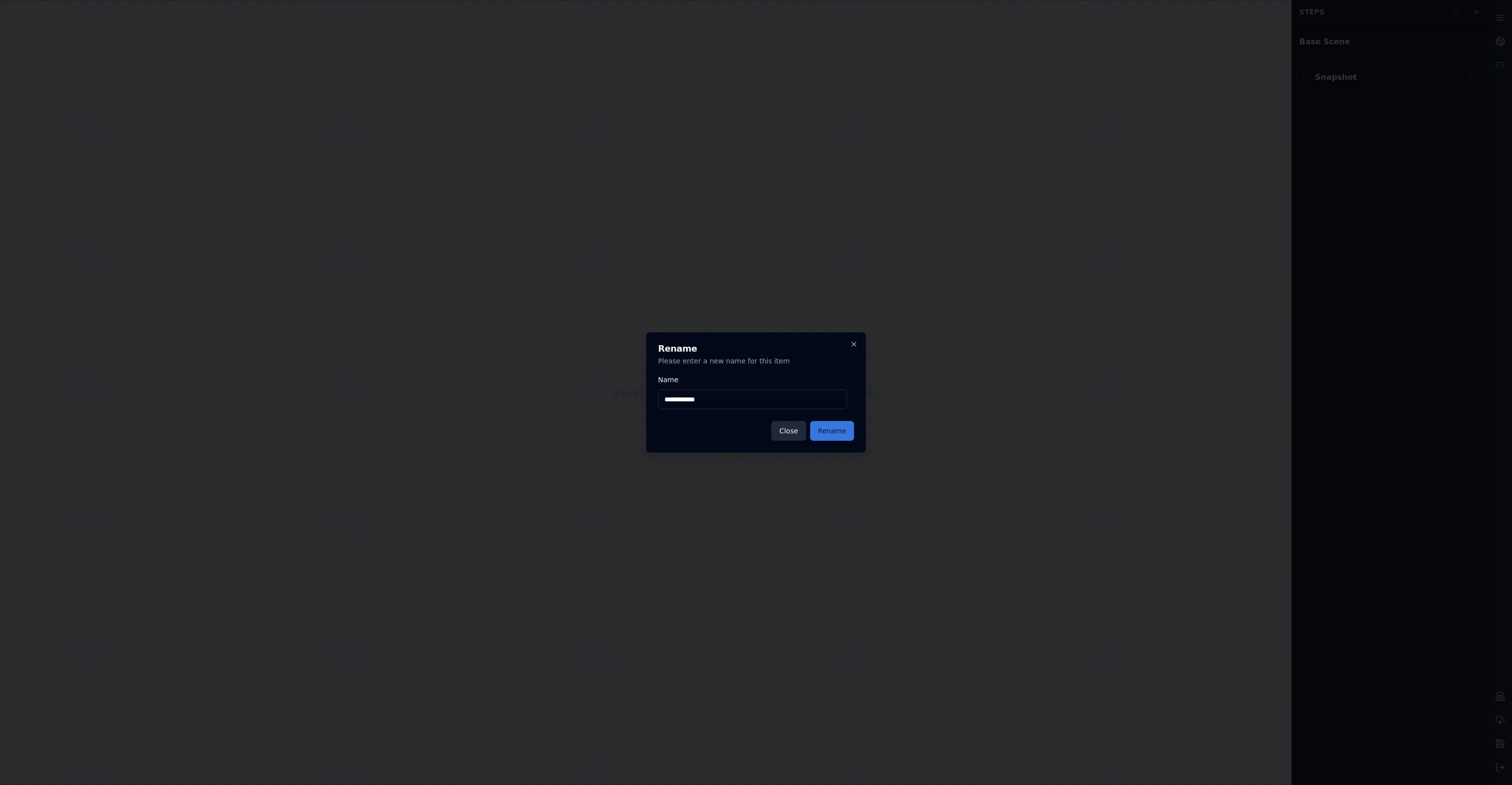
type input "**********"
click at [835, 429] on button "Rename" at bounding box center [831, 431] width 43 height 20
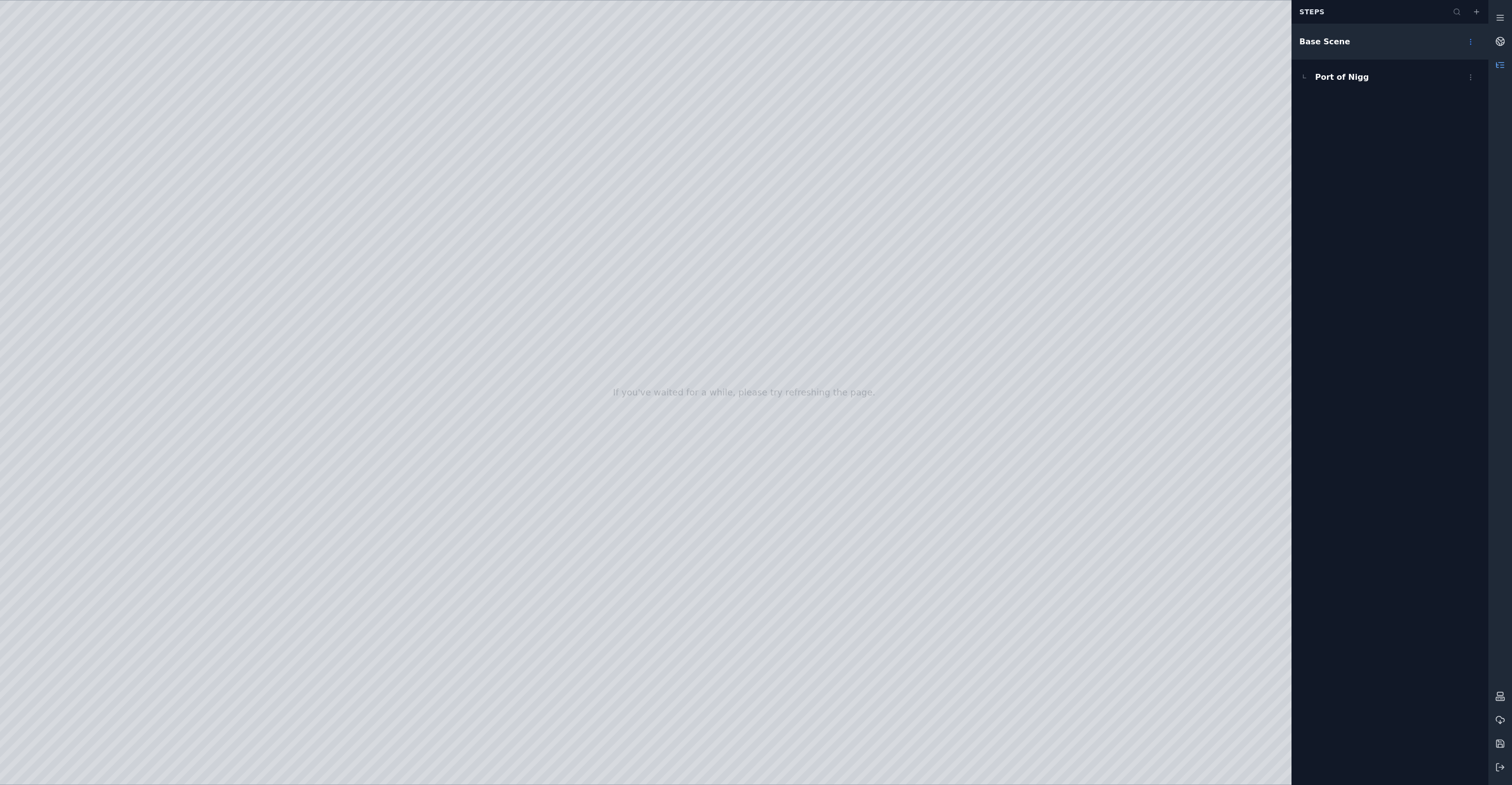
click at [1471, 42] on html "If you've waited for a while, please try refreshing the page. Steps Base Scene …" at bounding box center [756, 392] width 1512 height 785
click at [1408, 158] on html "If you've waited for a while, please try refreshing the page. Steps Base Scene …" at bounding box center [756, 392] width 1512 height 785
click at [157, 57] on div at bounding box center [744, 392] width 1488 height 784
drag, startPoint x: 672, startPoint y: 525, endPoint x: 721, endPoint y: 509, distance: 51.5
click at [1333, 40] on div "Base Scene" at bounding box center [1324, 42] width 51 height 11
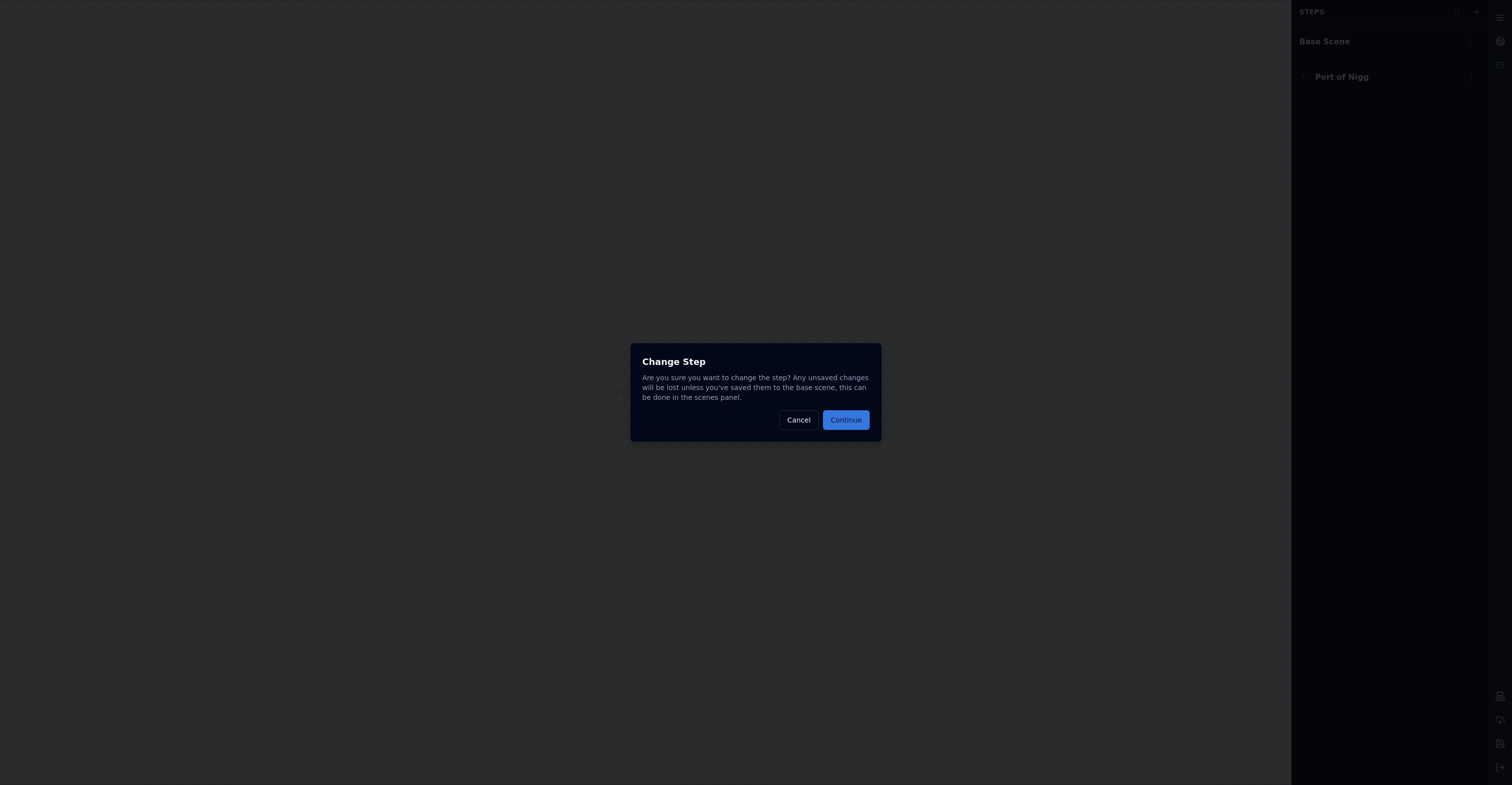
click at [849, 424] on button "Continue" at bounding box center [846, 420] width 47 height 20
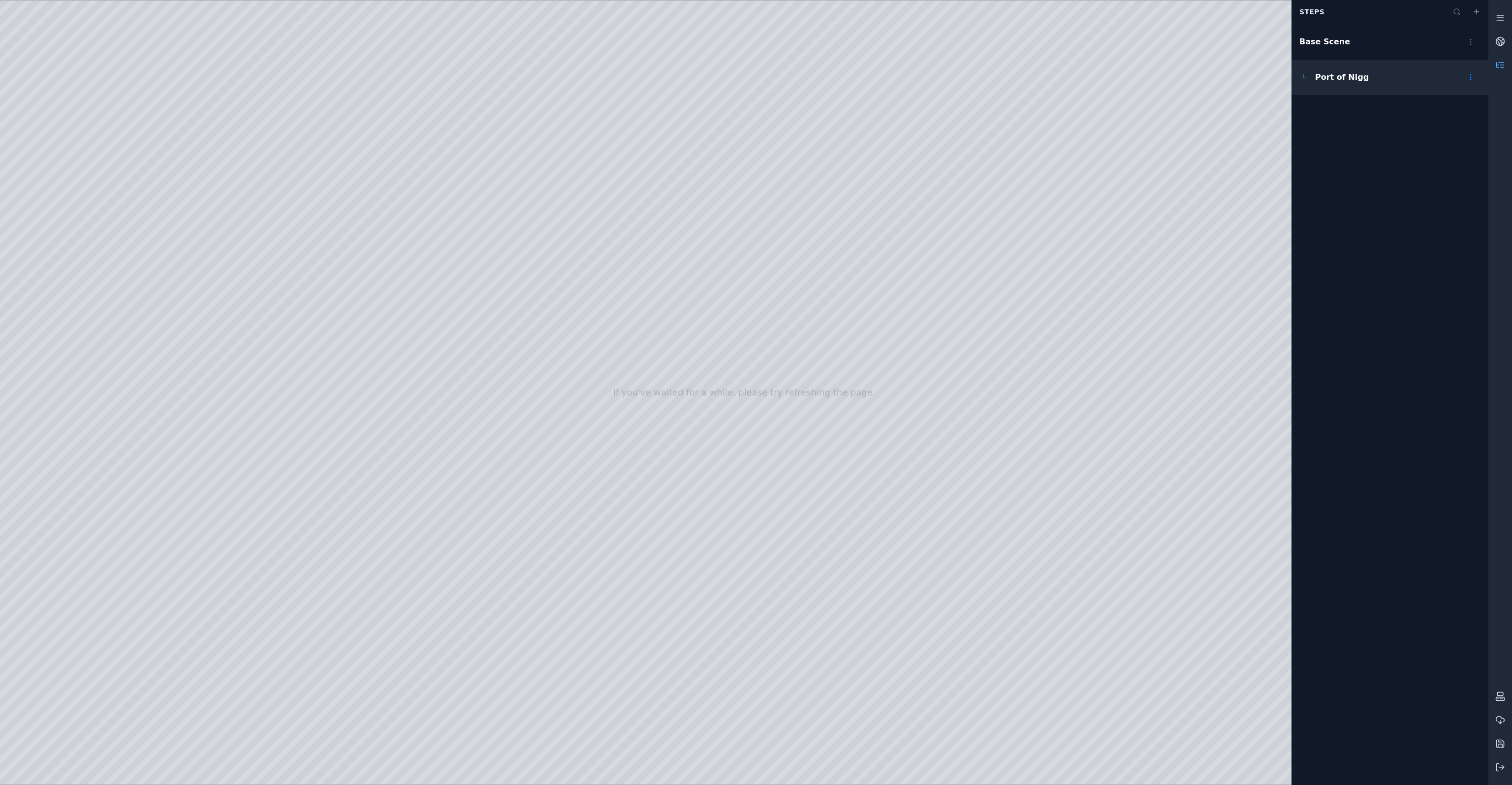
click at [1355, 78] on span "Port of Nigg" at bounding box center [1342, 77] width 53 height 11
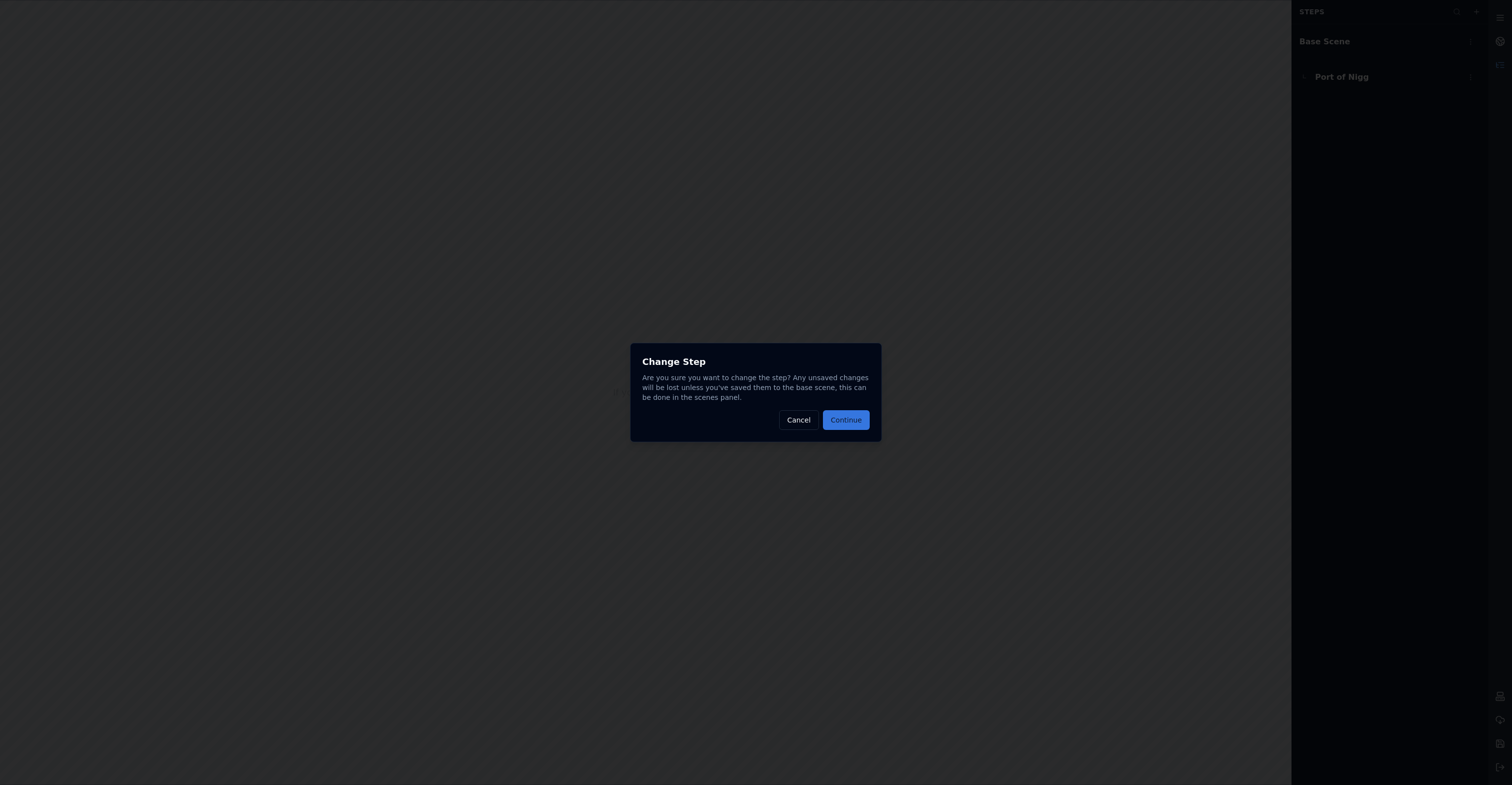
click at [841, 421] on button "Continue" at bounding box center [846, 420] width 47 height 20
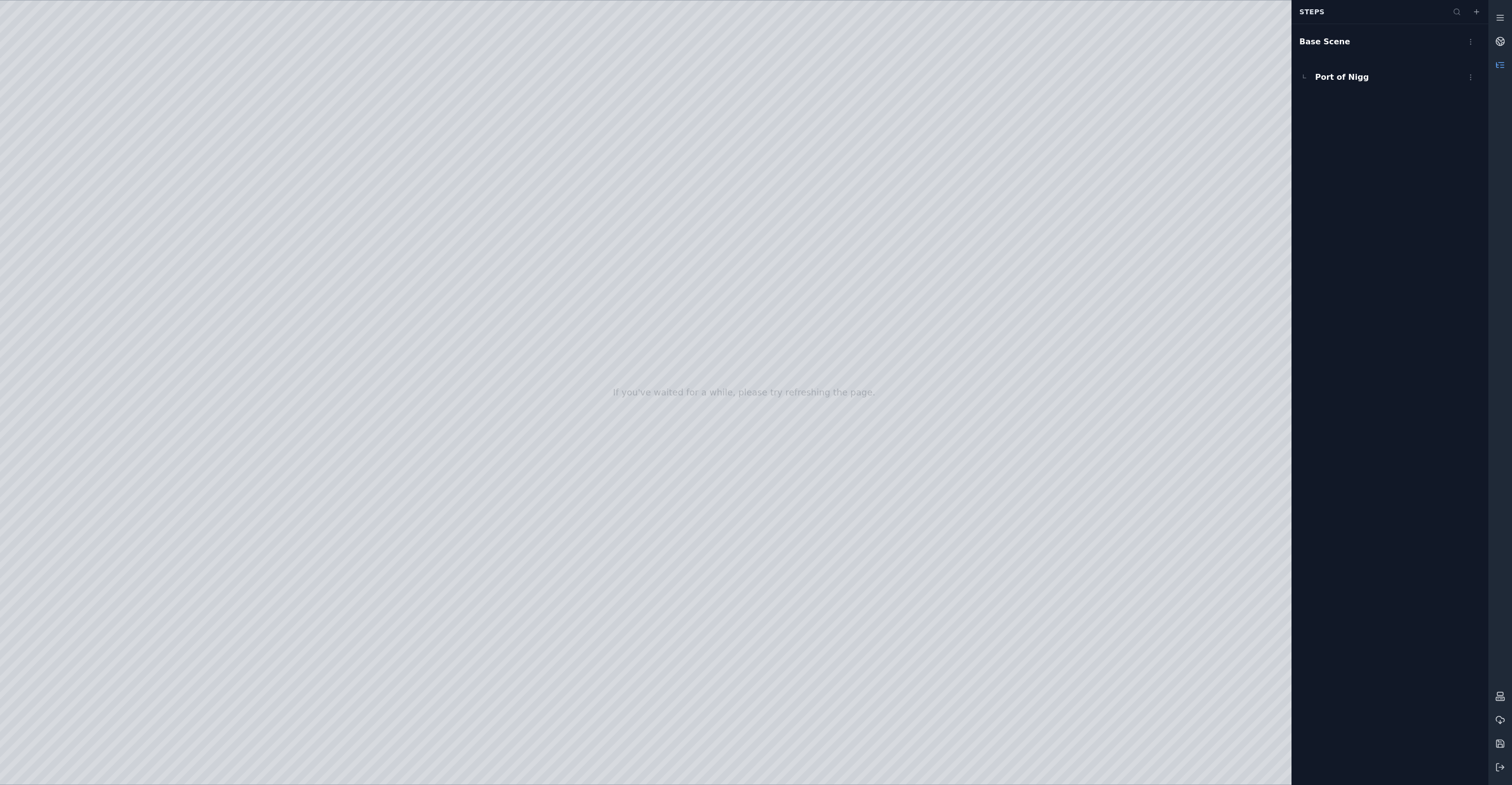
drag, startPoint x: 591, startPoint y: 459, endPoint x: 618, endPoint y: 465, distance: 27.7
click at [75, 465] on div at bounding box center [744, 392] width 1488 height 784
click at [75, 326] on div at bounding box center [744, 392] width 1488 height 784
click at [77, 292] on div at bounding box center [744, 392] width 1488 height 784
click at [79, 324] on div at bounding box center [744, 392] width 1488 height 784
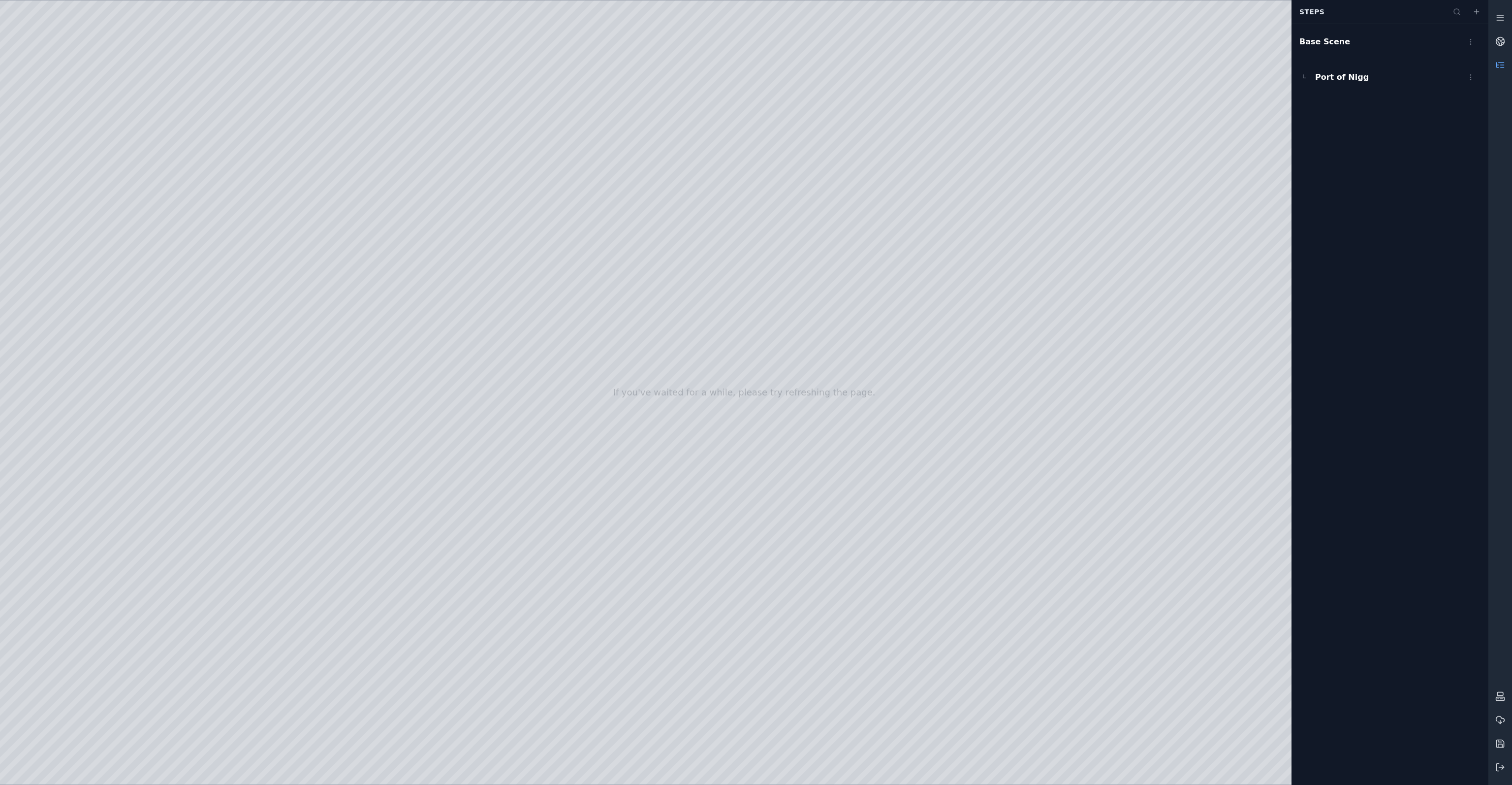
click at [72, 259] on div at bounding box center [744, 392] width 1488 height 784
click at [208, 646] on div at bounding box center [744, 392] width 1488 height 784
click at [192, 626] on div at bounding box center [744, 392] width 1488 height 784
click at [325, 701] on div at bounding box center [744, 392] width 1488 height 784
click at [328, 389] on div at bounding box center [744, 392] width 1488 height 784
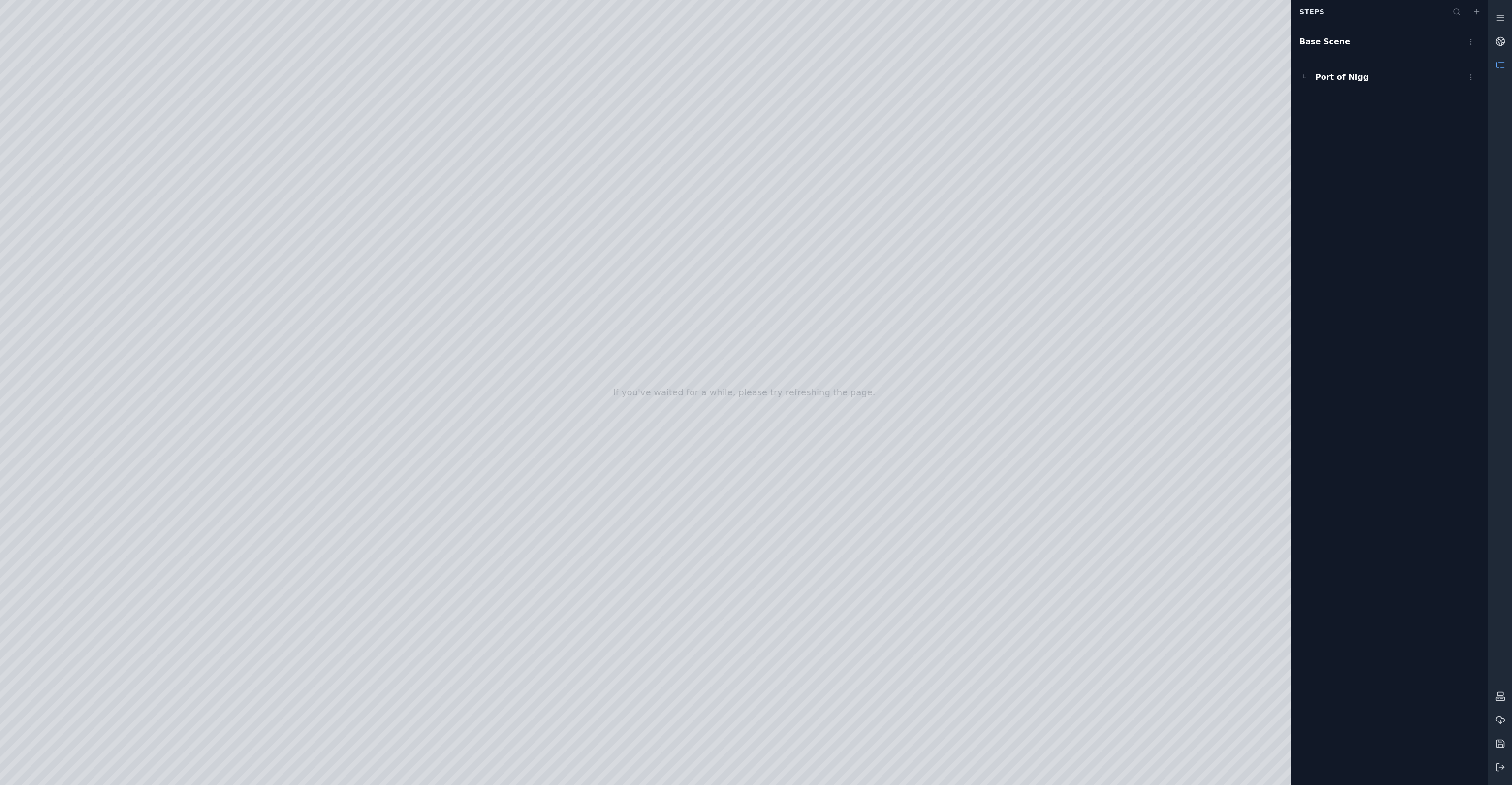
drag, startPoint x: 328, startPoint y: 389, endPoint x: 337, endPoint y: 391, distance: 9.2
click at [337, 391] on div at bounding box center [744, 392] width 1488 height 784
click at [335, 714] on div at bounding box center [744, 392] width 1488 height 784
drag, startPoint x: 540, startPoint y: 610, endPoint x: 485, endPoint y: 597, distance: 56.5
click at [322, 389] on div at bounding box center [744, 392] width 1488 height 784
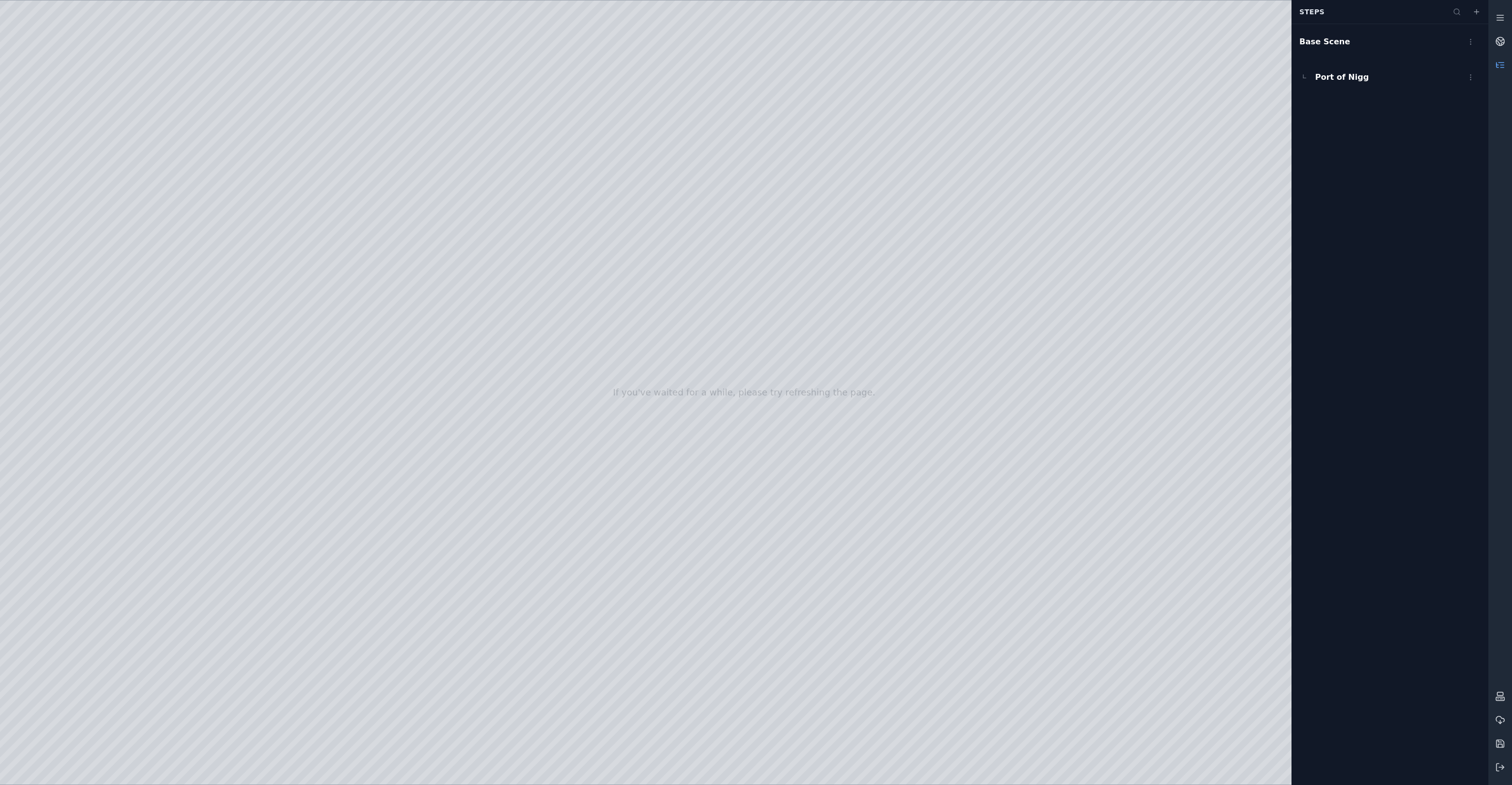
click at [325, 714] on div at bounding box center [744, 392] width 1488 height 784
drag, startPoint x: 325, startPoint y: 384, endPoint x: 378, endPoint y: 391, distance: 53.5
click at [378, 391] on div at bounding box center [744, 392] width 1488 height 784
click at [345, 706] on div at bounding box center [744, 392] width 1488 height 784
drag, startPoint x: 477, startPoint y: 628, endPoint x: 536, endPoint y: 638, distance: 59.8
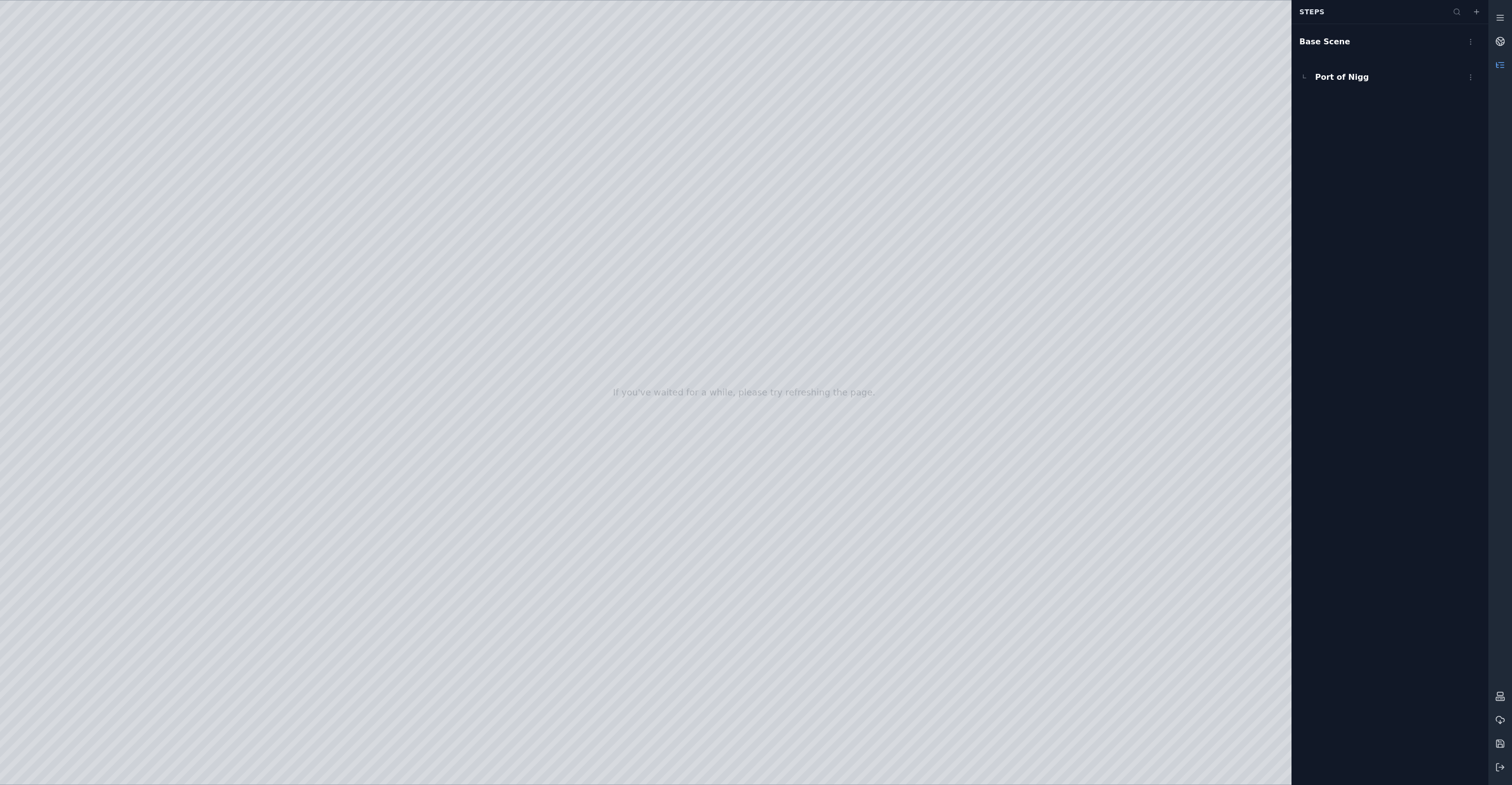
drag, startPoint x: 638, startPoint y: 645, endPoint x: 604, endPoint y: 650, distance: 34.4
drag, startPoint x: 604, startPoint y: 601, endPoint x: 689, endPoint y: 584, distance: 86.7
drag, startPoint x: 337, startPoint y: 387, endPoint x: 328, endPoint y: 388, distance: 9.1
click at [328, 388] on div at bounding box center [744, 392] width 1488 height 784
click at [339, 706] on div at bounding box center [744, 392] width 1488 height 784
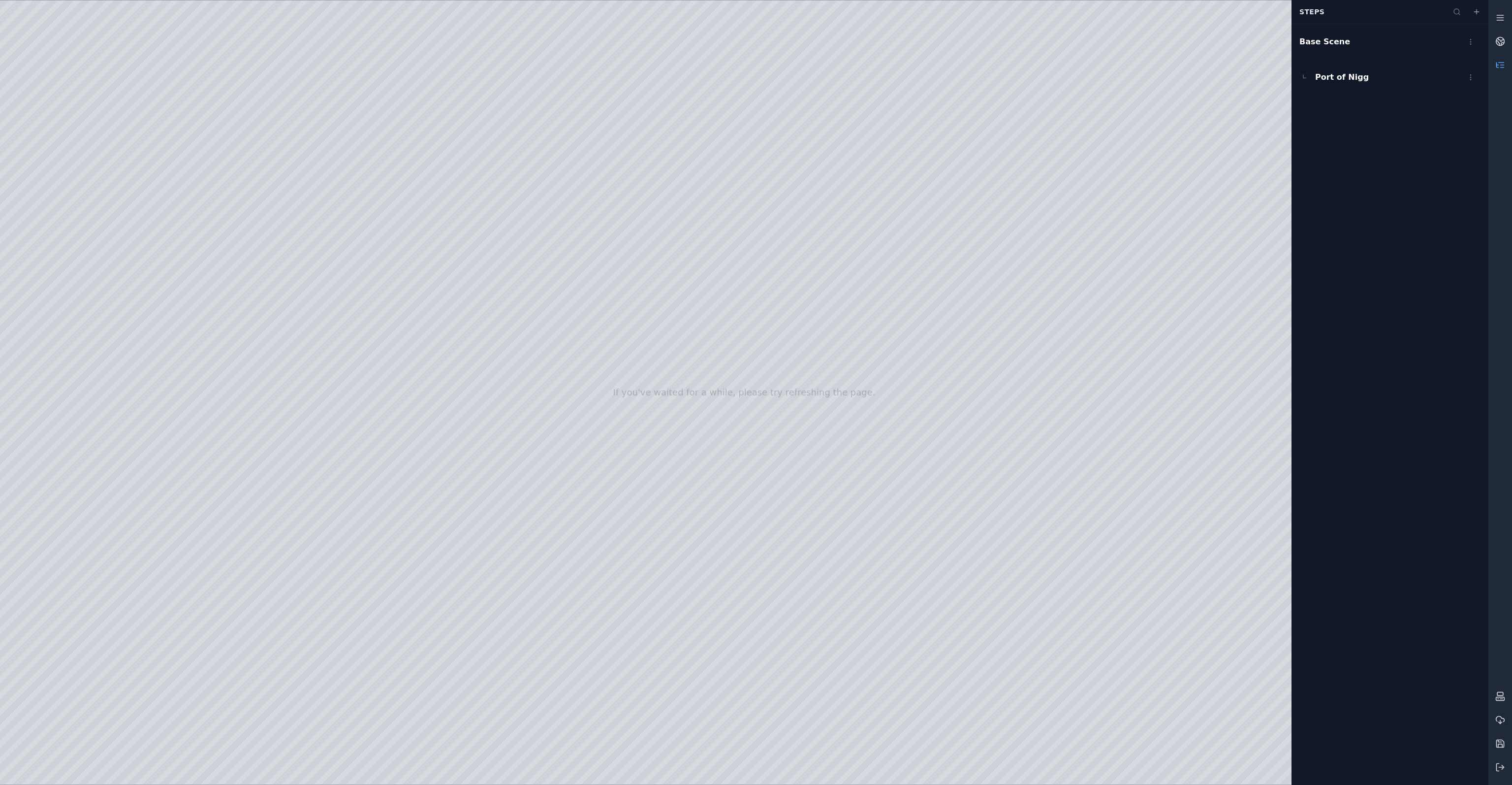
drag, startPoint x: 652, startPoint y: 524, endPoint x: 569, endPoint y: 510, distance: 84.2
click at [345, 325] on div at bounding box center [744, 392] width 1488 height 784
drag, startPoint x: 328, startPoint y: 387, endPoint x: 229, endPoint y: 398, distance: 99.6
click at [228, 396] on div at bounding box center [744, 392] width 1488 height 784
click at [327, 709] on div at bounding box center [744, 392] width 1488 height 784
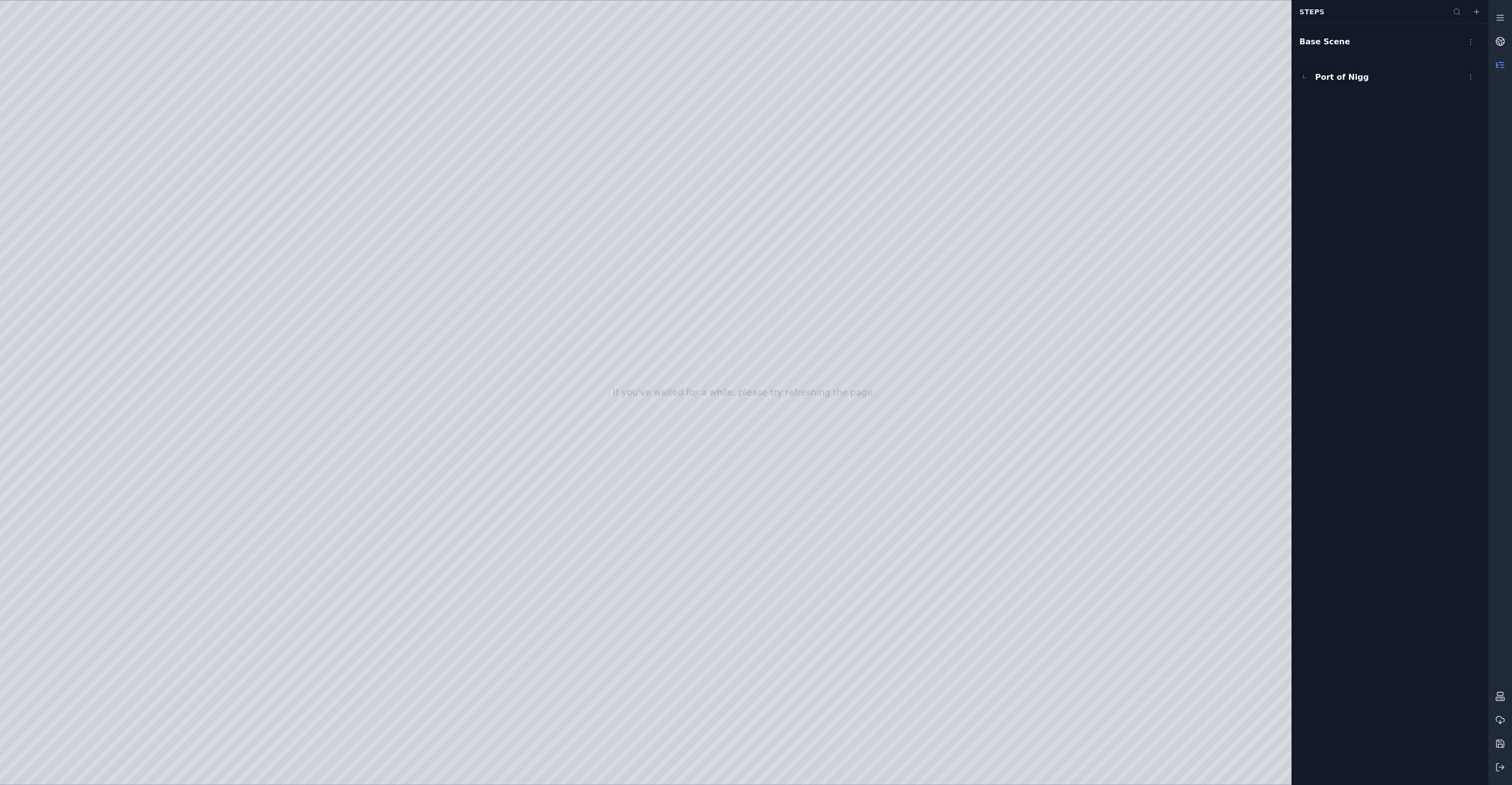
click at [340, 331] on div at bounding box center [744, 392] width 1488 height 784
drag, startPoint x: 585, startPoint y: 574, endPoint x: 672, endPoint y: 575, distance: 87.0
drag, startPoint x: 686, startPoint y: 582, endPoint x: 632, endPoint y: 580, distance: 54.0
drag, startPoint x: 633, startPoint y: 568, endPoint x: 613, endPoint y: 570, distance: 20.1
drag, startPoint x: 798, startPoint y: 422, endPoint x: 801, endPoint y: 447, distance: 25.2
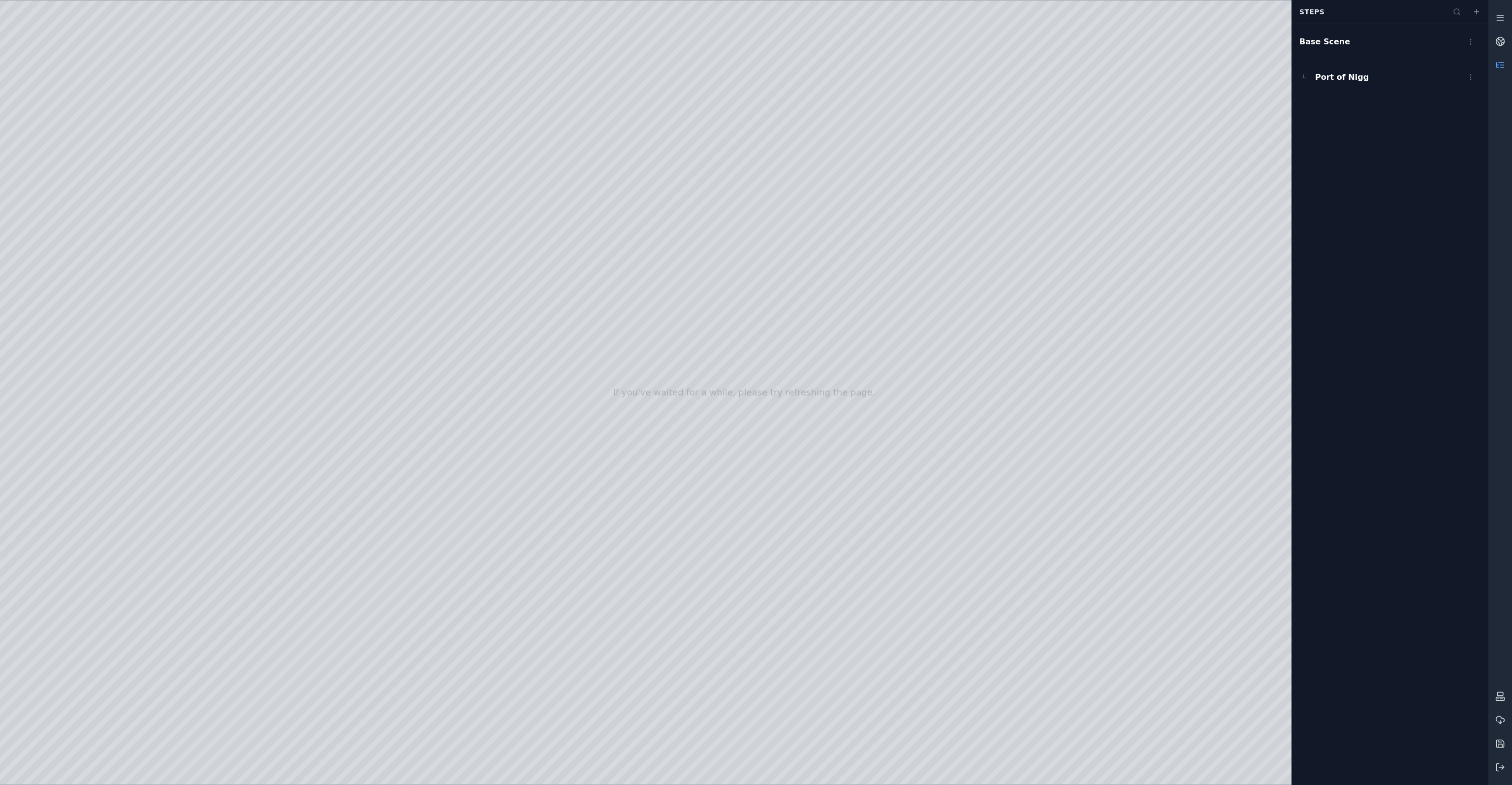
click at [830, 593] on div at bounding box center [744, 392] width 1488 height 784
click at [1469, 35] on html "If you've waited for a while, please try refreshing the page. Recent Exports Sn…" at bounding box center [756, 392] width 1512 height 785
click at [1451, 70] on div "Make Step" at bounding box center [1449, 65] width 58 height 16
click at [1510, 61] on link at bounding box center [1500, 65] width 24 height 24
click at [1469, 115] on html "If you've waited for a while, please try refreshing the page. Steps Base Scene …" at bounding box center [756, 392] width 1512 height 785
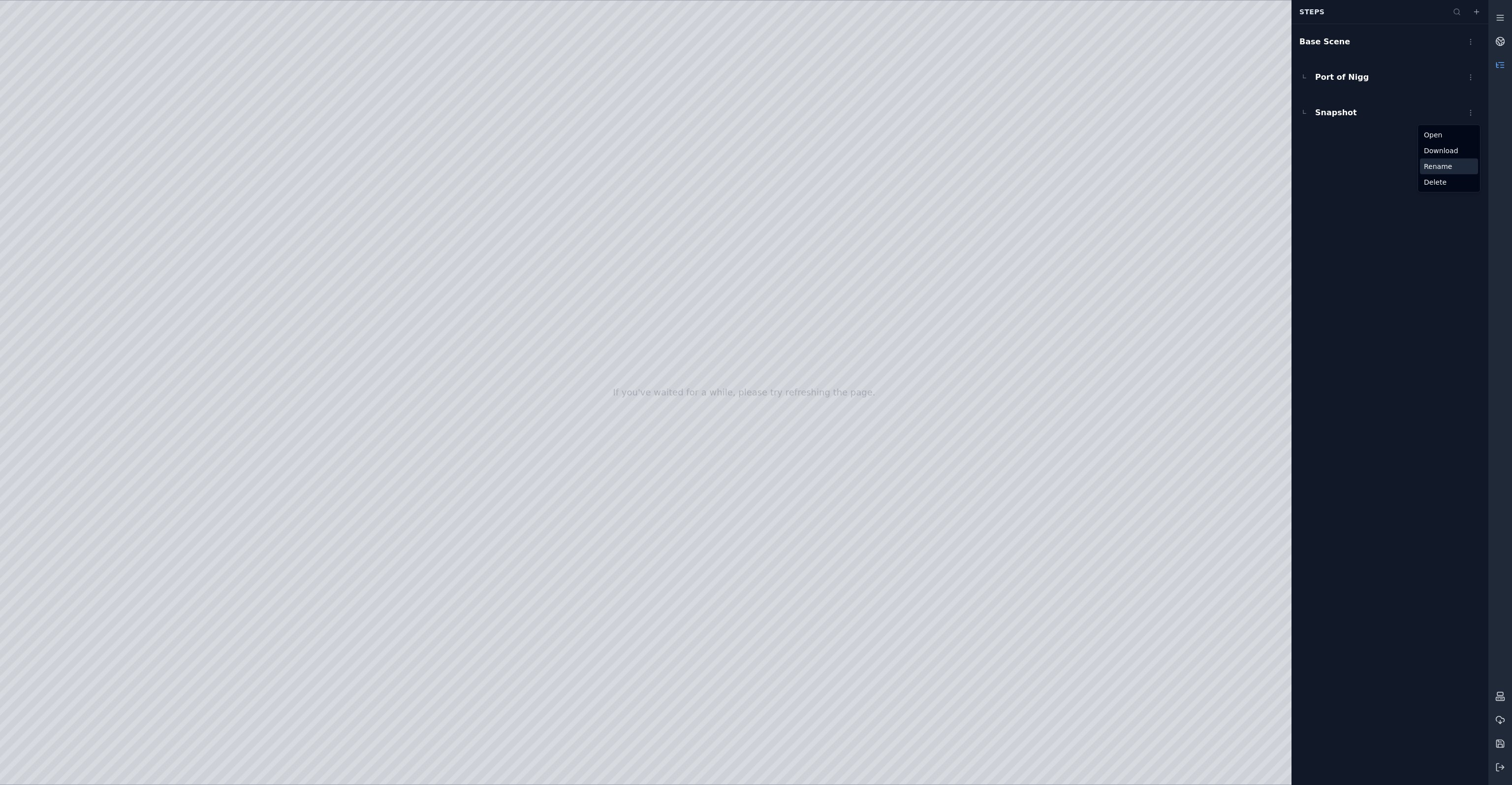
click at [1450, 169] on div "Rename" at bounding box center [1449, 166] width 58 height 16
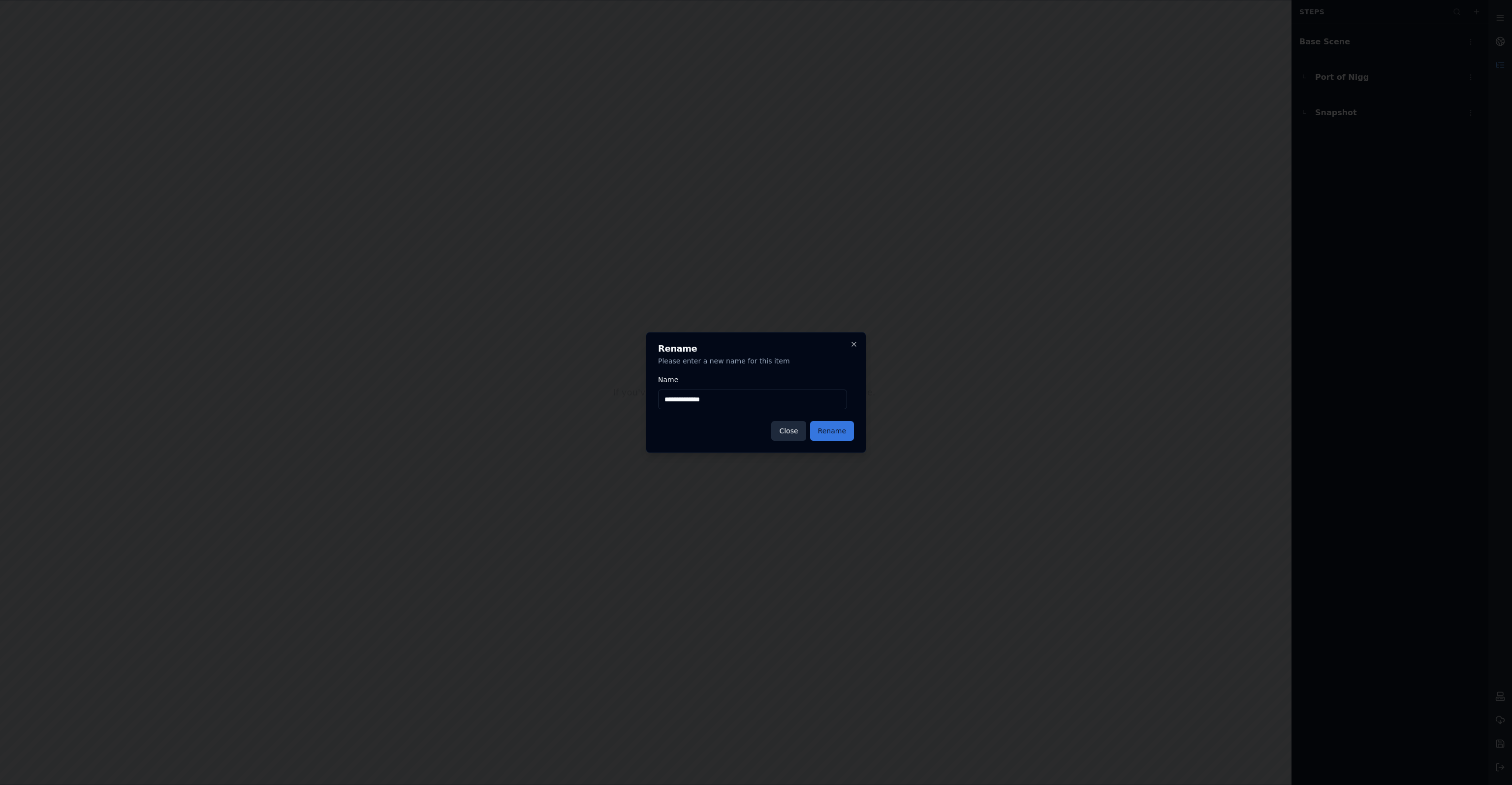
type input "**********"
click at [831, 436] on button "Rename" at bounding box center [831, 431] width 43 height 20
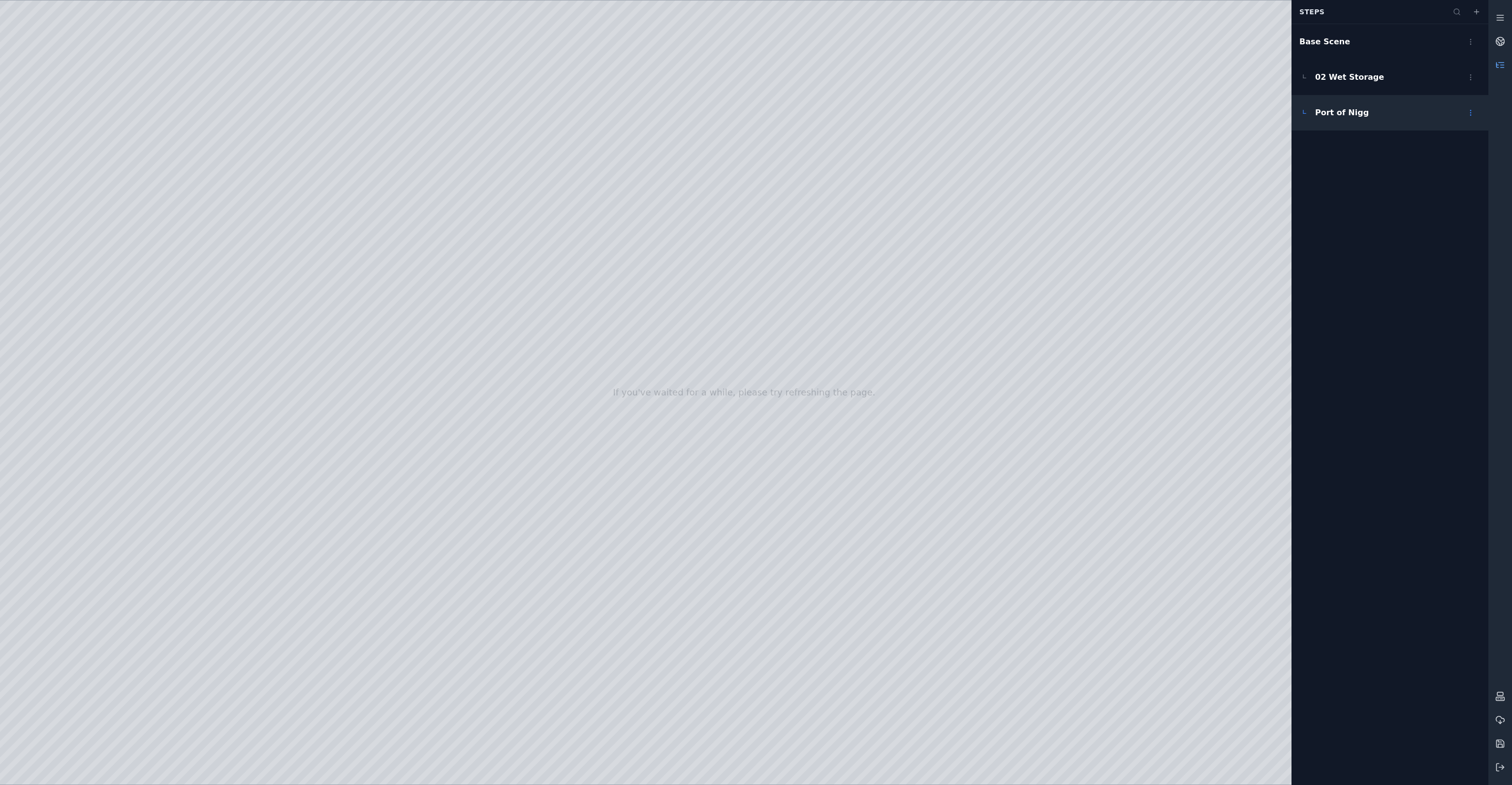
click at [1470, 114] on html "If you've waited for a while, please try refreshing the page. Steps Base Scene …" at bounding box center [756, 392] width 1512 height 785
click at [1450, 164] on div "Rename" at bounding box center [1449, 166] width 58 height 16
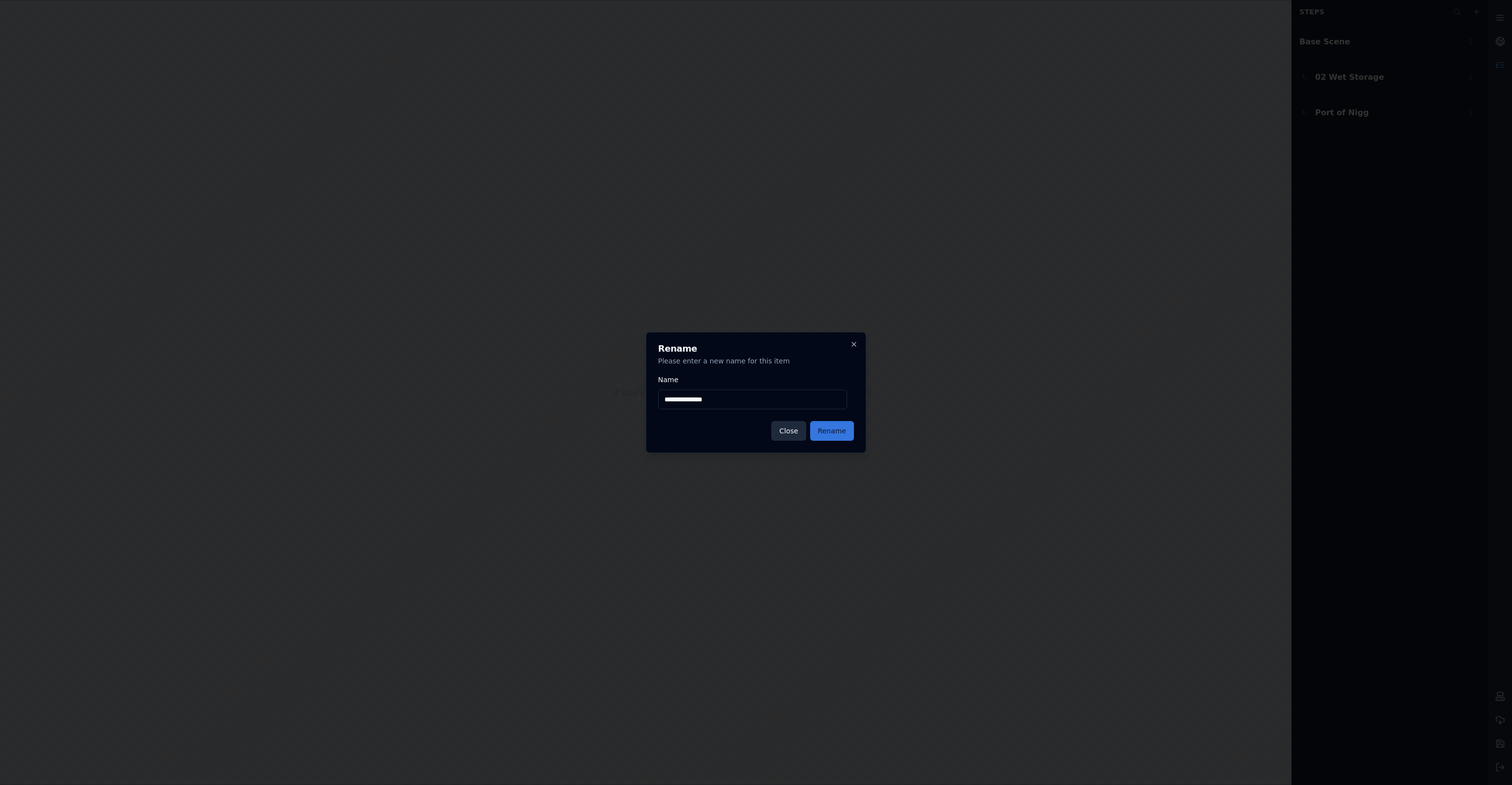
type input "**********"
click at [849, 436] on button "Rename" at bounding box center [831, 431] width 43 height 20
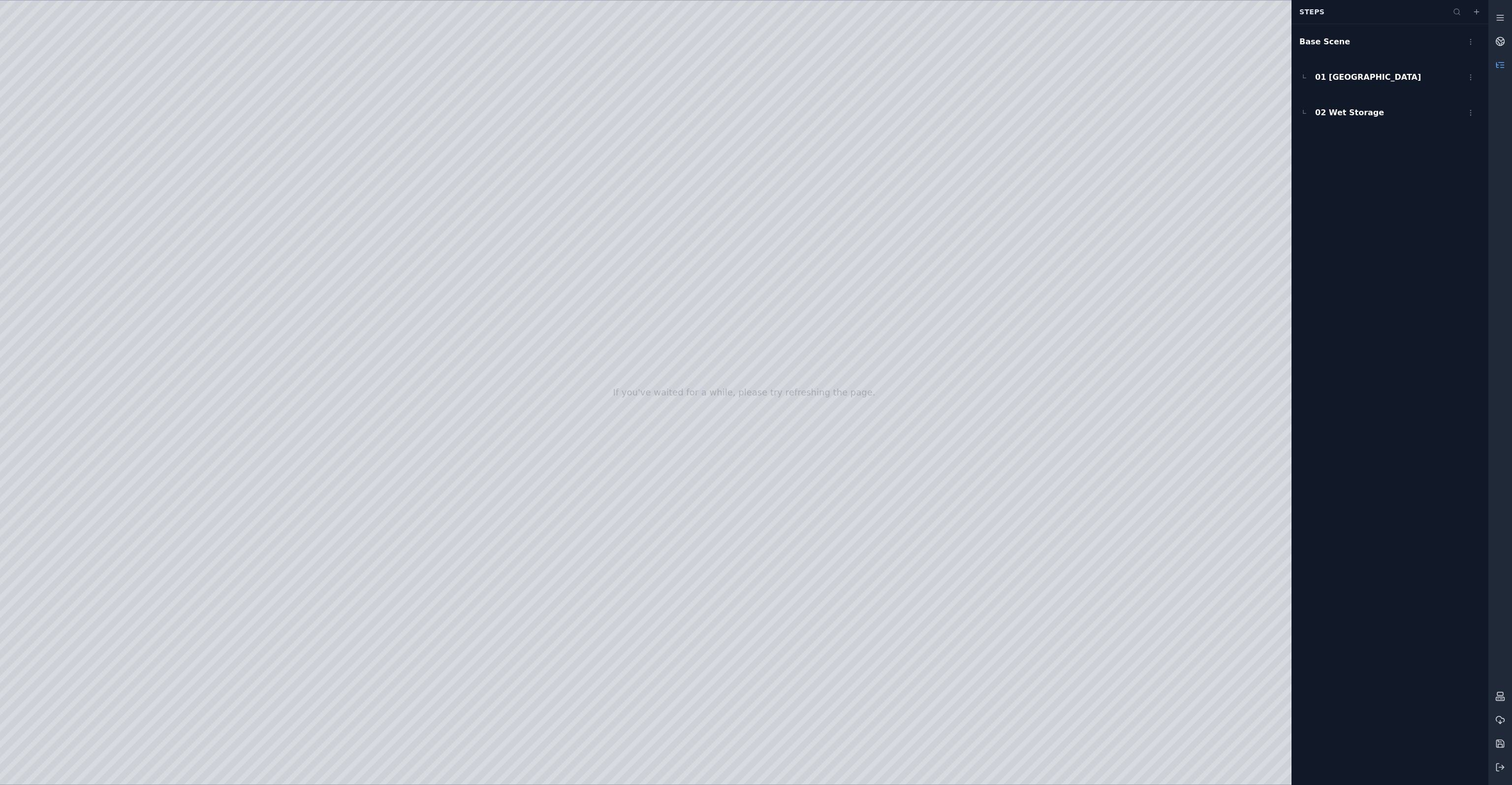
drag, startPoint x: 980, startPoint y: 367, endPoint x: 989, endPoint y: 352, distance: 17.5
click at [1348, 79] on span "01 Port of Nigg" at bounding box center [1368, 77] width 106 height 11
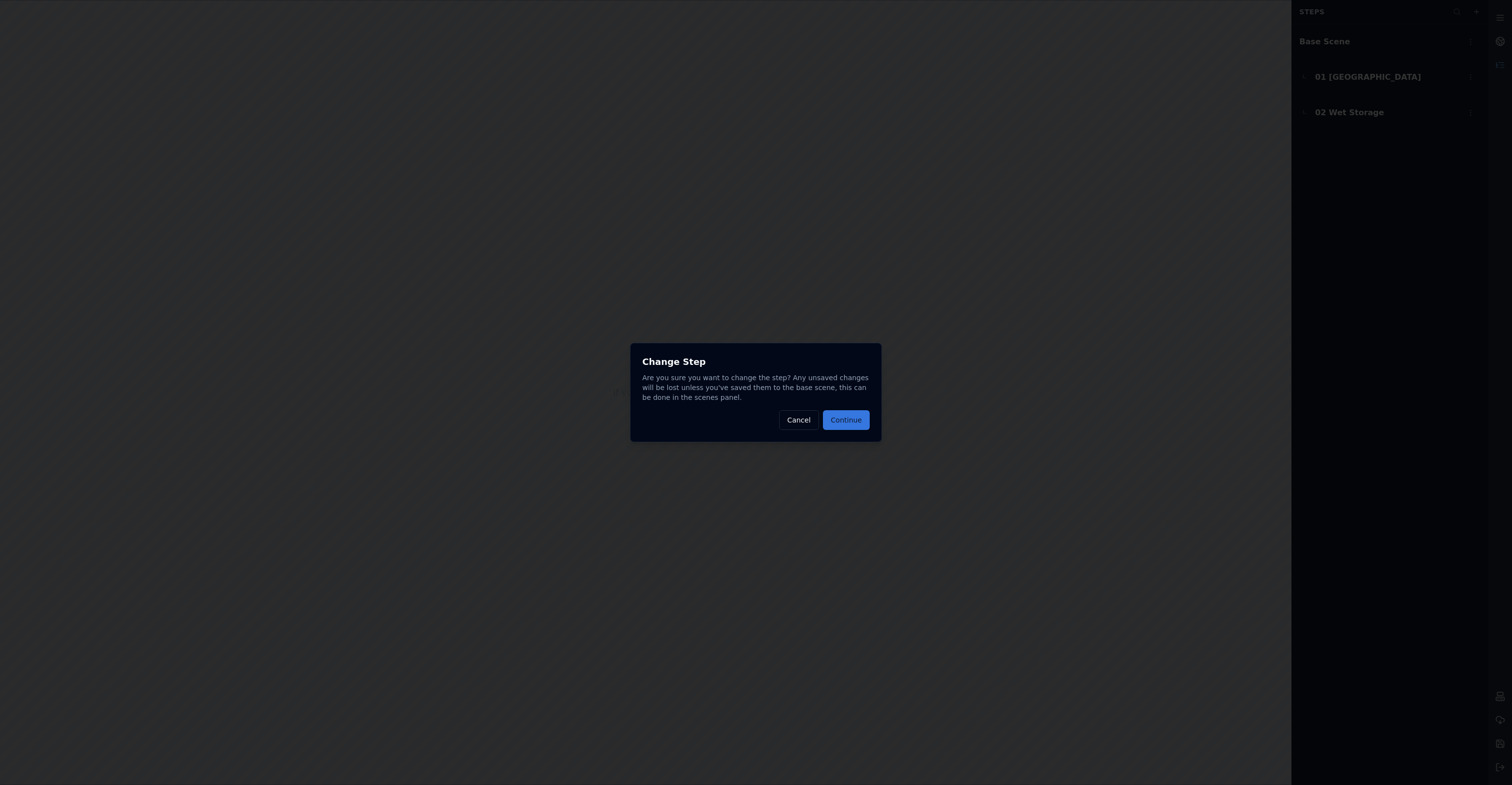
click at [856, 424] on button "Continue" at bounding box center [846, 420] width 47 height 20
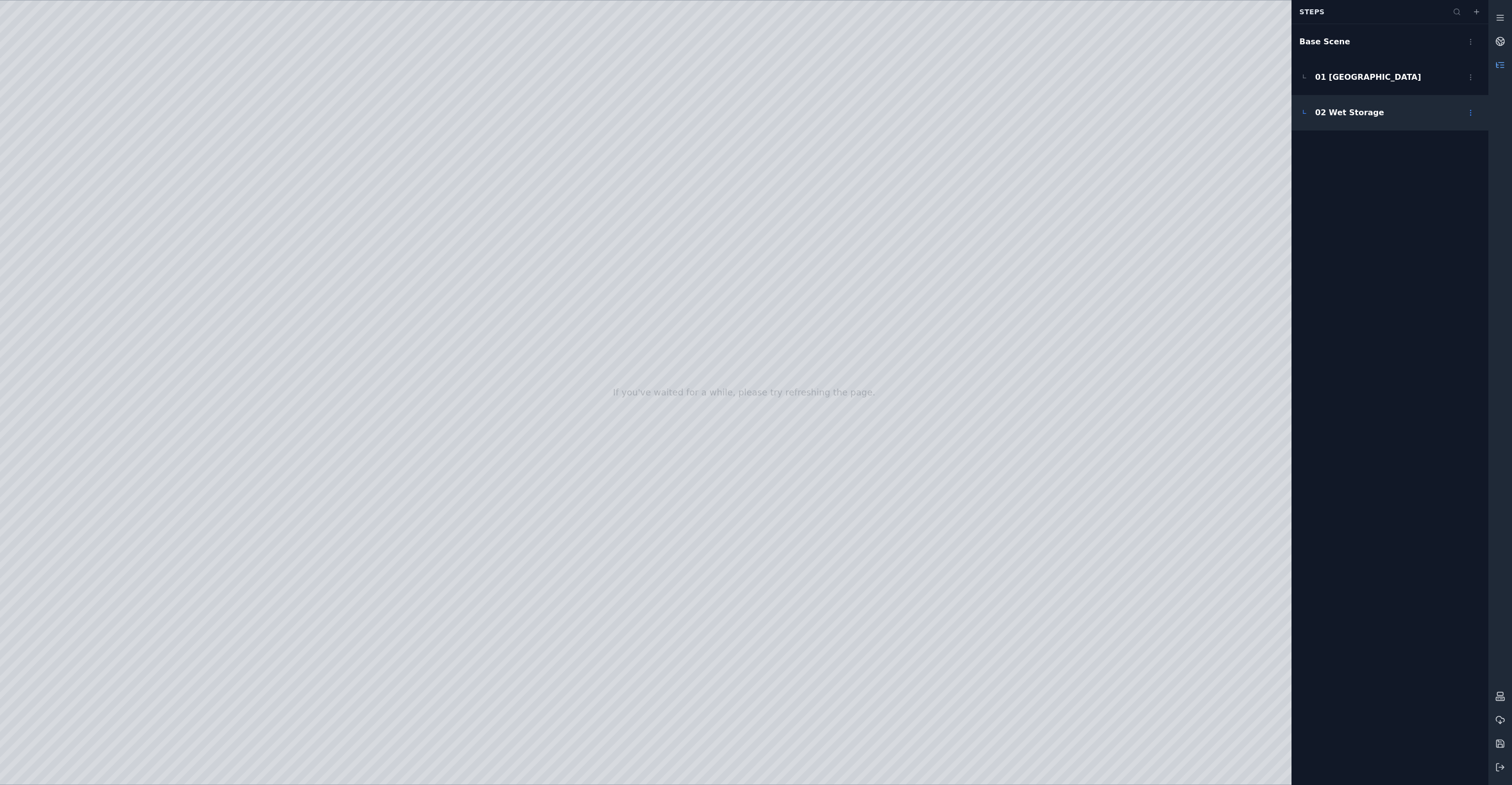
click at [1352, 111] on span "02 Wet Storage" at bounding box center [1350, 112] width 69 height 11
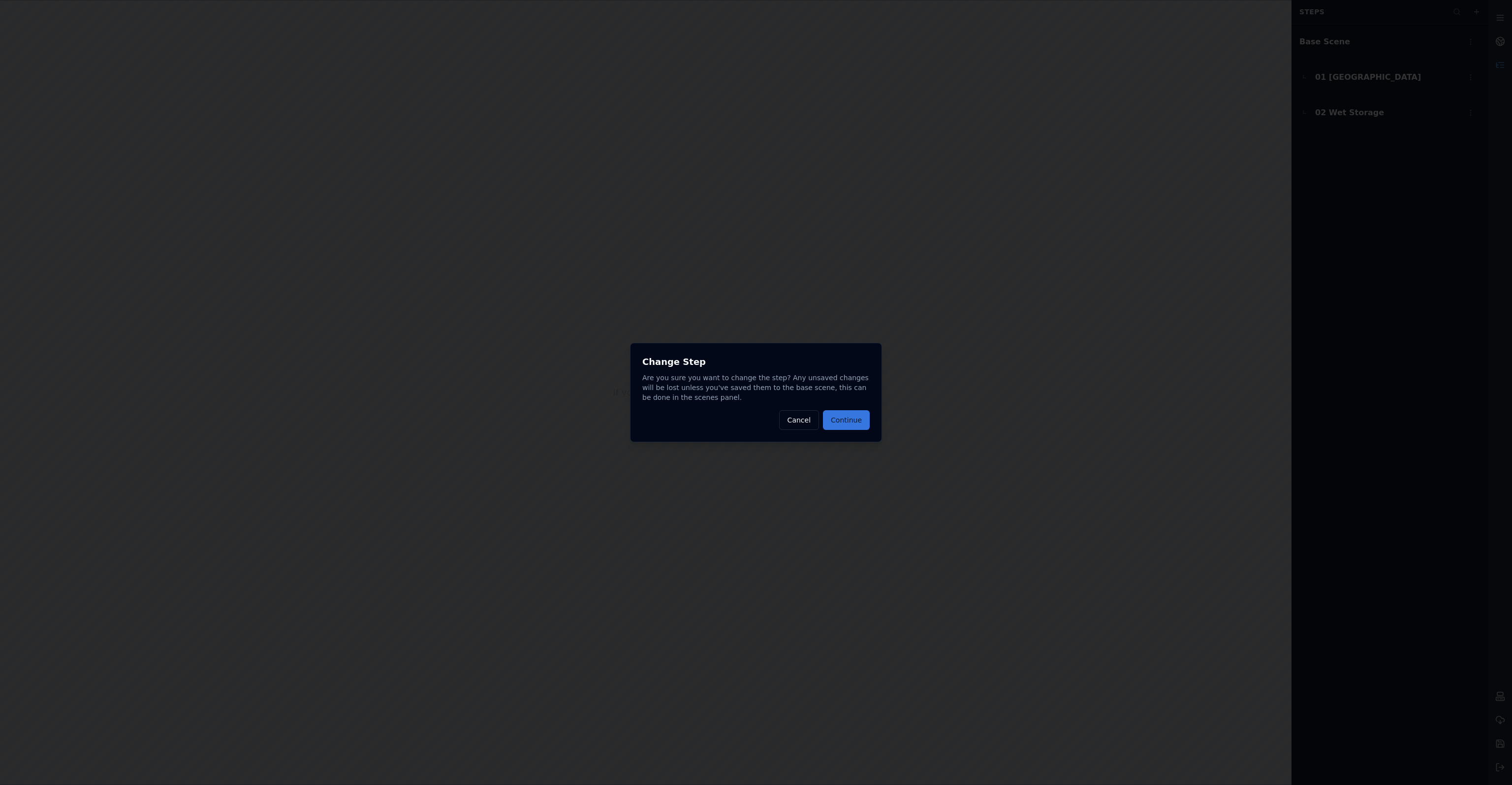
click at [854, 422] on button "Continue" at bounding box center [846, 420] width 47 height 20
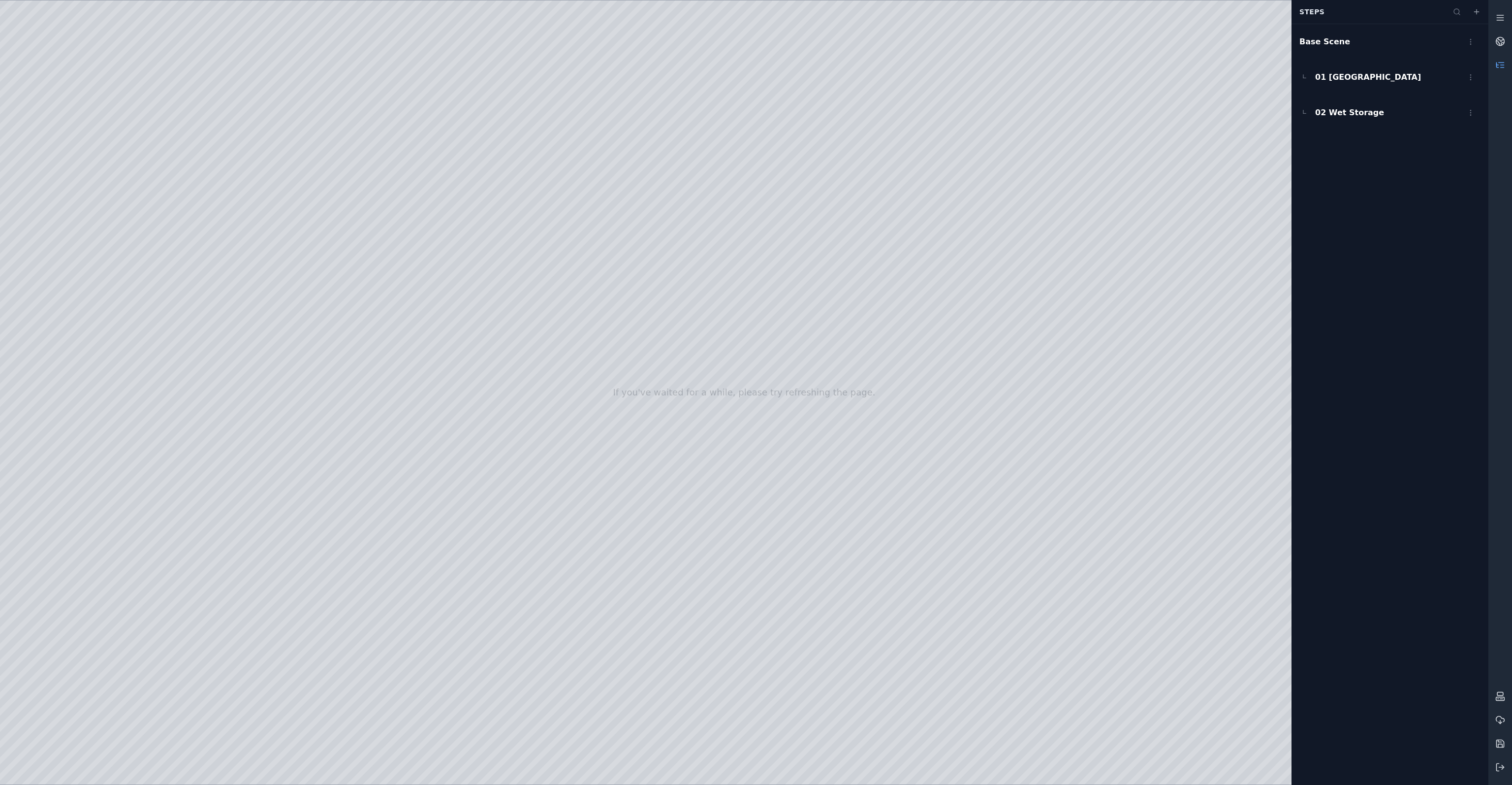
drag, startPoint x: 884, startPoint y: 409, endPoint x: 931, endPoint y: 388, distance: 51.5
drag, startPoint x: 771, startPoint y: 473, endPoint x: 710, endPoint y: 468, distance: 61.2
drag, startPoint x: 879, startPoint y: 474, endPoint x: 842, endPoint y: 479, distance: 37.3
drag, startPoint x: 1019, startPoint y: 442, endPoint x: 959, endPoint y: 465, distance: 64.3
drag, startPoint x: 718, startPoint y: 458, endPoint x: 712, endPoint y: 456, distance: 6.3
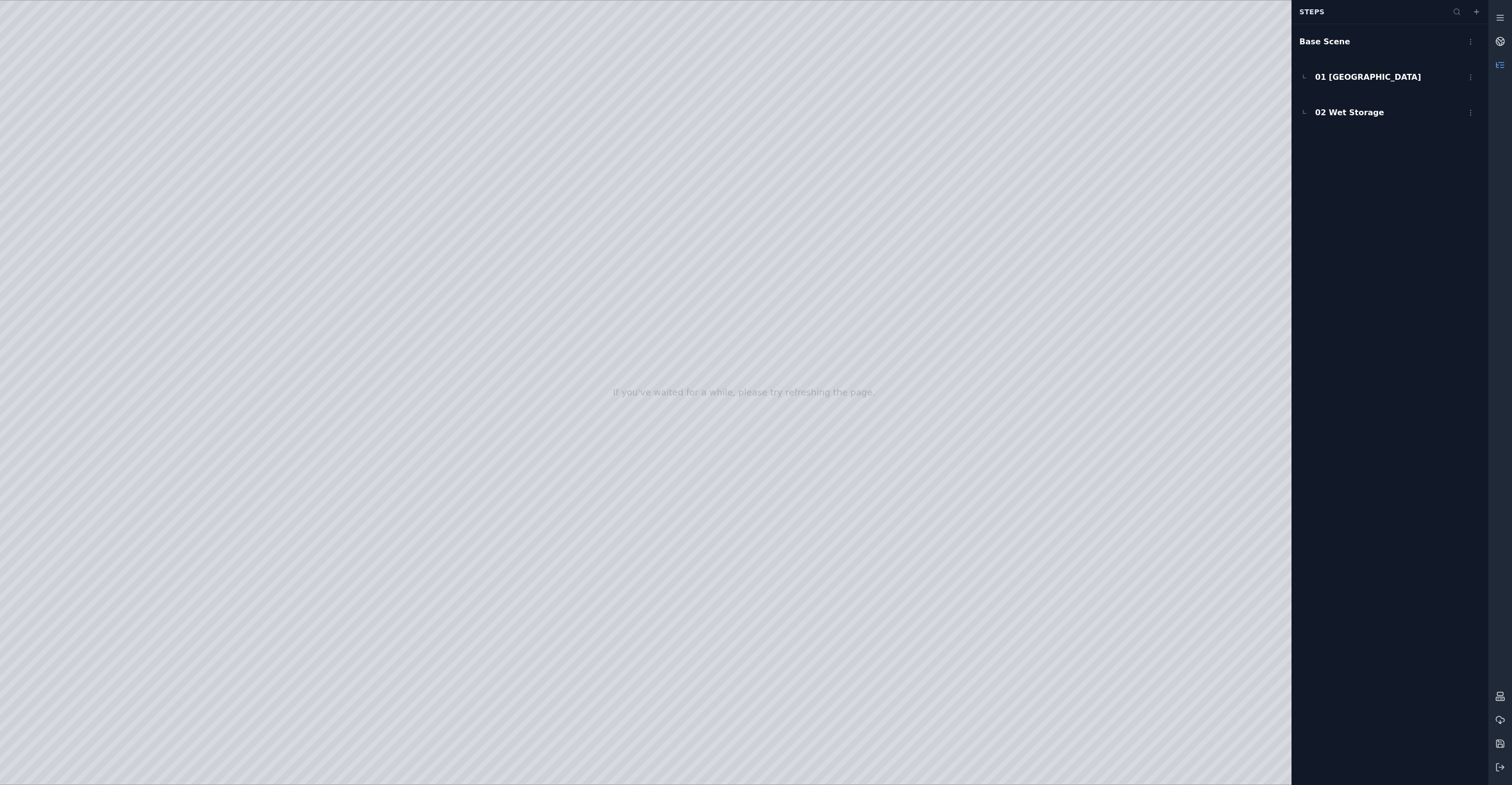
drag, startPoint x: 769, startPoint y: 433, endPoint x: 818, endPoint y: 433, distance: 49.0
drag, startPoint x: 728, startPoint y: 418, endPoint x: 752, endPoint y: 416, distance: 24.1
drag, startPoint x: 949, startPoint y: 448, endPoint x: 907, endPoint y: 454, distance: 42.4
click at [1472, 148] on div "Base Scene 01 Port of Nigg 02 Wet Storage" at bounding box center [1390, 404] width 197 height 761
drag, startPoint x: 718, startPoint y: 441, endPoint x: 722, endPoint y: 436, distance: 6.4
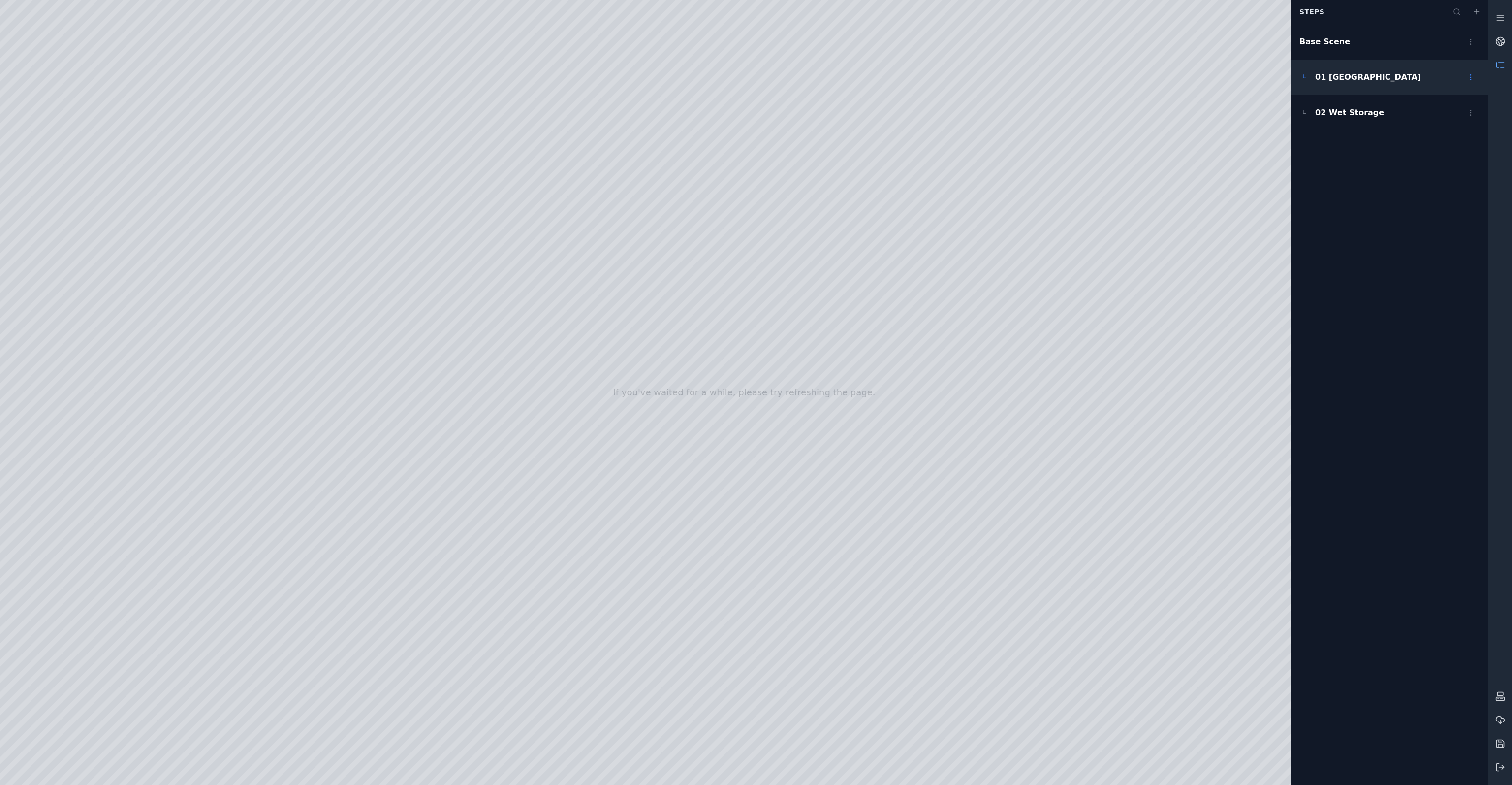
click at [1362, 79] on span "01 Port of Nigg" at bounding box center [1368, 77] width 106 height 11
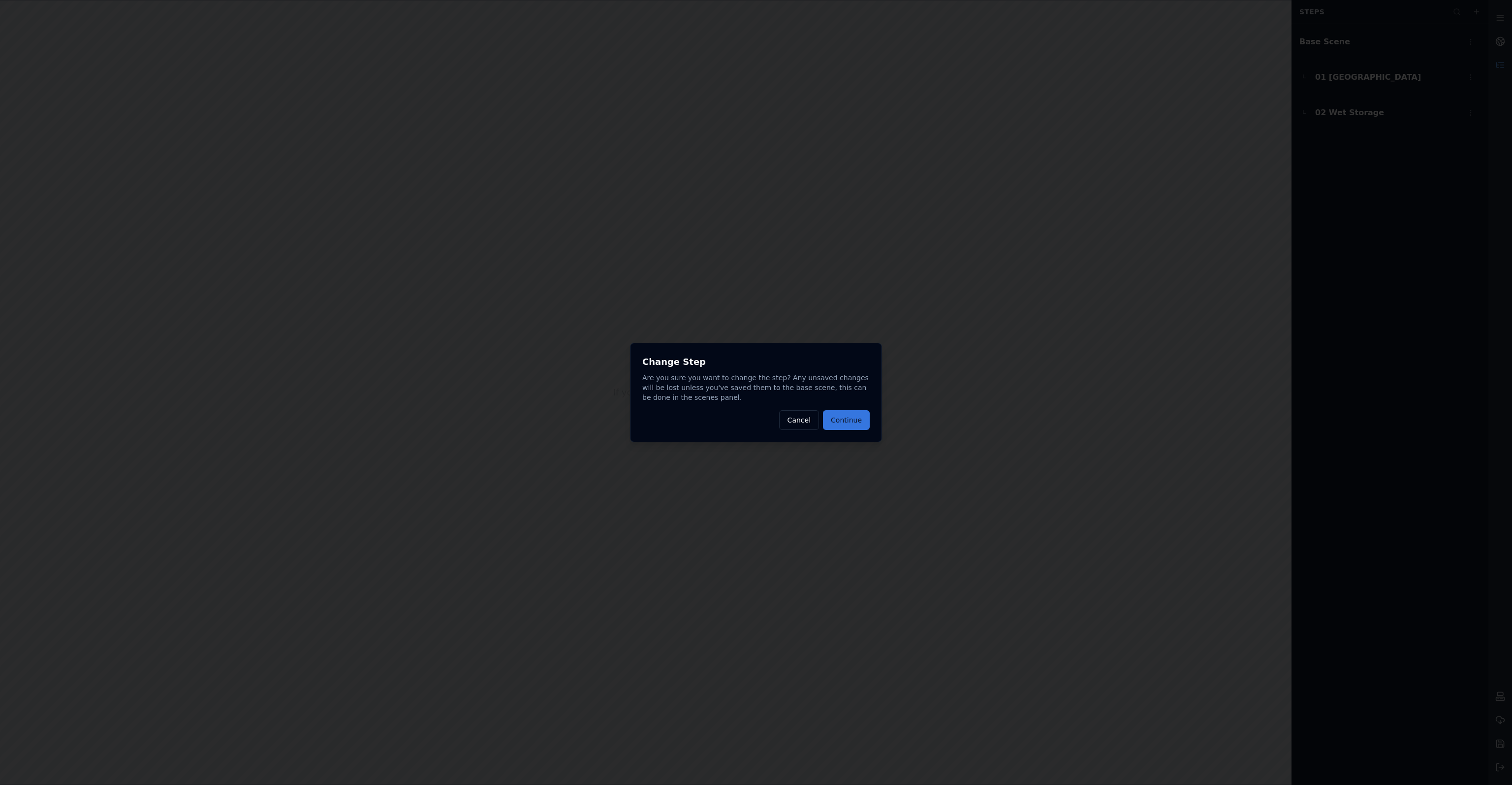
click at [858, 425] on button "Continue" at bounding box center [846, 420] width 47 height 20
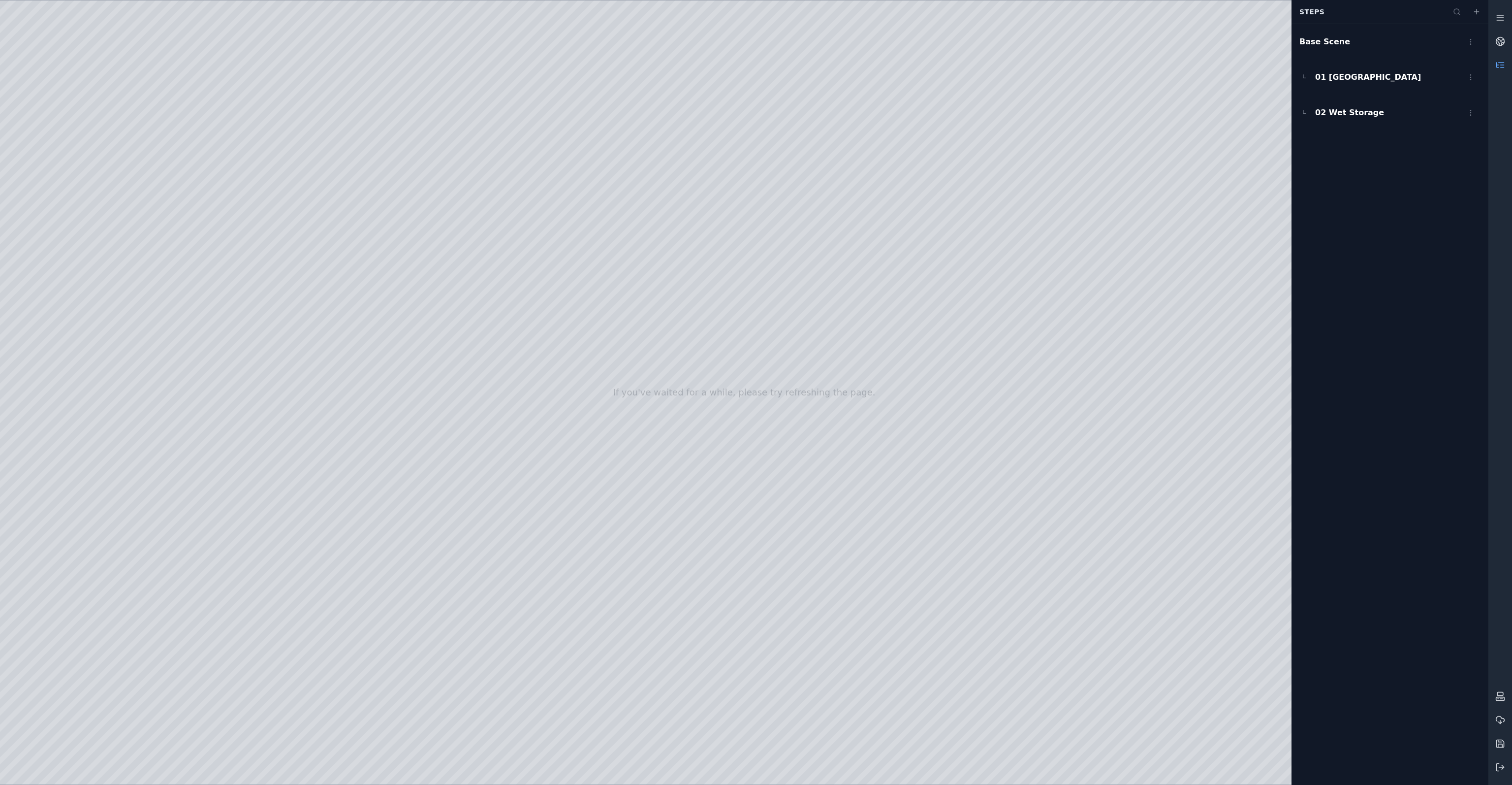
drag, startPoint x: 742, startPoint y: 452, endPoint x: 770, endPoint y: 460, distance: 29.1
click at [1095, 337] on div at bounding box center [744, 392] width 1488 height 784
drag, startPoint x: 1084, startPoint y: 343, endPoint x: 625, endPoint y: 479, distance: 478.7
click at [625, 479] on div at bounding box center [744, 392] width 1488 height 784
drag, startPoint x: 750, startPoint y: 491, endPoint x: 696, endPoint y: 520, distance: 61.3
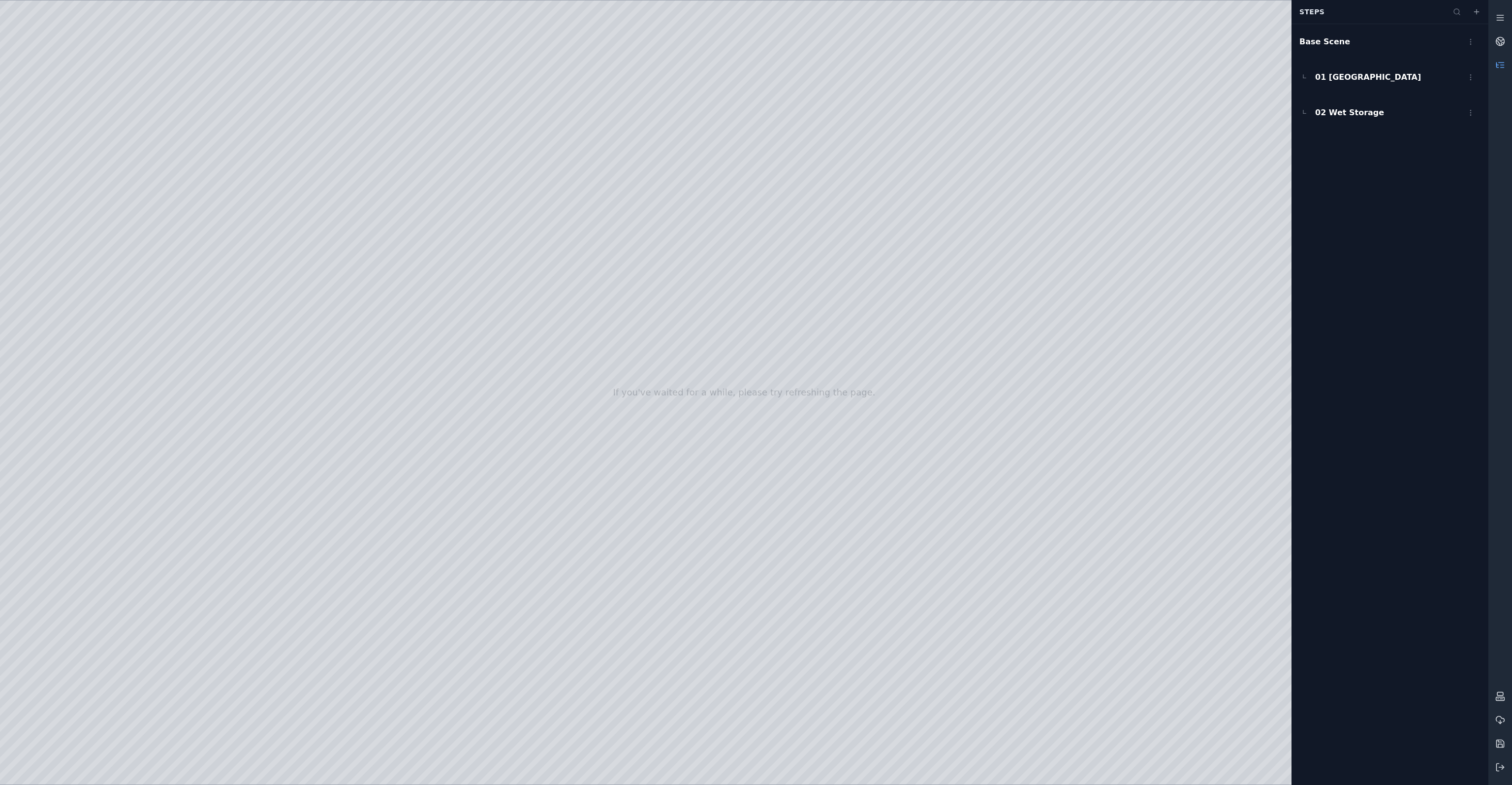
click at [696, 520] on div at bounding box center [744, 392] width 1488 height 784
drag, startPoint x: 706, startPoint y: 423, endPoint x: 665, endPoint y: 480, distance: 70.2
click at [665, 480] on div at bounding box center [744, 392] width 1488 height 784
click at [809, 438] on div at bounding box center [744, 392] width 1488 height 784
click at [799, 304] on div at bounding box center [744, 392] width 1488 height 784
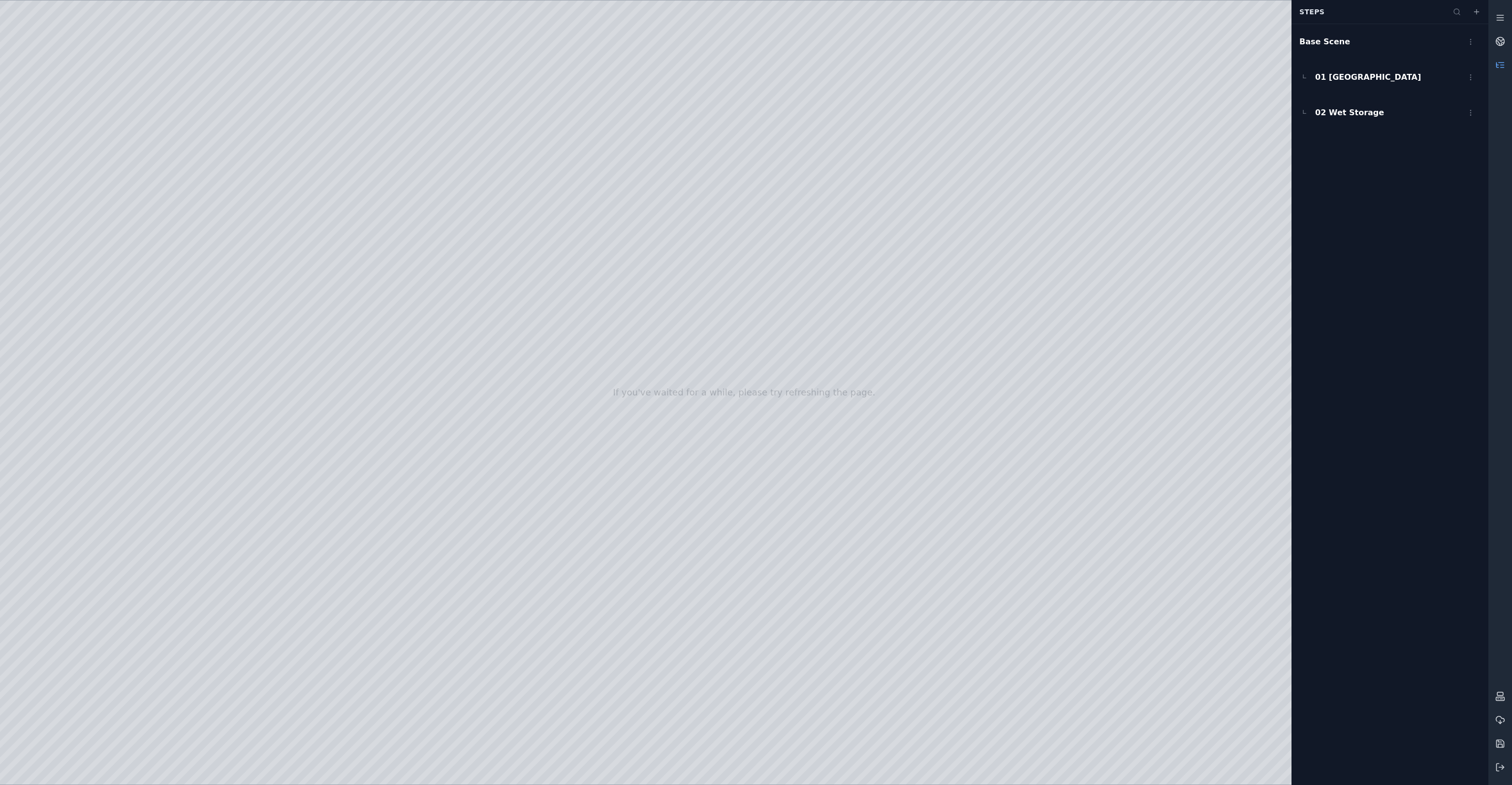
drag, startPoint x: 828, startPoint y: 341, endPoint x: 805, endPoint y: 435, distance: 96.8
click at [820, 428] on div at bounding box center [744, 392] width 1488 height 784
click at [342, 335] on div at bounding box center [744, 392] width 1488 height 784
drag, startPoint x: 818, startPoint y: 425, endPoint x: 817, endPoint y: 433, distance: 8.1
click at [817, 433] on div at bounding box center [744, 392] width 1488 height 784
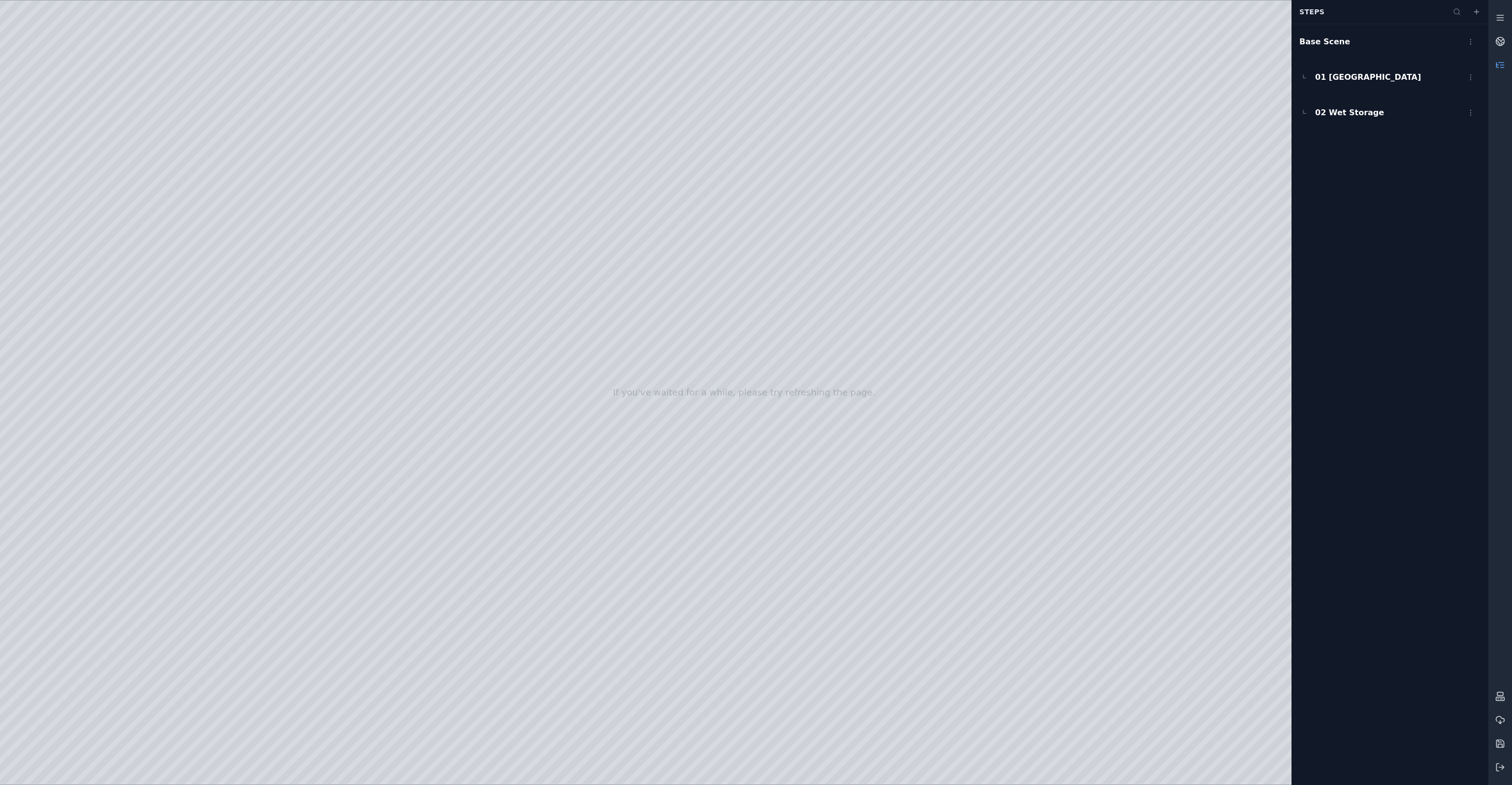
click at [354, 330] on div at bounding box center [744, 392] width 1488 height 784
click at [843, 441] on div at bounding box center [744, 392] width 1488 height 784
drag, startPoint x: 822, startPoint y: 364, endPoint x: 831, endPoint y: 305, distance: 59.7
click at [831, 305] on div at bounding box center [744, 392] width 1488 height 784
click at [801, 311] on div at bounding box center [744, 392] width 1488 height 784
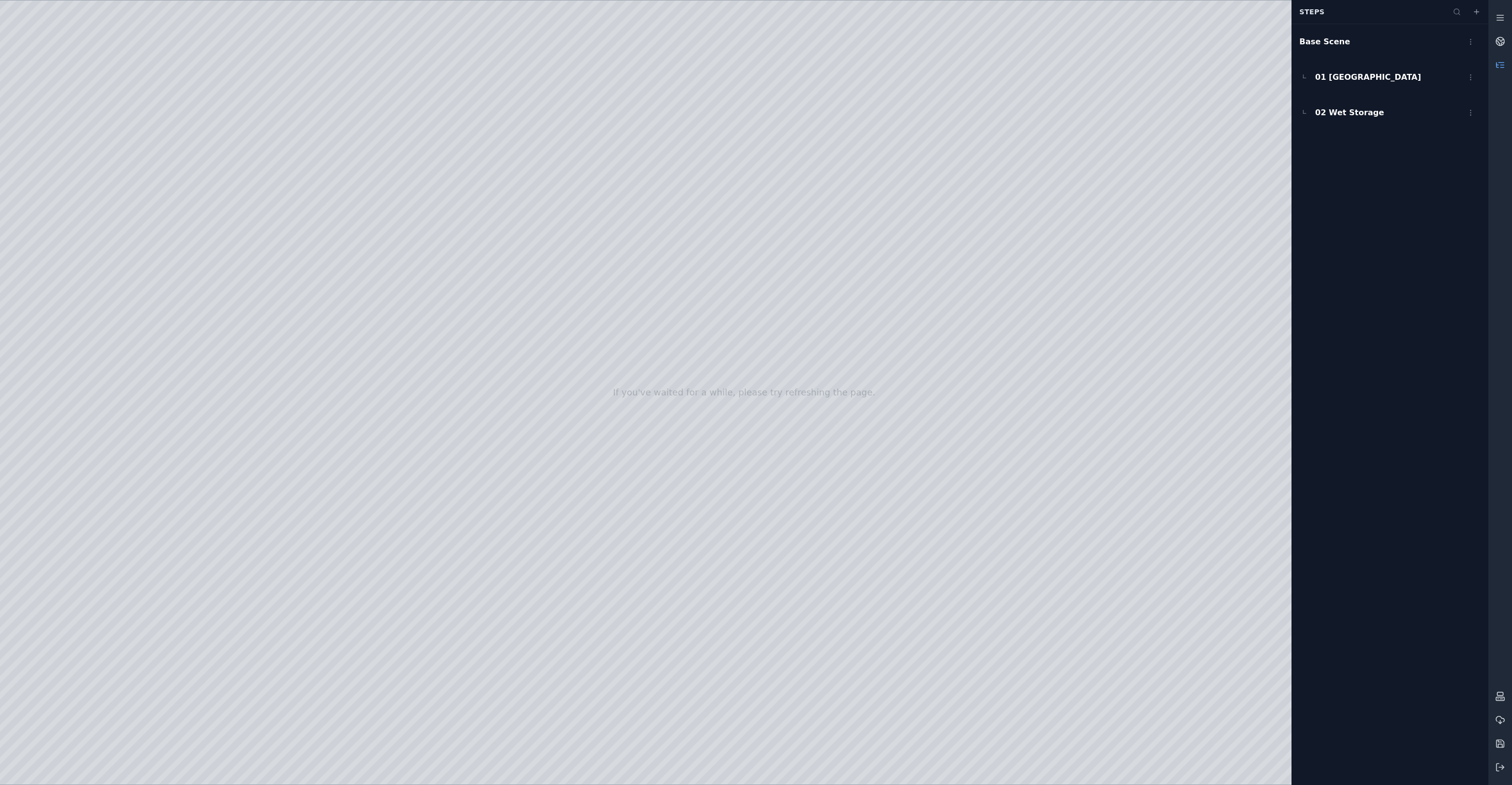
drag, startPoint x: 822, startPoint y: 363, endPoint x: 821, endPoint y: 408, distance: 45.0
click at [821, 408] on div at bounding box center [744, 392] width 1488 height 784
click at [342, 331] on div at bounding box center [744, 392] width 1488 height 784
drag, startPoint x: 822, startPoint y: 520, endPoint x: 794, endPoint y: 495, distance: 37.5
drag, startPoint x: 927, startPoint y: 478, endPoint x: 930, endPoint y: 488, distance: 10.4
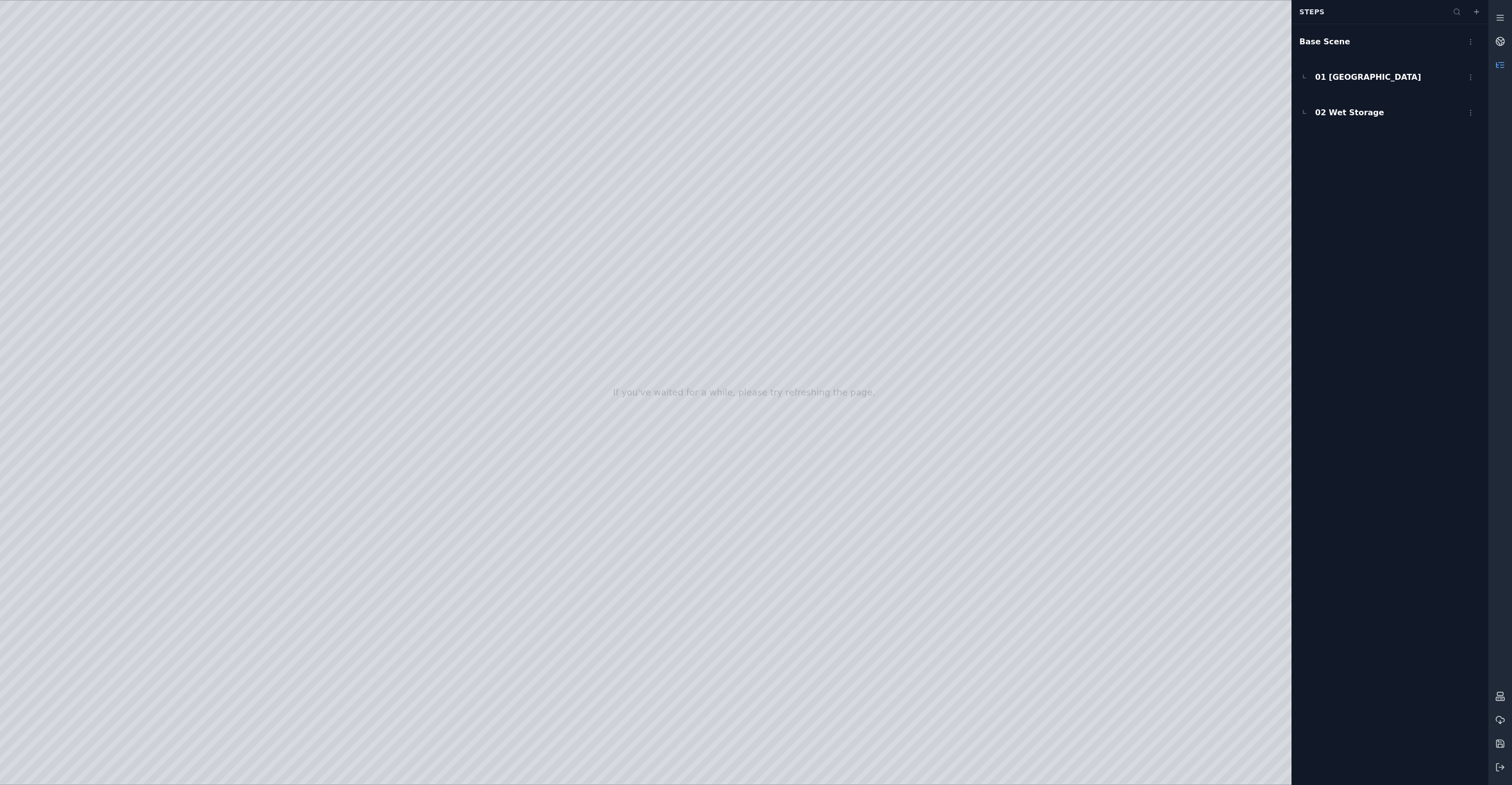
click at [930, 488] on div at bounding box center [744, 392] width 1488 height 784
click at [948, 383] on div at bounding box center [744, 392] width 1488 height 784
drag, startPoint x: 957, startPoint y: 251, endPoint x: 954, endPoint y: 265, distance: 14.3
click at [954, 265] on div at bounding box center [744, 392] width 1488 height 784
drag, startPoint x: 933, startPoint y: 367, endPoint x: 577, endPoint y: 270, distance: 369.0
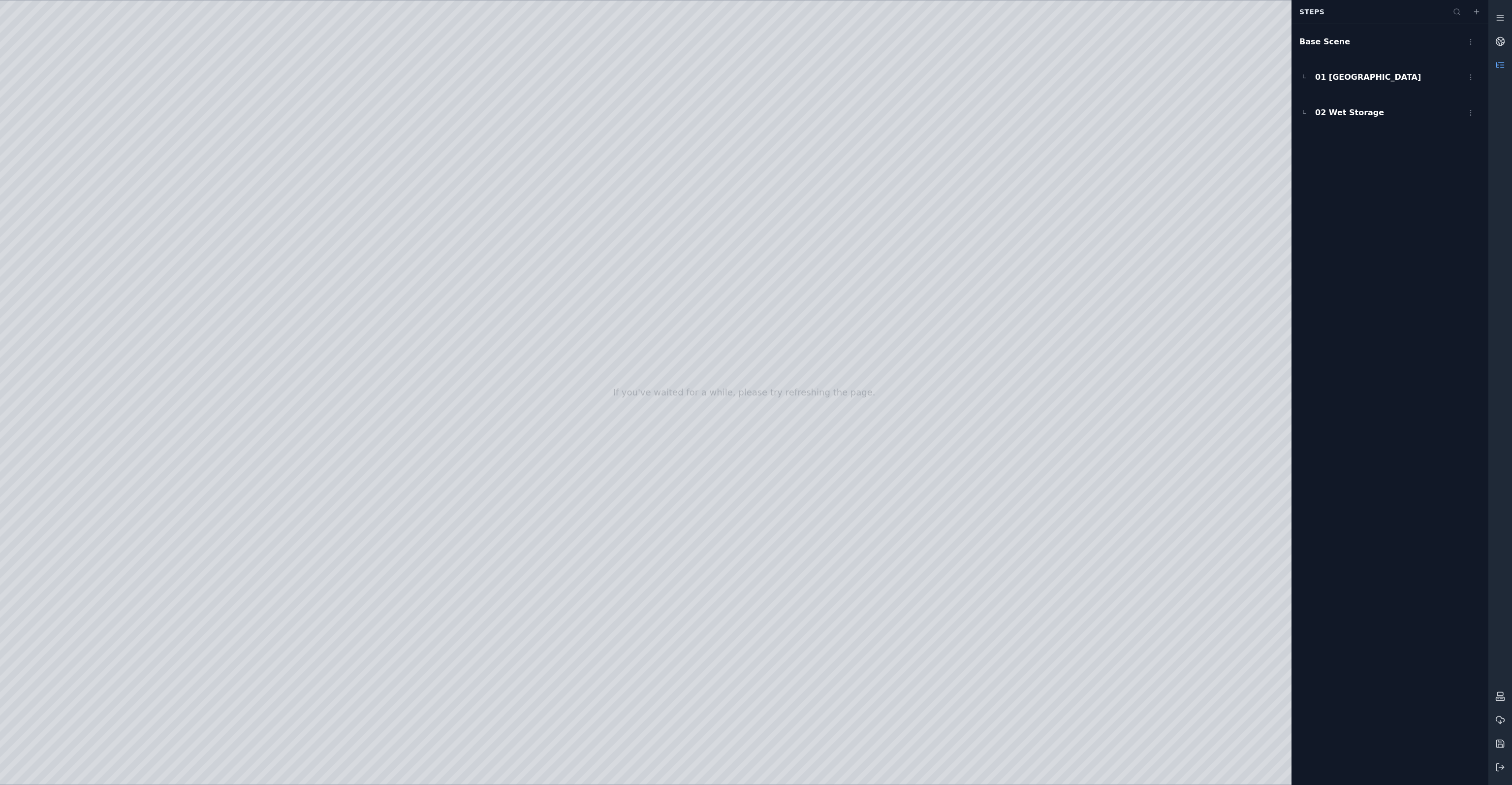
click at [577, 270] on div at bounding box center [744, 392] width 1488 height 784
drag, startPoint x: 817, startPoint y: 365, endPoint x: 857, endPoint y: 365, distance: 40.0
drag, startPoint x: 710, startPoint y: 282, endPoint x: 662, endPoint y: 306, distance: 53.7
click at [662, 306] on div at bounding box center [744, 392] width 1488 height 784
drag, startPoint x: 930, startPoint y: 453, endPoint x: 920, endPoint y: 486, distance: 34.5
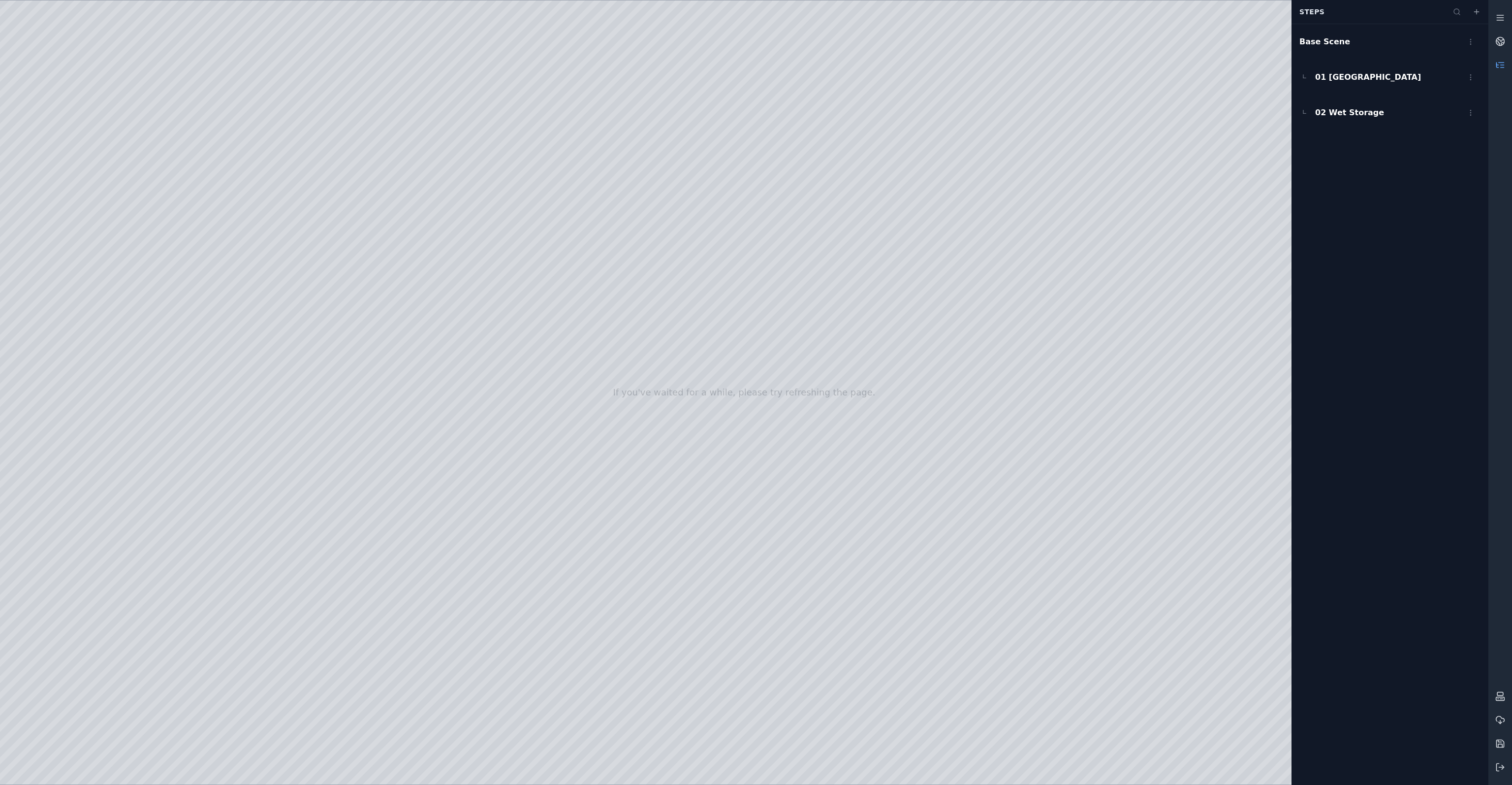
drag, startPoint x: 742, startPoint y: 420, endPoint x: 699, endPoint y: 441, distance: 47.9
click at [699, 441] on div at bounding box center [744, 392] width 1488 height 784
drag, startPoint x: 745, startPoint y: 423, endPoint x: 718, endPoint y: 440, distance: 31.9
click at [718, 440] on div at bounding box center [744, 392] width 1488 height 784
drag, startPoint x: 691, startPoint y: 436, endPoint x: 668, endPoint y: 443, distance: 24.0
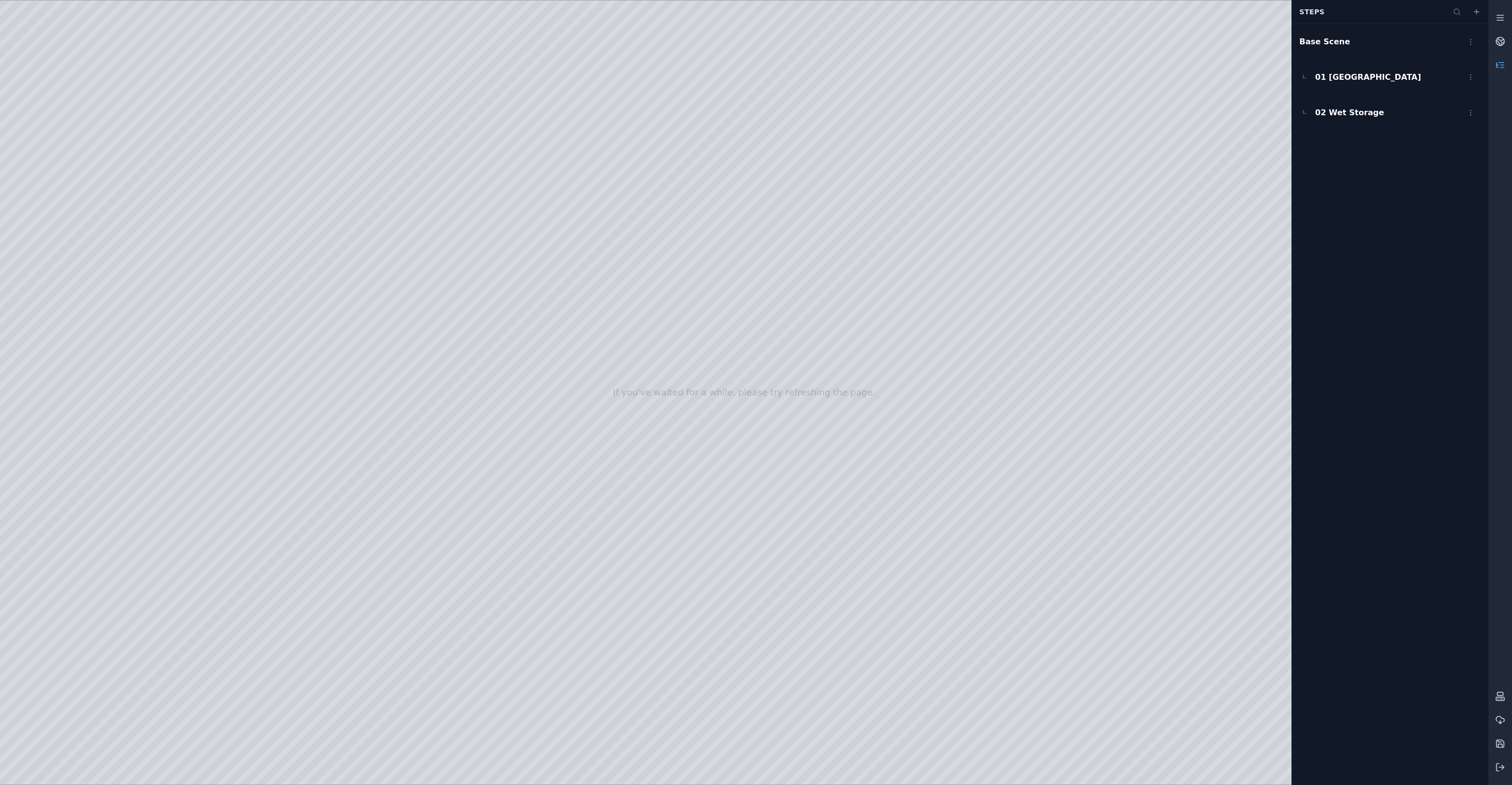
click at [668, 443] on div at bounding box center [744, 392] width 1488 height 784
drag, startPoint x: 683, startPoint y: 358, endPoint x: 997, endPoint y: 500, distance: 344.6
click at [997, 500] on div at bounding box center [744, 392] width 1488 height 784
drag, startPoint x: 954, startPoint y: 573, endPoint x: 945, endPoint y: 570, distance: 9.5
click at [945, 570] on div at bounding box center [744, 392] width 1488 height 784
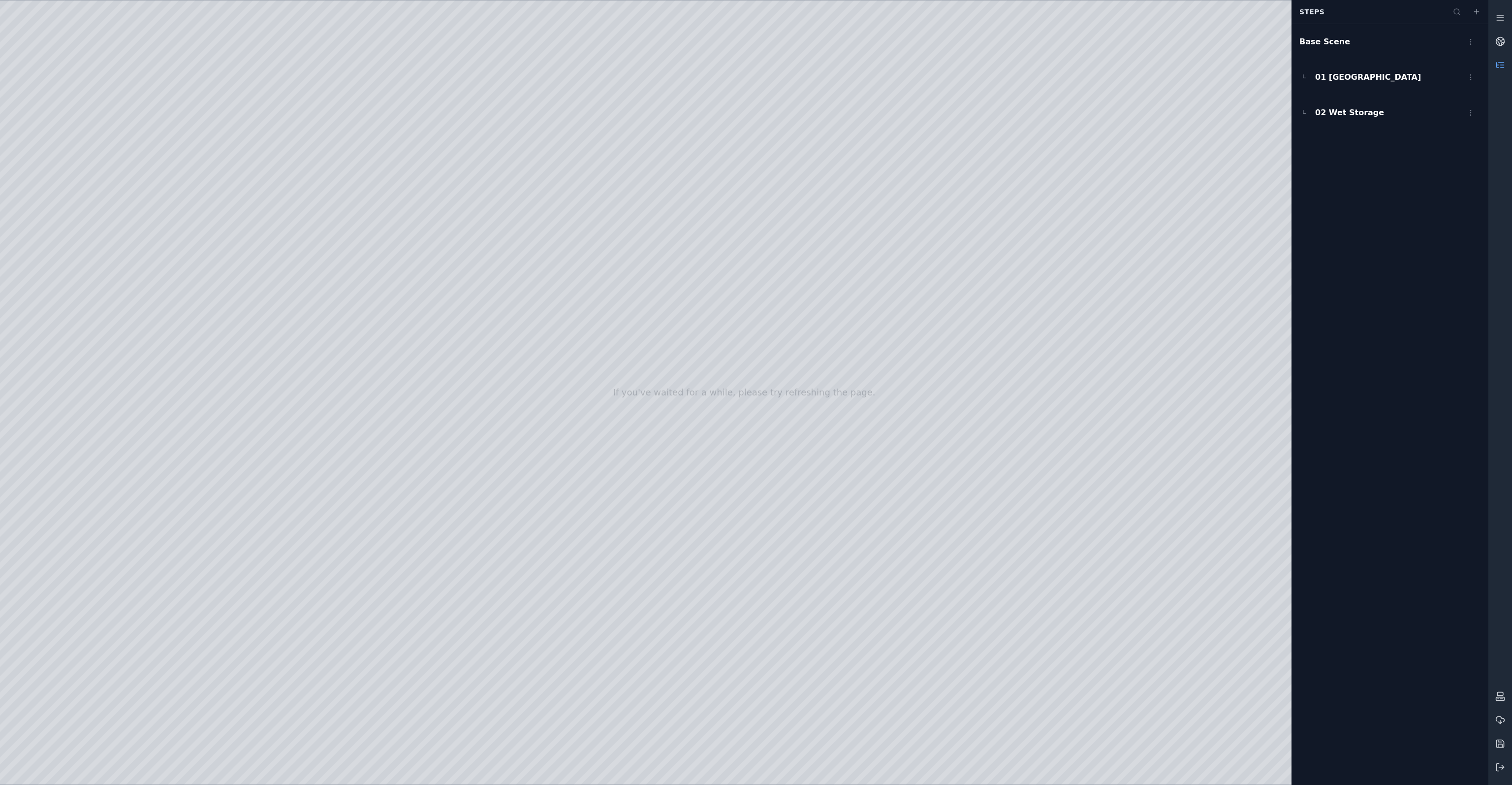
drag, startPoint x: 971, startPoint y: 484, endPoint x: 959, endPoint y: 494, distance: 15.6
click at [959, 494] on div at bounding box center [744, 392] width 1488 height 784
drag, startPoint x: 886, startPoint y: 451, endPoint x: 746, endPoint y: 393, distance: 151.5
click at [355, 329] on div at bounding box center [744, 392] width 1488 height 784
drag, startPoint x: 835, startPoint y: 383, endPoint x: 944, endPoint y: 374, distance: 109.4
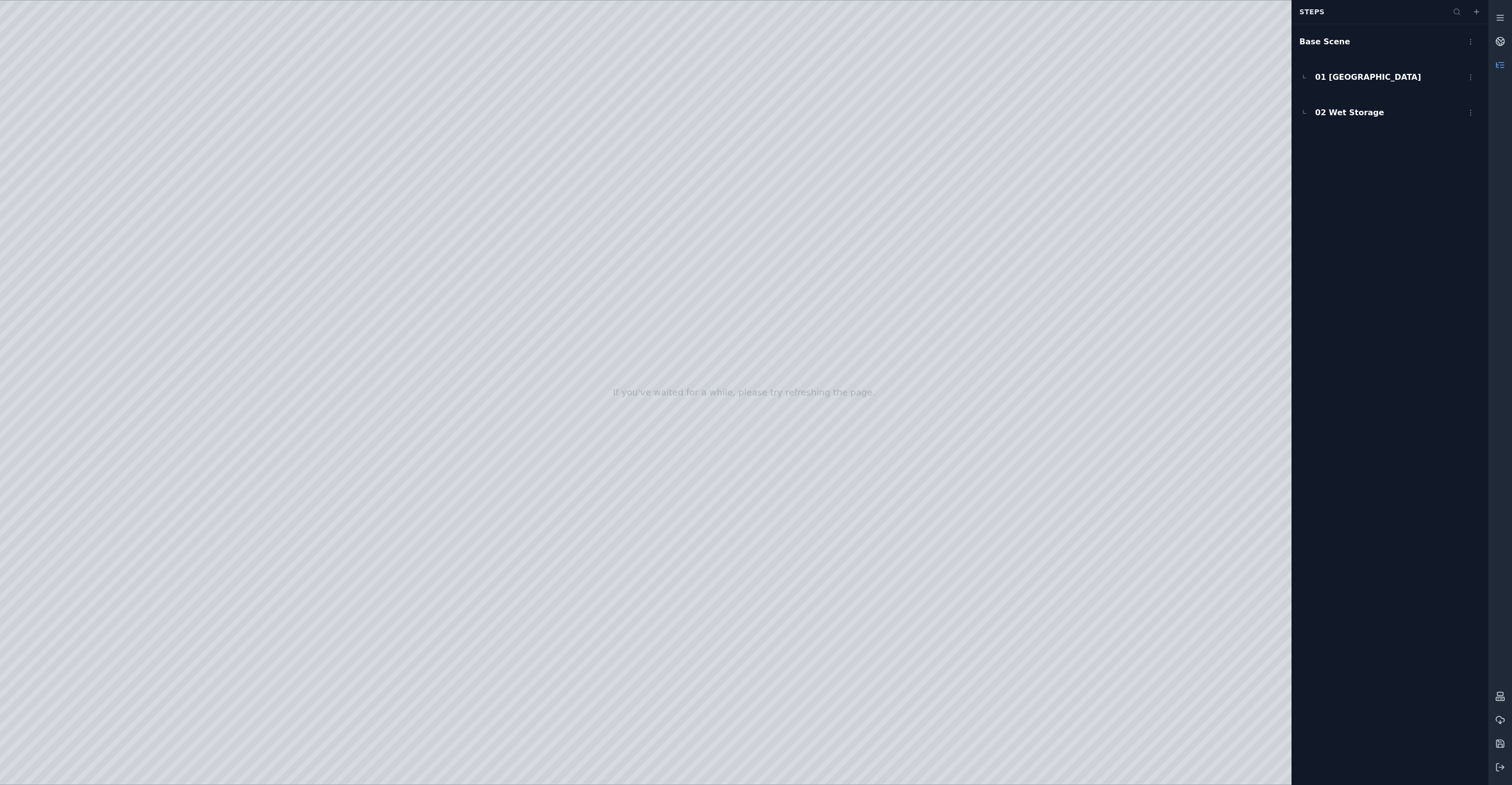
click at [1060, 238] on div at bounding box center [744, 392] width 1488 height 784
drag, startPoint x: 1053, startPoint y: 255, endPoint x: 503, endPoint y: 662, distance: 684.2
click at [503, 662] on div at bounding box center [744, 392] width 1488 height 784
drag, startPoint x: 717, startPoint y: 495, endPoint x: 566, endPoint y: 490, distance: 151.1
drag, startPoint x: 860, startPoint y: 467, endPoint x: 855, endPoint y: 387, distance: 80.2
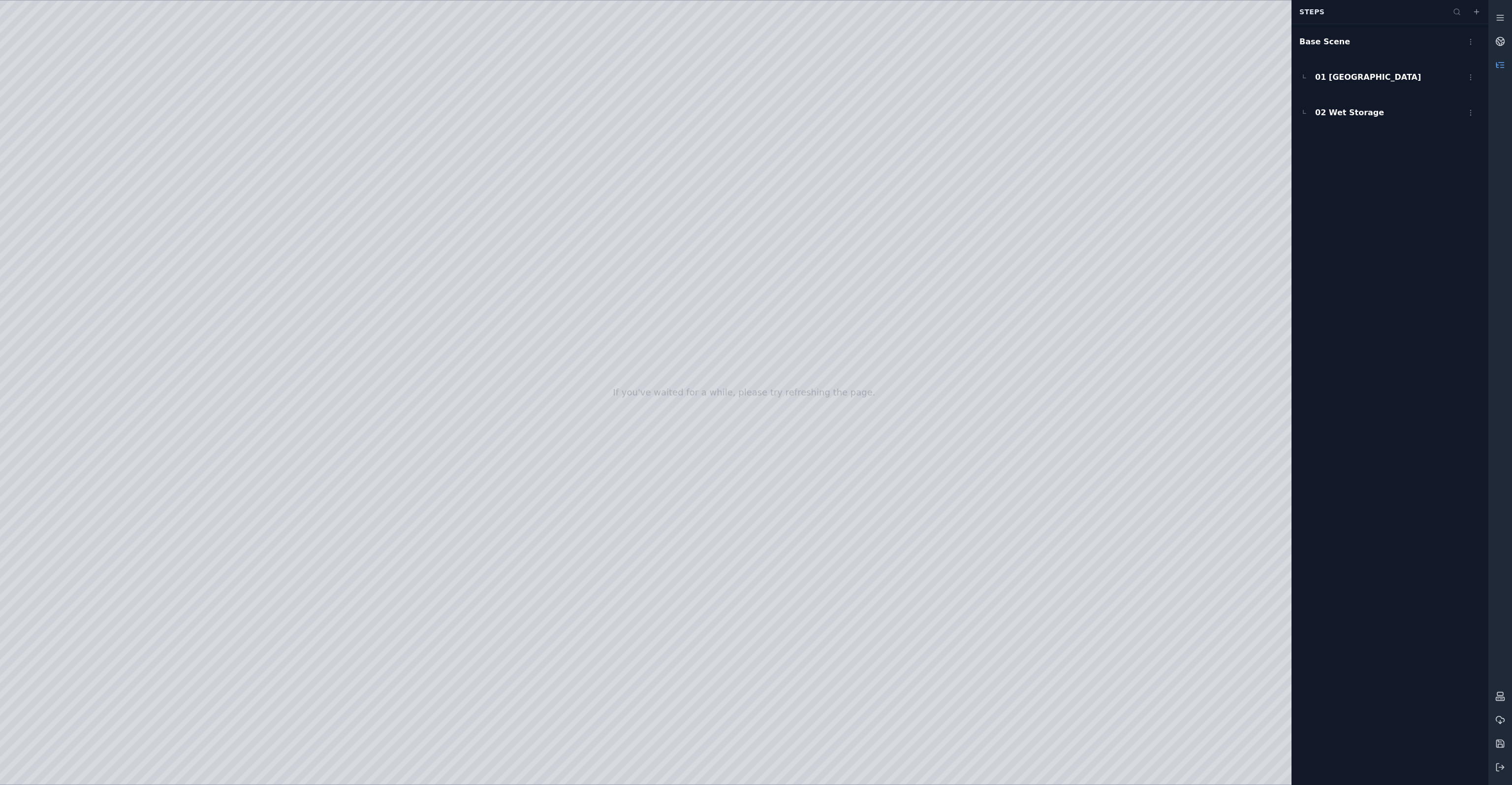
click at [855, 387] on div at bounding box center [744, 392] width 1488 height 784
drag, startPoint x: 813, startPoint y: 535, endPoint x: 840, endPoint y: 546, distance: 29.2
click at [840, 546] on div at bounding box center [744, 392] width 1488 height 784
drag, startPoint x: 859, startPoint y: 485, endPoint x: 767, endPoint y: 513, distance: 96.2
click at [767, 513] on div at bounding box center [744, 392] width 1488 height 784
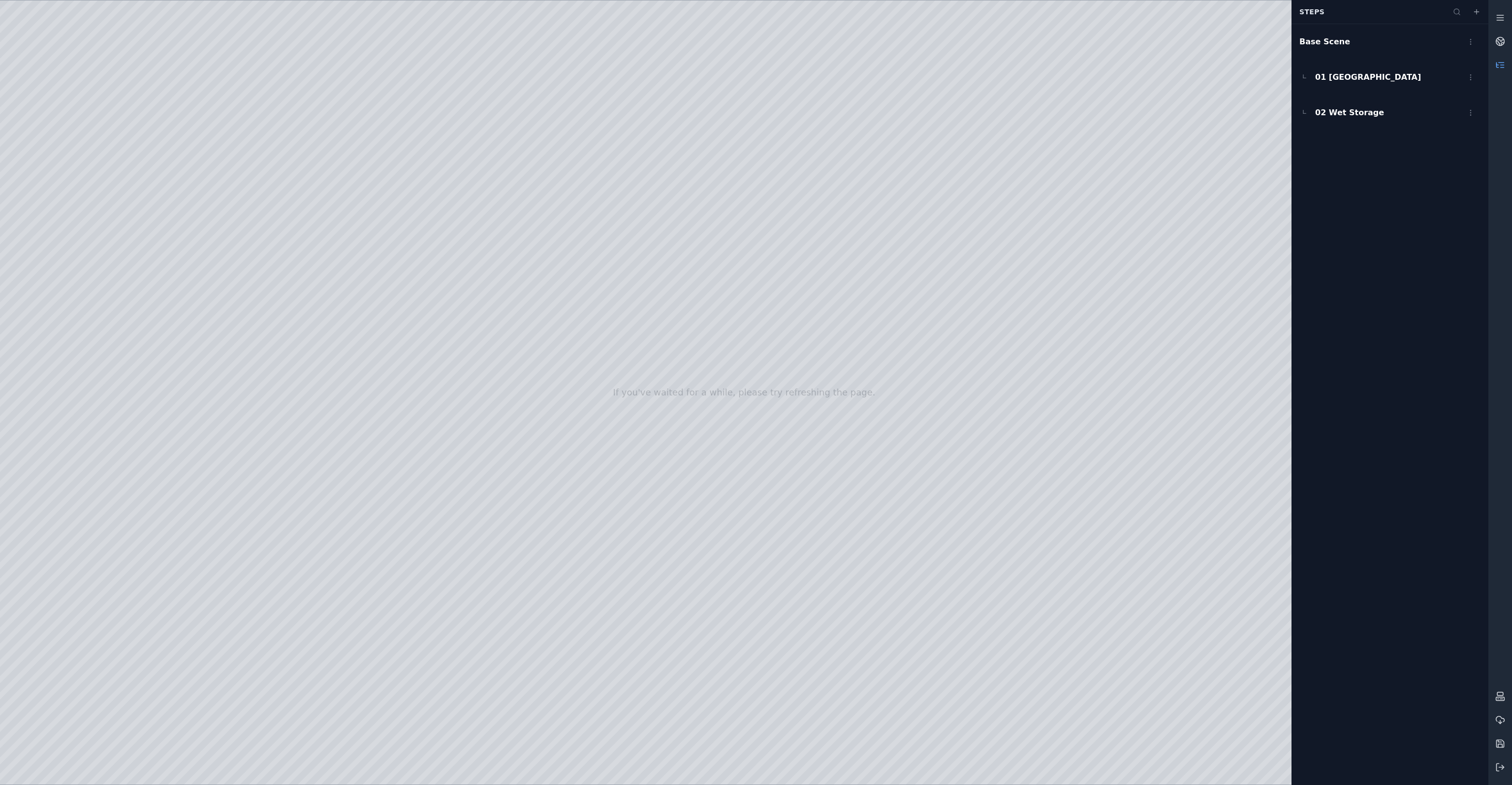
drag, startPoint x: 811, startPoint y: 523, endPoint x: 900, endPoint y: 535, distance: 89.8
drag, startPoint x: 582, startPoint y: 701, endPoint x: 586, endPoint y: 703, distance: 4.5
click at [586, 703] on div at bounding box center [744, 392] width 1488 height 784
drag, startPoint x: 732, startPoint y: 611, endPoint x: 752, endPoint y: 617, distance: 20.9
drag, startPoint x: 726, startPoint y: 579, endPoint x: 943, endPoint y: 615, distance: 220.0
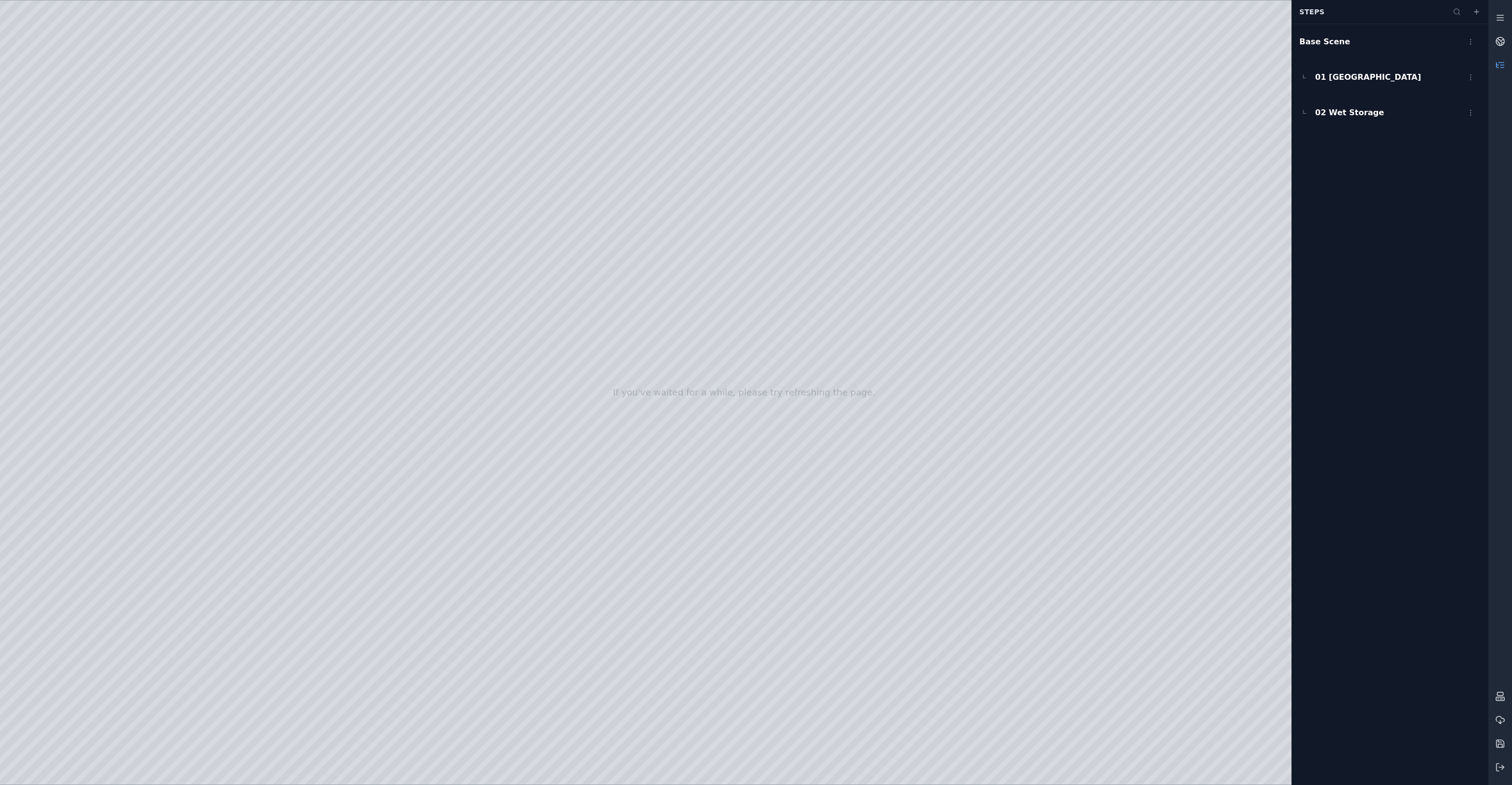
drag, startPoint x: 813, startPoint y: 442, endPoint x: 722, endPoint y: 483, distance: 99.8
click at [722, 483] on div at bounding box center [744, 392] width 1488 height 784
click at [741, 550] on div at bounding box center [744, 392] width 1488 height 784
drag, startPoint x: 785, startPoint y: 481, endPoint x: 781, endPoint y: 515, distance: 34.2
click at [781, 515] on div at bounding box center [744, 392] width 1488 height 784
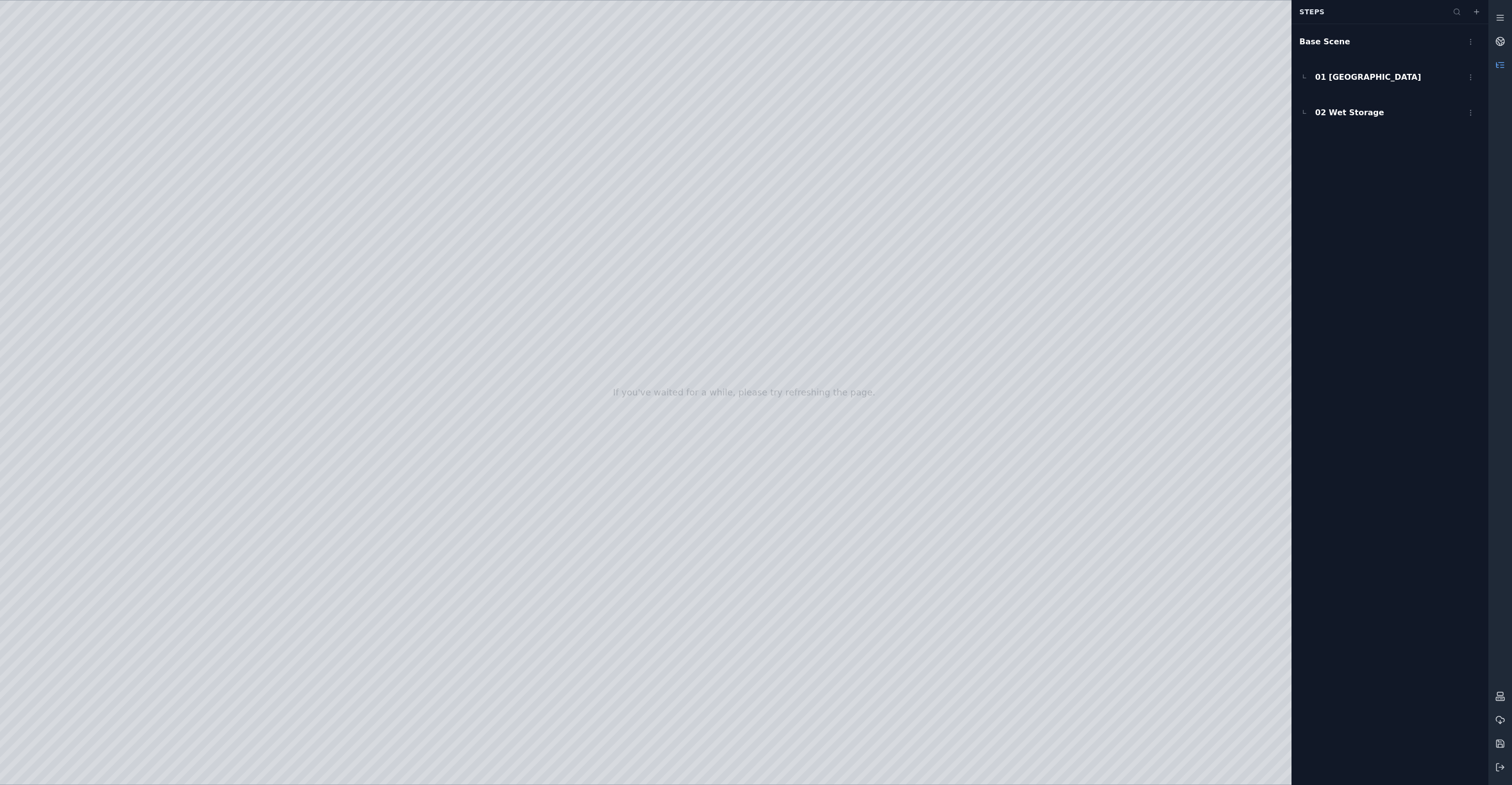
drag, startPoint x: 869, startPoint y: 474, endPoint x: 733, endPoint y: 477, distance: 136.0
drag, startPoint x: 608, startPoint y: 133, endPoint x: 605, endPoint y: 117, distance: 16.3
click at [606, 114] on div at bounding box center [744, 392] width 1488 height 784
drag, startPoint x: 586, startPoint y: 131, endPoint x: 1057, endPoint y: 576, distance: 648.0
click at [1060, 574] on div at bounding box center [744, 392] width 1488 height 784
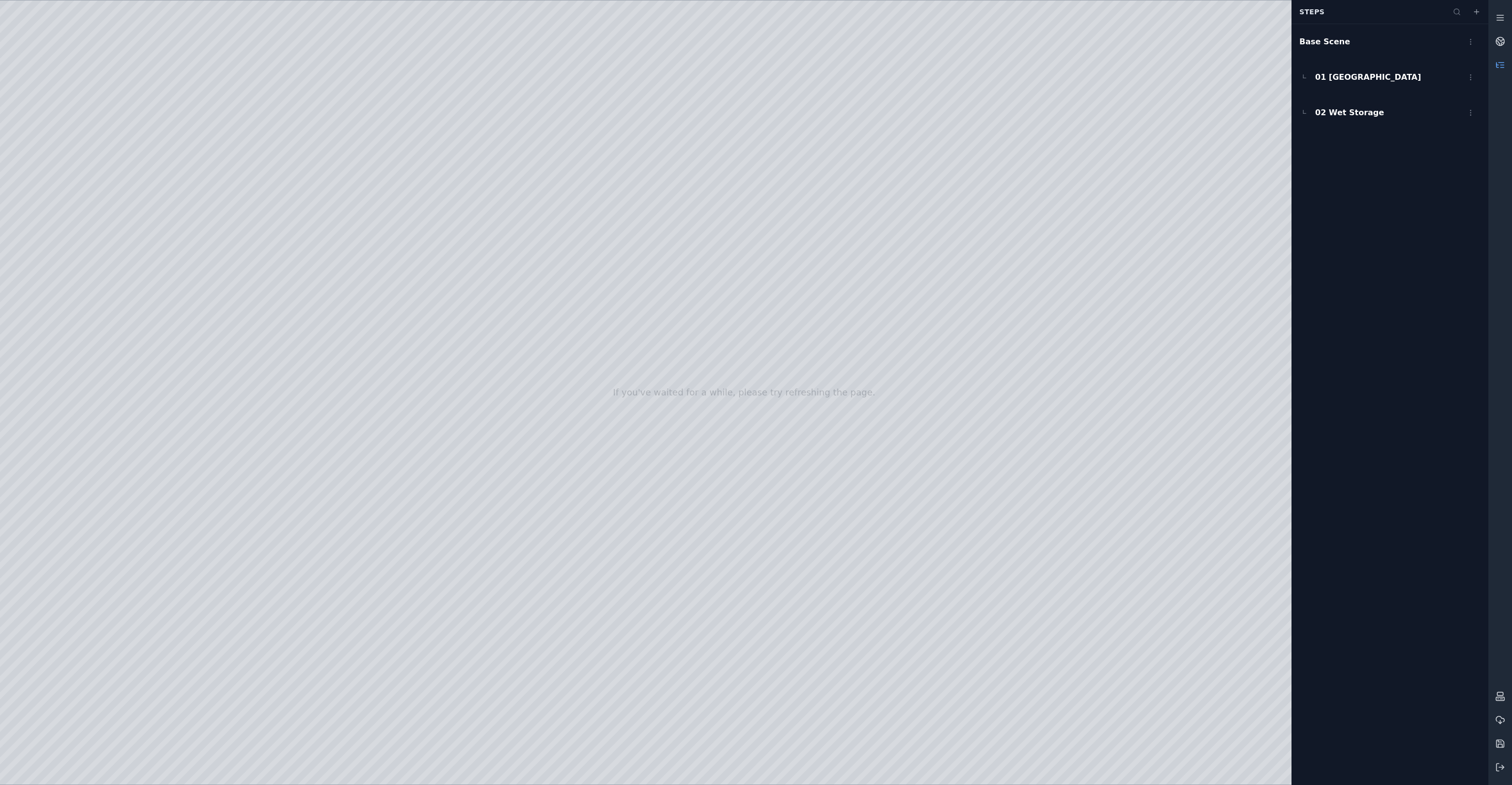
drag, startPoint x: 849, startPoint y: 596, endPoint x: 957, endPoint y: 583, distance: 108.8
drag, startPoint x: 684, startPoint y: 477, endPoint x: 926, endPoint y: 687, distance: 320.4
click at [926, 687] on div at bounding box center [744, 392] width 1488 height 784
drag, startPoint x: 785, startPoint y: 598, endPoint x: 837, endPoint y: 574, distance: 57.3
drag, startPoint x: 695, startPoint y: 434, endPoint x: 689, endPoint y: 362, distance: 72.2
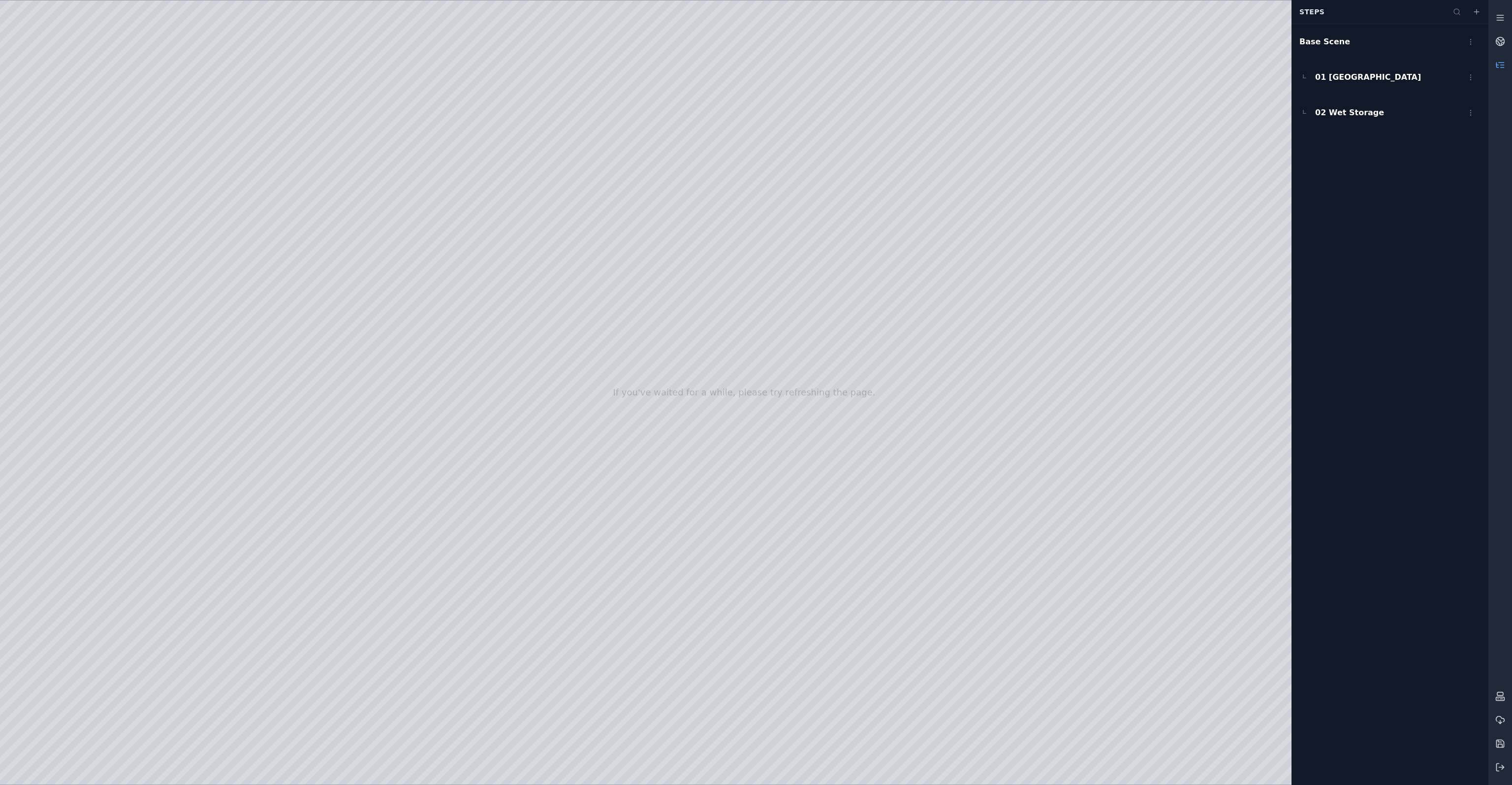
click at [689, 362] on div at bounding box center [744, 392] width 1488 height 784
drag, startPoint x: 692, startPoint y: 506, endPoint x: 722, endPoint y: 514, distance: 31.0
click at [722, 514] on div at bounding box center [744, 392] width 1488 height 784
drag, startPoint x: 684, startPoint y: 338, endPoint x: 695, endPoint y: 385, distance: 48.3
click at [695, 385] on div at bounding box center [744, 392] width 1488 height 784
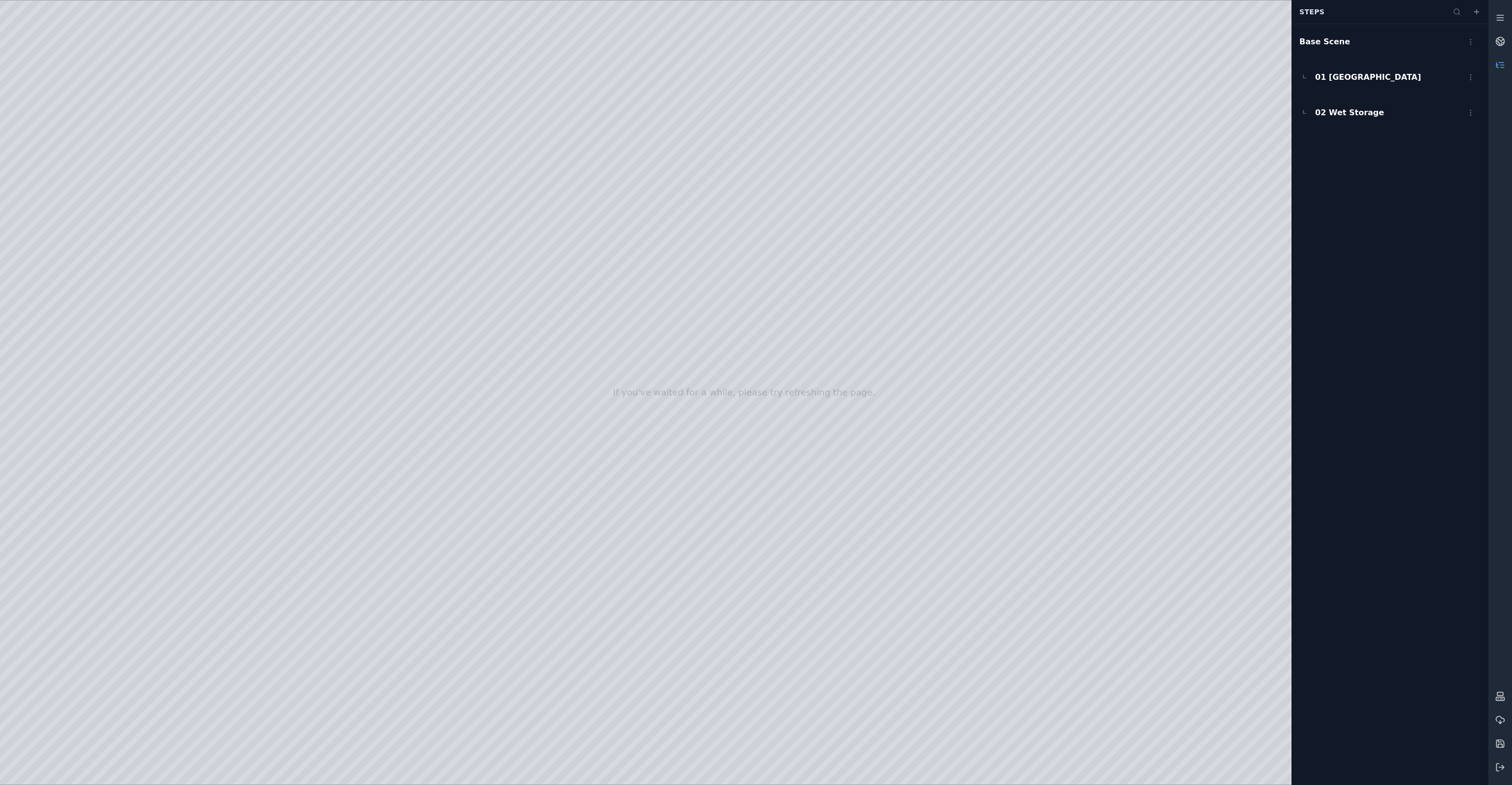
drag, startPoint x: 776, startPoint y: 473, endPoint x: 737, endPoint y: 443, distance: 49.2
drag, startPoint x: 736, startPoint y: 513, endPoint x: 733, endPoint y: 455, distance: 58.1
click at [733, 455] on div at bounding box center [744, 392] width 1488 height 784
drag, startPoint x: 732, startPoint y: 465, endPoint x: 1034, endPoint y: 478, distance: 302.3
drag, startPoint x: 980, startPoint y: 360, endPoint x: 966, endPoint y: 361, distance: 14.0
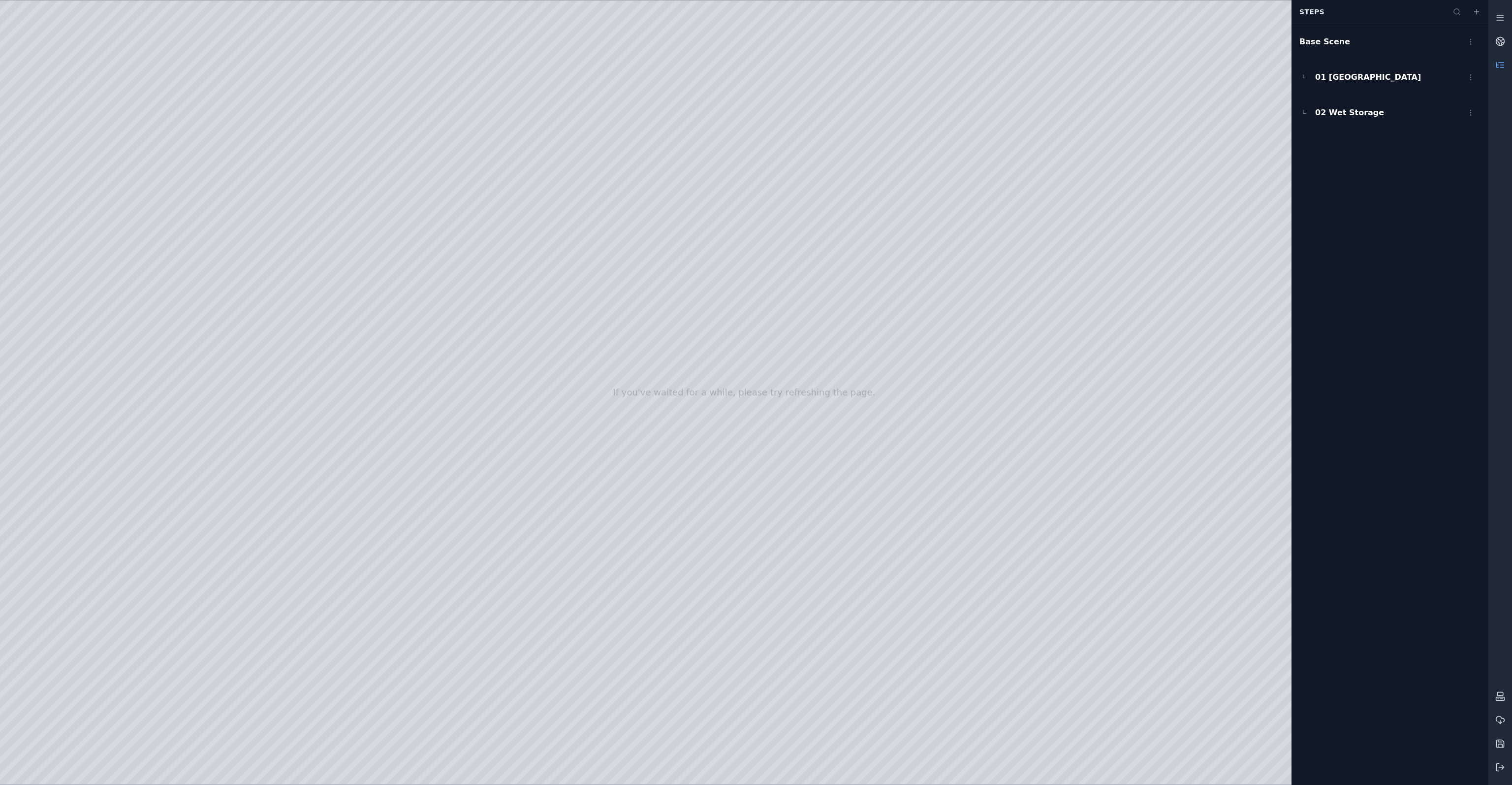
click at [966, 361] on div at bounding box center [744, 392] width 1488 height 784
click at [774, 406] on div at bounding box center [744, 392] width 1488 height 784
drag, startPoint x: 785, startPoint y: 404, endPoint x: 637, endPoint y: 394, distance: 148.3
click at [513, 355] on div at bounding box center [744, 392] width 1488 height 784
drag, startPoint x: 818, startPoint y: 394, endPoint x: 564, endPoint y: 388, distance: 254.1
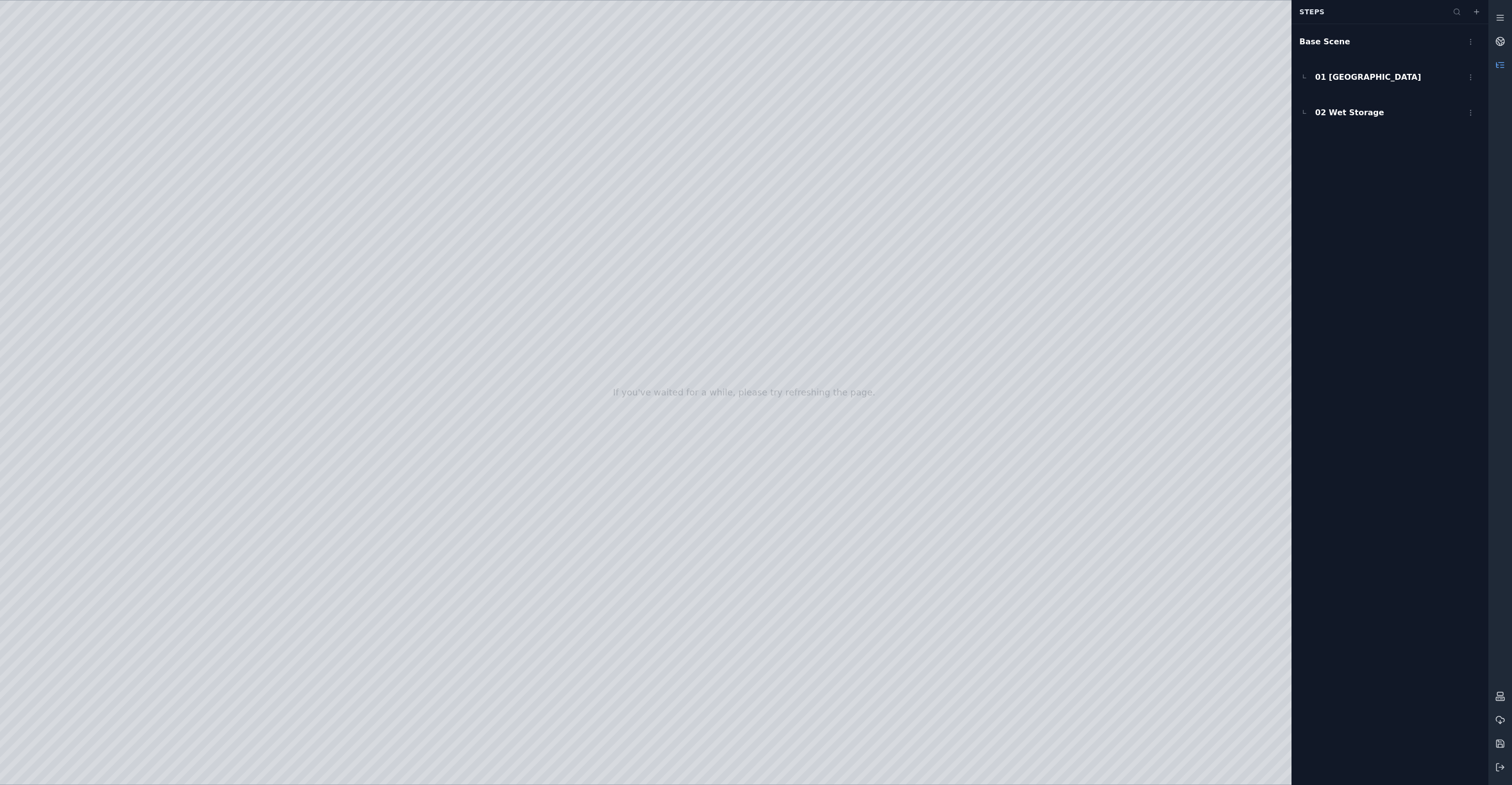
drag, startPoint x: 522, startPoint y: 339, endPoint x: 514, endPoint y: 334, distance: 9.4
click at [491, 265] on div at bounding box center [744, 392] width 1488 height 784
drag, startPoint x: 497, startPoint y: 272, endPoint x: 921, endPoint y: 674, distance: 584.3
click at [921, 674] on div at bounding box center [744, 392] width 1488 height 784
drag, startPoint x: 788, startPoint y: 426, endPoint x: 864, endPoint y: 740, distance: 323.1
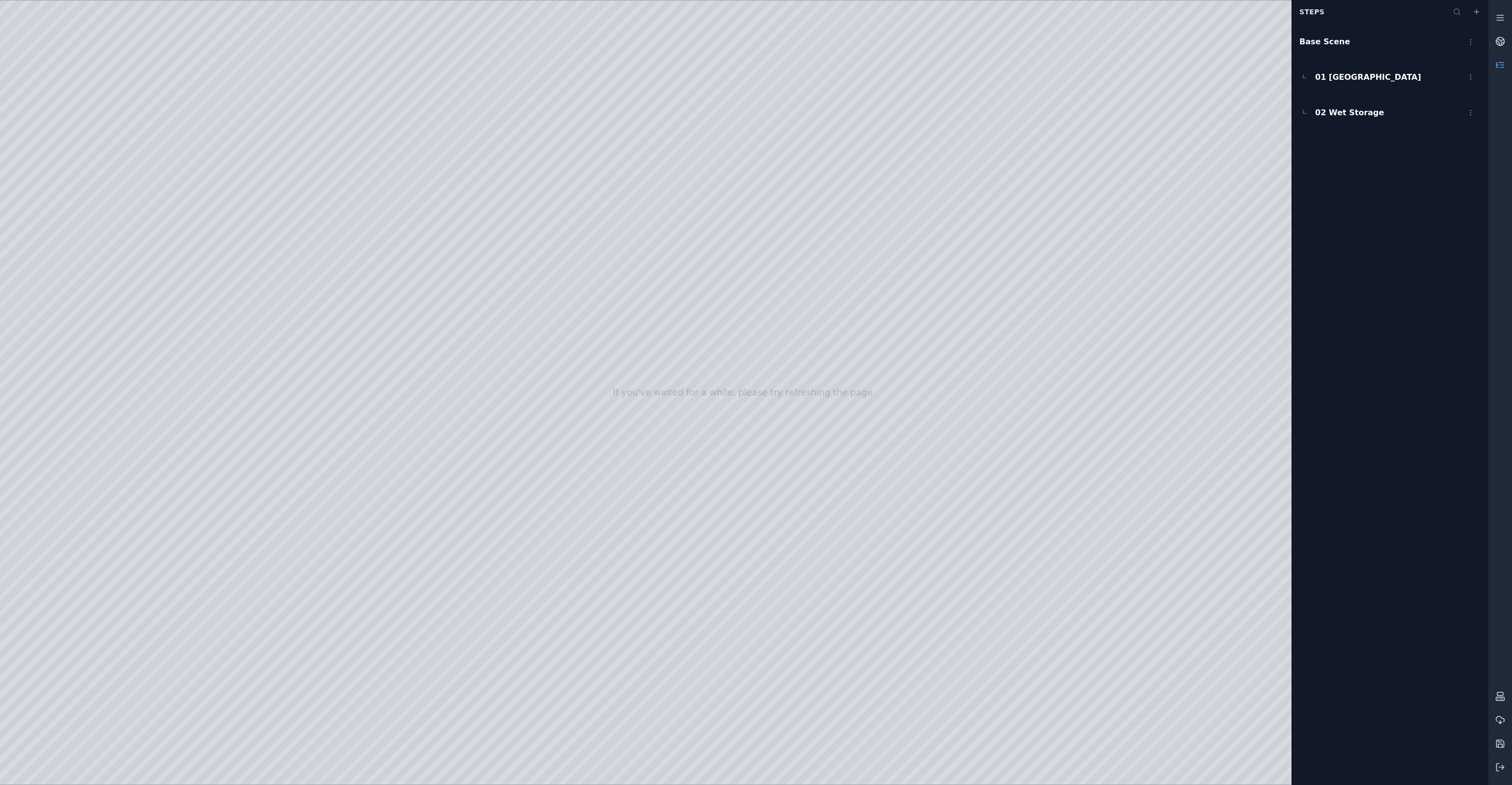
click at [864, 740] on div at bounding box center [744, 392] width 1488 height 784
drag, startPoint x: 857, startPoint y: 684, endPoint x: 849, endPoint y: 702, distance: 19.7
click at [850, 725] on div at bounding box center [744, 392] width 1488 height 784
drag, startPoint x: 839, startPoint y: 629, endPoint x: 832, endPoint y: 525, distance: 104.2
click at [832, 525] on div at bounding box center [744, 392] width 1488 height 784
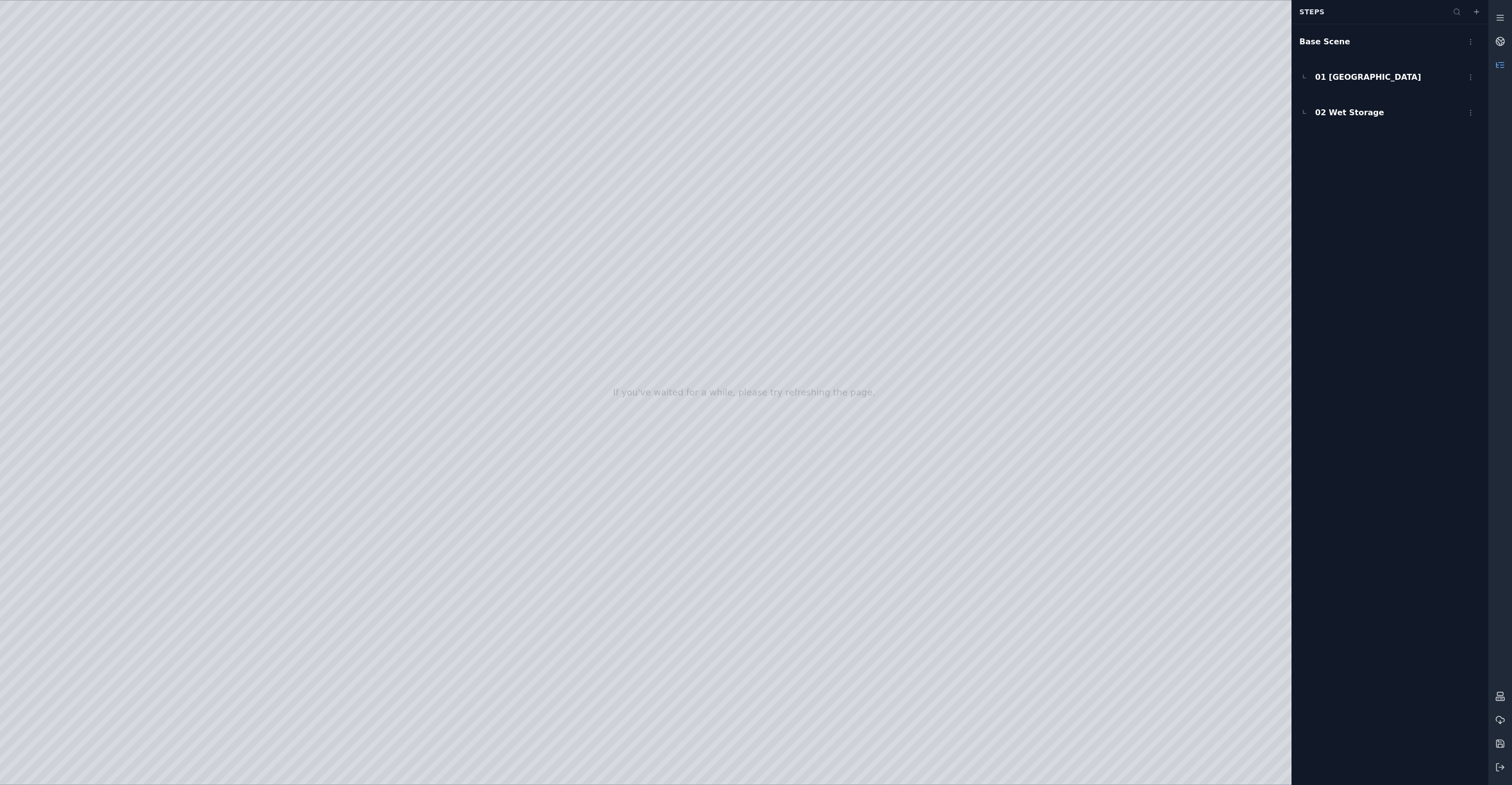
drag, startPoint x: 855, startPoint y: 621, endPoint x: 839, endPoint y: 647, distance: 30.5
click at [844, 684] on div at bounding box center [744, 392] width 1488 height 784
drag, startPoint x: 831, startPoint y: 593, endPoint x: 827, endPoint y: 654, distance: 61.1
click at [827, 654] on div at bounding box center [744, 392] width 1488 height 784
drag, startPoint x: 833, startPoint y: 722, endPoint x: 842, endPoint y: 686, distance: 37.1
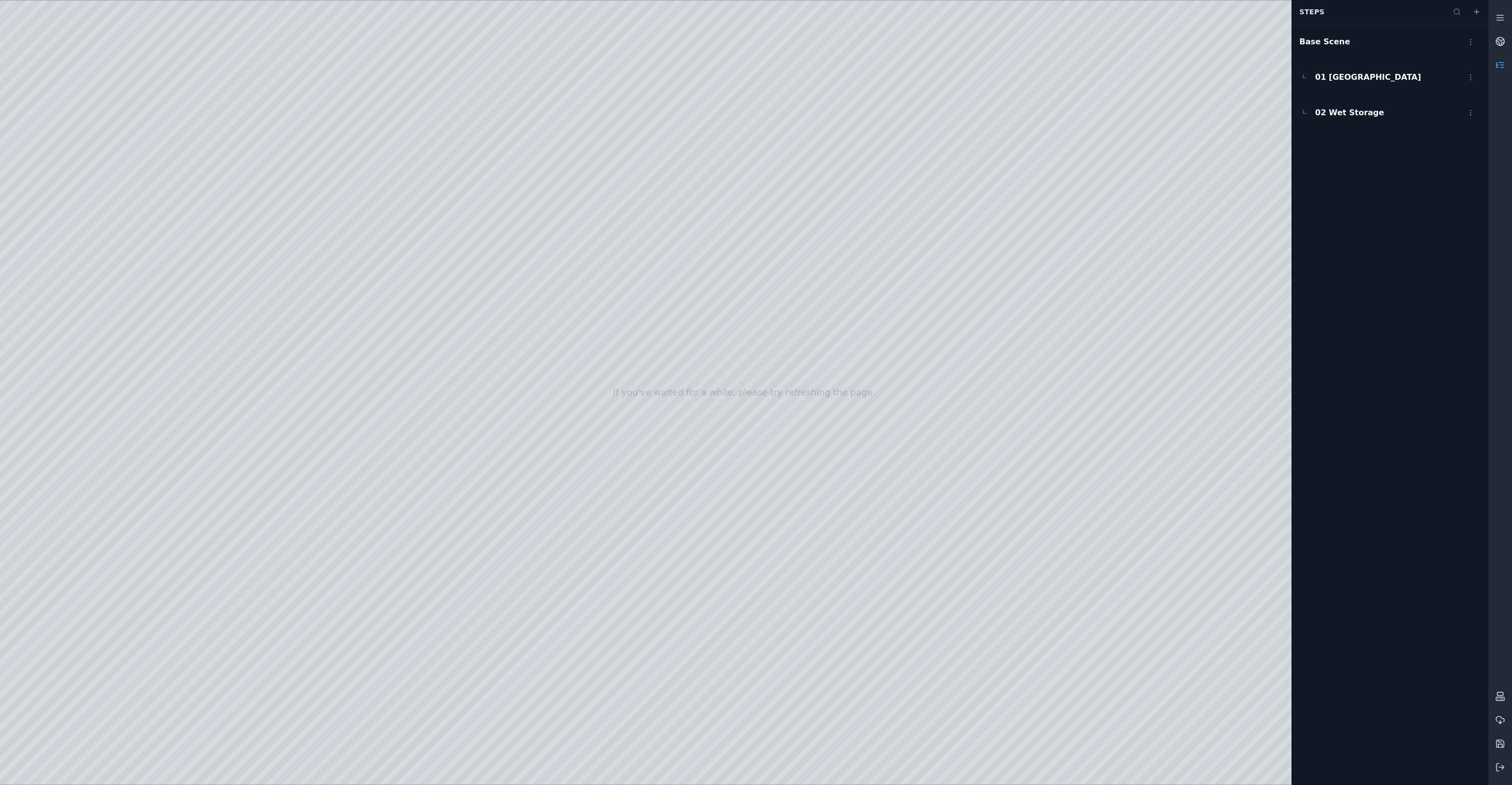
click at [842, 686] on div at bounding box center [744, 392] width 1488 height 784
drag, startPoint x: 955, startPoint y: 733, endPoint x: 989, endPoint y: 693, distance: 52.5
click at [989, 693] on div at bounding box center [744, 392] width 1488 height 784
drag, startPoint x: 827, startPoint y: 339, endPoint x: 832, endPoint y: 315, distance: 24.5
click at [832, 315] on div at bounding box center [744, 392] width 1488 height 784
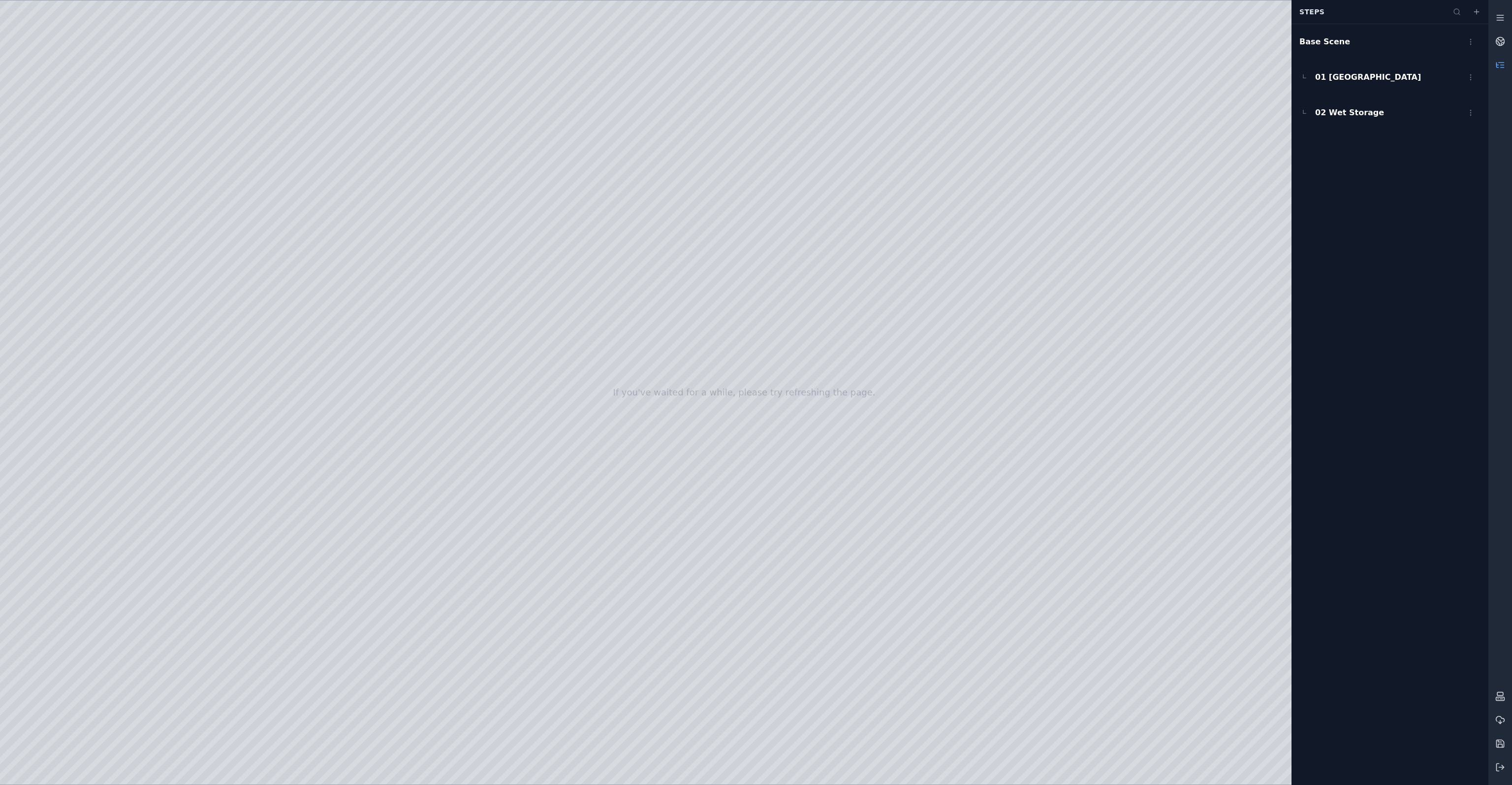
drag, startPoint x: 882, startPoint y: 381, endPoint x: 940, endPoint y: 418, distance: 68.8
drag, startPoint x: 945, startPoint y: 386, endPoint x: 1164, endPoint y: 357, distance: 220.9
drag, startPoint x: 930, startPoint y: 379, endPoint x: 990, endPoint y: 387, distance: 60.5
drag, startPoint x: 967, startPoint y: 397, endPoint x: 997, endPoint y: 398, distance: 30.0
click at [720, 582] on div at bounding box center [744, 392] width 1488 height 784
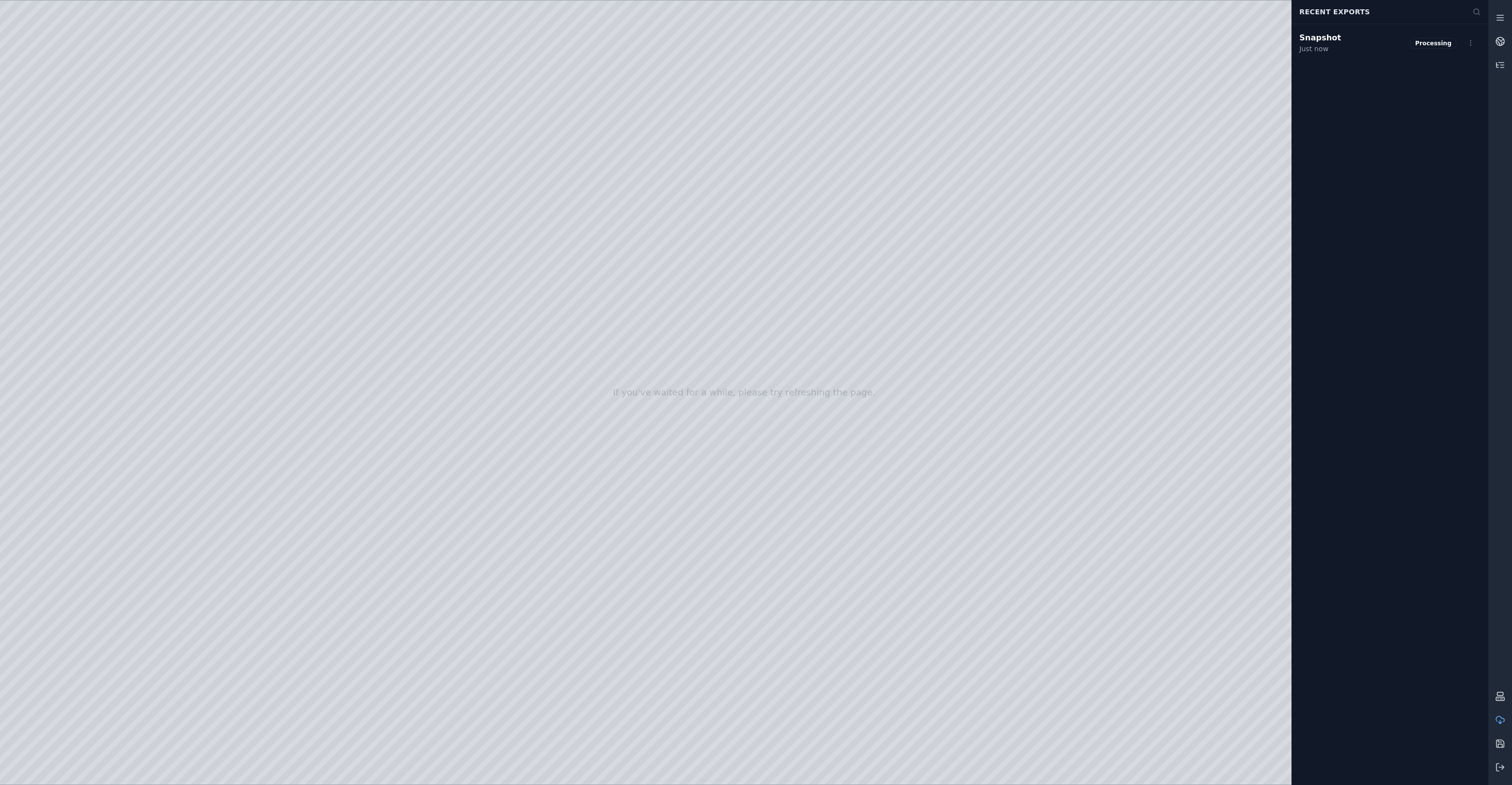
drag, startPoint x: 859, startPoint y: 447, endPoint x: 930, endPoint y: 473, distance: 75.6
click at [1471, 41] on html "If you've waited for a while, please try refreshing the page. Recent Exports Sn…" at bounding box center [756, 392] width 1512 height 785
click at [1369, 139] on html "If you've waited for a while, please try refreshing the page. Recent Exports Sn…" at bounding box center [756, 392] width 1512 height 785
click at [1468, 43] on html "If you've waited for a while, please try refreshing the page. Recent Exports Sn…" at bounding box center [756, 392] width 1512 height 785
click at [1460, 67] on div "Make Step" at bounding box center [1449, 65] width 58 height 16
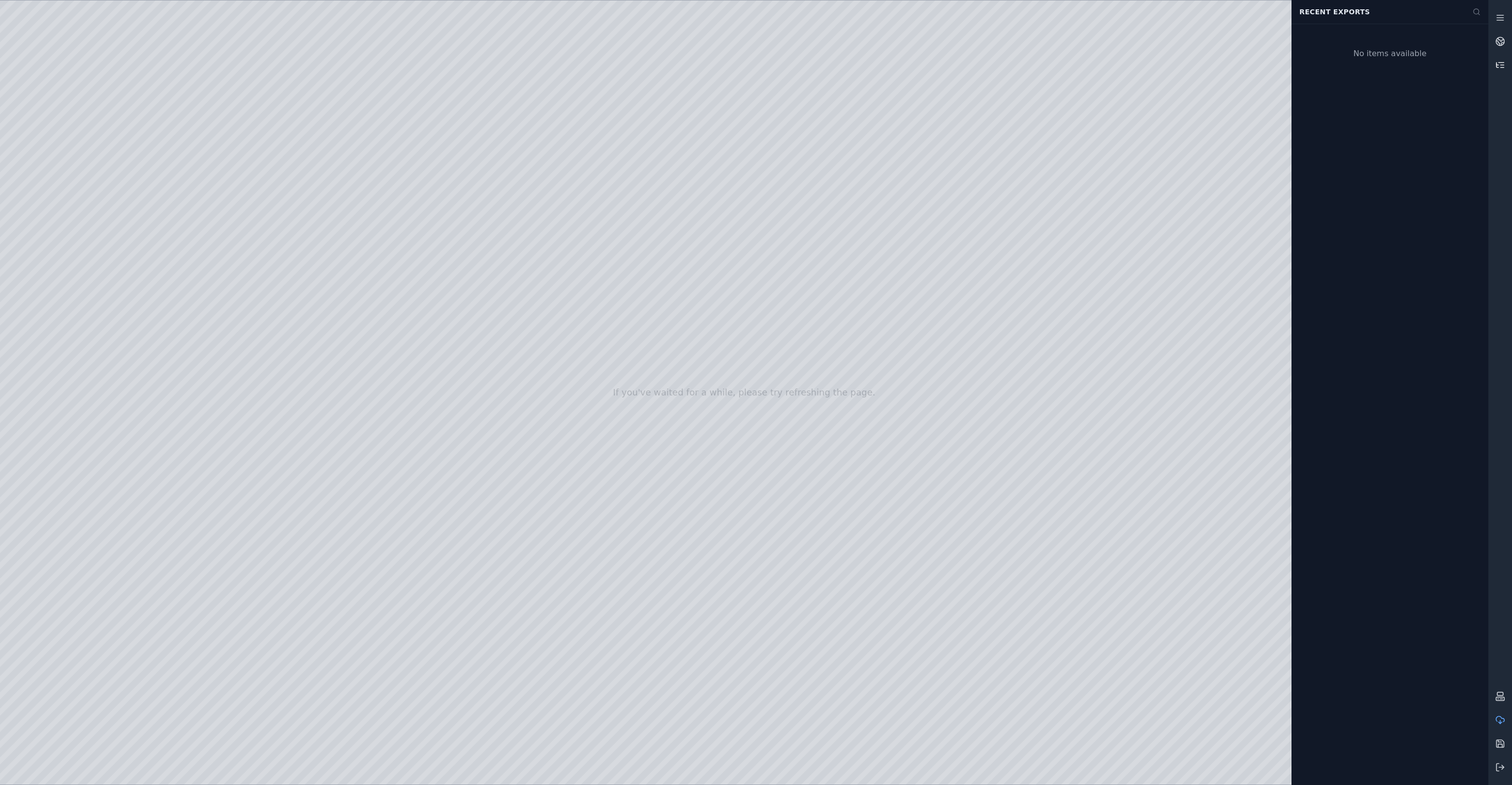
click at [1493, 67] on link at bounding box center [1500, 65] width 24 height 24
click at [1338, 152] on span "Snapshot" at bounding box center [1336, 148] width 42 height 11
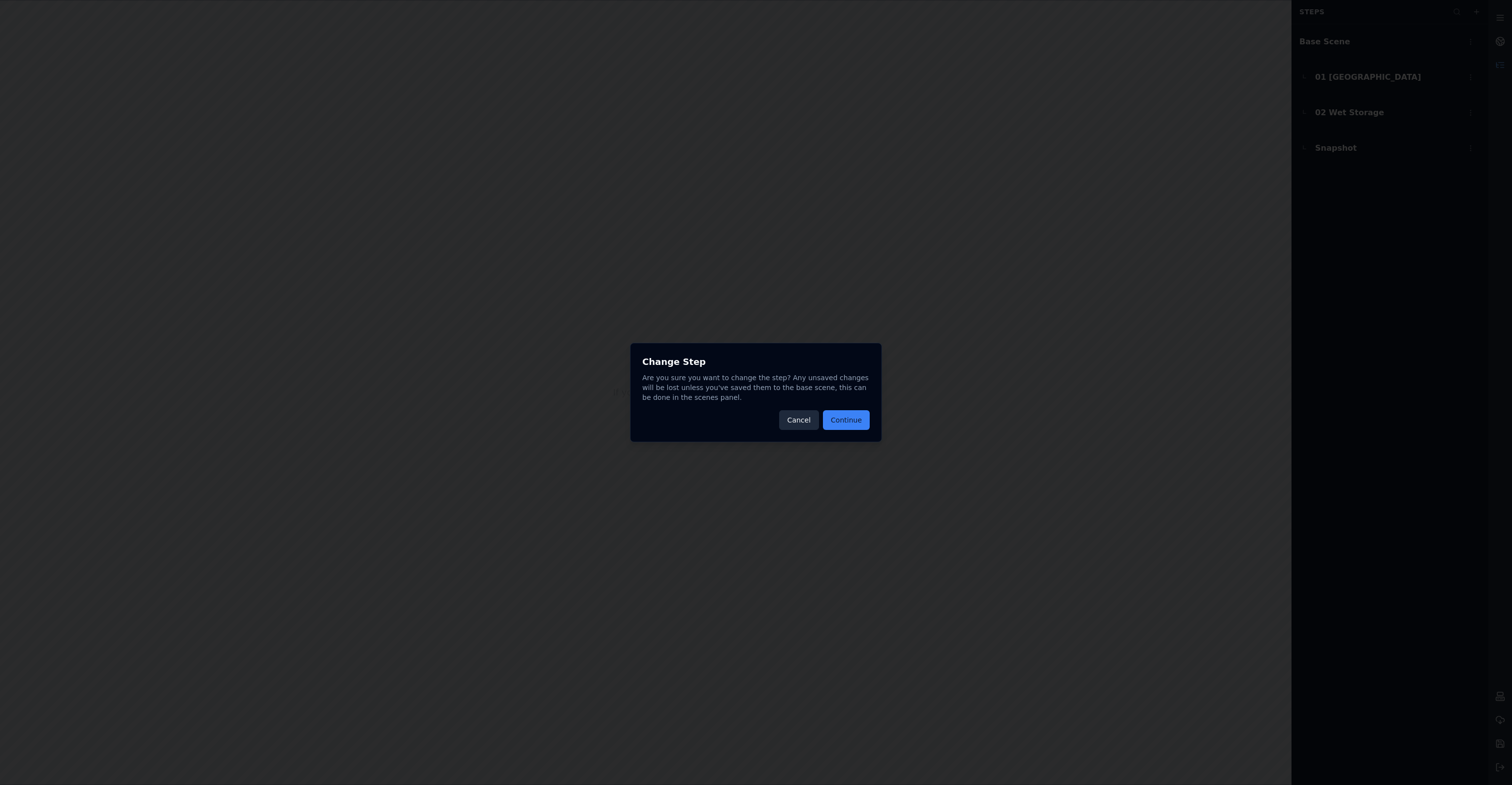
click at [811, 420] on button "Cancel" at bounding box center [799, 420] width 40 height 20
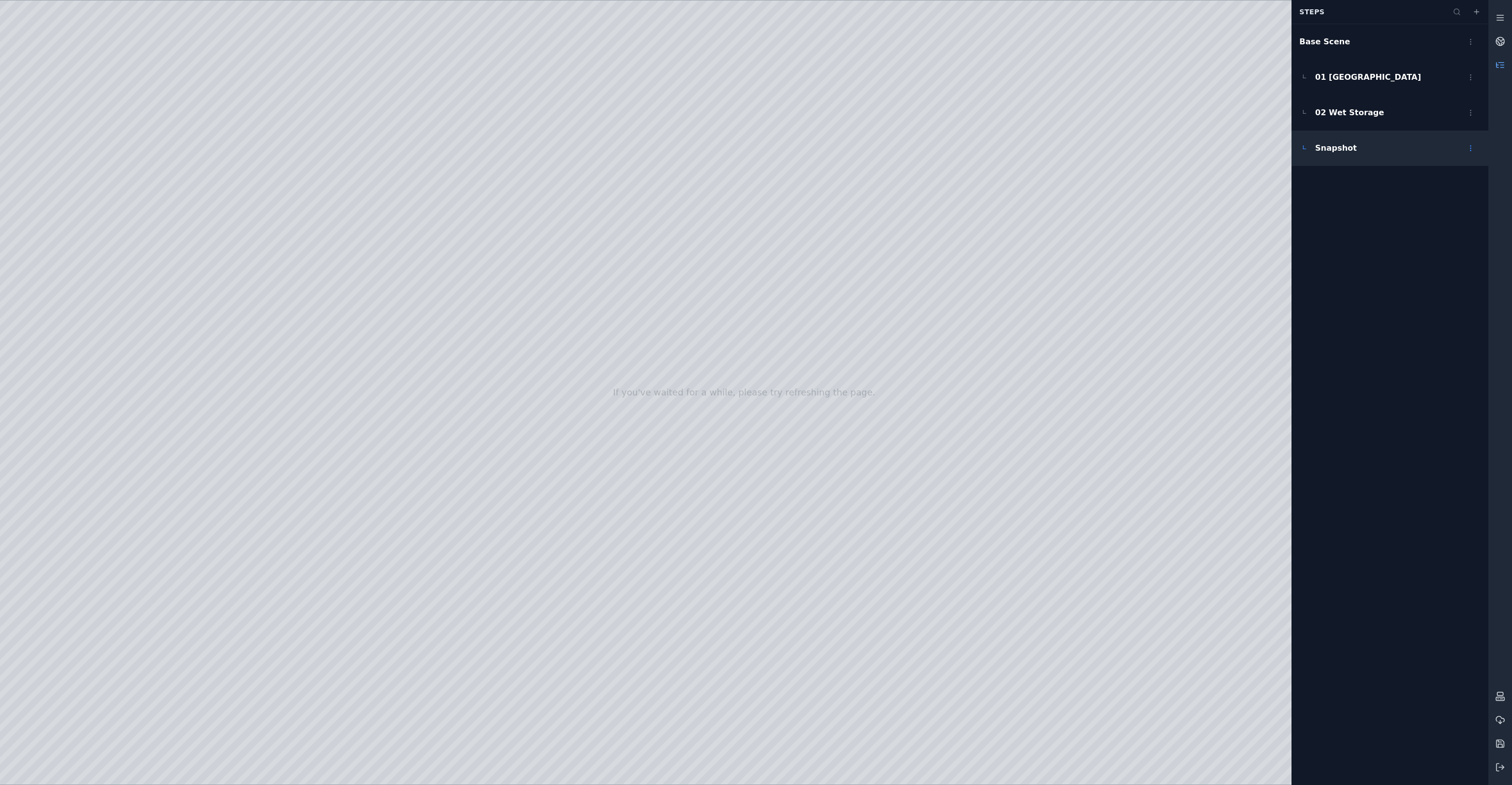
click at [1478, 148] on html "If you've waited for a while, please try refreshing the page. Steps Base Scene …" at bounding box center [756, 392] width 1512 height 785
click at [1439, 203] on div "Rename" at bounding box center [1449, 202] width 58 height 16
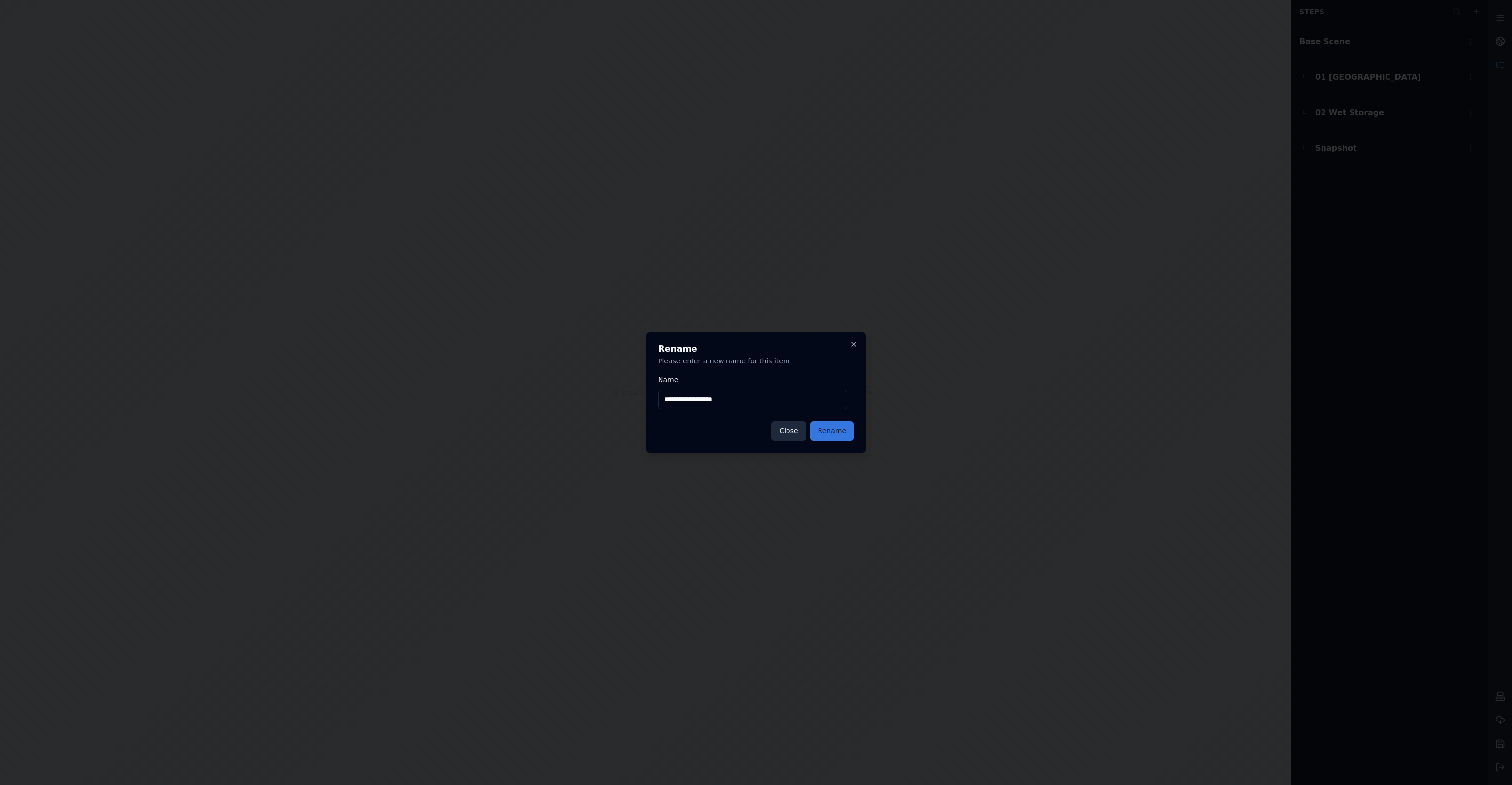
type input "**********"
click at [848, 434] on button "Rename" at bounding box center [831, 431] width 43 height 20
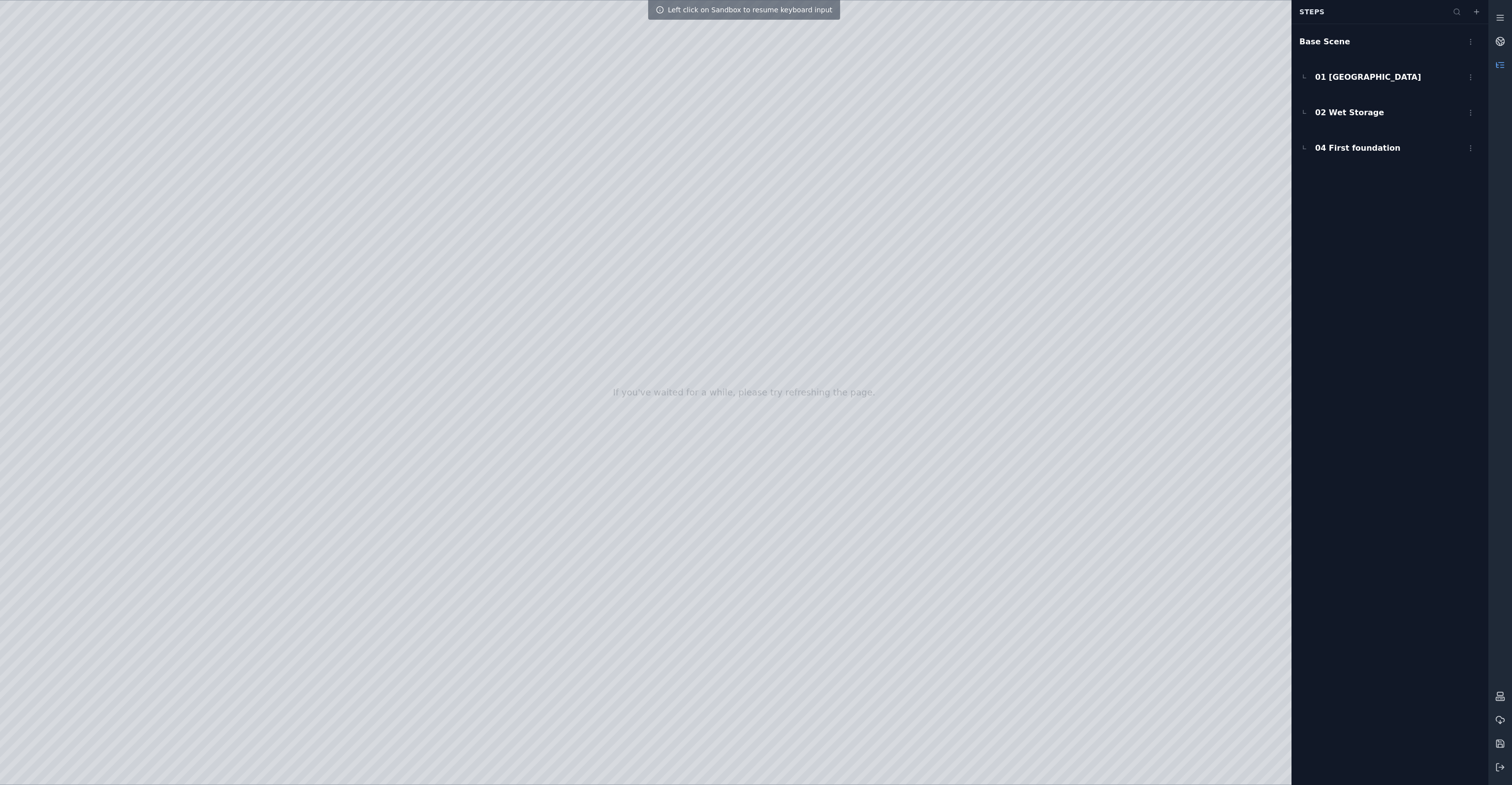
click at [653, 394] on div at bounding box center [744, 392] width 1488 height 784
drag, startPoint x: 577, startPoint y: 438, endPoint x: 625, endPoint y: 426, distance: 49.5
click at [760, 437] on div at bounding box center [744, 392] width 1488 height 784
click at [752, 501] on div at bounding box center [744, 392] width 1488 height 784
drag, startPoint x: 1215, startPoint y: 367, endPoint x: 1069, endPoint y: 365, distance: 146.0
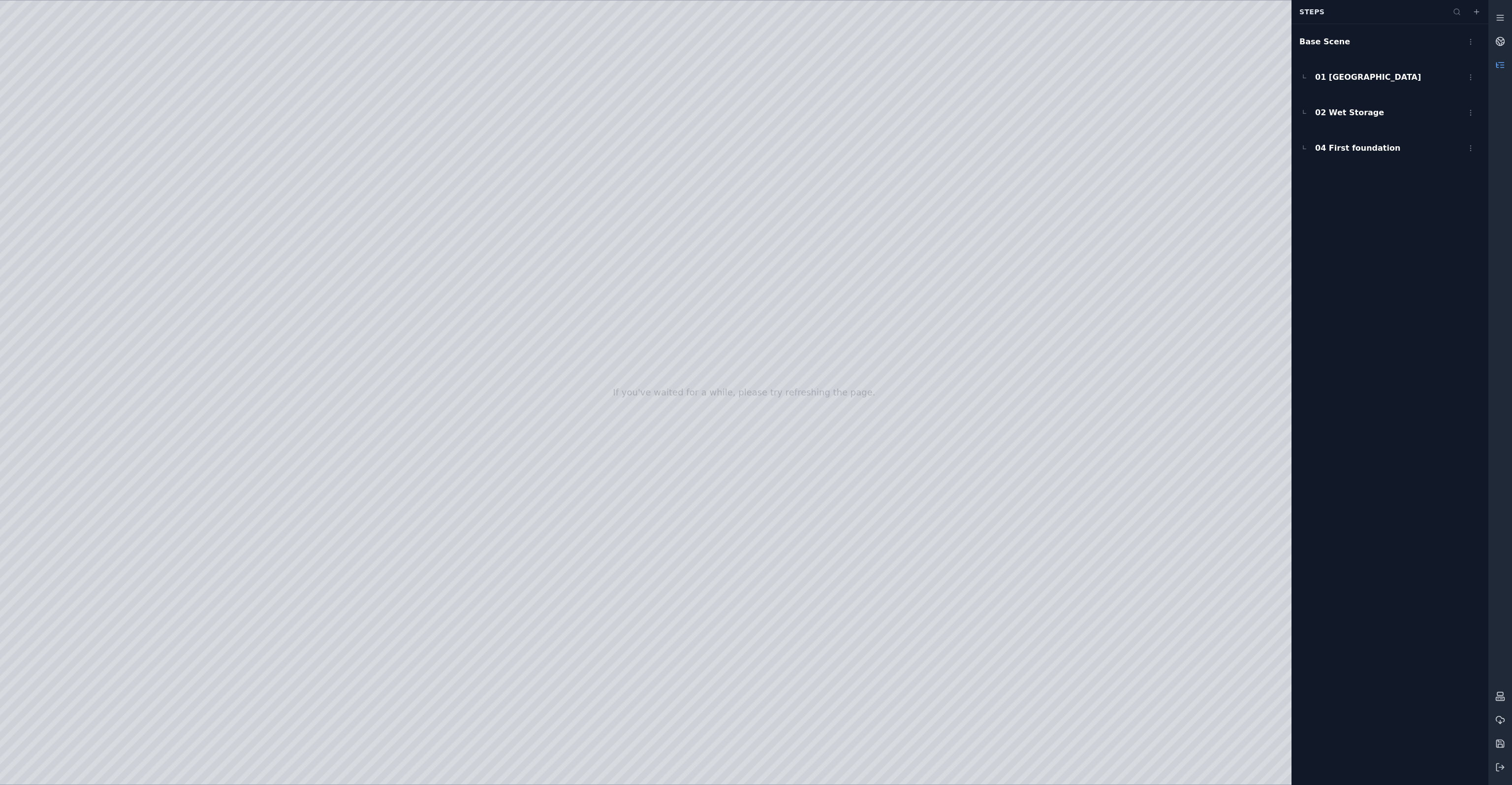
click at [721, 88] on div at bounding box center [744, 392] width 1488 height 784
drag, startPoint x: 743, startPoint y: 428, endPoint x: 764, endPoint y: 433, distance: 21.6
drag, startPoint x: 641, startPoint y: 391, endPoint x: 1107, endPoint y: 441, distance: 468.7
click at [1107, 441] on div at bounding box center [744, 392] width 1488 height 784
drag, startPoint x: 754, startPoint y: 286, endPoint x: 758, endPoint y: 362, distance: 76.1
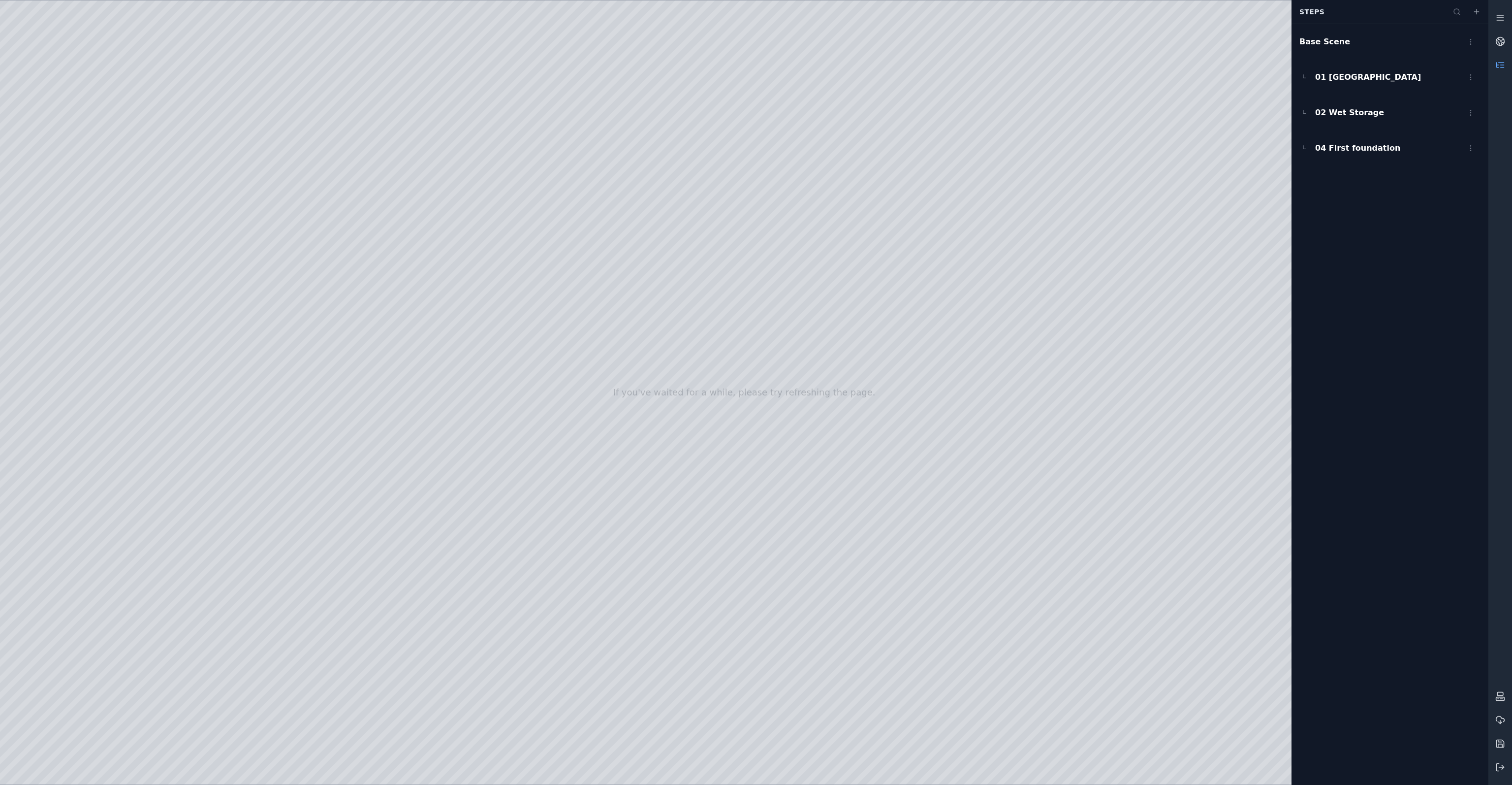
click at [758, 362] on div at bounding box center [744, 392] width 1488 height 784
drag, startPoint x: 760, startPoint y: 451, endPoint x: 911, endPoint y: 393, distance: 161.8
click at [911, 393] on div at bounding box center [744, 392] width 1488 height 784
drag, startPoint x: 930, startPoint y: 460, endPoint x: 982, endPoint y: 465, distance: 52.2
click at [982, 465] on div at bounding box center [744, 392] width 1488 height 784
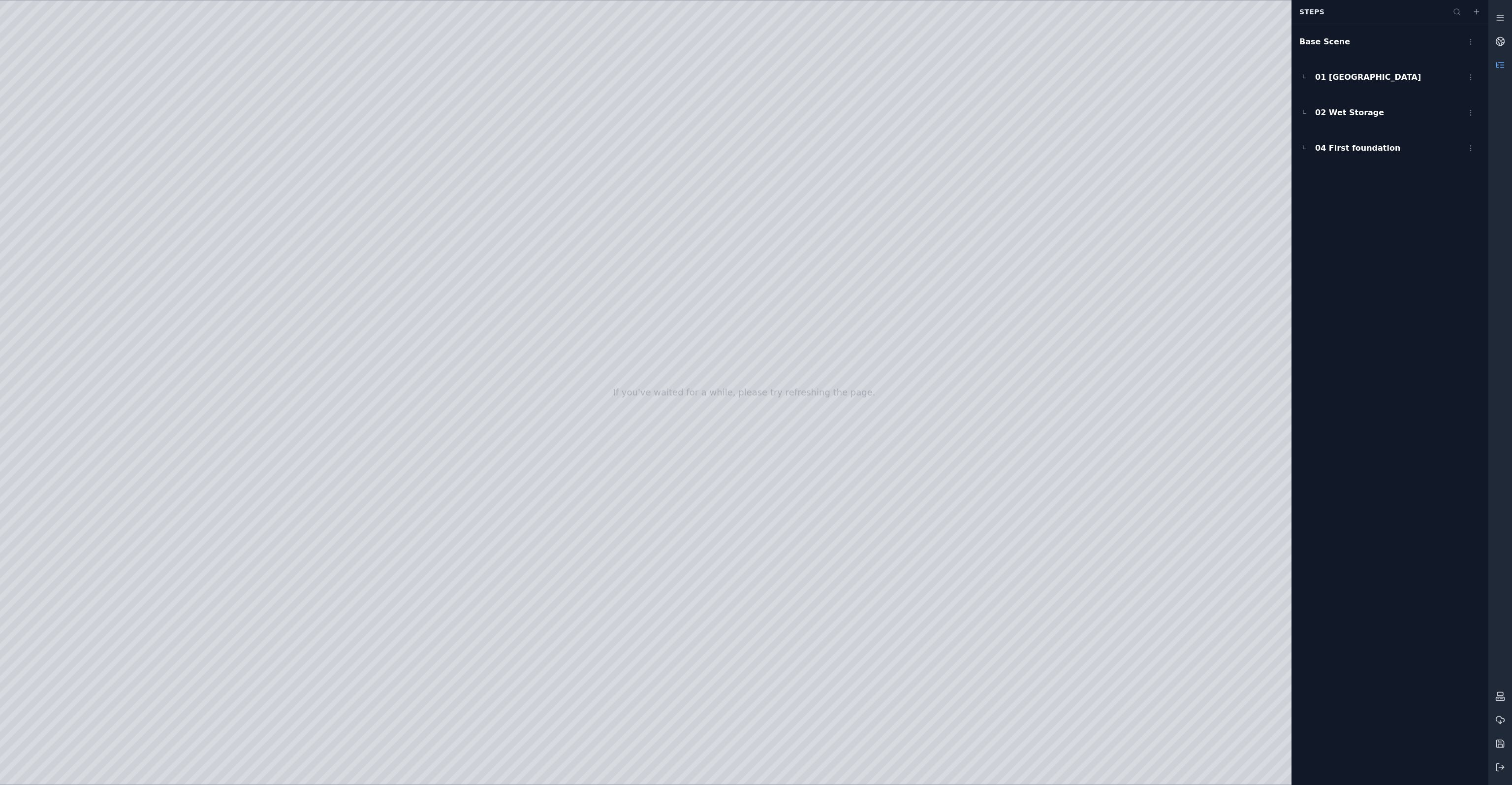
drag, startPoint x: 925, startPoint y: 456, endPoint x: 832, endPoint y: 461, distance: 93.1
click at [658, 386] on div at bounding box center [744, 392] width 1488 height 784
drag, startPoint x: 774, startPoint y: 461, endPoint x: 779, endPoint y: 367, distance: 94.1
click at [779, 367] on div at bounding box center [744, 392] width 1488 height 784
drag, startPoint x: 742, startPoint y: 406, endPoint x: 921, endPoint y: 410, distance: 179.0
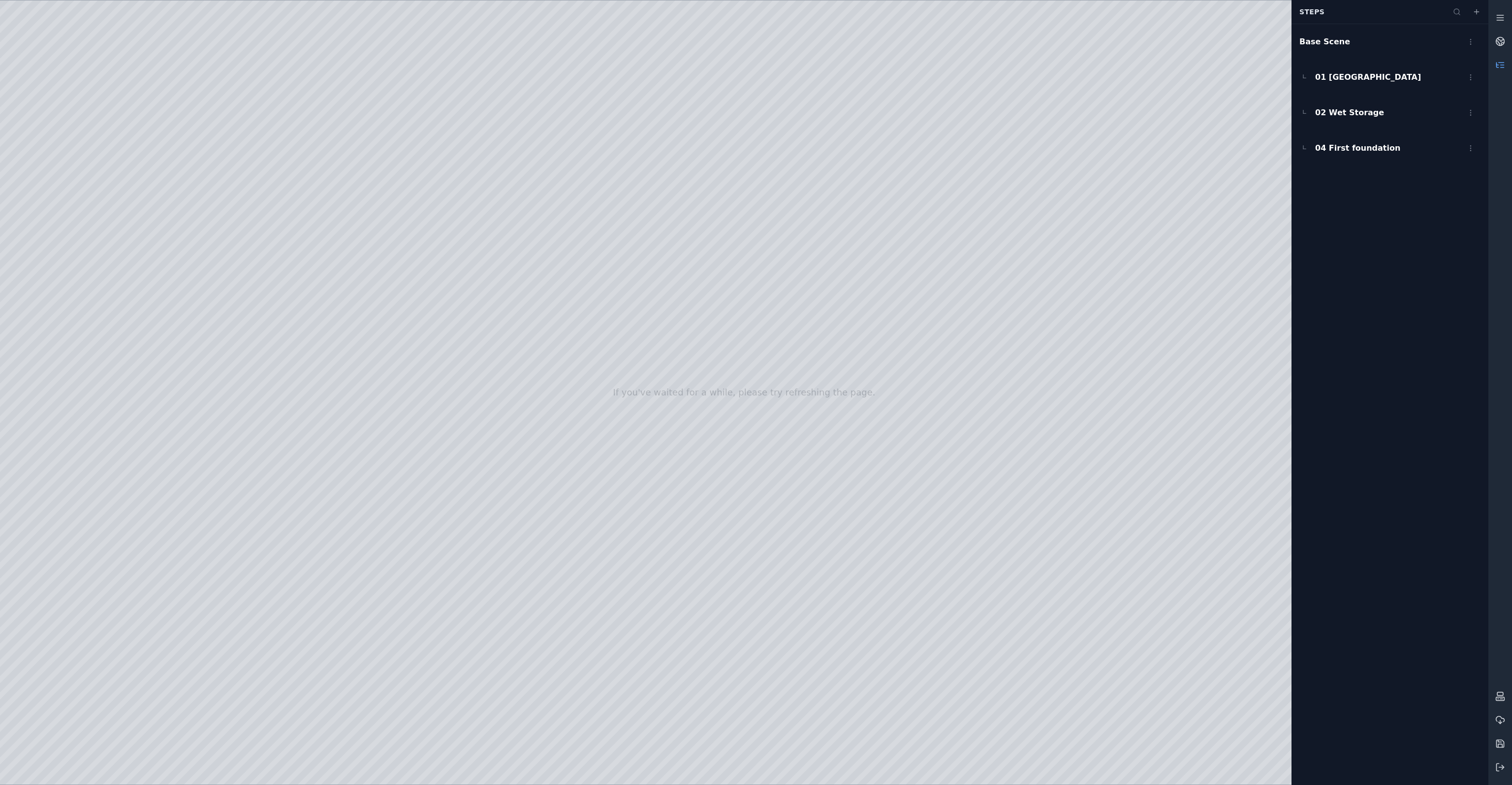
click at [770, 507] on div at bounding box center [744, 392] width 1488 height 784
drag, startPoint x: 730, startPoint y: 536, endPoint x: 808, endPoint y: 533, distance: 78.1
click at [808, 533] on div at bounding box center [744, 392] width 1488 height 784
drag, startPoint x: 648, startPoint y: 459, endPoint x: 804, endPoint y: 483, distance: 157.8
click at [750, 474] on div at bounding box center [744, 392] width 1488 height 784
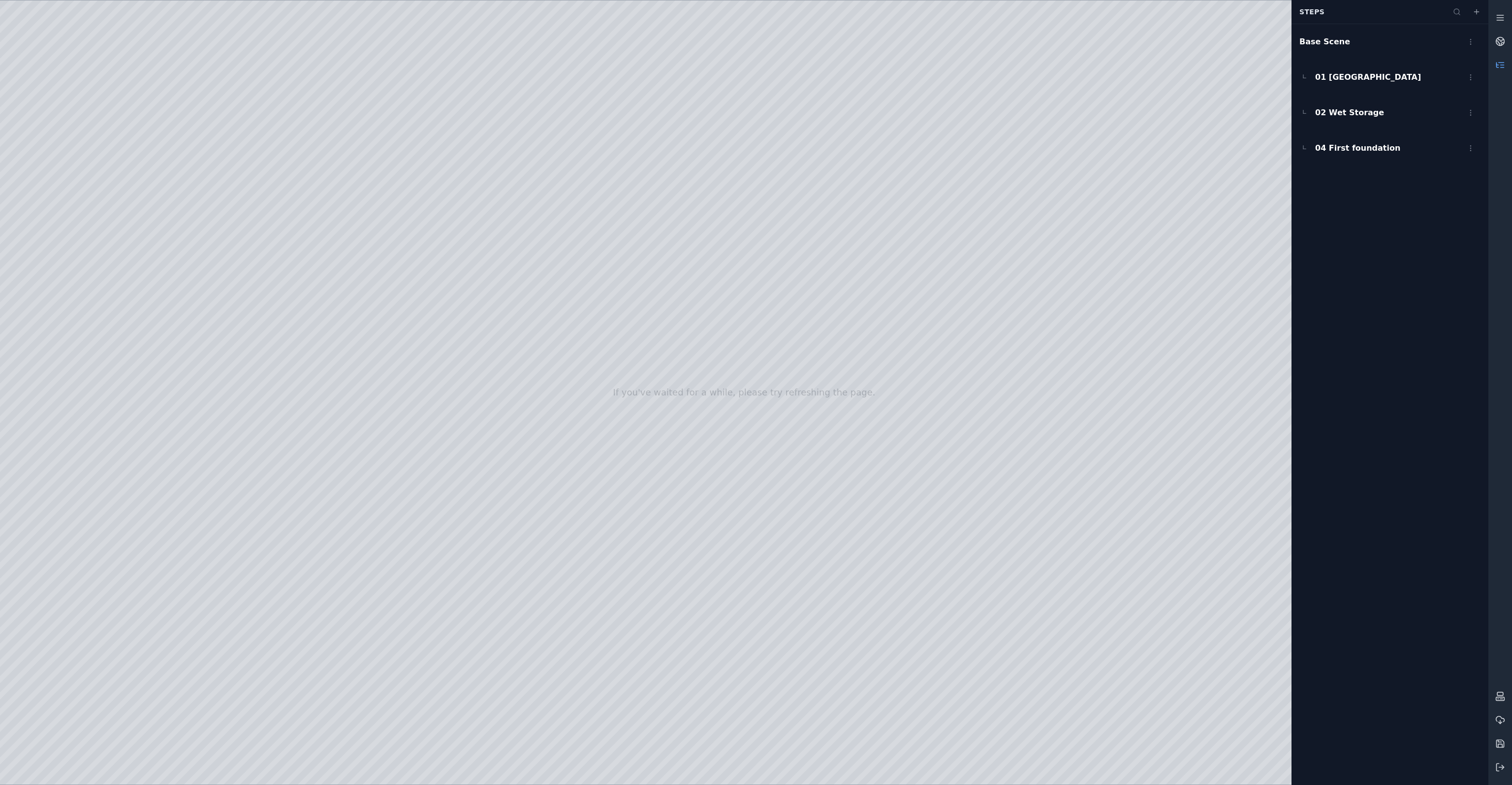
drag, startPoint x: 729, startPoint y: 497, endPoint x: 829, endPoint y: 640, distance: 174.5
click at [829, 640] on div at bounding box center [744, 392] width 1488 height 784
click at [711, 444] on div at bounding box center [744, 392] width 1488 height 784
drag, startPoint x: 705, startPoint y: 426, endPoint x: 708, endPoint y: 540, distance: 114.0
click at [708, 540] on div at bounding box center [744, 392] width 1488 height 784
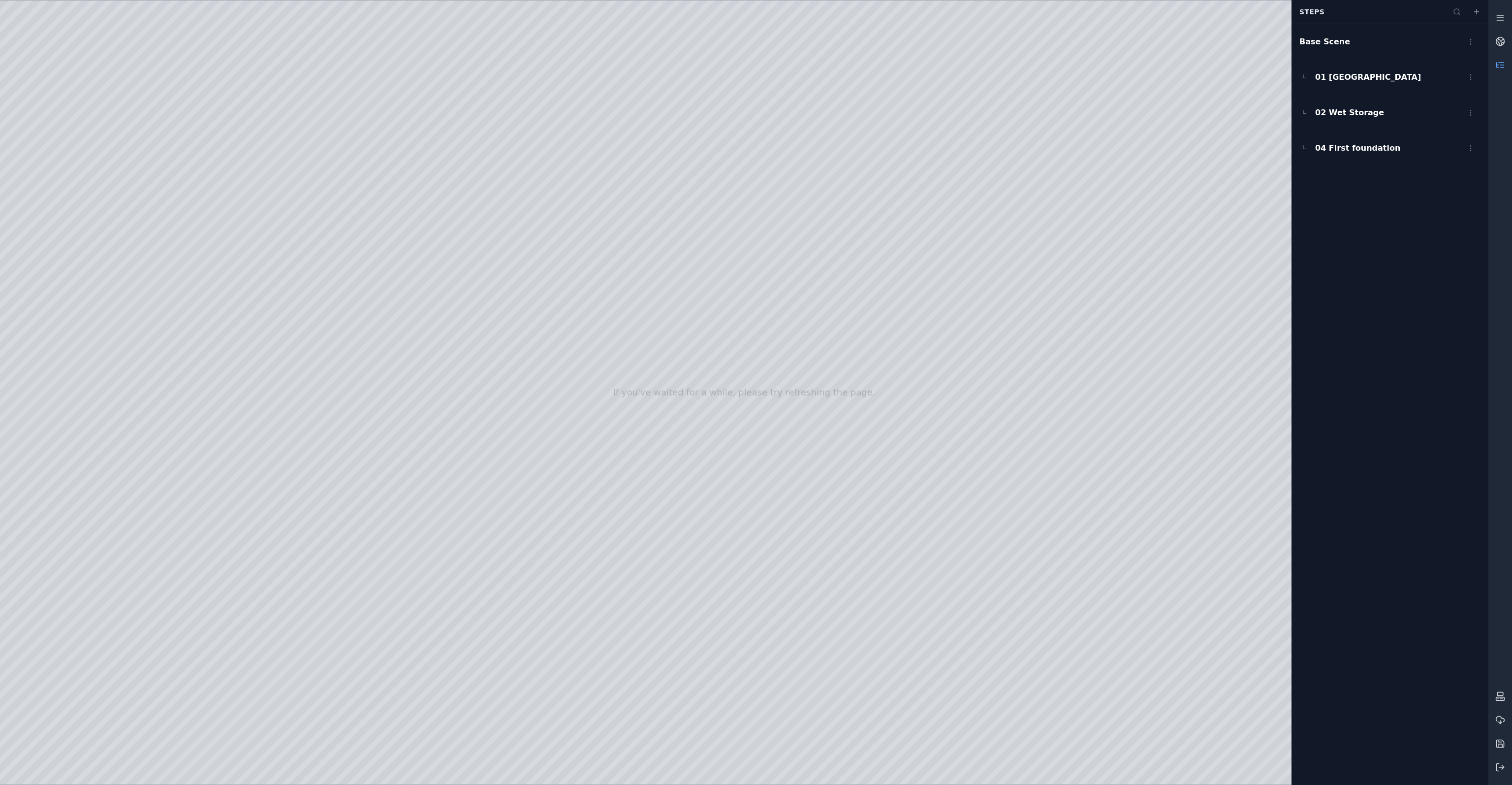
drag, startPoint x: 659, startPoint y: 517, endPoint x: 503, endPoint y: 447, distance: 171.0
click at [961, 549] on div at bounding box center [744, 392] width 1488 height 784
drag, startPoint x: 806, startPoint y: 480, endPoint x: 806, endPoint y: 465, distance: 15.0
click at [806, 465] on div at bounding box center [744, 392] width 1488 height 784
click at [675, 442] on div at bounding box center [744, 392] width 1488 height 784
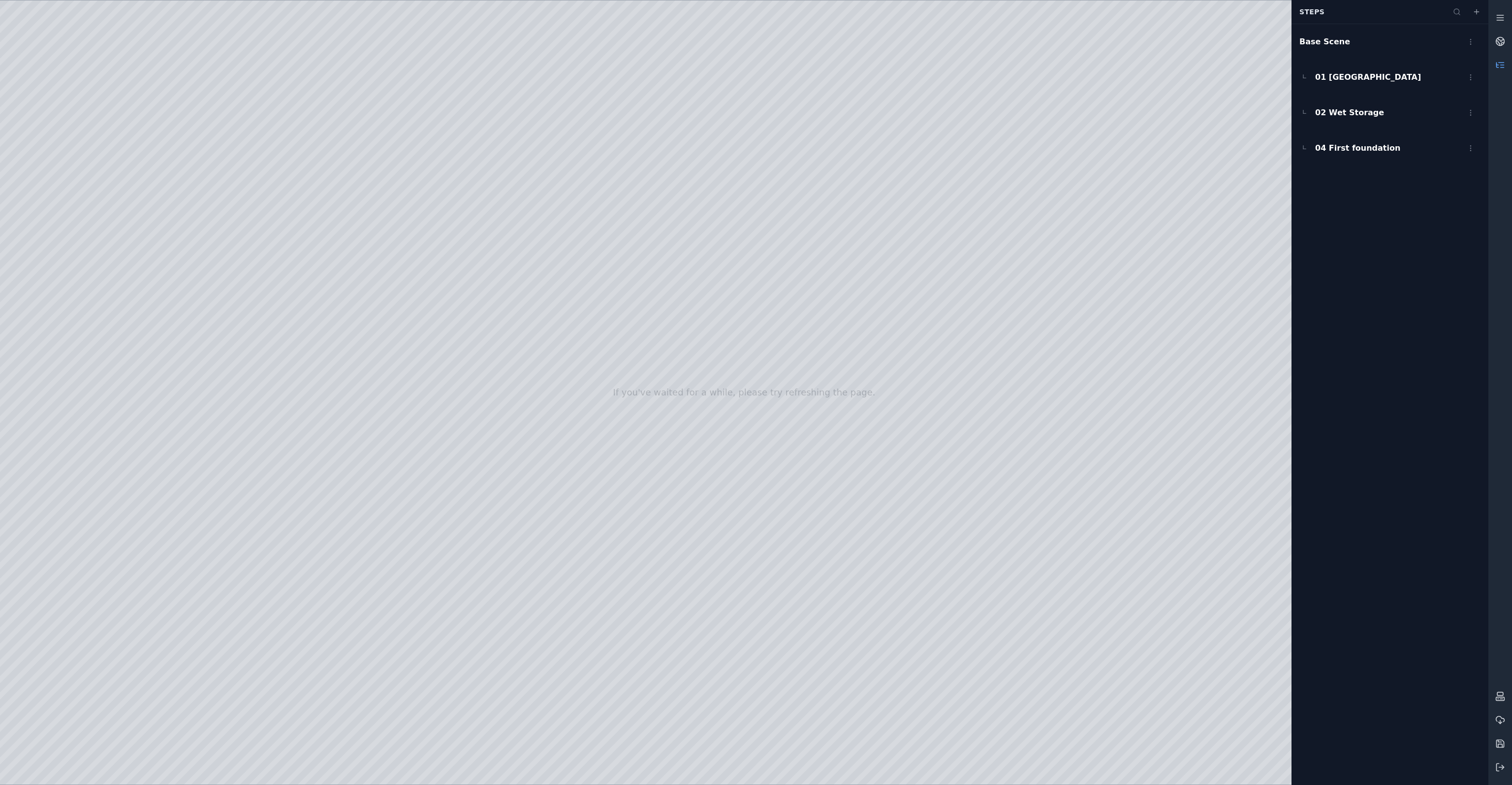
drag, startPoint x: 808, startPoint y: 501, endPoint x: 815, endPoint y: 456, distance: 45.5
click at [815, 456] on div at bounding box center [744, 392] width 1488 height 784
click at [610, 479] on div at bounding box center [744, 392] width 1488 height 784
click at [765, 383] on div at bounding box center [744, 392] width 1488 height 784
click at [853, 538] on div at bounding box center [744, 392] width 1488 height 784
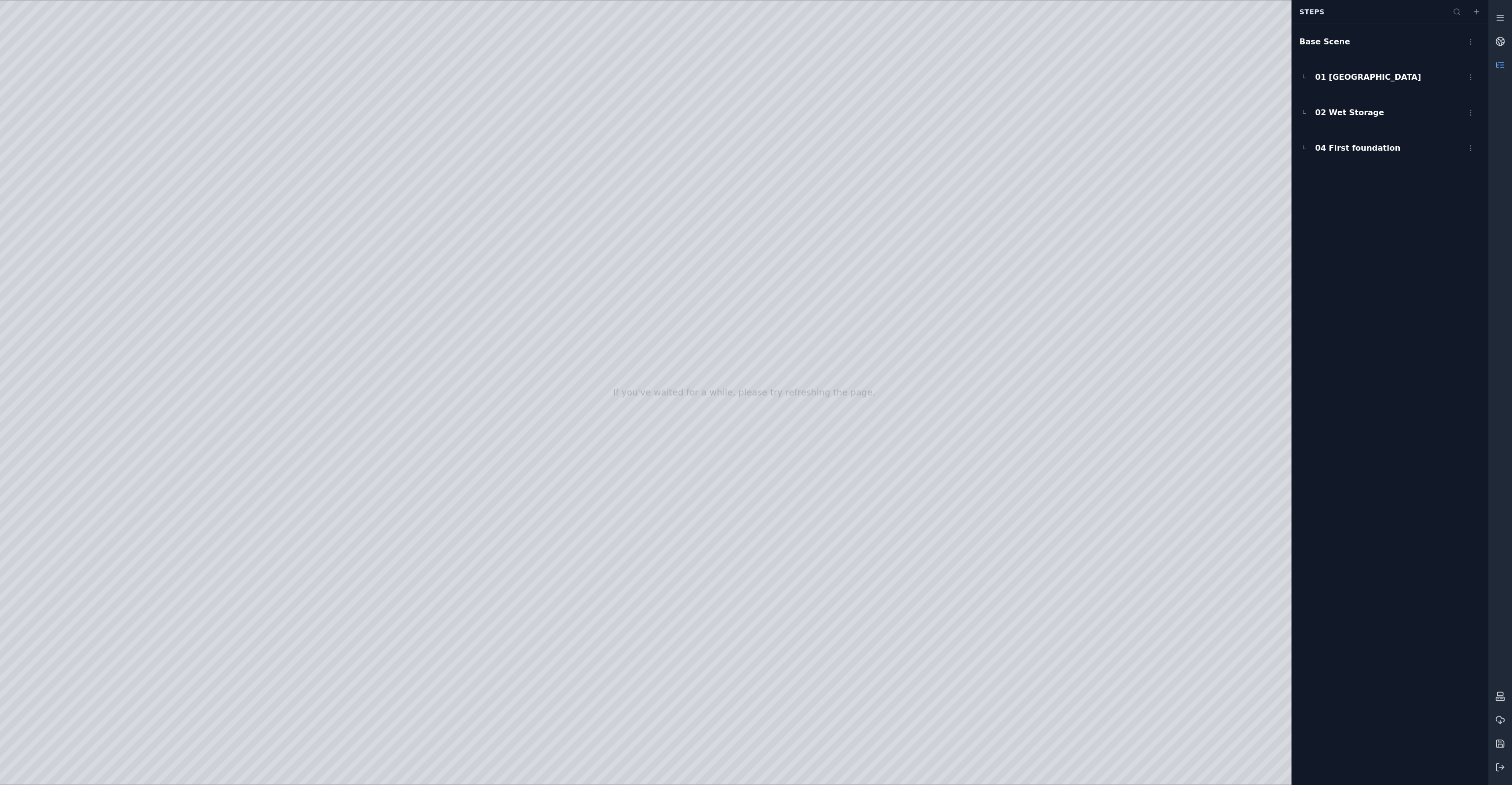
click at [760, 562] on div at bounding box center [744, 392] width 1488 height 784
drag, startPoint x: 808, startPoint y: 453, endPoint x: 811, endPoint y: 432, distance: 21.2
click at [811, 432] on div at bounding box center [744, 392] width 1488 height 784
click at [789, 583] on div at bounding box center [744, 392] width 1488 height 784
click at [1047, 551] on div at bounding box center [744, 392] width 1488 height 784
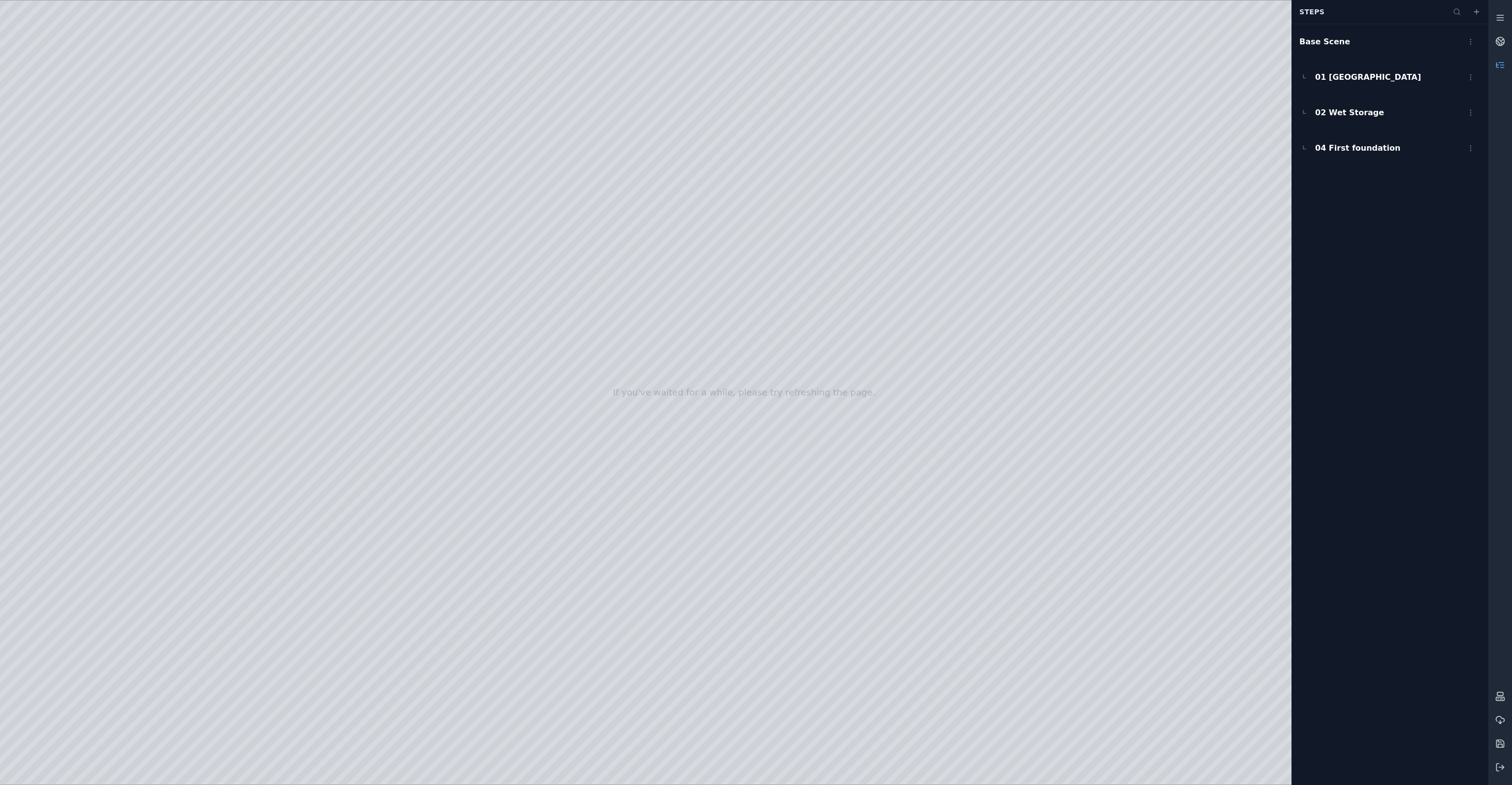
click at [859, 426] on div at bounding box center [744, 392] width 1488 height 784
click at [1469, 43] on html "If you've waited for a while, please try refreshing the page. Recent Exports Sn…" at bounding box center [756, 392] width 1512 height 785
click at [1462, 66] on div "Make Step" at bounding box center [1449, 65] width 58 height 16
click at [1499, 62] on icon at bounding box center [1501, 62] width 6 height 0
click at [1472, 181] on html "If you've waited for a while, please try refreshing the page. Steps Base Scene …" at bounding box center [756, 392] width 1512 height 785
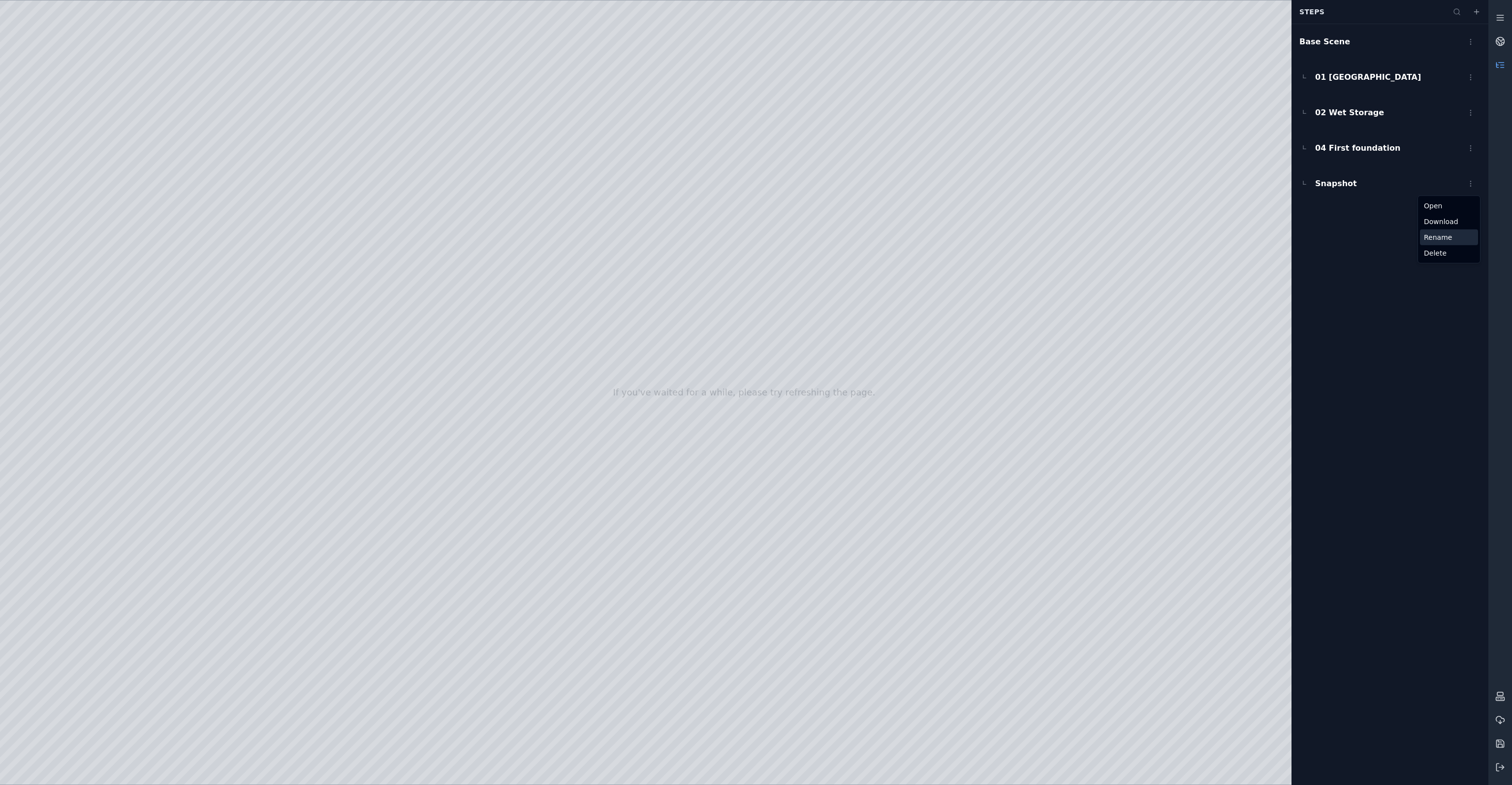
click at [1440, 237] on div "Rename" at bounding box center [1449, 237] width 58 height 16
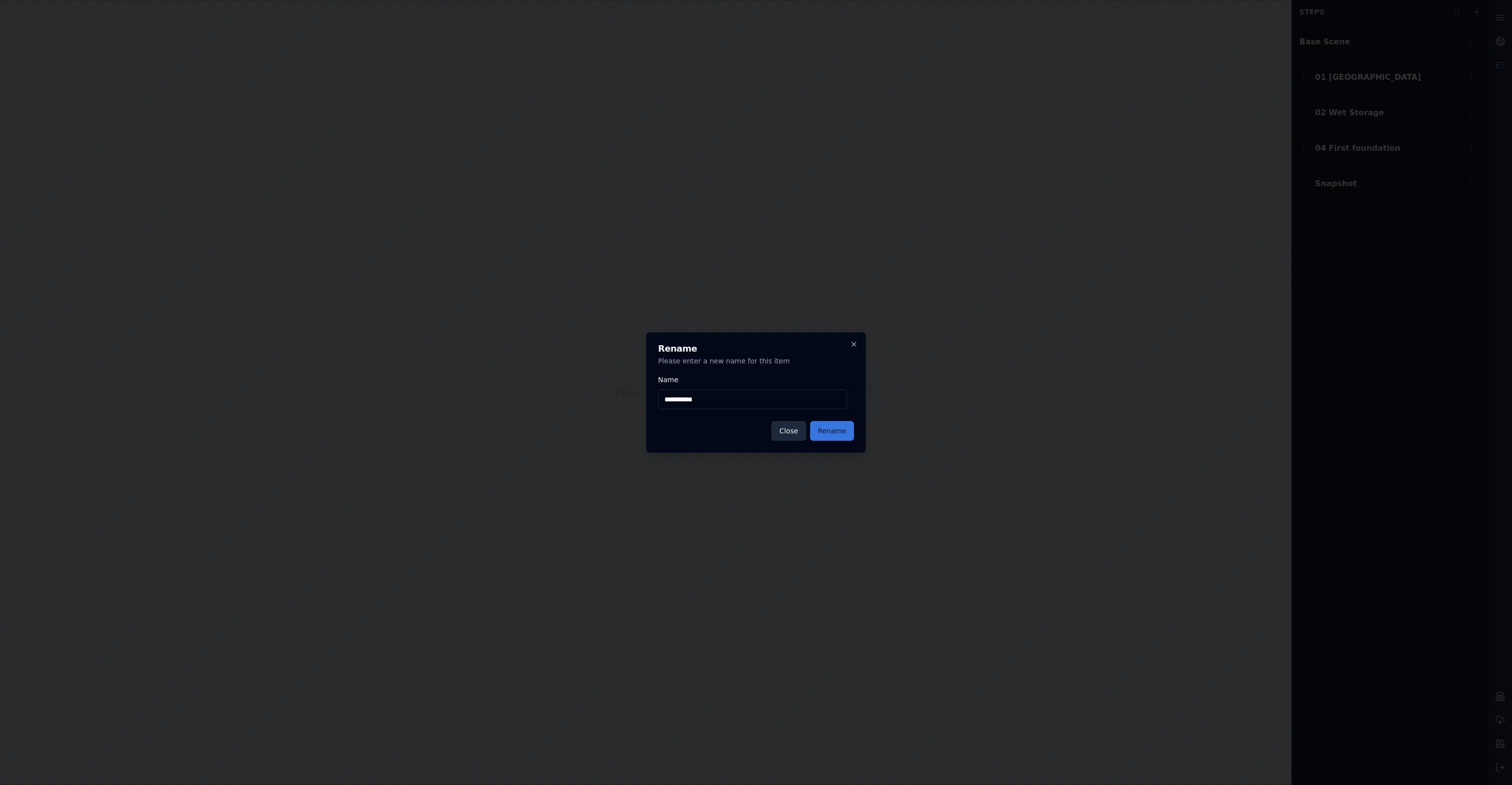
type input "**********"
click at [837, 435] on button "Rename" at bounding box center [831, 431] width 43 height 20
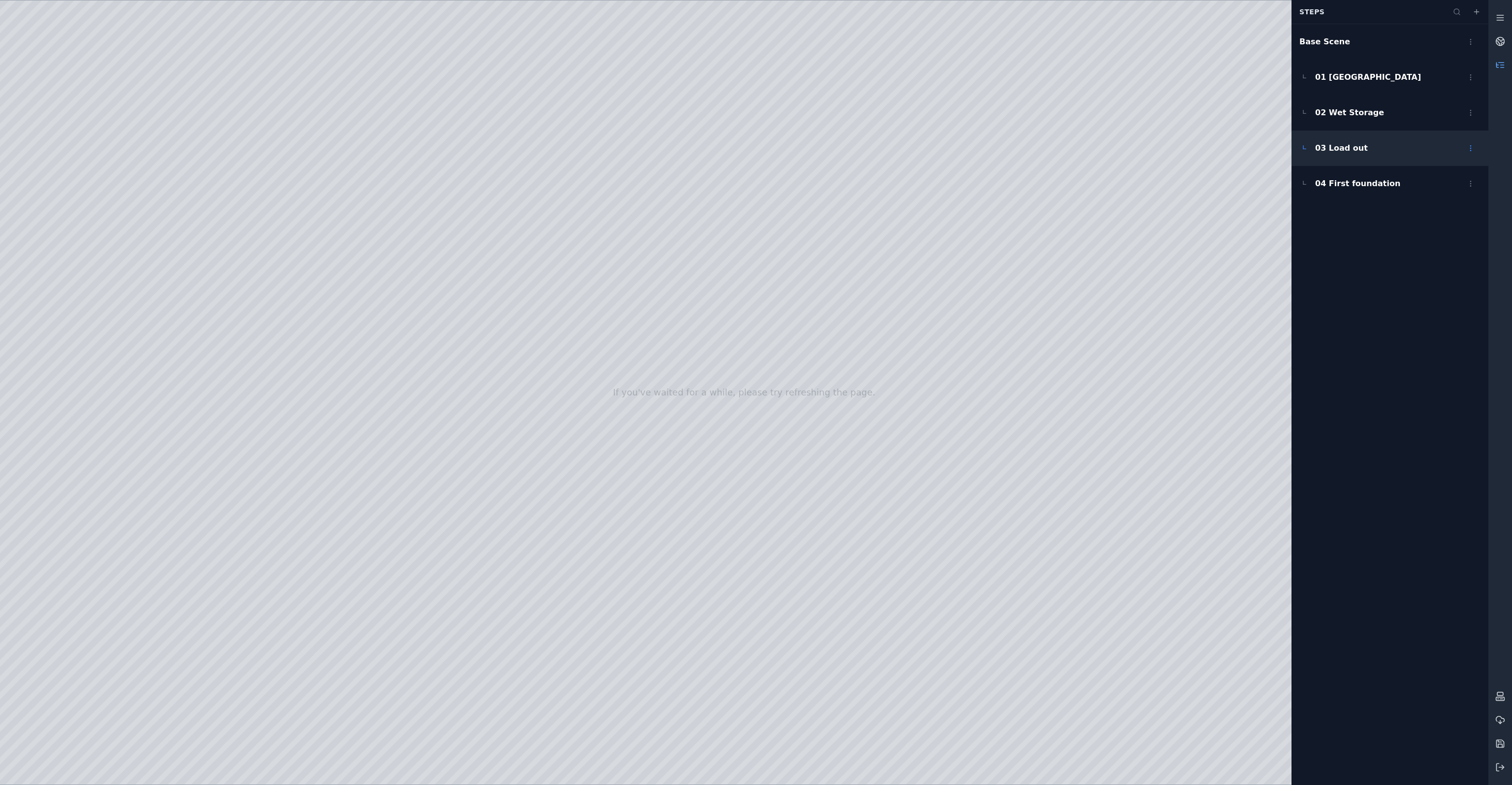
click at [1355, 150] on span "03 Load out" at bounding box center [1342, 148] width 52 height 11
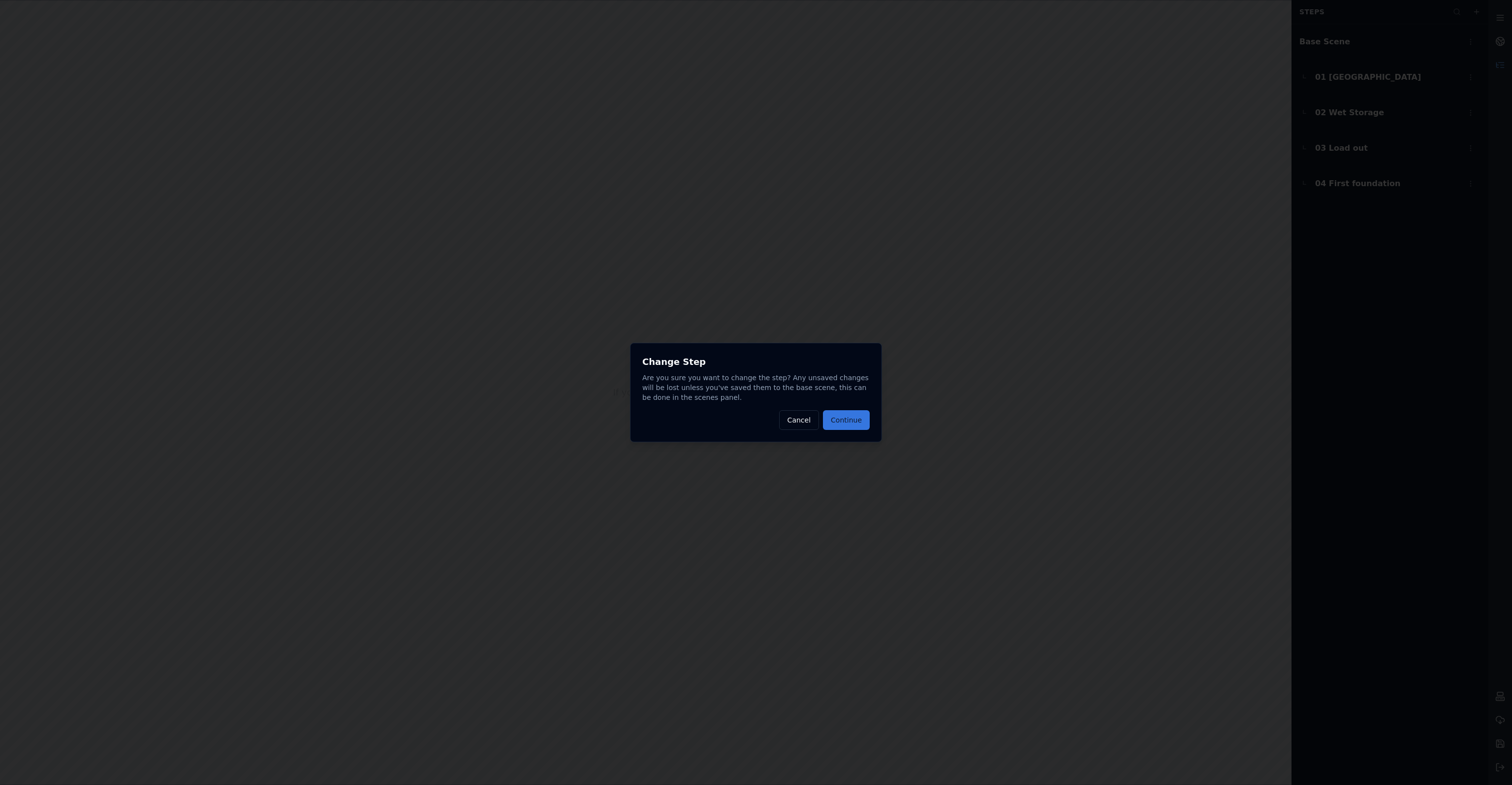
click at [858, 416] on button "Continue" at bounding box center [846, 420] width 47 height 20
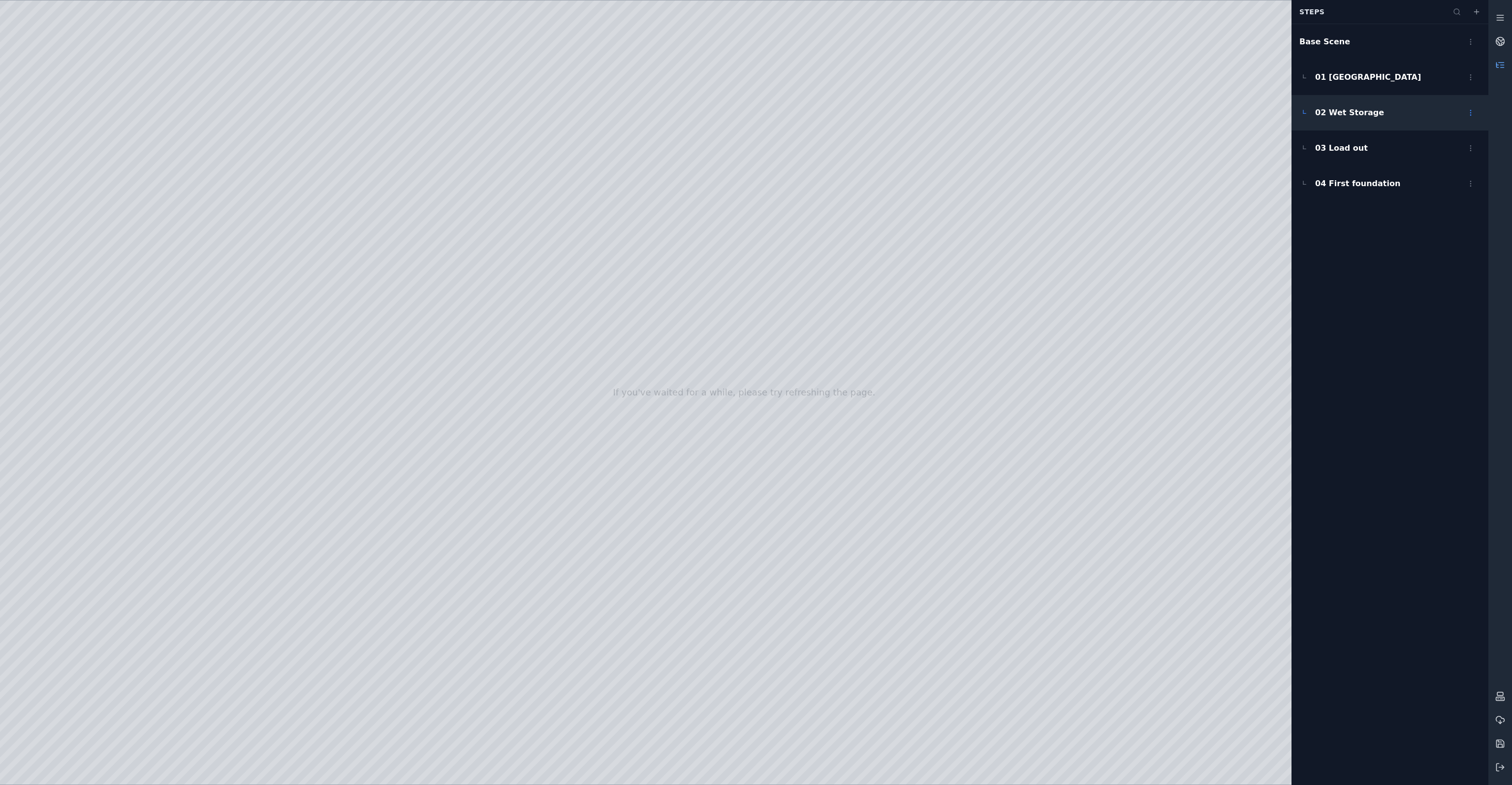
click at [1365, 114] on span "02 Wet Storage" at bounding box center [1350, 112] width 69 height 11
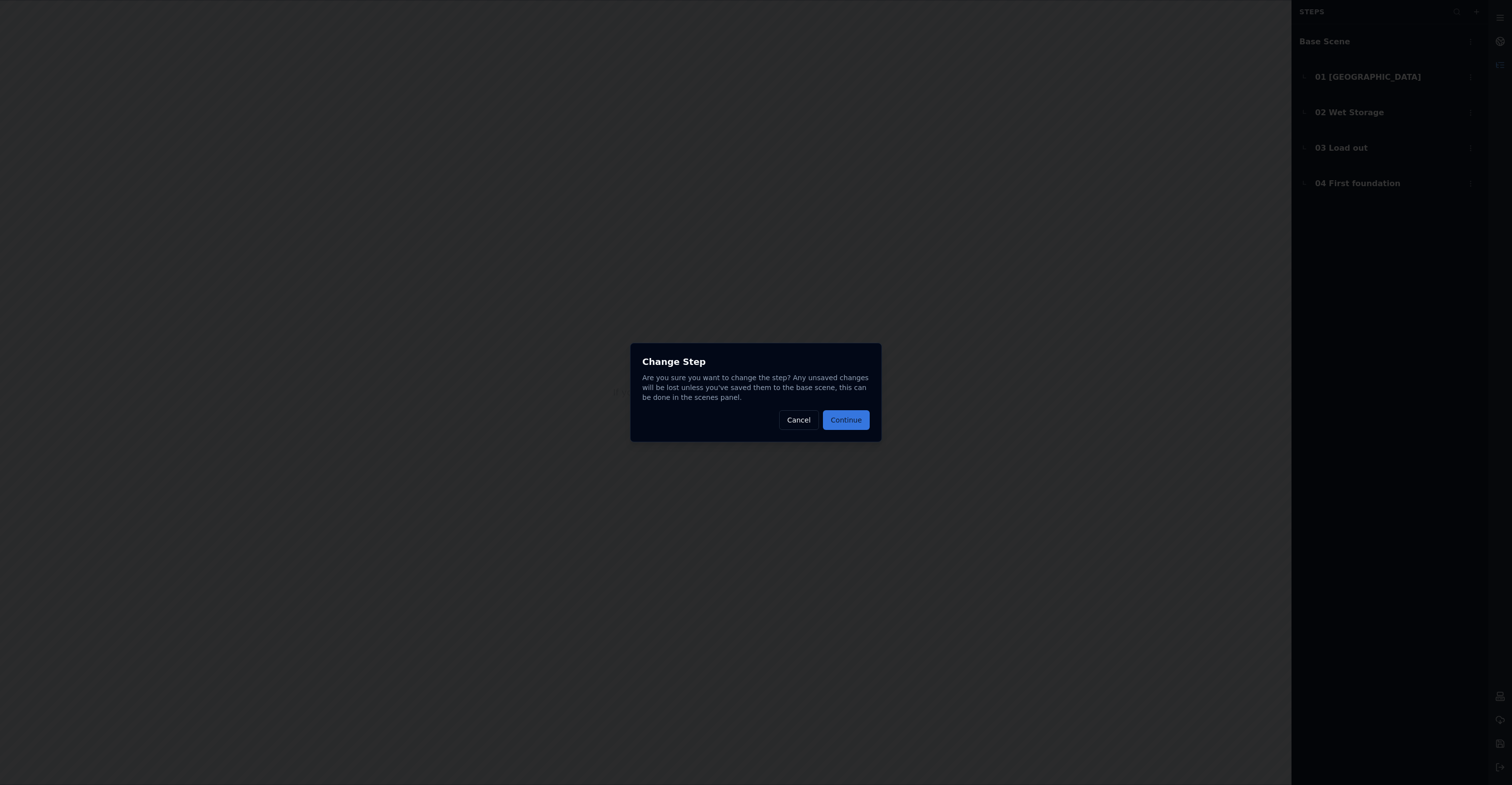
click at [858, 422] on button "Continue" at bounding box center [846, 420] width 47 height 20
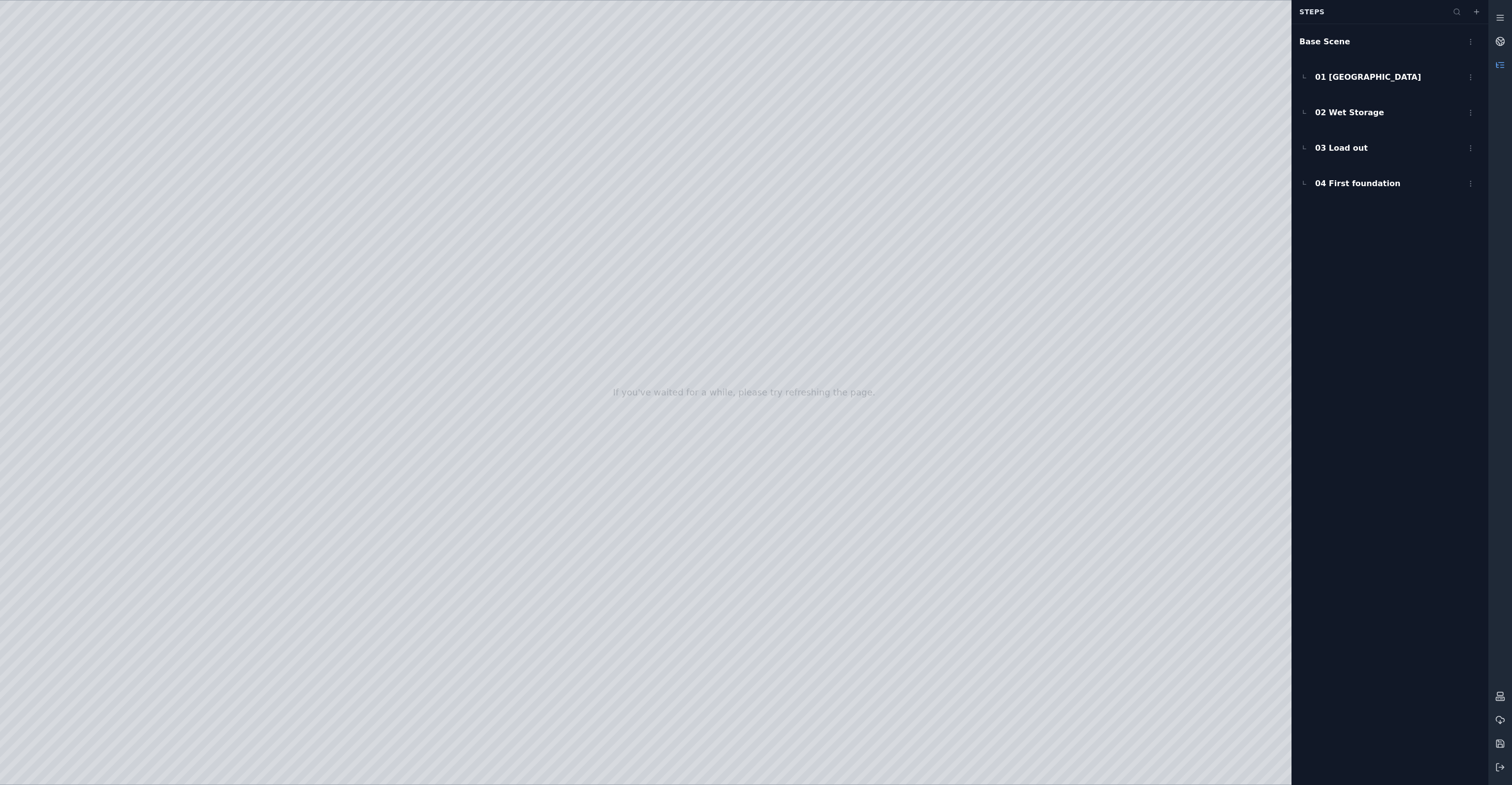
click at [844, 497] on div at bounding box center [744, 392] width 1488 height 784
drag, startPoint x: 884, startPoint y: 551, endPoint x: 728, endPoint y: 551, distance: 156.0
click at [728, 551] on div at bounding box center [744, 392] width 1488 height 784
click at [1471, 113] on html "If you've waited for a while, please try refreshing the page. Steps Base Scene …" at bounding box center [756, 392] width 1512 height 785
click at [1007, 84] on html "If you've waited for a while, please try refreshing the page. Steps Base Scene …" at bounding box center [756, 392] width 1512 height 785
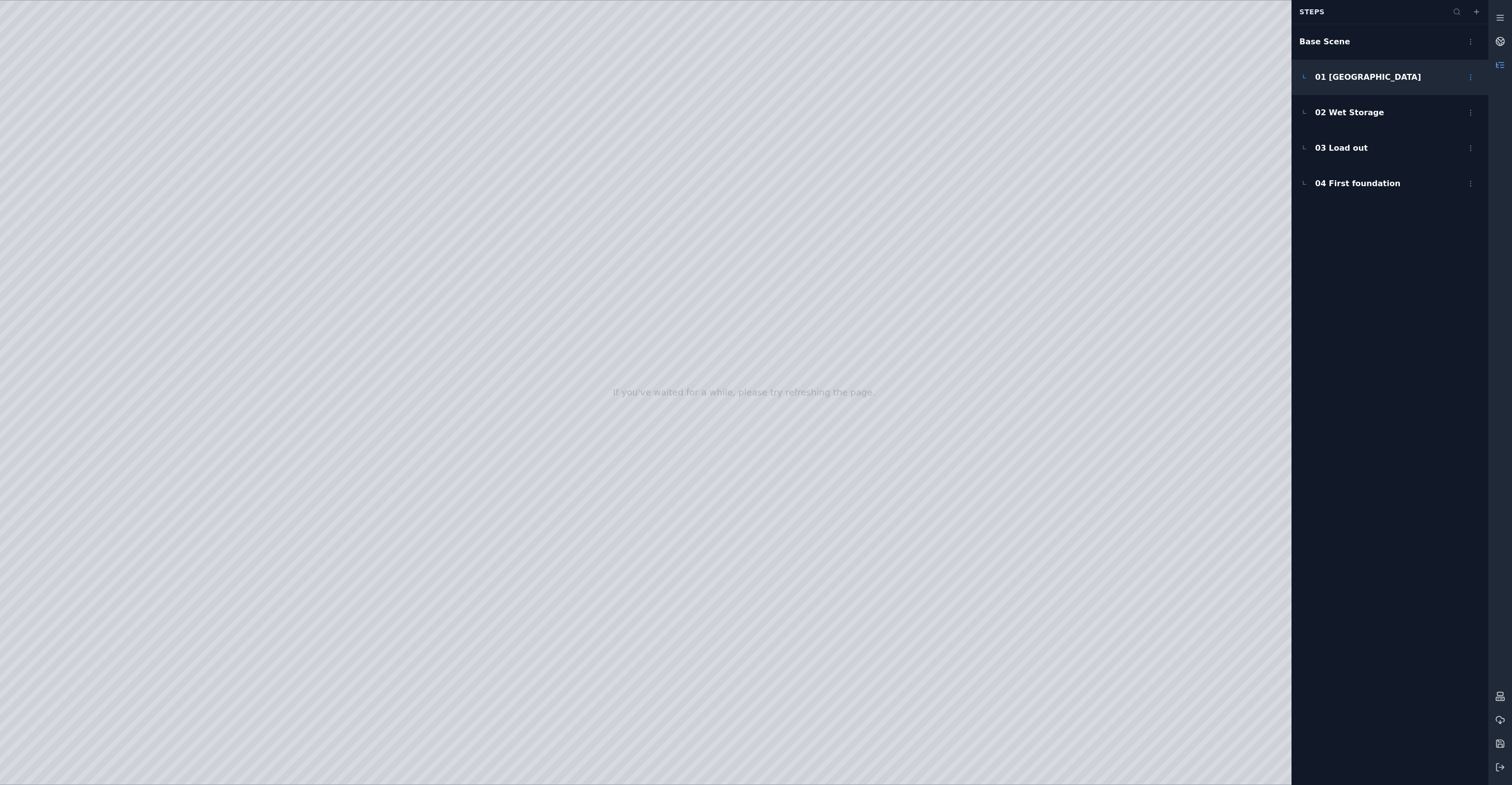
click at [1387, 75] on div "01 Port of Nigg" at bounding box center [1390, 77] width 197 height 35
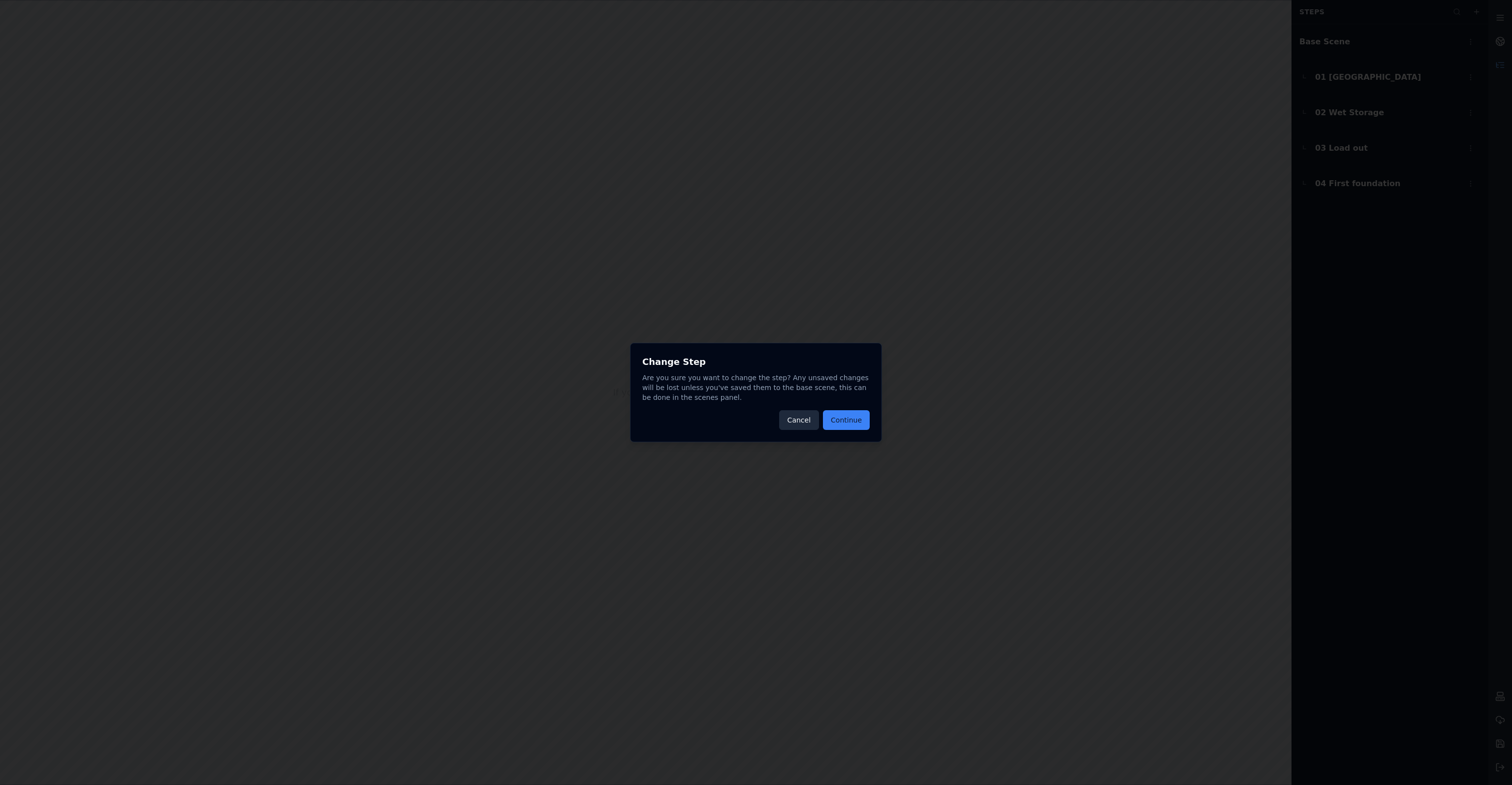
click at [790, 422] on button "Cancel" at bounding box center [799, 420] width 40 height 20
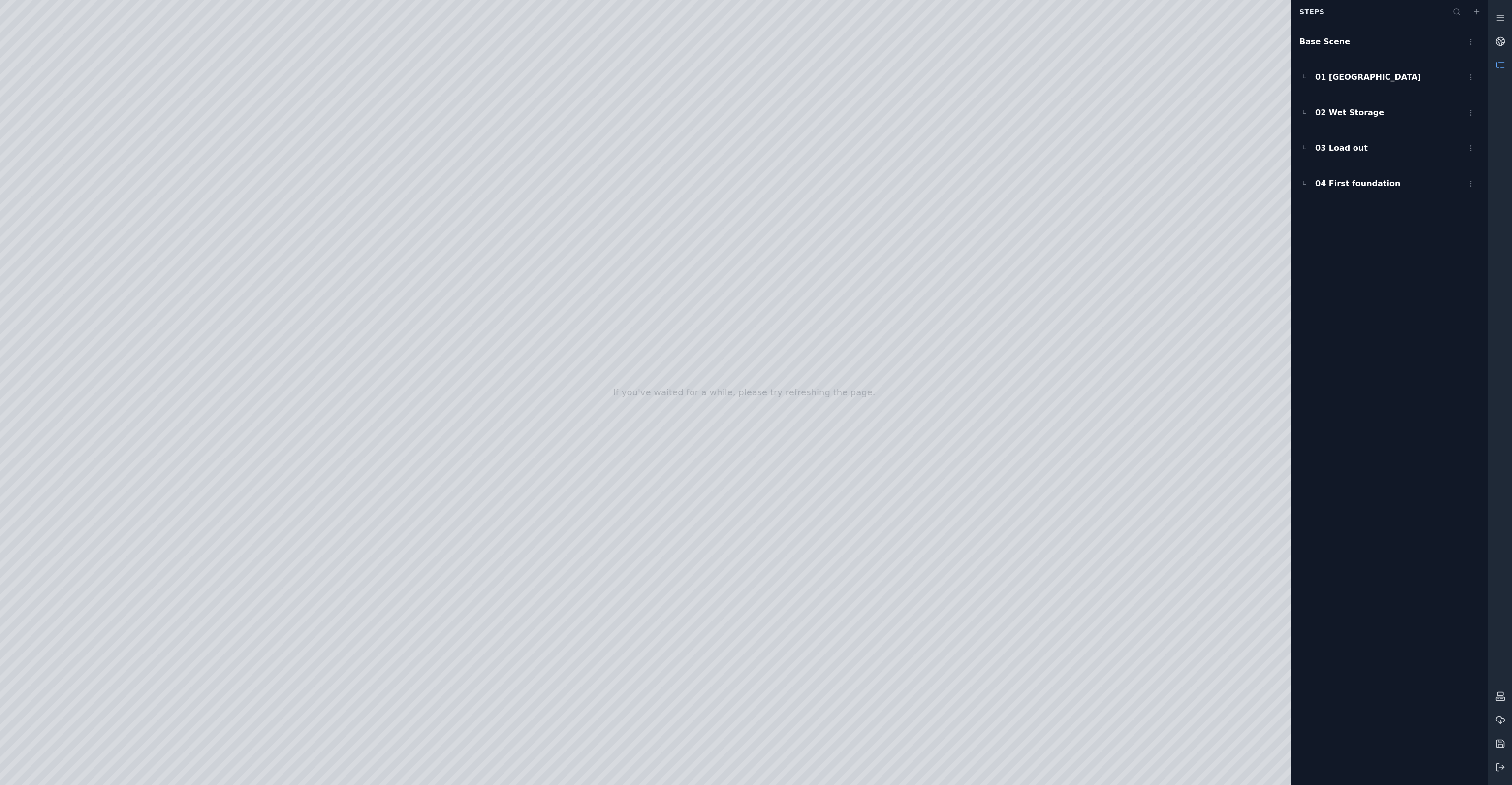
click at [859, 491] on div at bounding box center [744, 392] width 1488 height 784
click at [953, 647] on div at bounding box center [744, 392] width 1488 height 784
click at [1472, 49] on html "If you've waited for a while, please try refreshing the page. Recent Exports Sn…" at bounding box center [756, 392] width 1512 height 785
click at [1464, 65] on div "Make Step" at bounding box center [1449, 65] width 58 height 16
click at [1494, 61] on link at bounding box center [1500, 65] width 24 height 24
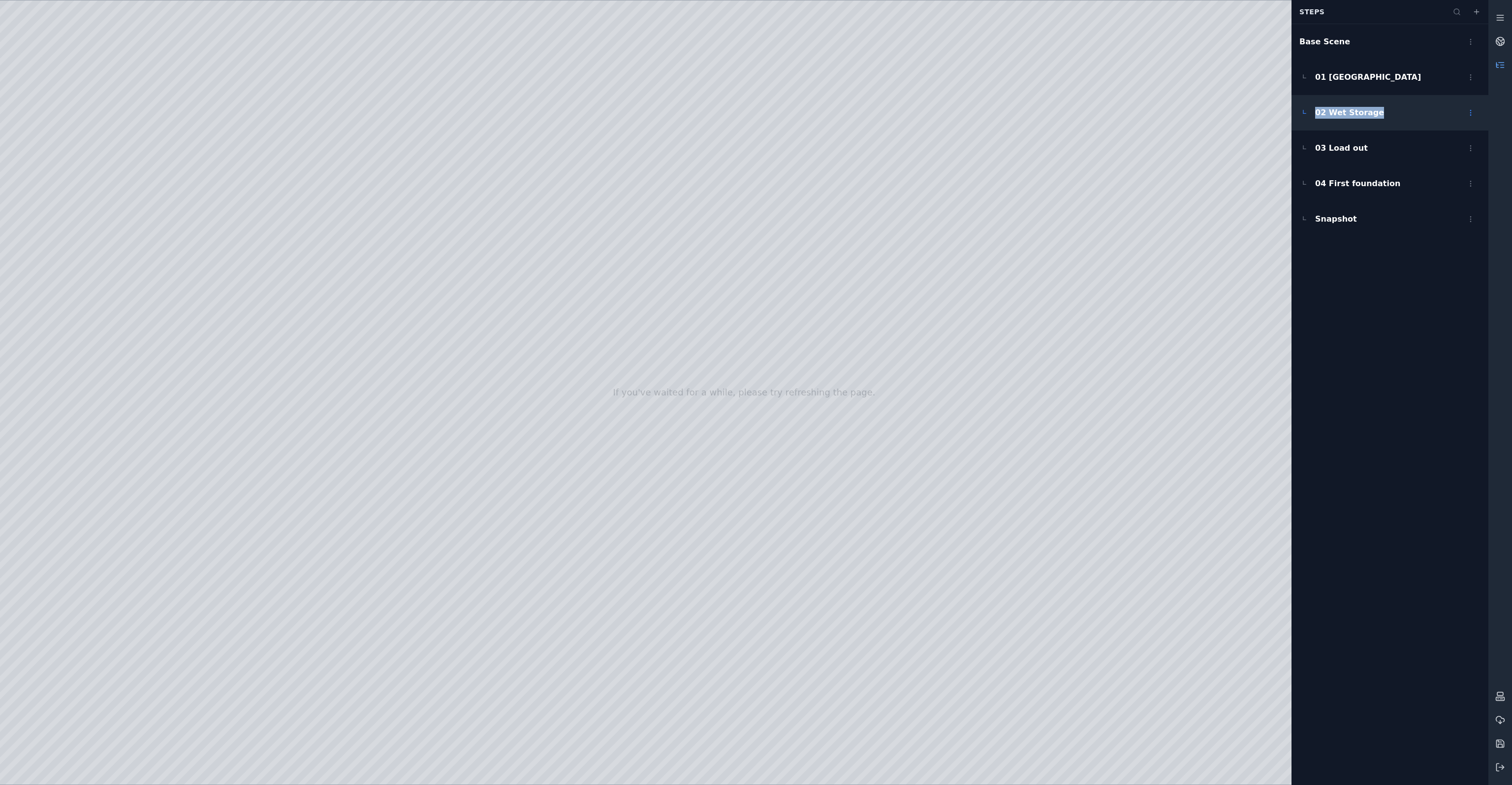
drag, startPoint x: 1382, startPoint y: 114, endPoint x: 1311, endPoint y: 115, distance: 71.0
click at [1311, 115] on div "02 Wet Storage" at bounding box center [1390, 112] width 197 height 35
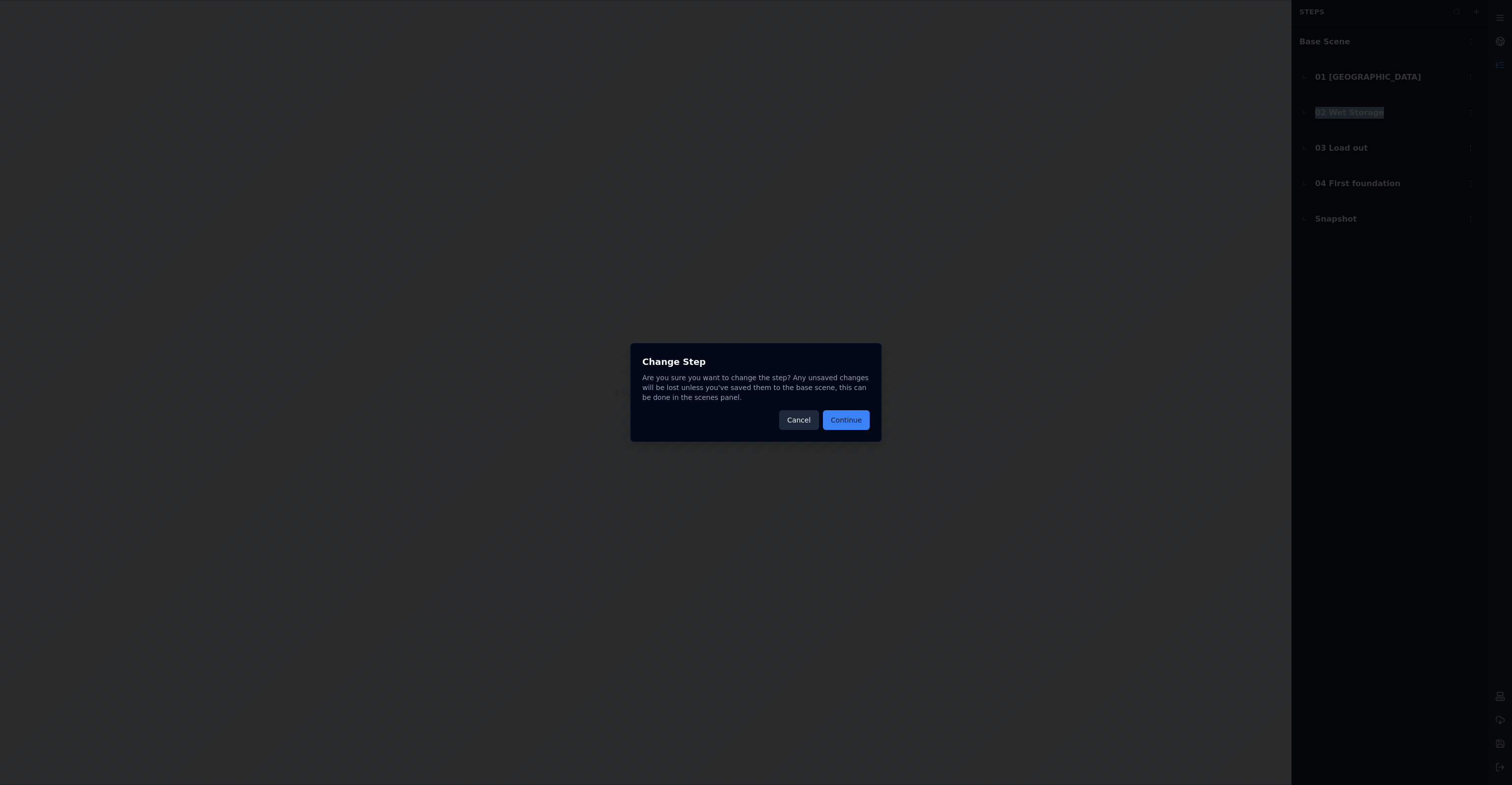
click at [814, 424] on button "Cancel" at bounding box center [799, 420] width 40 height 20
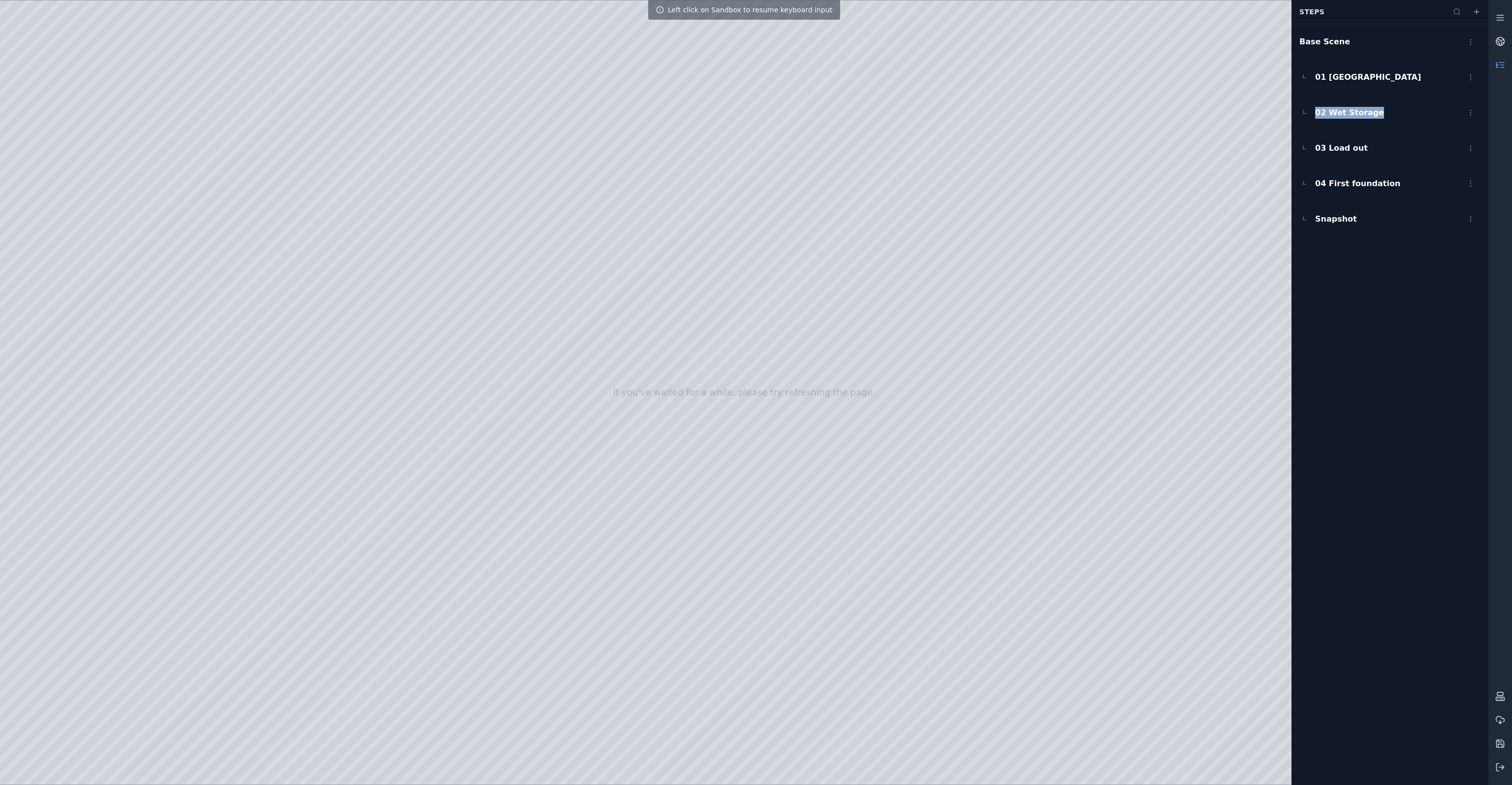
copy span "02 Wet Storage"
click at [1469, 114] on html "If you've waited for a while, please try refreshing the page. Left click on San…" at bounding box center [756, 392] width 1512 height 785
click at [1453, 181] on div "Delete" at bounding box center [1449, 182] width 58 height 16
click at [1422, 246] on div "Base Scene 01 Port of Nigg 03 Load out 04 First foundation Snapshot" at bounding box center [1390, 404] width 197 height 761
click at [1348, 188] on div "Snapshot" at bounding box center [1390, 184] width 197 height 35
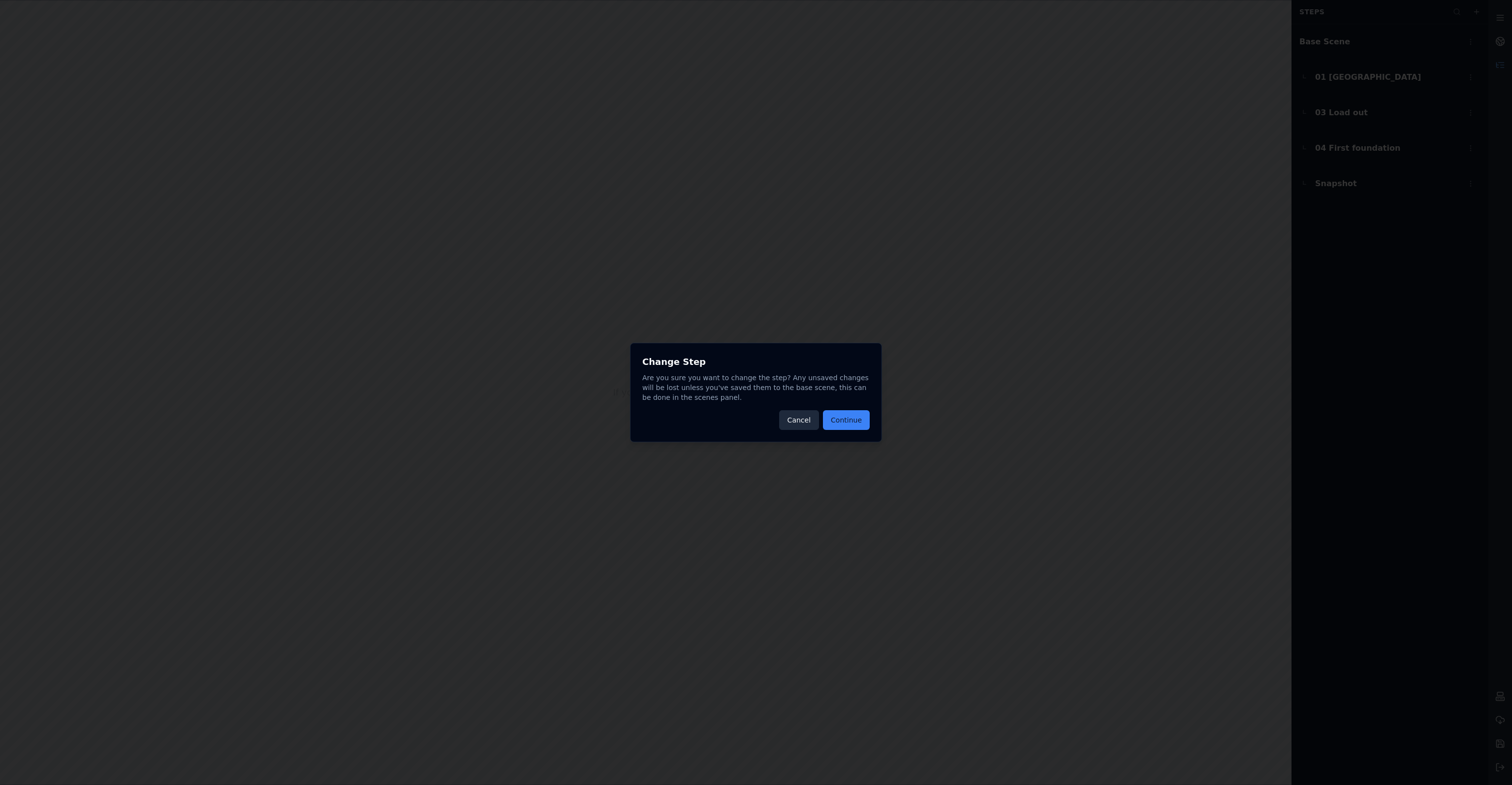
click at [811, 422] on button "Cancel" at bounding box center [799, 420] width 40 height 20
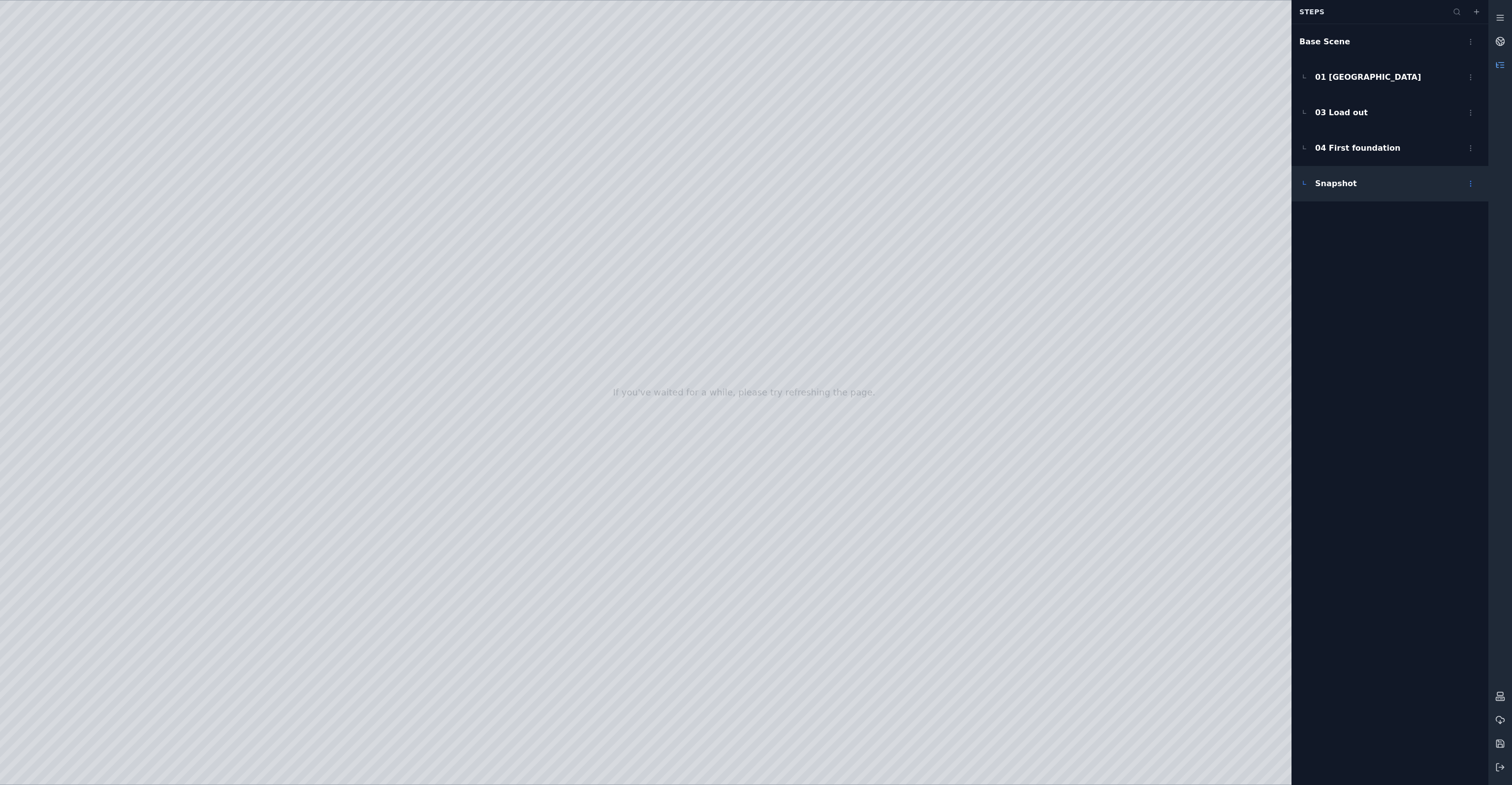
click at [1474, 186] on html "If you've waited for a while, please try refreshing the page. Steps Base Scene …" at bounding box center [756, 392] width 1512 height 785
click at [1433, 243] on div "Rename" at bounding box center [1449, 237] width 58 height 16
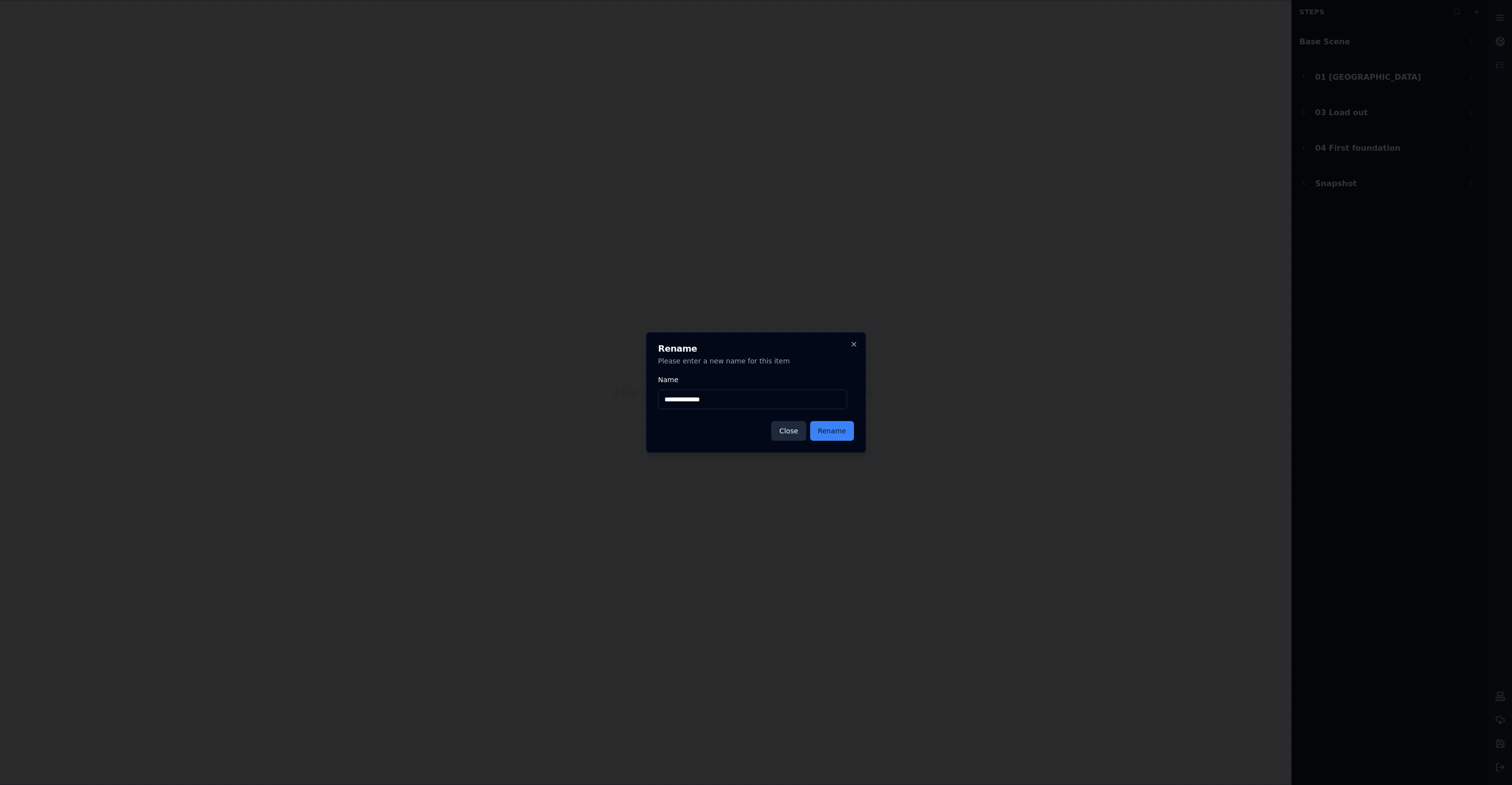
type input "**********"
click at [826, 431] on button "Rename" at bounding box center [831, 431] width 43 height 20
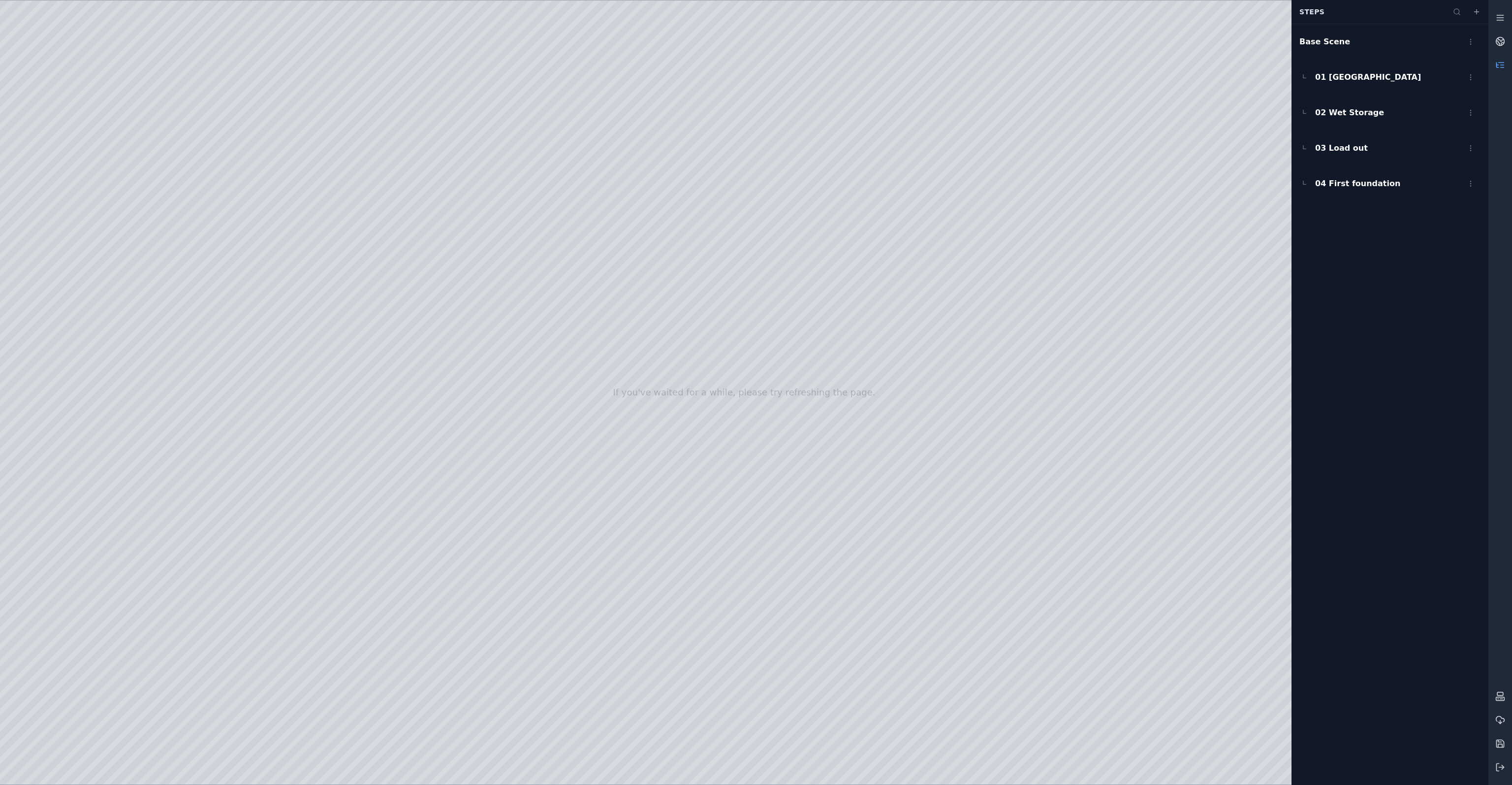
drag, startPoint x: 1447, startPoint y: 288, endPoint x: 1402, endPoint y: 218, distance: 83.2
click at [1446, 288] on div "Base Scene 01 Port of Nigg 02 Wet Storage 03 Load out 04 First foundation" at bounding box center [1390, 404] width 197 height 761
click at [1369, 120] on div "02 Wet Storage" at bounding box center [1390, 112] width 197 height 35
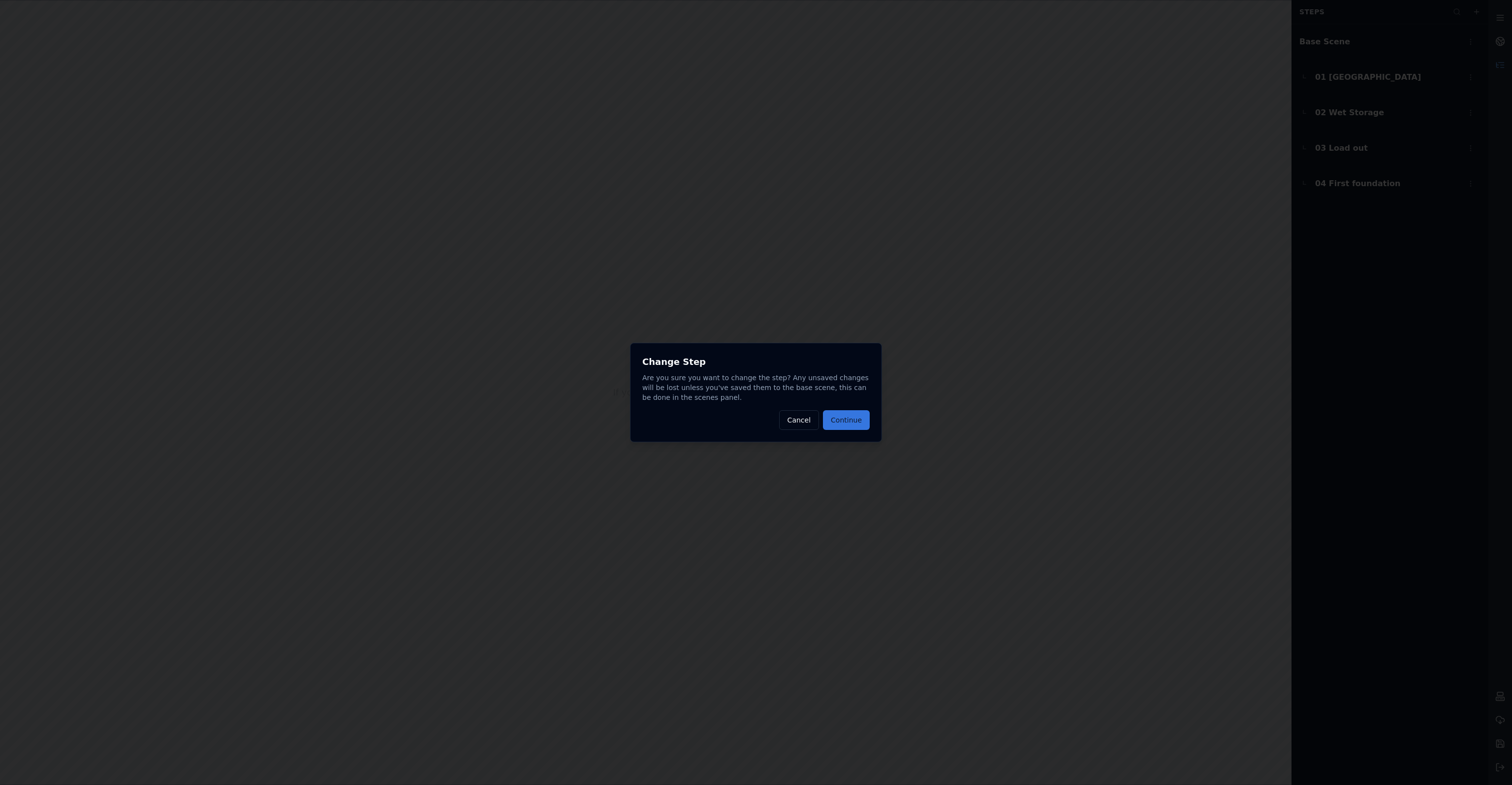
click at [859, 420] on button "Continue" at bounding box center [846, 420] width 47 height 20
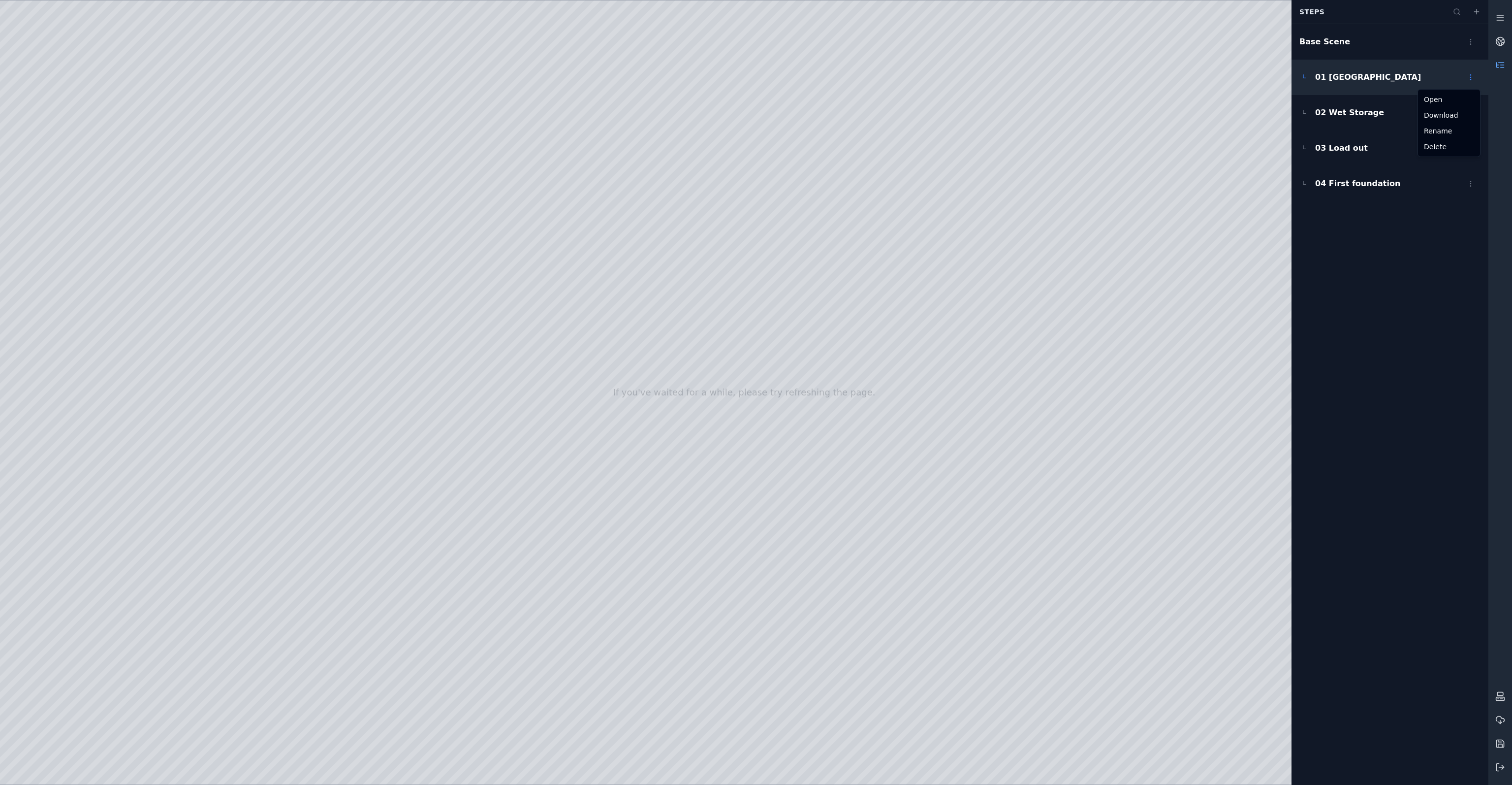
click at [1474, 75] on html "If you've waited for a while, please try refreshing the page. Steps Base Scene …" at bounding box center [756, 392] width 1512 height 785
click at [1347, 75] on html "If you've waited for a while, please try refreshing the page. Steps Base Scene …" at bounding box center [756, 392] width 1512 height 785
click at [1347, 75] on span "01 Port of Nigg" at bounding box center [1368, 77] width 106 height 11
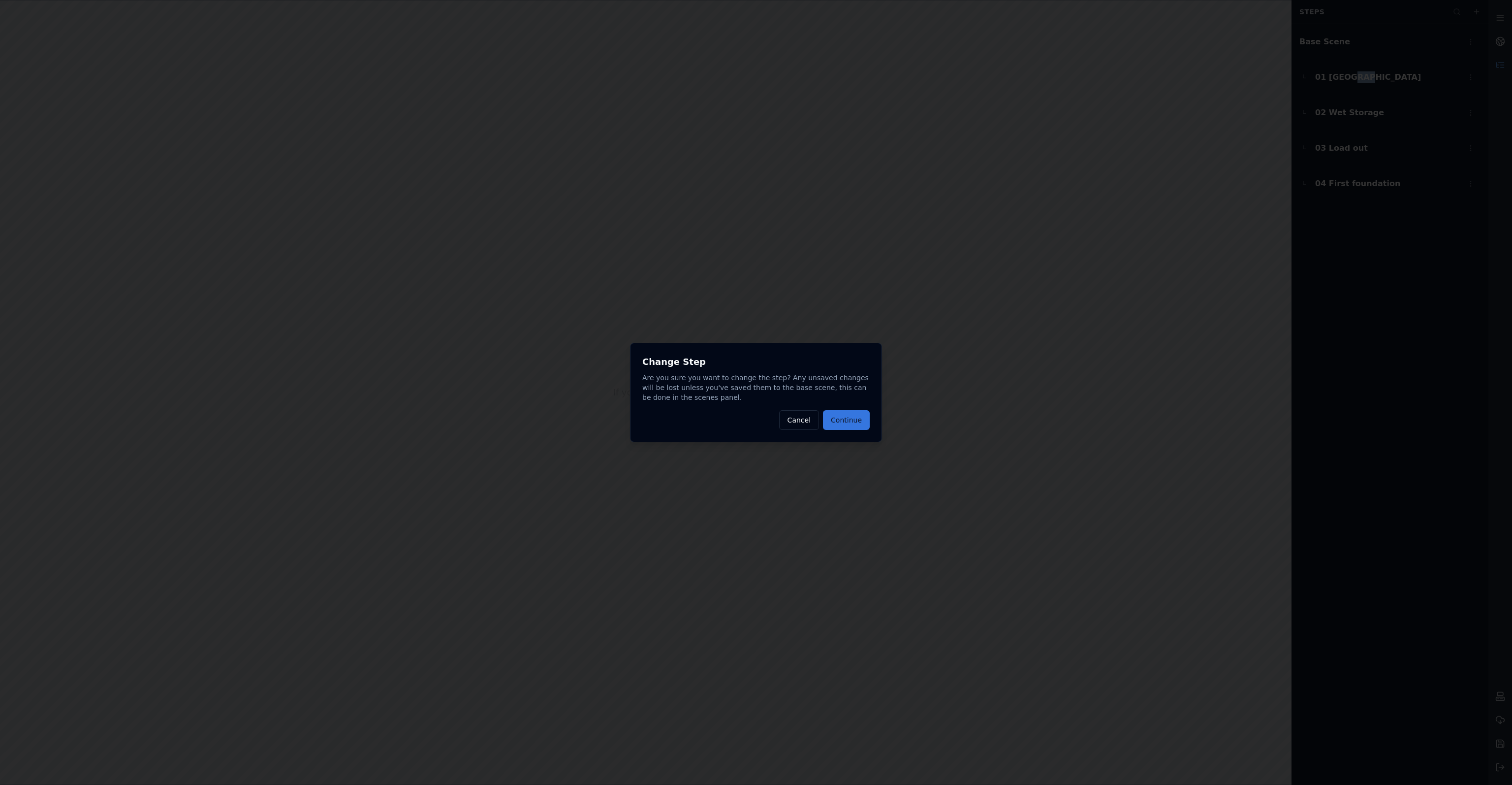
click at [844, 416] on button "Continue" at bounding box center [846, 420] width 47 height 20
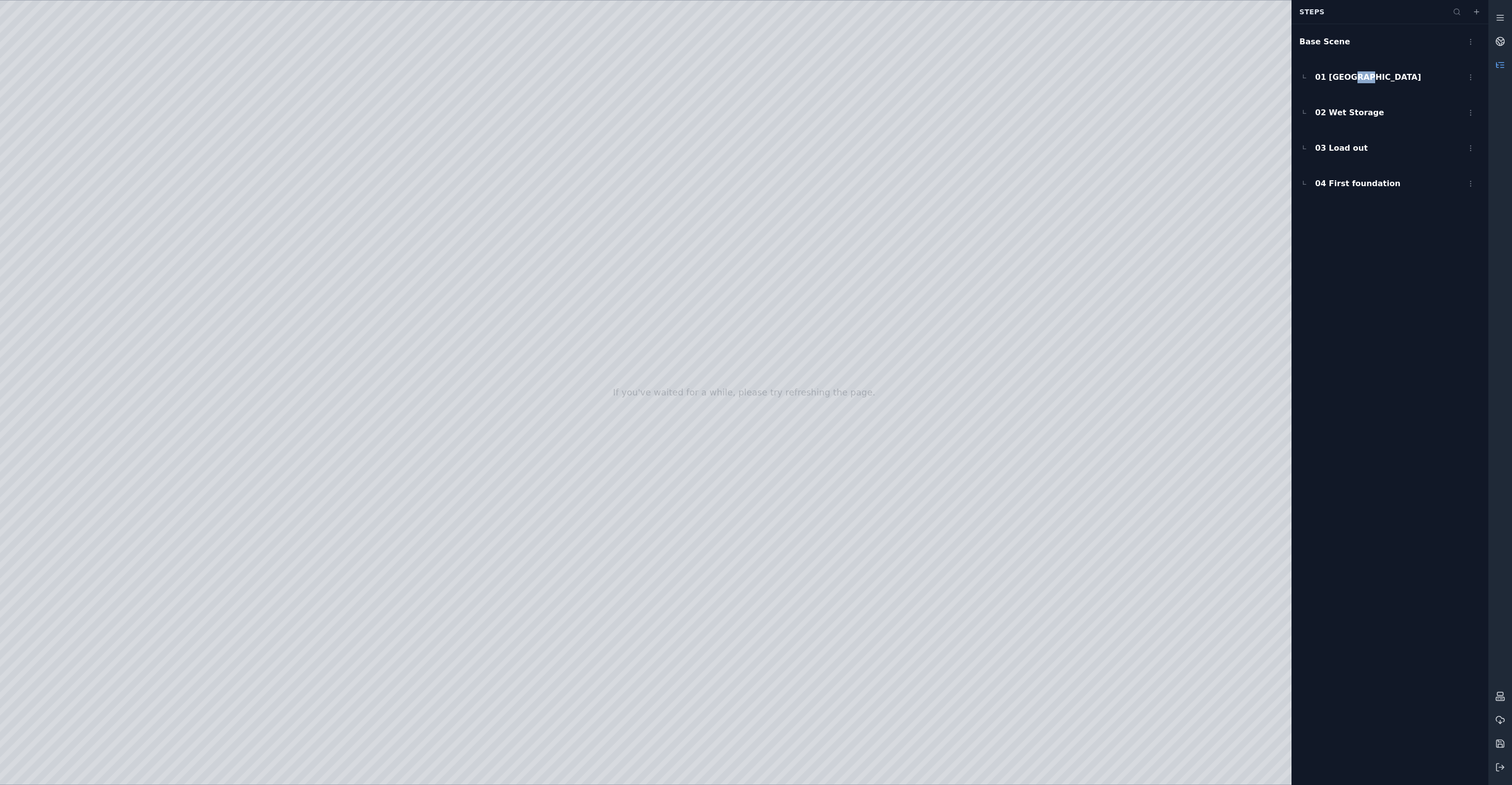
click at [935, 615] on div at bounding box center [744, 392] width 1488 height 784
click at [1501, 18] on line at bounding box center [1500, 18] width 7 height 0
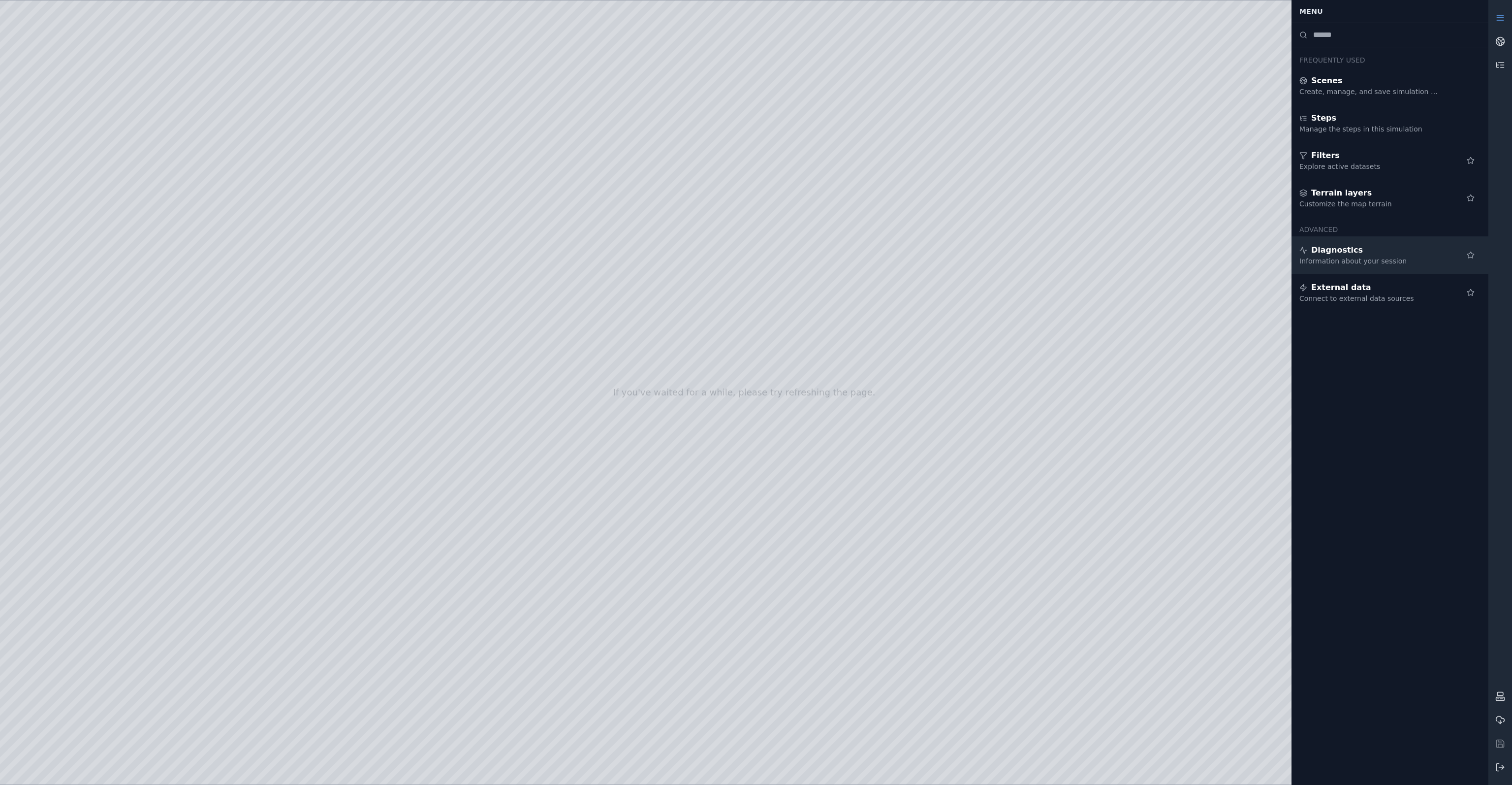
click at [1343, 255] on span "Diagnostics" at bounding box center [1337, 250] width 52 height 11
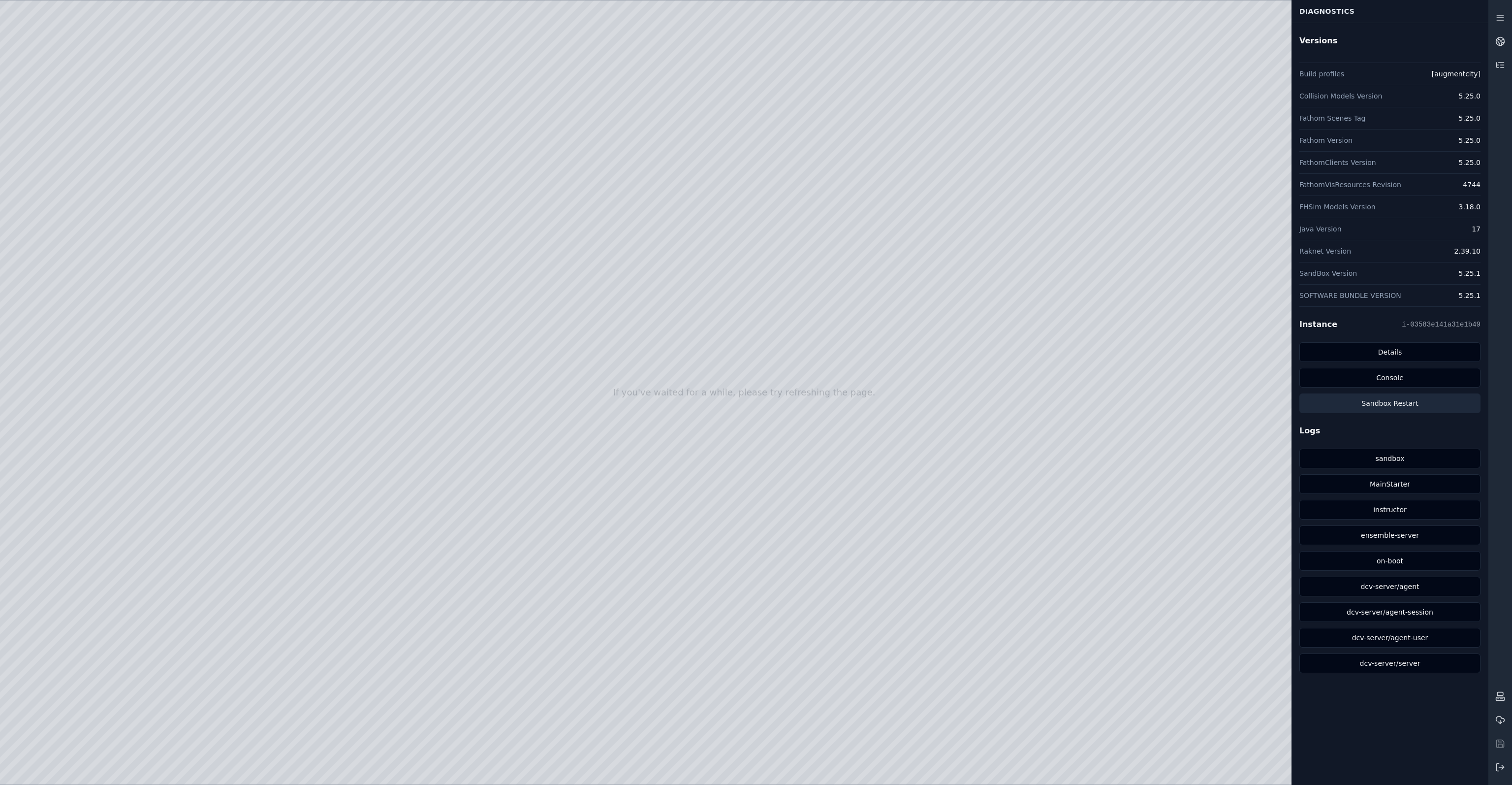
click at [1401, 402] on button "Sandbox Restart" at bounding box center [1389, 403] width 181 height 20
click at [828, 454] on div at bounding box center [744, 392] width 1488 height 784
click at [818, 438] on div at bounding box center [744, 392] width 1488 height 784
click at [818, 432] on div at bounding box center [744, 392] width 1488 height 784
click at [1501, 46] on icon at bounding box center [1501, 41] width 10 height 10
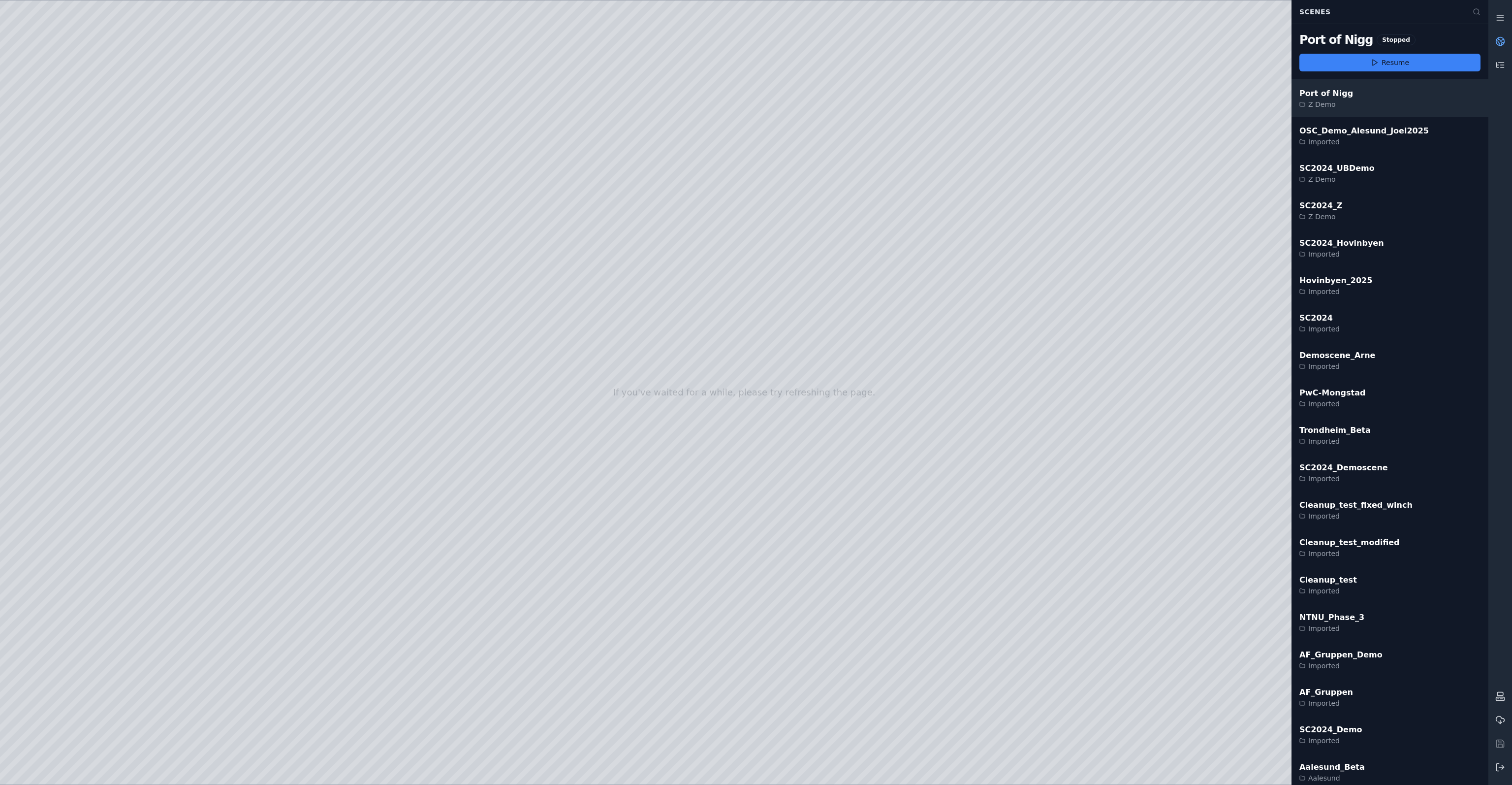
click at [1363, 97] on div "Port of Nigg Z Demo" at bounding box center [1390, 98] width 197 height 38
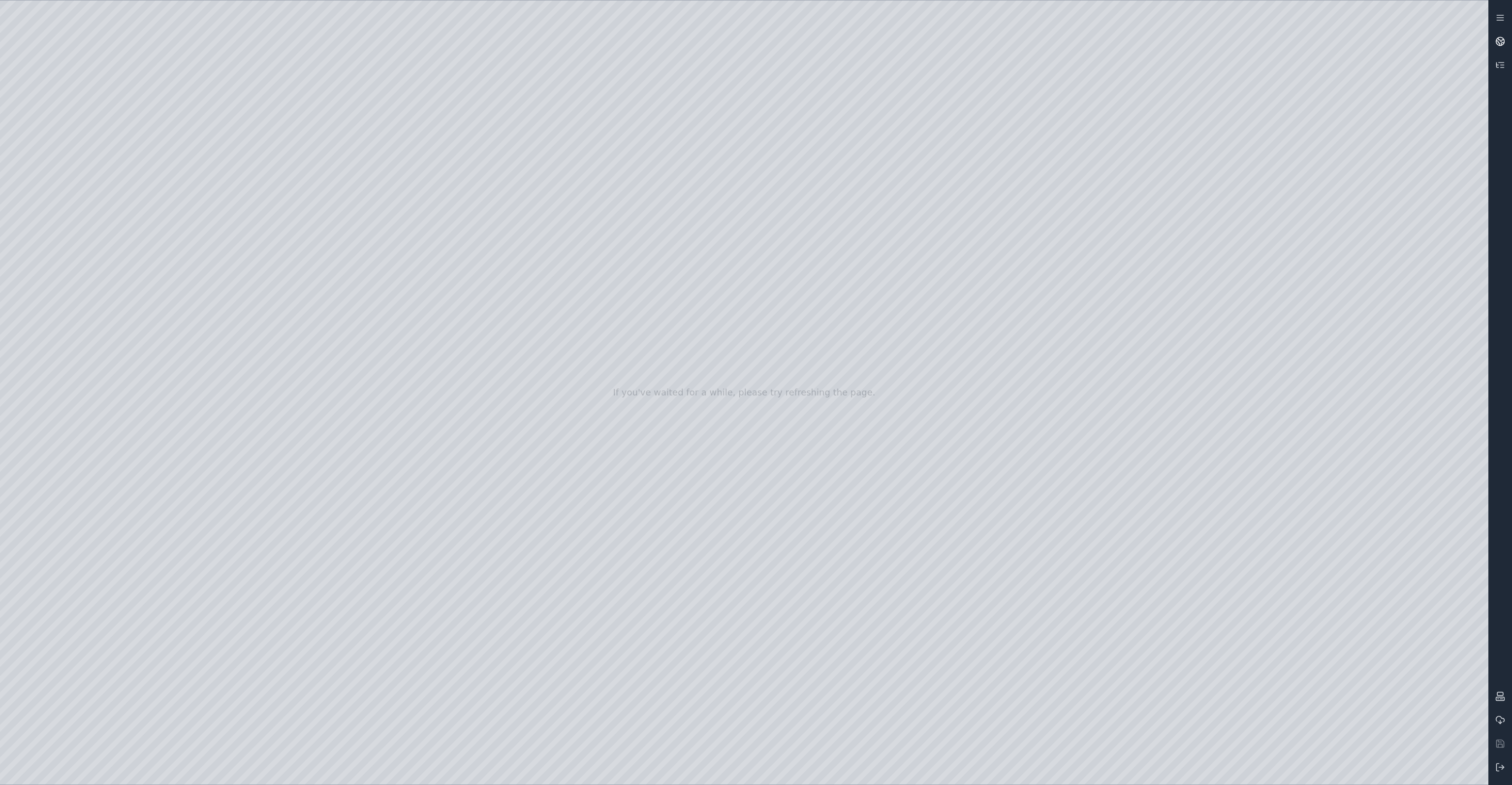
click at [1504, 40] on circle at bounding box center [1501, 42] width 8 height 8
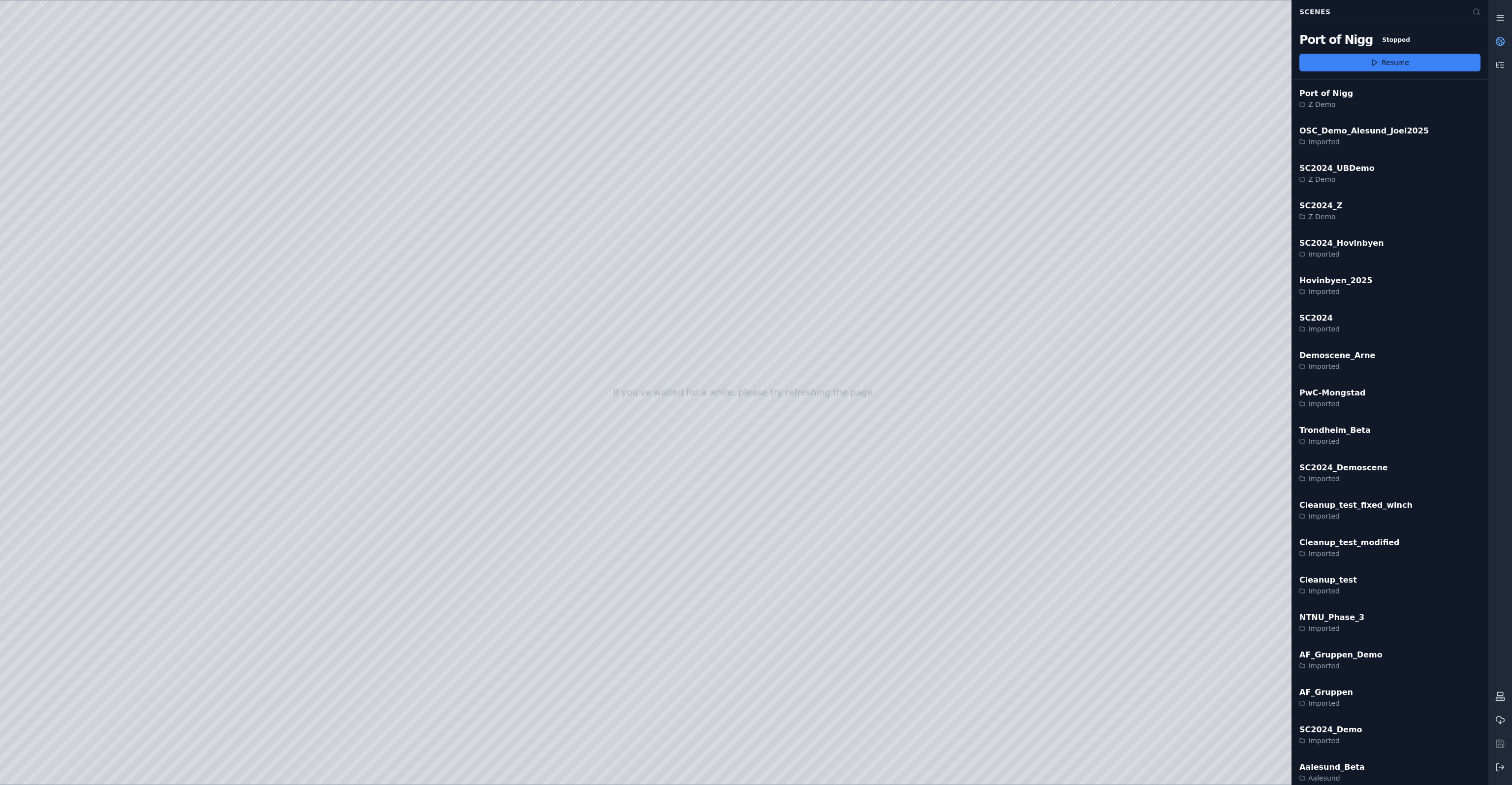
click at [1501, 19] on icon at bounding box center [1501, 18] width 10 height 10
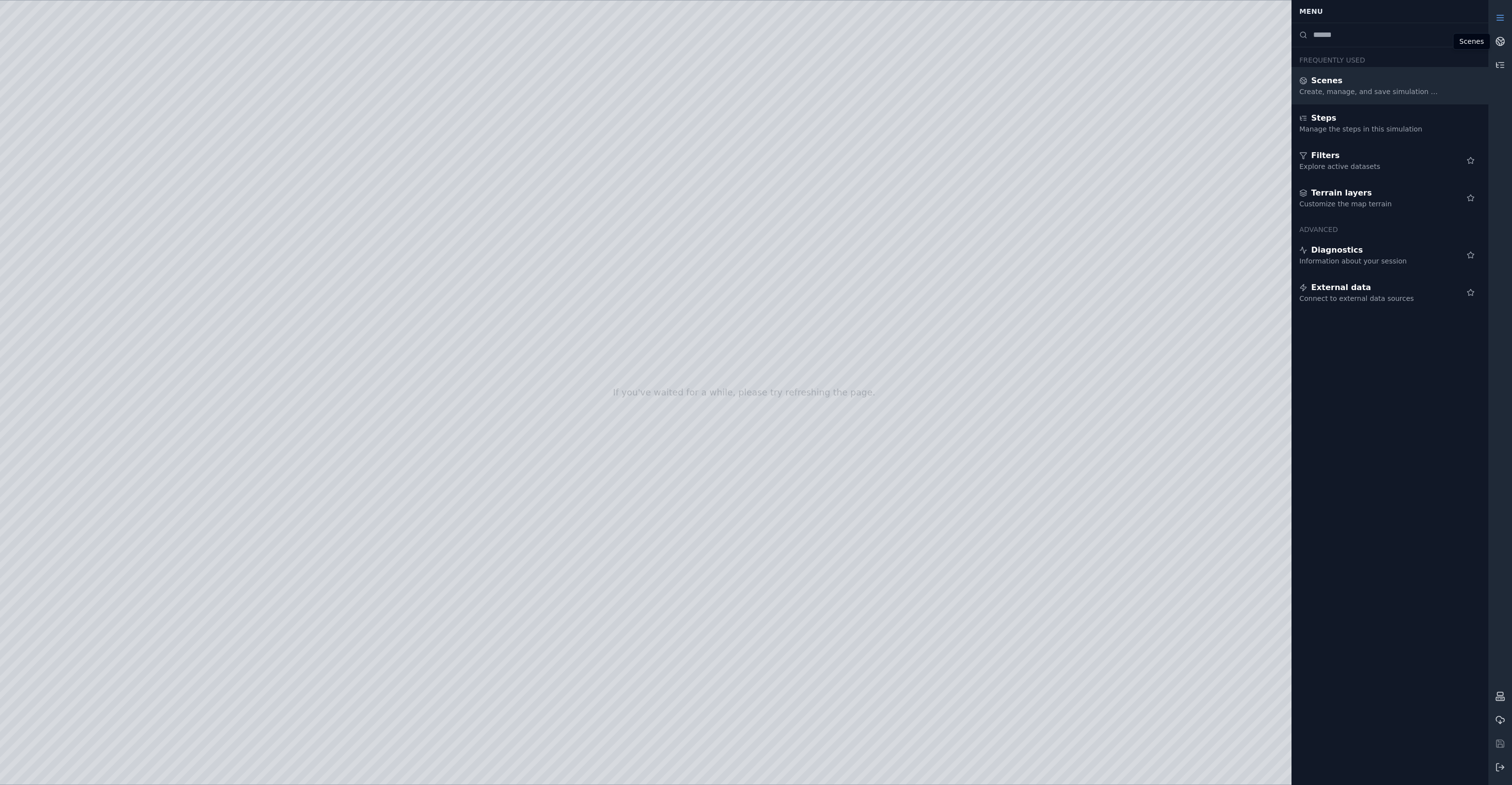
click at [1435, 84] on div "Scenes" at bounding box center [1369, 80] width 142 height 11
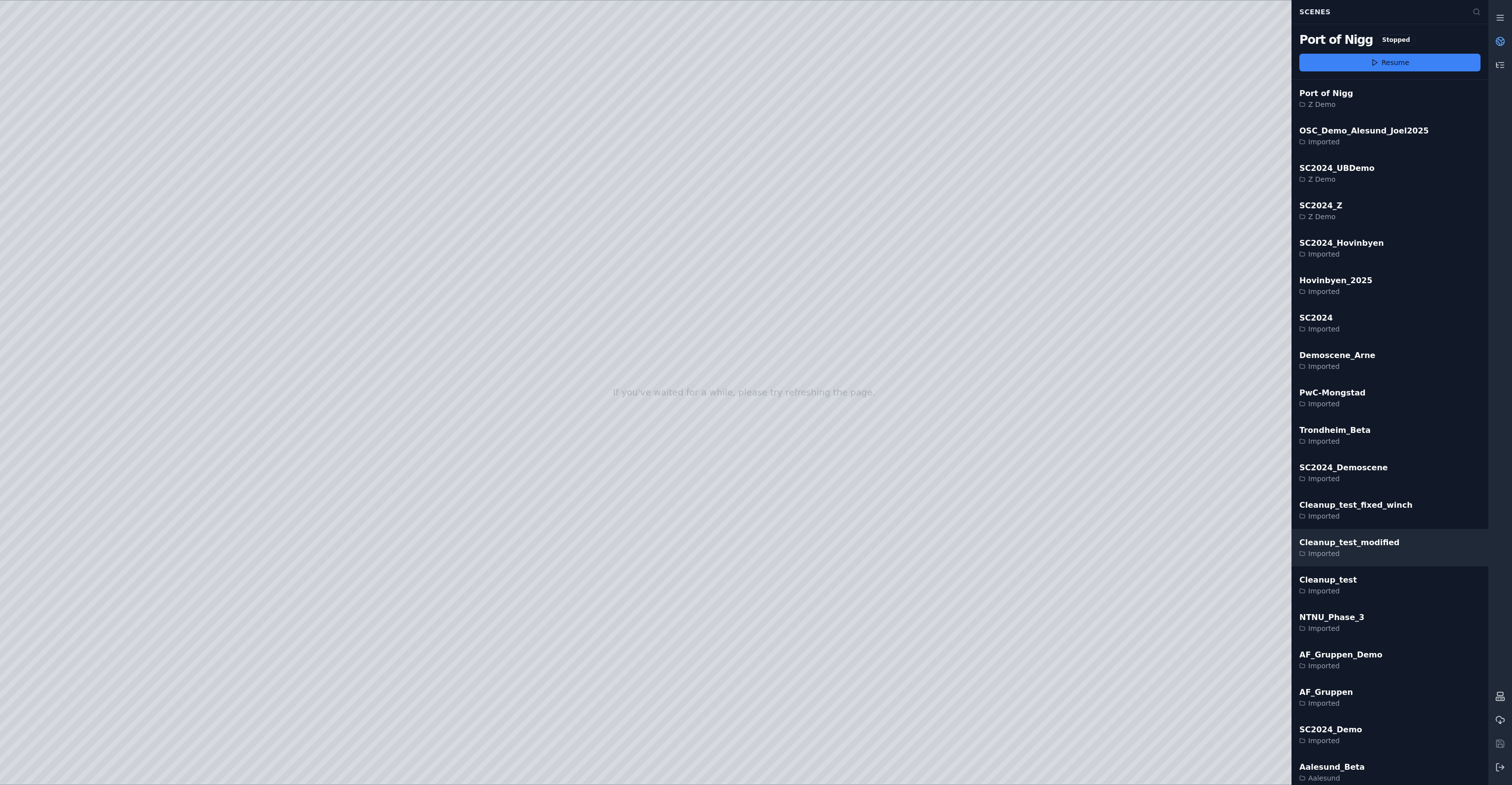
scroll to position [6, 0]
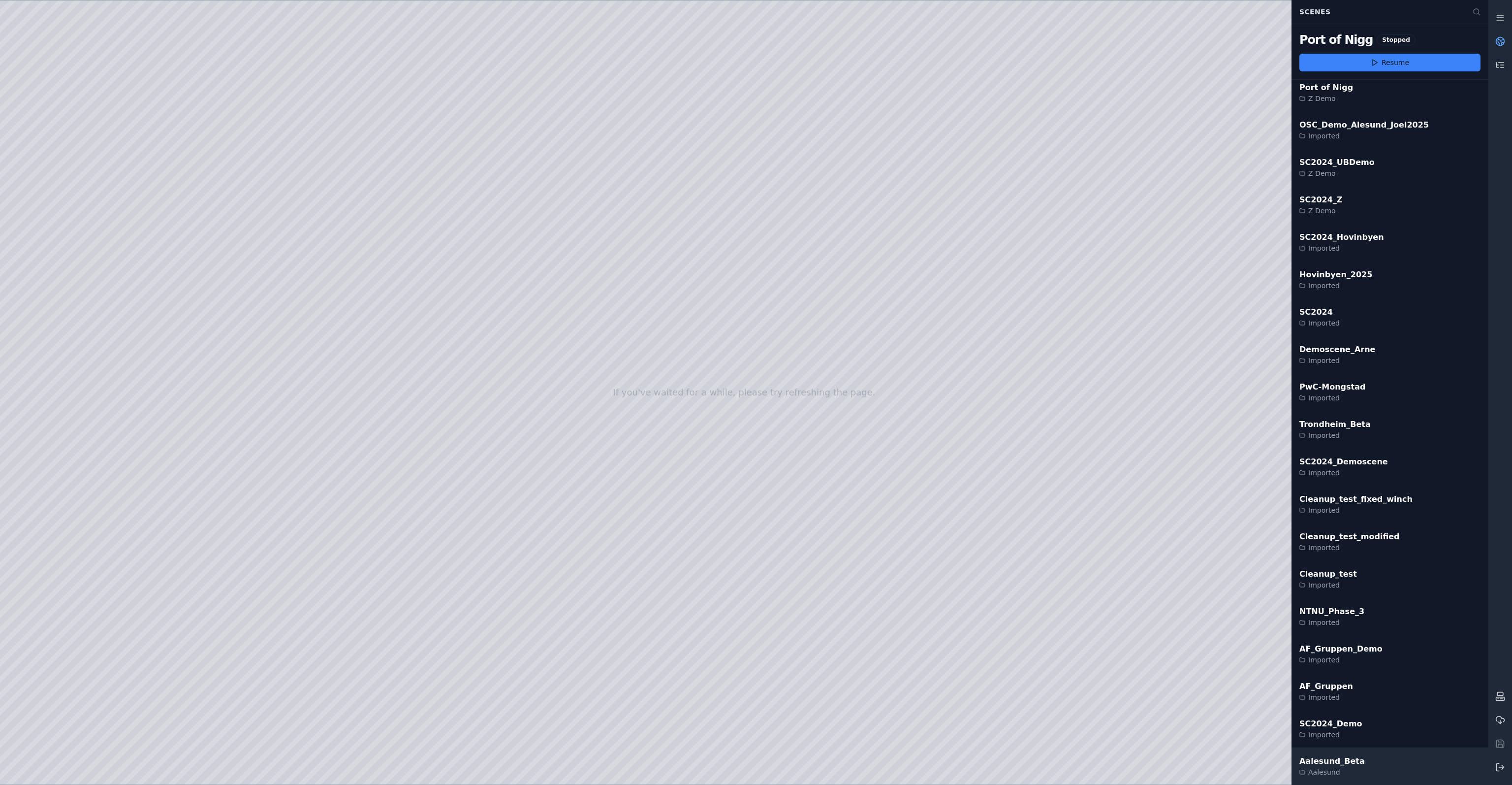
click at [1338, 751] on div "Aalesund_Beta Aalesund" at bounding box center [1390, 766] width 197 height 38
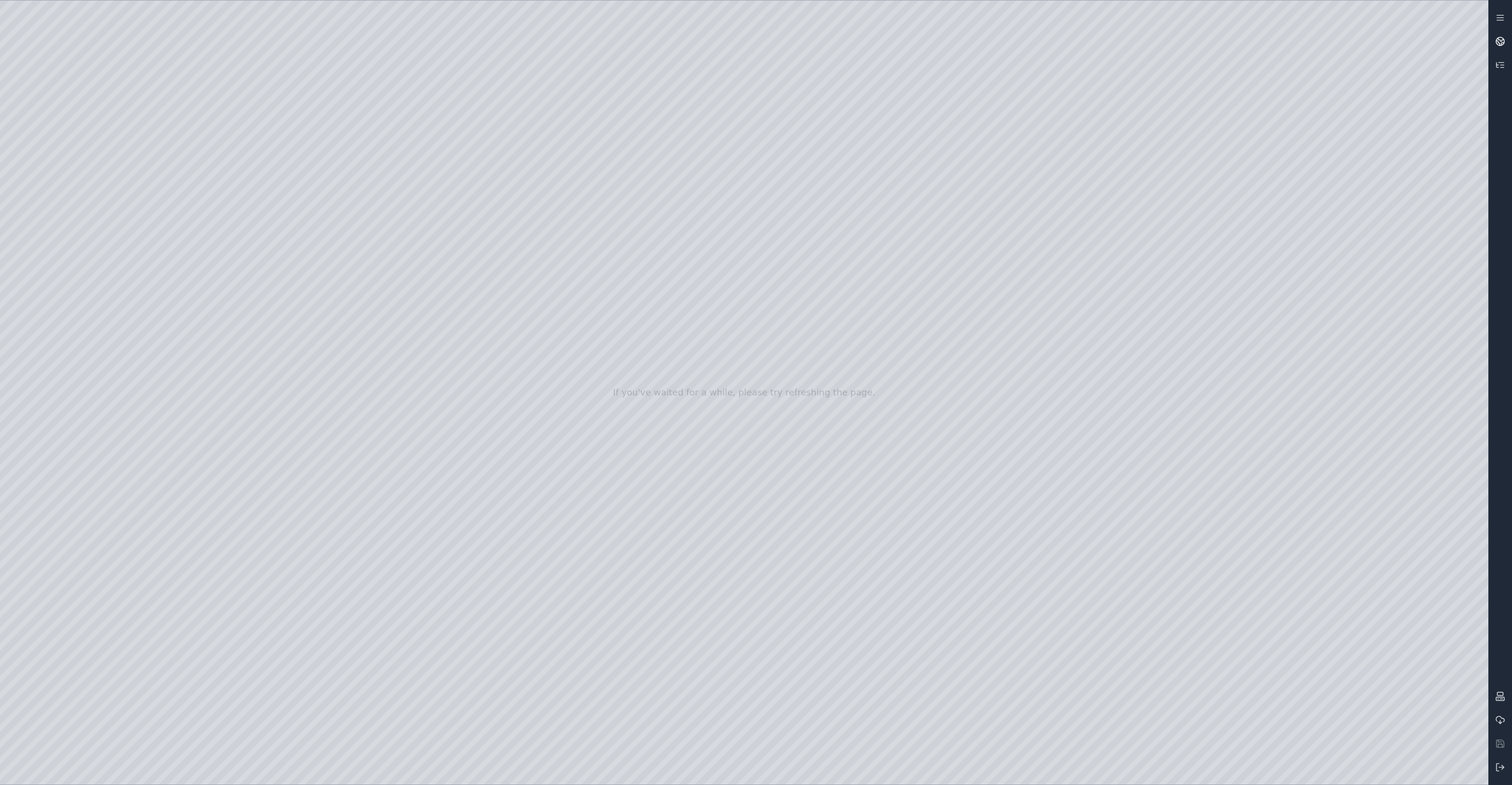
click at [1503, 43] on icon at bounding box center [1501, 41] width 10 height 10
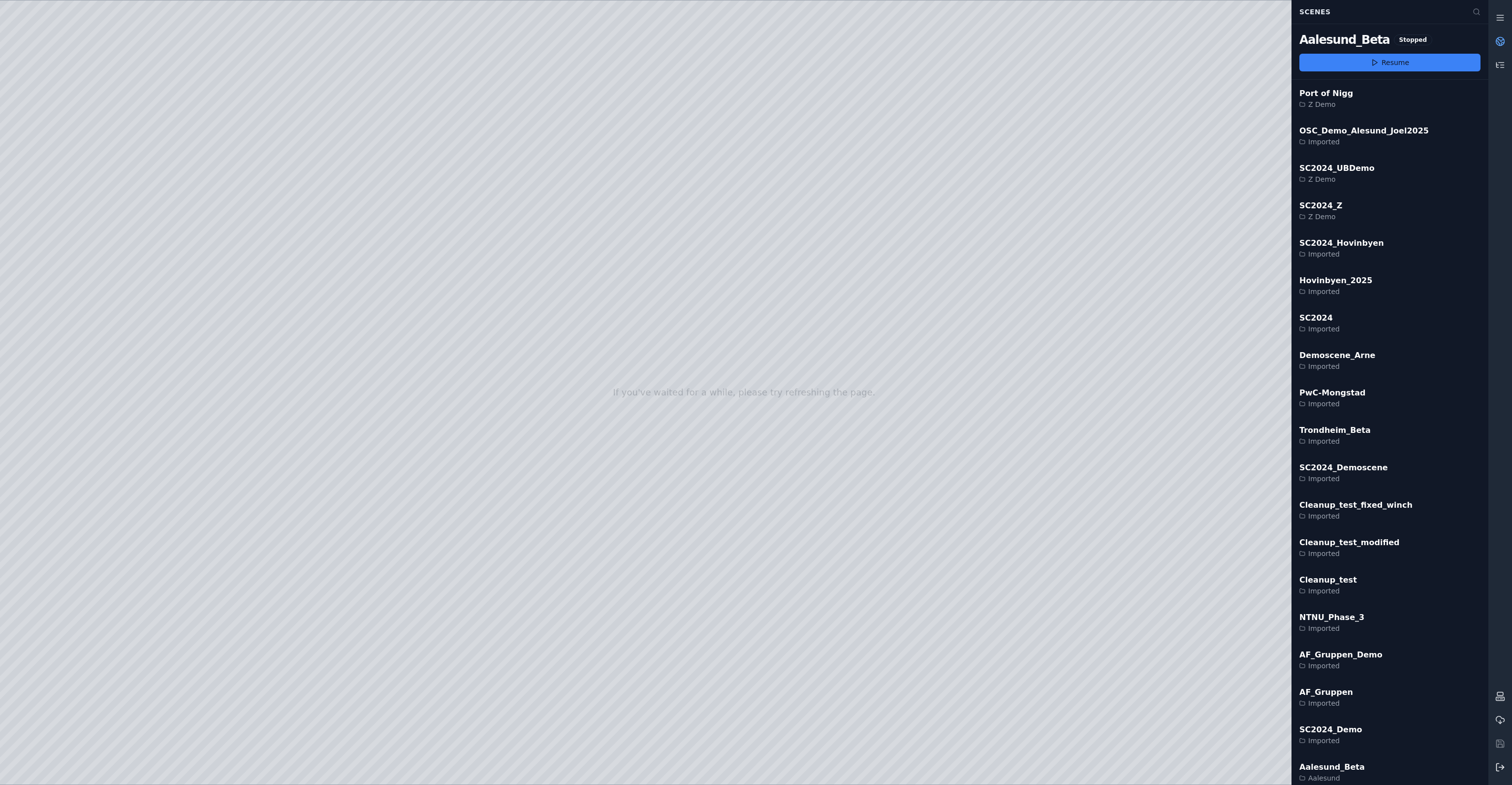
click at [1496, 767] on icon at bounding box center [1501, 767] width 10 height 10
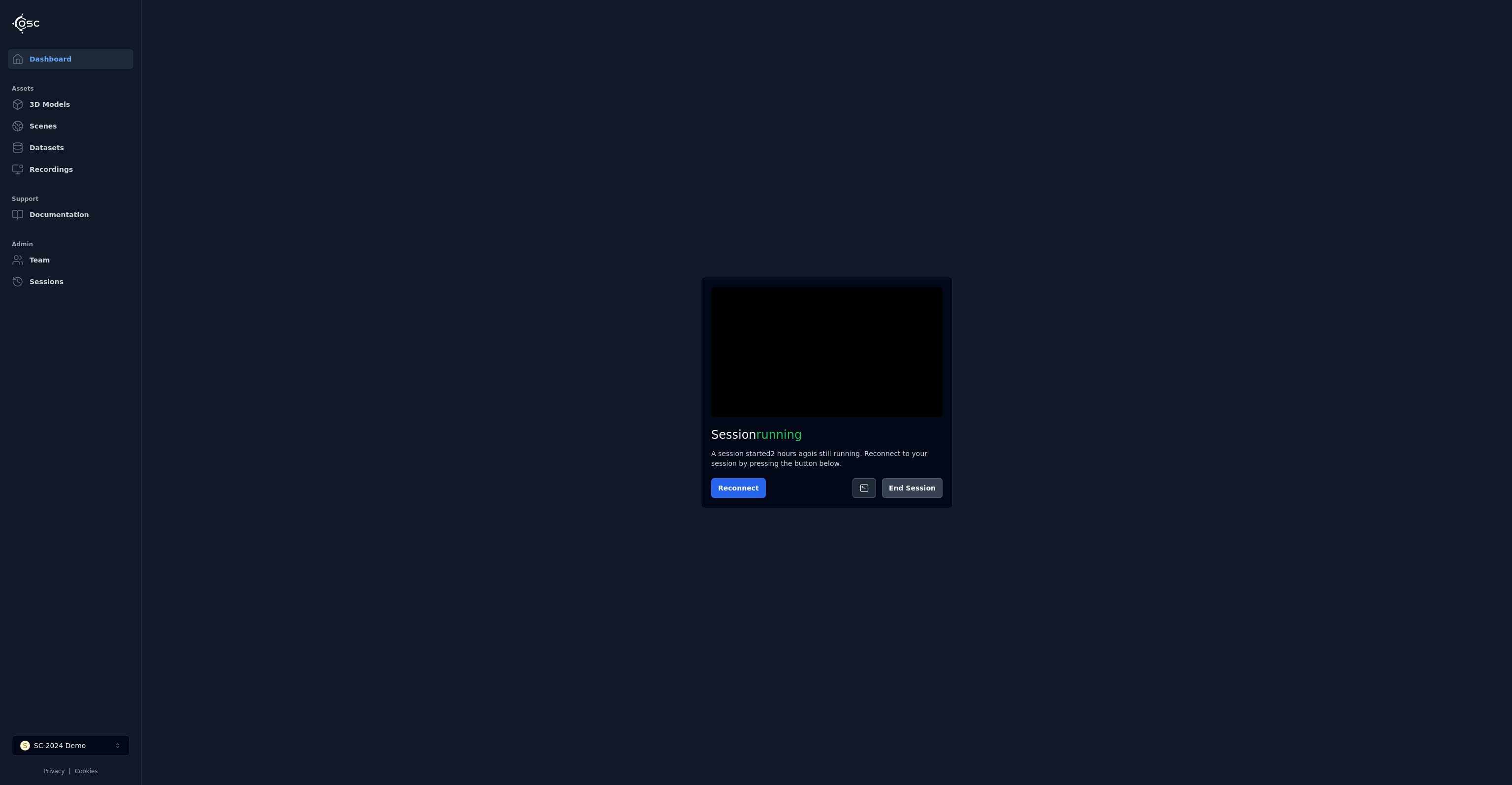
click at [912, 491] on button "End Session" at bounding box center [912, 488] width 61 height 20
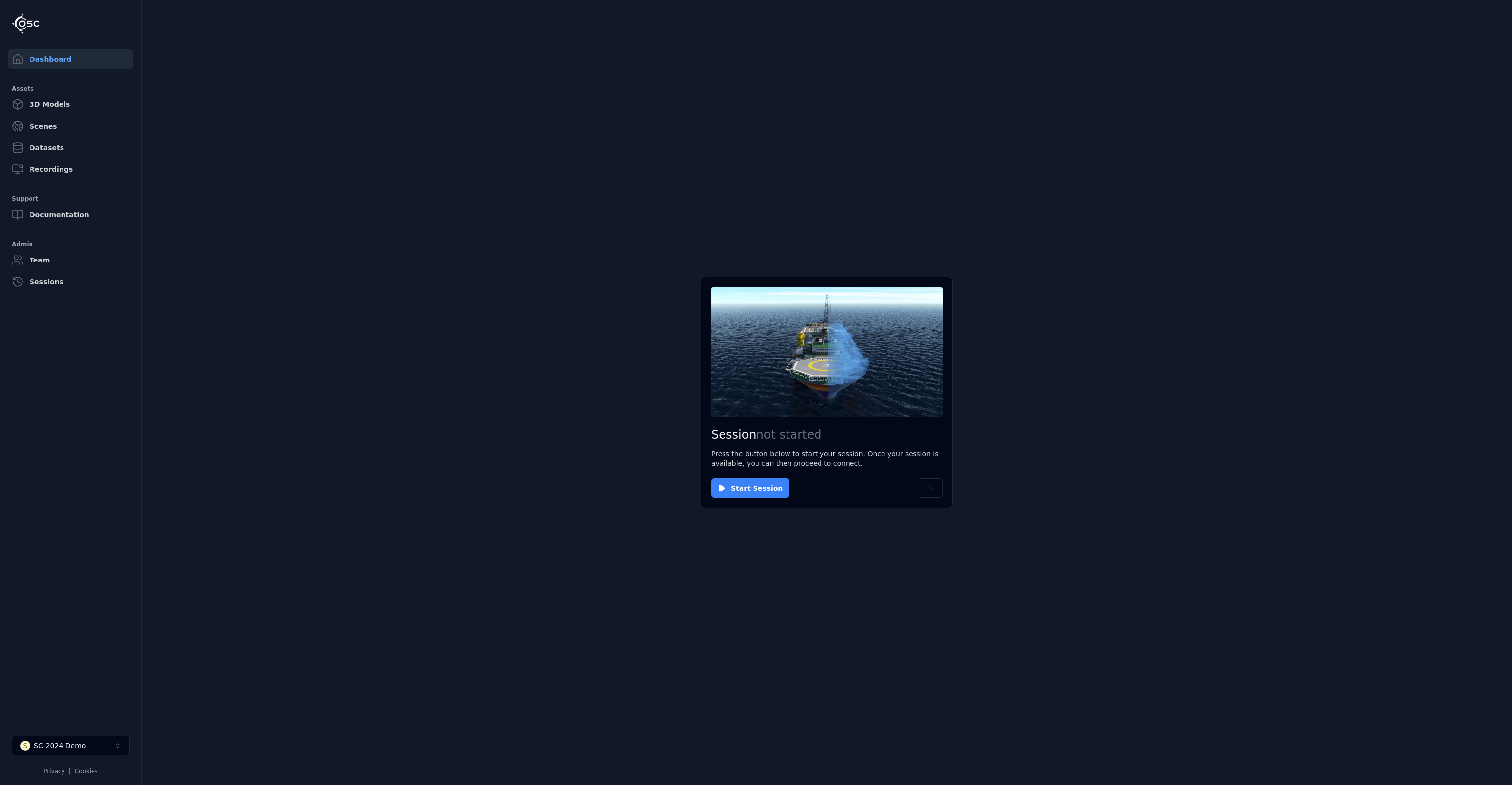
click at [745, 487] on button "Start Session" at bounding box center [750, 488] width 79 height 20
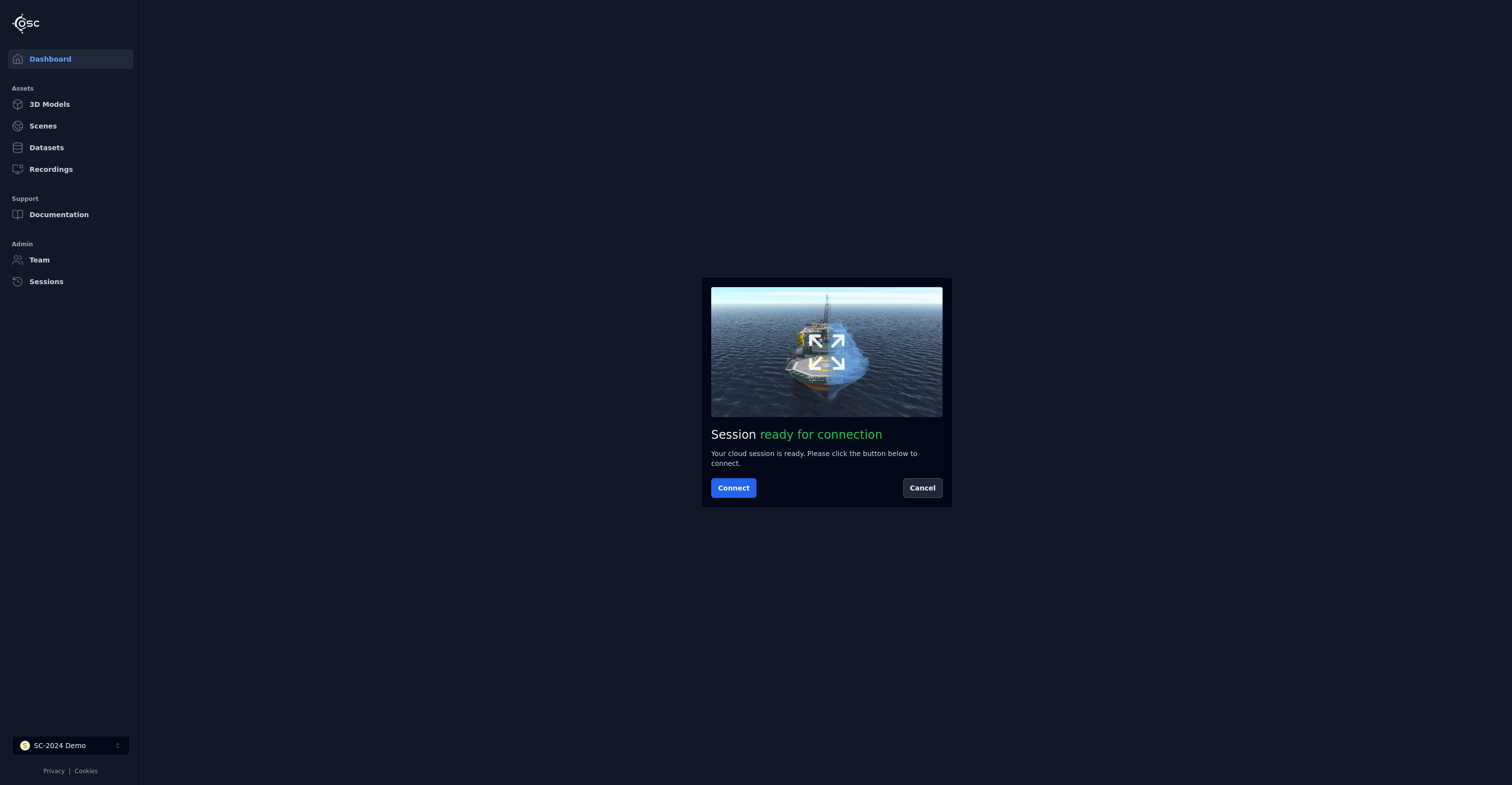
click at [807, 382] on button at bounding box center [826, 352] width 231 height 130
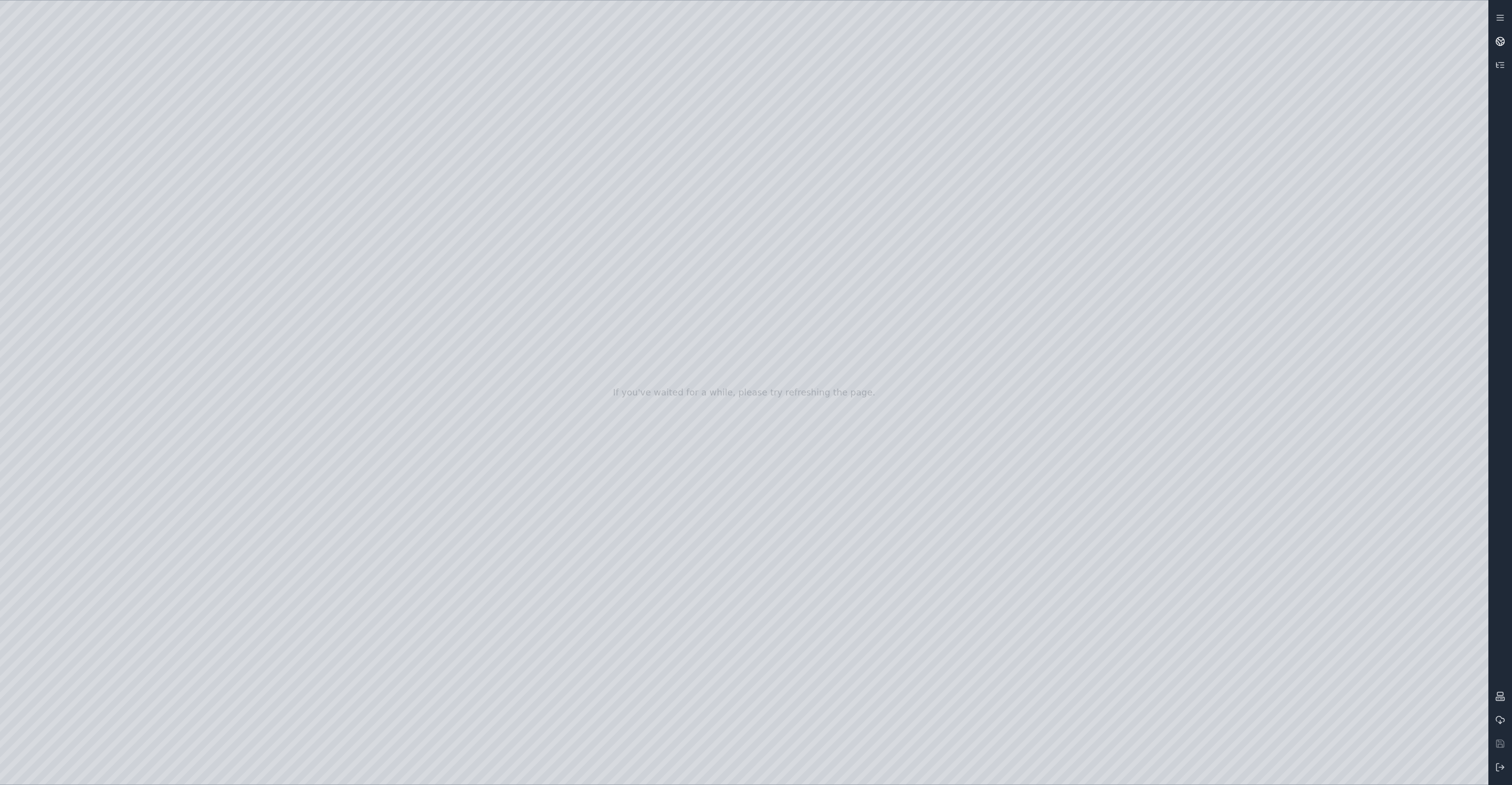
click at [1504, 44] on icon at bounding box center [1501, 41] width 10 height 10
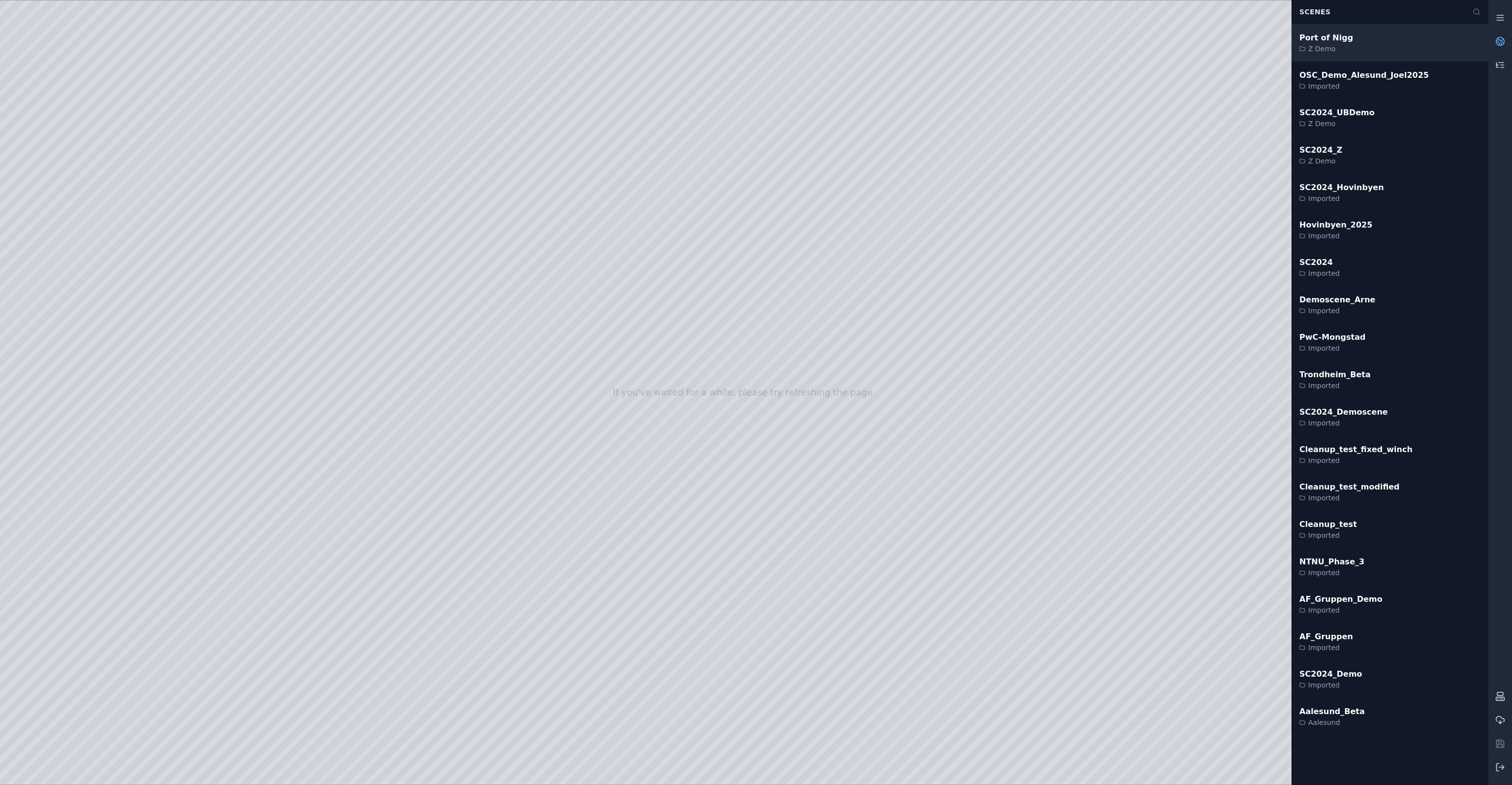
click at [1349, 40] on div "Port of Nigg Z Demo" at bounding box center [1390, 43] width 197 height 38
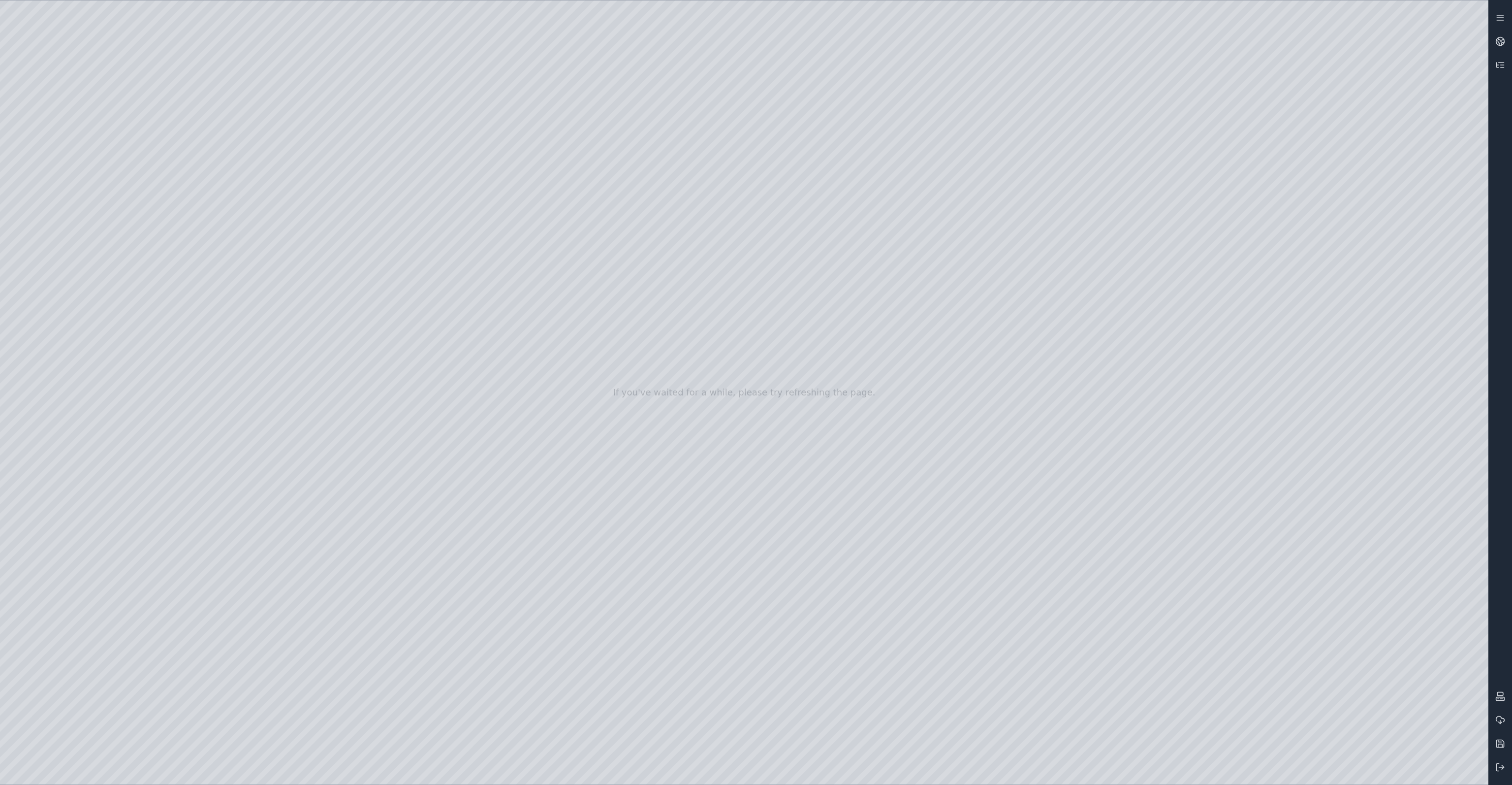
drag, startPoint x: 595, startPoint y: 252, endPoint x: 589, endPoint y: 351, distance: 99.2
drag, startPoint x: 531, startPoint y: 359, endPoint x: 515, endPoint y: 304, distance: 57.3
drag, startPoint x: 515, startPoint y: 544, endPoint x: 460, endPoint y: 592, distance: 73.0
drag, startPoint x: 477, startPoint y: 574, endPoint x: 522, endPoint y: 560, distance: 47.1
click at [1501, 65] on icon at bounding box center [1502, 65] width 3 height 0
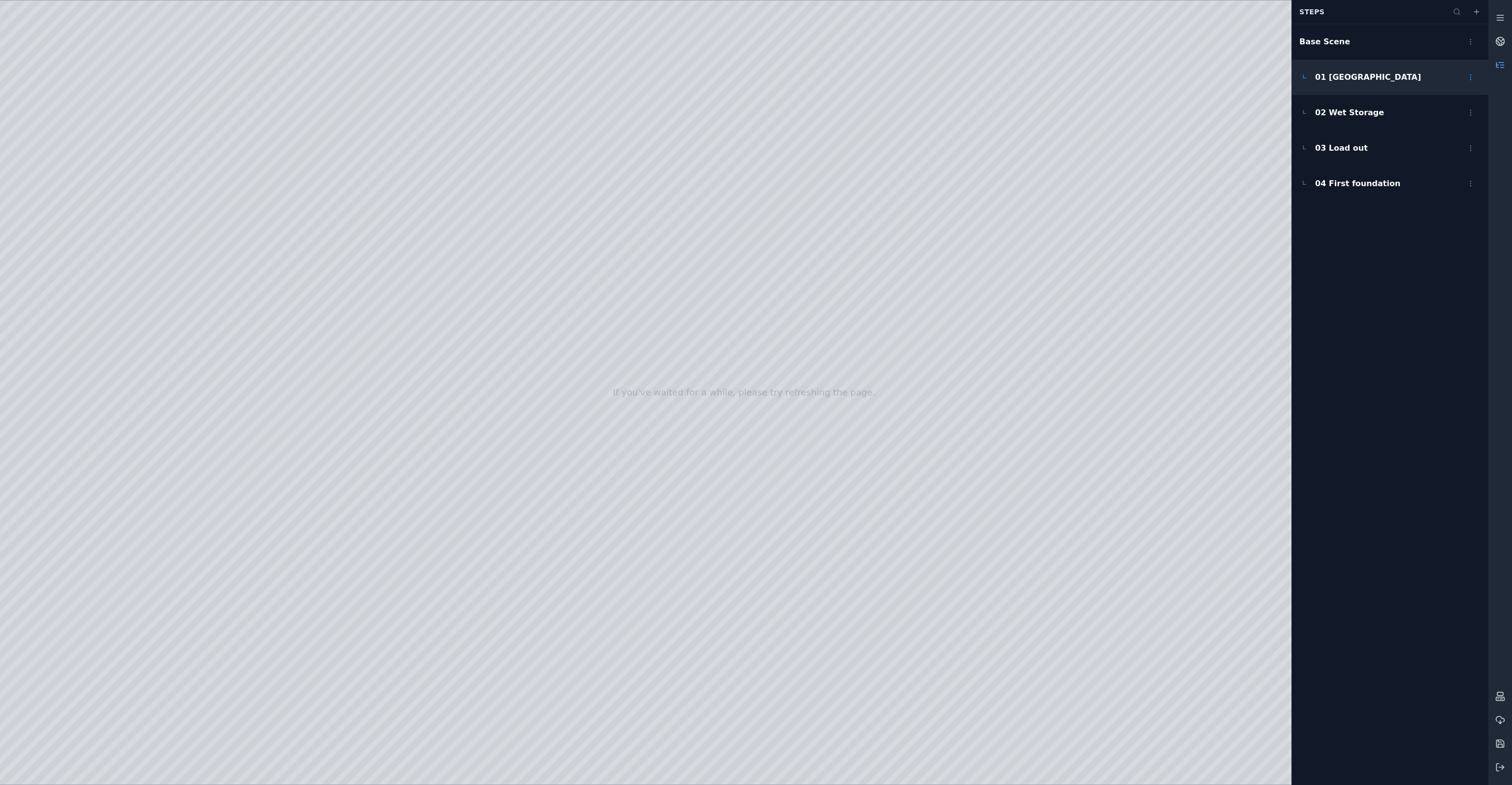
click at [1360, 78] on span "01 Port of Nigg" at bounding box center [1368, 77] width 106 height 11
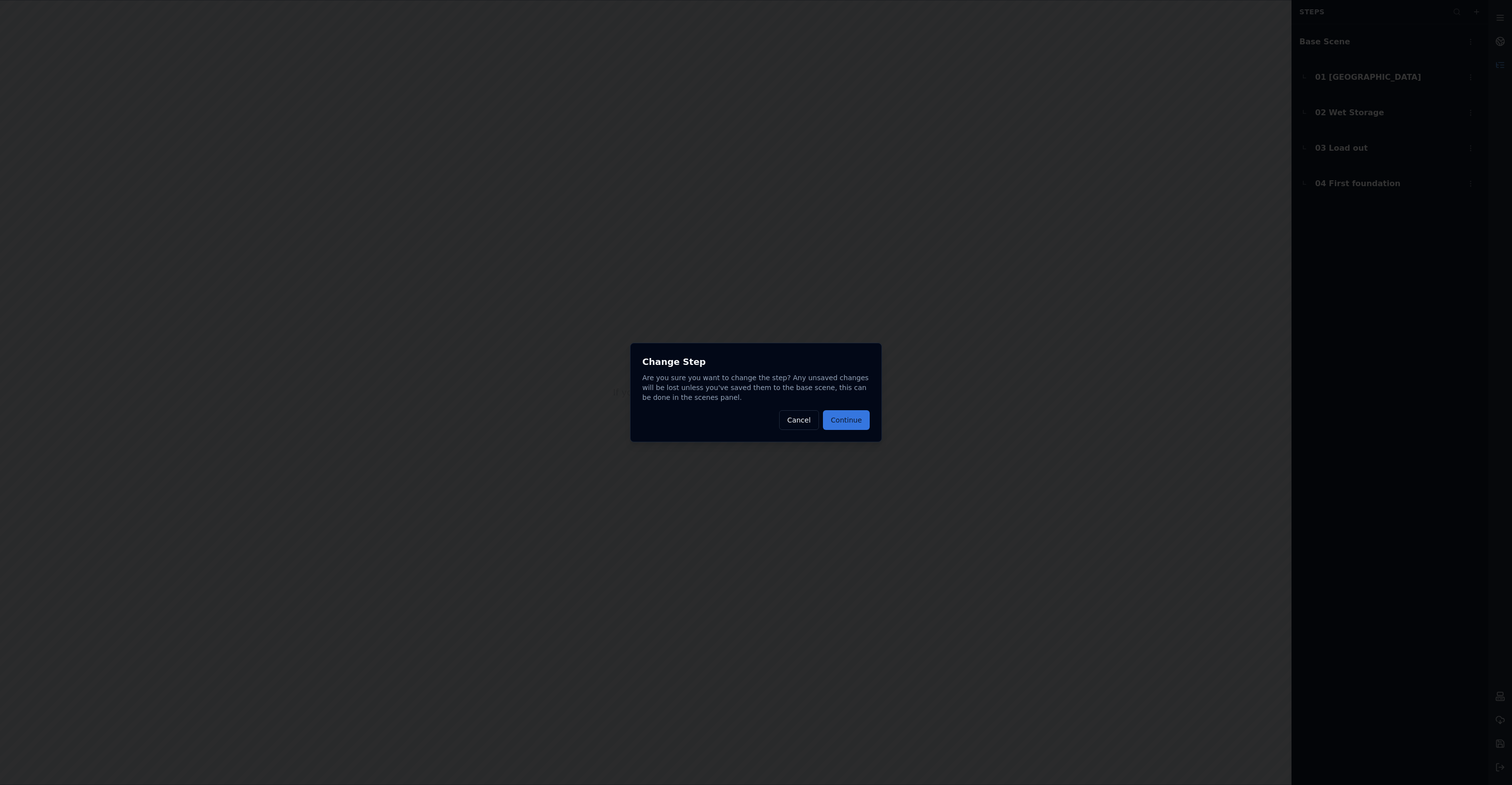
click at [859, 423] on button "Continue" at bounding box center [846, 420] width 47 height 20
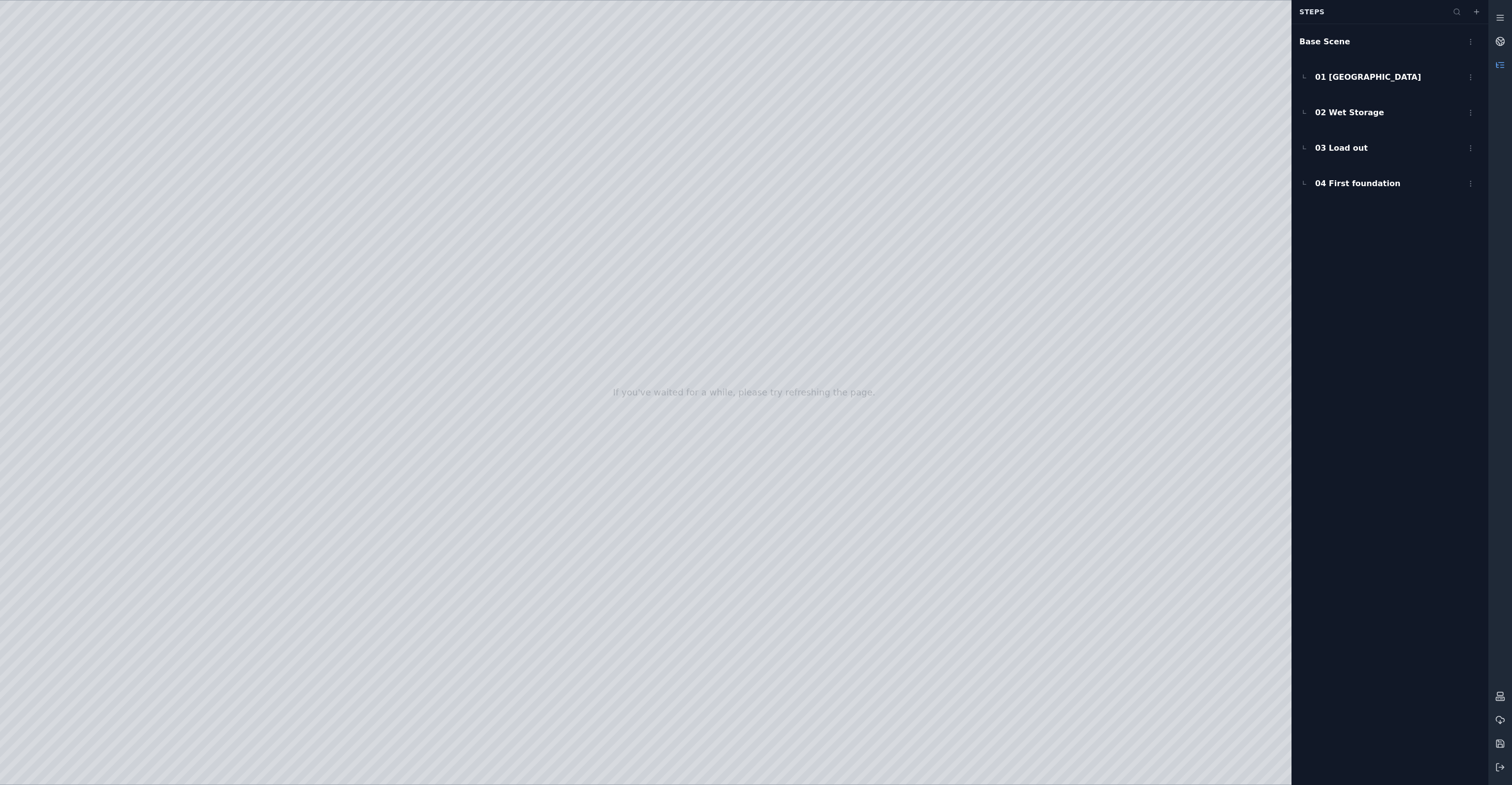
drag, startPoint x: 858, startPoint y: 405, endPoint x: 867, endPoint y: 420, distance: 17.5
drag, startPoint x: 815, startPoint y: 280, endPoint x: 808, endPoint y: 255, distance: 26.0
click at [714, 333] on div at bounding box center [744, 392] width 1488 height 784
drag, startPoint x: 686, startPoint y: 459, endPoint x: 839, endPoint y: 433, distance: 155.2
click at [839, 433] on div at bounding box center [744, 392] width 1488 height 784
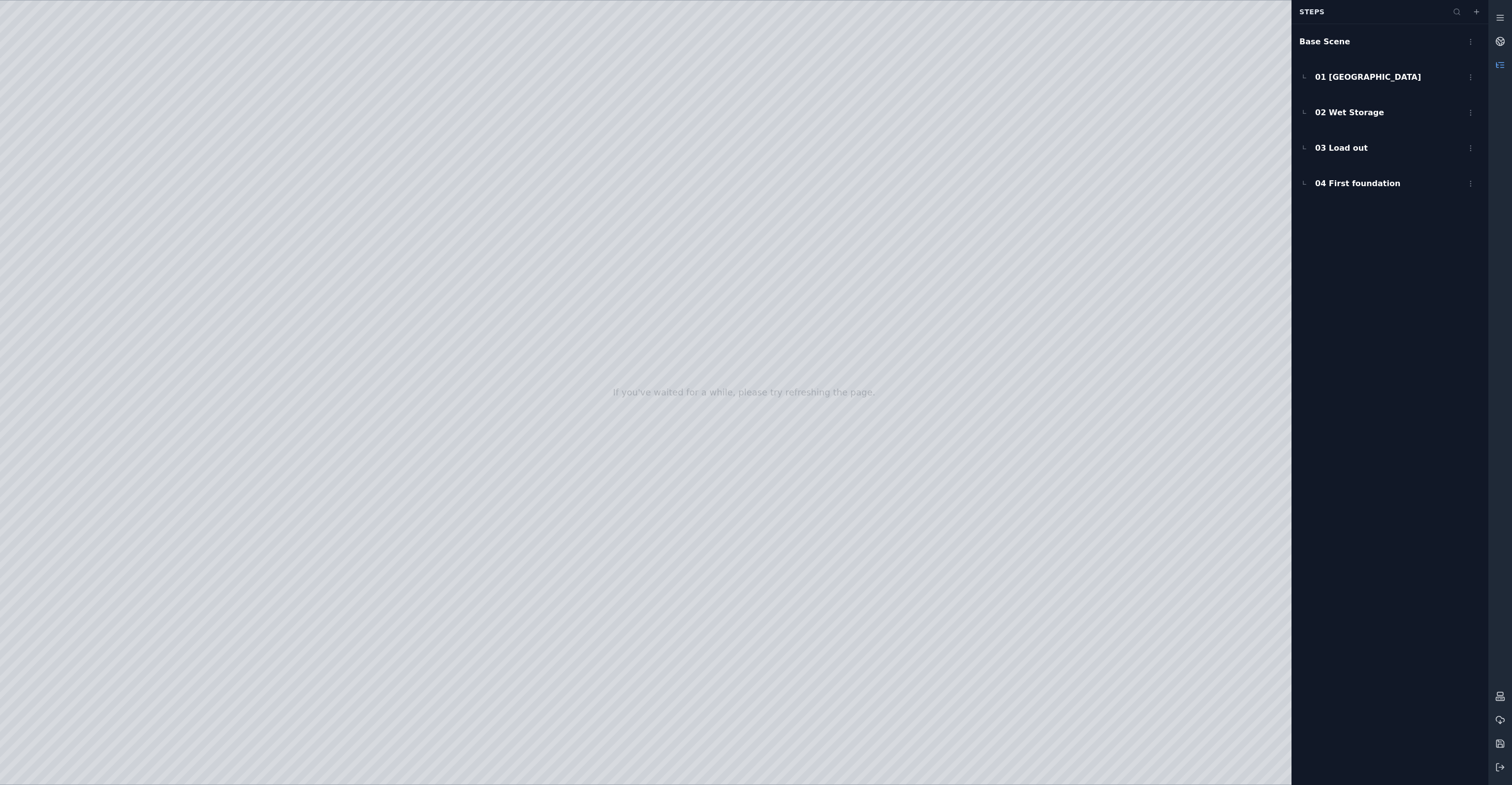
click at [780, 438] on div at bounding box center [744, 392] width 1488 height 784
click at [809, 557] on div at bounding box center [744, 392] width 1488 height 784
click at [1469, 43] on html "If you've waited for a while, please try refreshing the page. Recent Exports Sn…" at bounding box center [756, 392] width 1512 height 785
click at [1458, 67] on div "Make Step" at bounding box center [1449, 65] width 58 height 16
click at [1503, 66] on icon at bounding box center [1501, 65] width 10 height 10
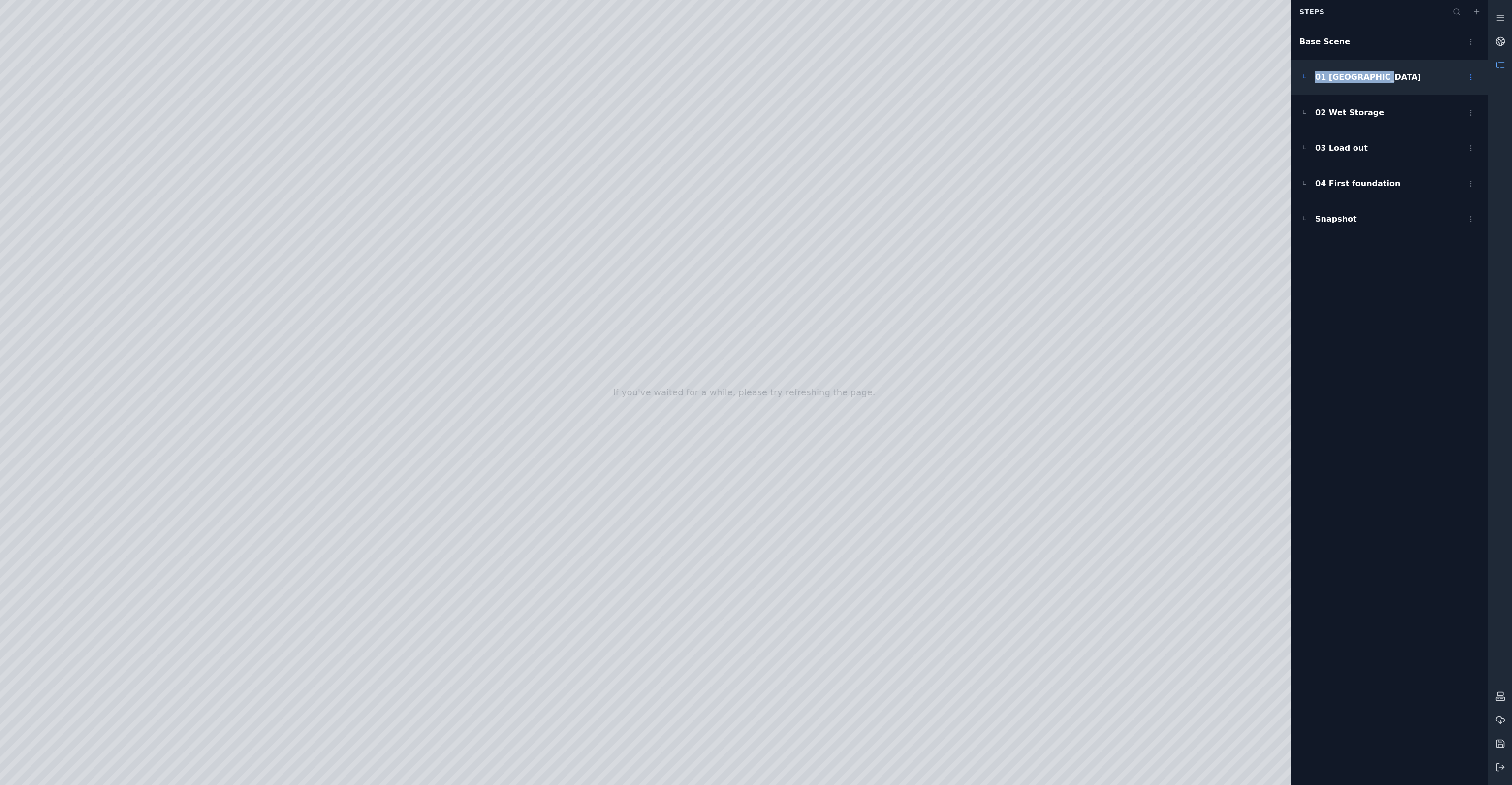
drag, startPoint x: 1399, startPoint y: 81, endPoint x: 1316, endPoint y: 84, distance: 83.1
click at [1316, 84] on div "01 Port of Nigg" at bounding box center [1390, 77] width 197 height 35
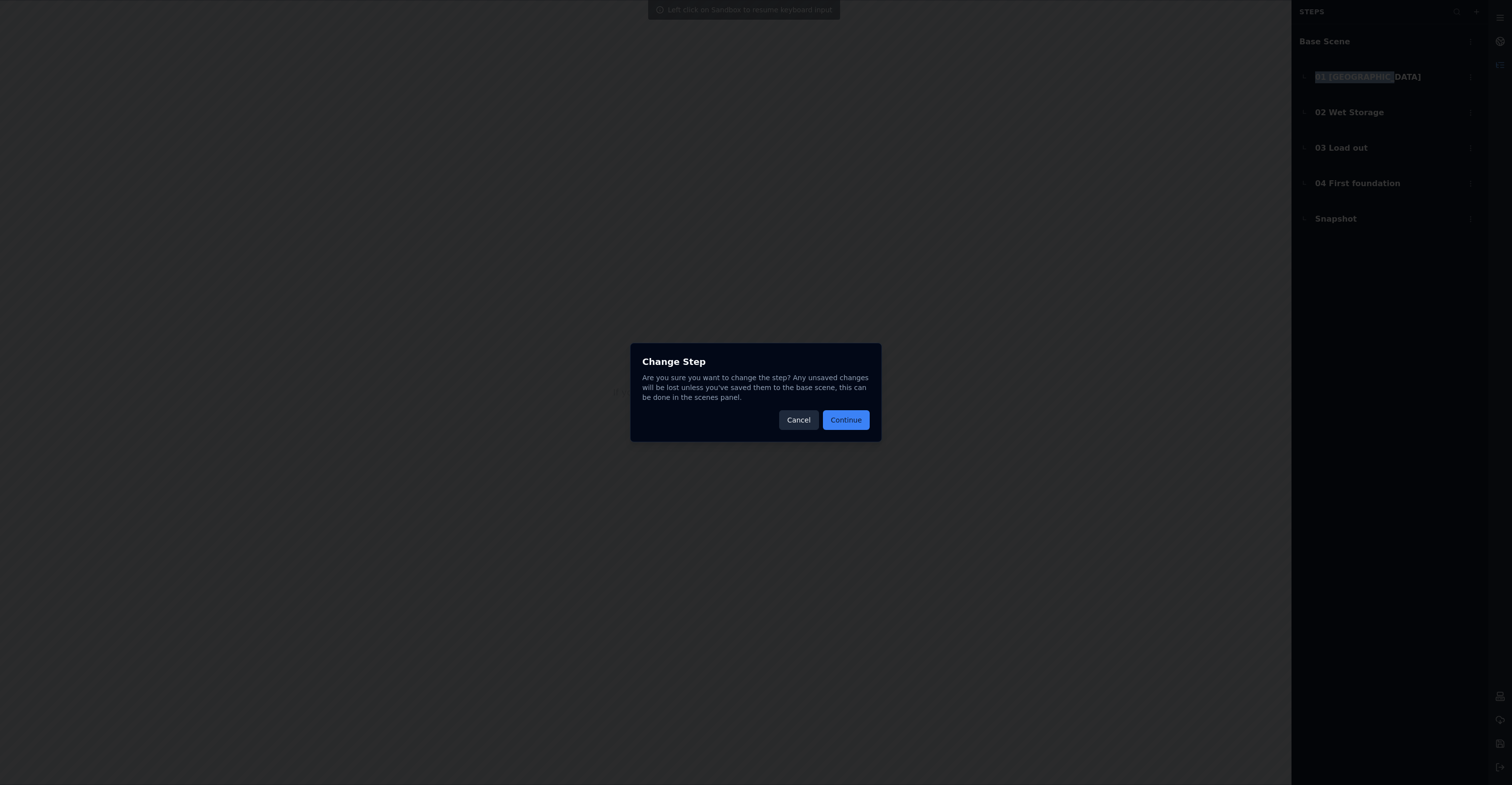
click at [816, 415] on button "Cancel" at bounding box center [799, 420] width 40 height 20
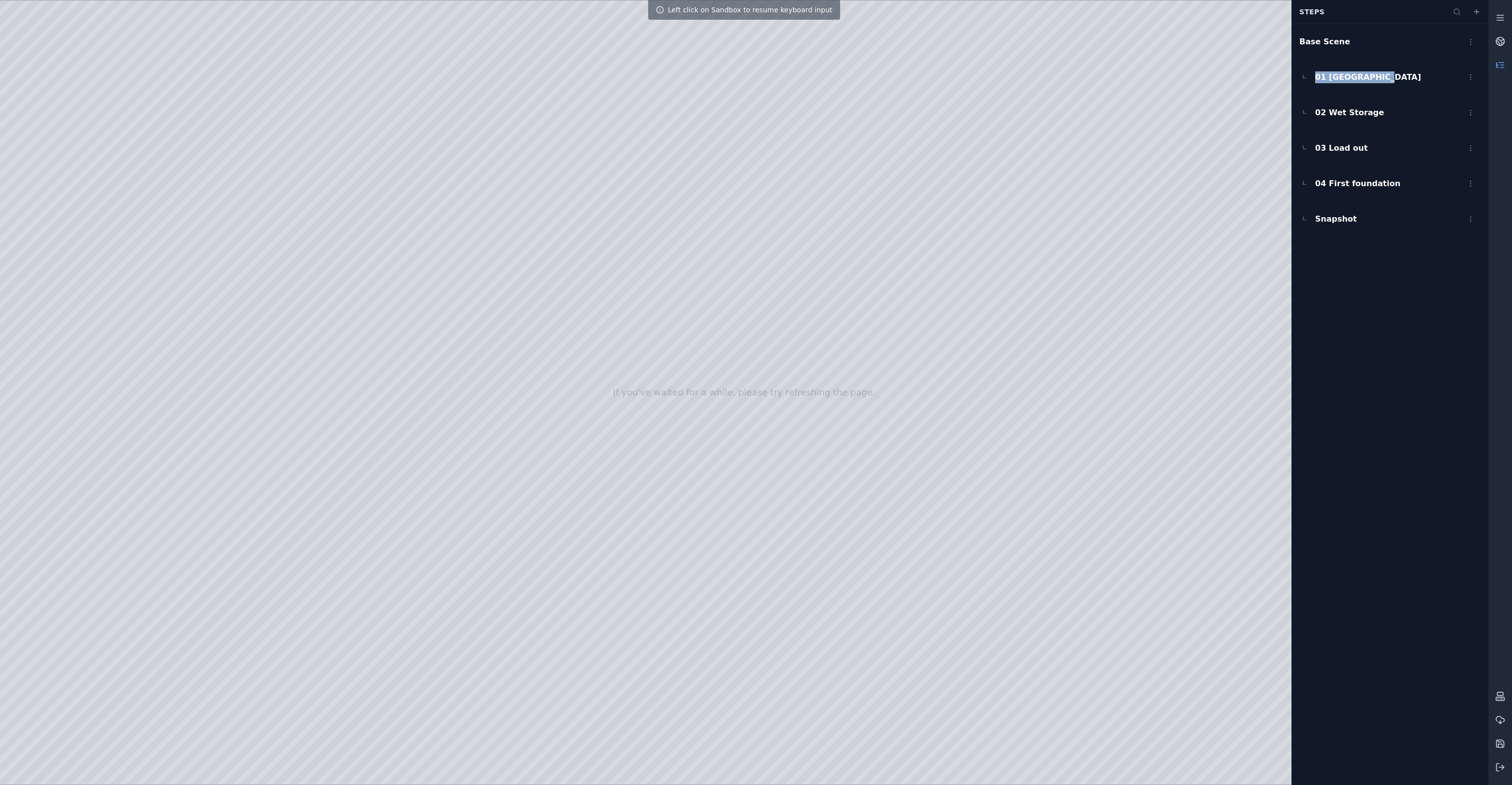
copy span "01 Port of Nigg"
click at [1474, 75] on html "If you've waited for a while, please try refreshing the page. Left click on San…" at bounding box center [756, 392] width 1512 height 785
click at [1442, 146] on div "Delete" at bounding box center [1449, 146] width 58 height 16
click at [1416, 231] on div "Base Scene 02 Wet Storage 03 Load out 04 First foundation Snapshot" at bounding box center [1390, 404] width 197 height 761
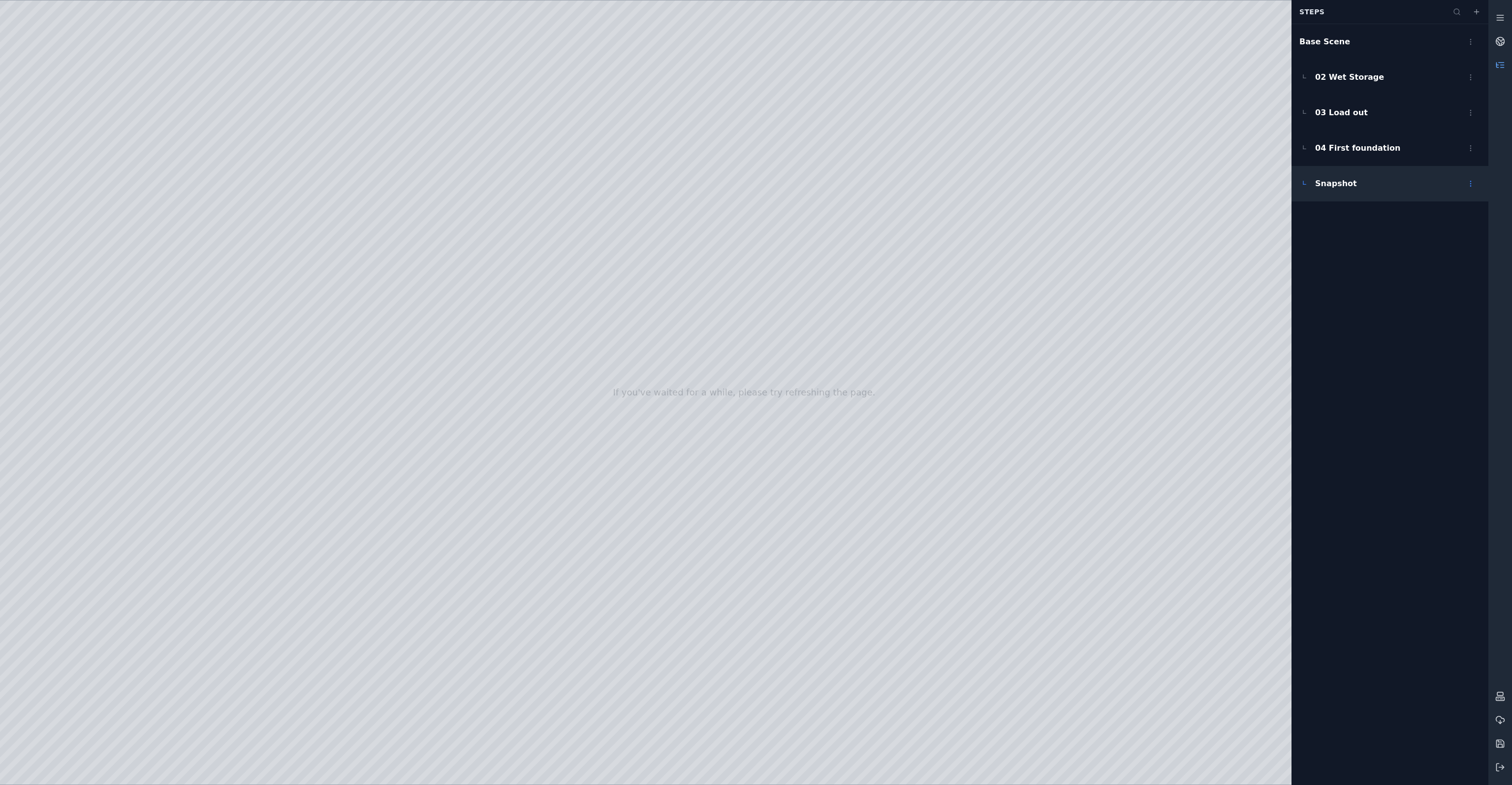
click at [1469, 182] on html "If you've waited for a while, please try refreshing the page. Steps Base Scene …" at bounding box center [756, 392] width 1512 height 785
click at [1449, 237] on div "Rename" at bounding box center [1449, 237] width 58 height 16
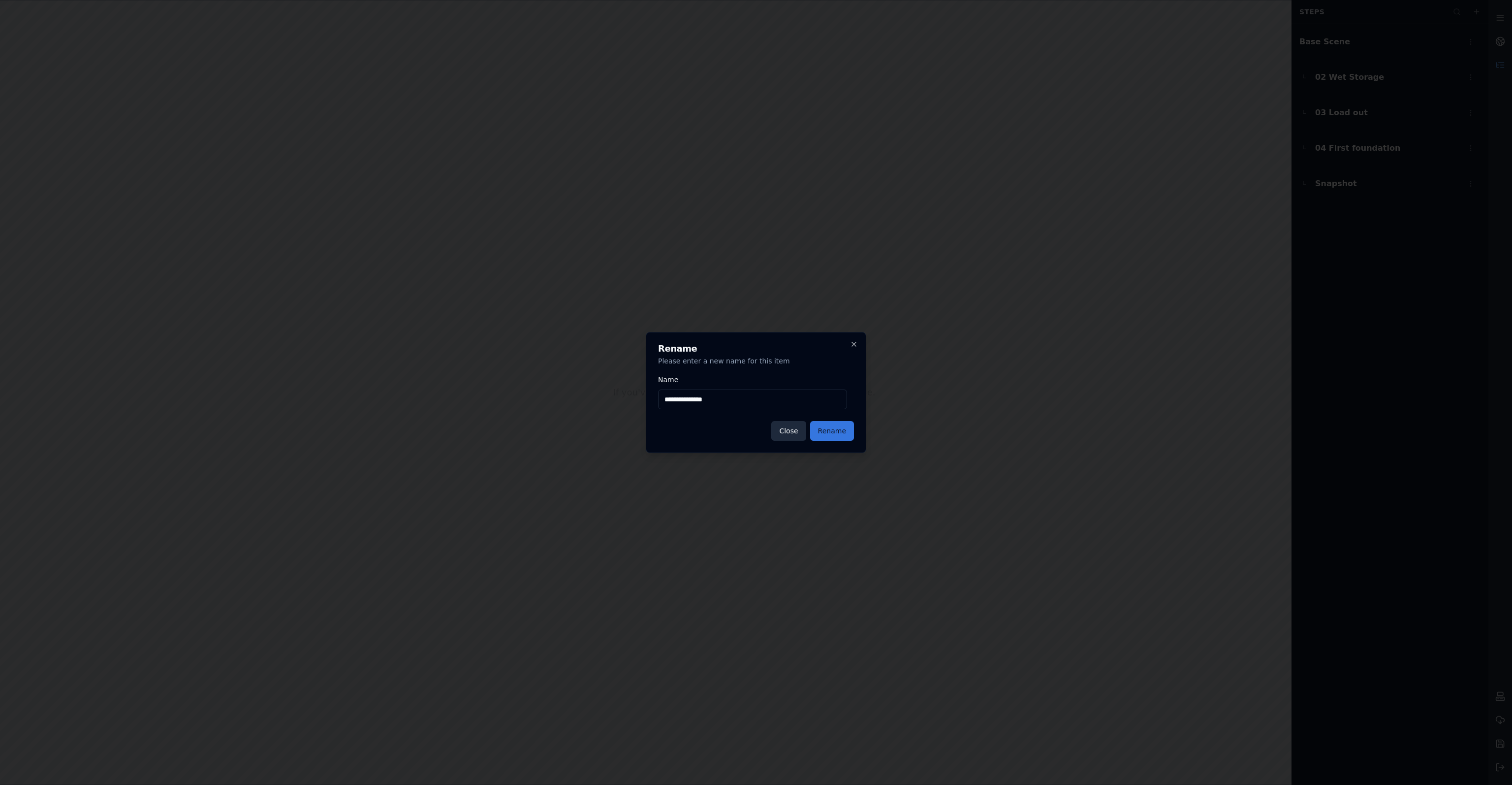
type input "**********"
click at [840, 433] on button "Rename" at bounding box center [831, 431] width 43 height 20
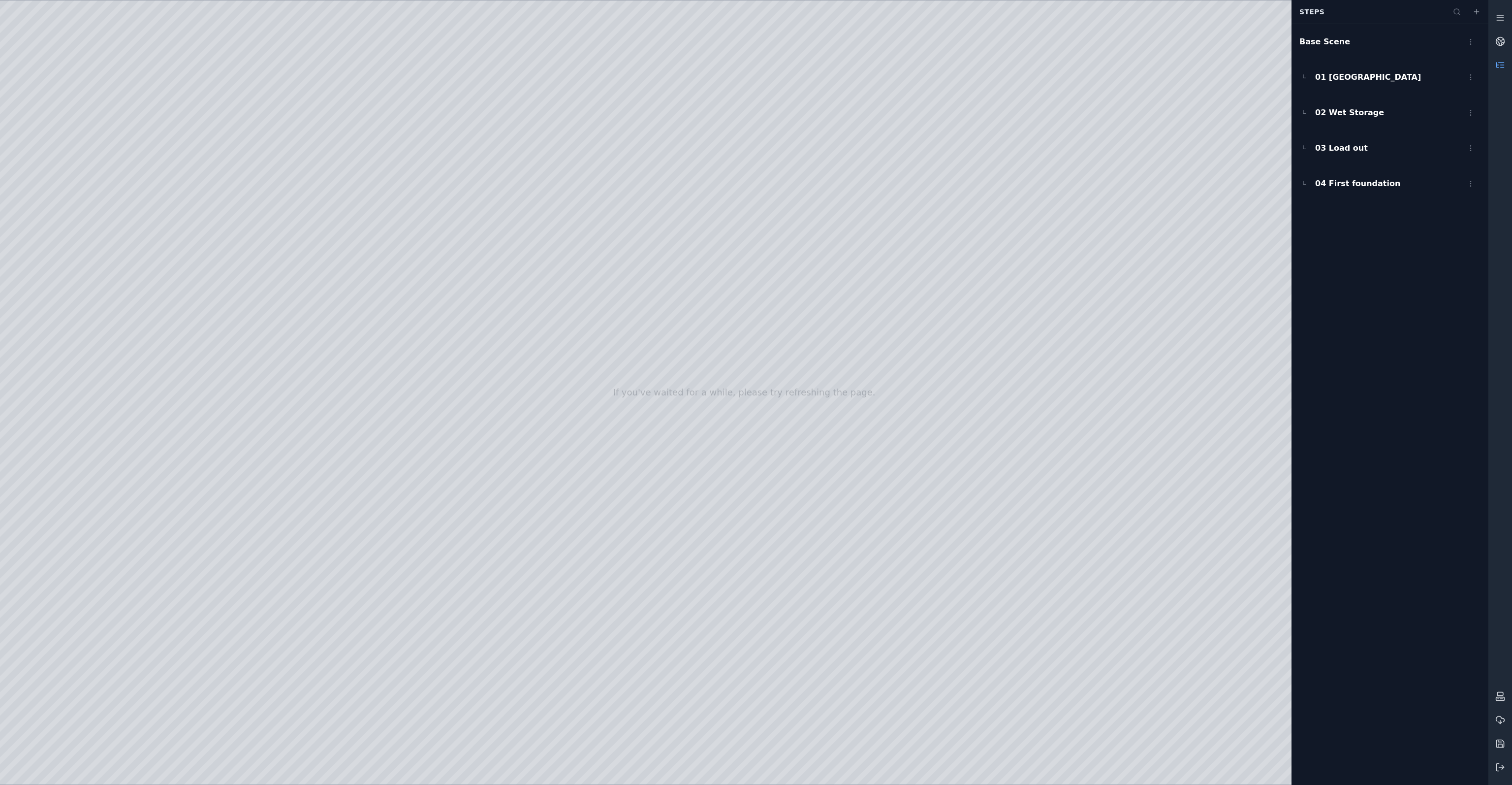
click at [1389, 340] on div "Base Scene 01 Port of Nigg 02 Wet Storage 03 Load out 04 First foundation" at bounding box center [1390, 404] width 197 height 761
click at [1351, 77] on span "01 Port of Nigg" at bounding box center [1368, 77] width 106 height 11
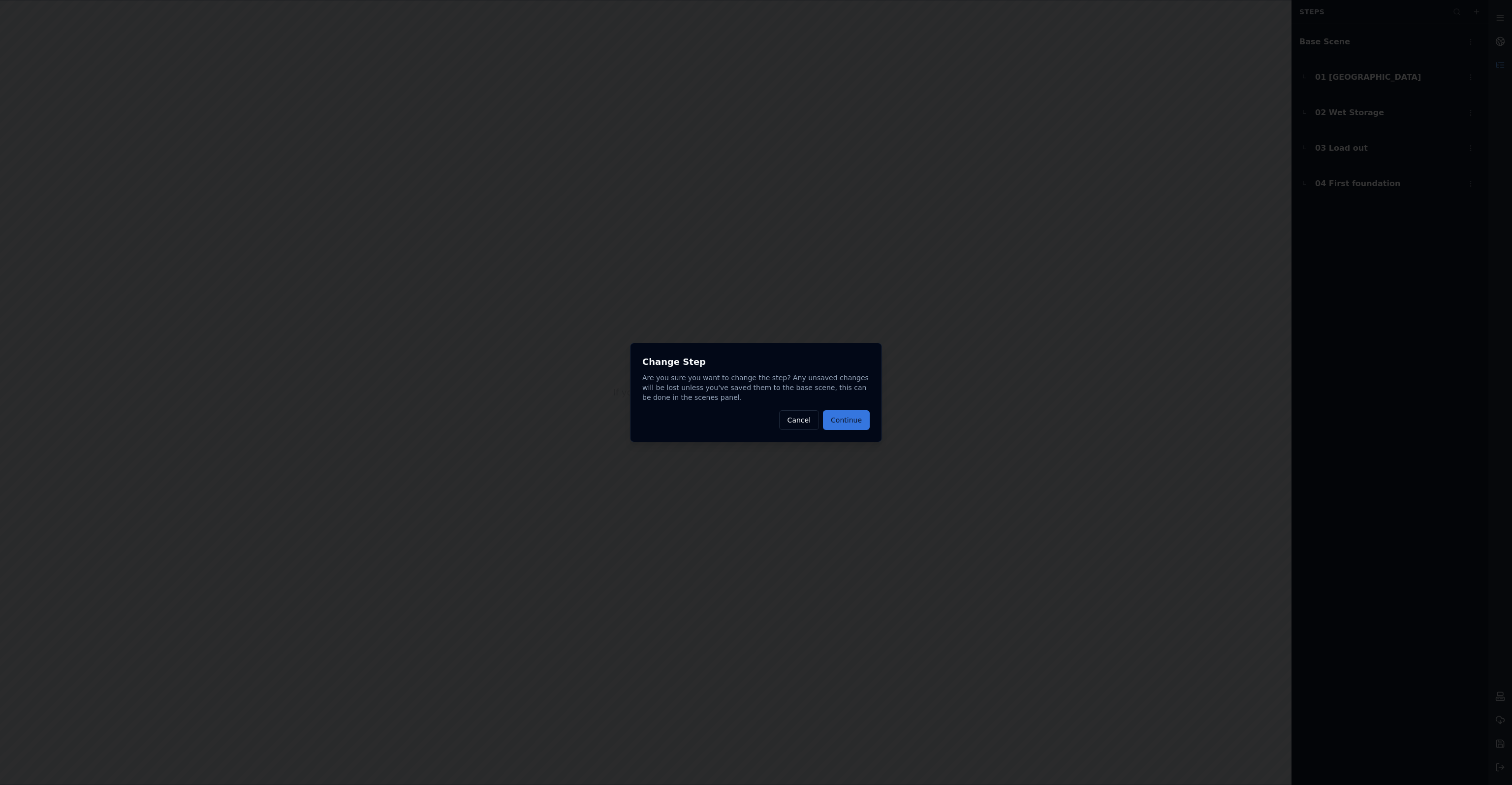
click at [850, 423] on button "Continue" at bounding box center [846, 420] width 47 height 20
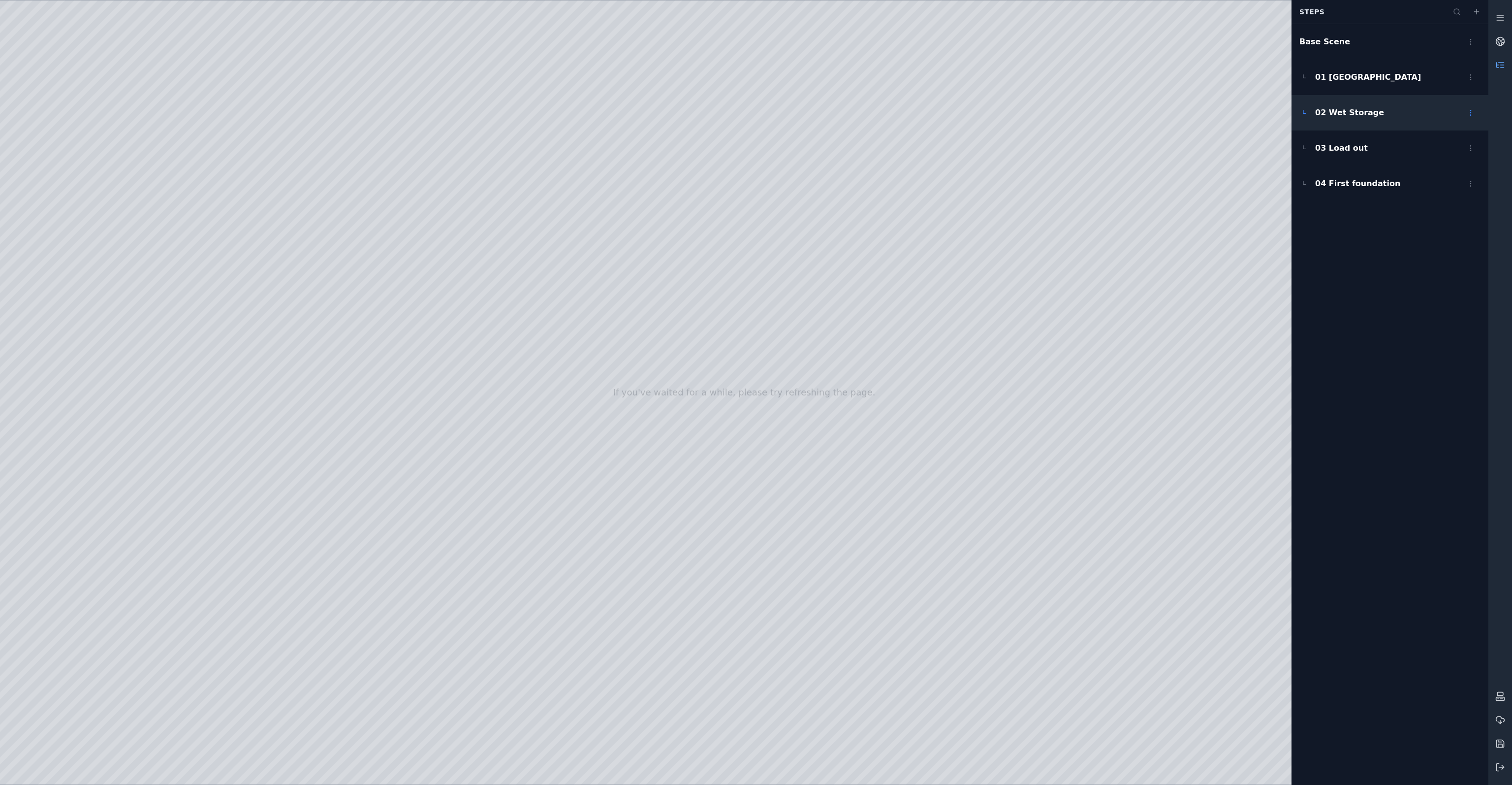
click at [1357, 111] on span "02 Wet Storage" at bounding box center [1350, 112] width 69 height 11
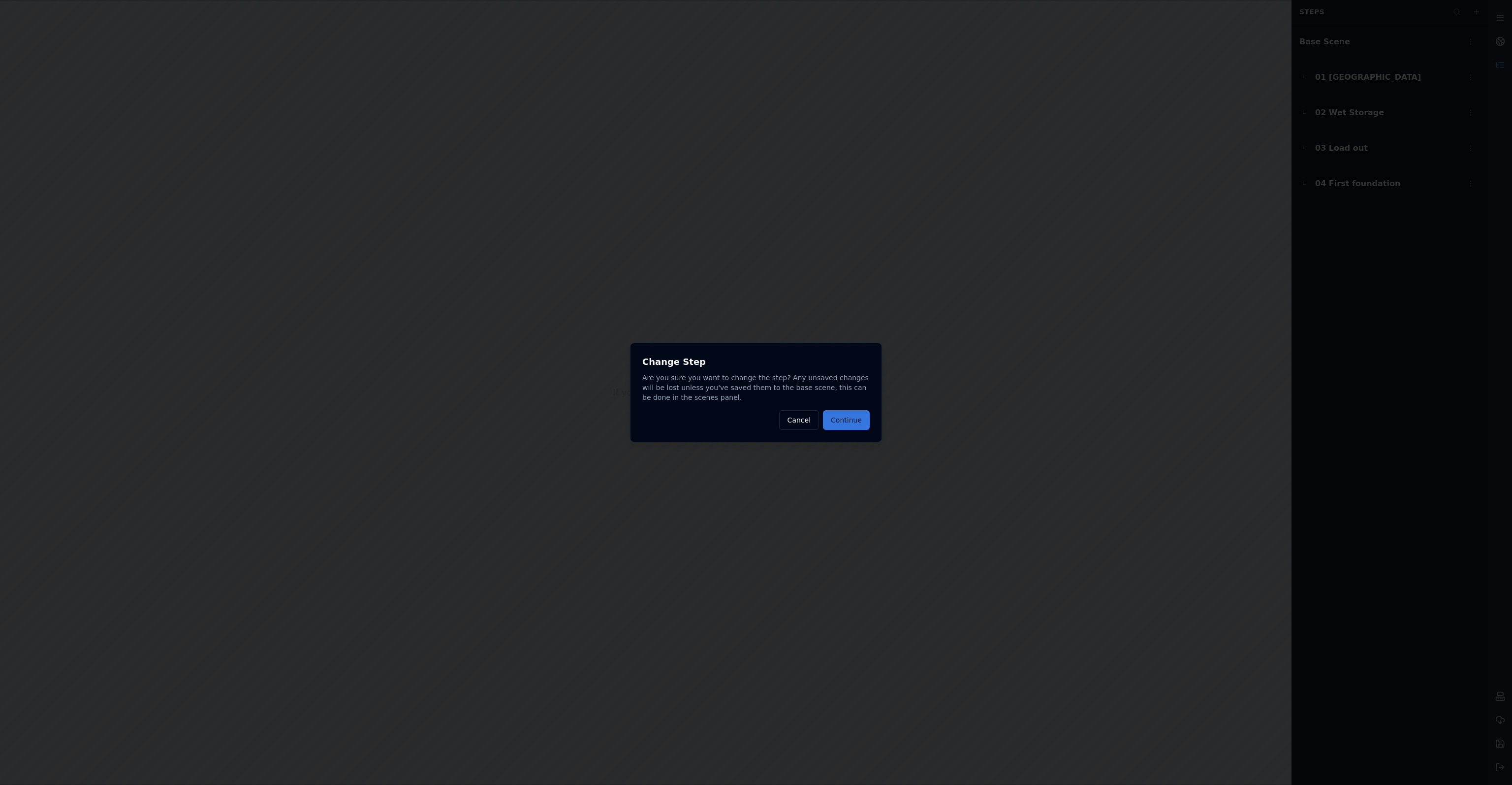
click at [849, 425] on button "Continue" at bounding box center [846, 420] width 47 height 20
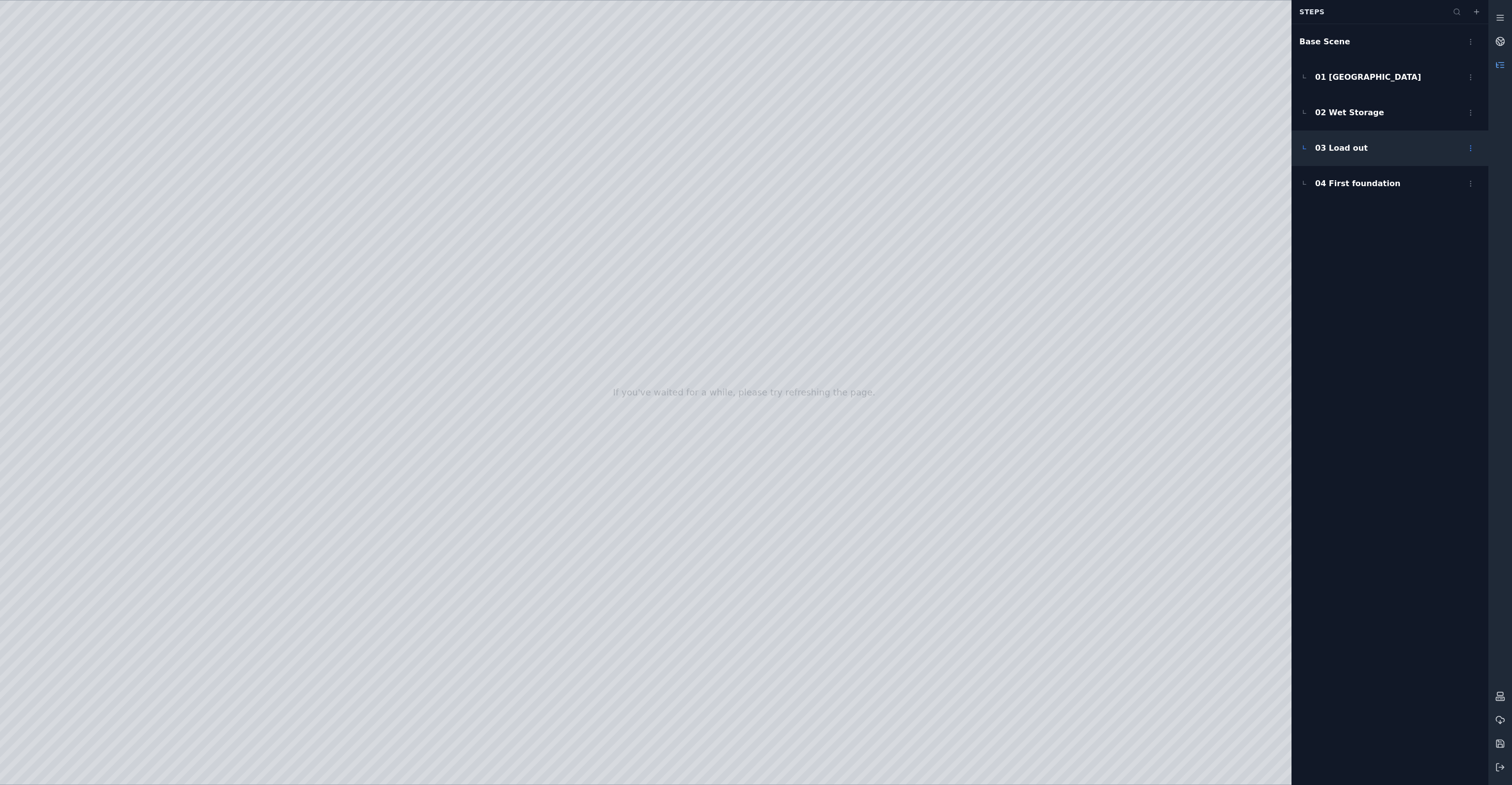
click at [1376, 155] on div "03 Load out" at bounding box center [1390, 147] width 197 height 35
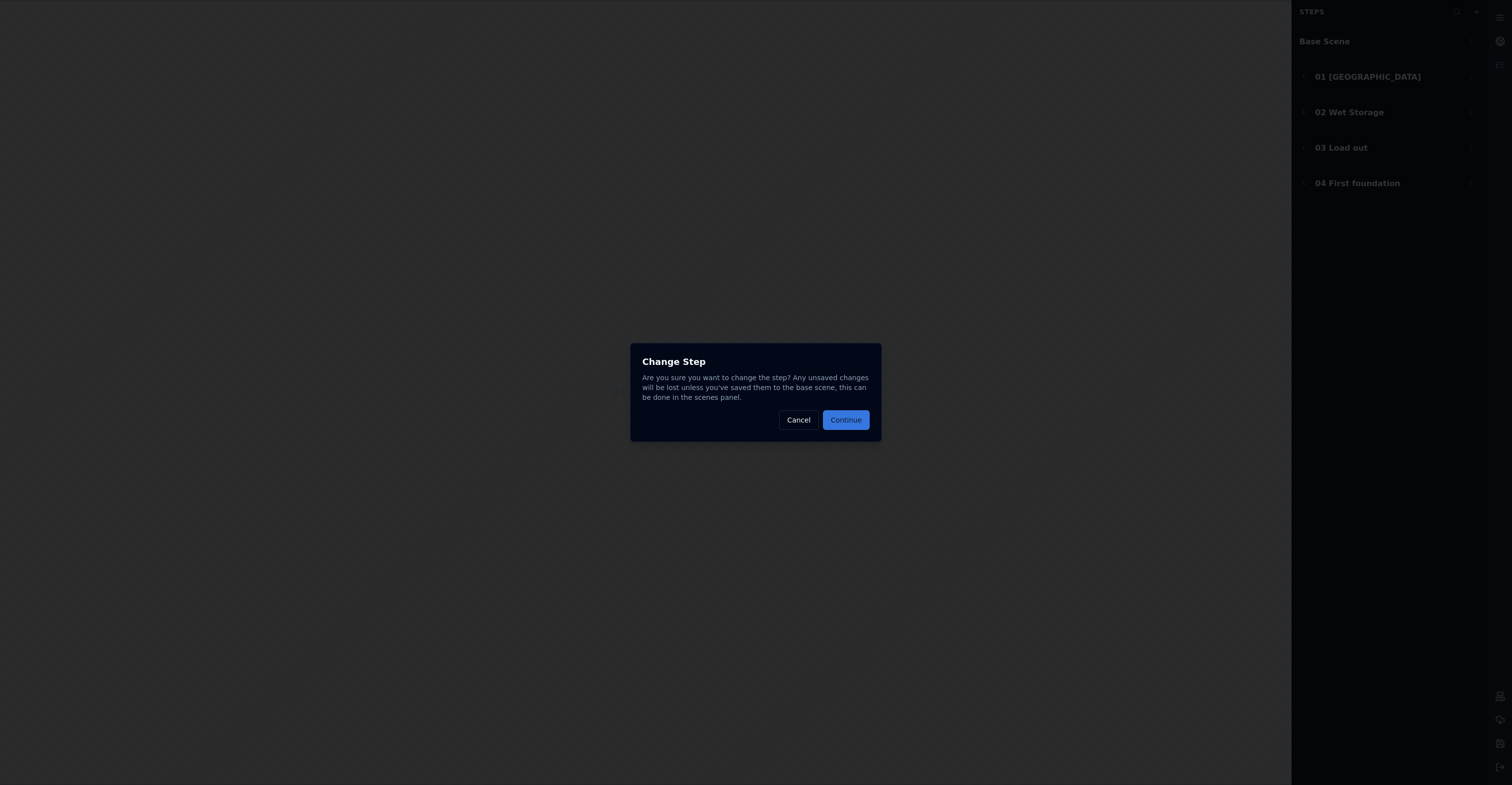
click at [849, 422] on button "Continue" at bounding box center [846, 420] width 47 height 20
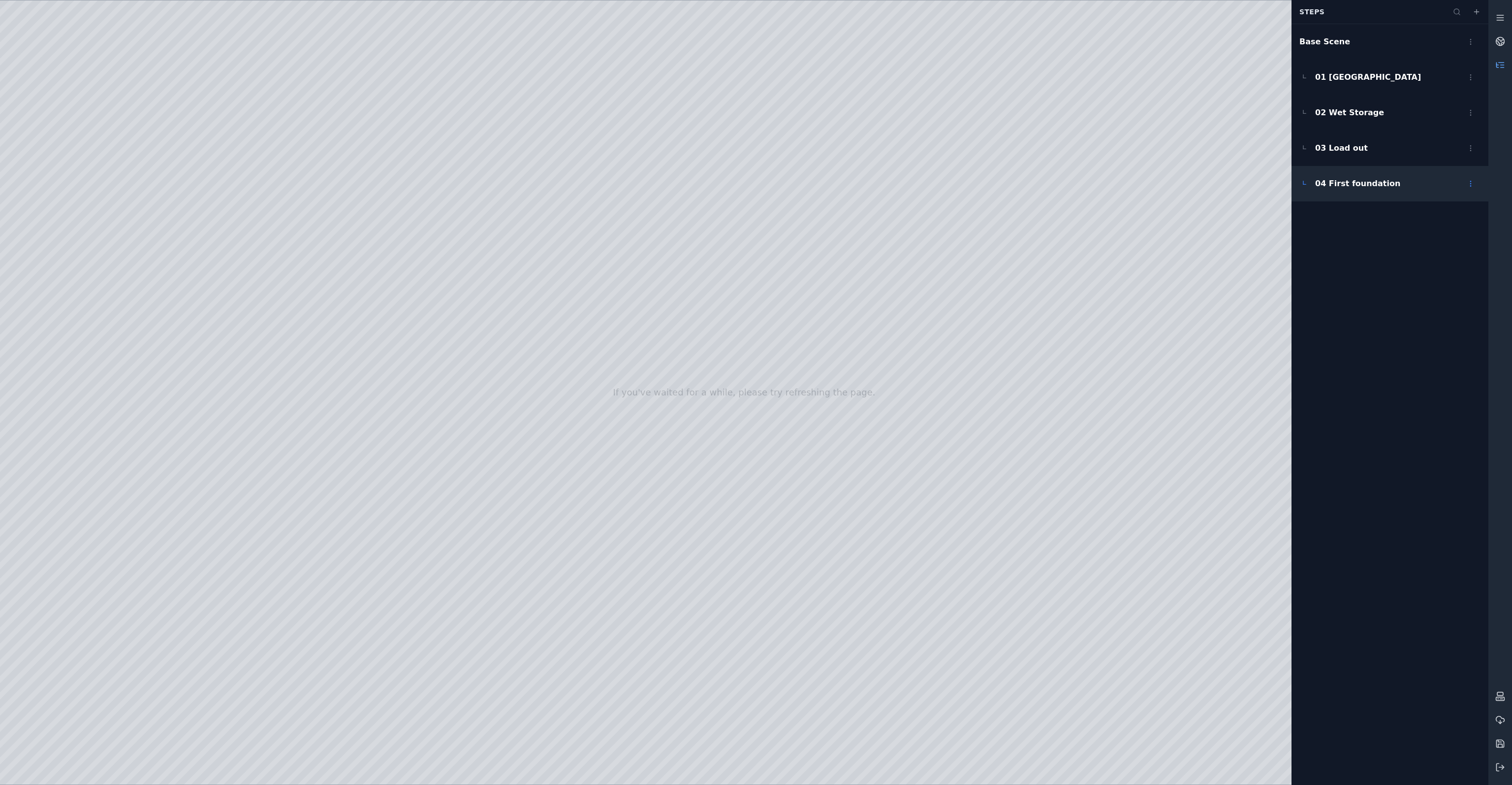
click at [1342, 188] on span "04 First foundation" at bounding box center [1358, 184] width 85 height 11
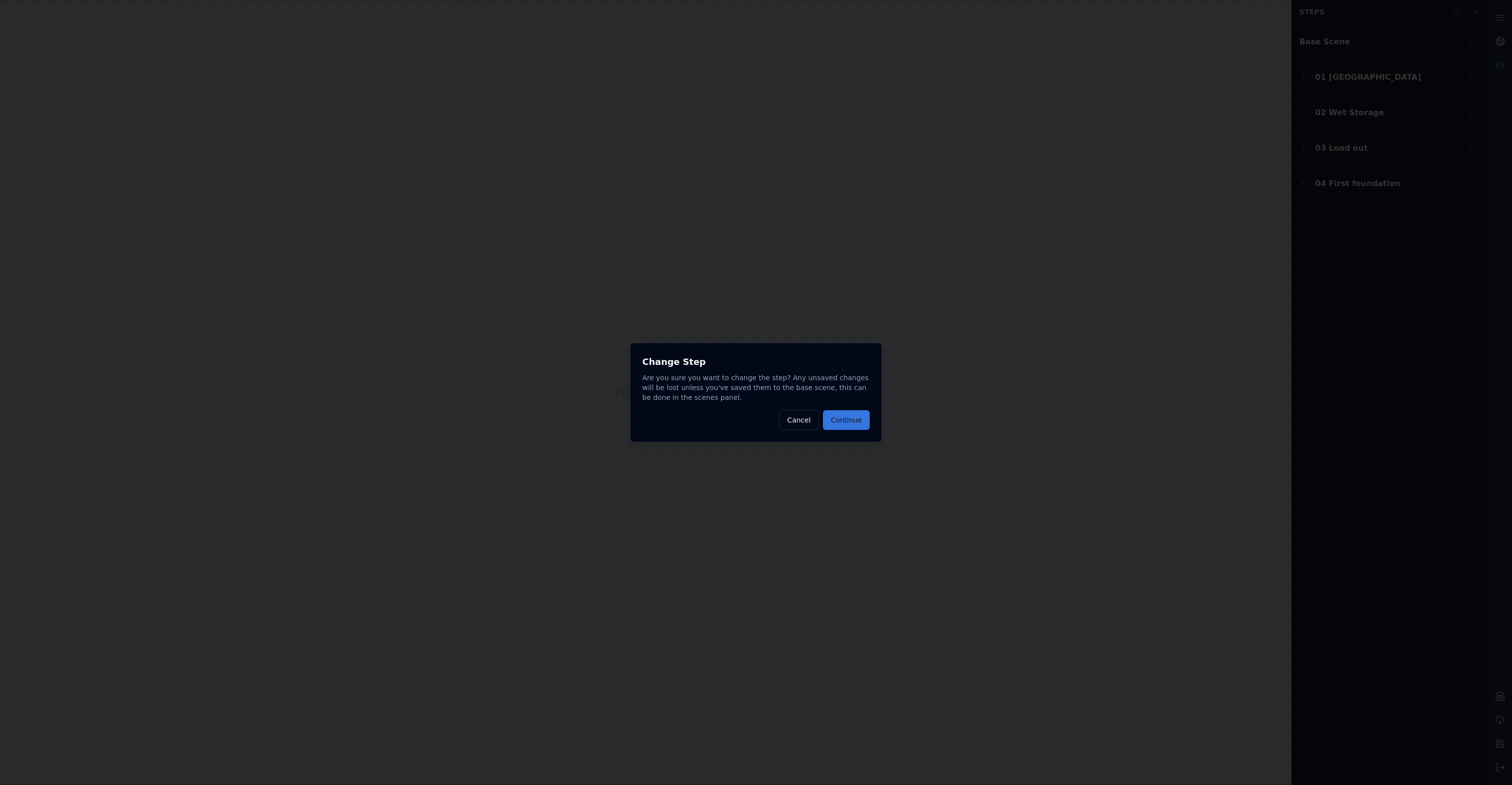
click at [864, 424] on button "Continue" at bounding box center [846, 420] width 47 height 20
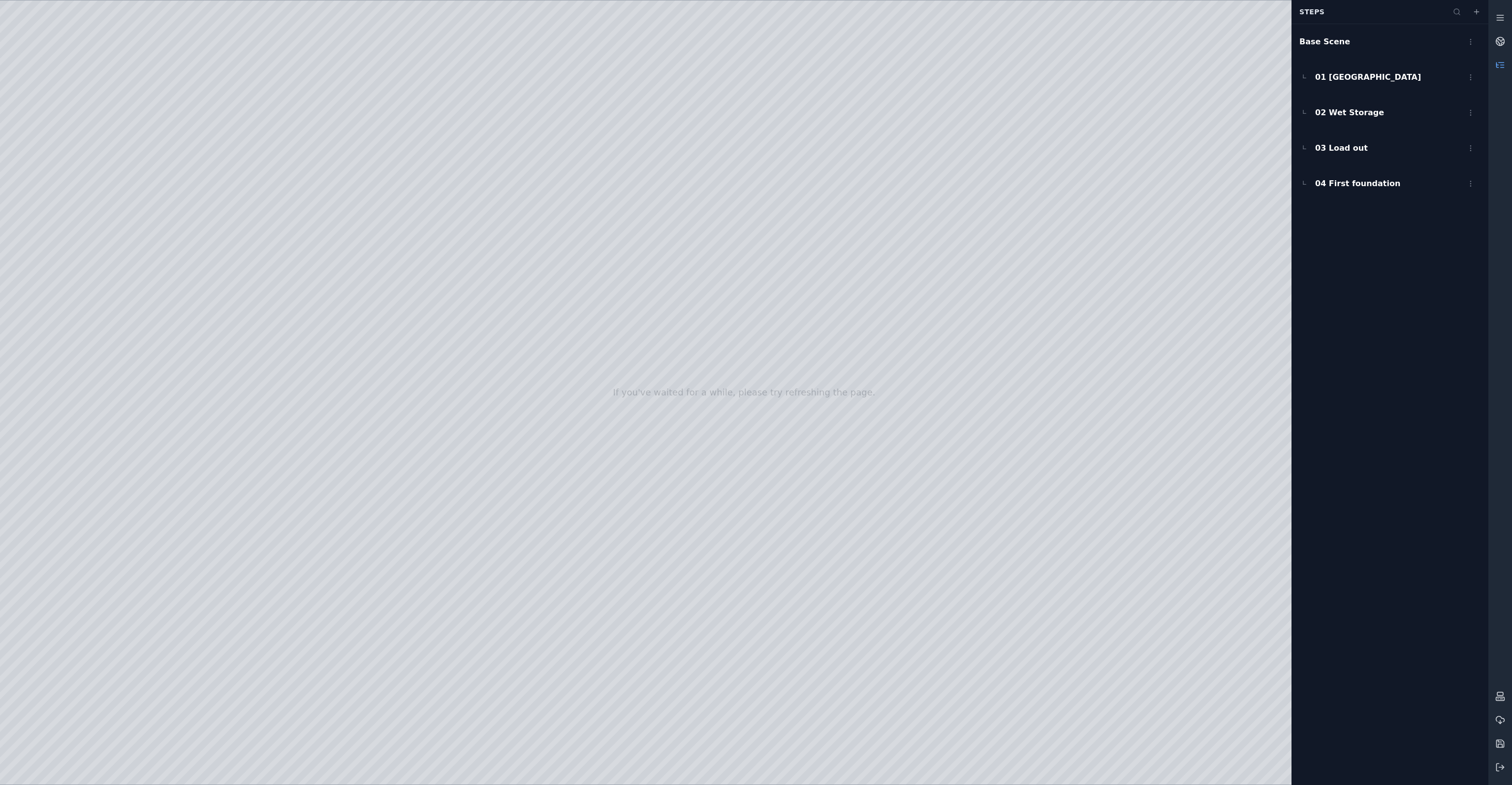
click at [827, 159] on div at bounding box center [744, 392] width 1488 height 784
click at [88, 208] on div at bounding box center [744, 392] width 1488 height 784
click at [75, 235] on div at bounding box center [744, 392] width 1488 height 784
click at [365, 53] on div at bounding box center [744, 392] width 1488 height 784
drag, startPoint x: 242, startPoint y: 116, endPoint x: 665, endPoint y: 374, distance: 495.5
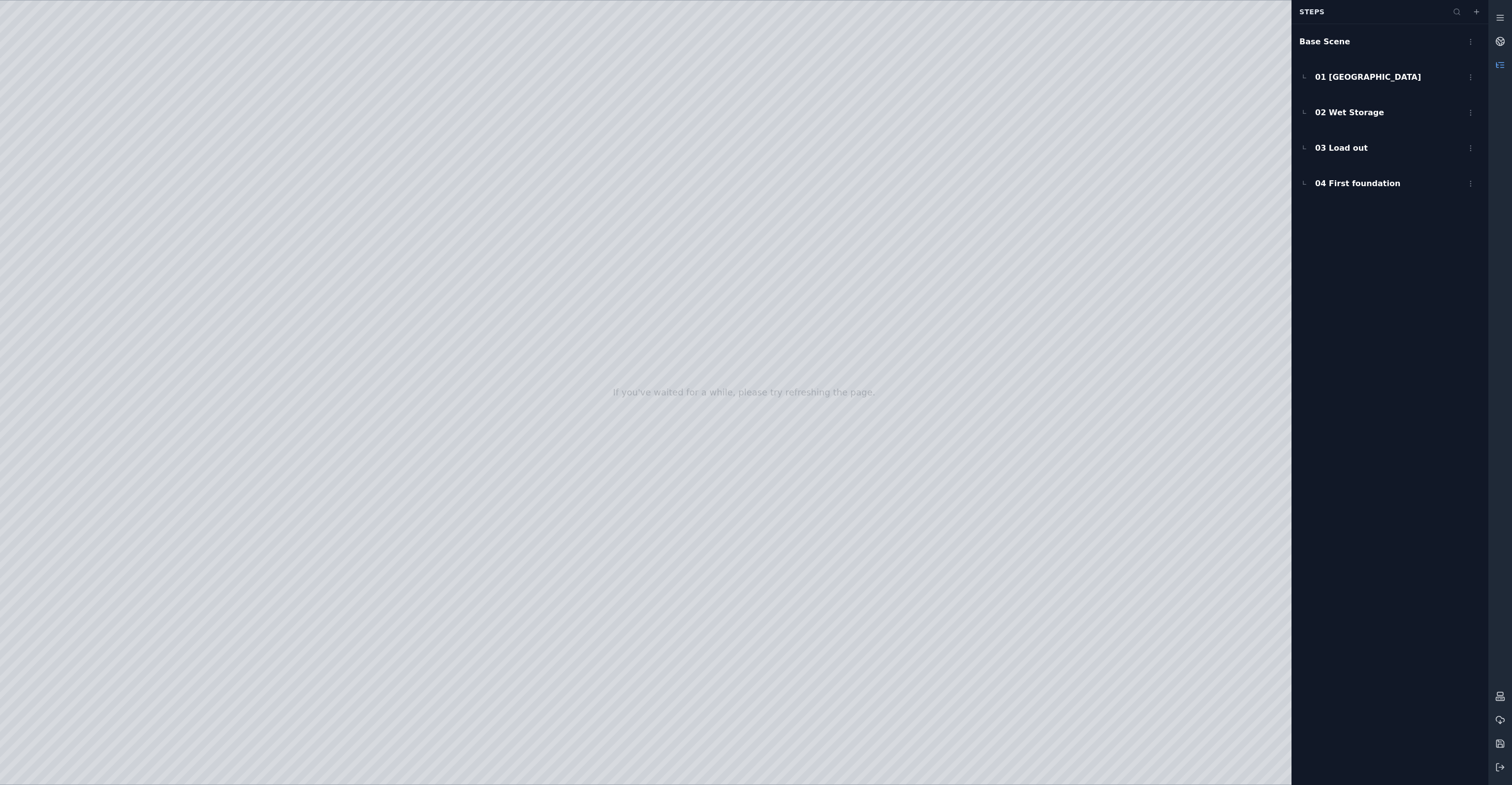
click at [665, 374] on div at bounding box center [744, 392] width 1488 height 784
drag, startPoint x: 772, startPoint y: 300, endPoint x: 707, endPoint y: 270, distance: 71.6
click at [1506, 65] on link at bounding box center [1500, 65] width 24 height 24
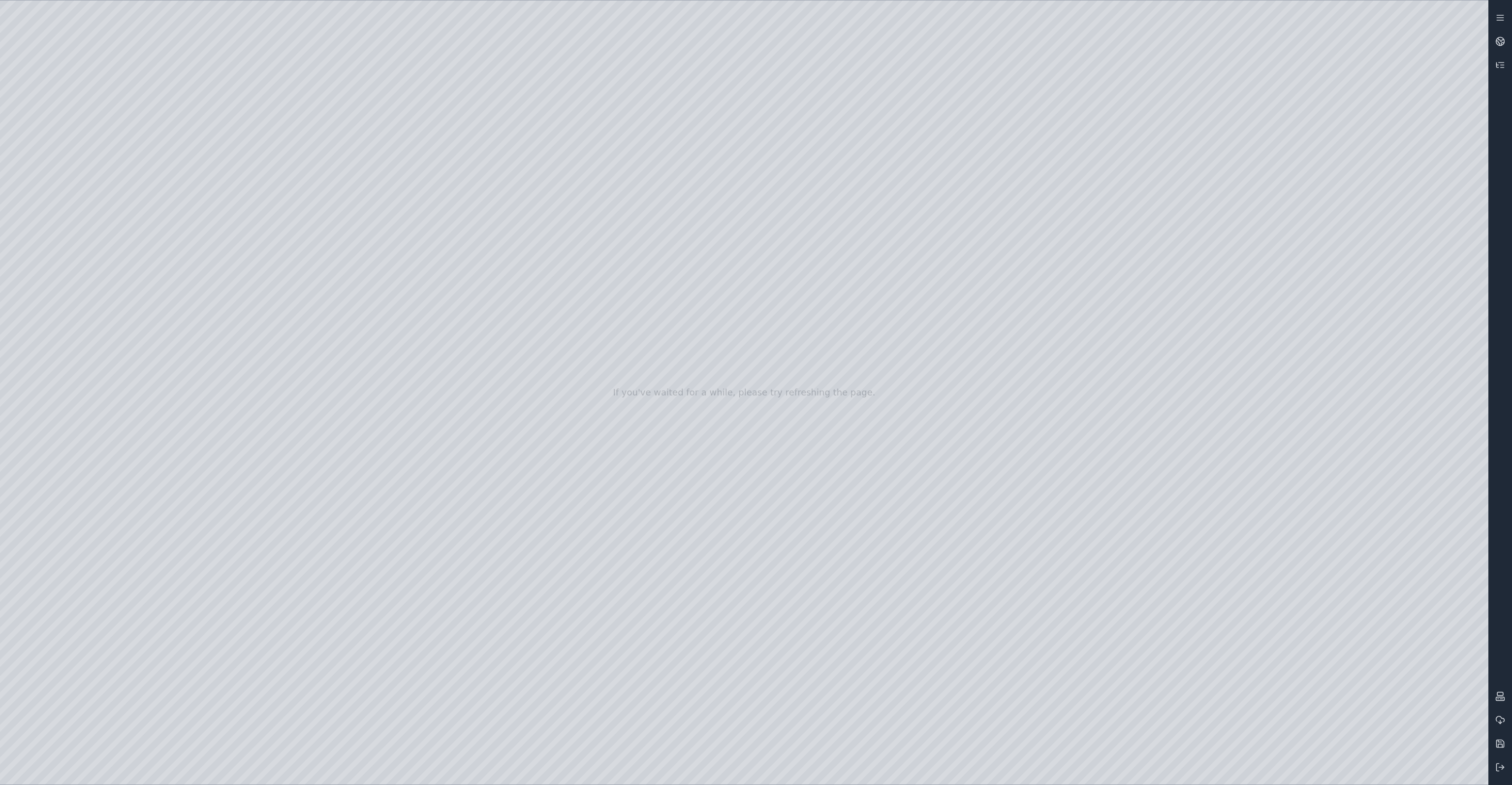
click at [1409, 174] on div at bounding box center [744, 392] width 1488 height 784
click at [749, 723] on div at bounding box center [744, 392] width 1488 height 784
drag, startPoint x: 754, startPoint y: 389, endPoint x: 654, endPoint y: 377, distance: 100.7
click at [790, 351] on div at bounding box center [744, 392] width 1488 height 784
click at [794, 352] on div at bounding box center [744, 392] width 1488 height 784
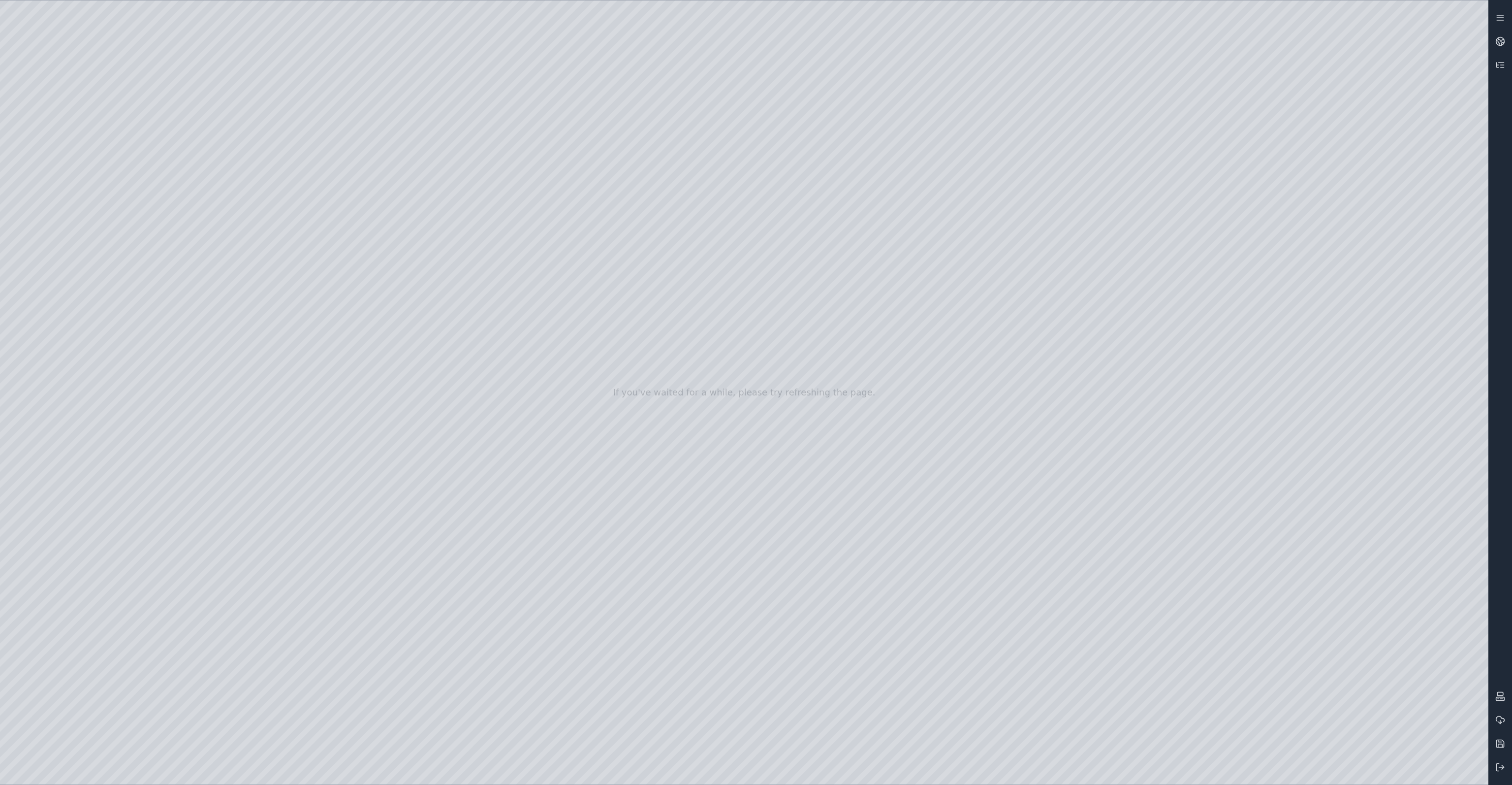
drag, startPoint x: 843, startPoint y: 534, endPoint x: 804, endPoint y: 542, distance: 39.8
click at [804, 542] on div at bounding box center [744, 392] width 1488 height 784
click at [864, 569] on div at bounding box center [744, 392] width 1488 height 784
drag, startPoint x: 979, startPoint y: 411, endPoint x: 964, endPoint y: 414, distance: 15.3
click at [1075, 378] on div at bounding box center [744, 392] width 1488 height 784
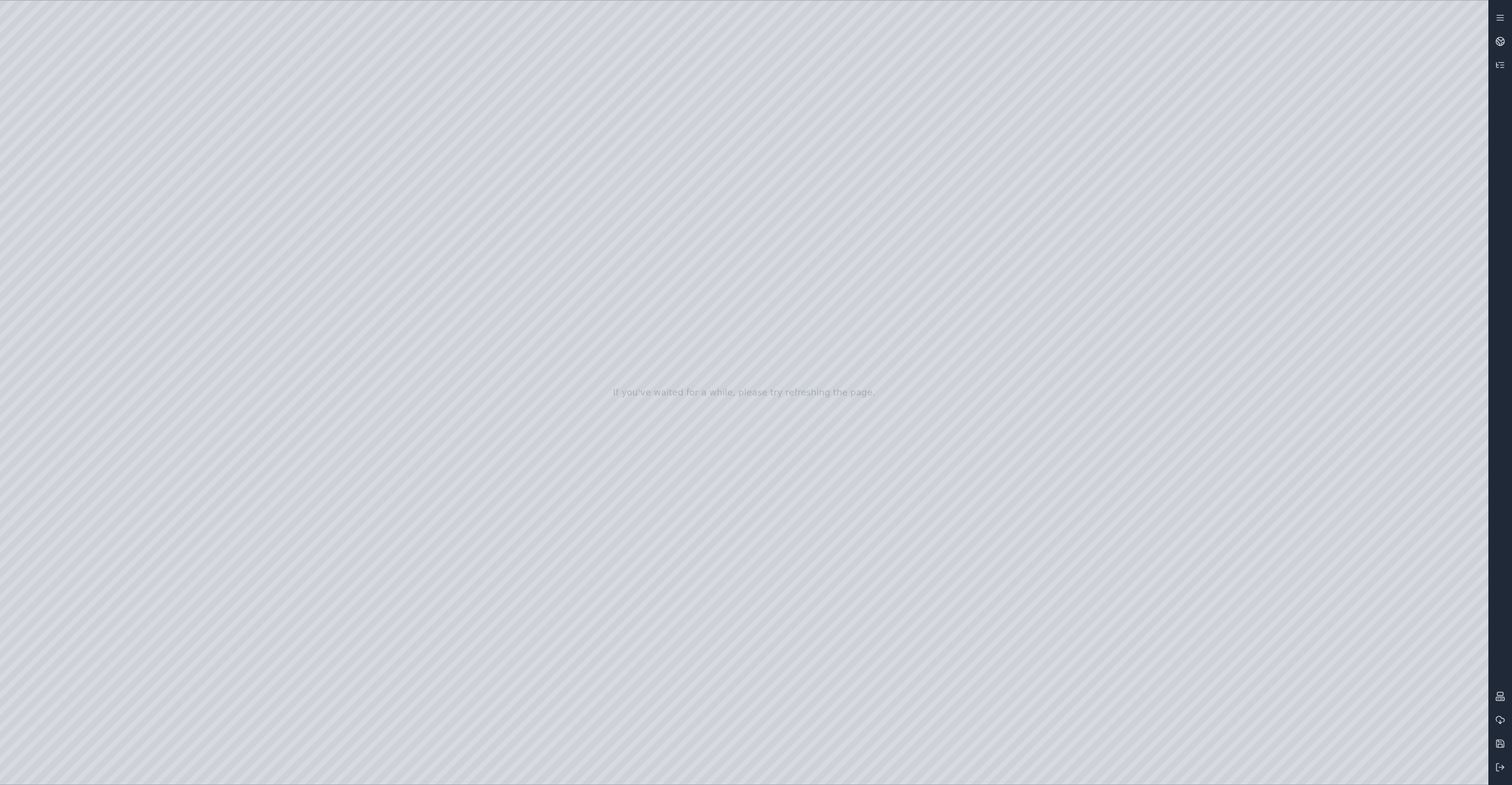
drag, startPoint x: 1077, startPoint y: 376, endPoint x: 904, endPoint y: 402, distance: 174.9
click at [811, 406] on div at bounding box center [744, 392] width 1488 height 784
click at [799, 485] on div at bounding box center [744, 392] width 1488 height 784
click at [731, 309] on div at bounding box center [744, 392] width 1488 height 784
click at [664, 292] on div at bounding box center [744, 392] width 1488 height 784
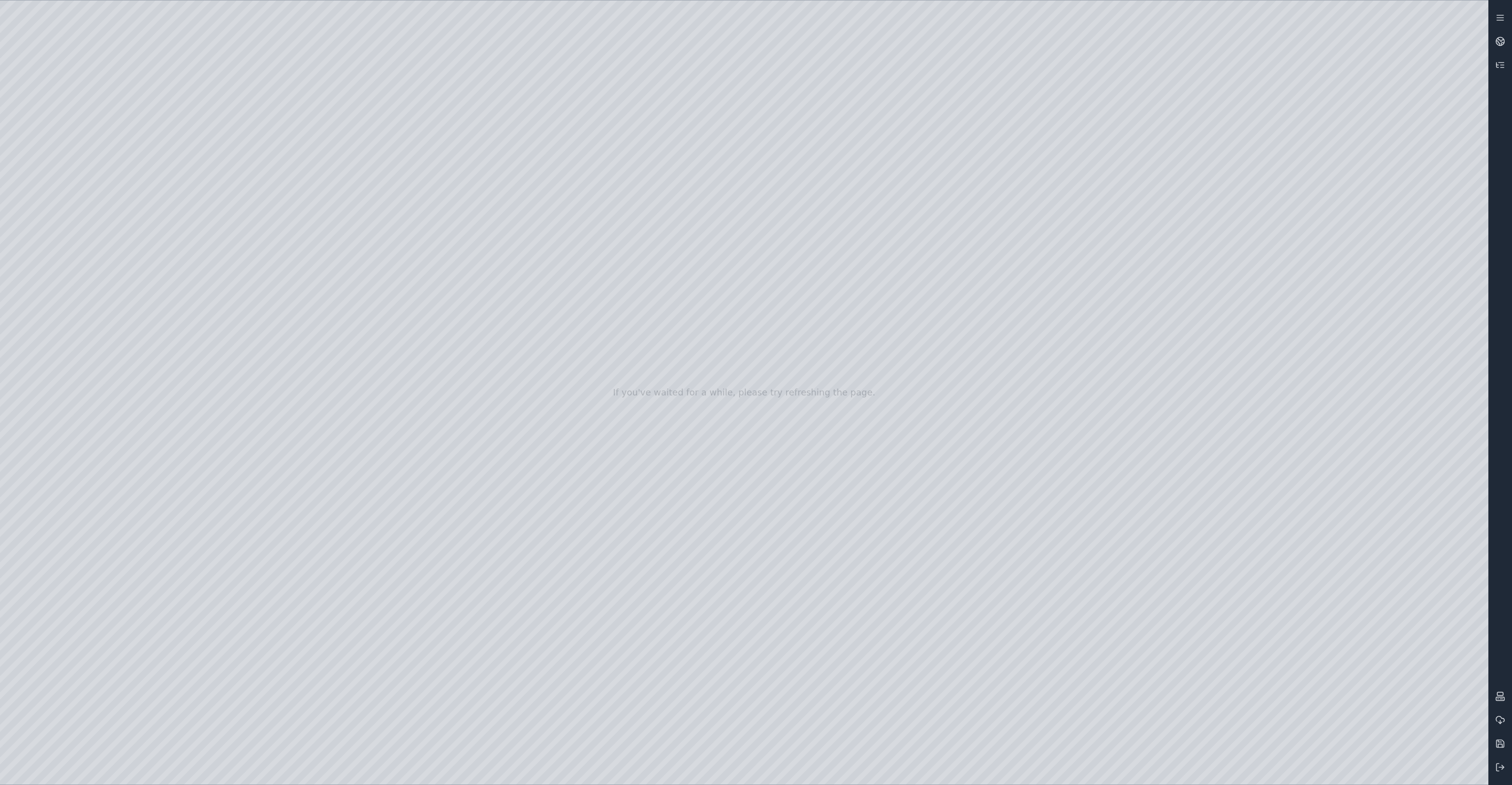
drag, startPoint x: 668, startPoint y: 333, endPoint x: 750, endPoint y: 469, distance: 158.8
click at [750, 469] on div at bounding box center [744, 392] width 1488 height 784
click at [766, 394] on div at bounding box center [744, 392] width 1488 height 784
click at [820, 545] on div at bounding box center [744, 392] width 1488 height 784
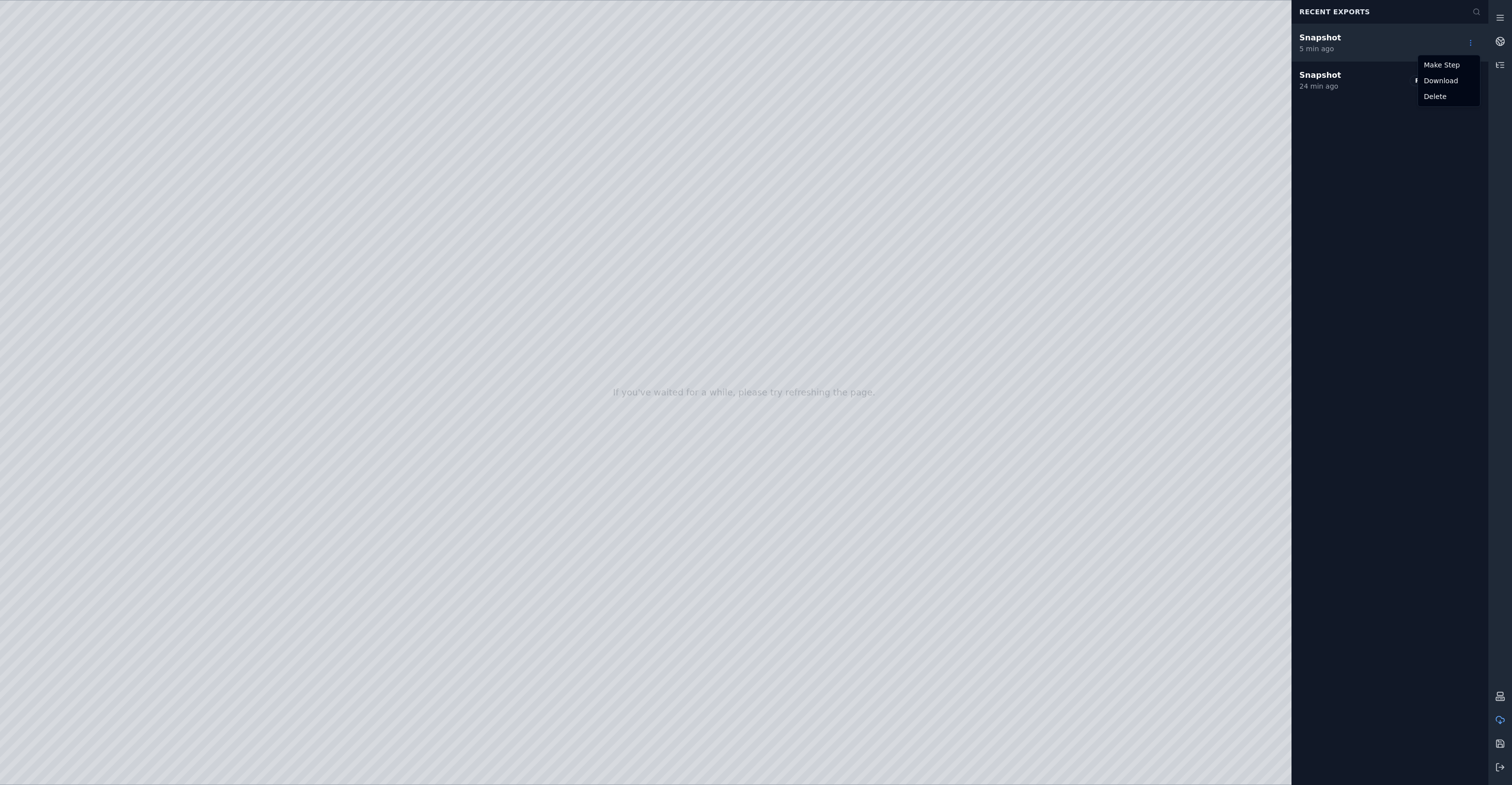
click at [1469, 44] on html "If you've waited for a while, please try refreshing the page. Recent Exports Sn…" at bounding box center [756, 392] width 1512 height 785
click at [1455, 67] on div "Make Step" at bounding box center [1449, 65] width 58 height 16
click at [1496, 67] on icon at bounding box center [1501, 65] width 10 height 10
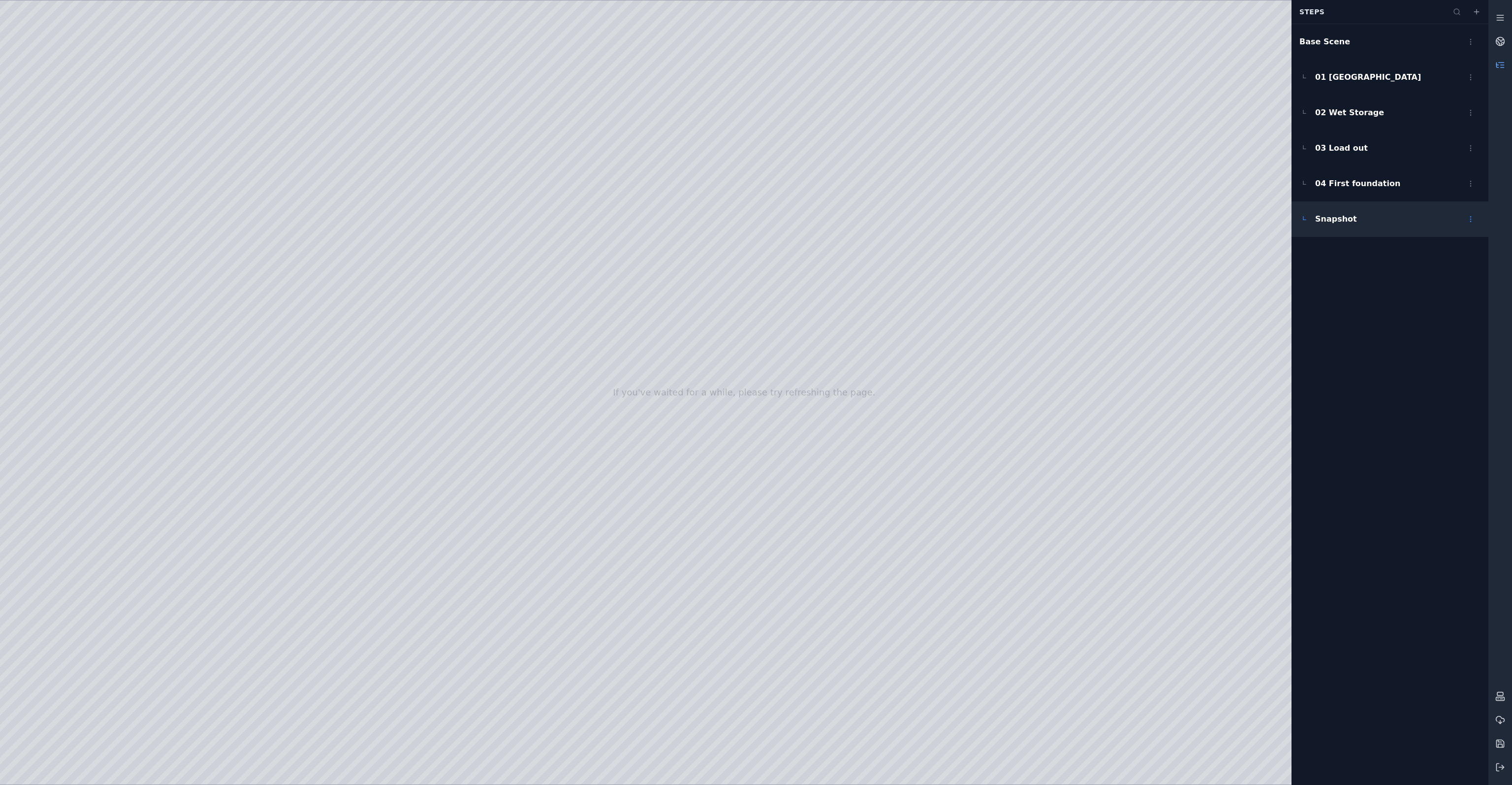
click at [1469, 220] on html "If you've waited for a while, please try refreshing the page. Steps Base Scene …" at bounding box center [756, 392] width 1512 height 785
click at [1445, 271] on div "Rename" at bounding box center [1449, 272] width 58 height 16
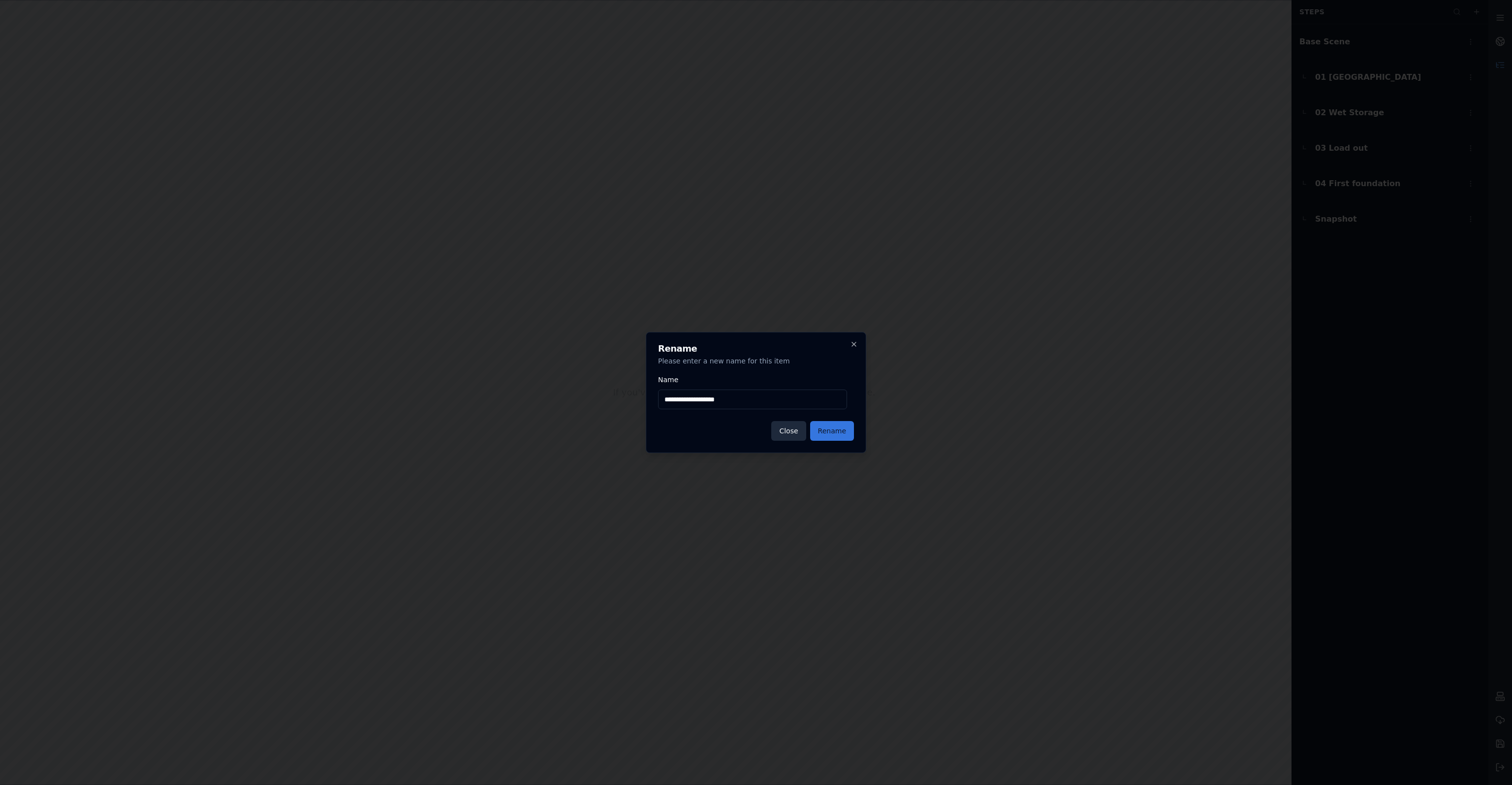
type input "**********"
click at [838, 430] on button "Rename" at bounding box center [831, 431] width 43 height 20
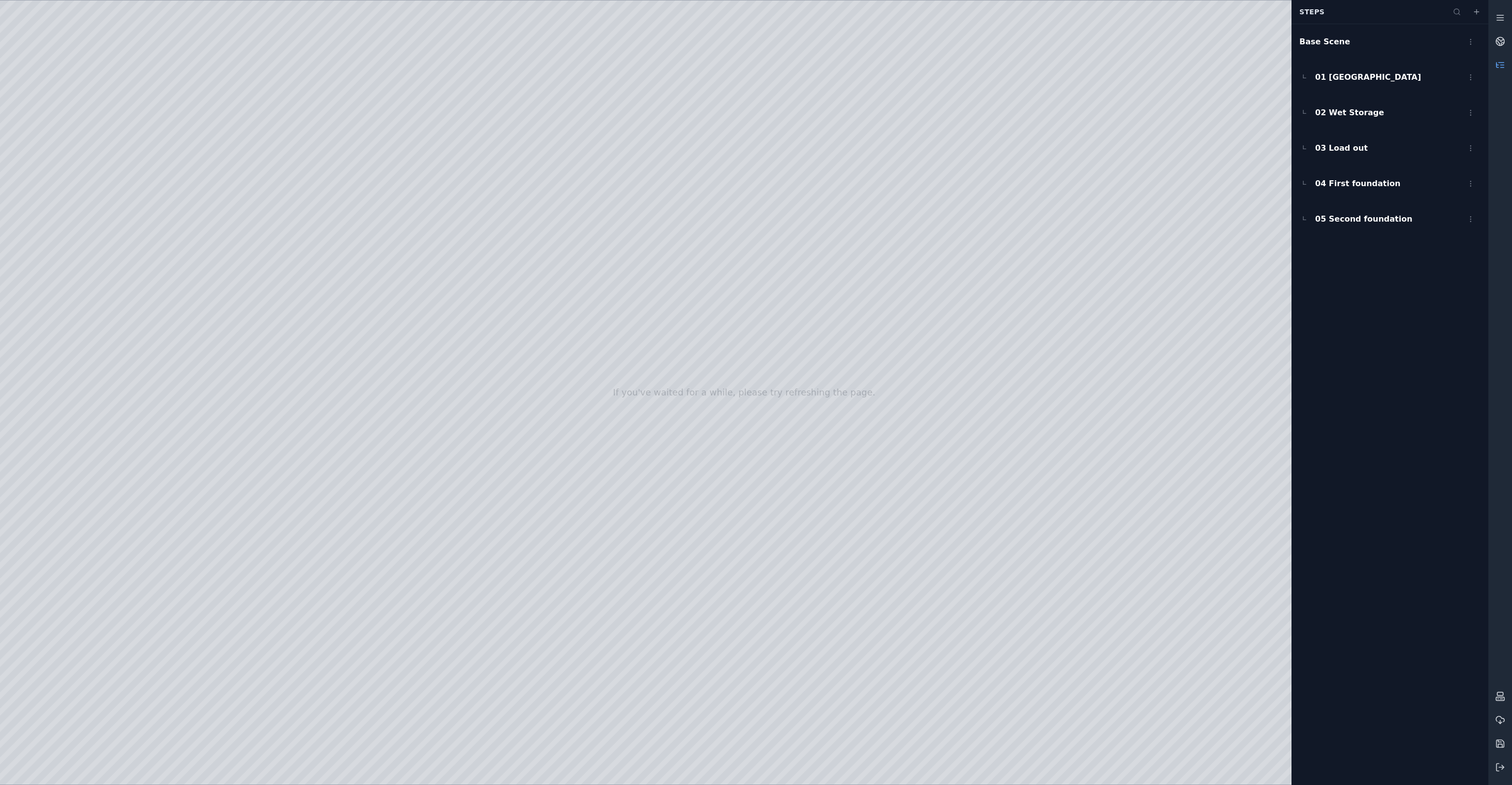
click at [81, 258] on div at bounding box center [744, 392] width 1488 height 784
click at [238, 52] on div at bounding box center [744, 392] width 1488 height 784
click at [71, 230] on div at bounding box center [744, 392] width 1488 height 784
click at [356, 57] on div at bounding box center [744, 392] width 1488 height 784
click at [173, 655] on div at bounding box center [744, 392] width 1488 height 784
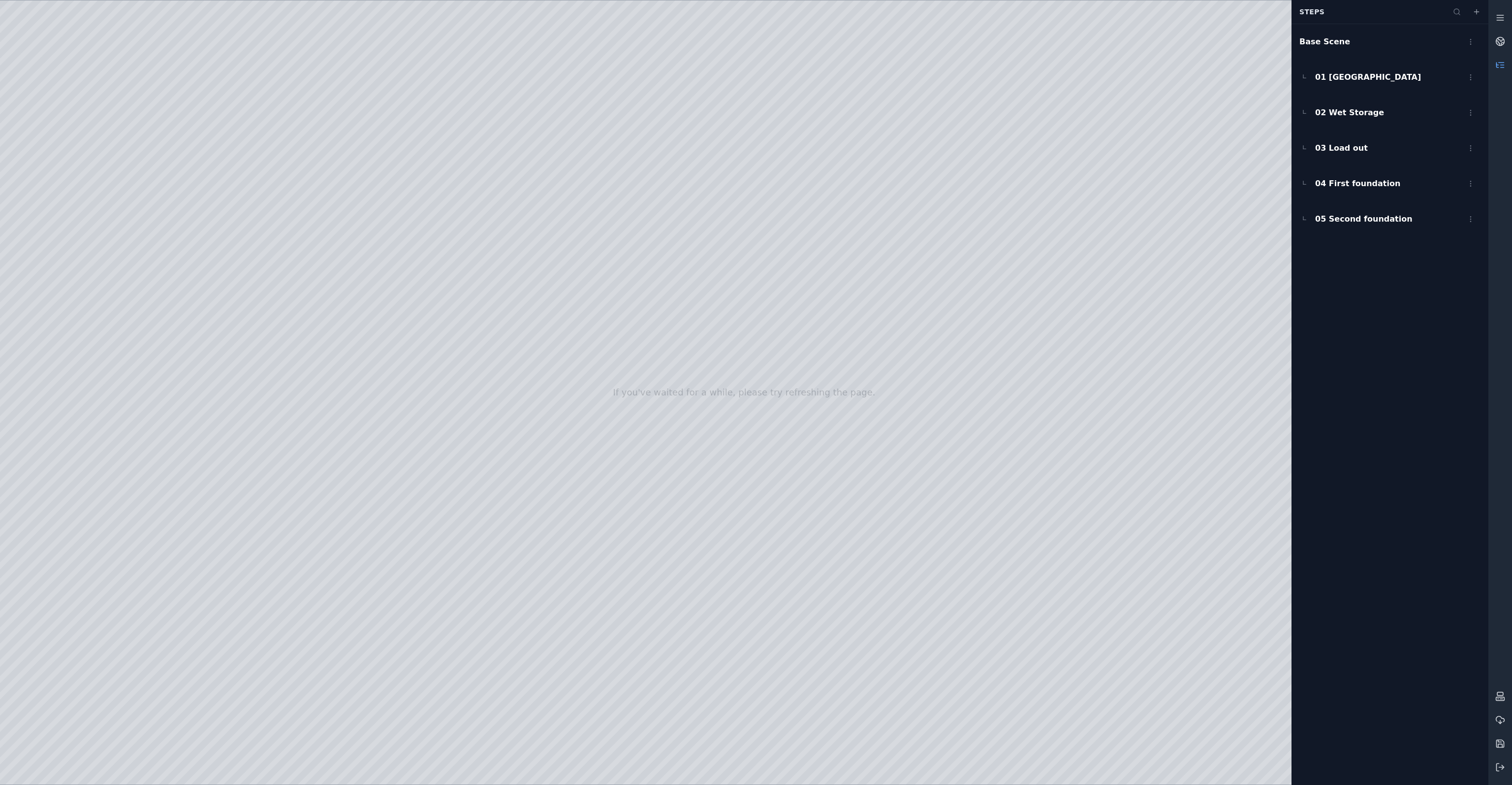
click at [262, 462] on div at bounding box center [744, 392] width 1488 height 784
click at [150, 53] on div at bounding box center [744, 392] width 1488 height 784
click at [206, 125] on div at bounding box center [744, 392] width 1488 height 784
drag, startPoint x: 191, startPoint y: 192, endPoint x: 671, endPoint y: 314, distance: 495.3
click at [671, 314] on div at bounding box center [744, 392] width 1488 height 784
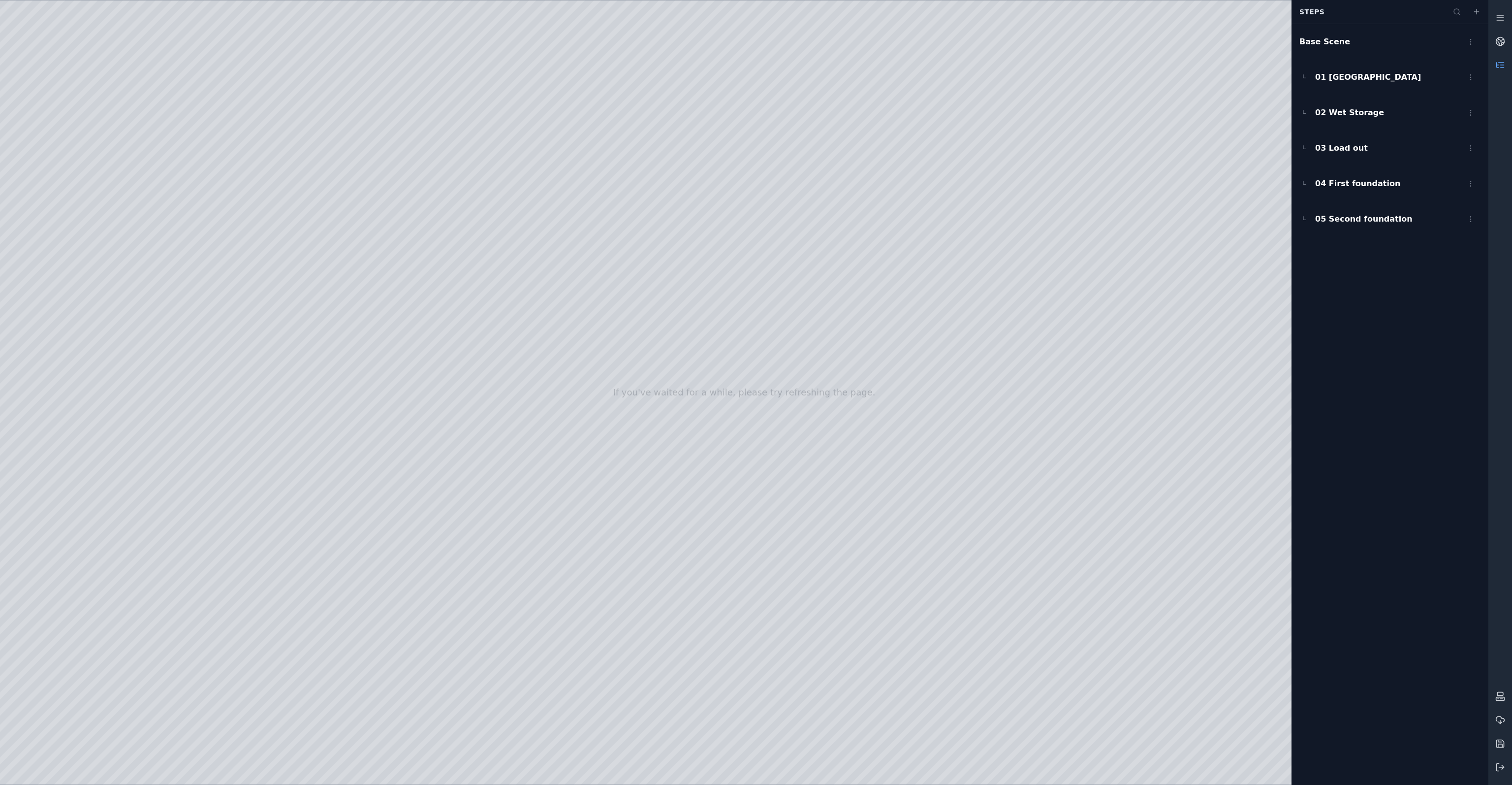
drag, startPoint x: 708, startPoint y: 408, endPoint x: 632, endPoint y: 401, distance: 76.3
click at [632, 401] on div at bounding box center [744, 392] width 1488 height 784
drag, startPoint x: 701, startPoint y: 335, endPoint x: 712, endPoint y: 228, distance: 107.6
click at [712, 228] on div at bounding box center [744, 392] width 1488 height 784
drag, startPoint x: 713, startPoint y: 298, endPoint x: 704, endPoint y: 300, distance: 9.2
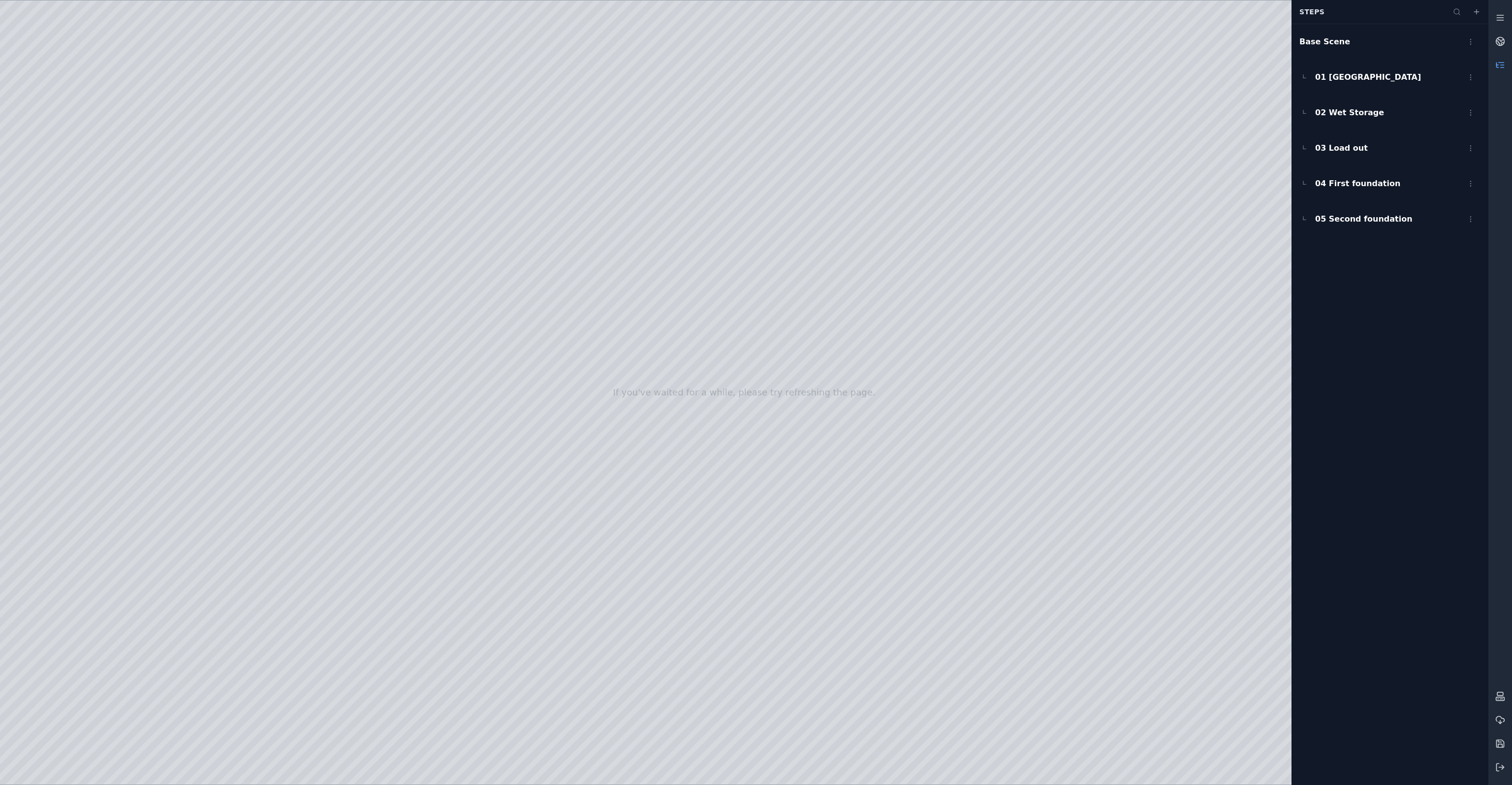
click at [704, 300] on div at bounding box center [744, 392] width 1488 height 784
click at [837, 372] on div at bounding box center [744, 392] width 1488 height 784
click at [869, 269] on div at bounding box center [744, 392] width 1488 height 784
drag, startPoint x: 850, startPoint y: 391, endPoint x: 740, endPoint y: 290, distance: 149.3
click at [740, 290] on div at bounding box center [744, 392] width 1488 height 784
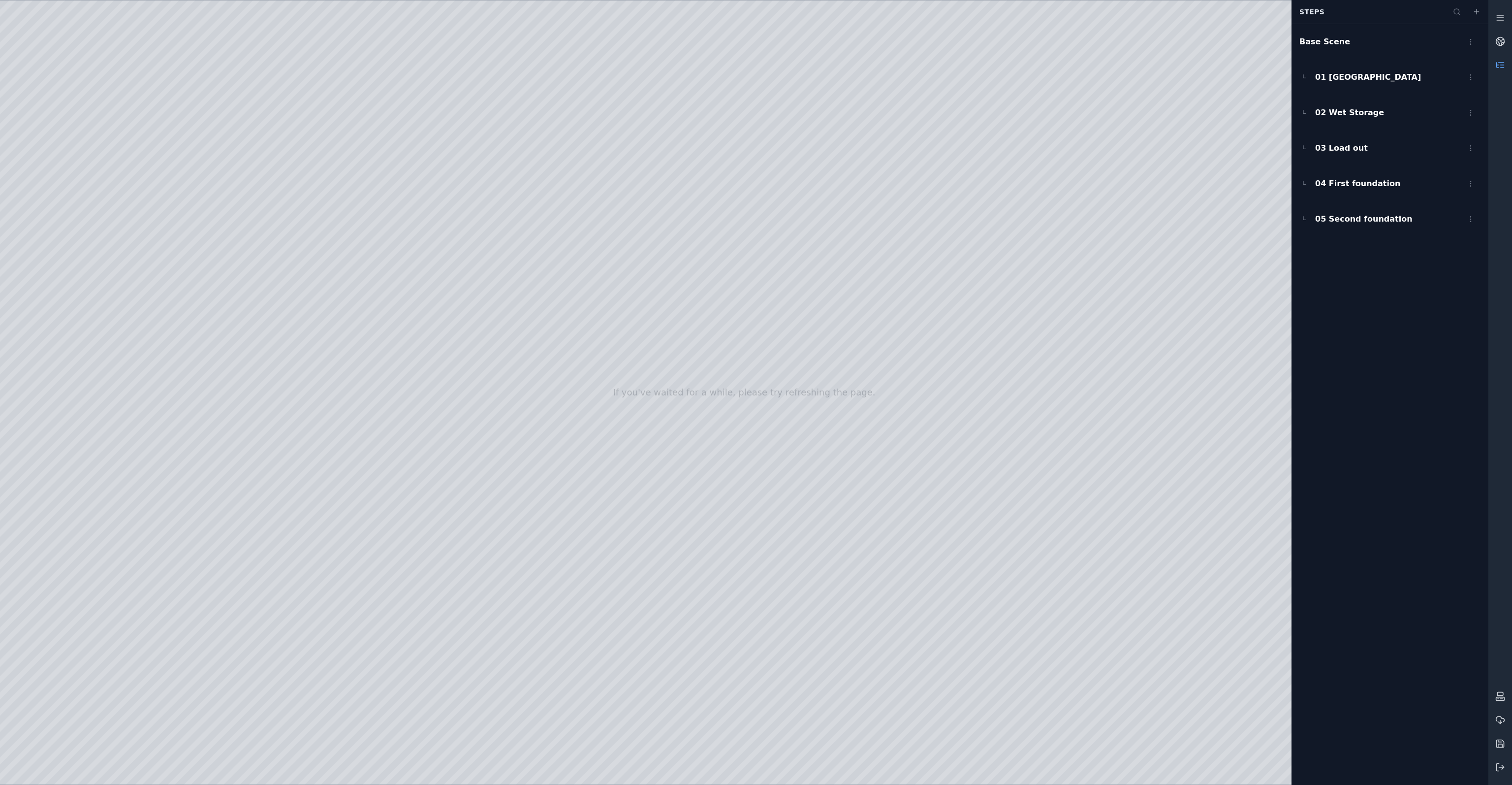
drag, startPoint x: 727, startPoint y: 357, endPoint x: 747, endPoint y: 357, distance: 20.0
click at [747, 357] on div at bounding box center [744, 392] width 1488 height 784
drag, startPoint x: 700, startPoint y: 147, endPoint x: 807, endPoint y: 176, distance: 110.9
click at [817, 209] on div at bounding box center [744, 392] width 1488 height 784
drag, startPoint x: 835, startPoint y: 245, endPoint x: 770, endPoint y: 303, distance: 87.1
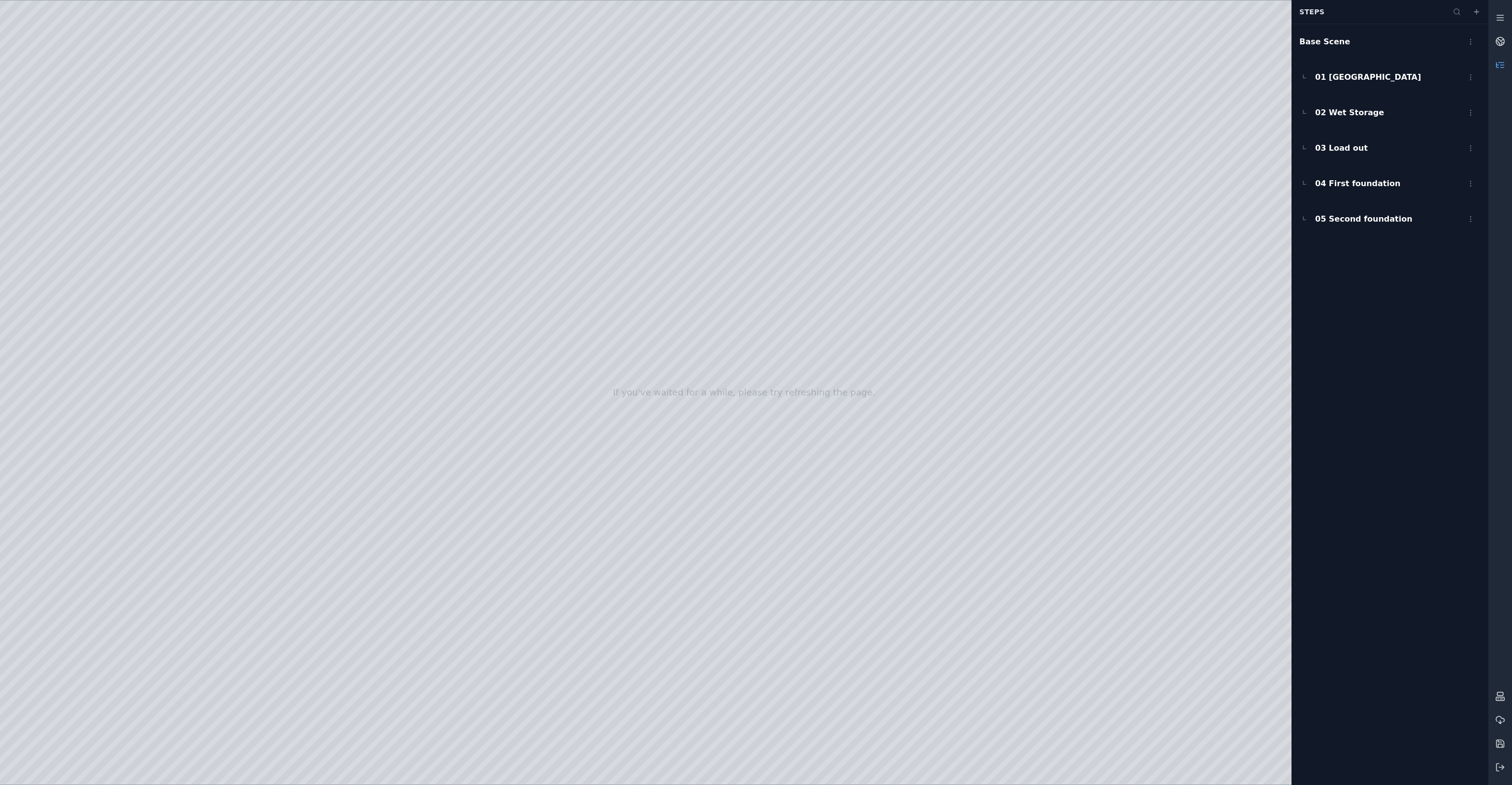
click at [770, 303] on div at bounding box center [744, 392] width 1488 height 784
drag, startPoint x: 869, startPoint y: 293, endPoint x: 872, endPoint y: 271, distance: 22.2
drag, startPoint x: 742, startPoint y: 374, endPoint x: 648, endPoint y: 325, distance: 106.0
click at [648, 325] on div at bounding box center [744, 392] width 1488 height 784
click at [757, 712] on div at bounding box center [744, 392] width 1488 height 784
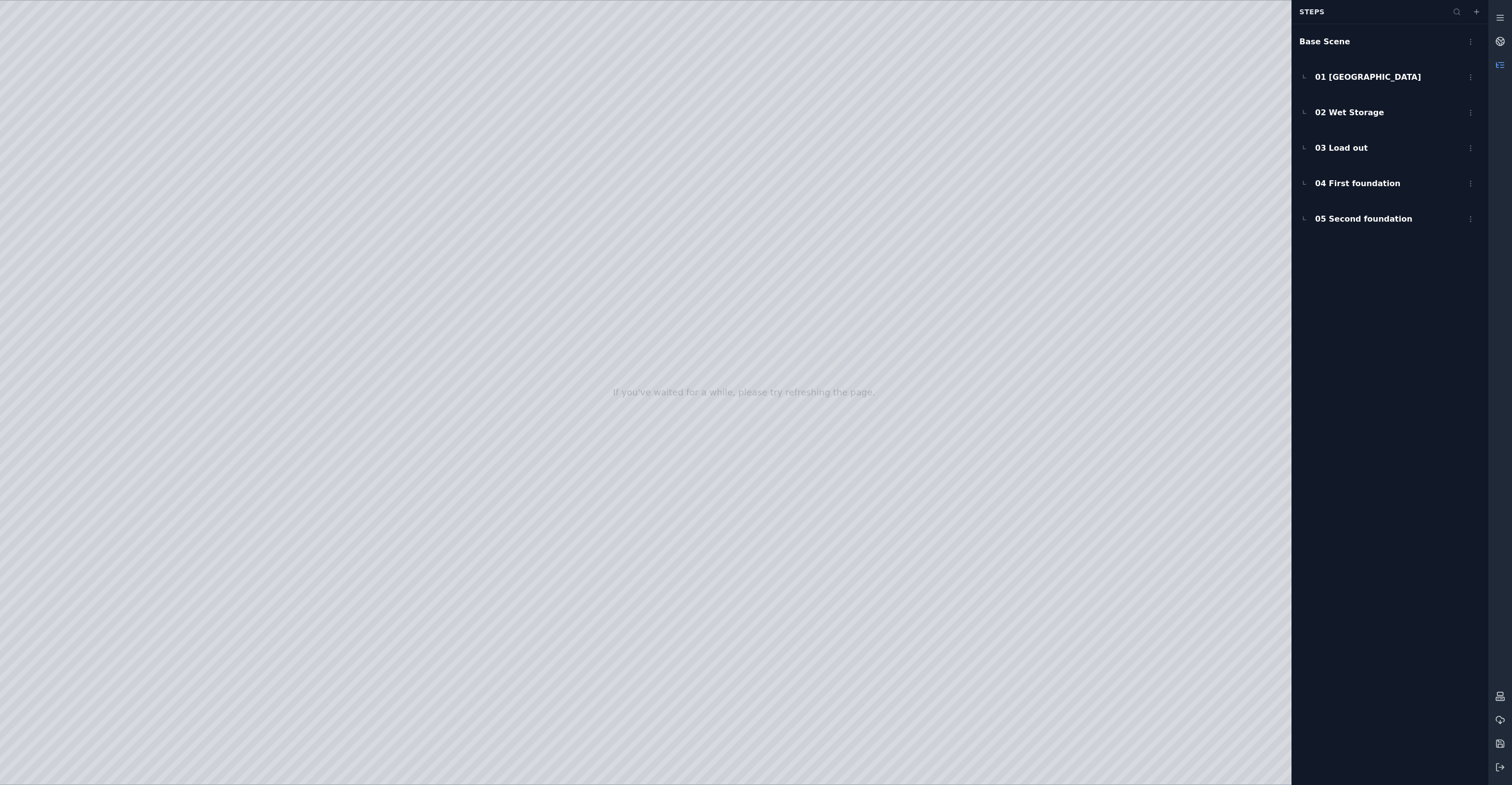
click at [81, 377] on div at bounding box center [744, 392] width 1488 height 784
click at [206, 223] on div at bounding box center [744, 392] width 1488 height 784
click at [208, 268] on div at bounding box center [744, 392] width 1488 height 784
click at [827, 310] on div at bounding box center [744, 392] width 1488 height 784
click at [315, 606] on div at bounding box center [744, 392] width 1488 height 784
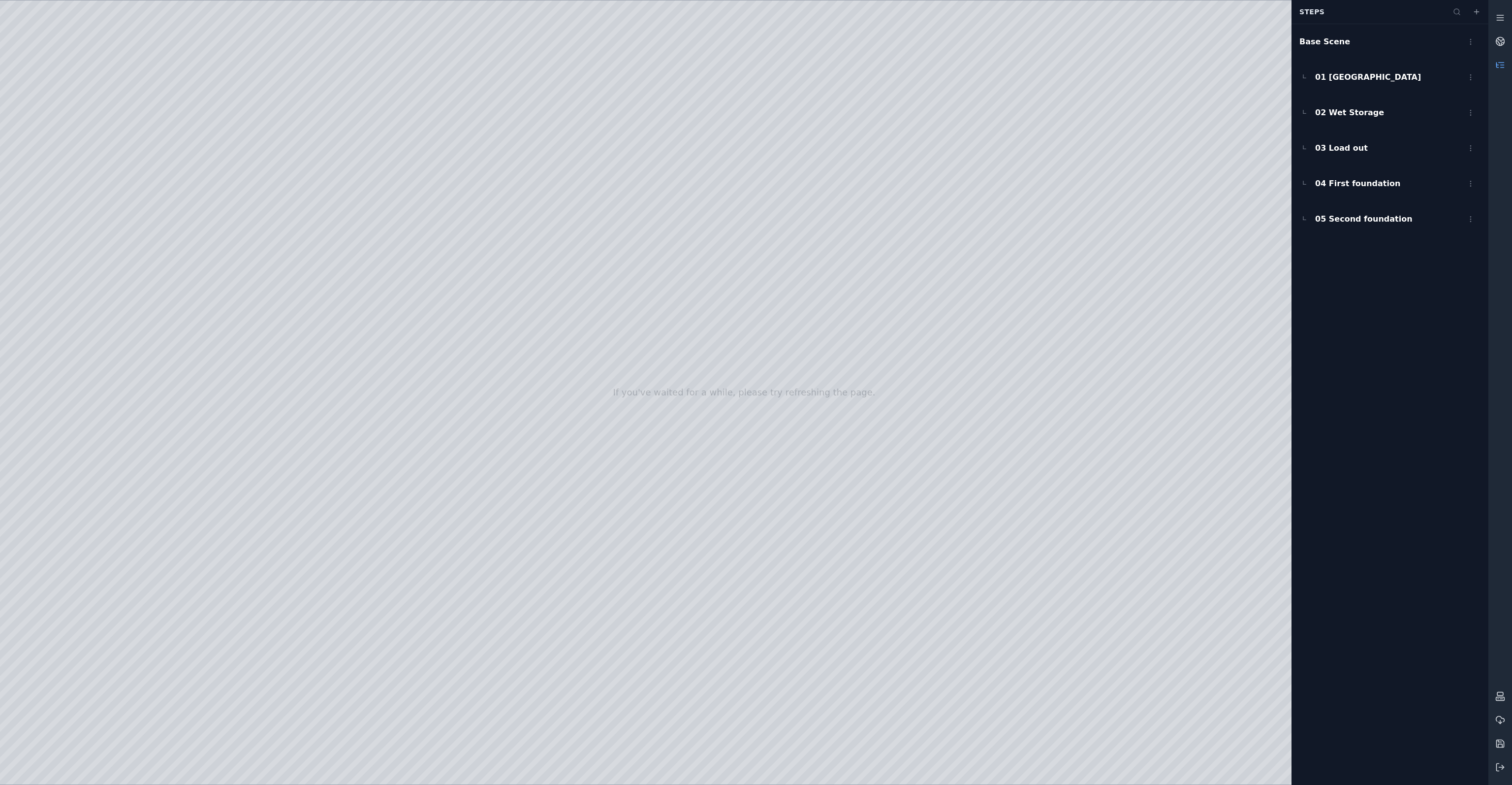
click at [211, 712] on div at bounding box center [744, 392] width 1488 height 784
drag, startPoint x: 193, startPoint y: 143, endPoint x: 799, endPoint y: 308, distance: 628.1
click at [799, 308] on div at bounding box center [744, 392] width 1488 height 784
click at [208, 708] on div at bounding box center [744, 392] width 1488 height 784
drag, startPoint x: 177, startPoint y: 203, endPoint x: 1016, endPoint y: 340, distance: 850.1
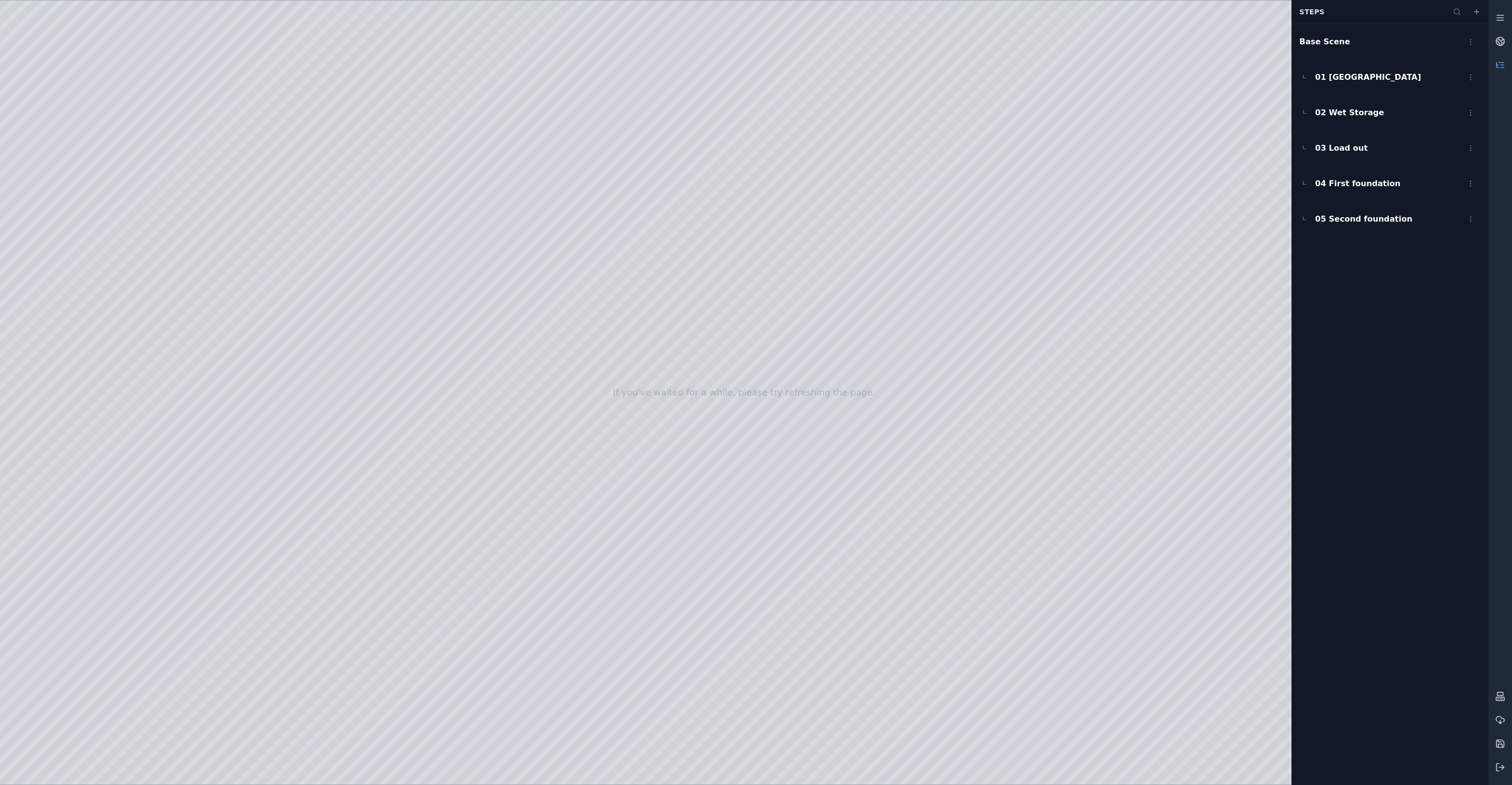
click at [1016, 340] on div at bounding box center [744, 392] width 1488 height 784
click at [318, 707] on div at bounding box center [744, 392] width 1488 height 784
drag, startPoint x: 487, startPoint y: 345, endPoint x: 445, endPoint y: 334, distance: 43.4
click at [589, 316] on div at bounding box center [744, 392] width 1488 height 784
drag, startPoint x: 710, startPoint y: 332, endPoint x: 711, endPoint y: 313, distance: 19.0
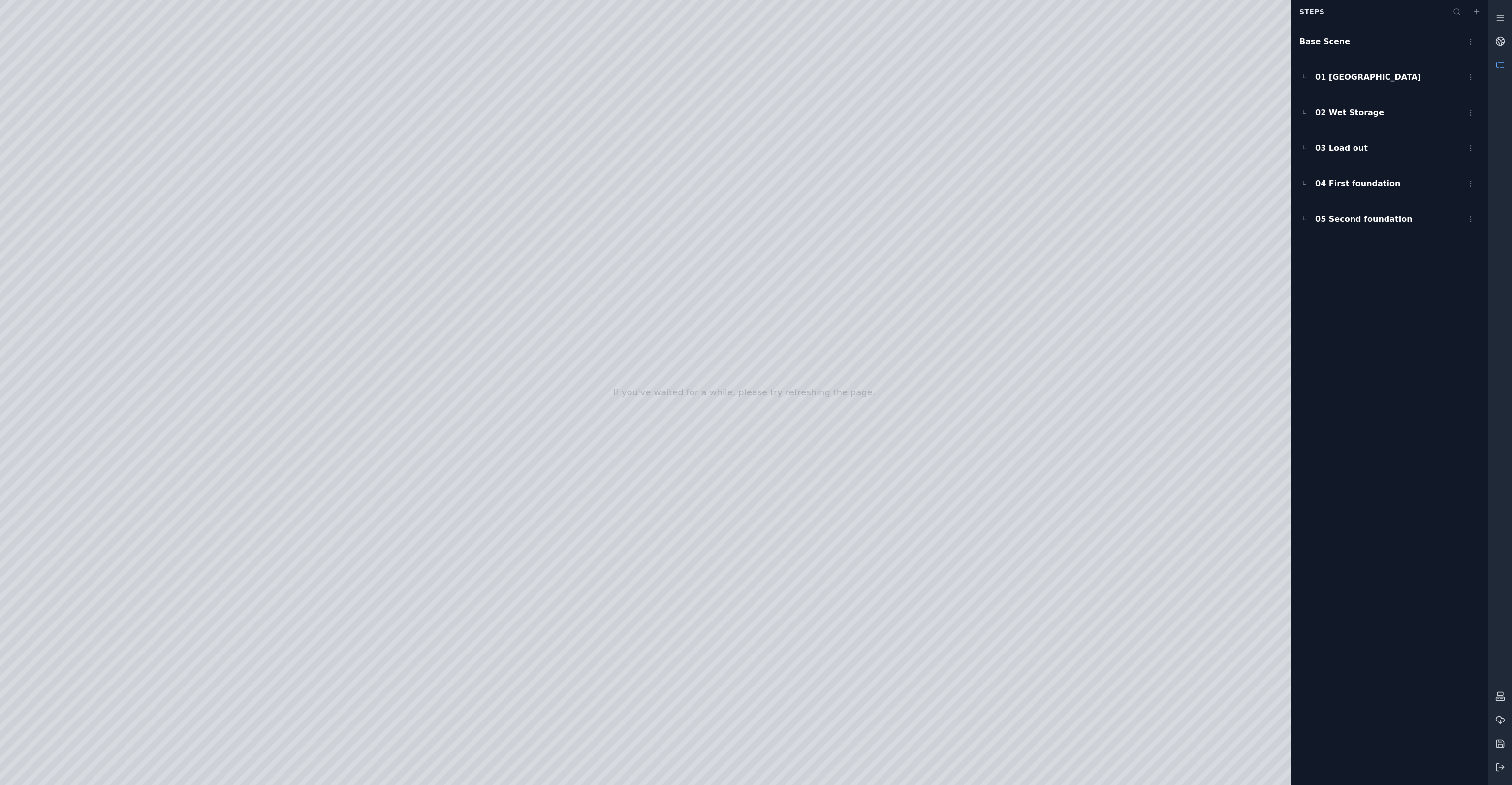
click at [711, 313] on div at bounding box center [744, 392] width 1488 height 784
drag, startPoint x: 668, startPoint y: 411, endPoint x: 696, endPoint y: 416, distance: 28.4
click at [978, 765] on div at bounding box center [744, 392] width 1488 height 784
drag, startPoint x: 931, startPoint y: 628, endPoint x: 940, endPoint y: 633, distance: 10.3
click at [1359, 222] on span "05 Second foundation" at bounding box center [1364, 219] width 97 height 11
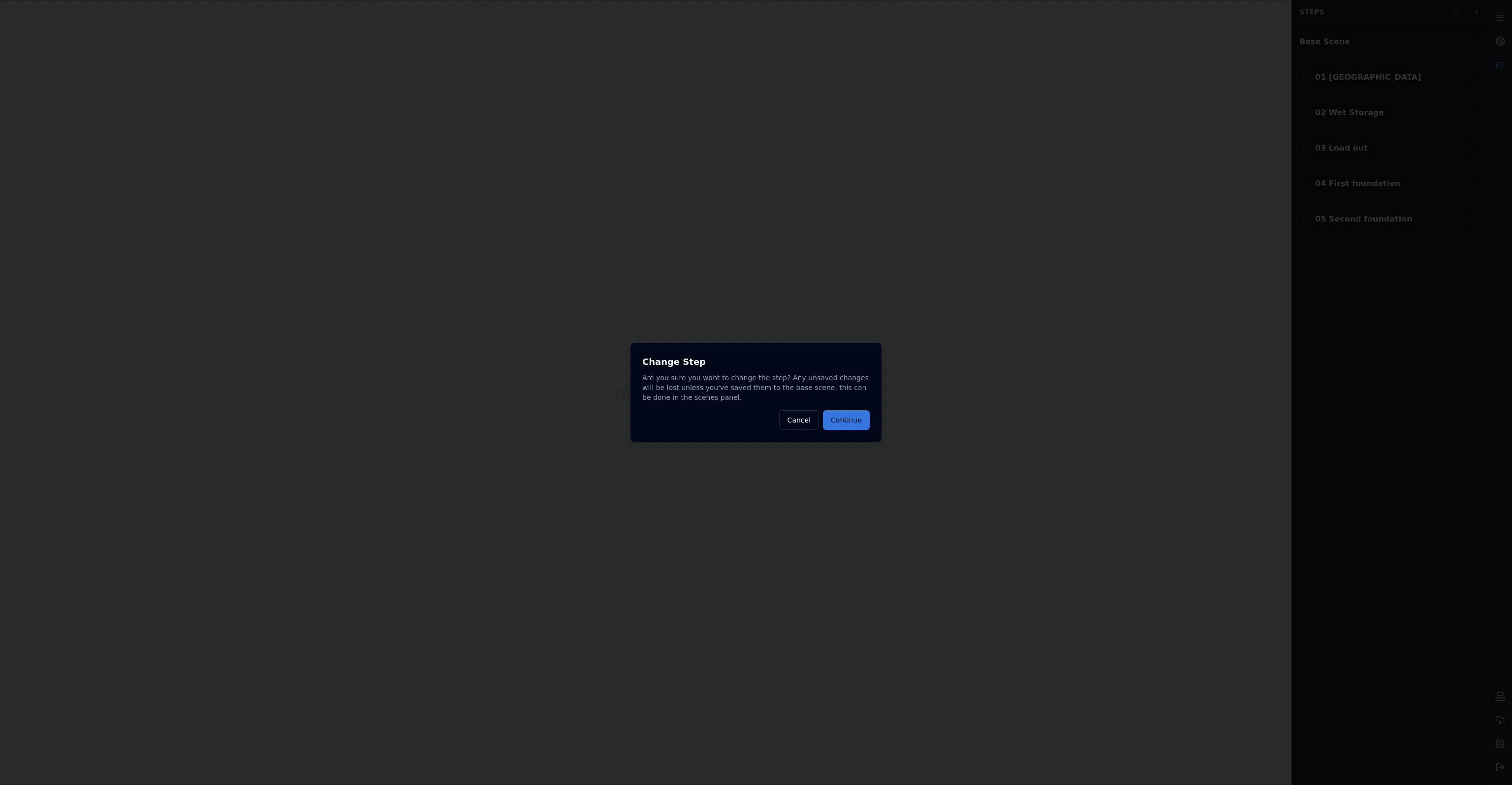
click at [864, 425] on button "Continue" at bounding box center [846, 420] width 47 height 20
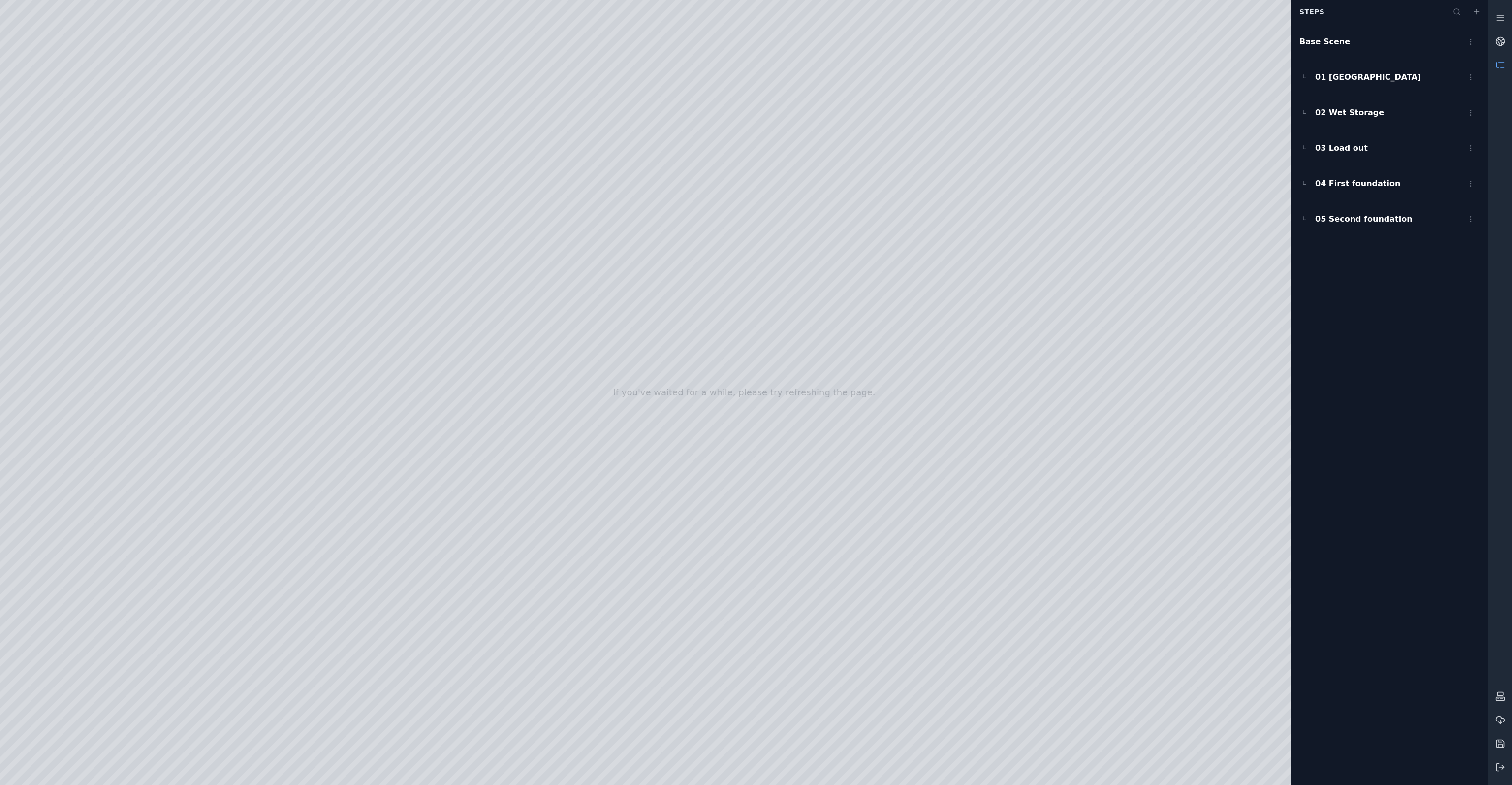
drag, startPoint x: 767, startPoint y: 398, endPoint x: 780, endPoint y: 407, distance: 15.8
click at [1084, 284] on div at bounding box center [744, 392] width 1488 height 784
click at [88, 229] on div at bounding box center [744, 392] width 1488 height 784
click at [185, 640] on div at bounding box center [744, 392] width 1488 height 784
click at [177, 110] on div at bounding box center [744, 392] width 1488 height 784
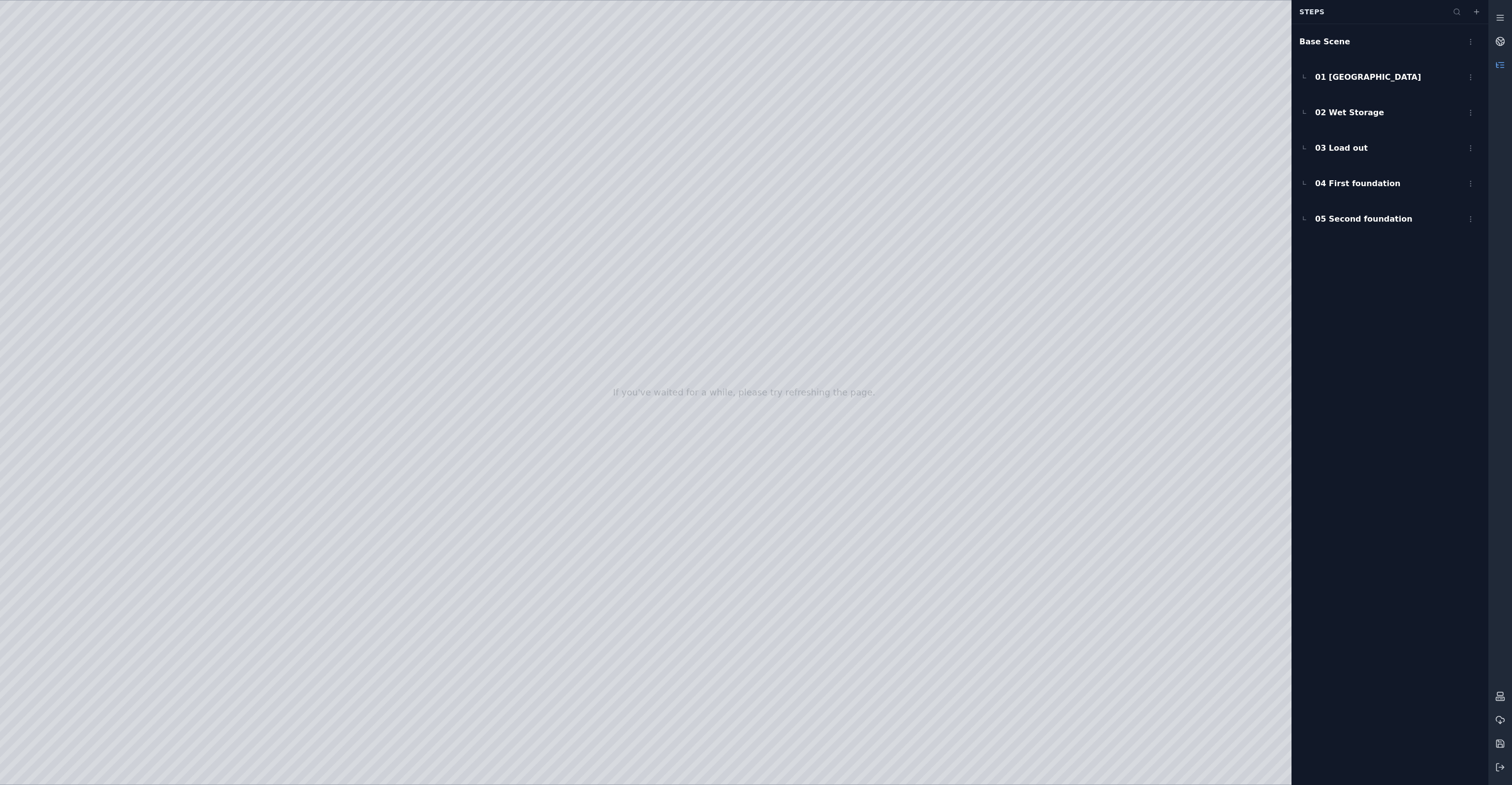
drag, startPoint x: 181, startPoint y: 210, endPoint x: 532, endPoint y: 289, distance: 359.8
click at [532, 289] on div at bounding box center [744, 392] width 1488 height 784
drag, startPoint x: 537, startPoint y: 277, endPoint x: 781, endPoint y: 397, distance: 271.9
click at [781, 398] on div at bounding box center [744, 392] width 1488 height 784
drag, startPoint x: 818, startPoint y: 451, endPoint x: 740, endPoint y: 456, distance: 78.2
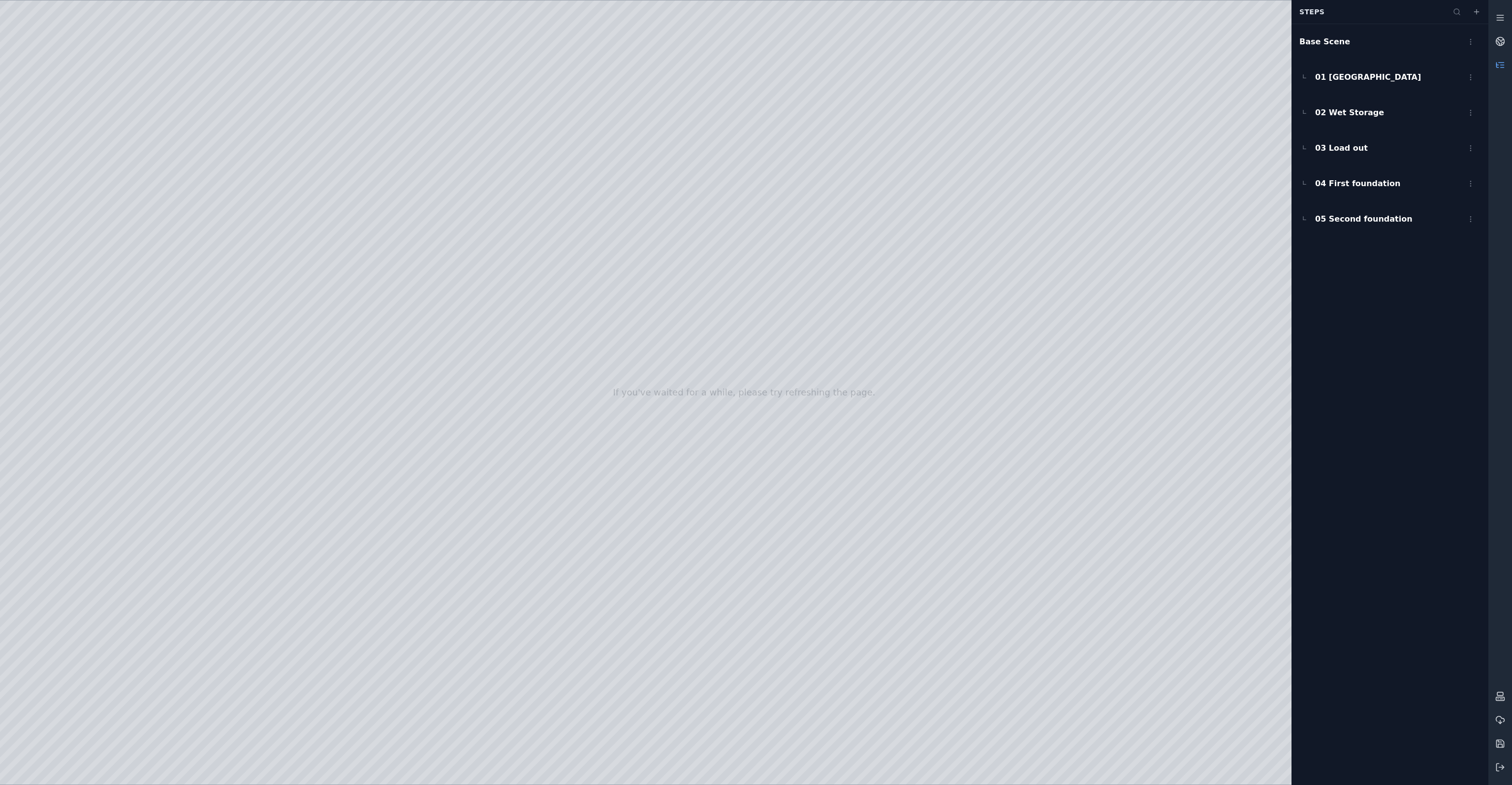
click at [740, 456] on div at bounding box center [744, 392] width 1488 height 784
drag, startPoint x: 781, startPoint y: 392, endPoint x: 506, endPoint y: 261, distance: 304.6
click at [506, 261] on div at bounding box center [744, 392] width 1488 height 784
click at [758, 713] on div at bounding box center [744, 392] width 1488 height 784
click at [1100, 272] on div at bounding box center [744, 392] width 1488 height 784
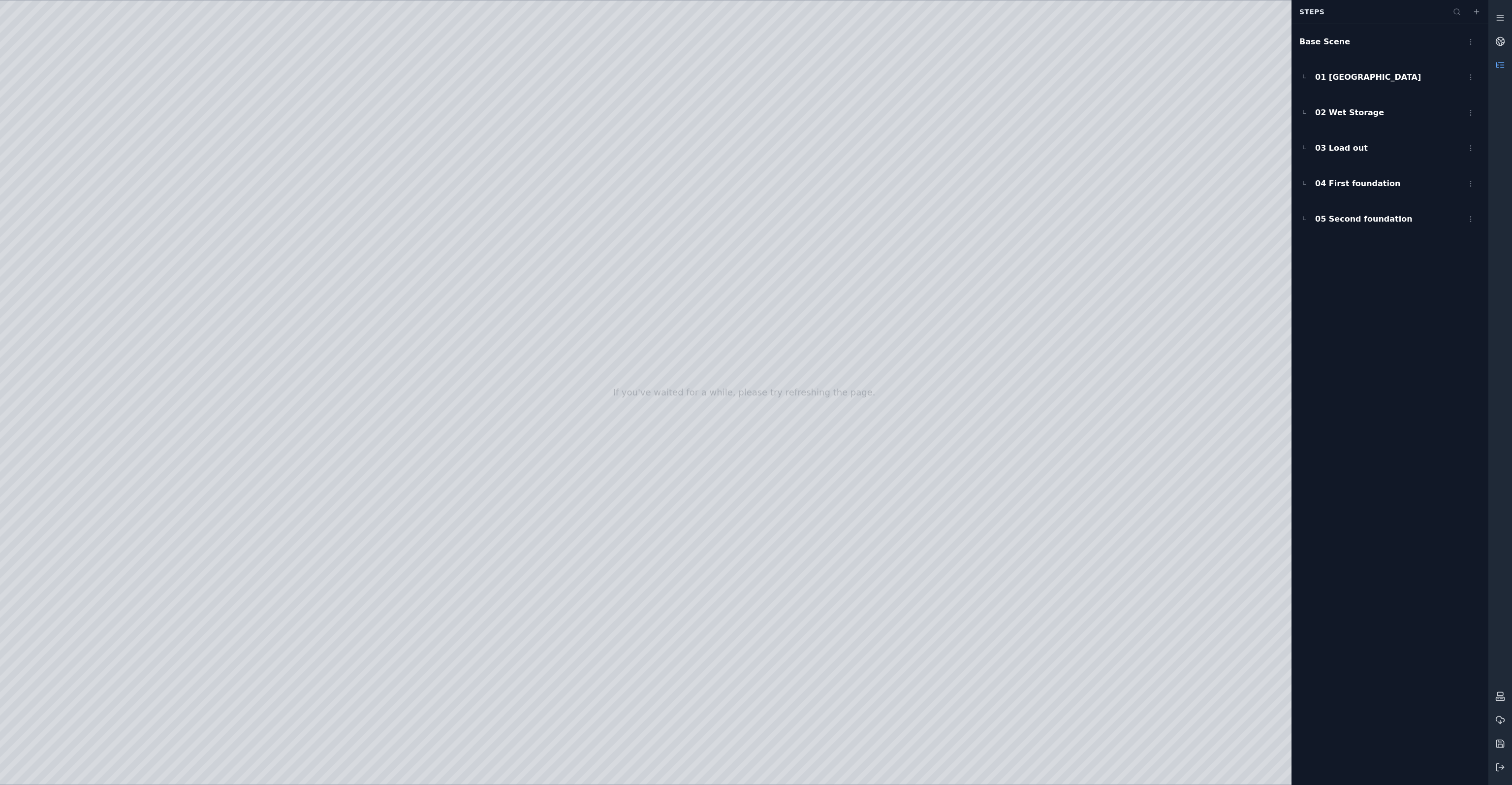
click at [1200, 148] on div at bounding box center [744, 392] width 1488 height 784
drag, startPoint x: 1116, startPoint y: 313, endPoint x: 732, endPoint y: 304, distance: 384.1
click at [732, 304] on div at bounding box center [744, 392] width 1488 height 784
drag, startPoint x: 804, startPoint y: 361, endPoint x: 828, endPoint y: 352, distance: 25.6
click at [828, 352] on div at bounding box center [744, 392] width 1488 height 784
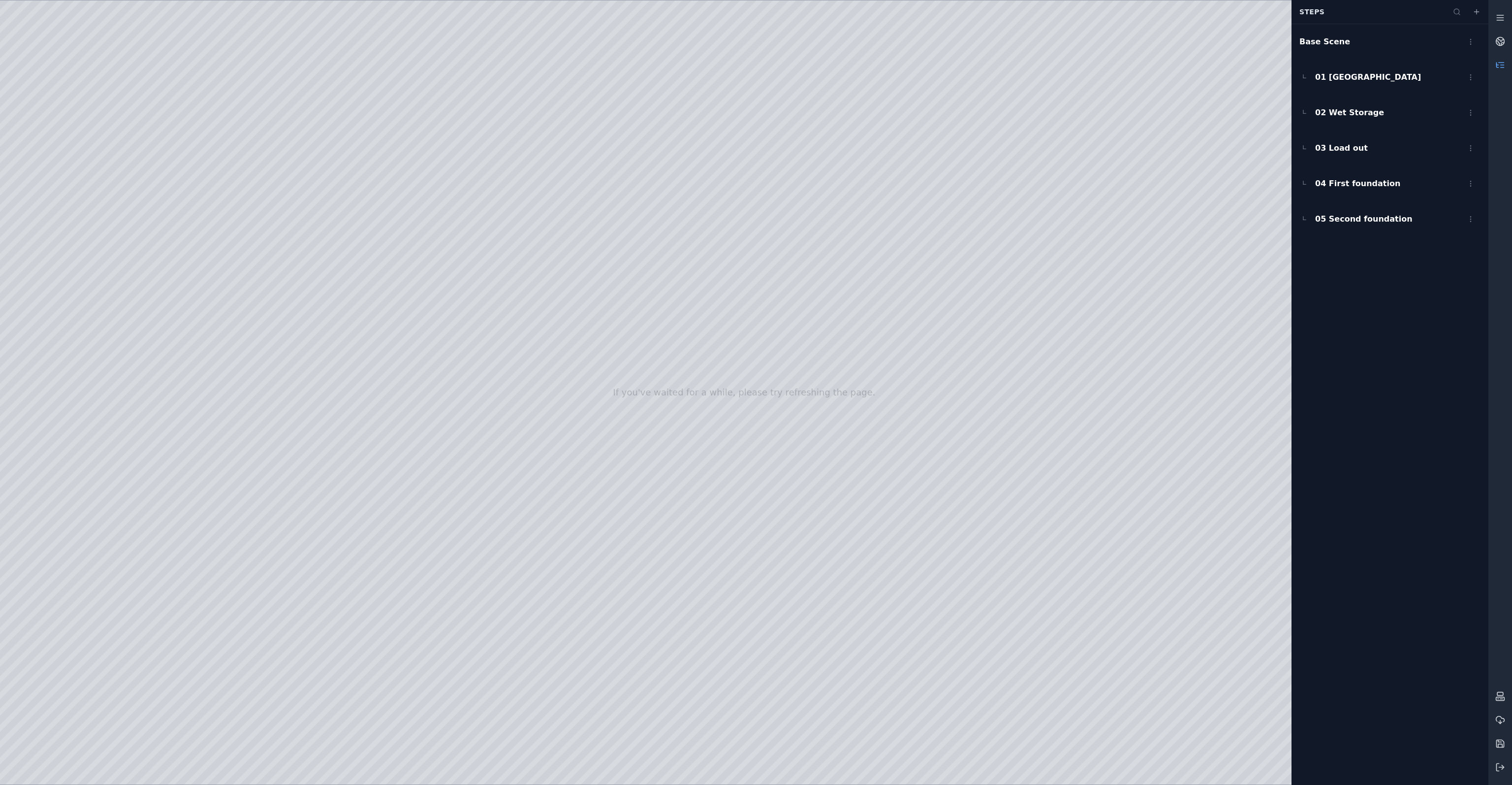
click at [536, 255] on div at bounding box center [744, 392] width 1488 height 784
click at [985, 773] on div at bounding box center [744, 392] width 1488 height 784
drag, startPoint x: 853, startPoint y: 390, endPoint x: 817, endPoint y: 376, distance: 38.6
drag, startPoint x: 835, startPoint y: 390, endPoint x: 890, endPoint y: 394, distance: 55.1
click at [982, 767] on div at bounding box center [744, 392] width 1488 height 784
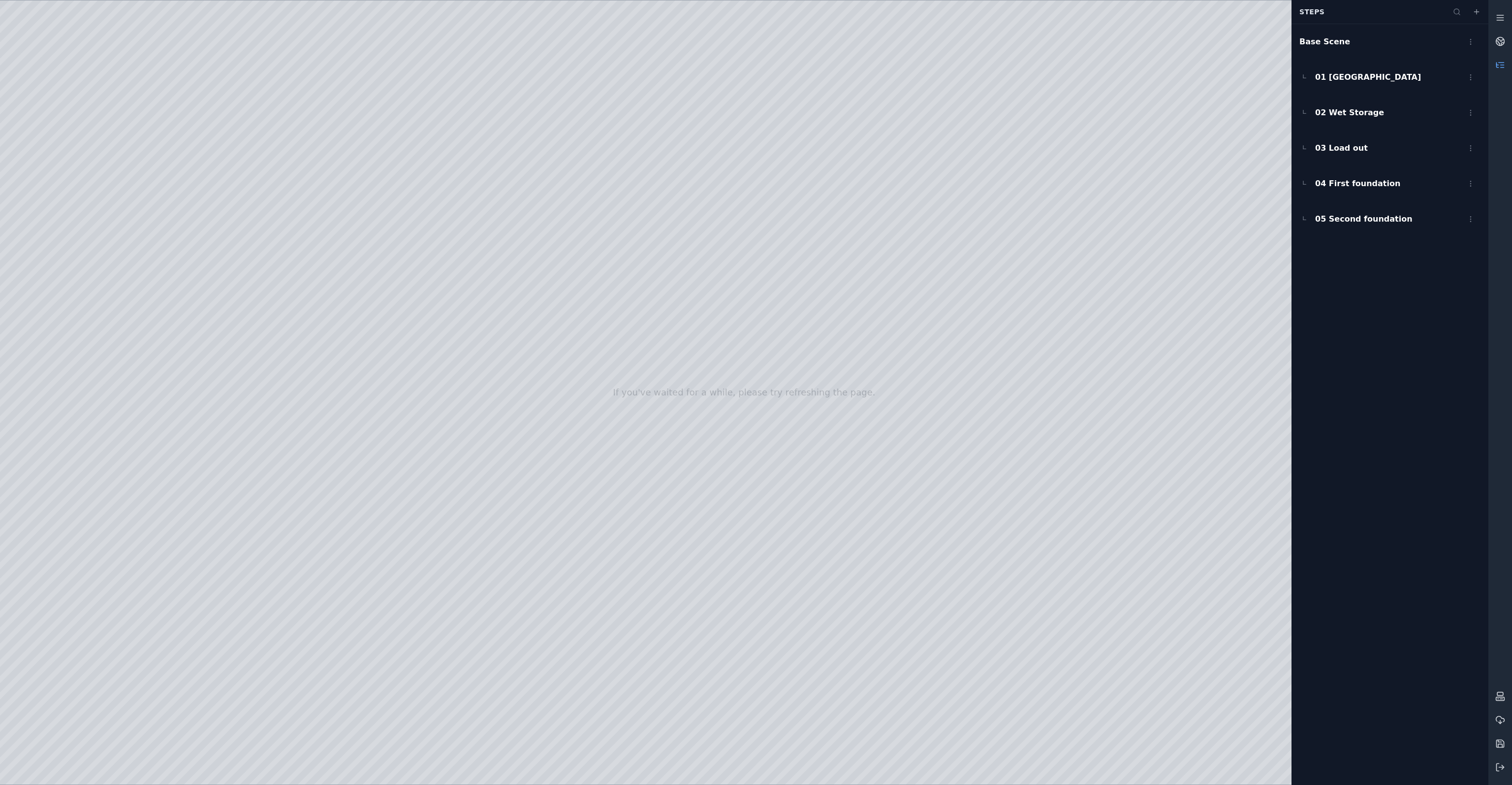
click at [567, 537] on div at bounding box center [744, 392] width 1488 height 784
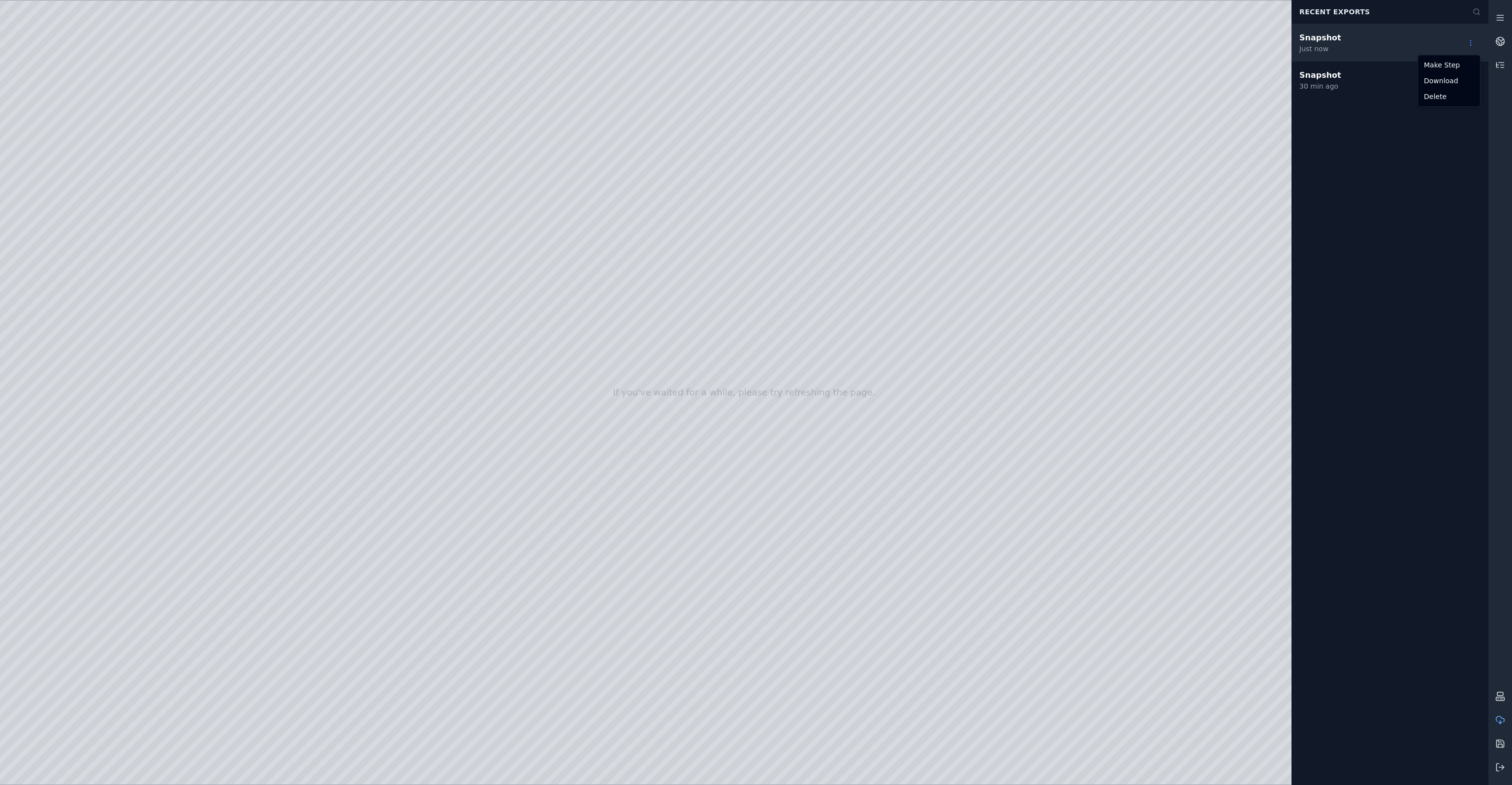
click at [1473, 40] on html "If you've waited for a while, please try refreshing the page. Recent Exports Sn…" at bounding box center [756, 392] width 1512 height 785
click at [1453, 67] on div "Make Step" at bounding box center [1449, 65] width 58 height 16
click at [1498, 67] on icon at bounding box center [1501, 65] width 10 height 10
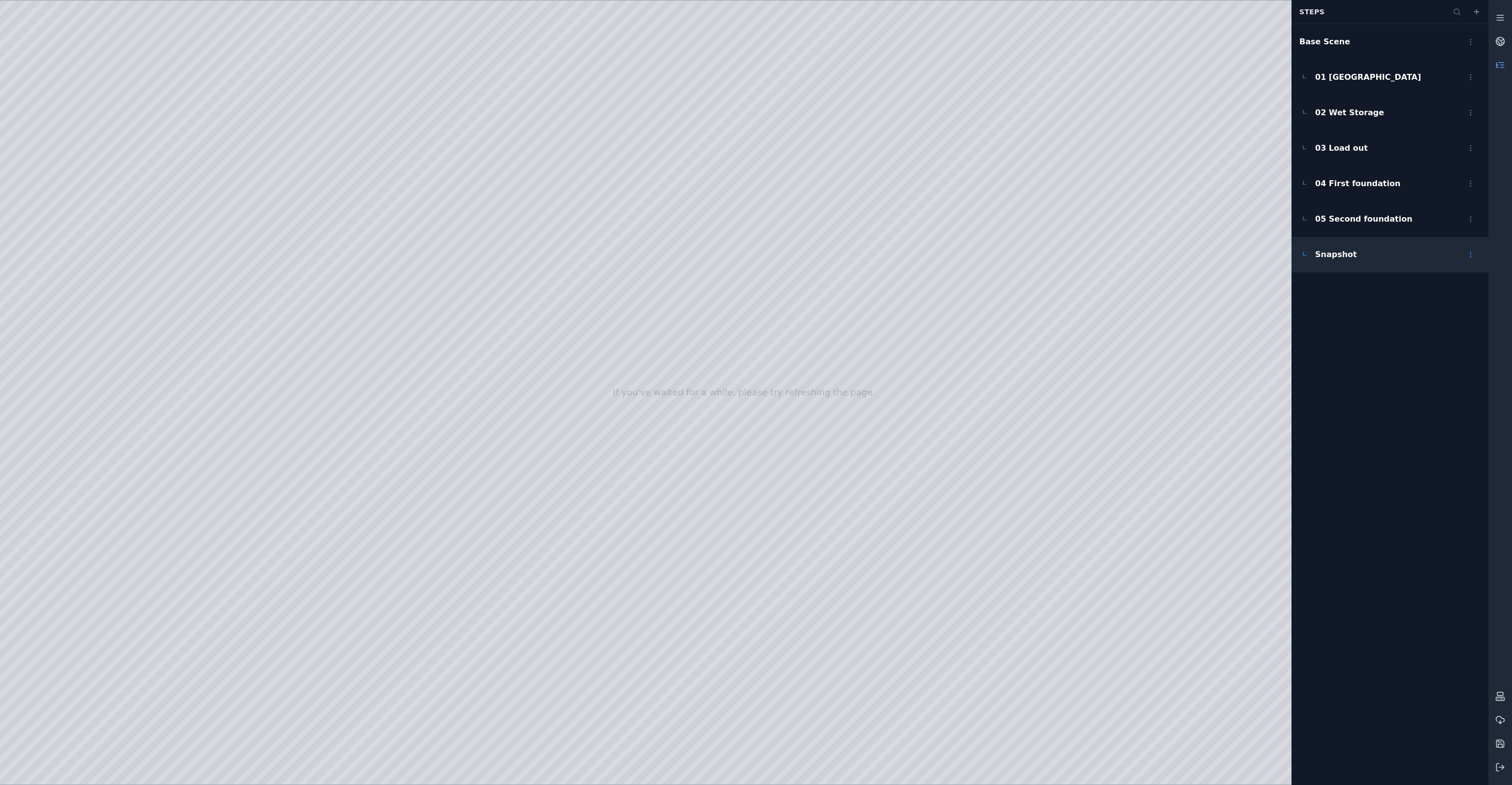
click at [1342, 257] on span "Snapshot" at bounding box center [1336, 254] width 42 height 11
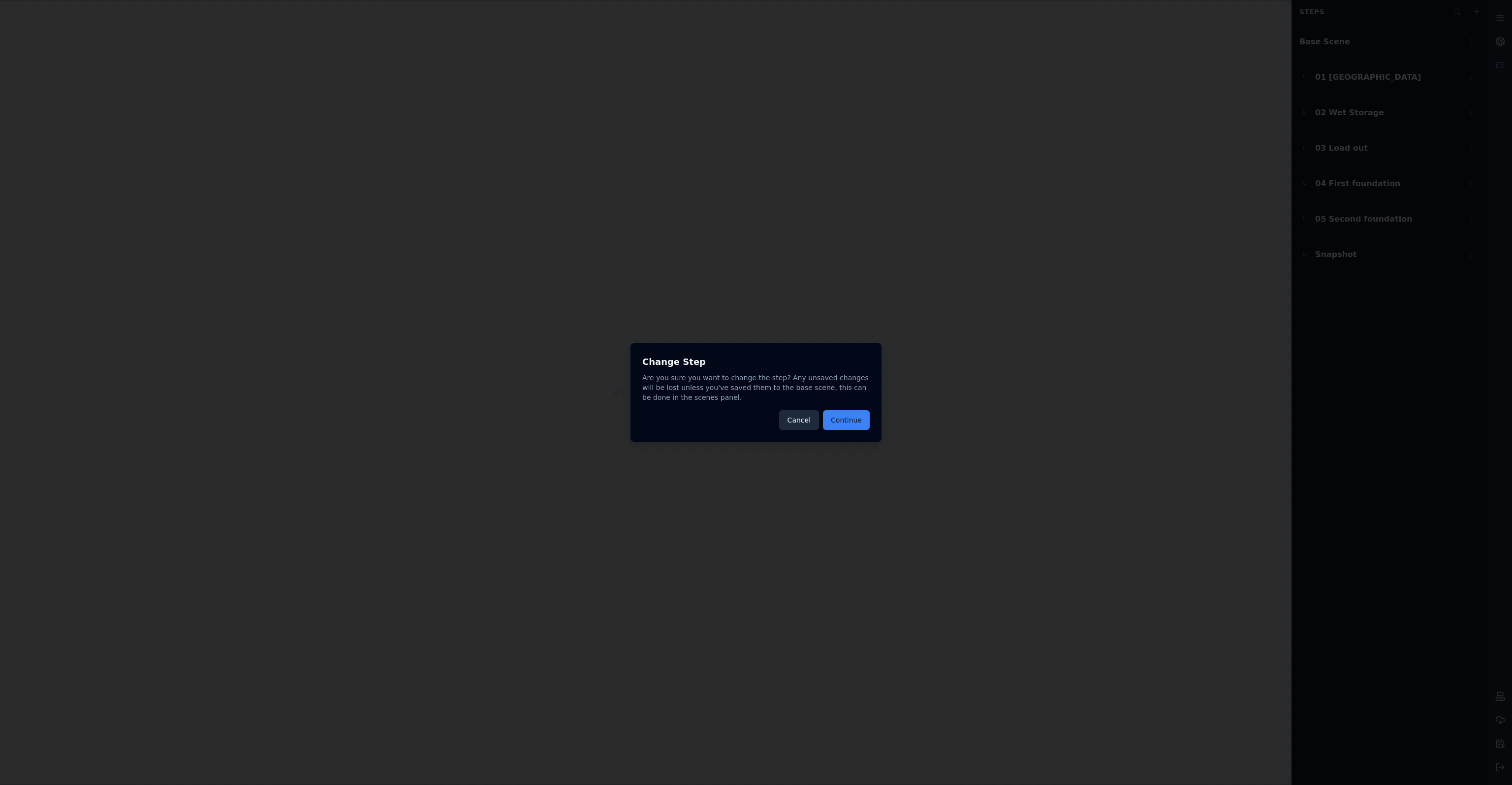
click at [796, 423] on button "Cancel" at bounding box center [799, 420] width 40 height 20
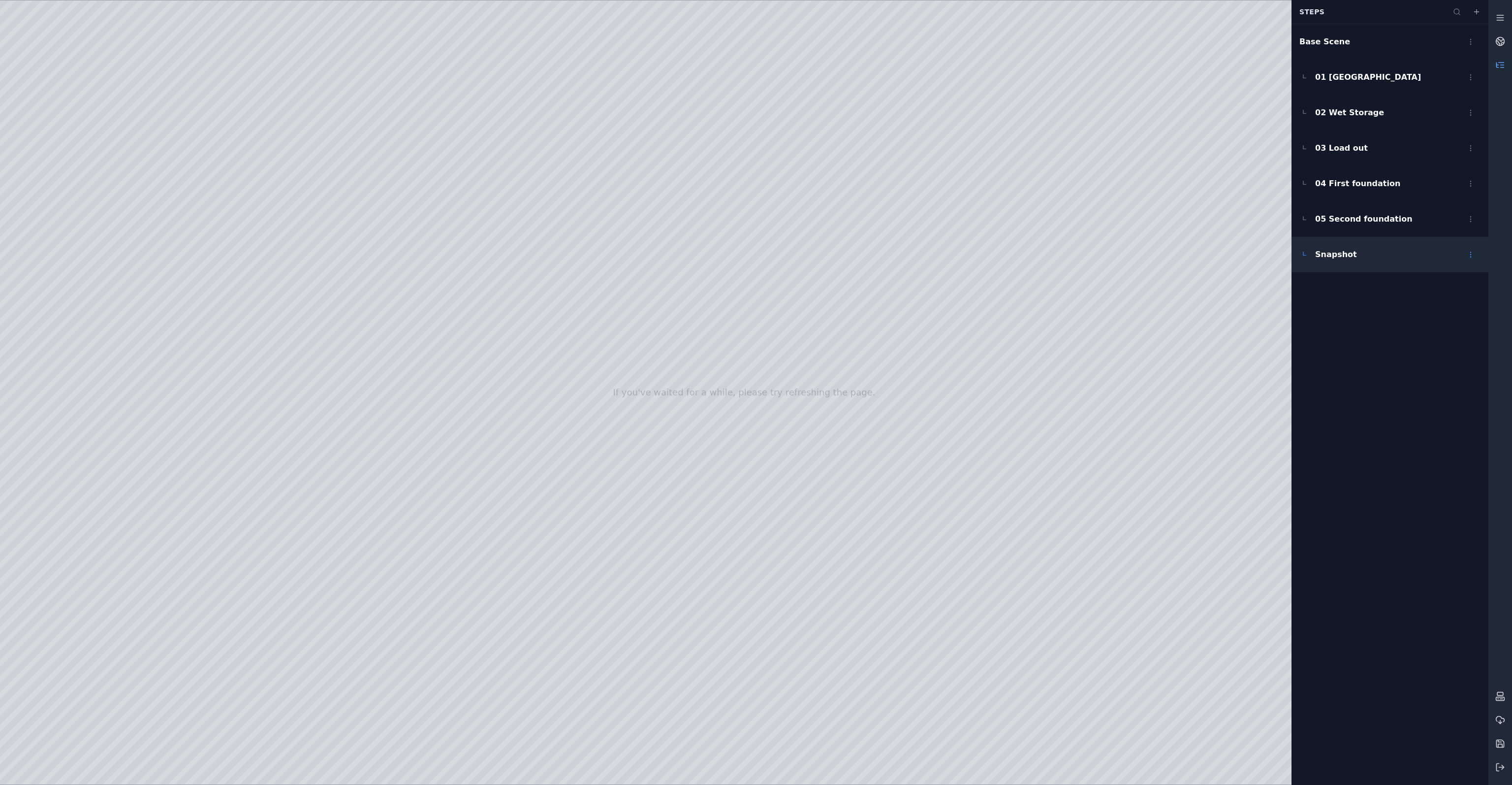
click at [1460, 252] on html "If you've waited for a while, please try refreshing the page. Steps Base Scene …" at bounding box center [756, 392] width 1512 height 785
click at [1451, 310] on div "Rename" at bounding box center [1449, 308] width 58 height 16
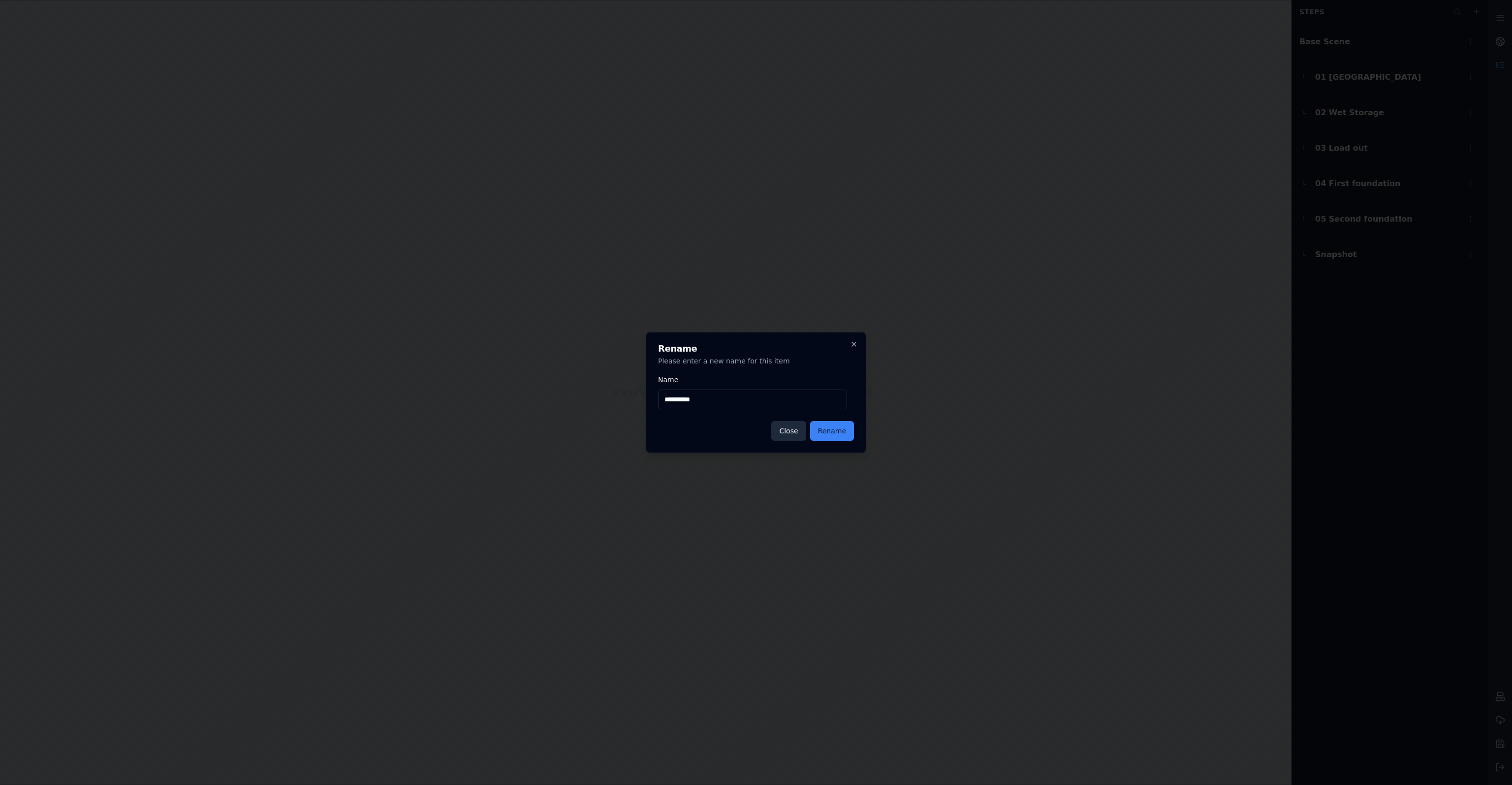
drag, startPoint x: 686, startPoint y: 397, endPoint x: 755, endPoint y: 397, distance: 69.0
click at [750, 397] on input "**********" at bounding box center [752, 399] width 189 height 20
type input "*********"
click at [843, 428] on button "Rename" at bounding box center [831, 431] width 43 height 20
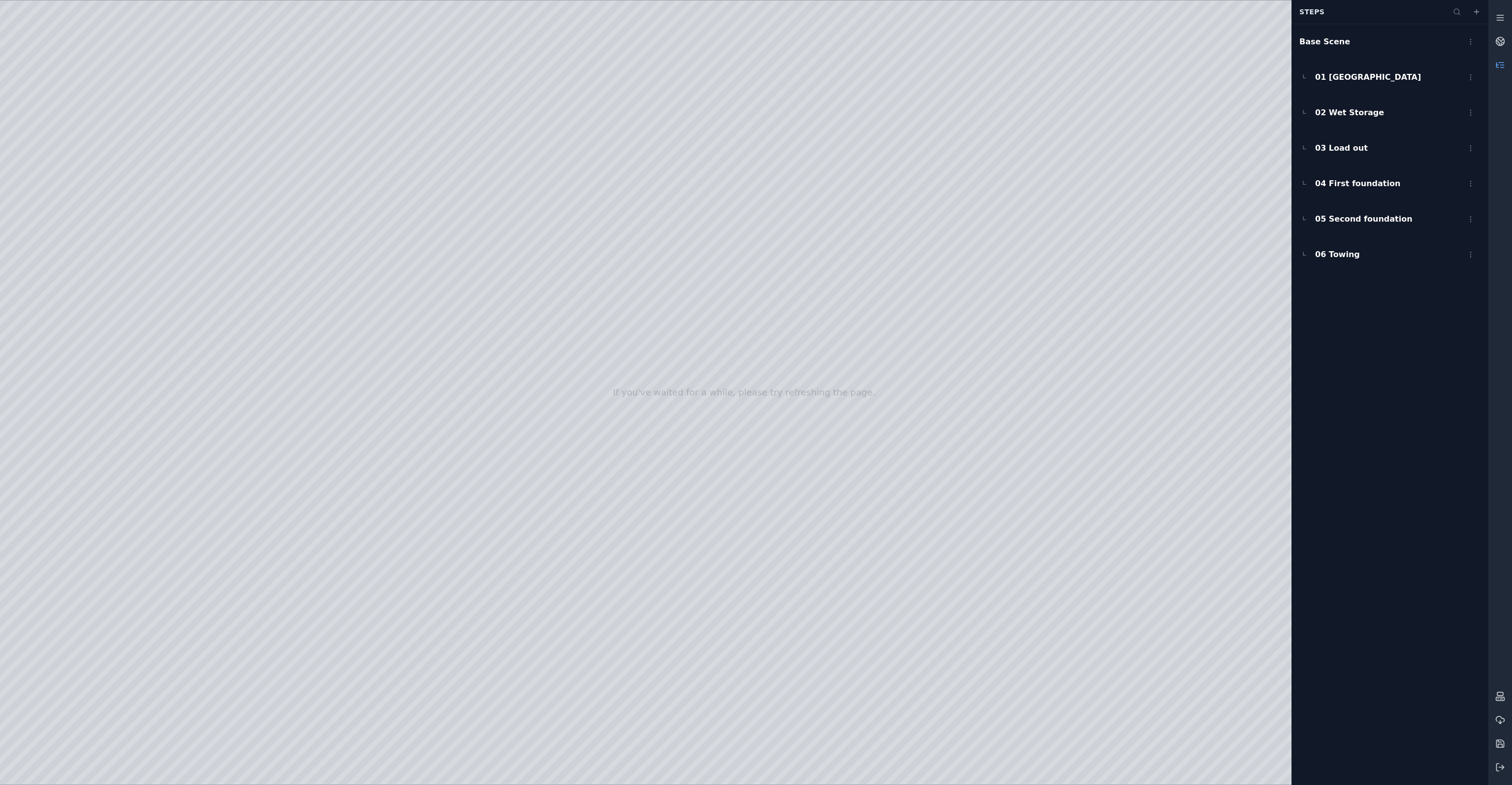
click at [151, 50] on div at bounding box center [744, 392] width 1488 height 784
click at [591, 469] on div at bounding box center [744, 392] width 1488 height 784
click at [154, 50] on div at bounding box center [744, 392] width 1488 height 784
click at [150, 56] on div at bounding box center [744, 392] width 1488 height 784
drag, startPoint x: 813, startPoint y: 457, endPoint x: 880, endPoint y: 463, distance: 67.3
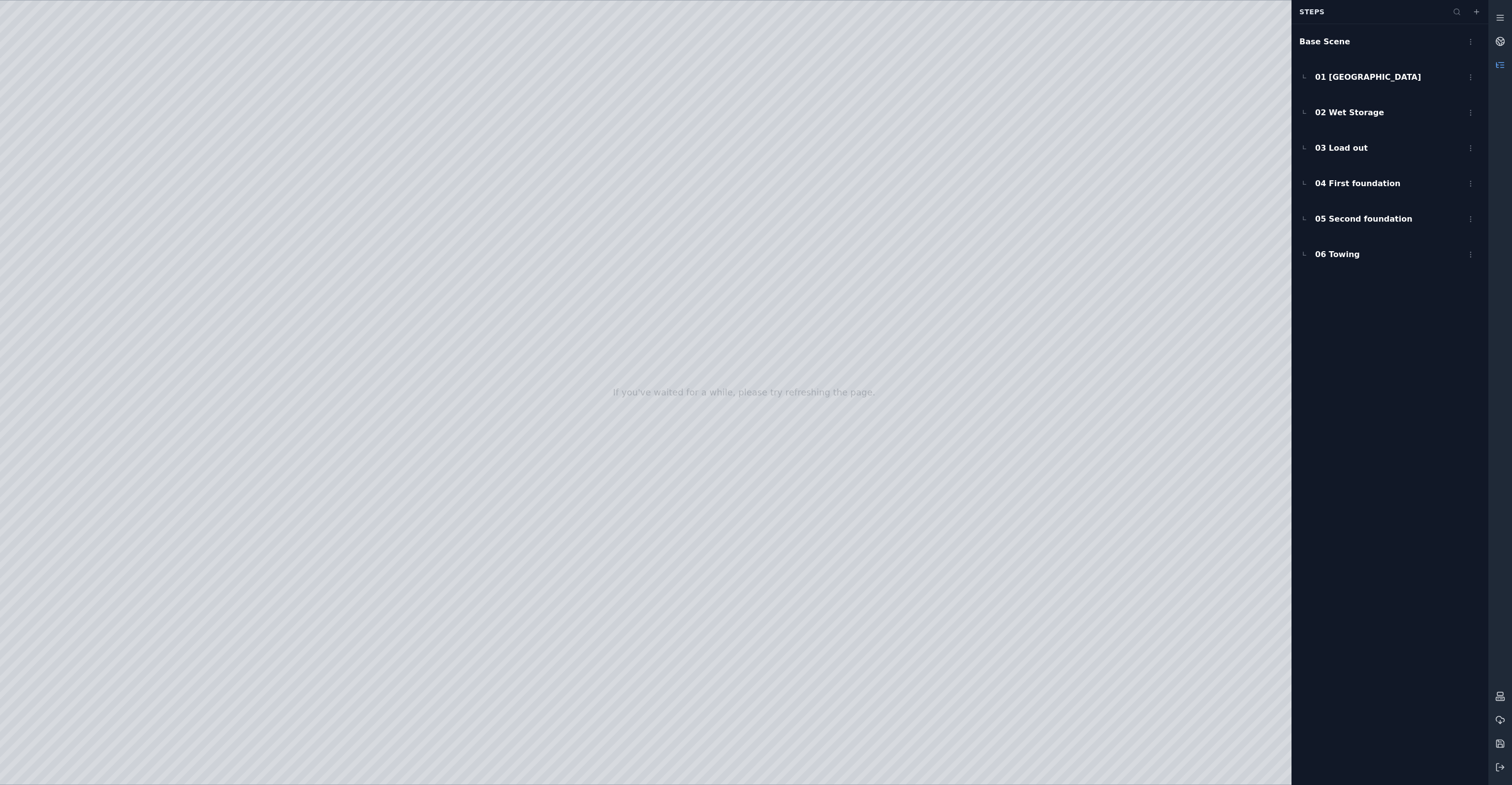
drag, startPoint x: 398, startPoint y: 308, endPoint x: 717, endPoint y: 313, distance: 319.0
drag, startPoint x: 666, startPoint y: 355, endPoint x: 594, endPoint y: 354, distance: 72.0
drag, startPoint x: 516, startPoint y: 416, endPoint x: 501, endPoint y: 406, distance: 18.0
drag, startPoint x: 882, startPoint y: 452, endPoint x: 871, endPoint y: 453, distance: 11.0
drag, startPoint x: 955, startPoint y: 568, endPoint x: 945, endPoint y: 568, distance: 10.0
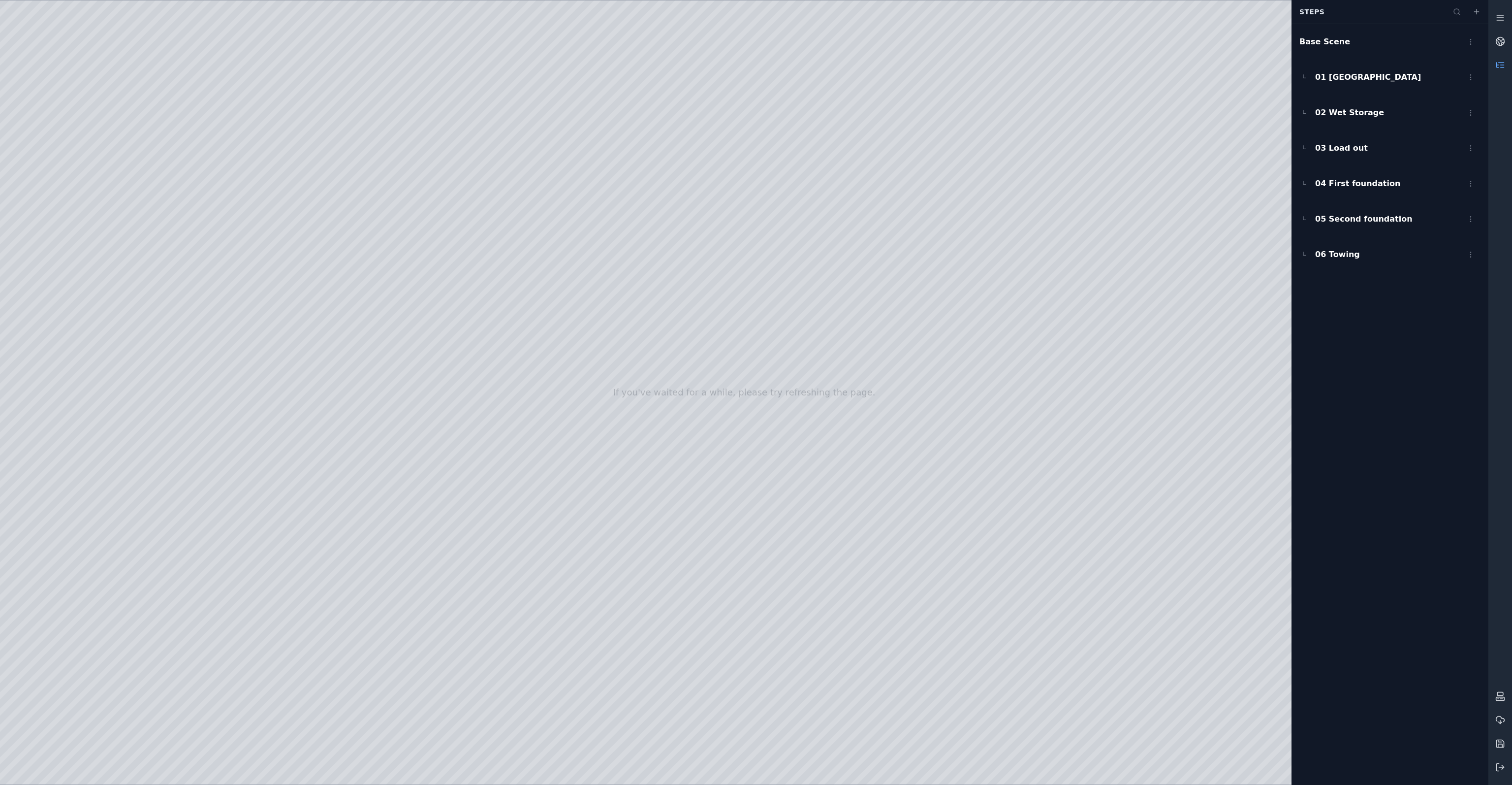
drag, startPoint x: 998, startPoint y: 329, endPoint x: 1002, endPoint y: 334, distance: 6.4
click at [1508, 769] on button at bounding box center [1500, 767] width 24 height 24
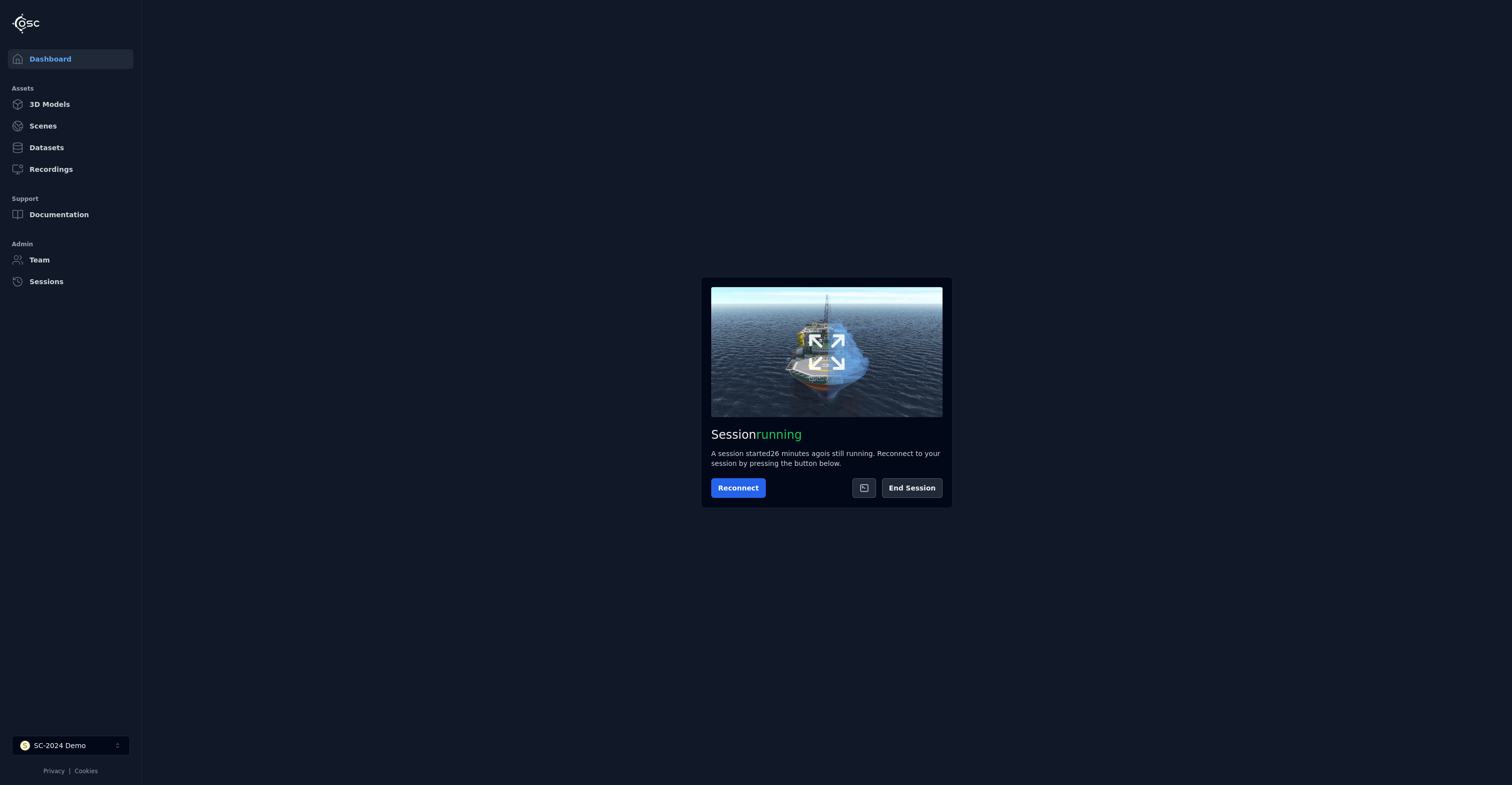
click at [827, 349] on icon at bounding box center [827, 352] width 48 height 48
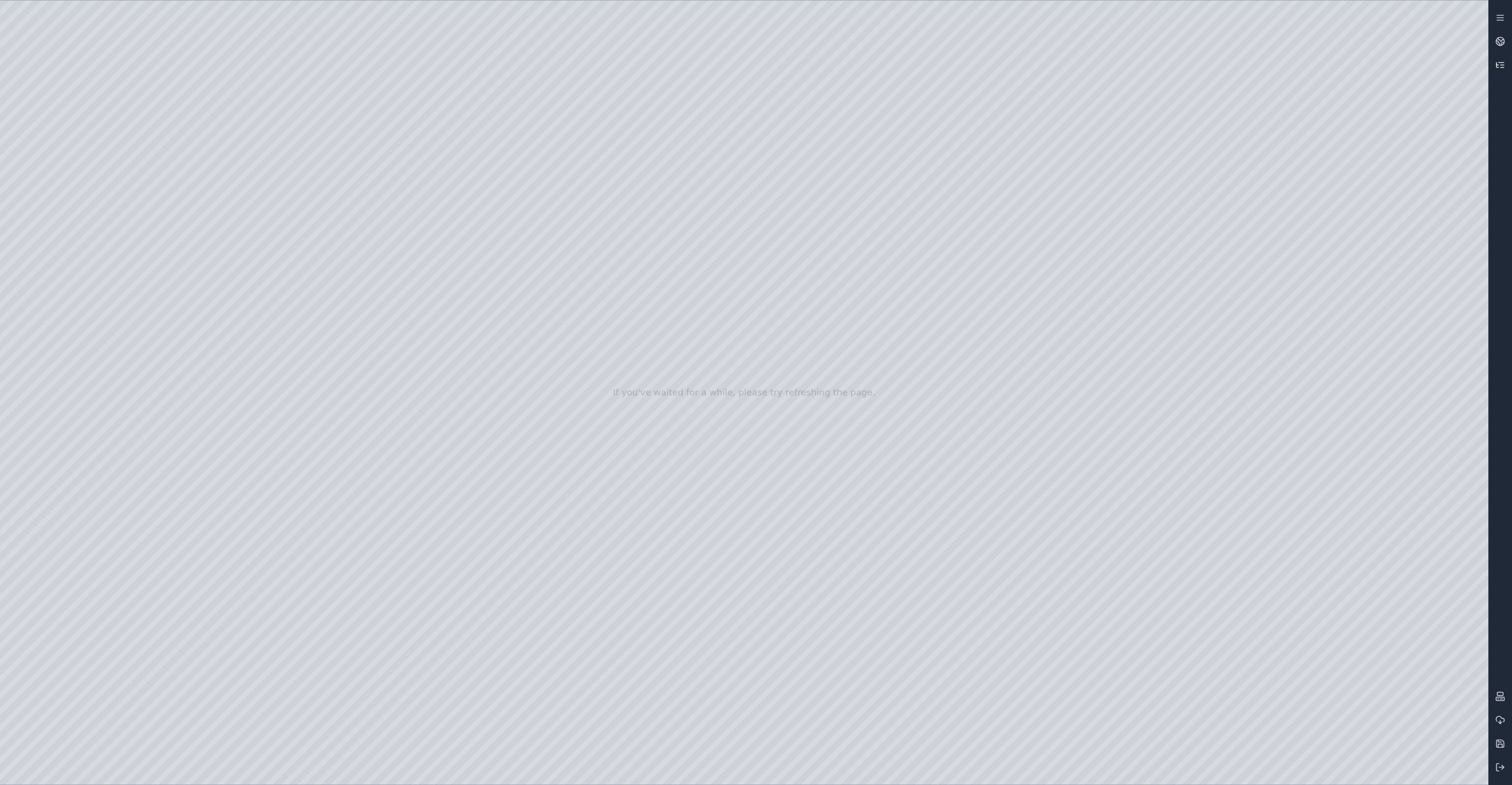
click at [1496, 71] on link at bounding box center [1500, 65] width 24 height 24
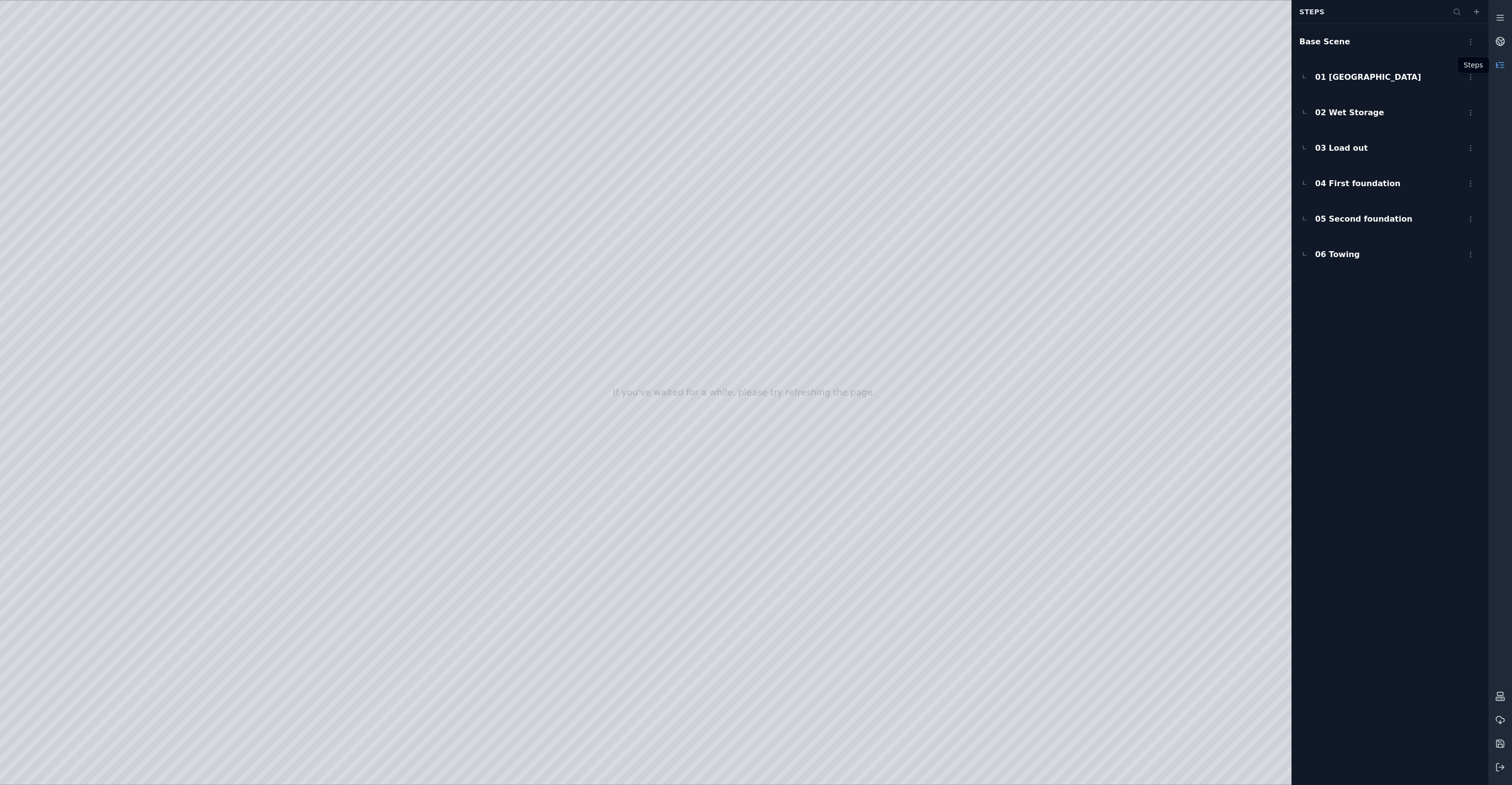
drag, startPoint x: 912, startPoint y: 619, endPoint x: 921, endPoint y: 617, distance: 9.2
click at [1501, 765] on icon at bounding box center [1501, 767] width 10 height 10
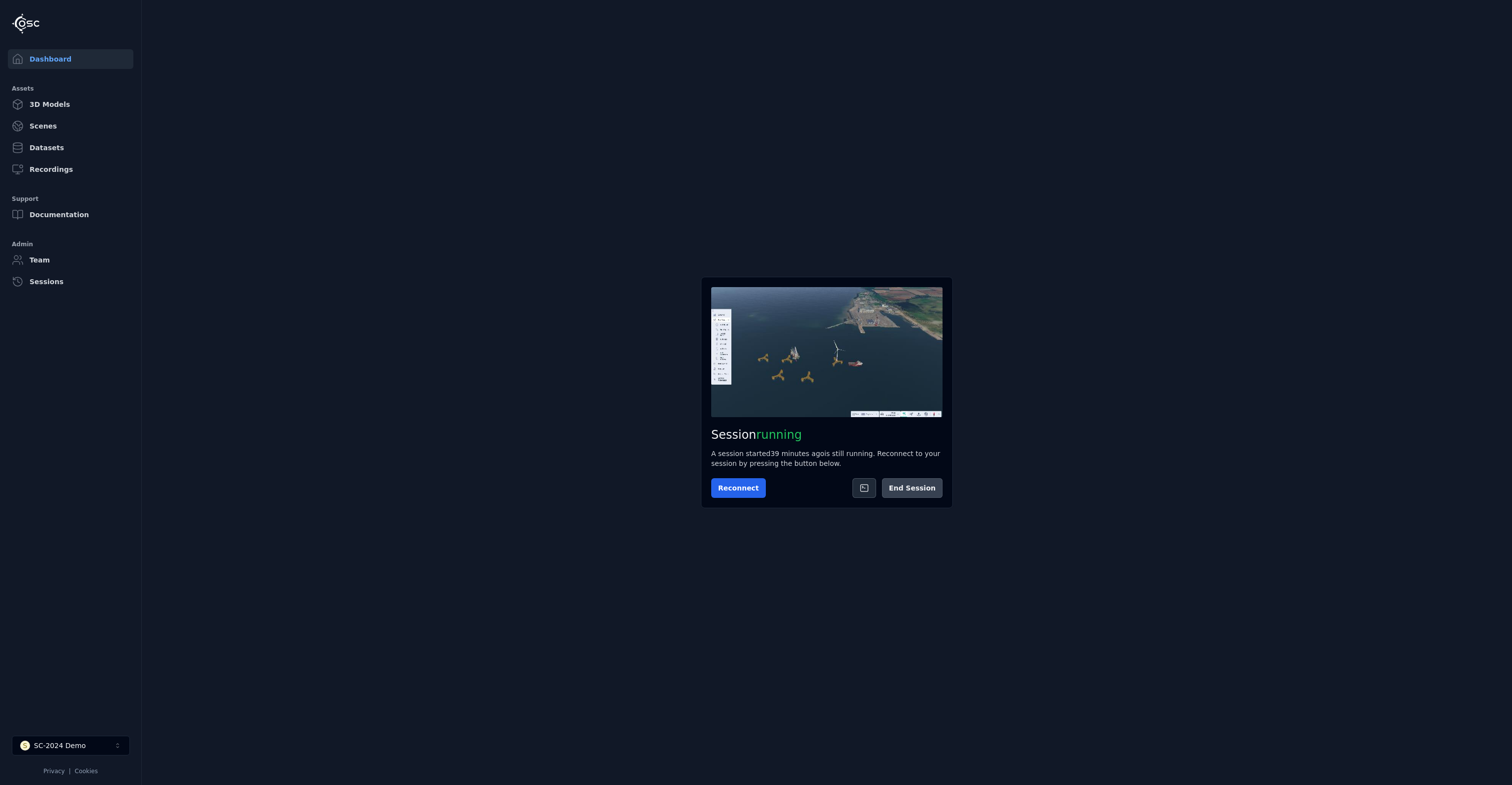
click at [908, 491] on button "End Session" at bounding box center [912, 488] width 61 height 20
